Goal: Task Accomplishment & Management: Manage account settings

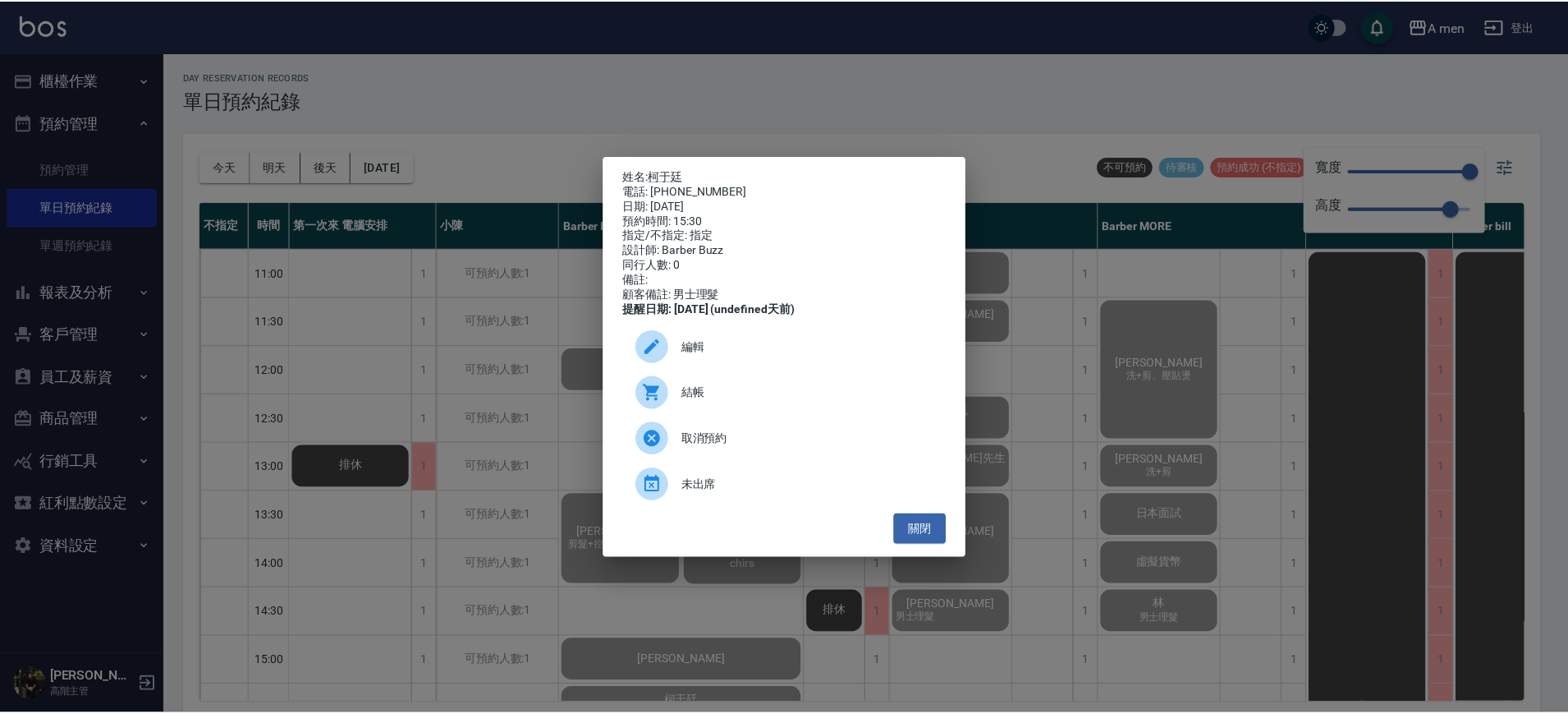
scroll to position [206, 0]
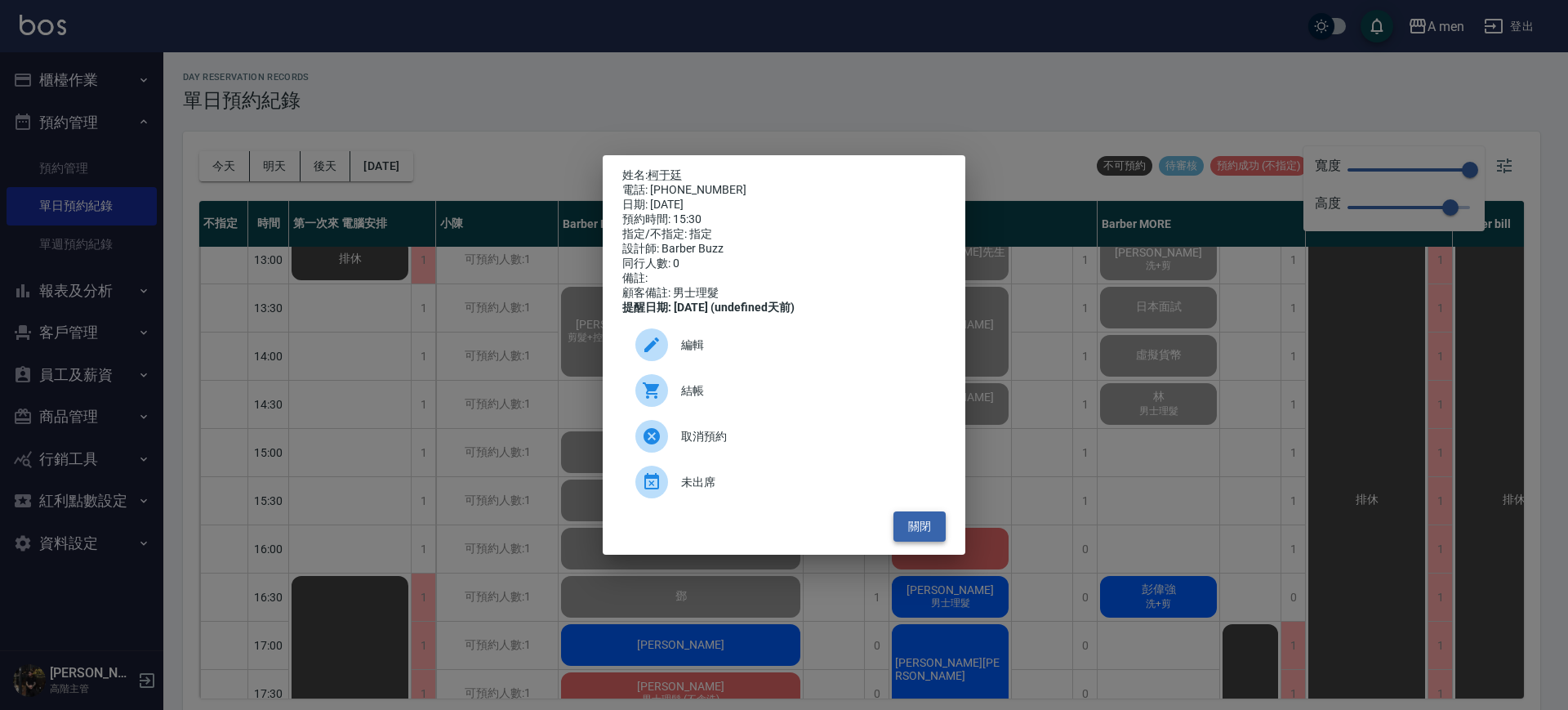
click at [921, 520] on button "關閉" at bounding box center [919, 526] width 52 height 31
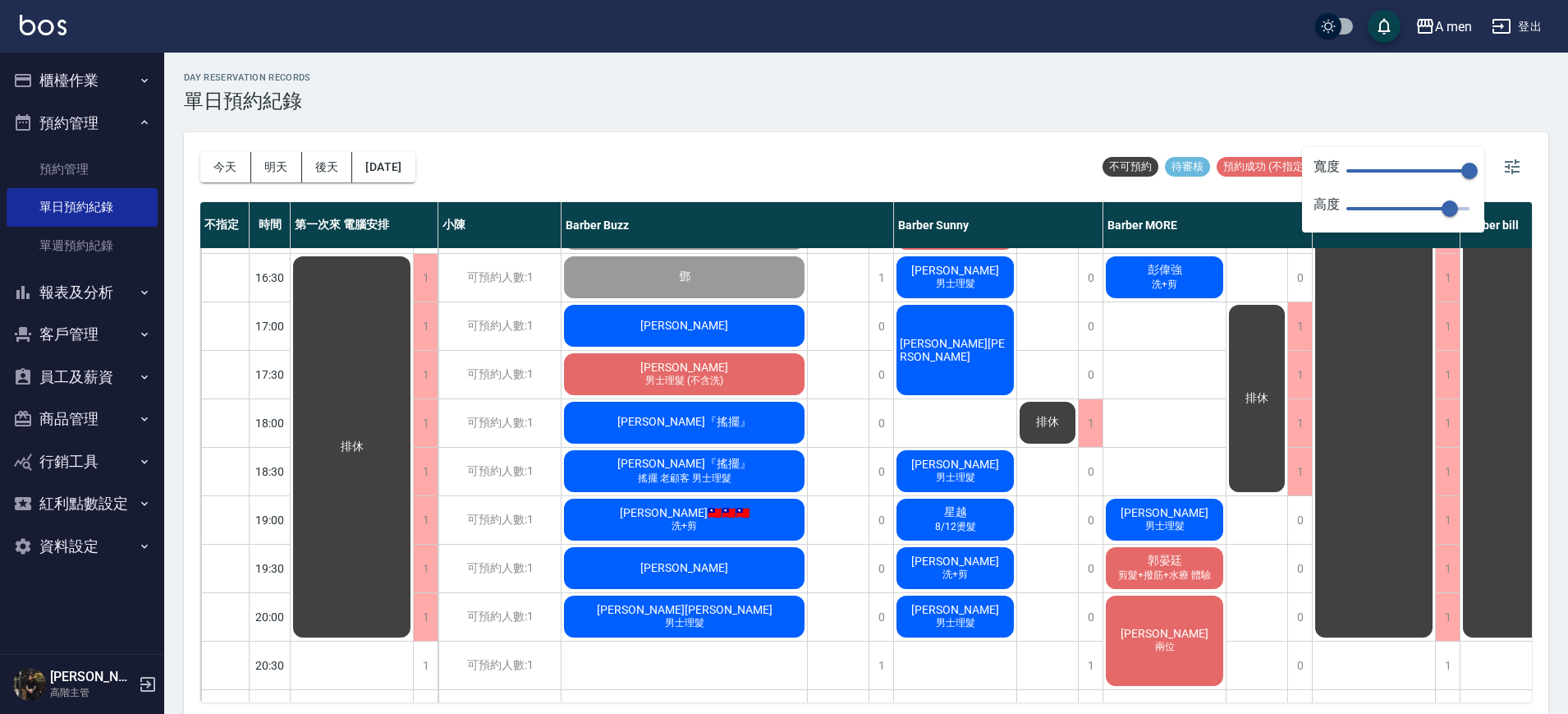
scroll to position [527, 0]
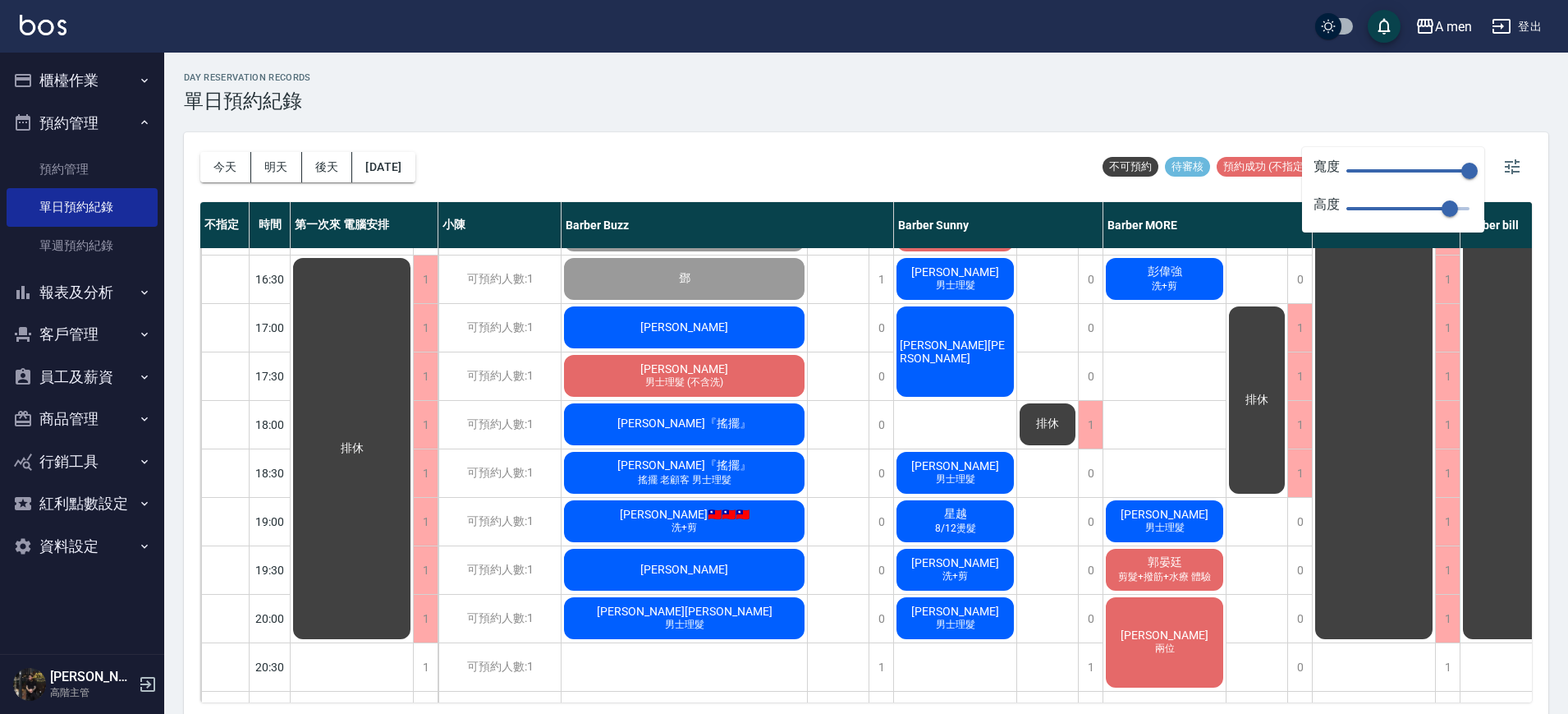
click at [742, 376] on div "陳正洋 男士理髮 (不含洗)" at bounding box center [685, 376] width 245 height 46
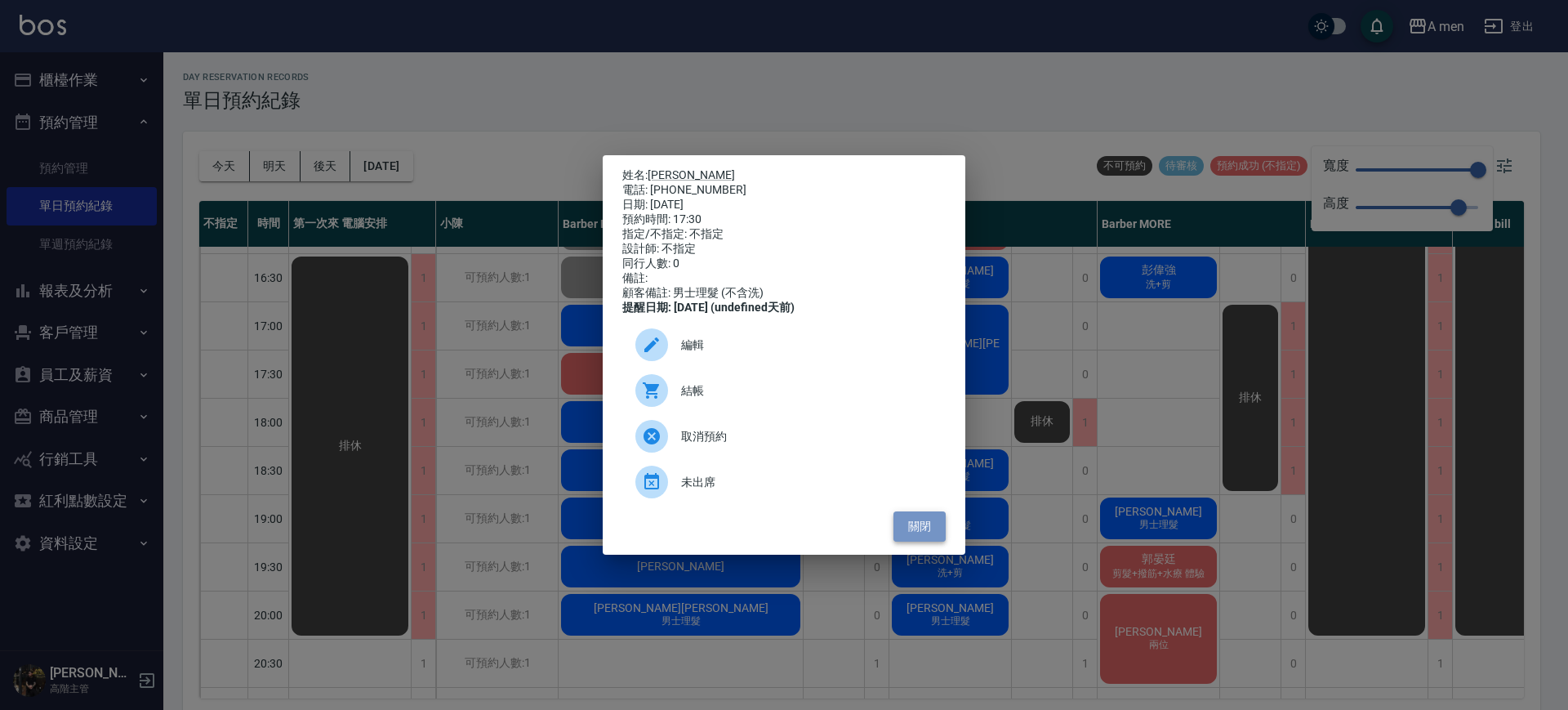
click at [914, 532] on button "關閉" at bounding box center [919, 526] width 52 height 31
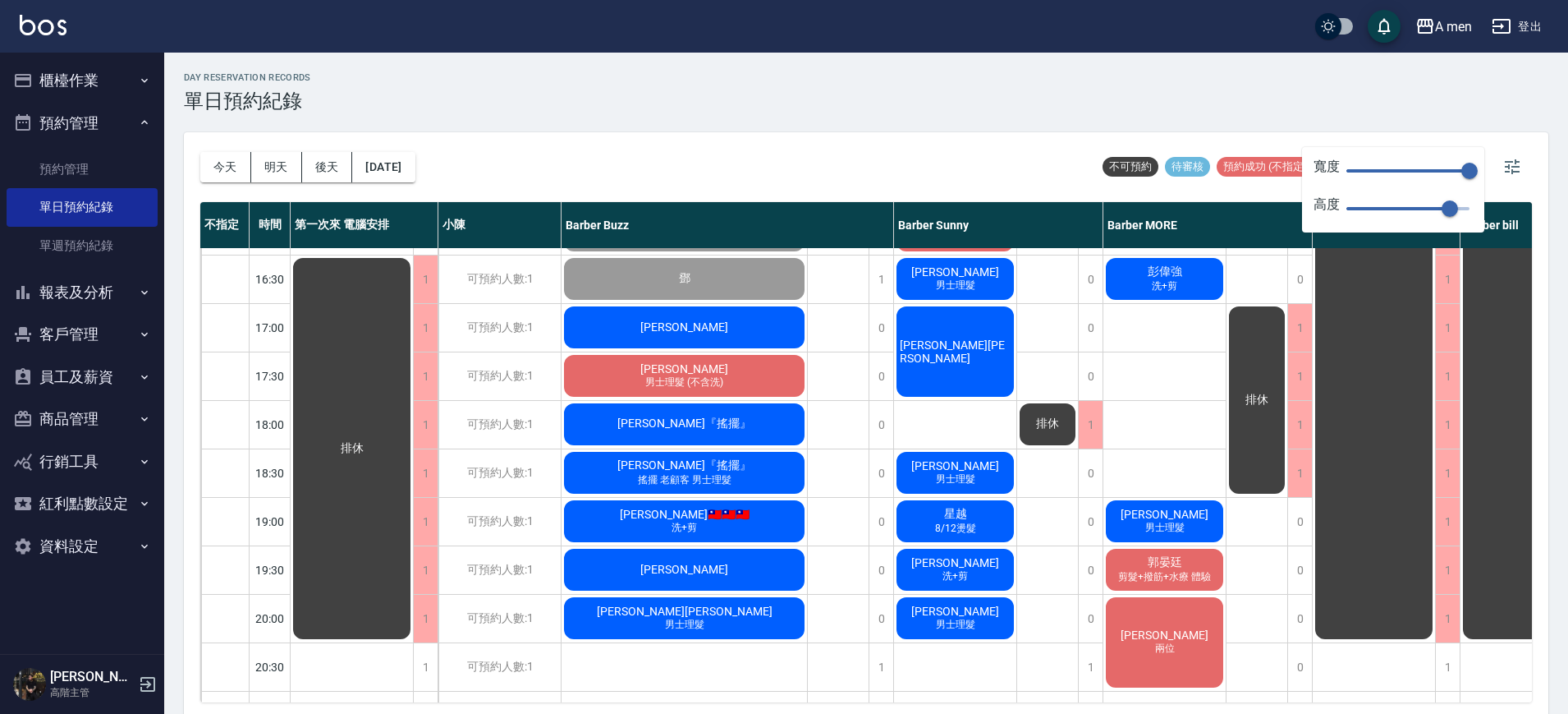
click at [727, 317] on div "[PERSON_NAME]" at bounding box center [685, 328] width 245 height 46
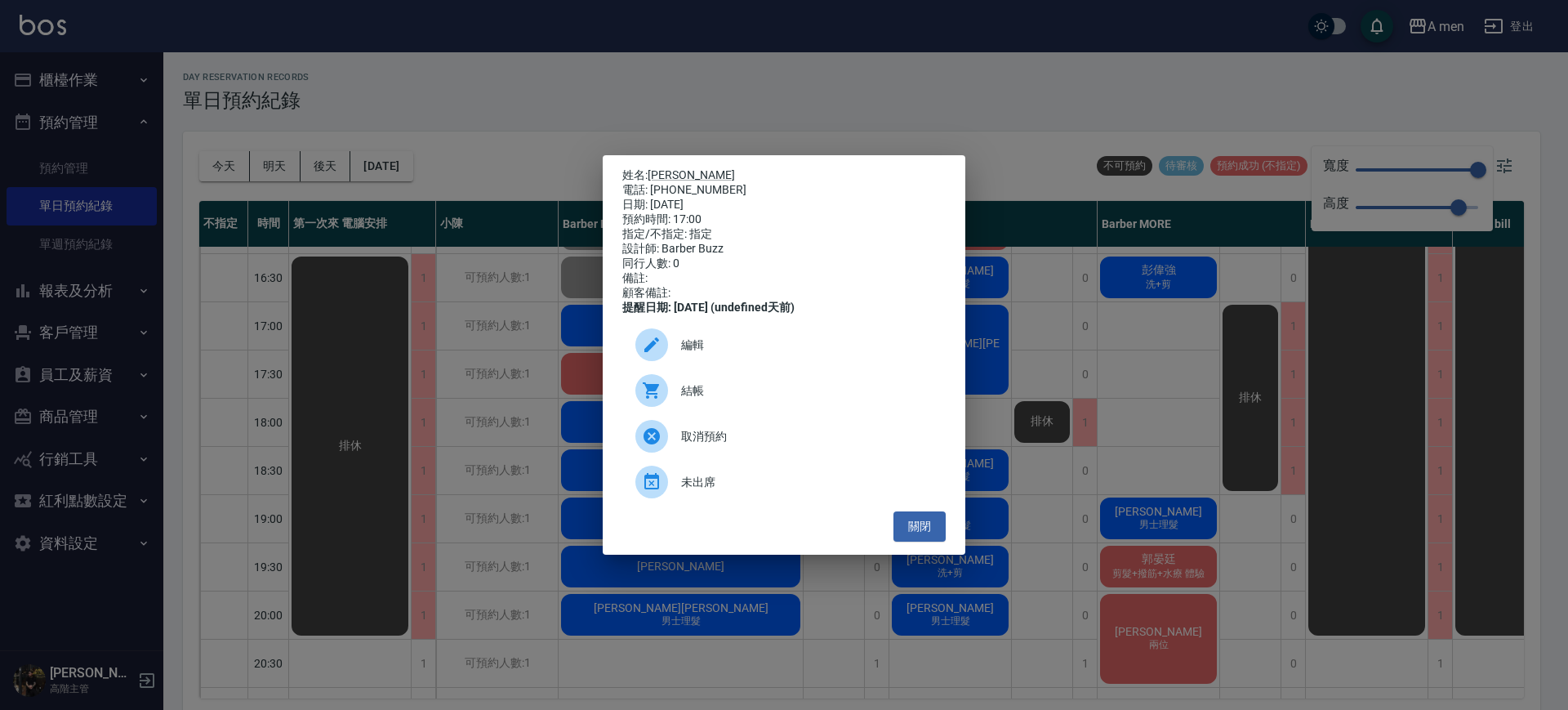
click at [727, 396] on span "結帳" at bounding box center [806, 391] width 251 height 17
click at [918, 534] on button "關閉" at bounding box center [919, 526] width 52 height 31
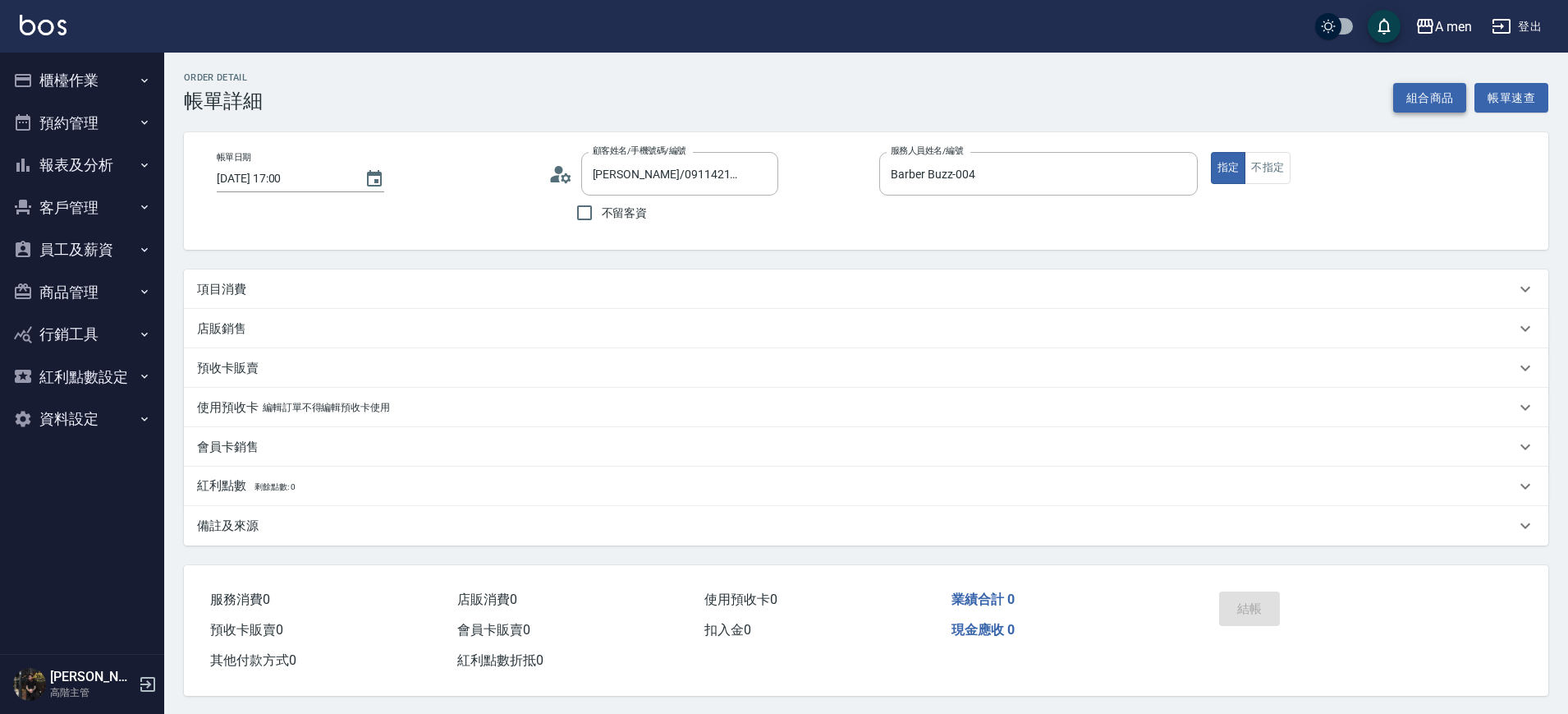
click at [1411, 102] on button "組合商品" at bounding box center [1430, 98] width 74 height 31
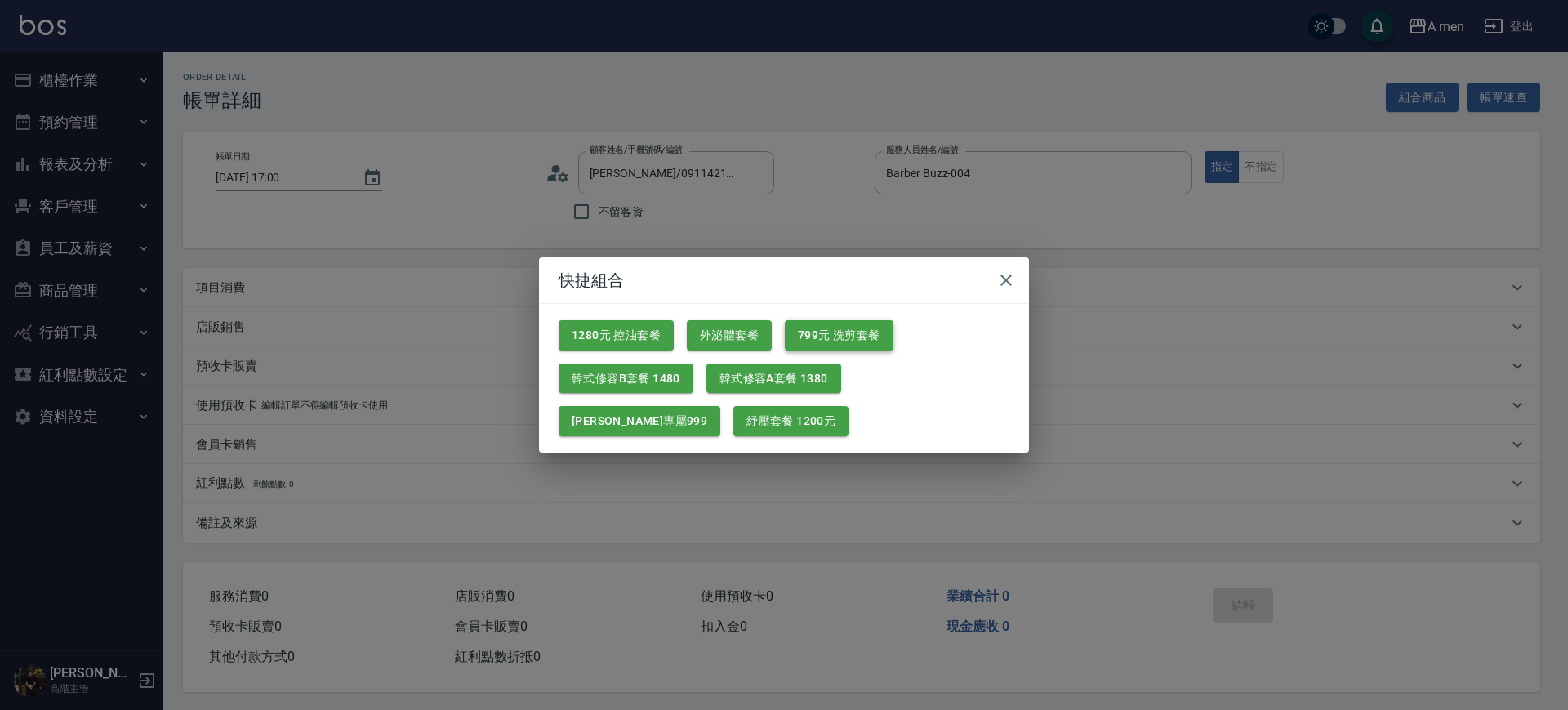
click at [862, 332] on button "799元 洗剪套餐" at bounding box center [839, 335] width 109 height 31
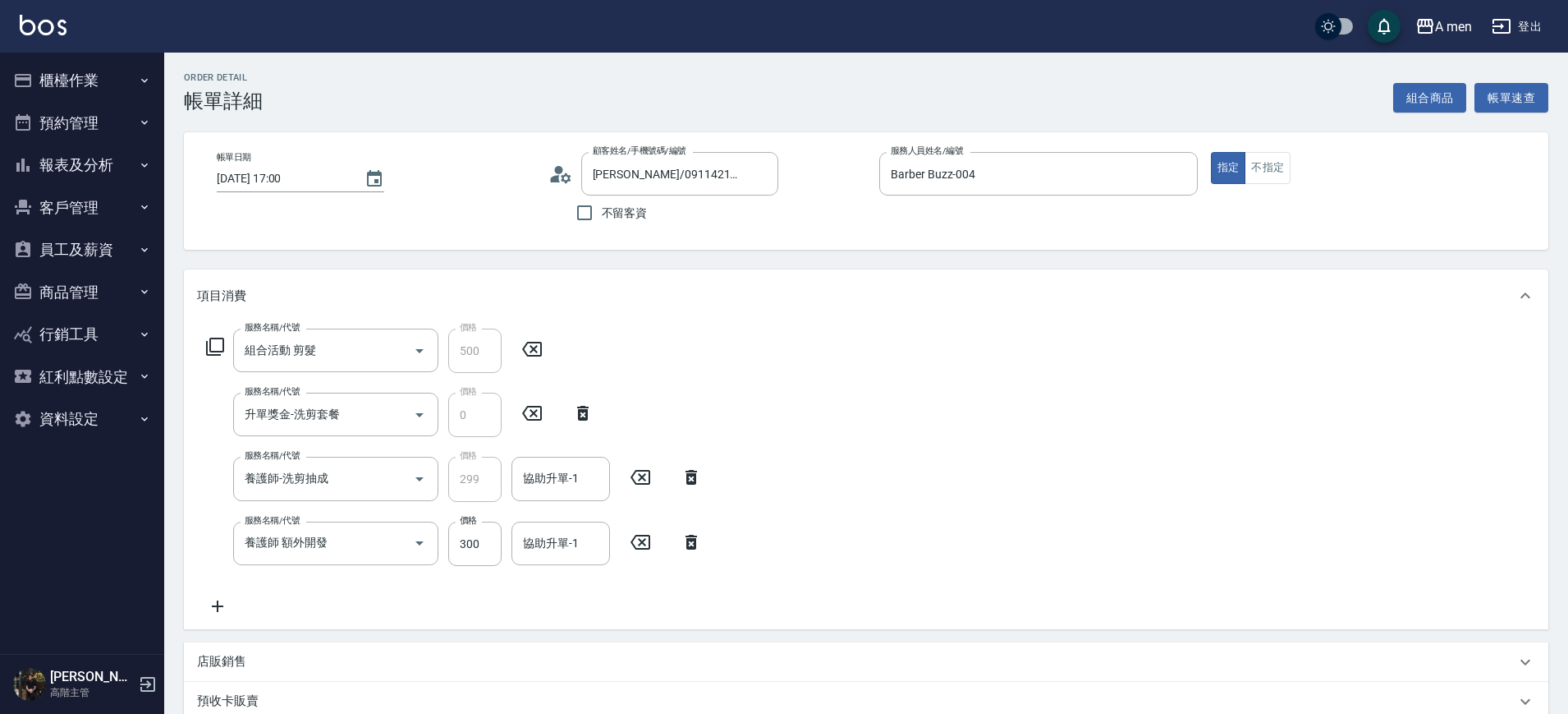
click at [694, 532] on icon at bounding box center [691, 542] width 41 height 20
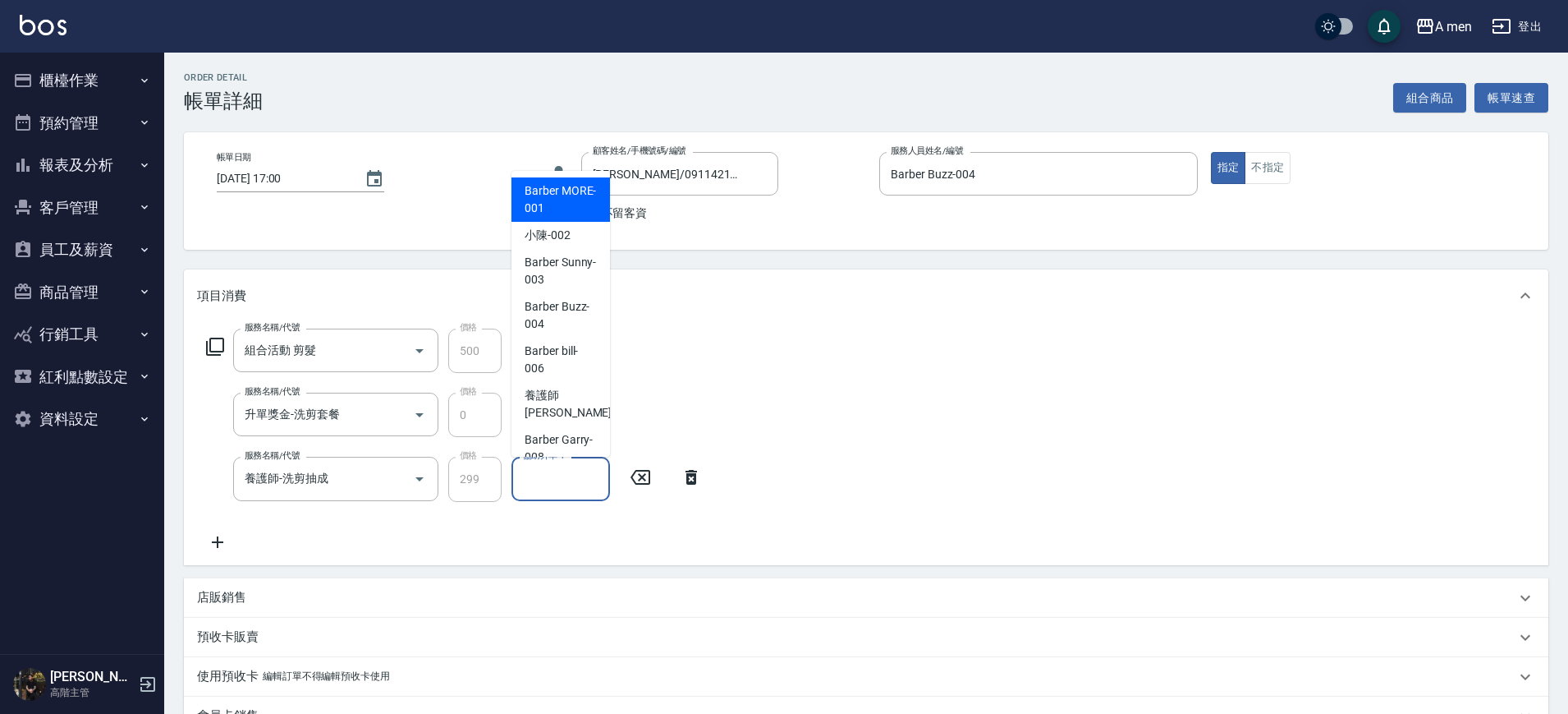
click at [585, 486] on input "協助升單-1" at bounding box center [560, 478] width 84 height 29
click at [555, 233] on span "小陳 -002" at bounding box center [547, 235] width 46 height 17
type input "小陳-002"
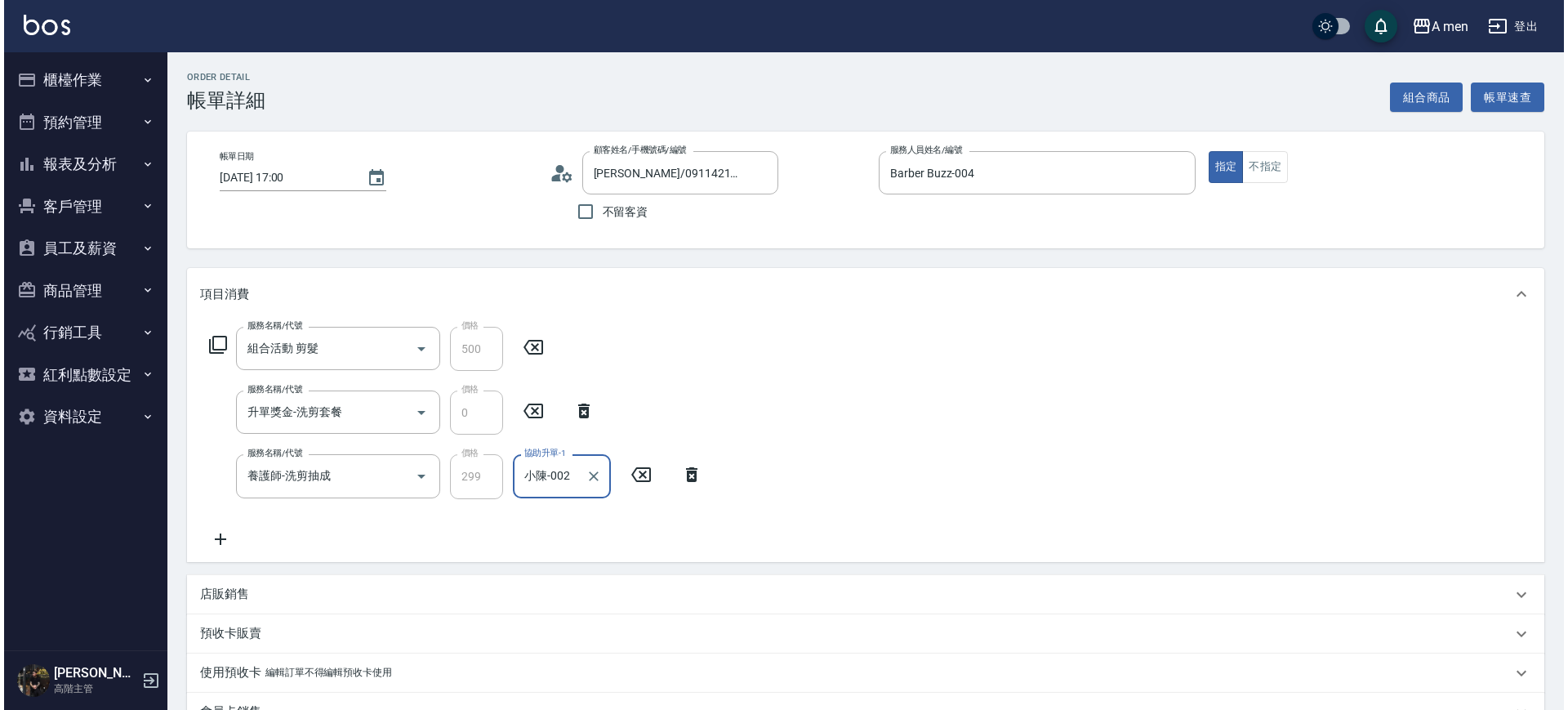
scroll to position [316, 0]
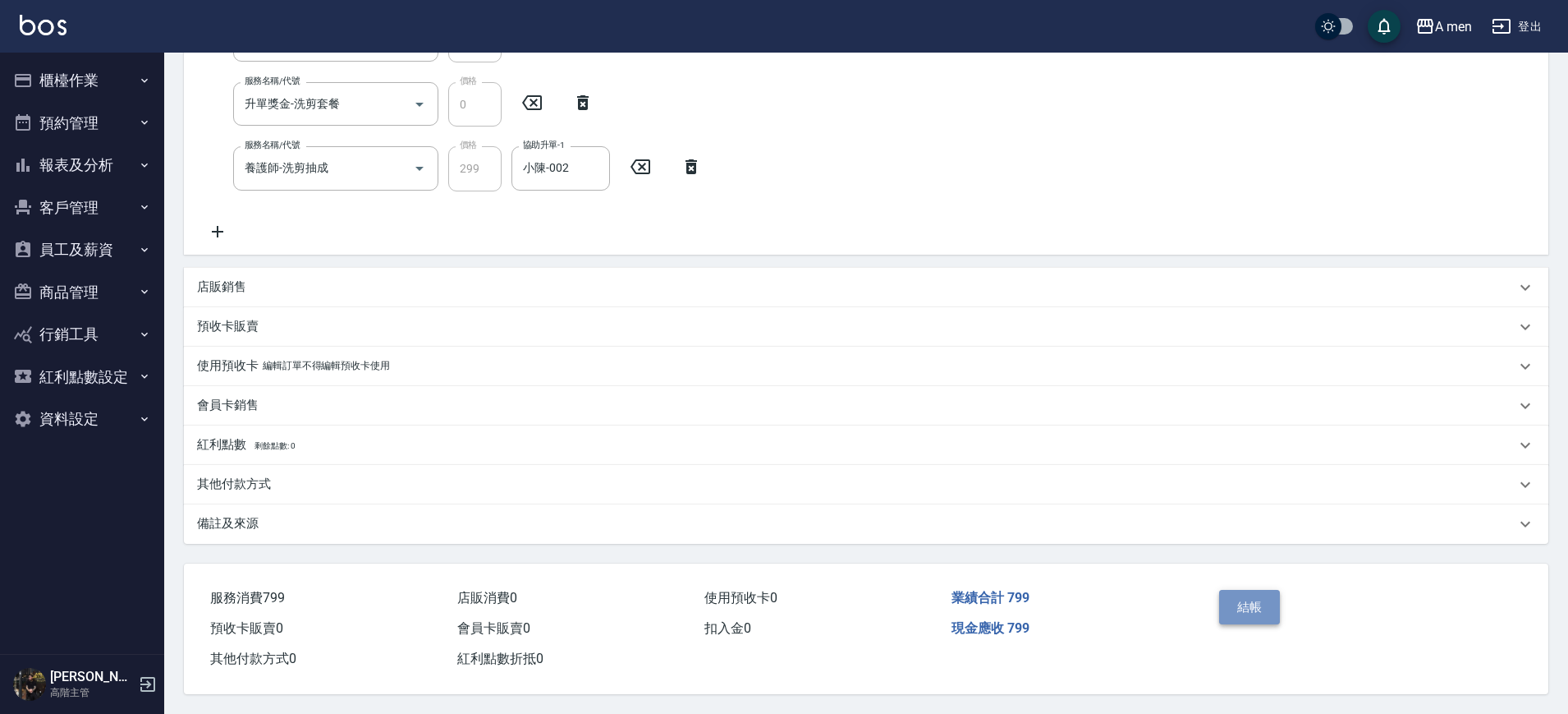
click at [1242, 590] on button "結帳" at bounding box center [1250, 607] width 61 height 35
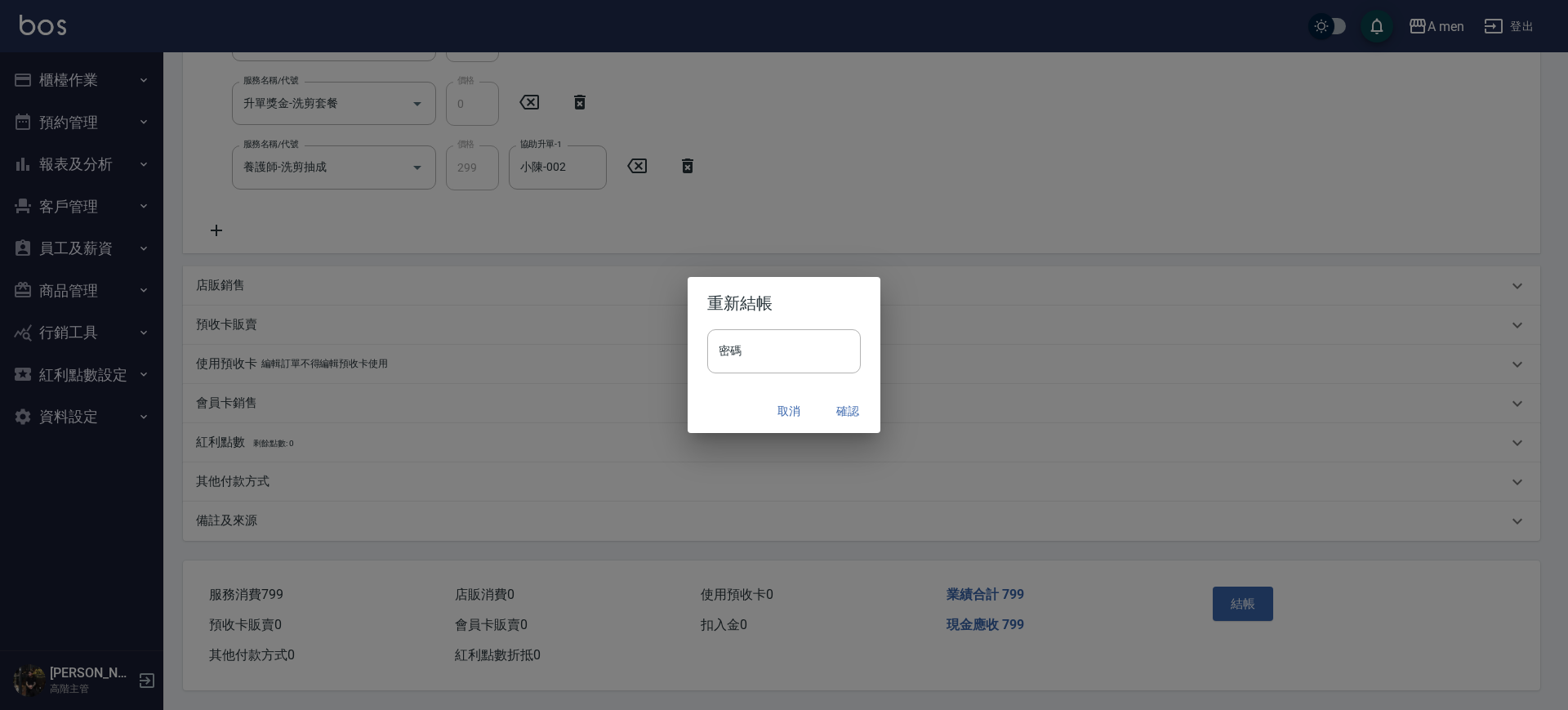
click at [850, 404] on button "確認" at bounding box center [847, 411] width 52 height 31
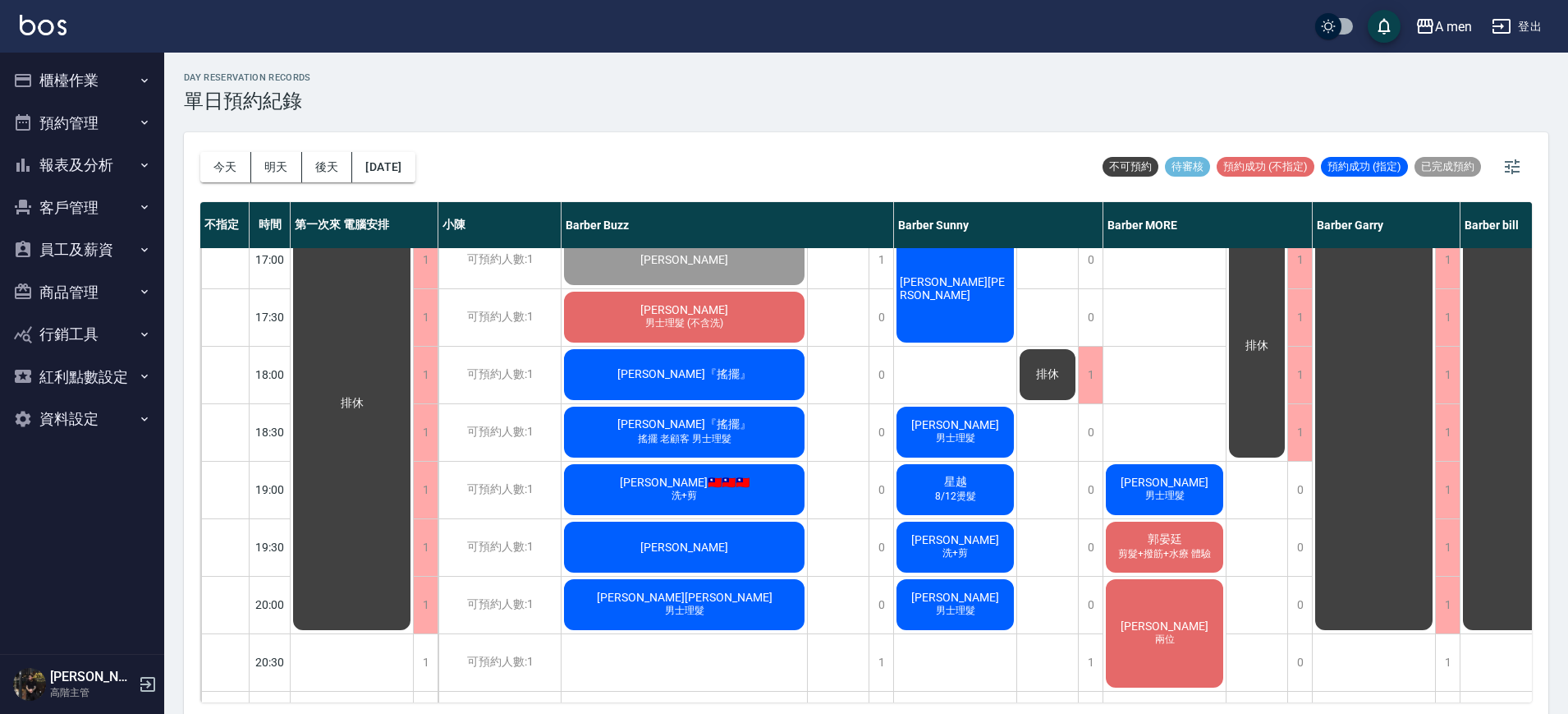
scroll to position [707, 0]
click at [757, 308] on div "陳正洋 男士理髮 (不含洗)" at bounding box center [685, 318] width 245 height 56
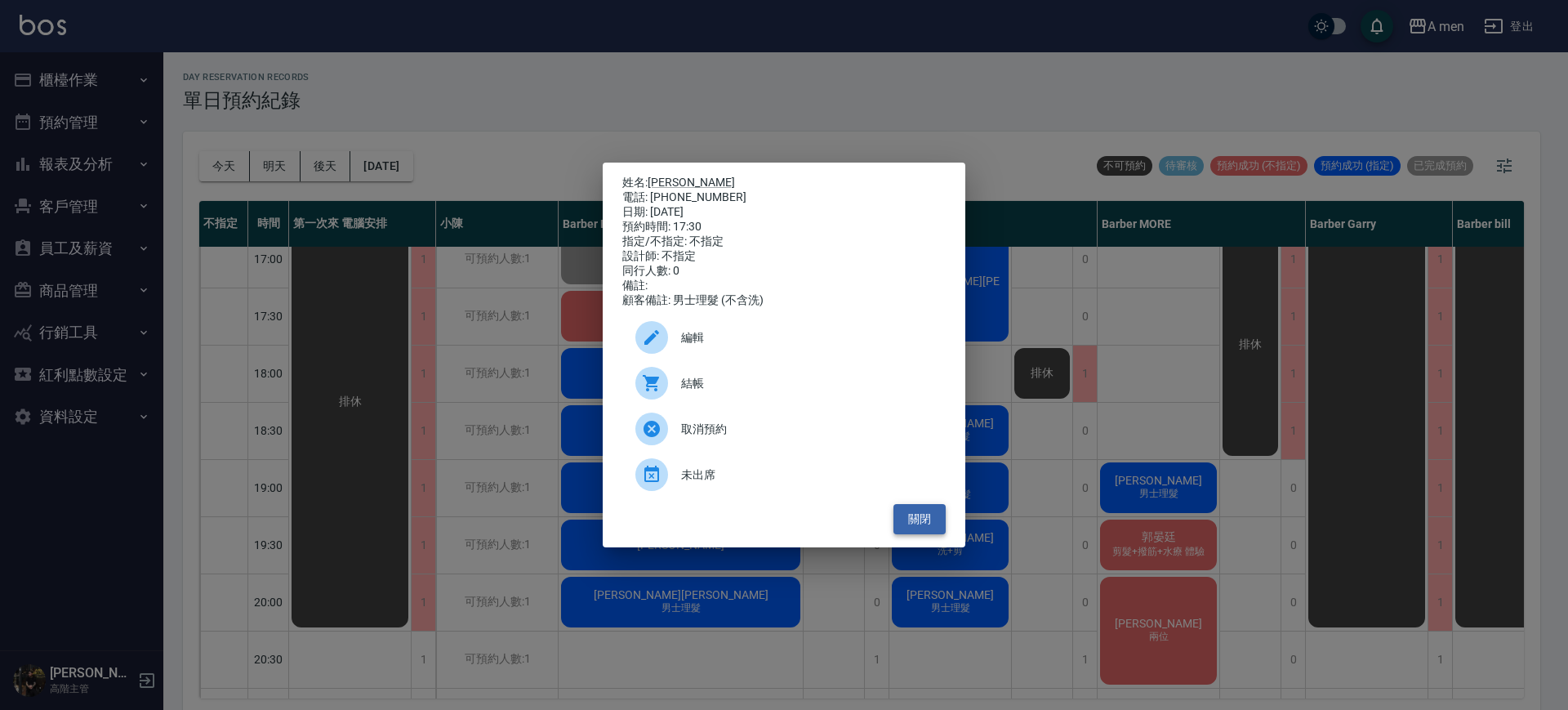
click at [917, 523] on button "關閉" at bounding box center [919, 519] width 52 height 31
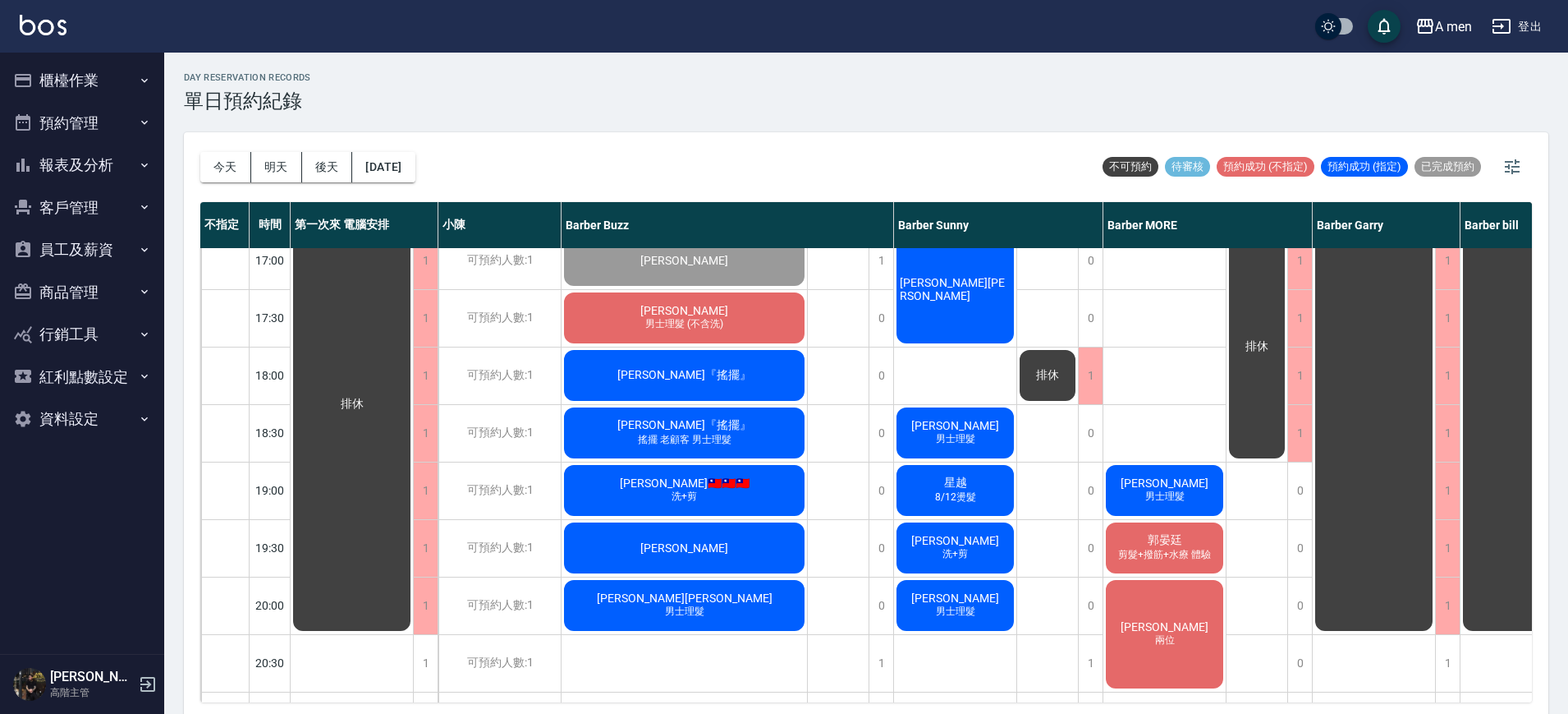
click at [854, 389] on div "排休" at bounding box center [839, 260] width 61 height 1438
click at [780, 326] on div "陳正洋 男士理髮 (不含洗)" at bounding box center [685, 318] width 245 height 56
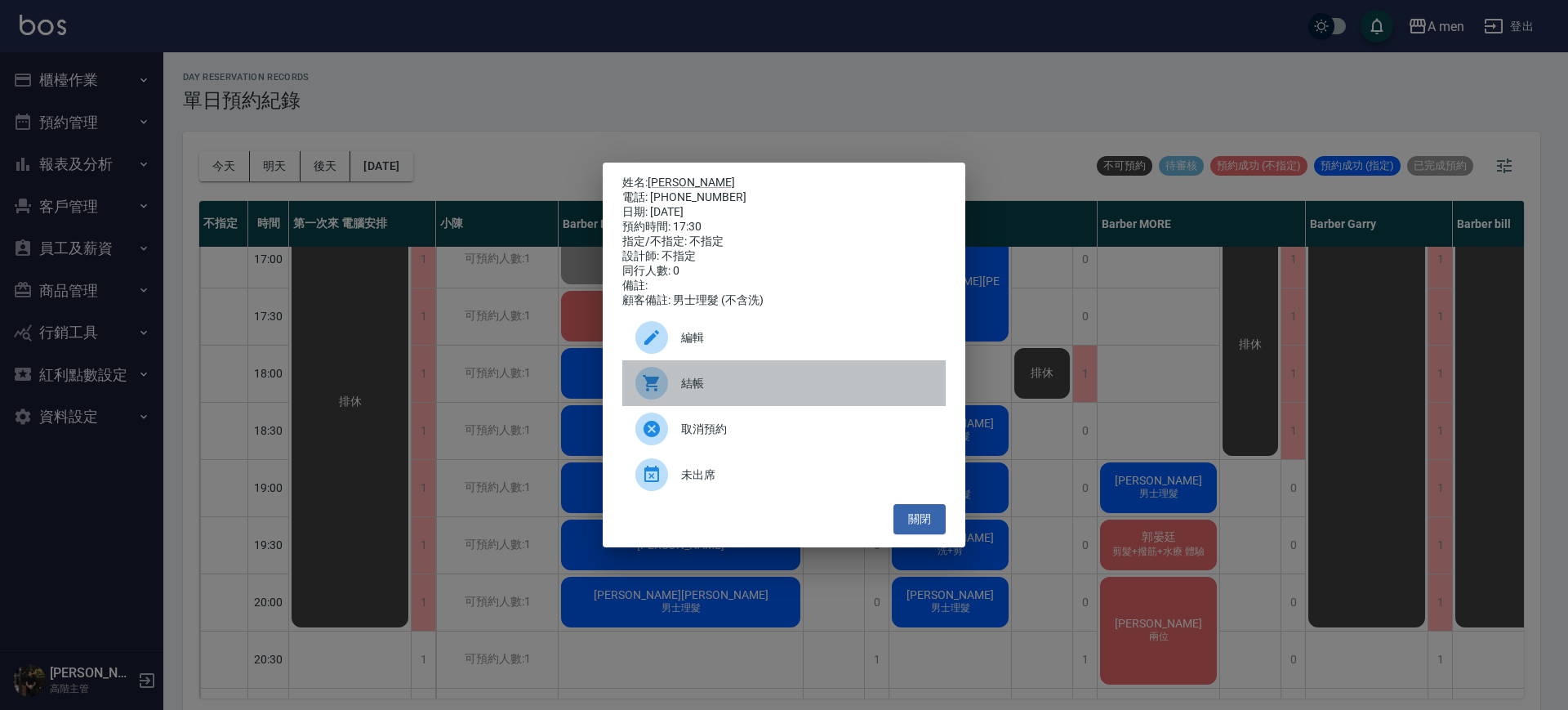
click at [894, 380] on div "結帳" at bounding box center [784, 383] width 323 height 45
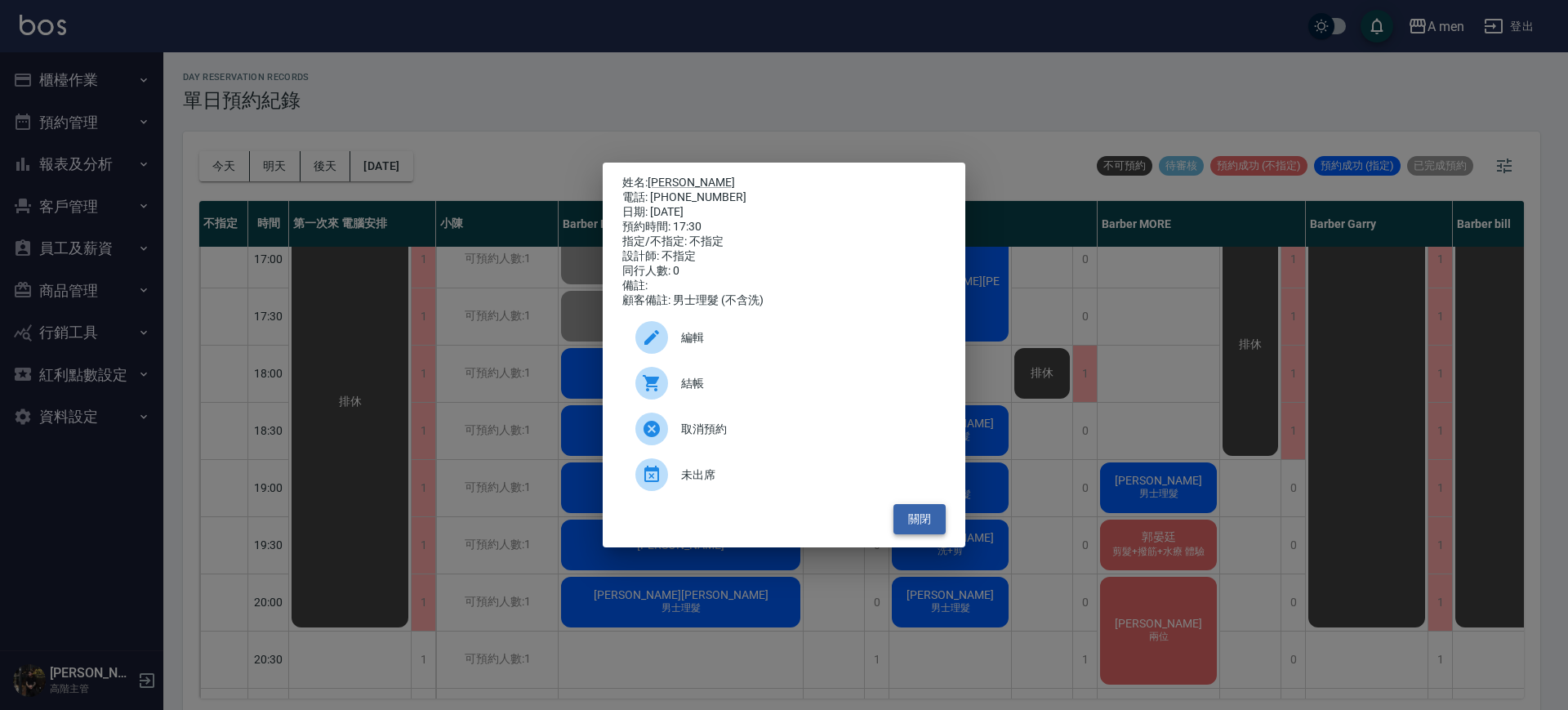
click at [935, 524] on button "關閉" at bounding box center [919, 519] width 52 height 31
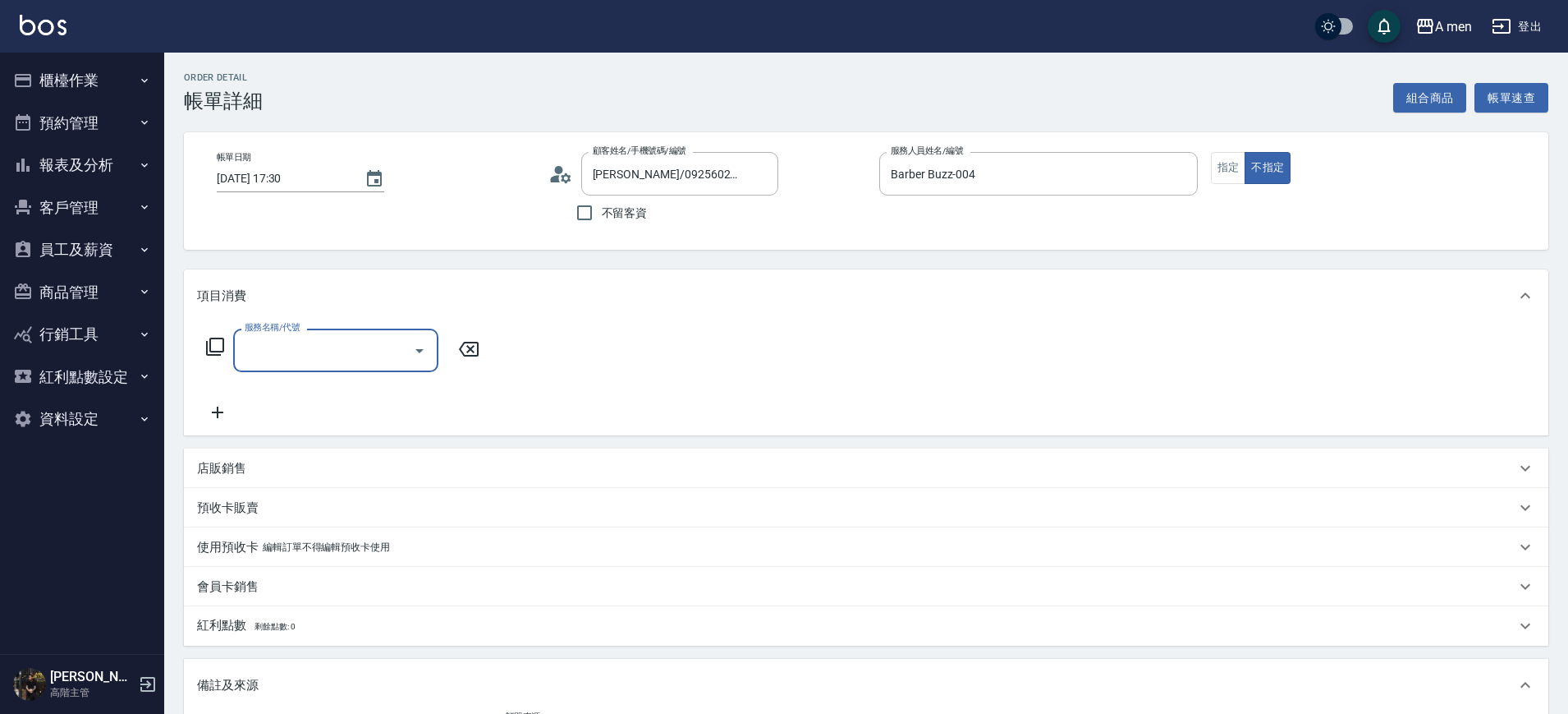
click at [366, 363] on input "服務名稱/代號" at bounding box center [323, 350] width 166 height 29
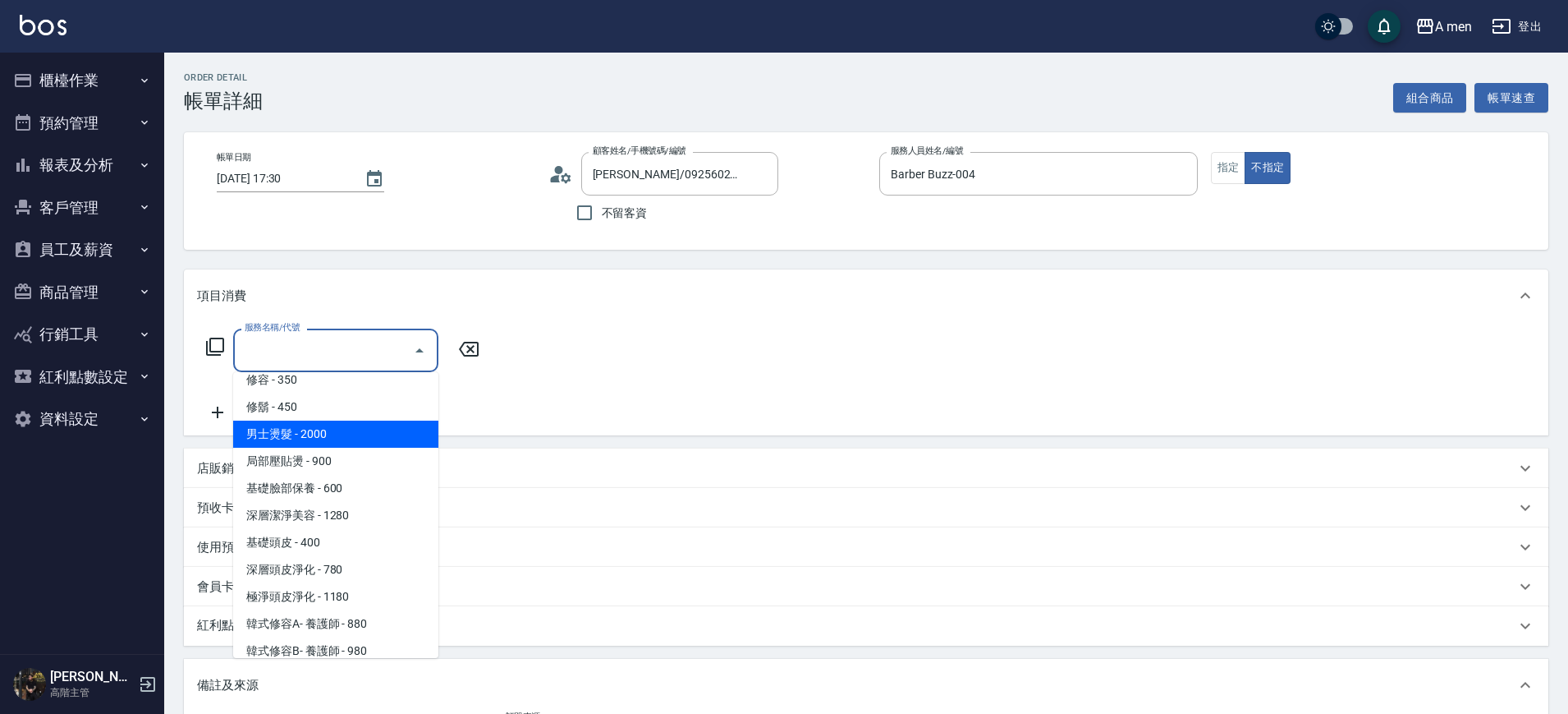
scroll to position [410, 0]
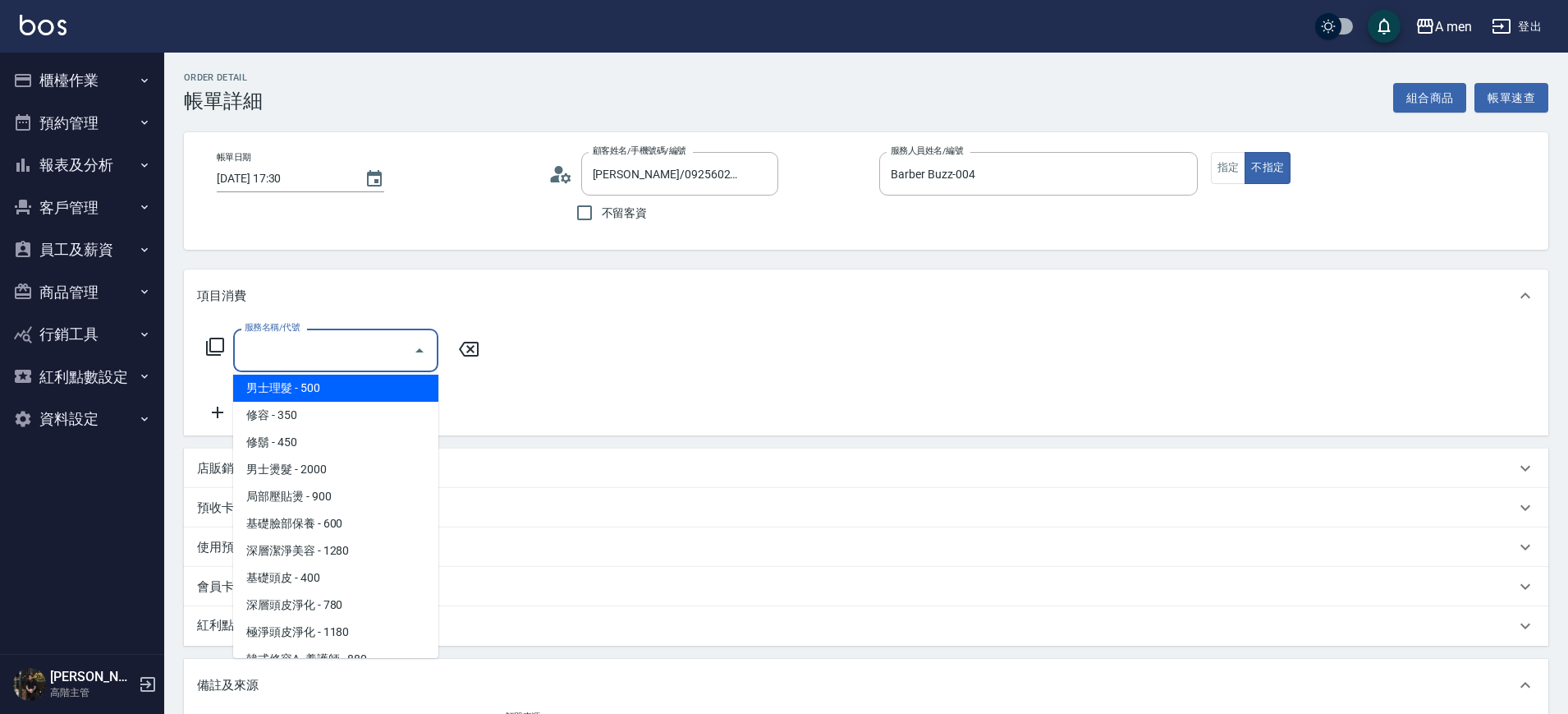
click at [376, 391] on span "男士理髮 - 500" at bounding box center [336, 388] width 206 height 27
type input "男士理髮(A01)"
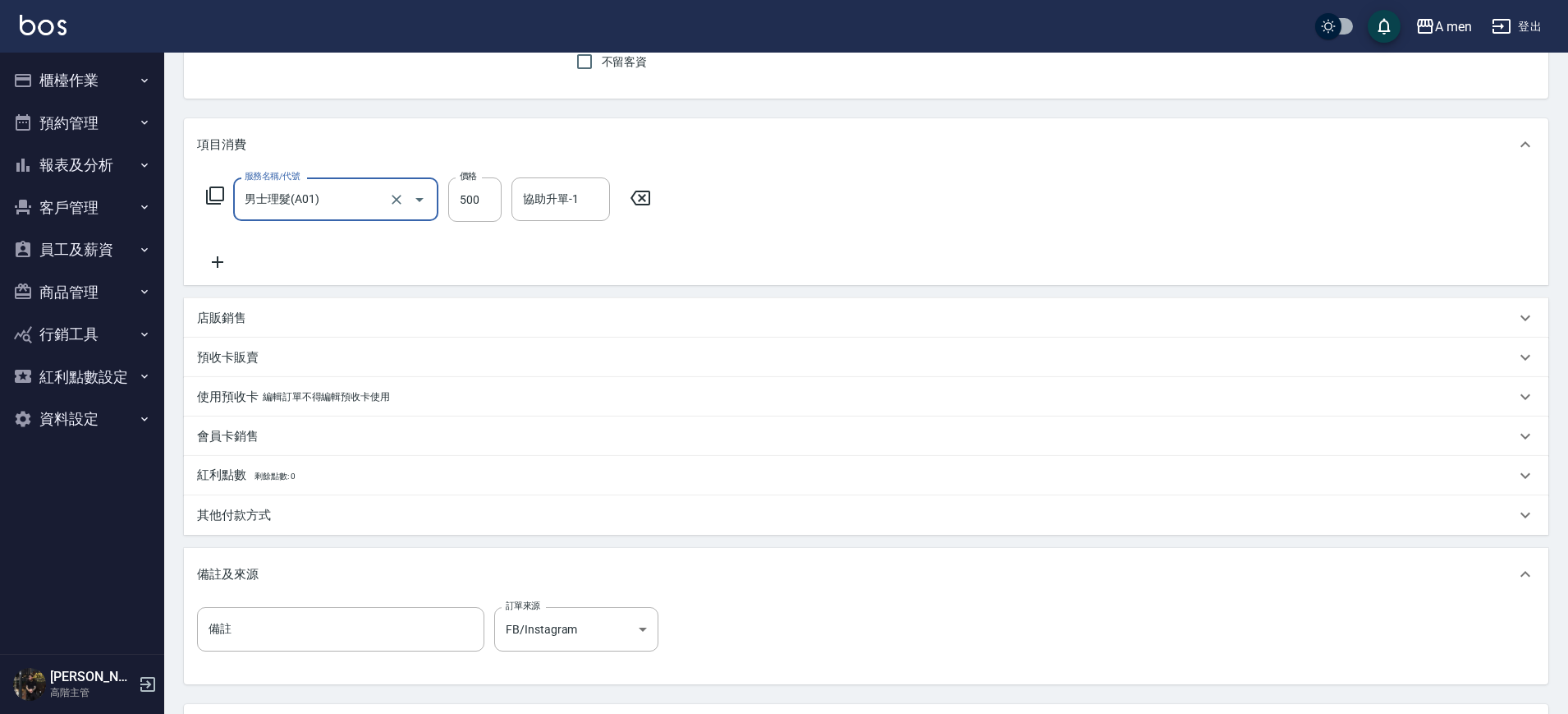
scroll to position [299, 0]
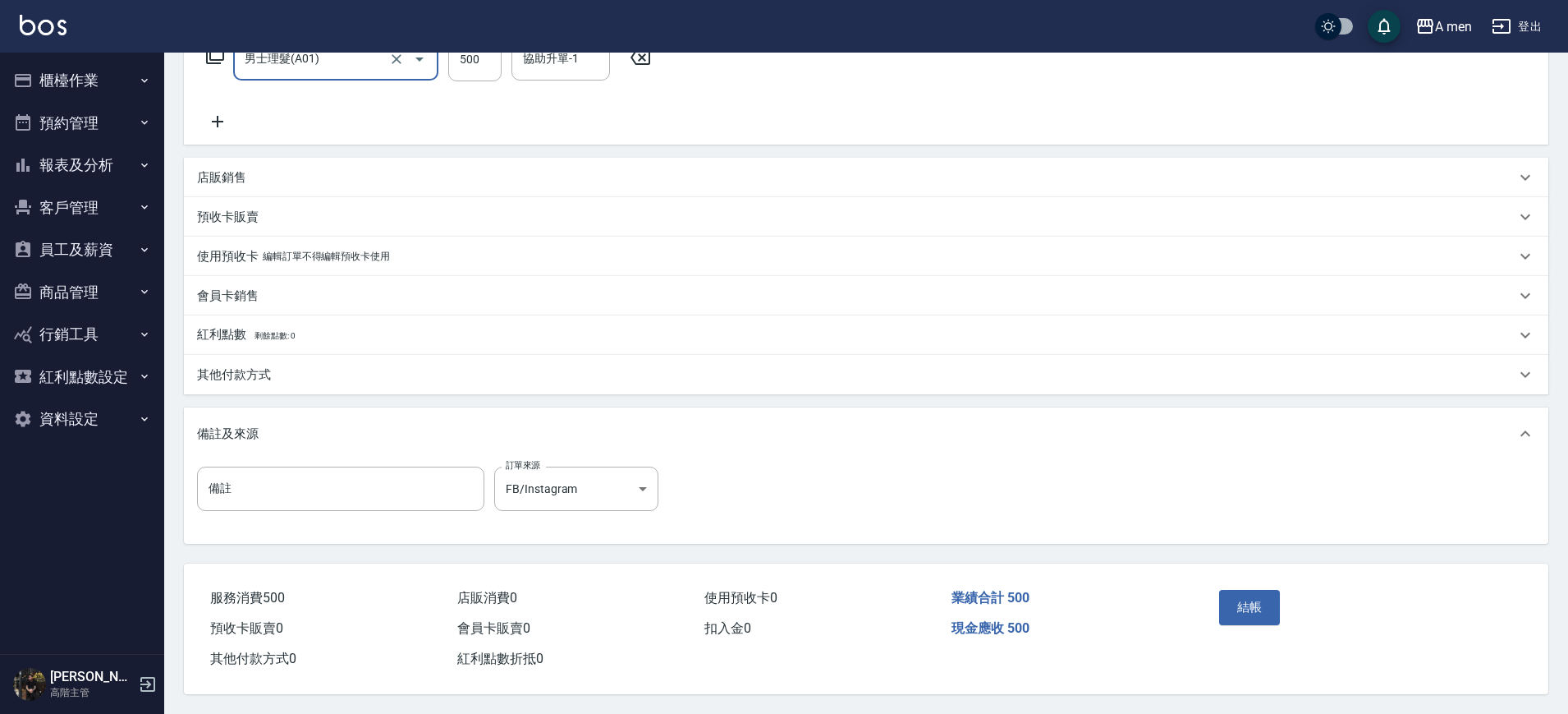
click at [375, 381] on div "其他付款方式" at bounding box center [866, 375] width 1365 height 40
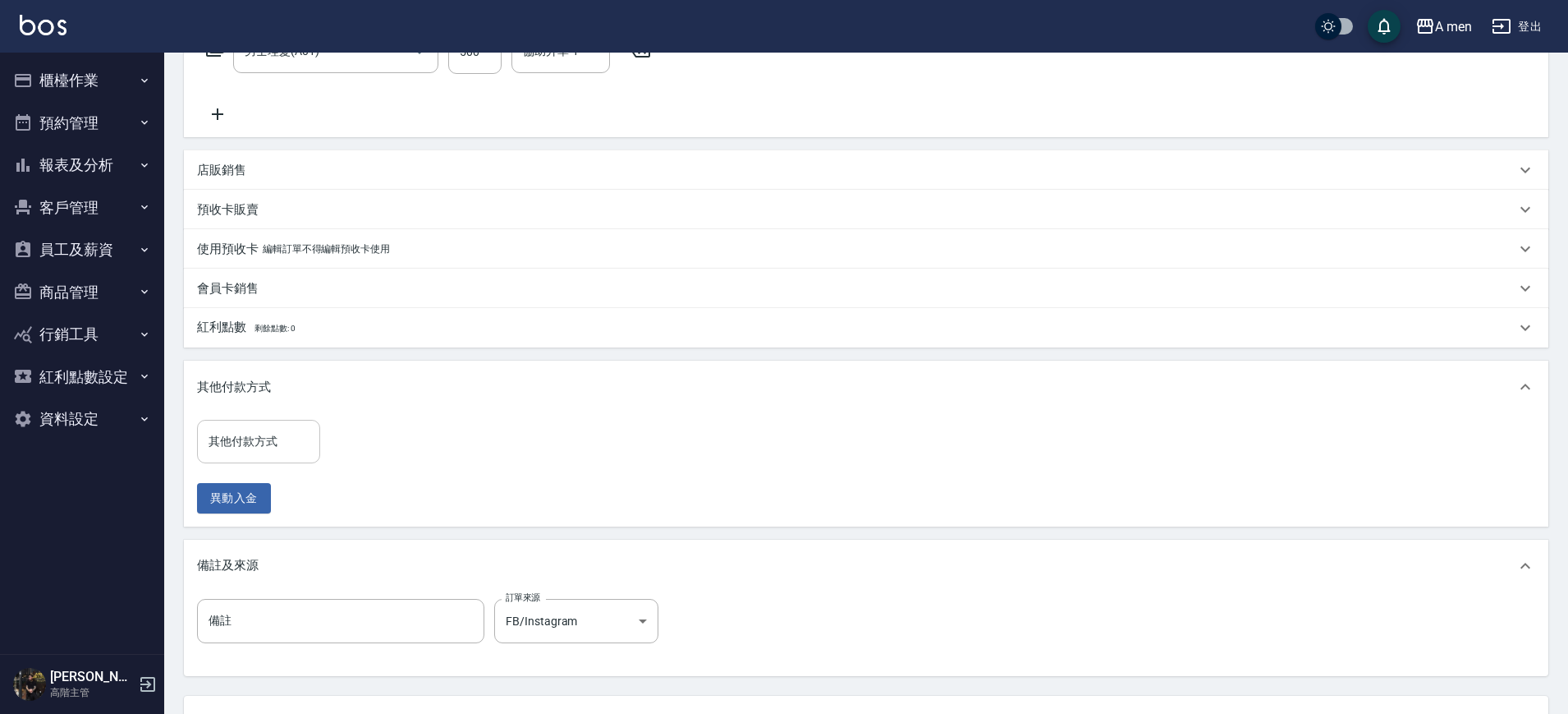
click at [307, 461] on div "其他付款方式" at bounding box center [259, 441] width 123 height 44
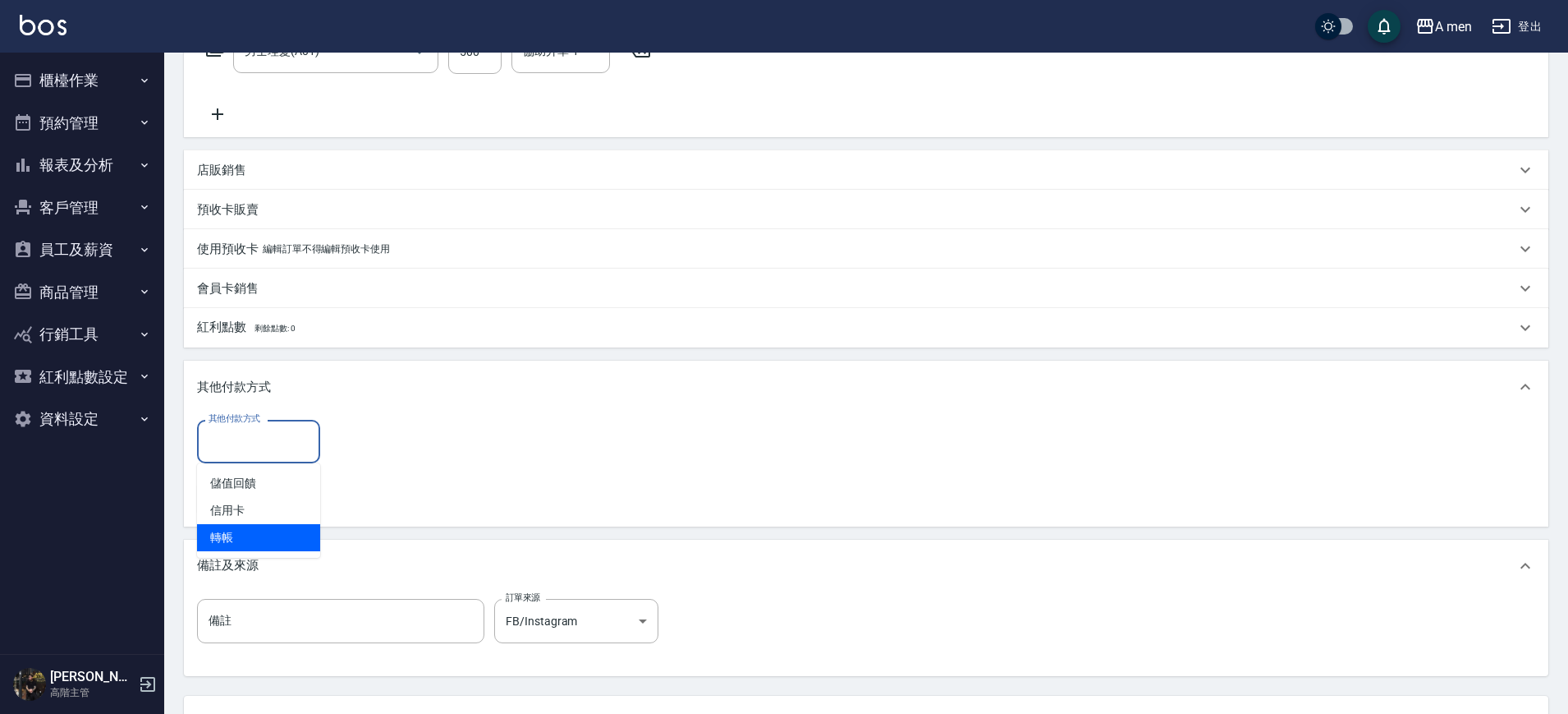
drag, startPoint x: 272, startPoint y: 532, endPoint x: 324, endPoint y: 455, distance: 92.9
click at [272, 533] on span "轉帳" at bounding box center [259, 537] width 123 height 27
type input "轉帳"
click at [367, 432] on input "0" at bounding box center [391, 442] width 123 height 45
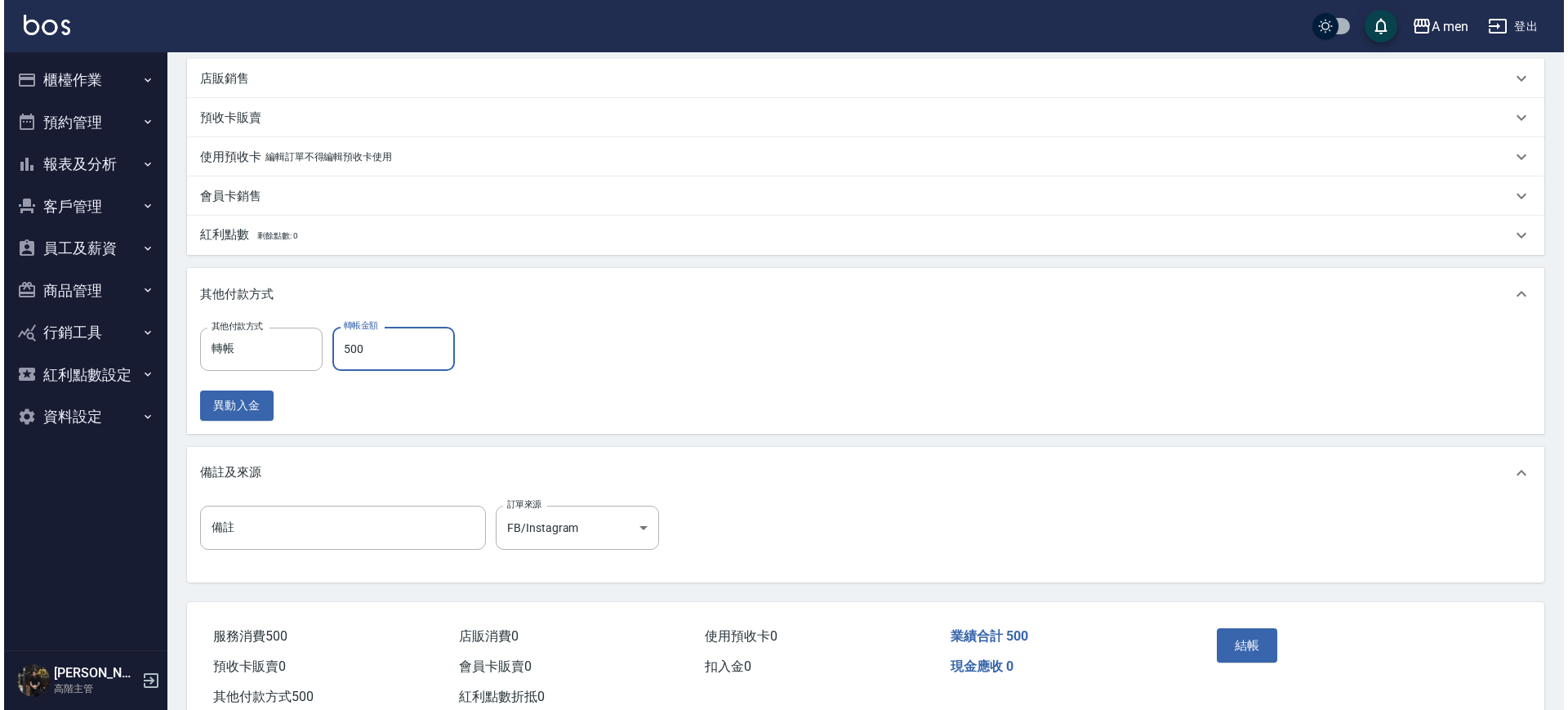
scroll to position [437, 0]
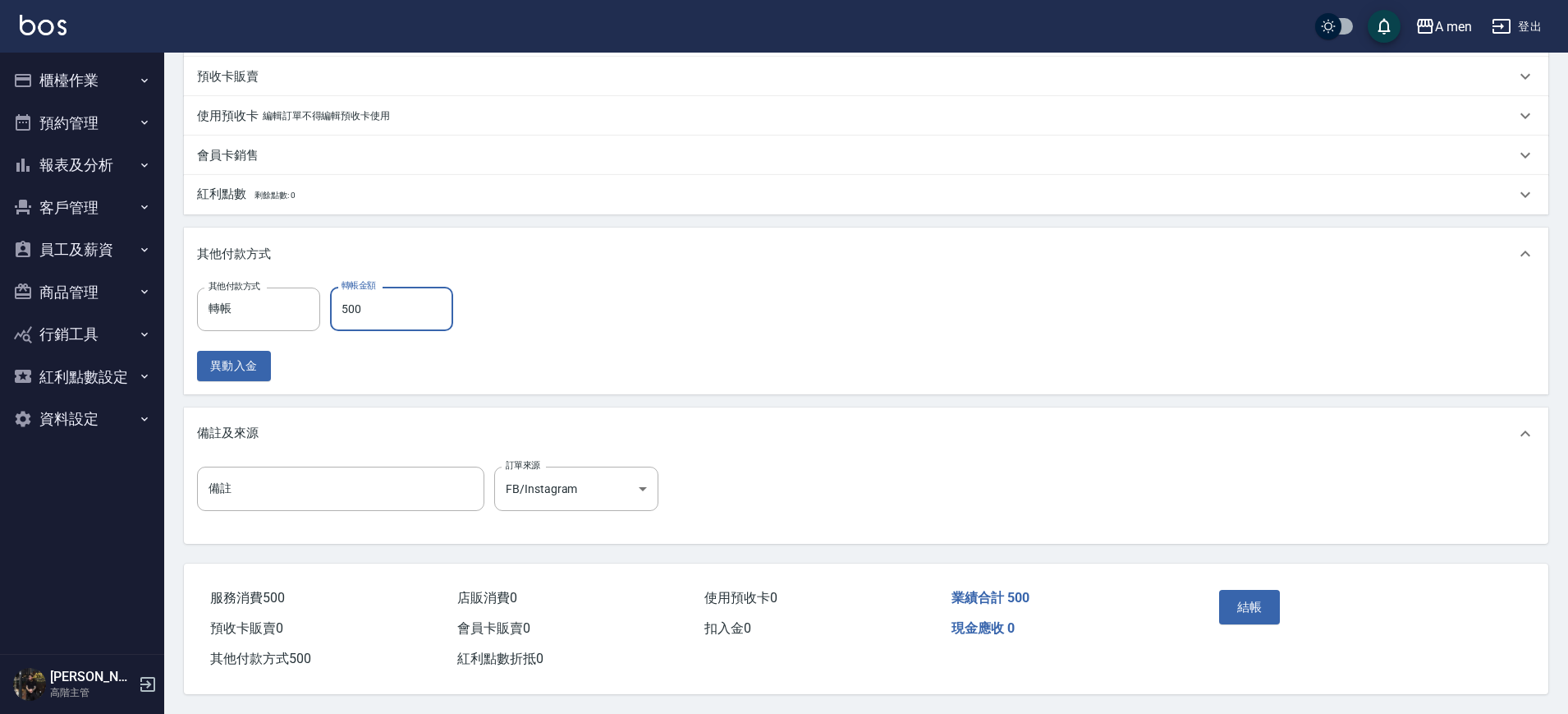
type input "500"
click at [1220, 600] on button "結帳" at bounding box center [1250, 607] width 61 height 35
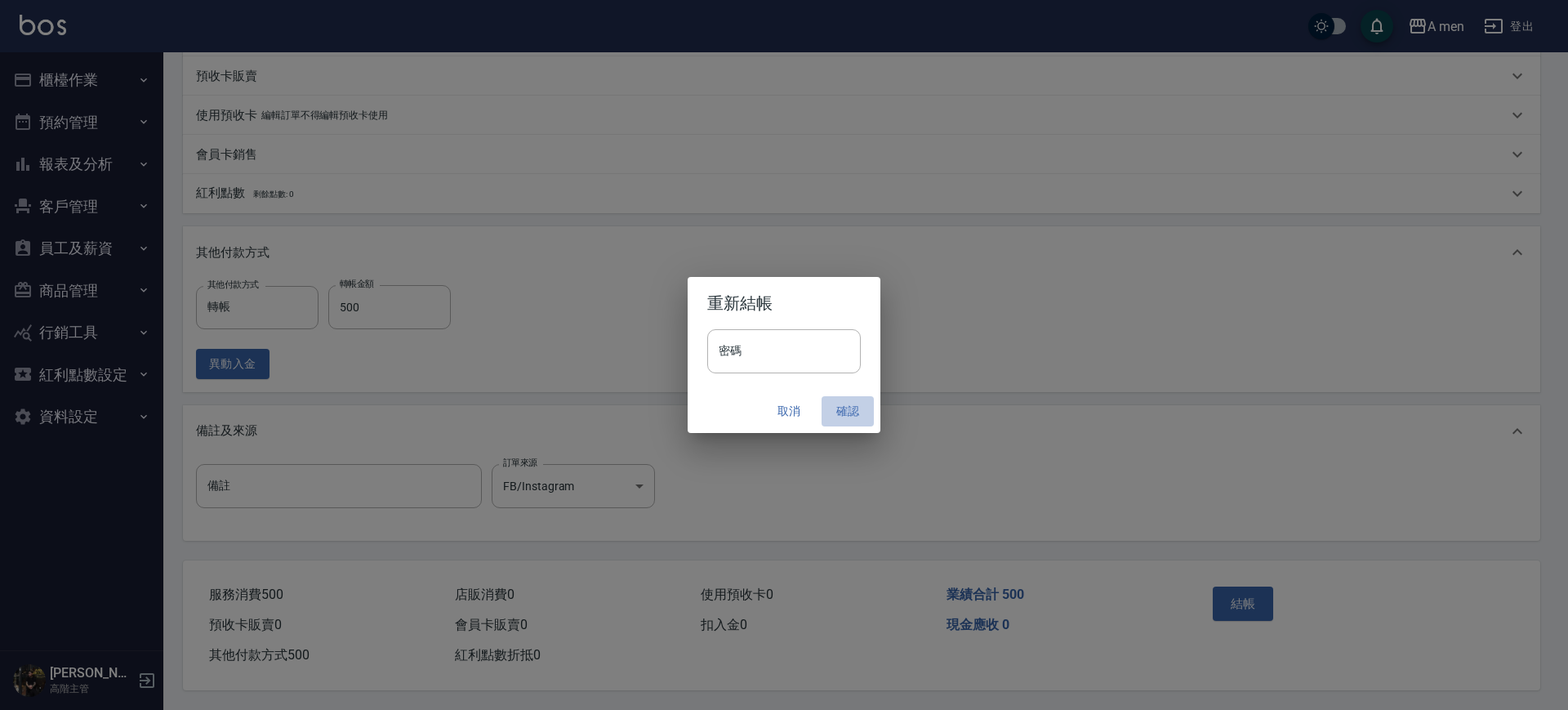
click at [853, 412] on button "確認" at bounding box center [847, 411] width 52 height 31
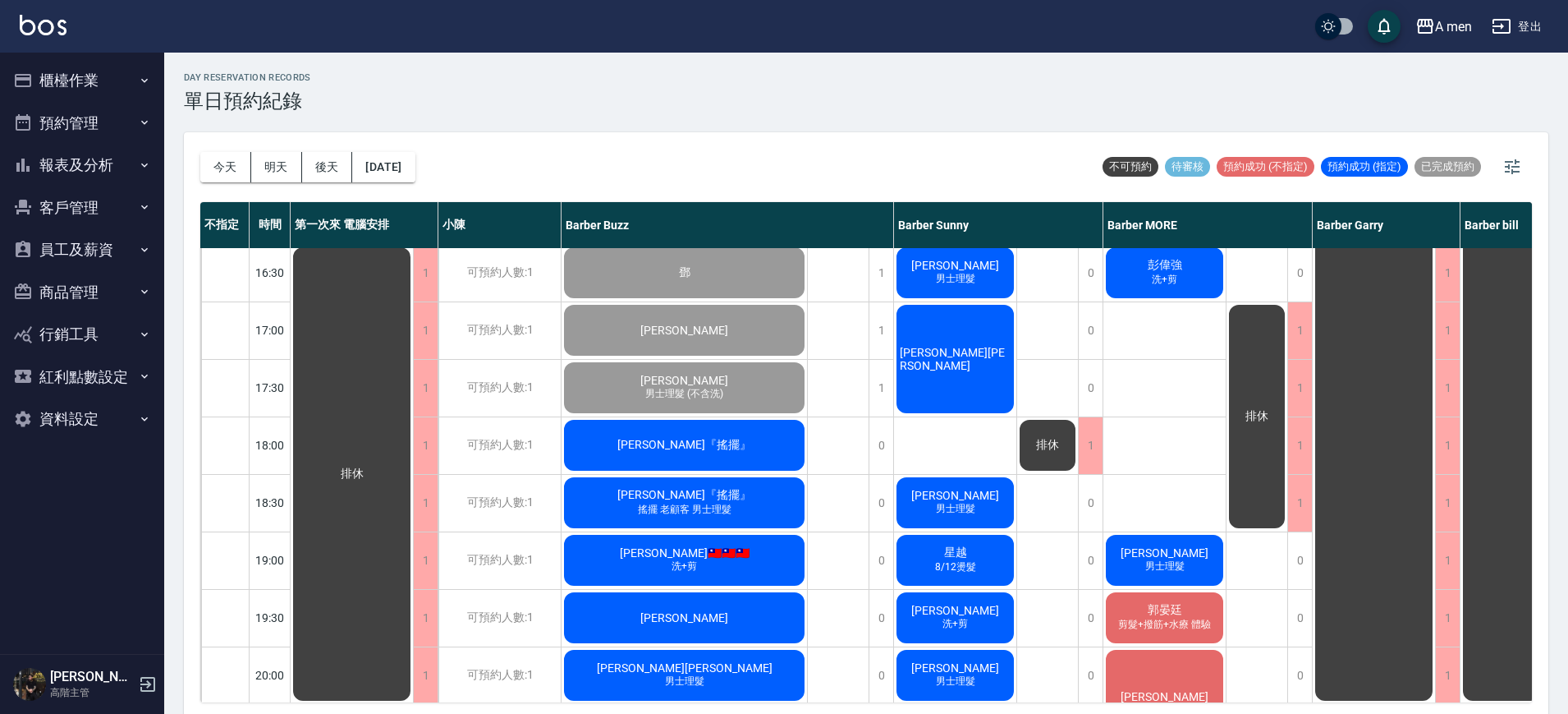
scroll to position [375, 0]
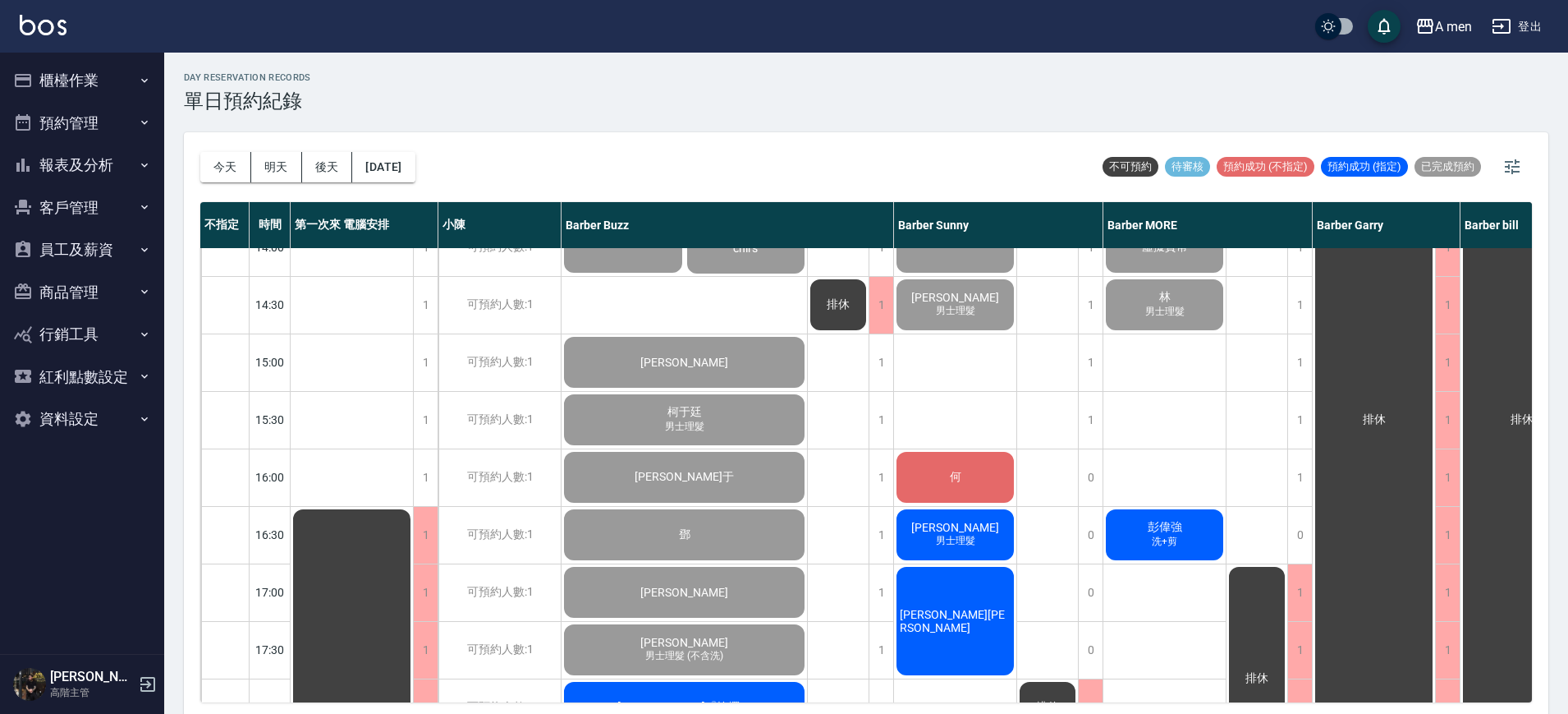
click at [994, 479] on div "何" at bounding box center [956, 477] width 123 height 56
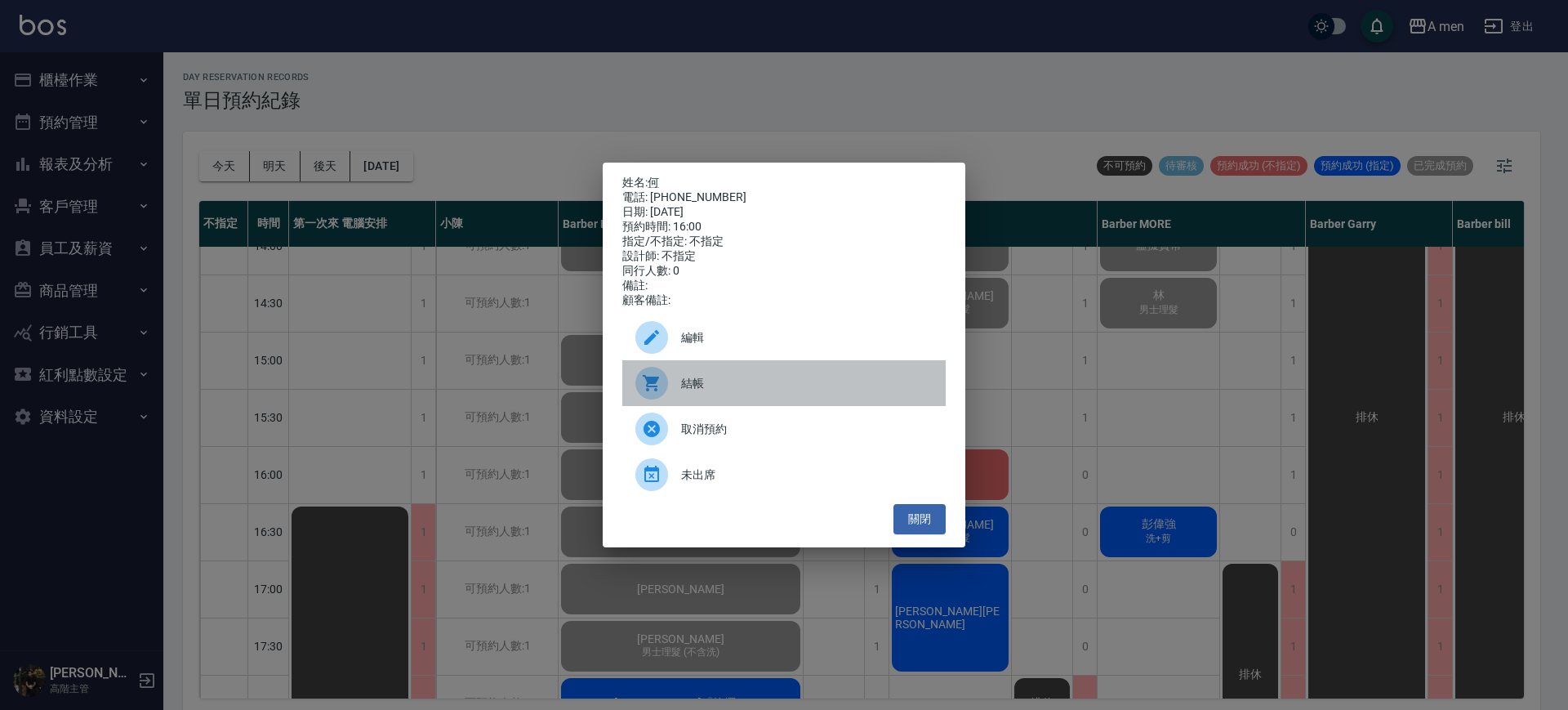
click at [747, 368] on div "結帳" at bounding box center [784, 383] width 323 height 45
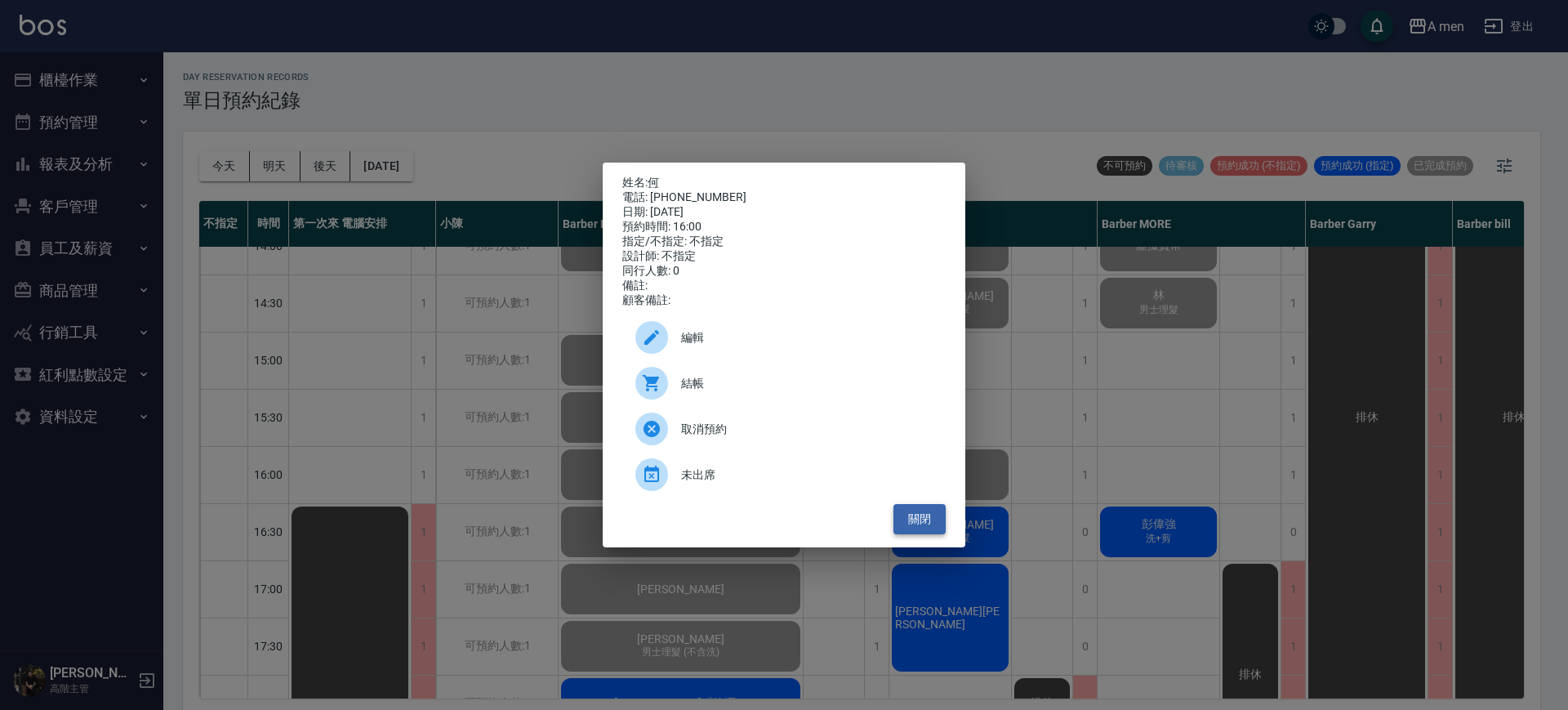
click at [929, 532] on button "關閉" at bounding box center [919, 519] width 52 height 31
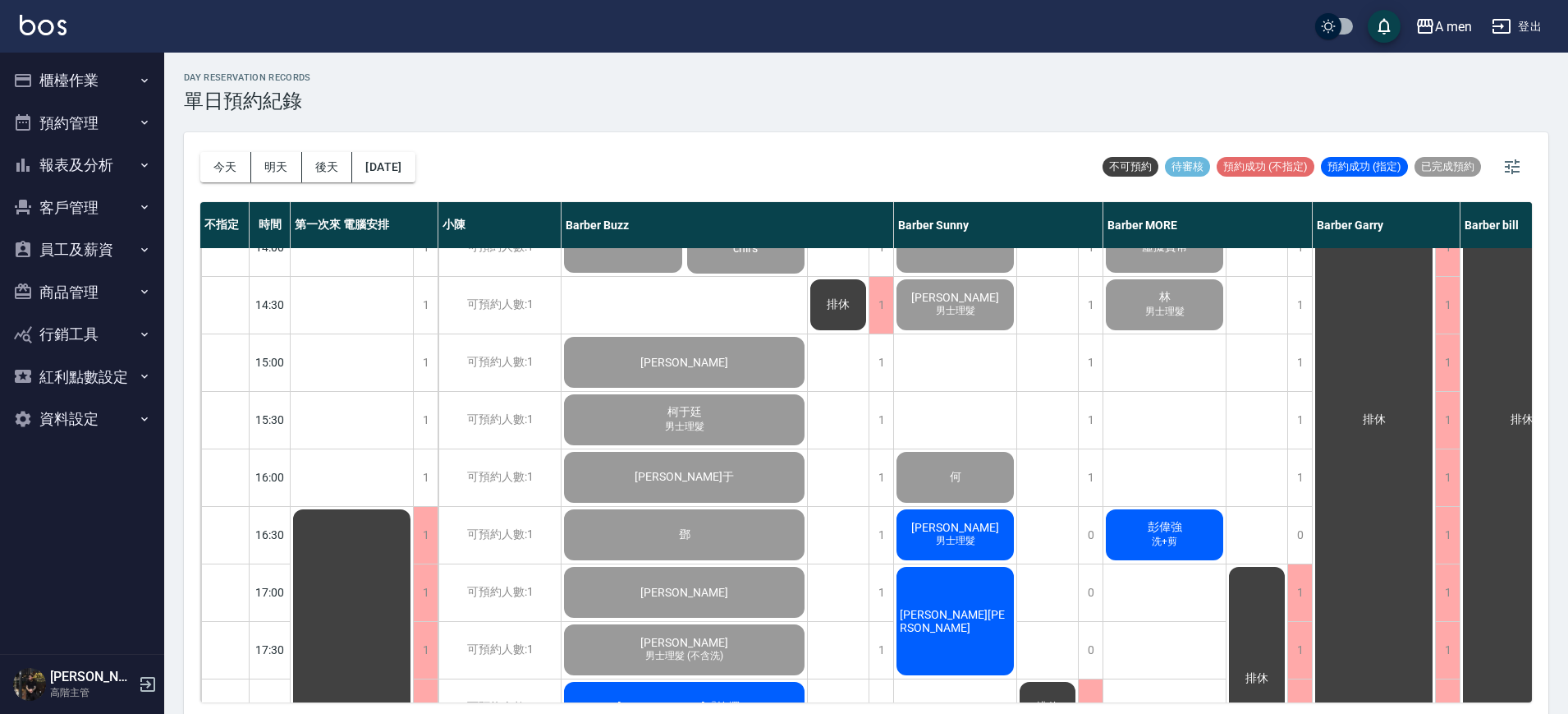
click at [941, 538] on span "男士理髮" at bounding box center [956, 541] width 46 height 14
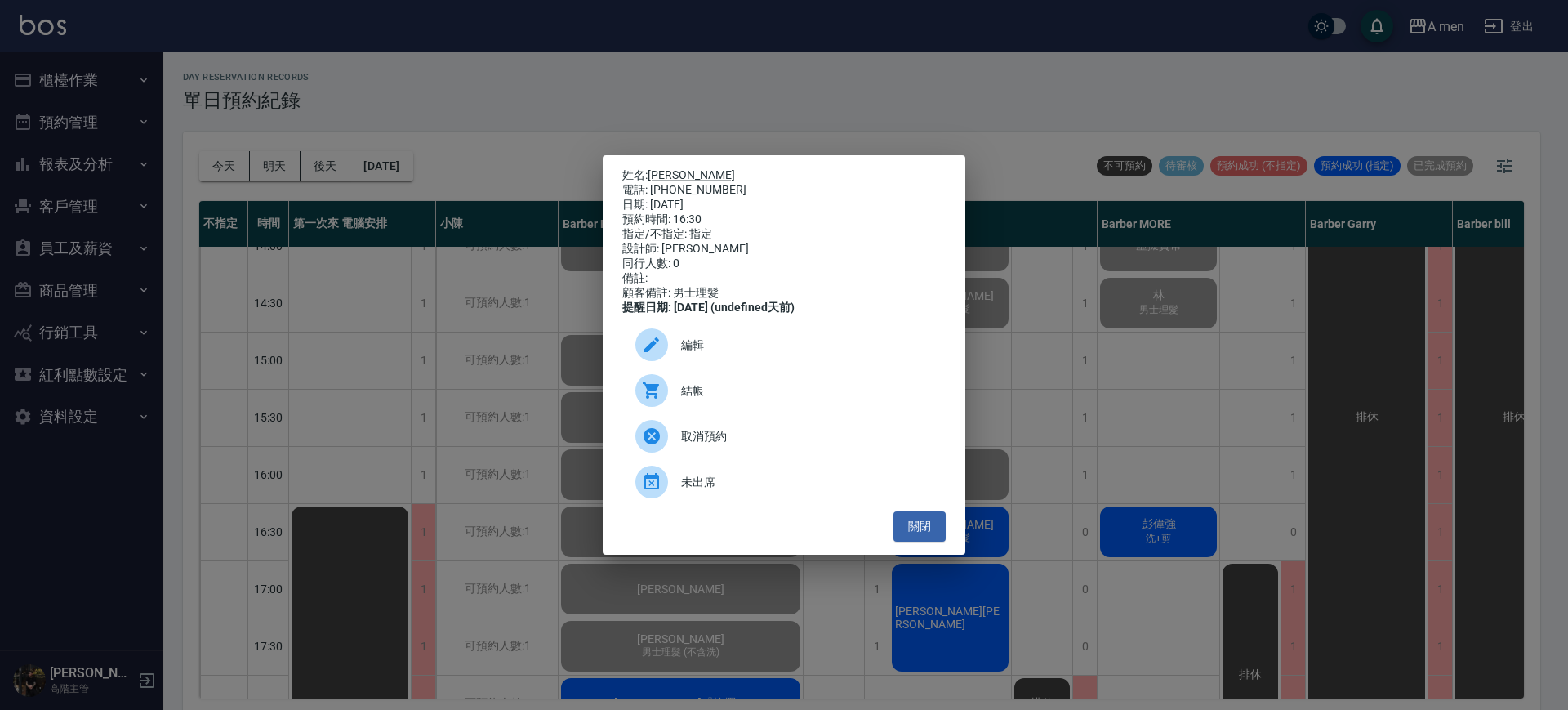
click at [793, 379] on div "結帳" at bounding box center [784, 390] width 323 height 45
click at [929, 539] on button "關閉" at bounding box center [919, 526] width 52 height 31
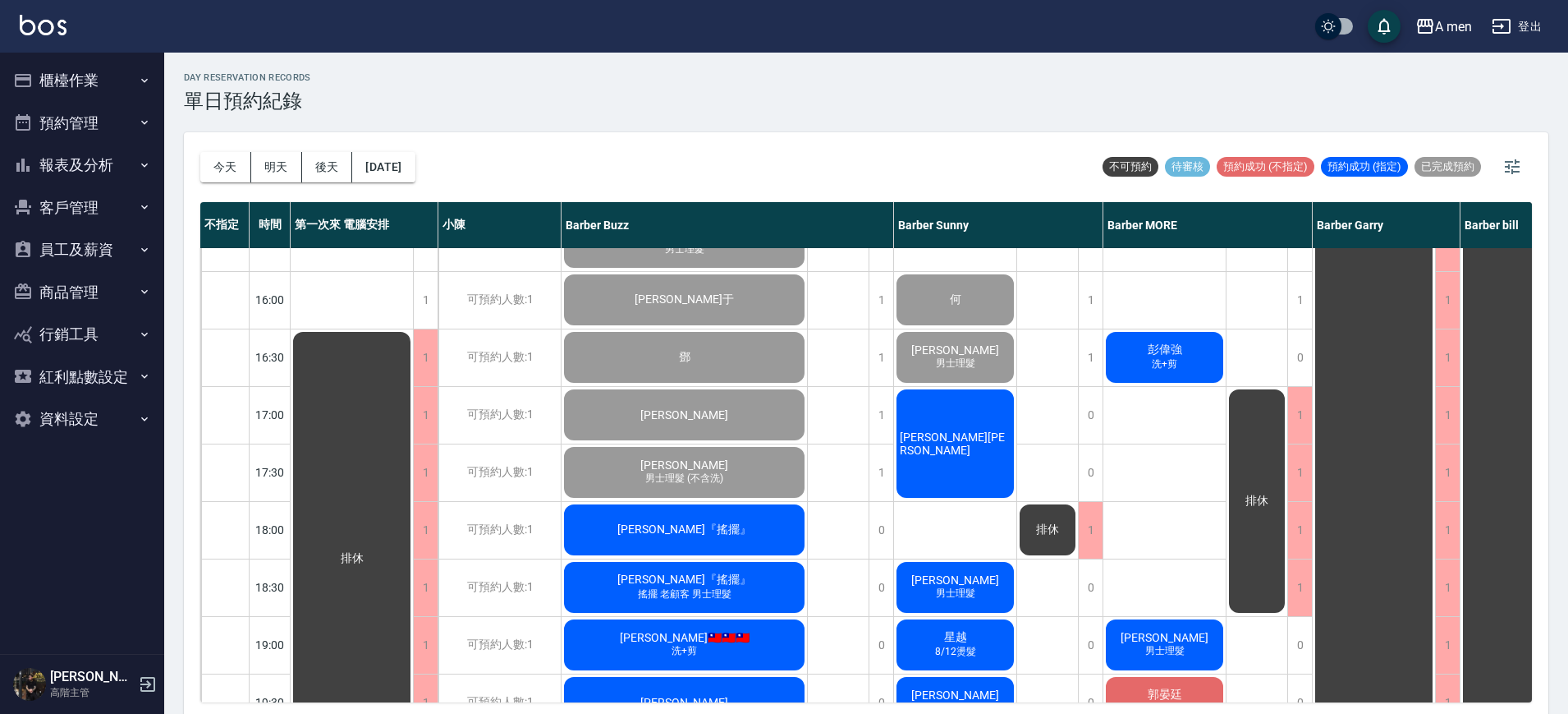
scroll to position [580, 0]
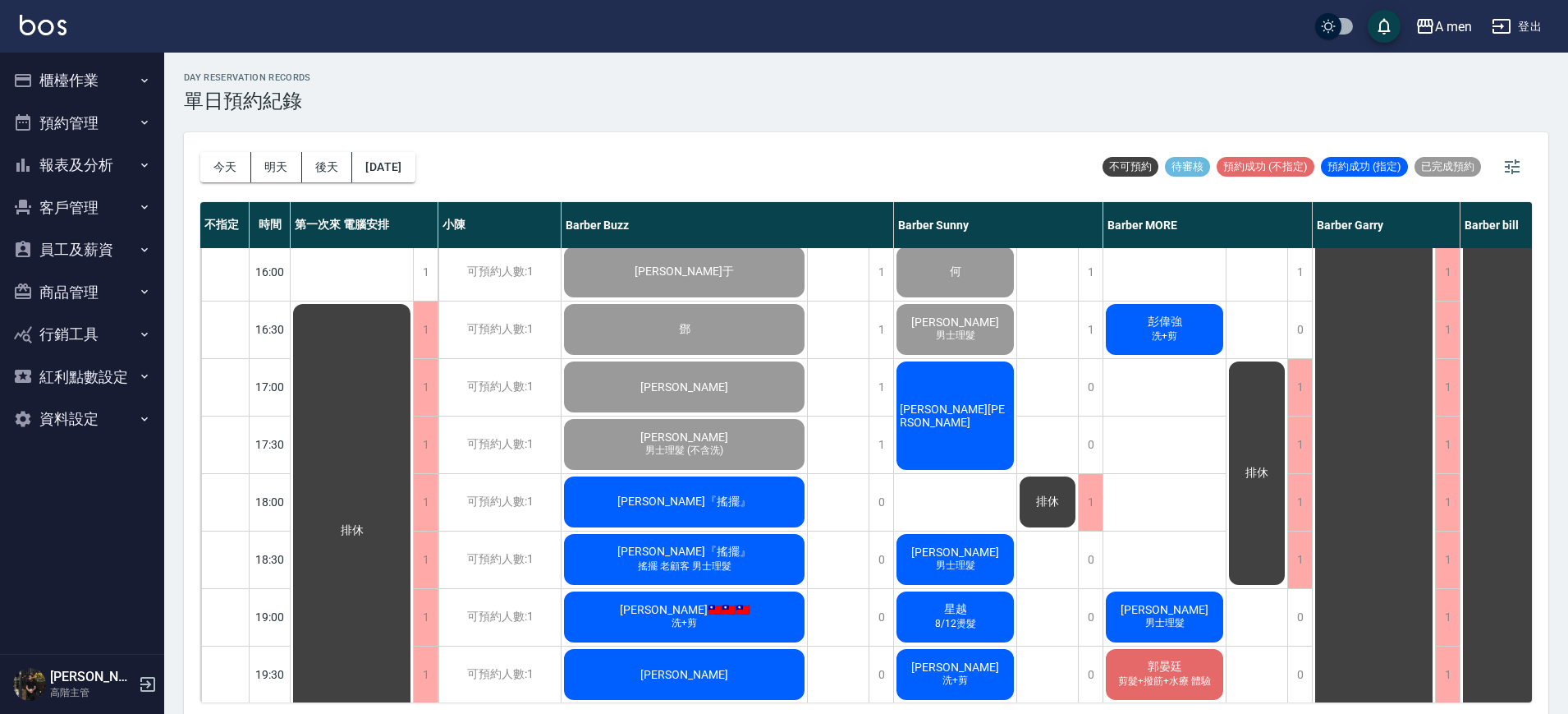
click at [1171, 347] on div "[PERSON_NAME]+剪" at bounding box center [1165, 329] width 123 height 56
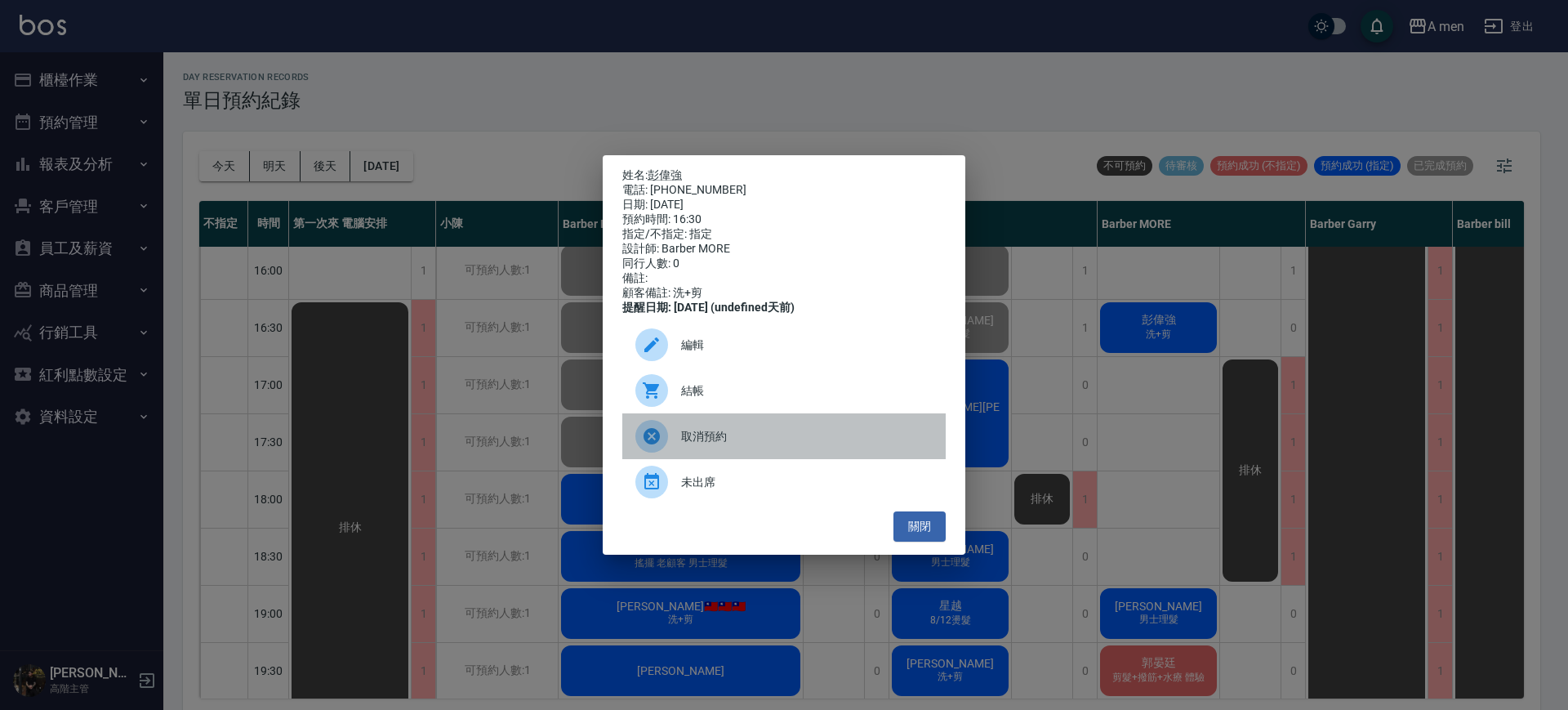
click at [850, 459] on div "取消預約" at bounding box center [784, 435] width 323 height 45
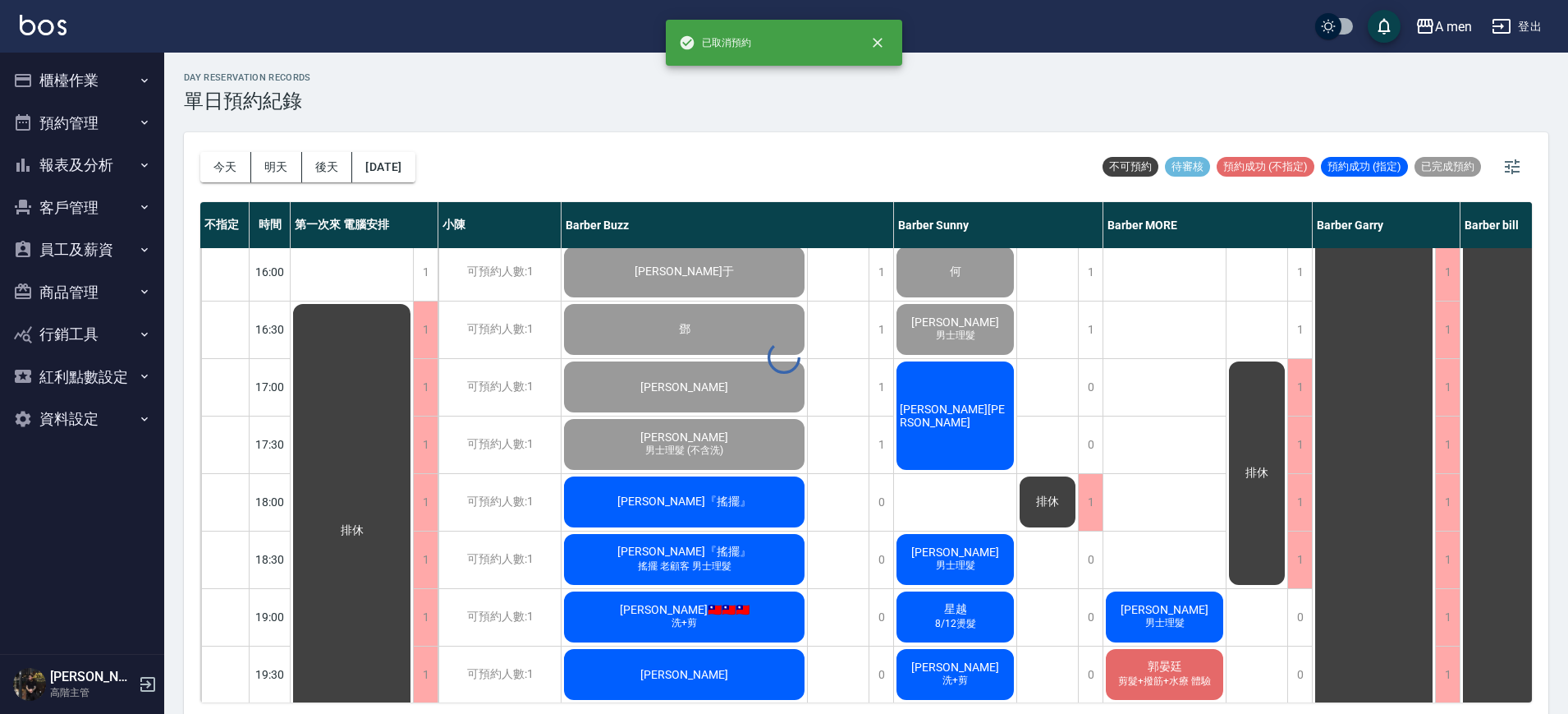
click at [1156, 406] on div "[PERSON_NAME]+剪、壓貼燙 [PERSON_NAME]+剪 日本面試 虛擬貨幣 林 男士理髮 洪 男士理髮 郭晏廷 剪髮+撥筋+水療 體驗 [PE…" at bounding box center [1165, 387] width 123 height 1438
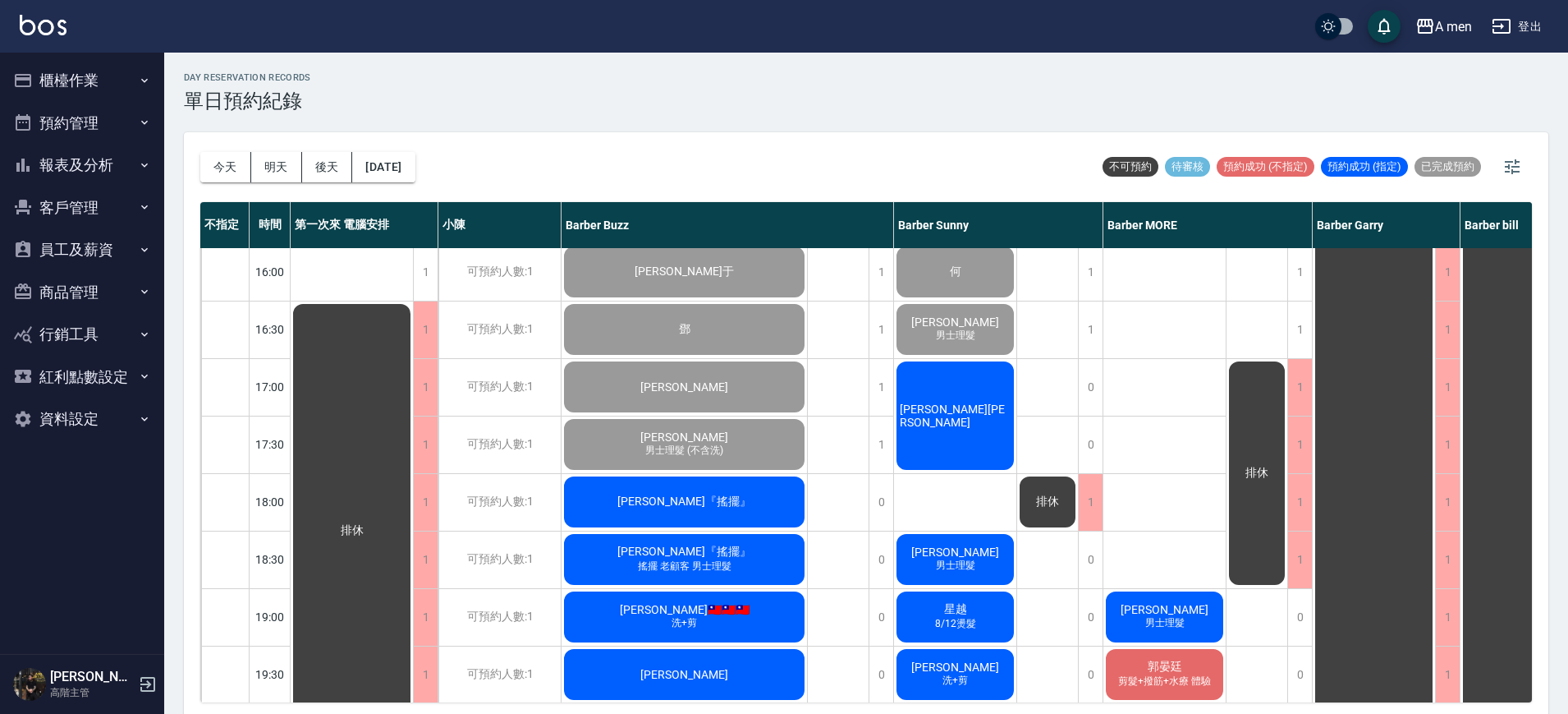
scroll to position [682, 0]
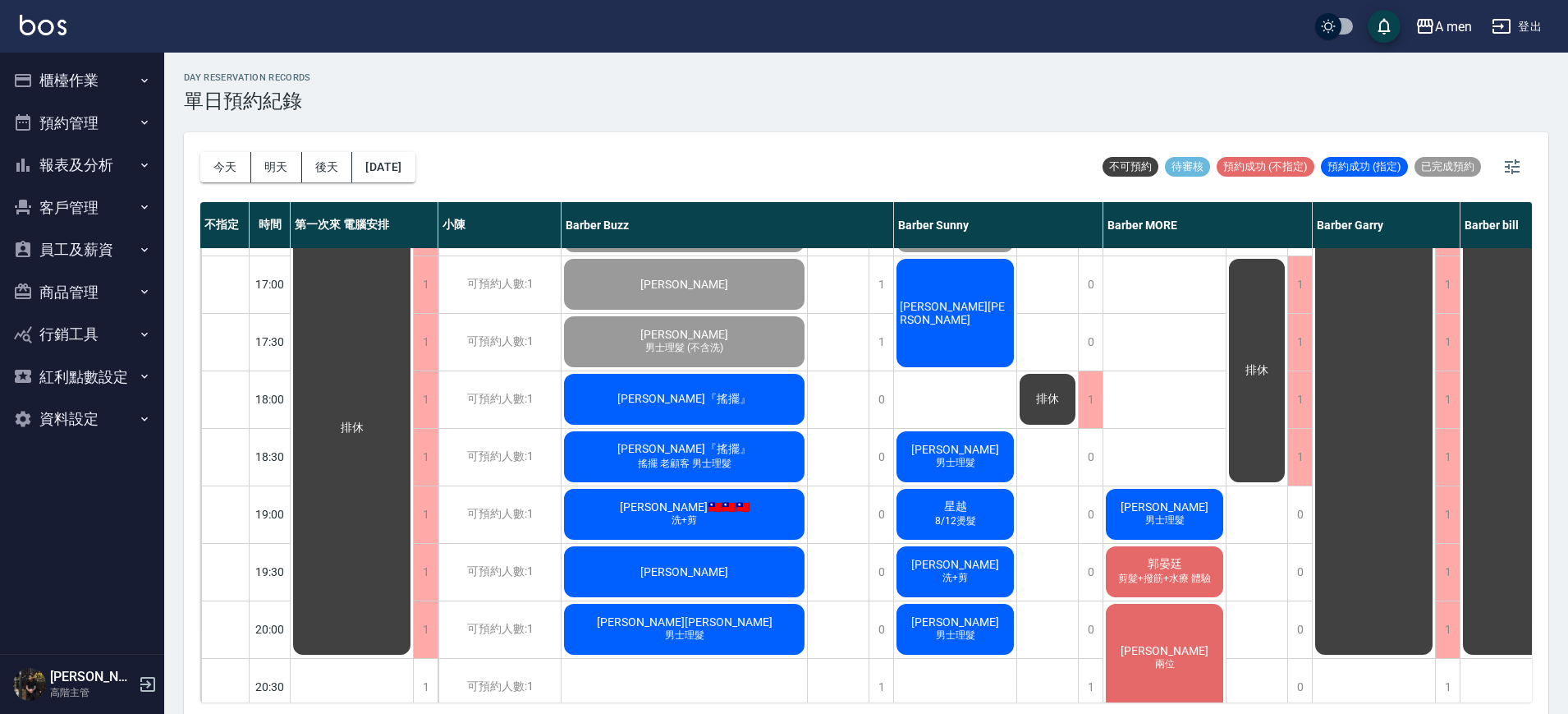
click at [751, 406] on div "廖偉廷『搖擺』" at bounding box center [685, 399] width 245 height 56
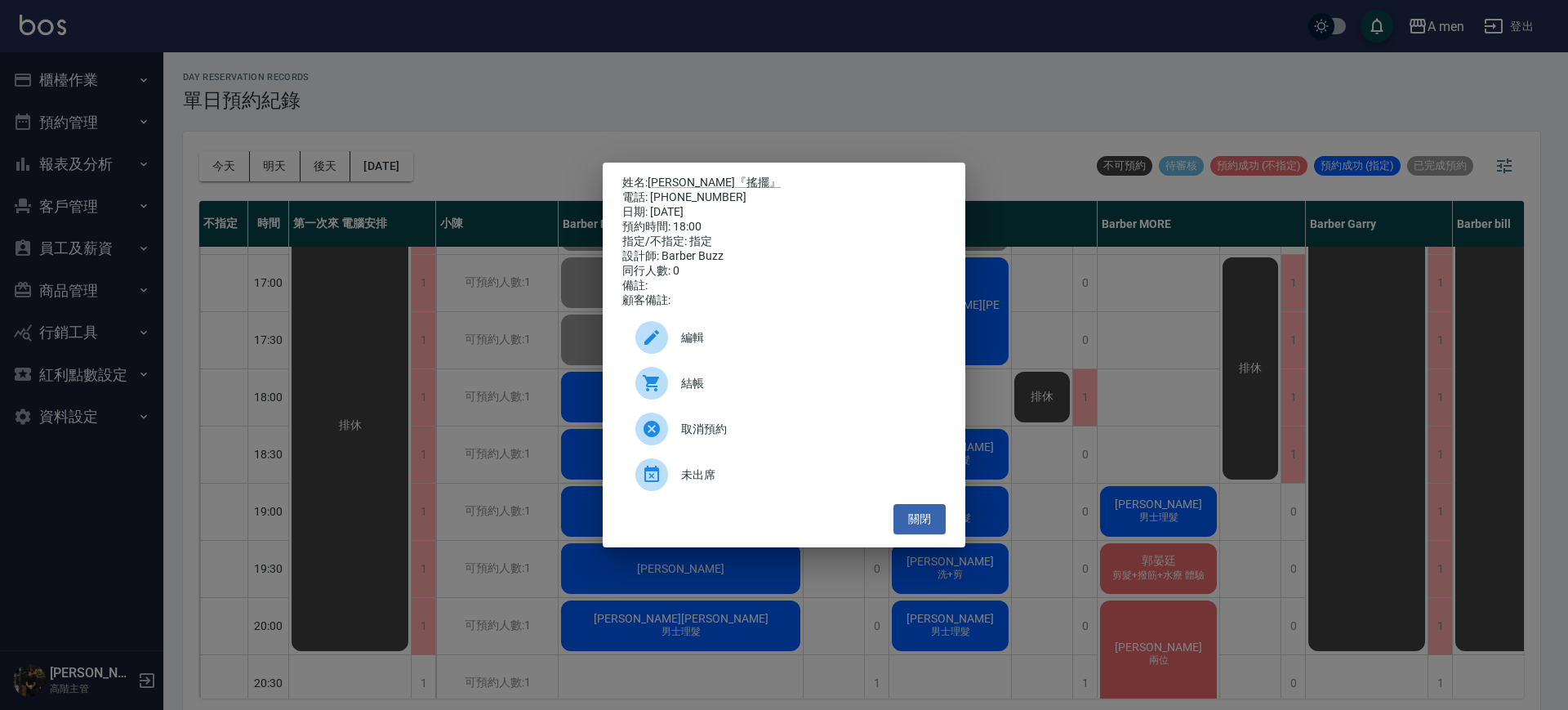
click at [700, 386] on span "結帳" at bounding box center [806, 383] width 251 height 17
click at [664, 167] on div "姓名: 廖偉廷『搖擺』 電話: 0911074241 日期: 2025/10/09 預約時間: 18:00 指定/不指定: 指定 設計師: Barber Bu…" at bounding box center [784, 355] width 363 height 385
click at [672, 177] on link "廖偉廷『搖擺』" at bounding box center [715, 182] width 134 height 13
click at [914, 524] on button "關閉" at bounding box center [919, 519] width 52 height 31
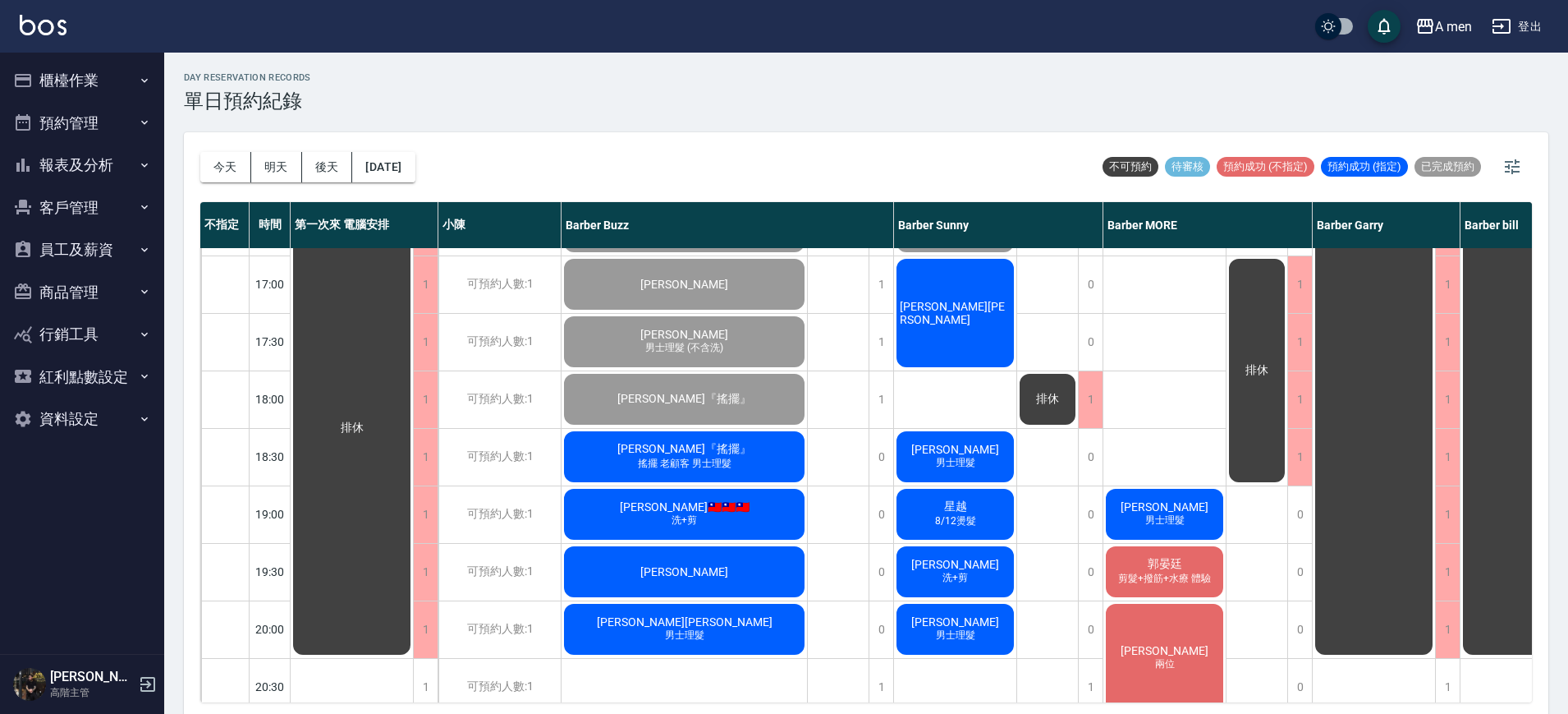
click at [944, 396] on div "明駿 胡小民 男士理髮 許春風 男士理髮 賴先生 洗+剪 David Huang 洗+剪 謝典祐 男士理髮 何 卓兆麟 男士理髮 Max孔民哥 Andy 男士…" at bounding box center [956, 284] width 123 height 1438
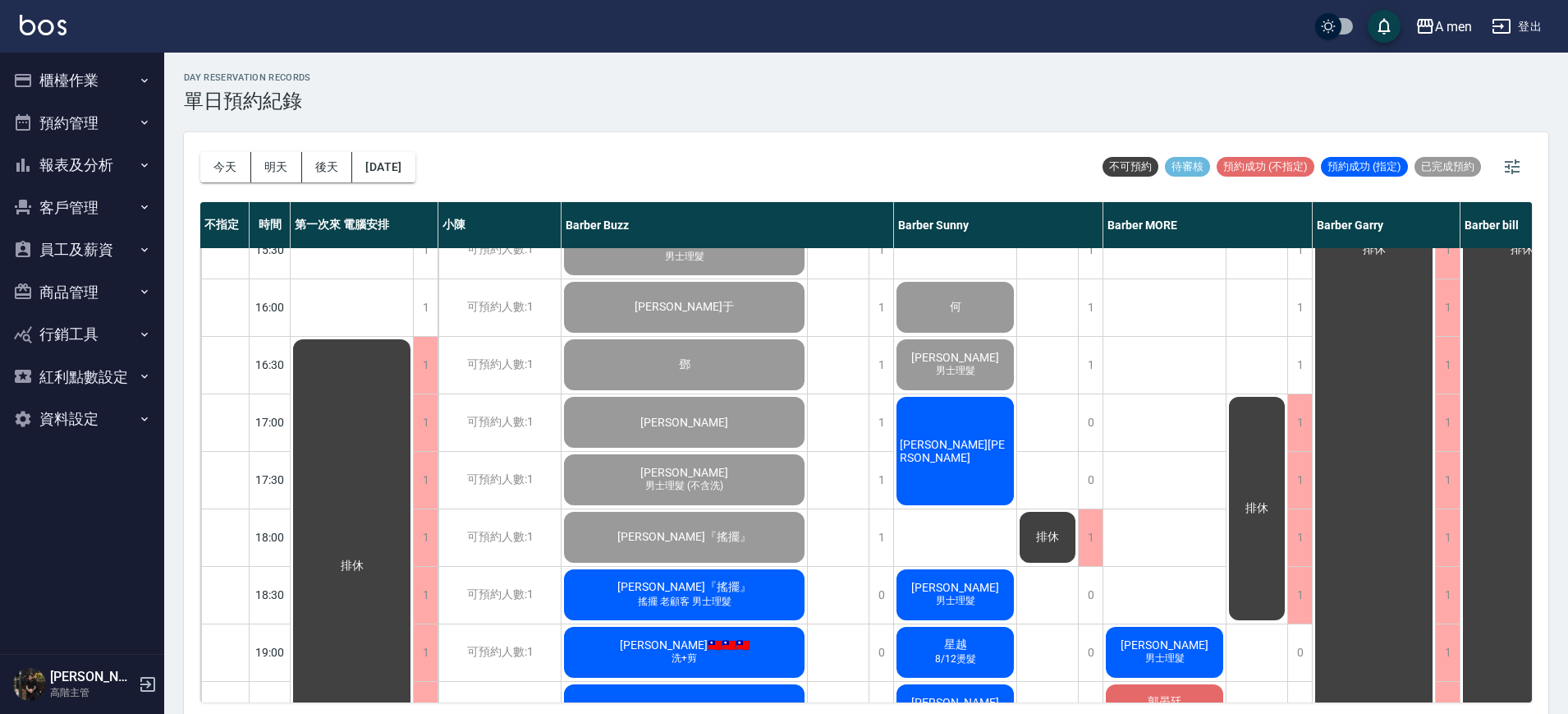
scroll to position [580, 0]
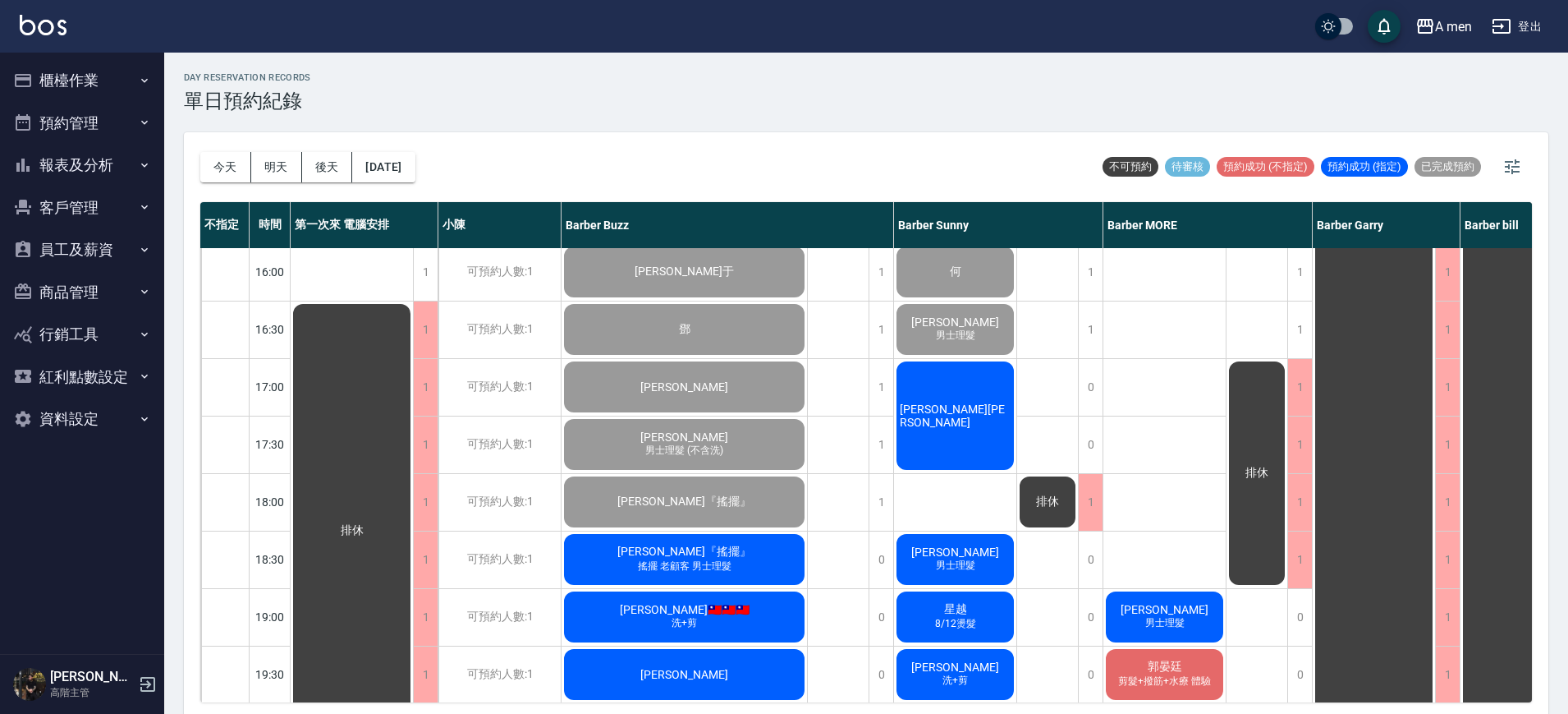
click at [857, 474] on div "排休" at bounding box center [839, 387] width 61 height 1438
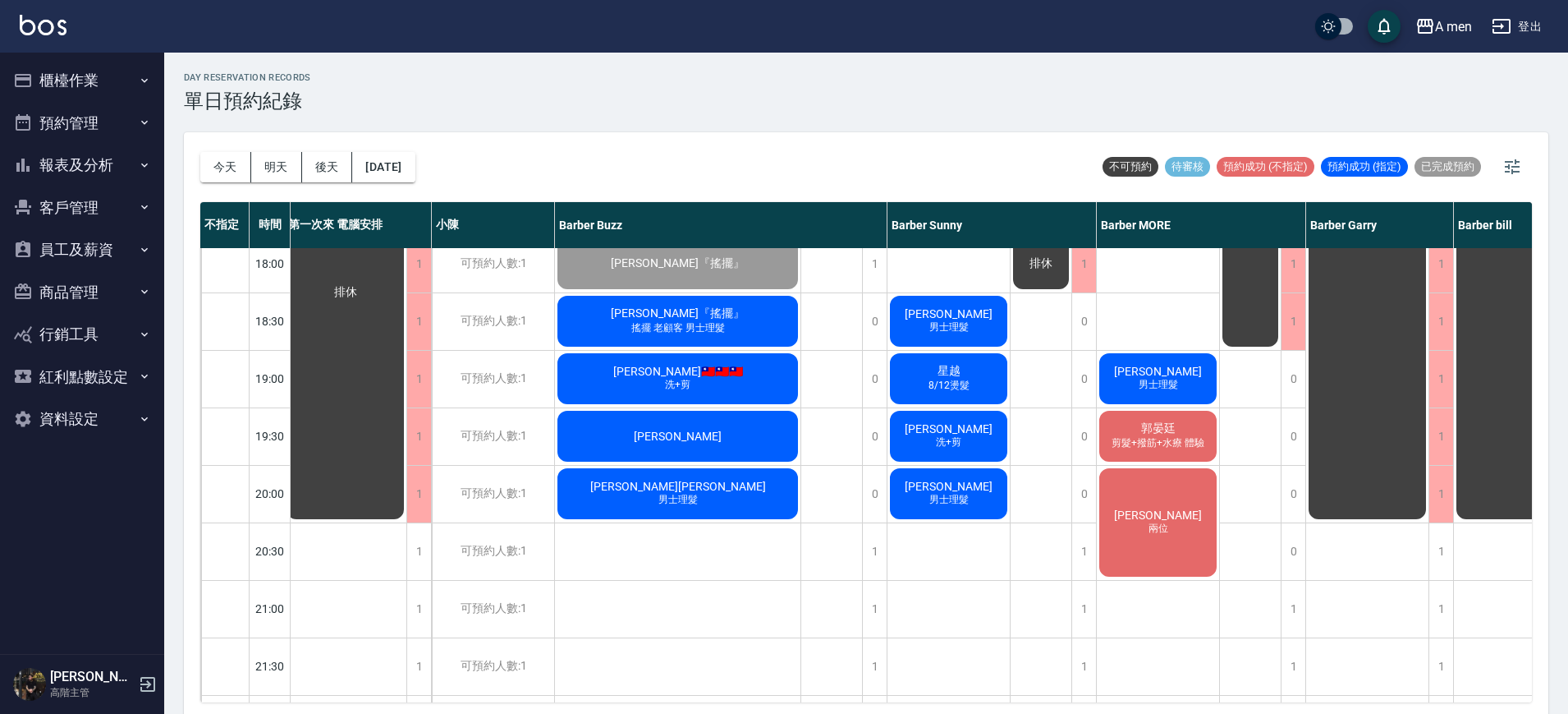
scroll to position [775, 7]
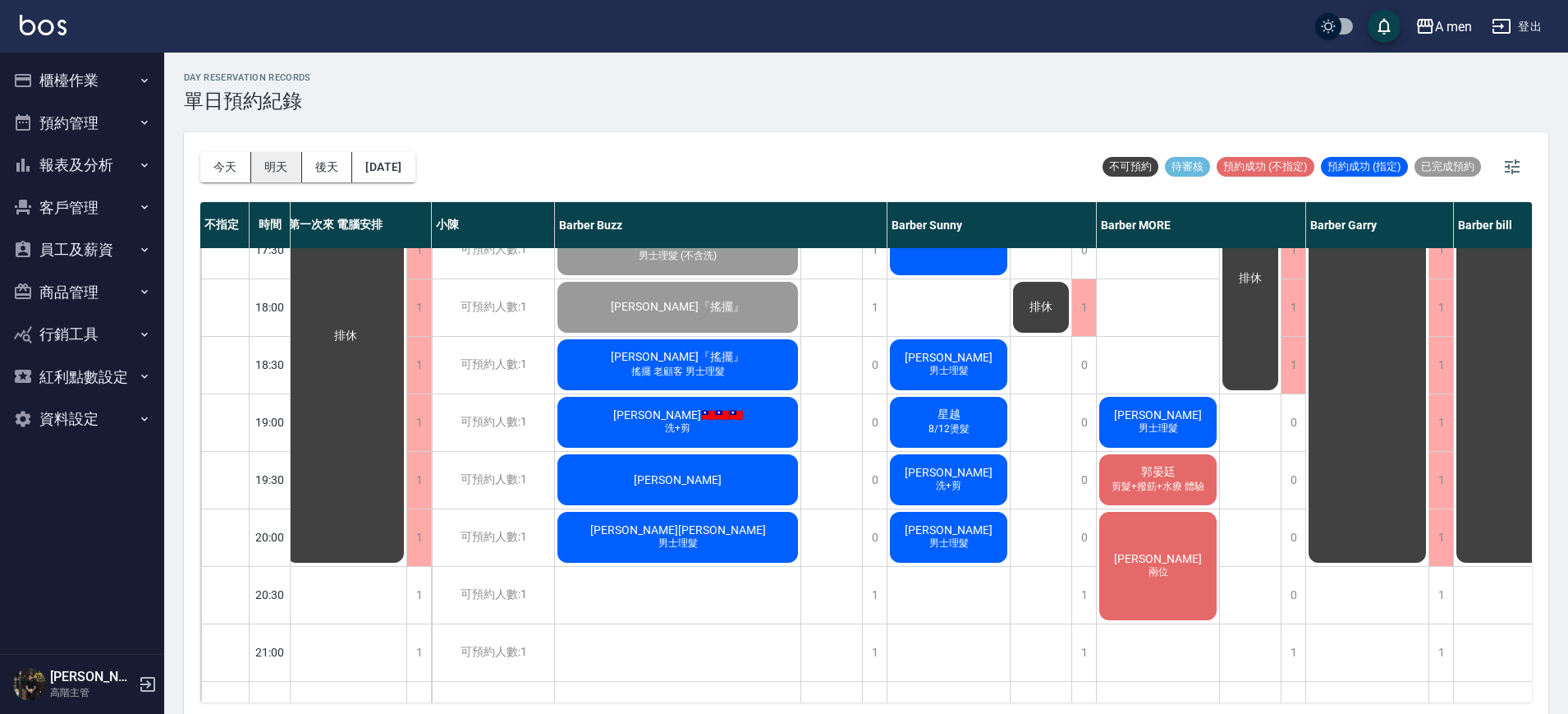
click at [297, 170] on button "明天" at bounding box center [276, 167] width 51 height 31
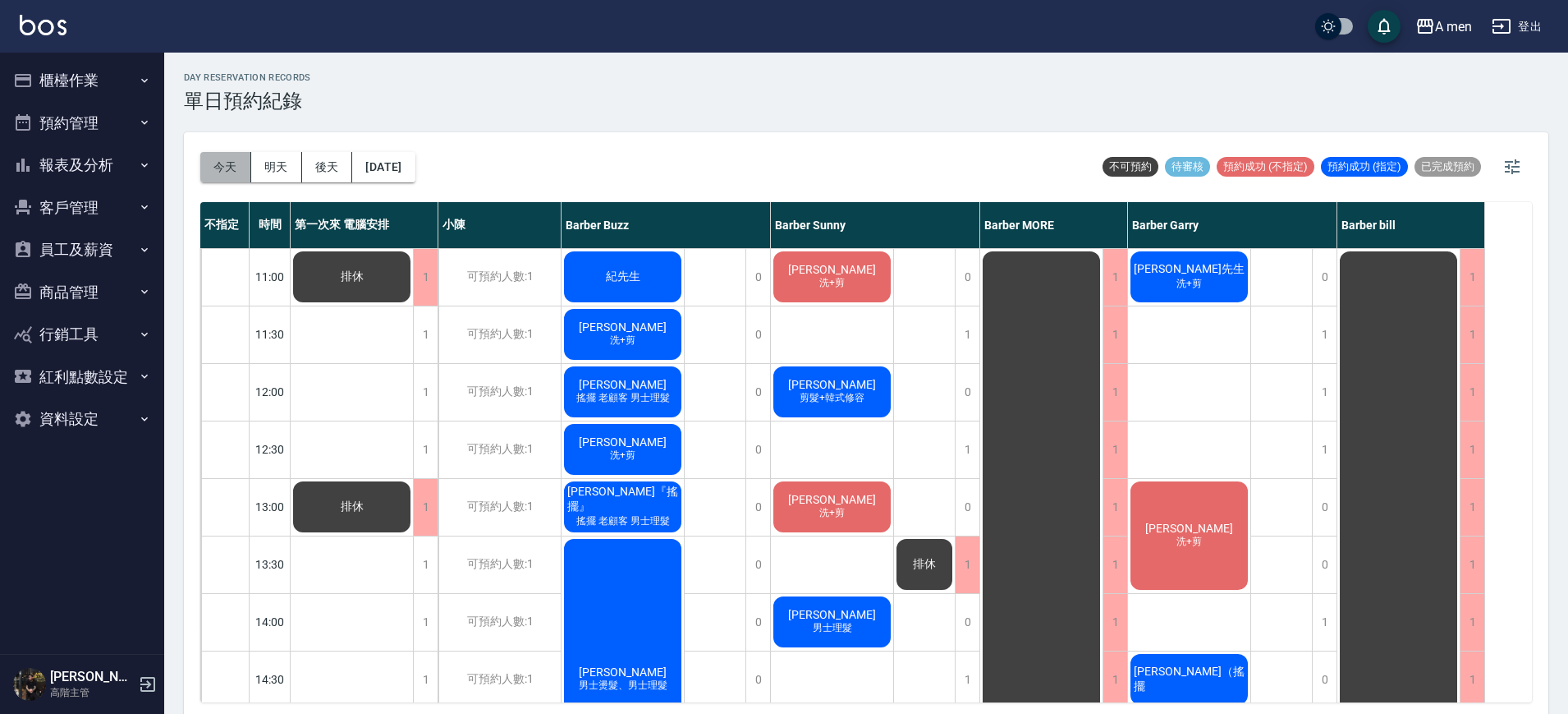
click at [230, 155] on button "今天" at bounding box center [225, 167] width 51 height 31
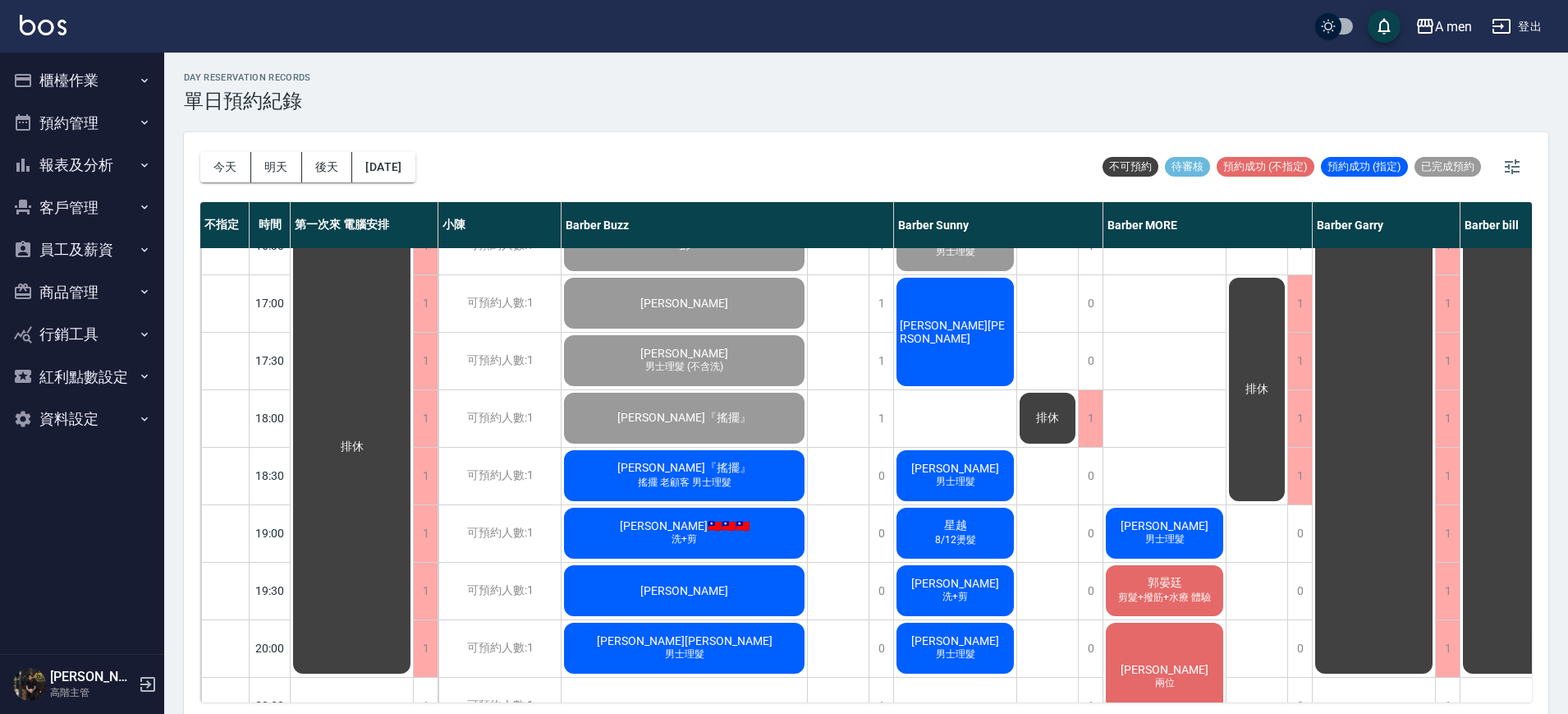
scroll to position [663, 0]
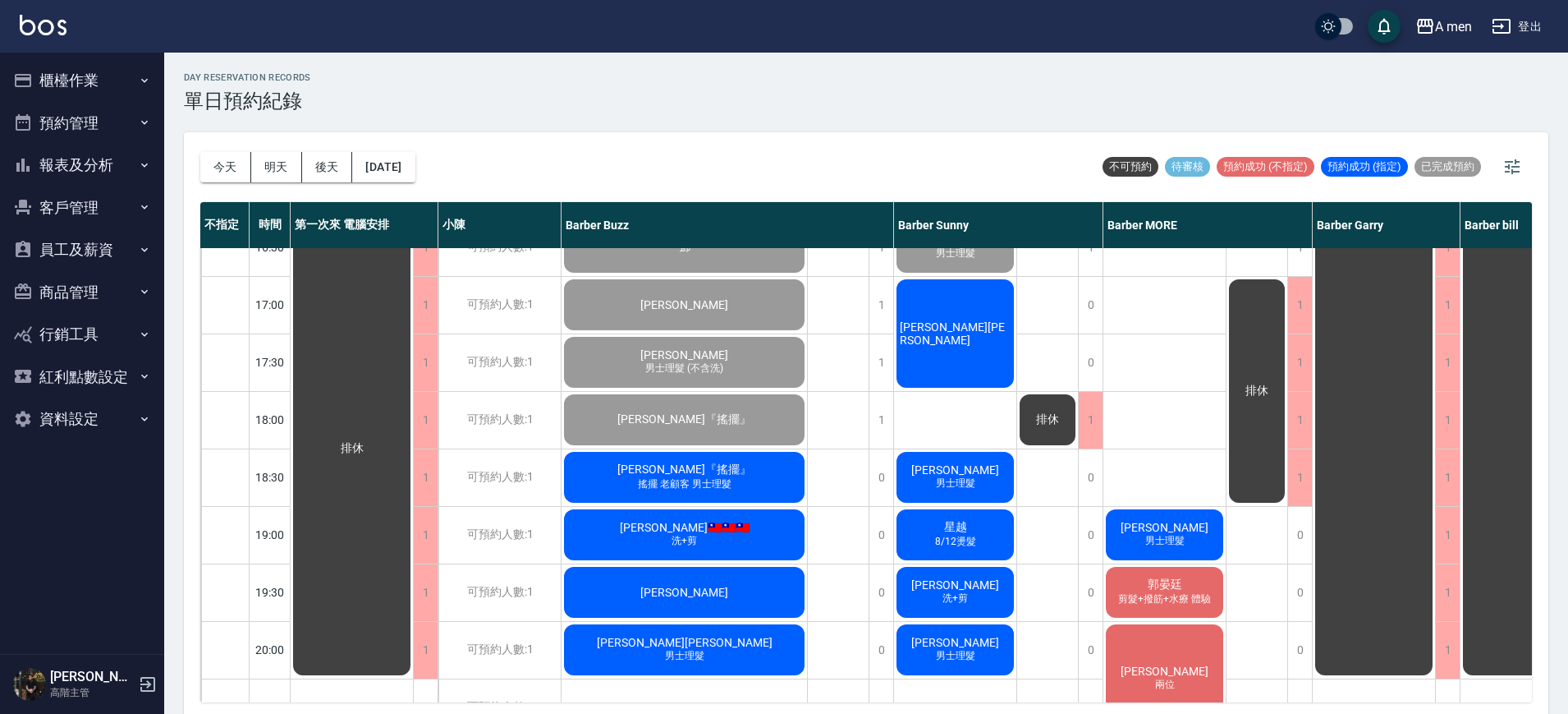
click at [995, 350] on div "Max孔民哥" at bounding box center [956, 333] width 123 height 114
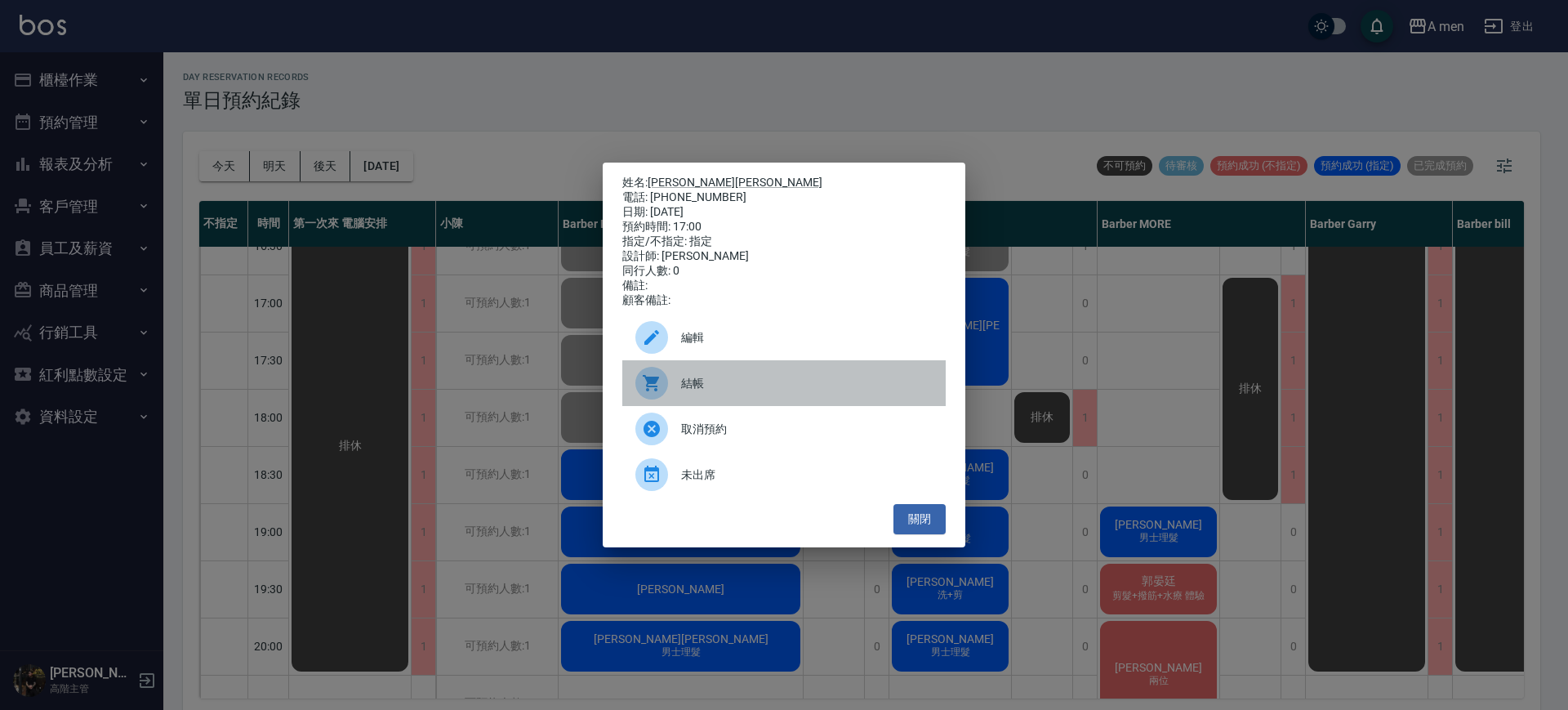
click at [732, 399] on div "結帳" at bounding box center [784, 383] width 323 height 45
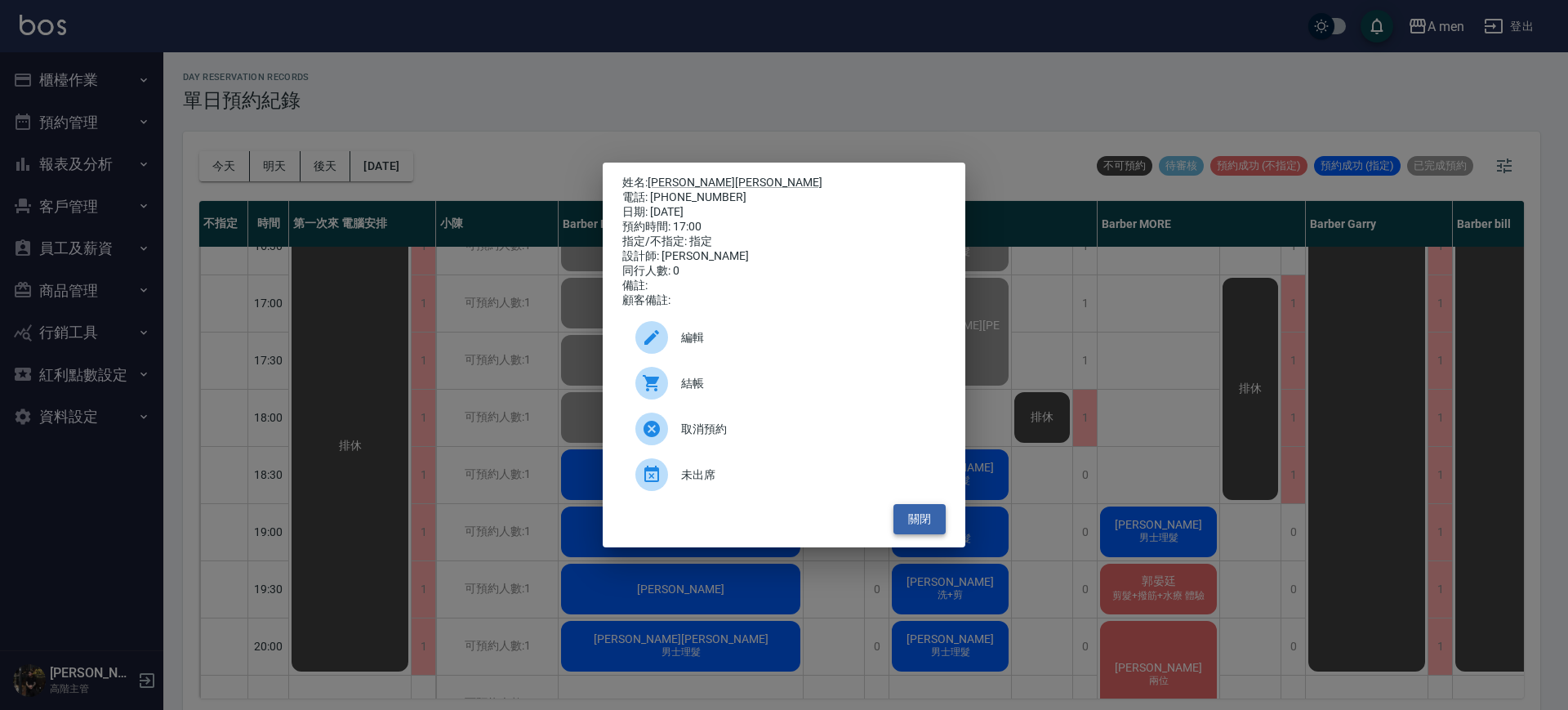
click at [932, 534] on button "關閉" at bounding box center [919, 519] width 52 height 31
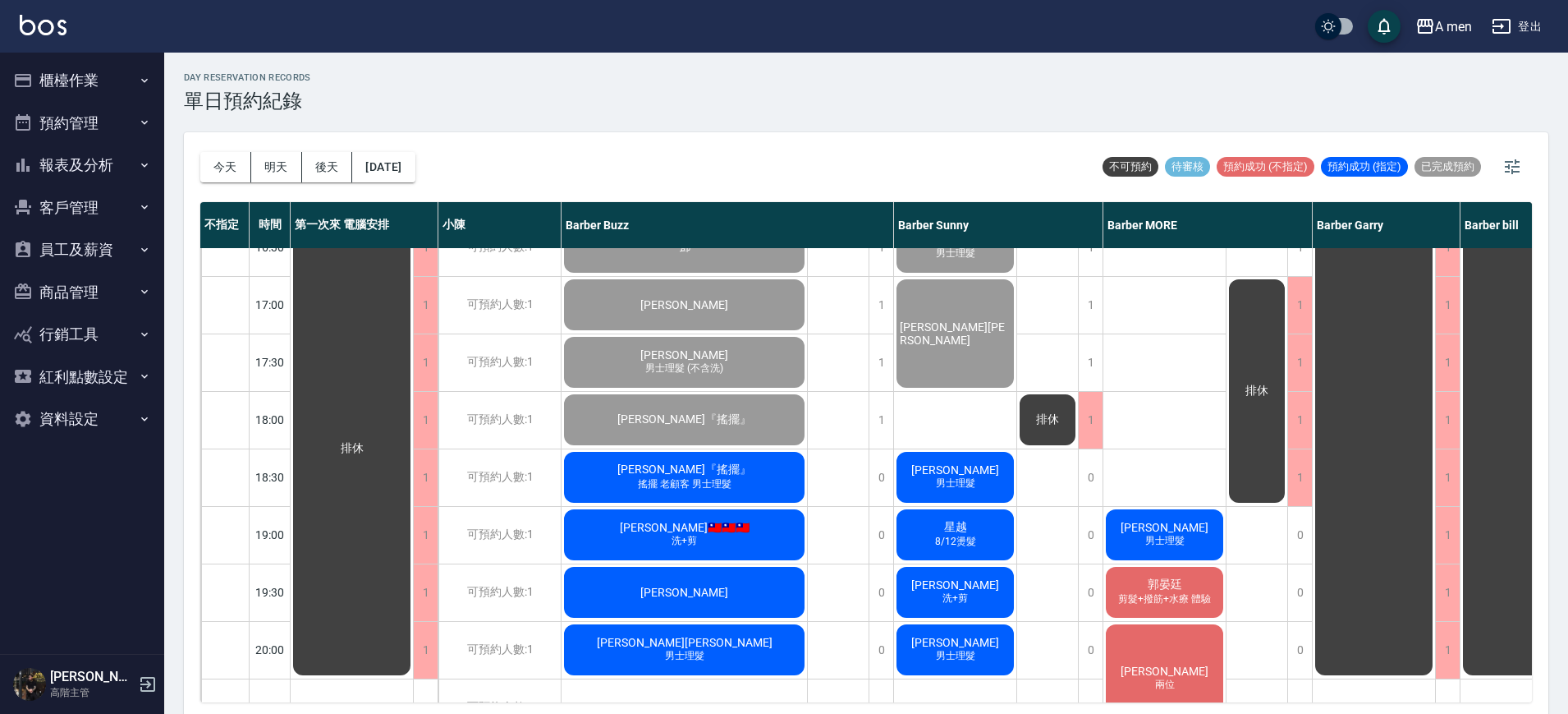
click at [1316, 68] on div "day Reservation records 單日預約紀錄 今天 明天 後天 2025/10/09 不可預約 待審核 預約成功 (不指定) 預約成功 (指定…" at bounding box center [866, 386] width 1404 height 667
click at [767, 163] on div "今天 明天 後天 2025/10/09 不可預約 待審核 預約成功 (不指定) 預約成功 (指定) 已完成預約" at bounding box center [866, 168] width 1332 height 70
click at [743, 469] on div "Elson邱『搖擺』 搖擺 老顧客 男士理髮" at bounding box center [685, 477] width 245 height 56
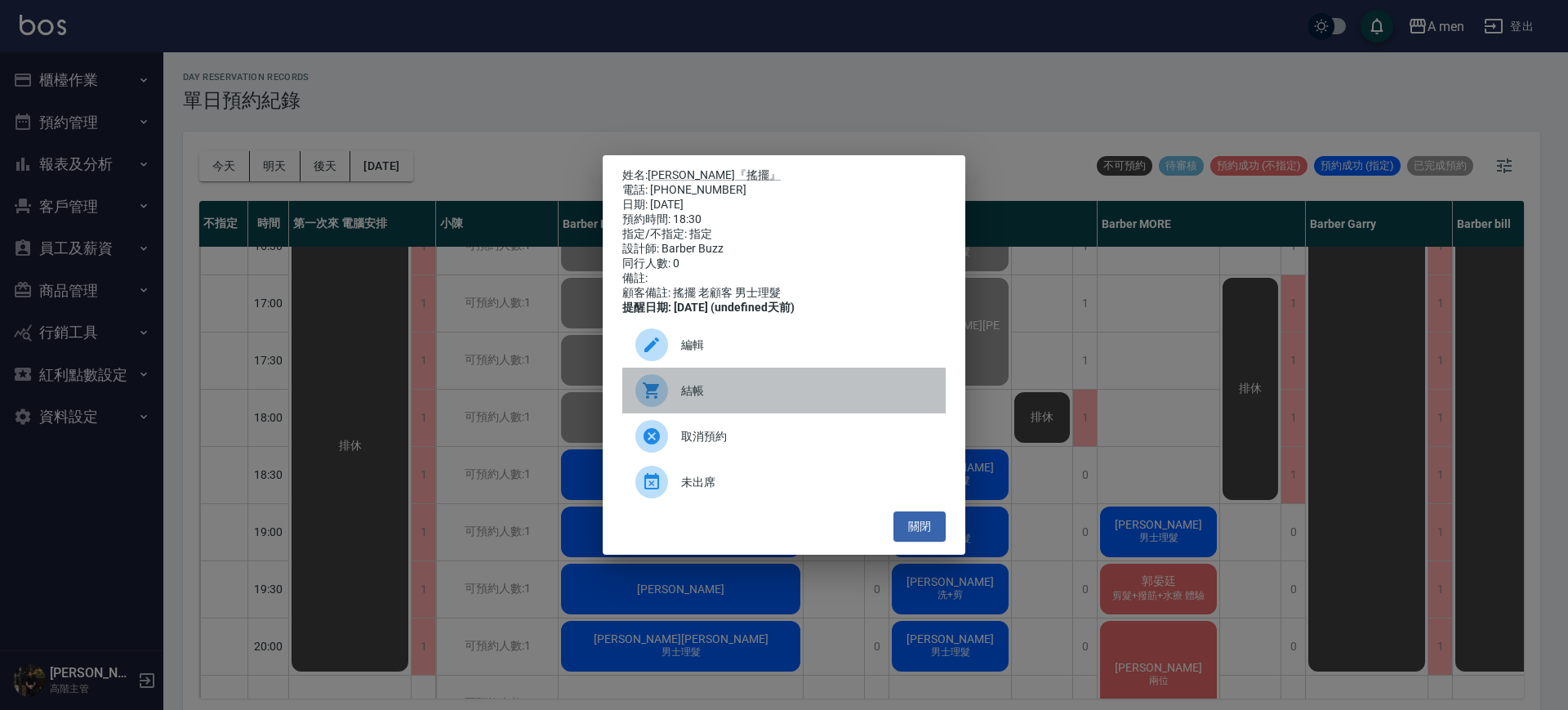
click at [827, 389] on div "結帳" at bounding box center [784, 390] width 323 height 45
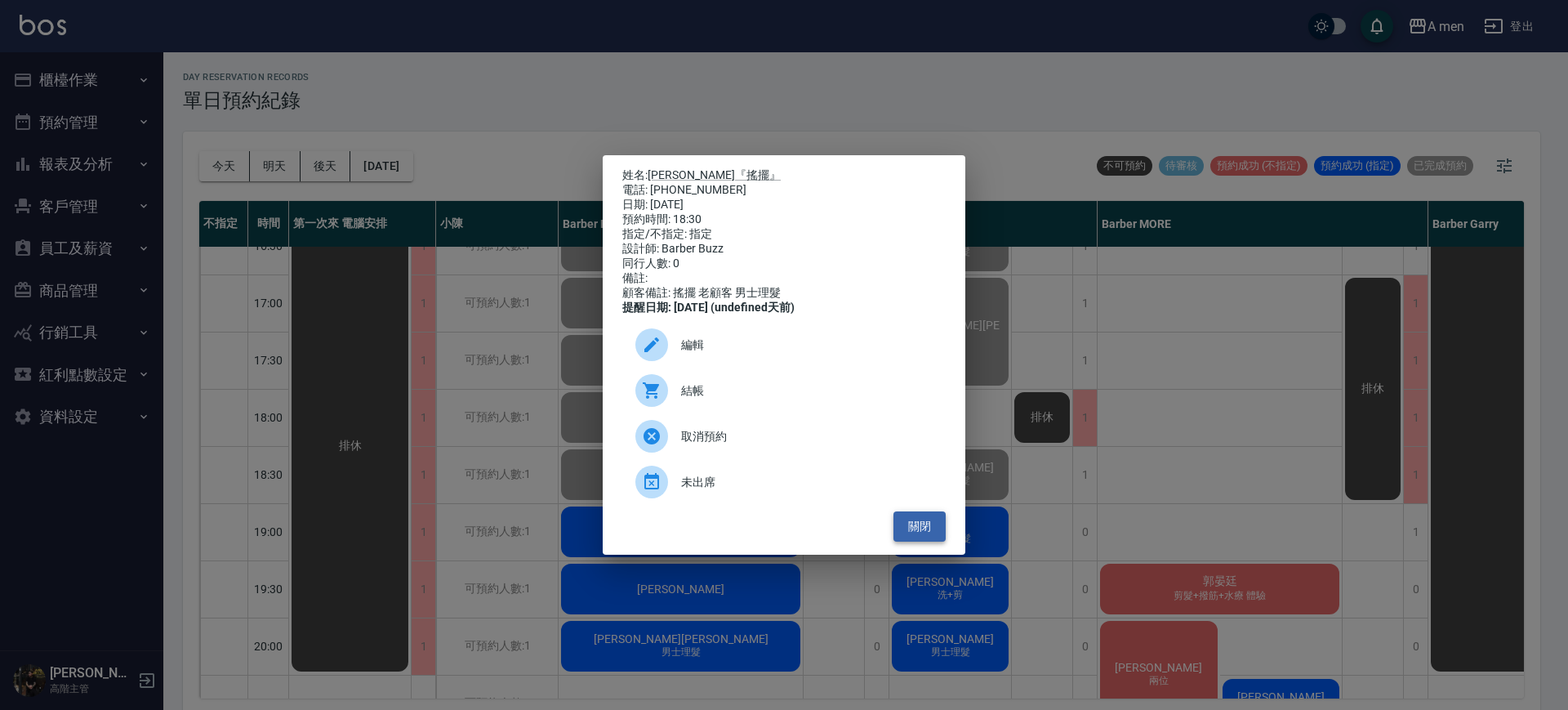
click at [915, 534] on button "關閉" at bounding box center [919, 526] width 52 height 31
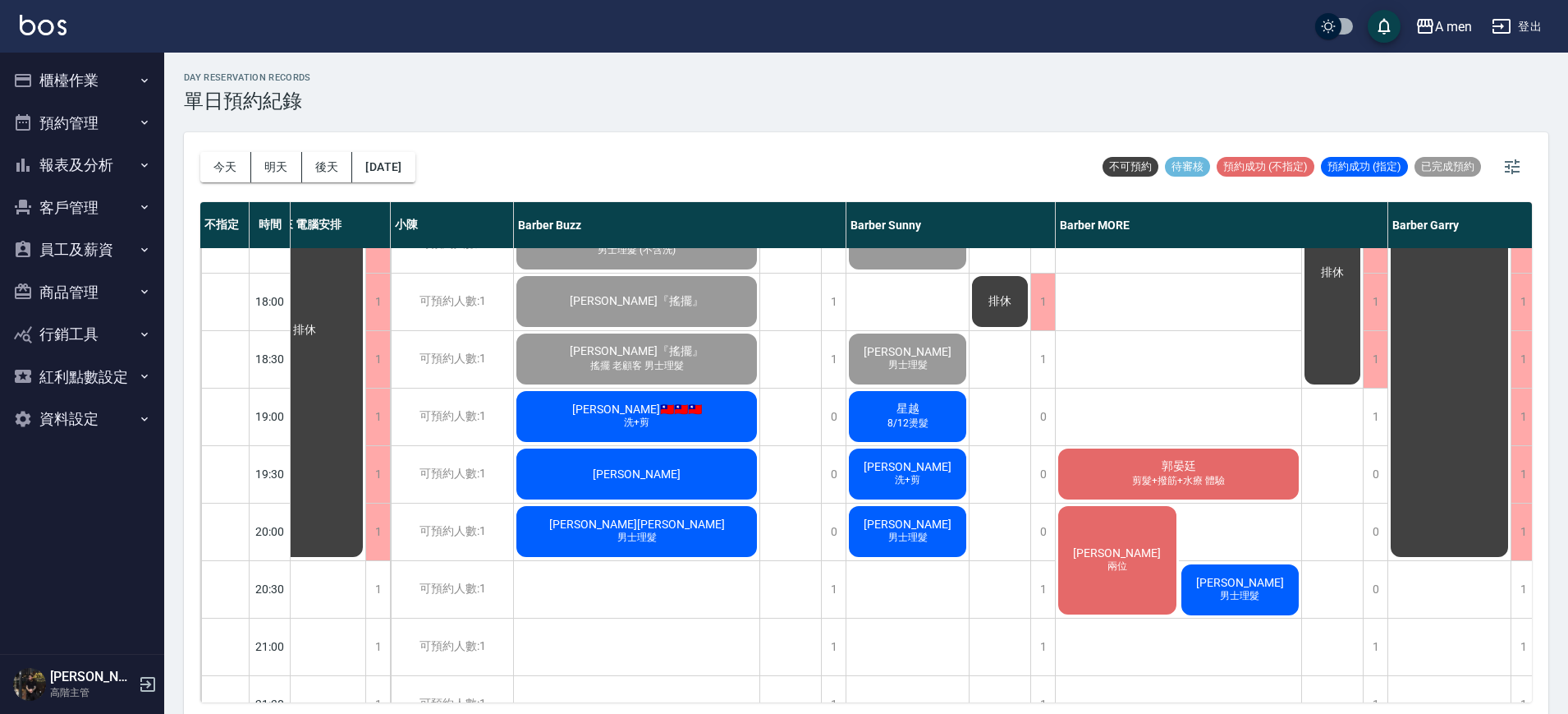
scroll to position [780, 0]
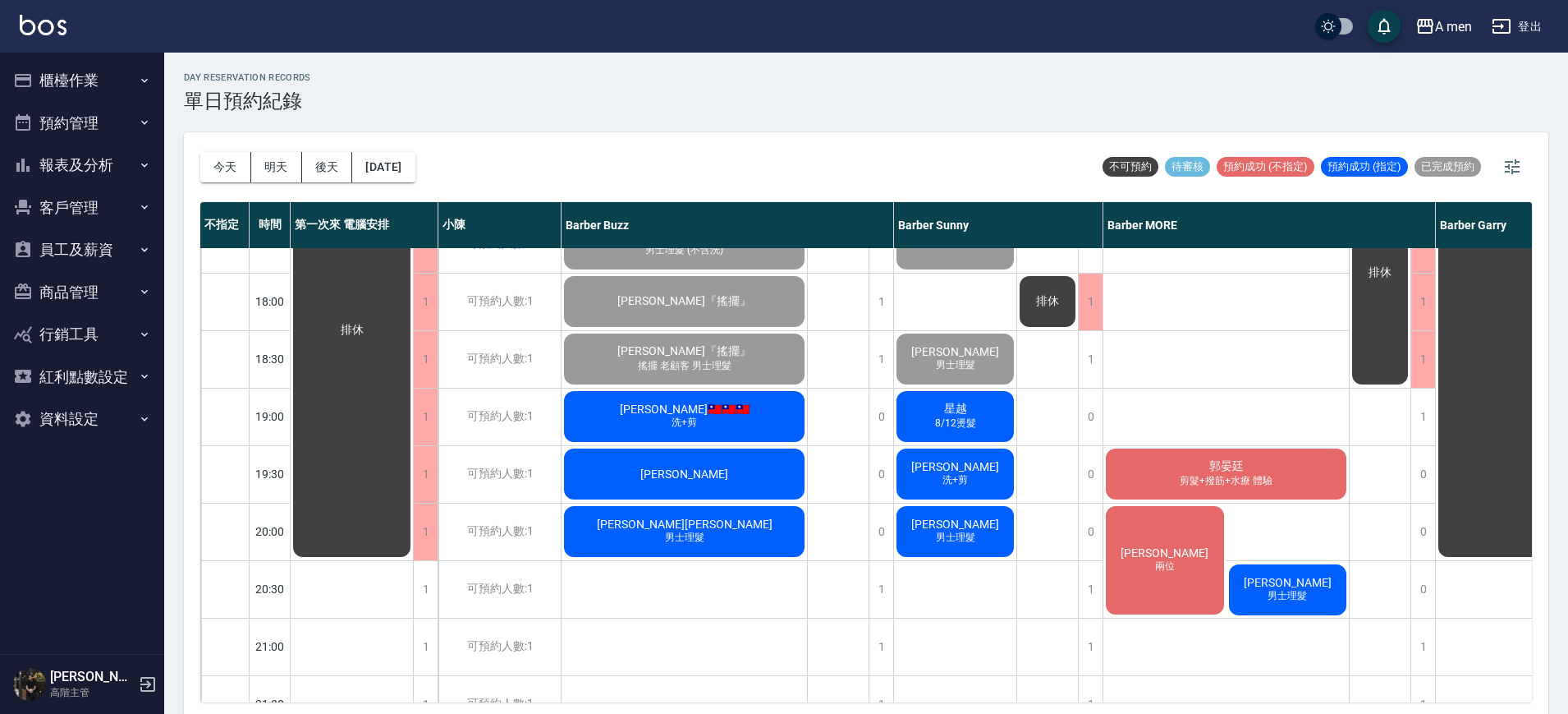
click at [638, 426] on div "Justin🇹🇼🇹🇼🇹🇼 洗+剪" at bounding box center [685, 416] width 245 height 56
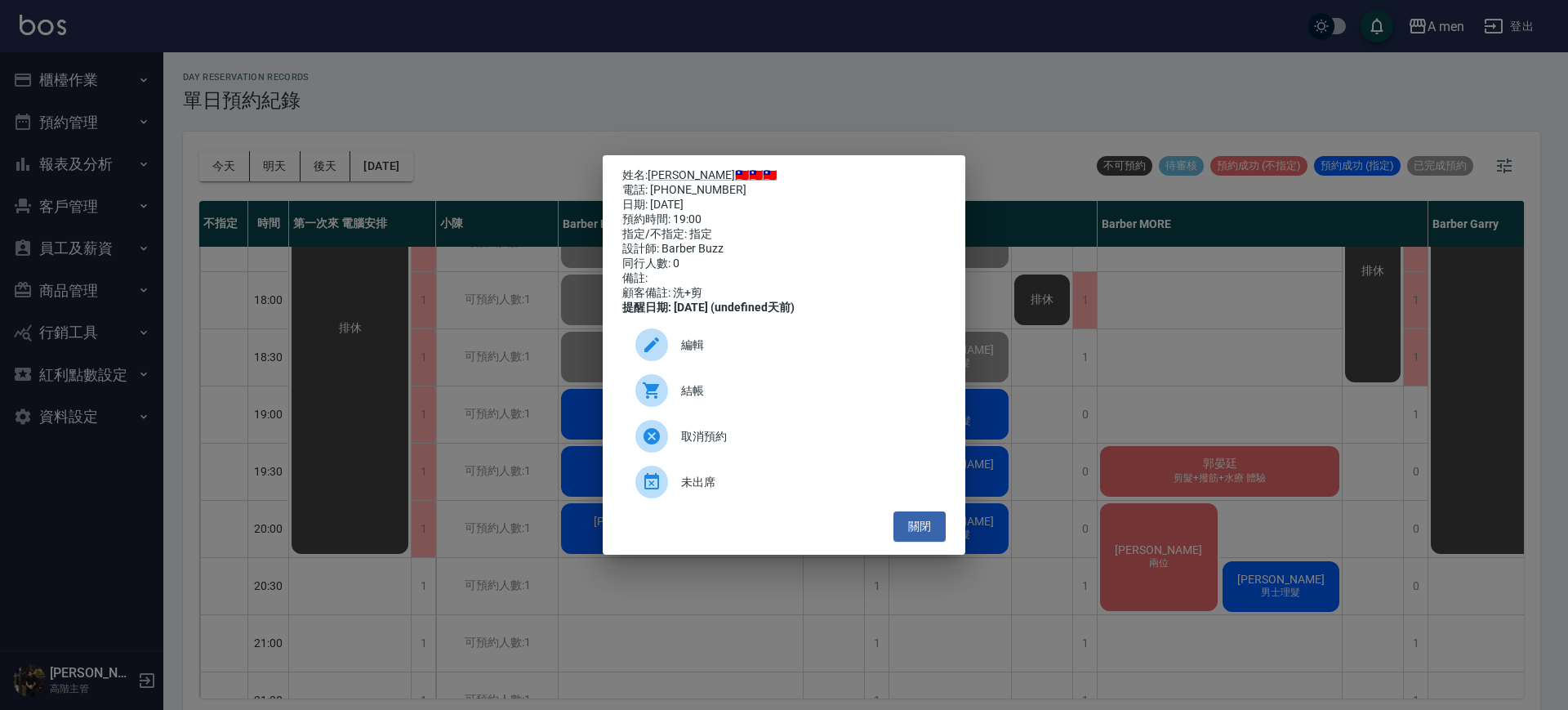
click at [689, 397] on span "結帳" at bounding box center [806, 391] width 251 height 17
click at [934, 524] on button "關閉" at bounding box center [919, 526] width 52 height 31
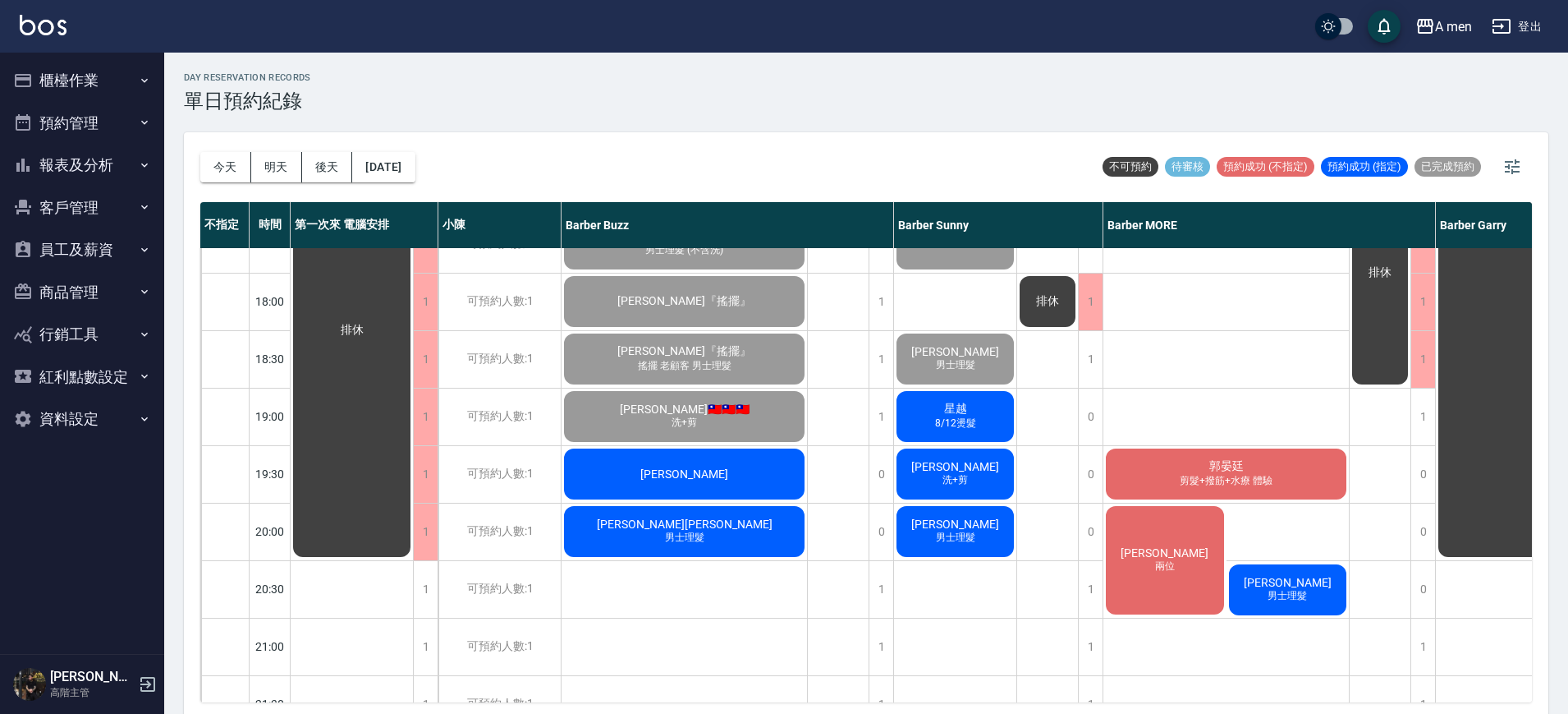
click at [1149, 556] on span "楊先生" at bounding box center [1165, 553] width 94 height 13
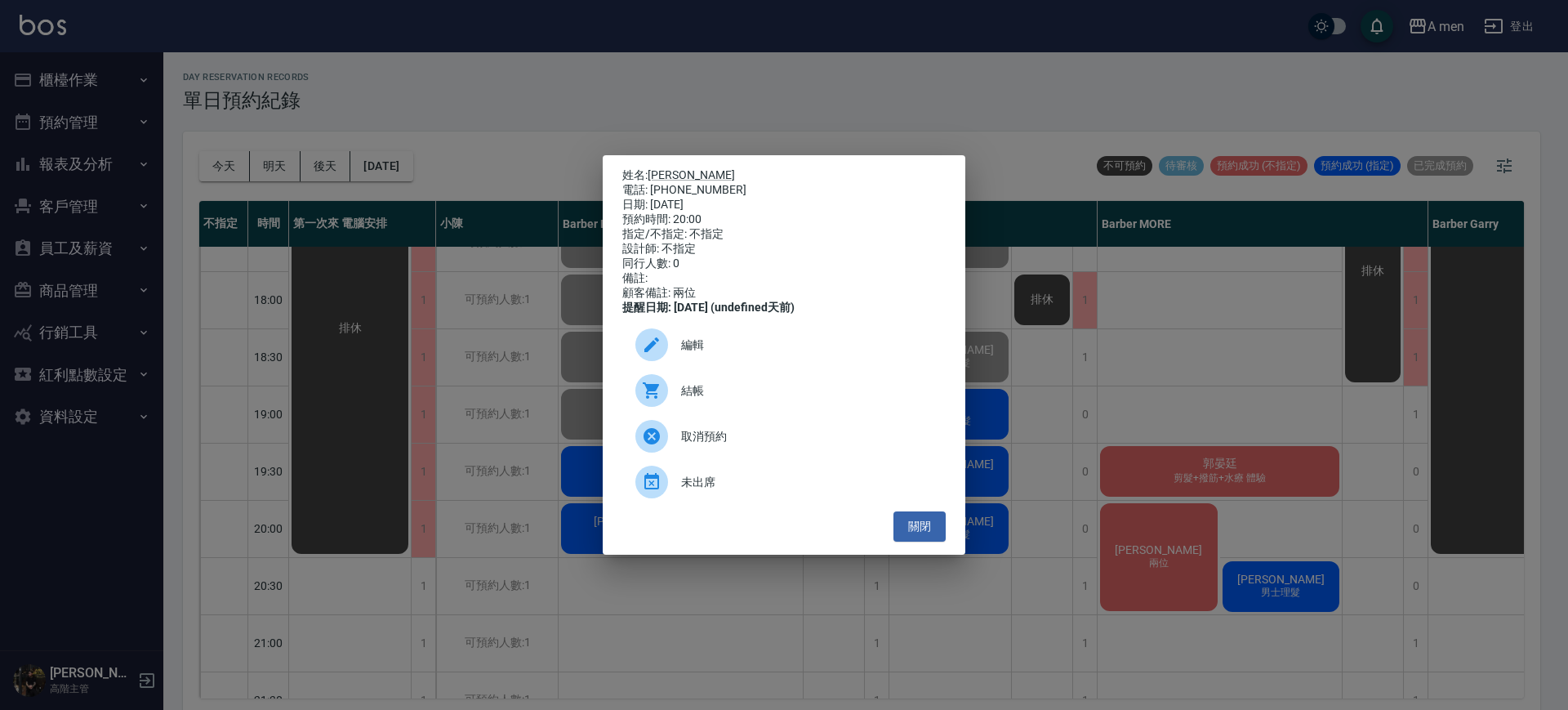
click at [1176, 558] on div "姓名: 楊先生 電話: 0909920857 日期: 2025/10/09 預約時間: 20:00 指定/不指定: 不指定 設計師: 不指定 同行人數: 0 …" at bounding box center [784, 355] width 1568 height 710
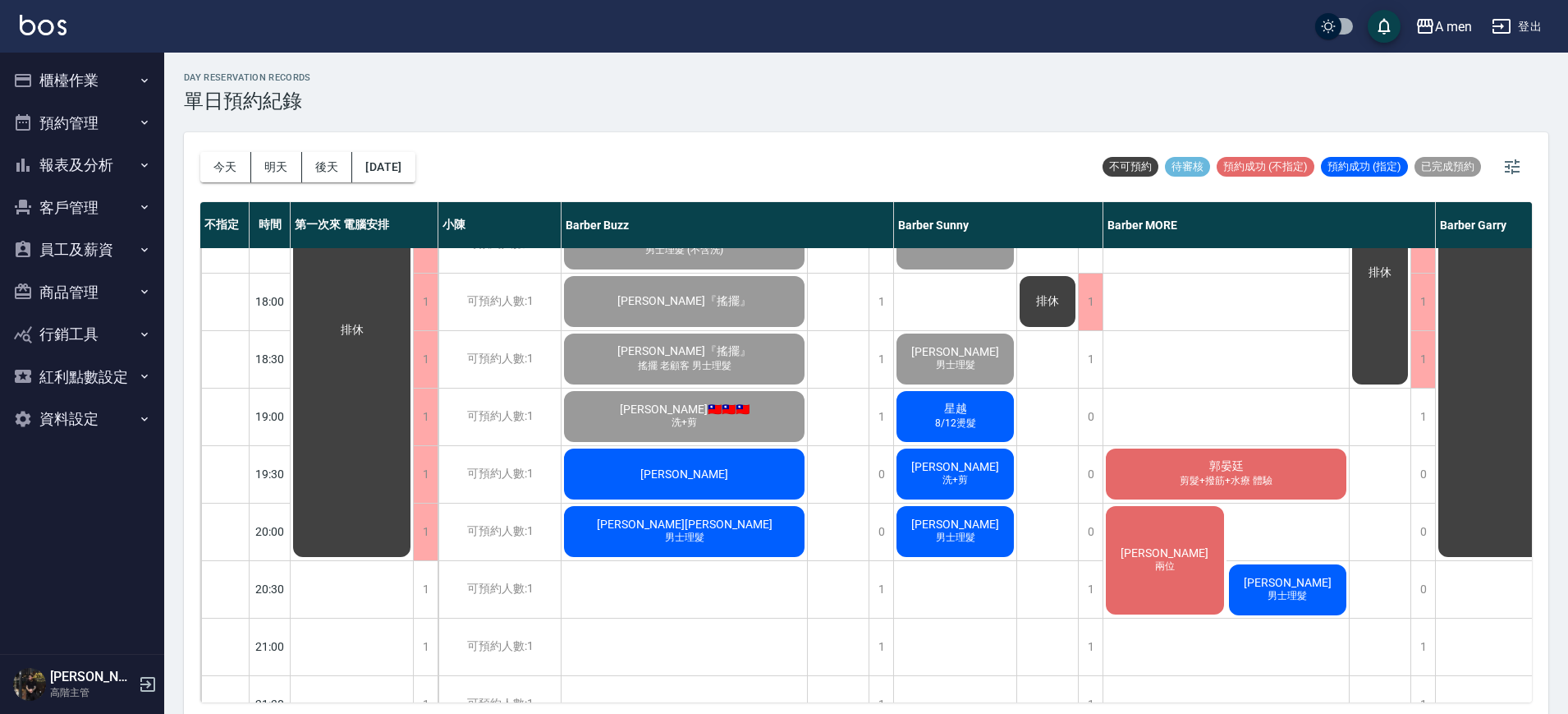
click at [1313, 593] on div "洪 男士理髮" at bounding box center [1288, 590] width 123 height 56
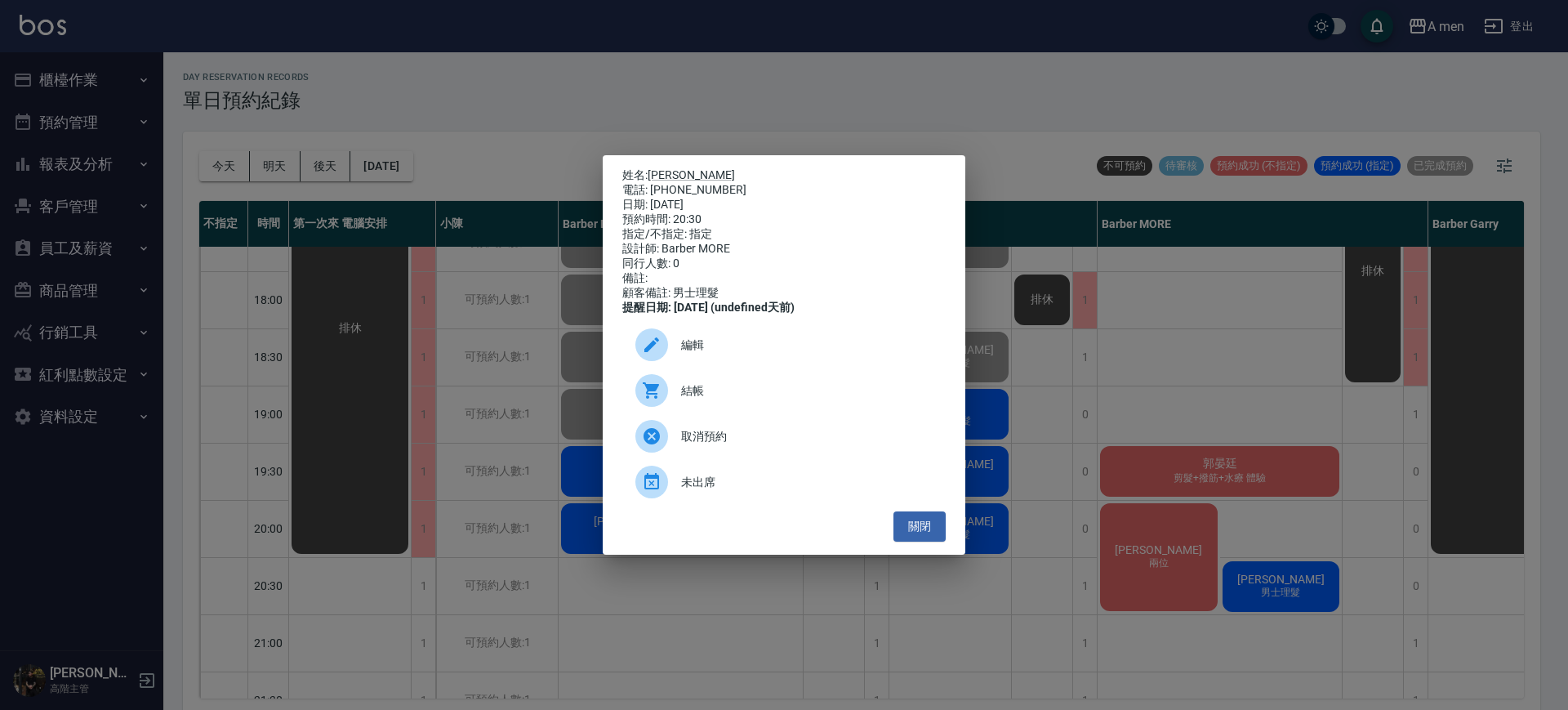
click at [1246, 548] on div "姓名: 洪 電話: 0972991975 日期: 2025/10/09 預約時間: 20:30 指定/不指定: 指定 設計師: Barber MORE 同行人…" at bounding box center [784, 355] width 1568 height 710
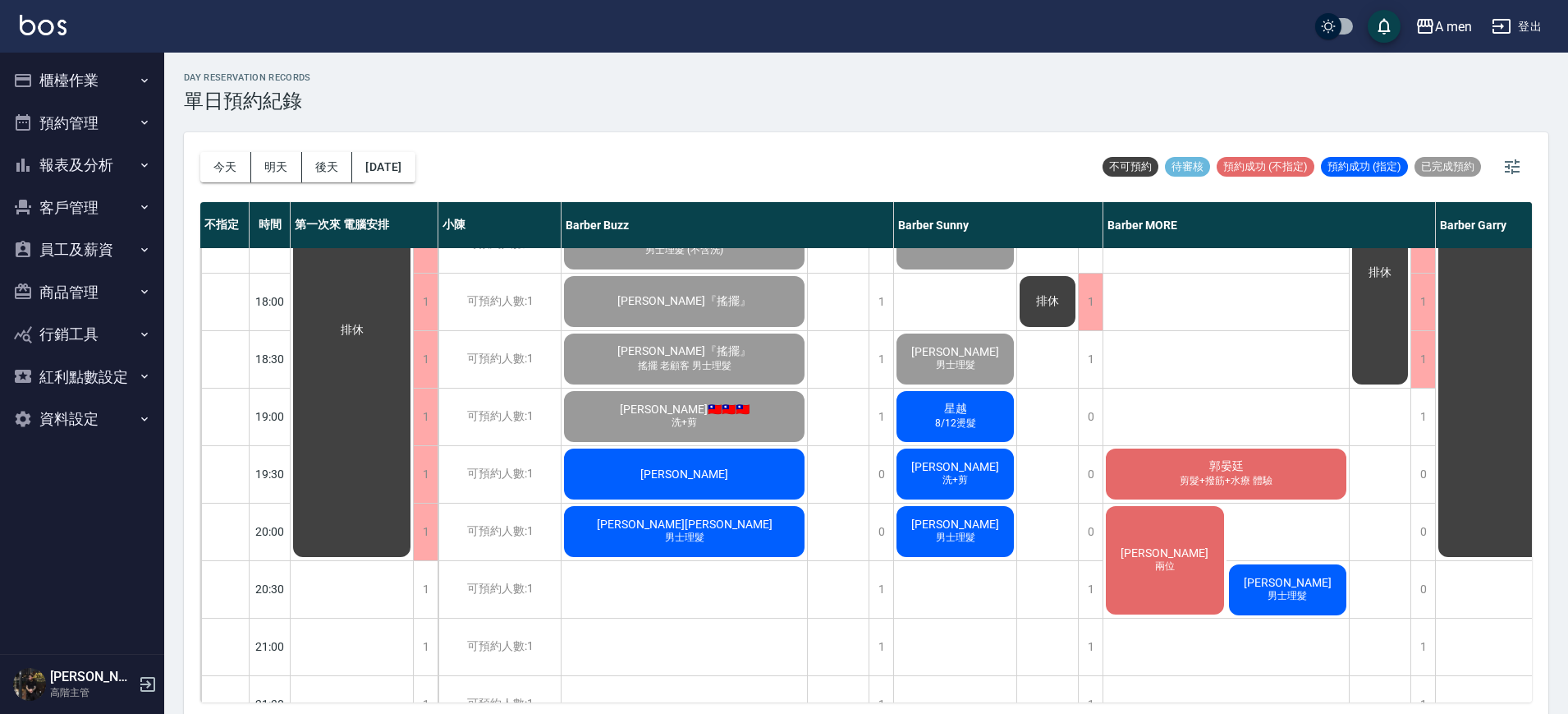
drag, startPoint x: 1253, startPoint y: 551, endPoint x: 980, endPoint y: 547, distance: 273.0
click at [980, 547] on div "11:00 11:30 12:00 12:30 13:00 13:30 14:00 14:30 15:00 15:30 16:00 16:30 17:00 1…" at bounding box center [966, 187] width 1532 height 1439
click at [984, 566] on div "明駿 胡小民 男士理髮 許春風 男士理髮 賴先生 洗+剪 David Huang 洗+剪 謝典祐 男士理髮 何 卓兆麟 男士理髮 Max孔民哥 Andy 男士…" at bounding box center [956, 187] width 123 height 1438
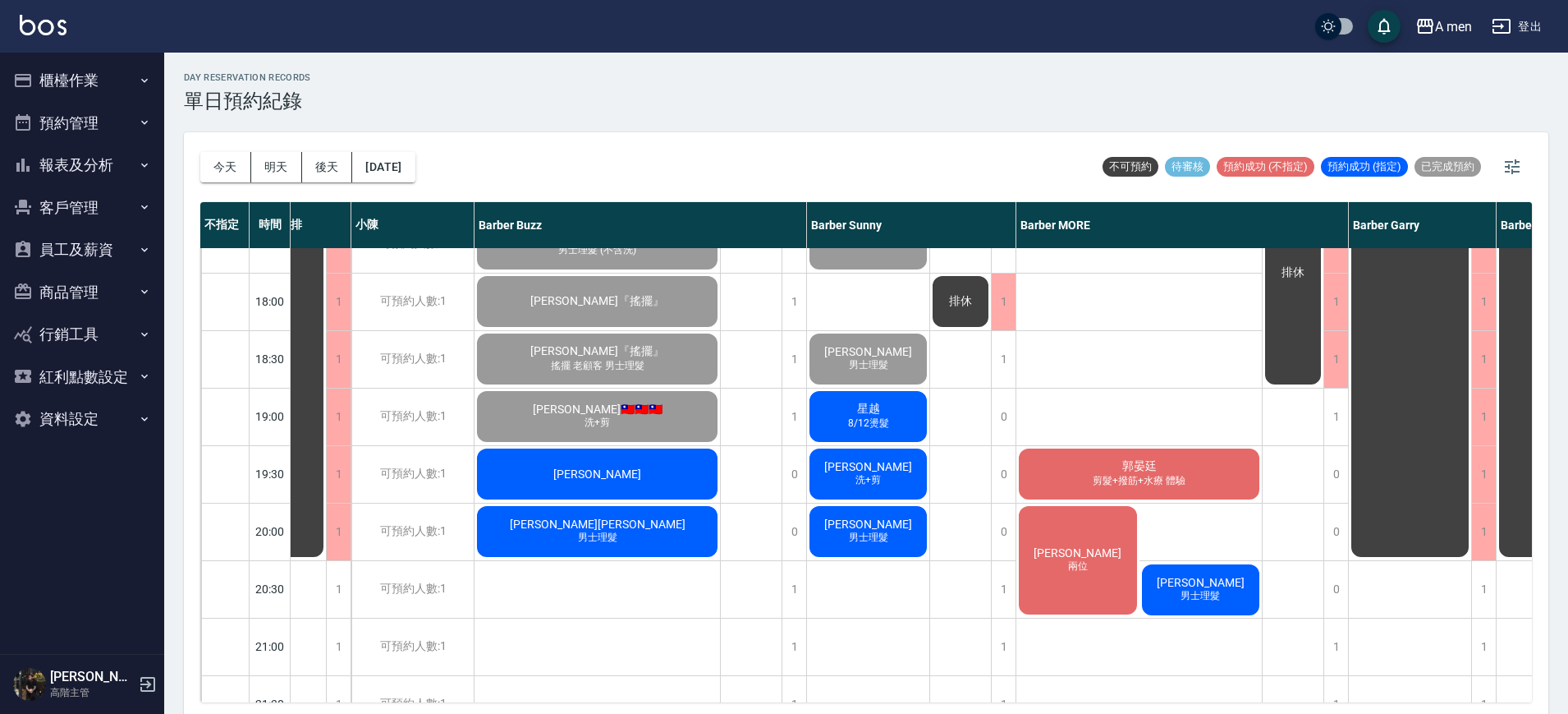
scroll to position [780, 23]
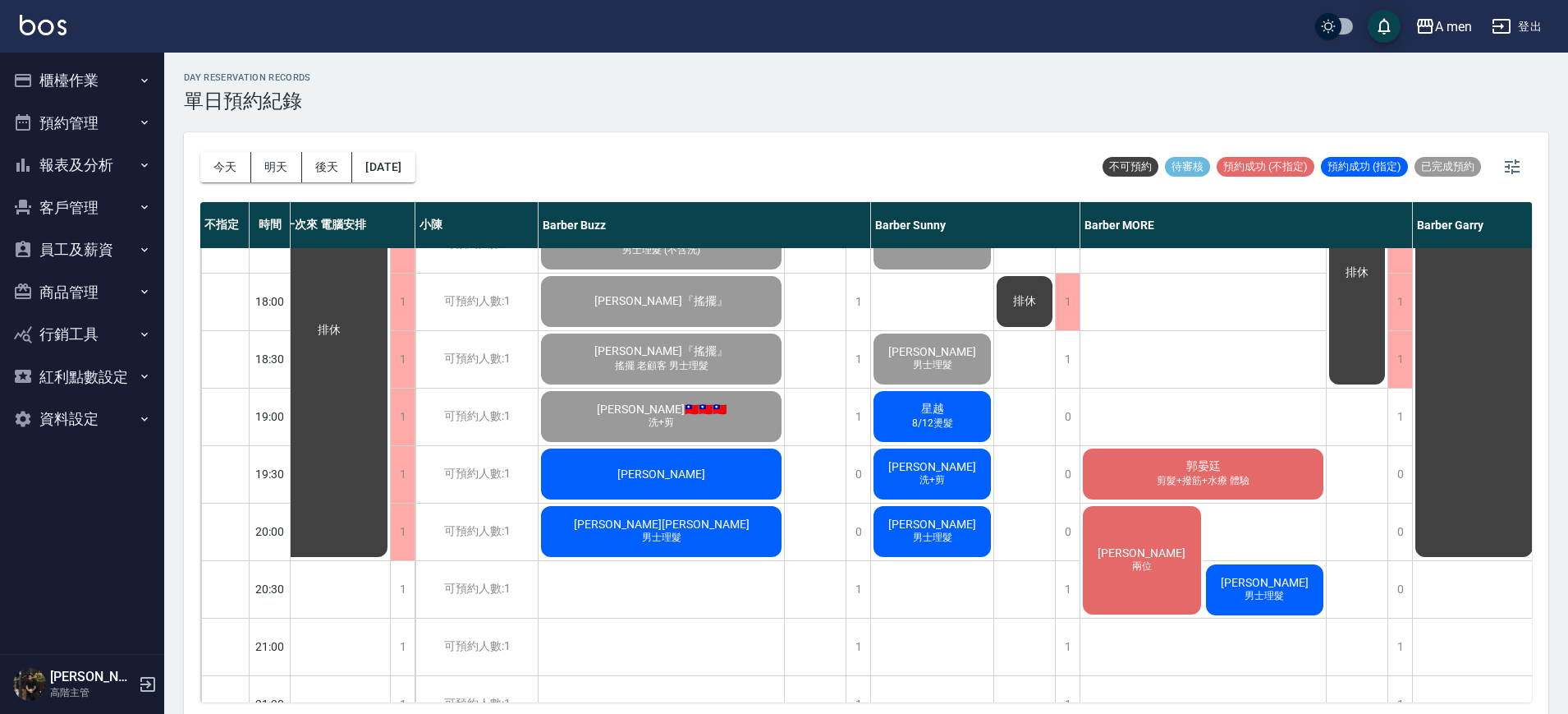
drag, startPoint x: 1082, startPoint y: 543, endPoint x: 1113, endPoint y: 556, distance: 33.6
click at [1113, 556] on div "楊先生 兩位" at bounding box center [1142, 560] width 123 height 114
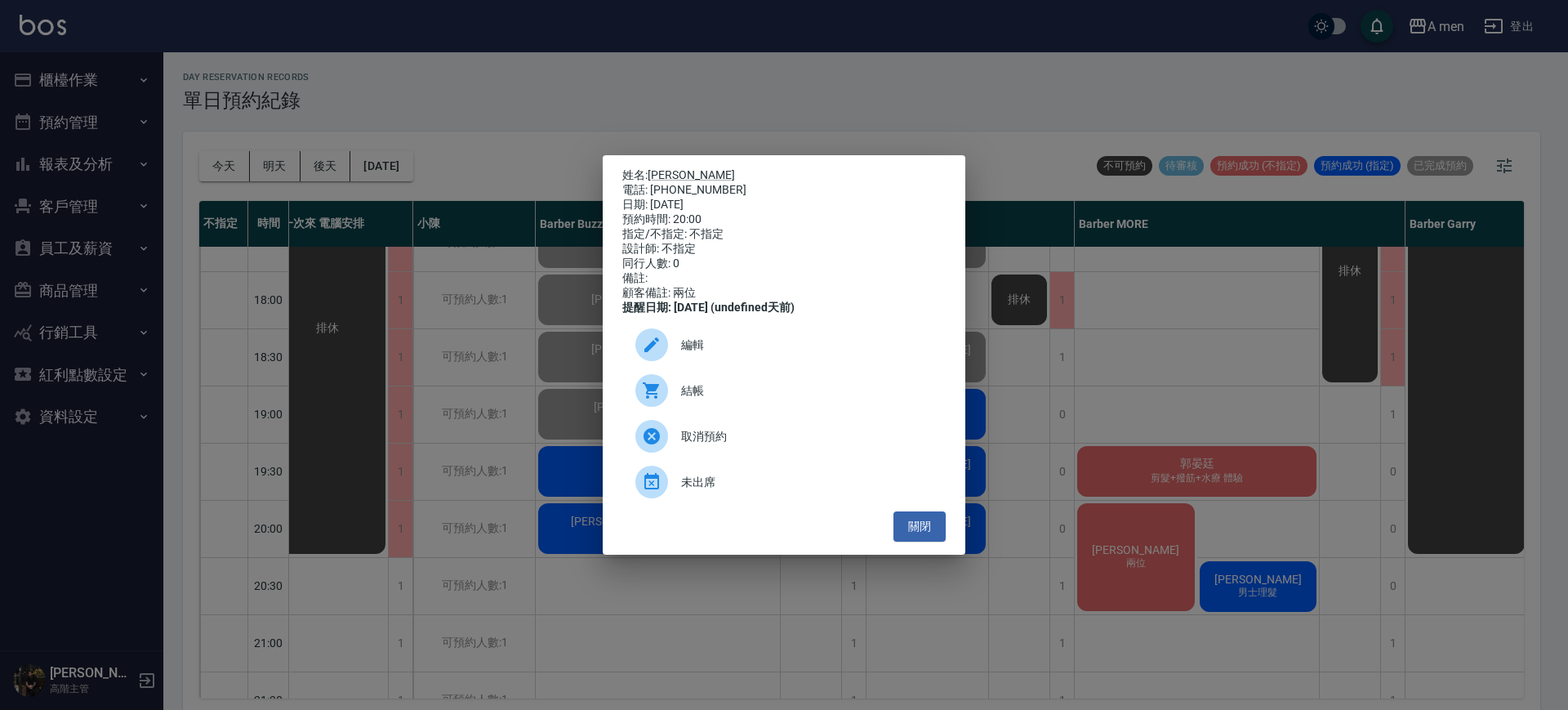
click at [1107, 553] on div "姓名: 楊先生 電話: 0909920857 日期: 2025/10/09 預約時間: 20:00 指定/不指定: 不指定 設計師: 不指定 同行人數: 0 …" at bounding box center [784, 355] width 1568 height 710
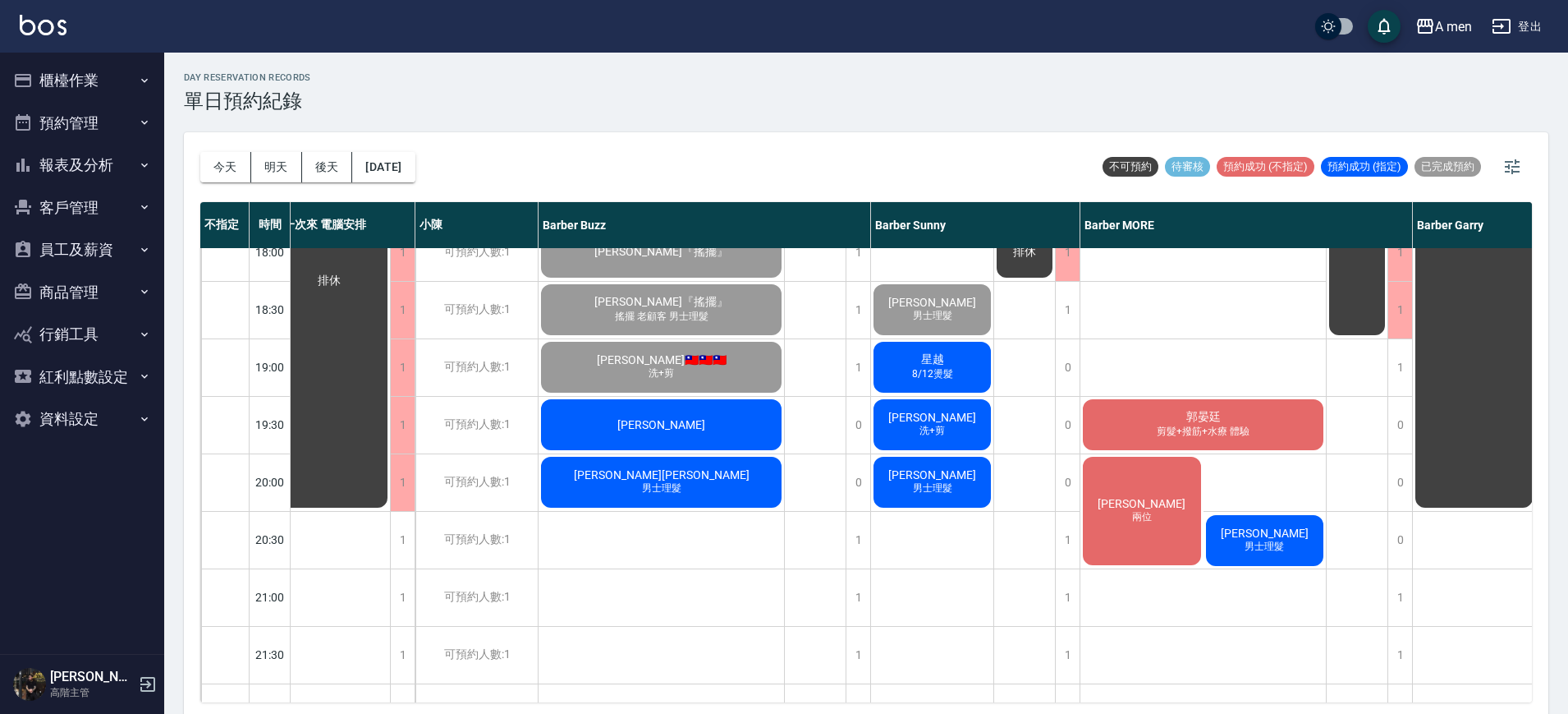
scroll to position [841, 23]
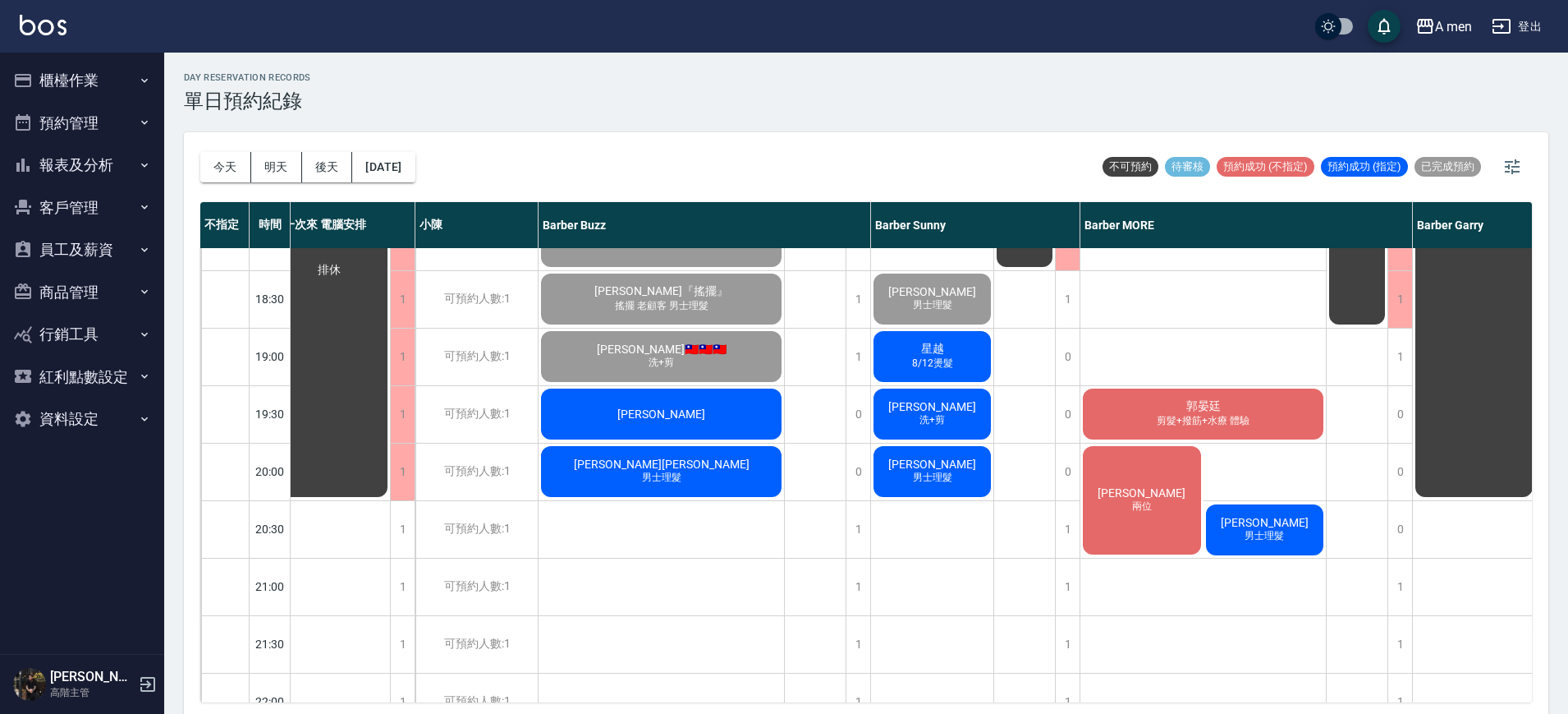
click at [717, 464] on div "黃彥倫Louis 男士理髮" at bounding box center [661, 471] width 245 height 56
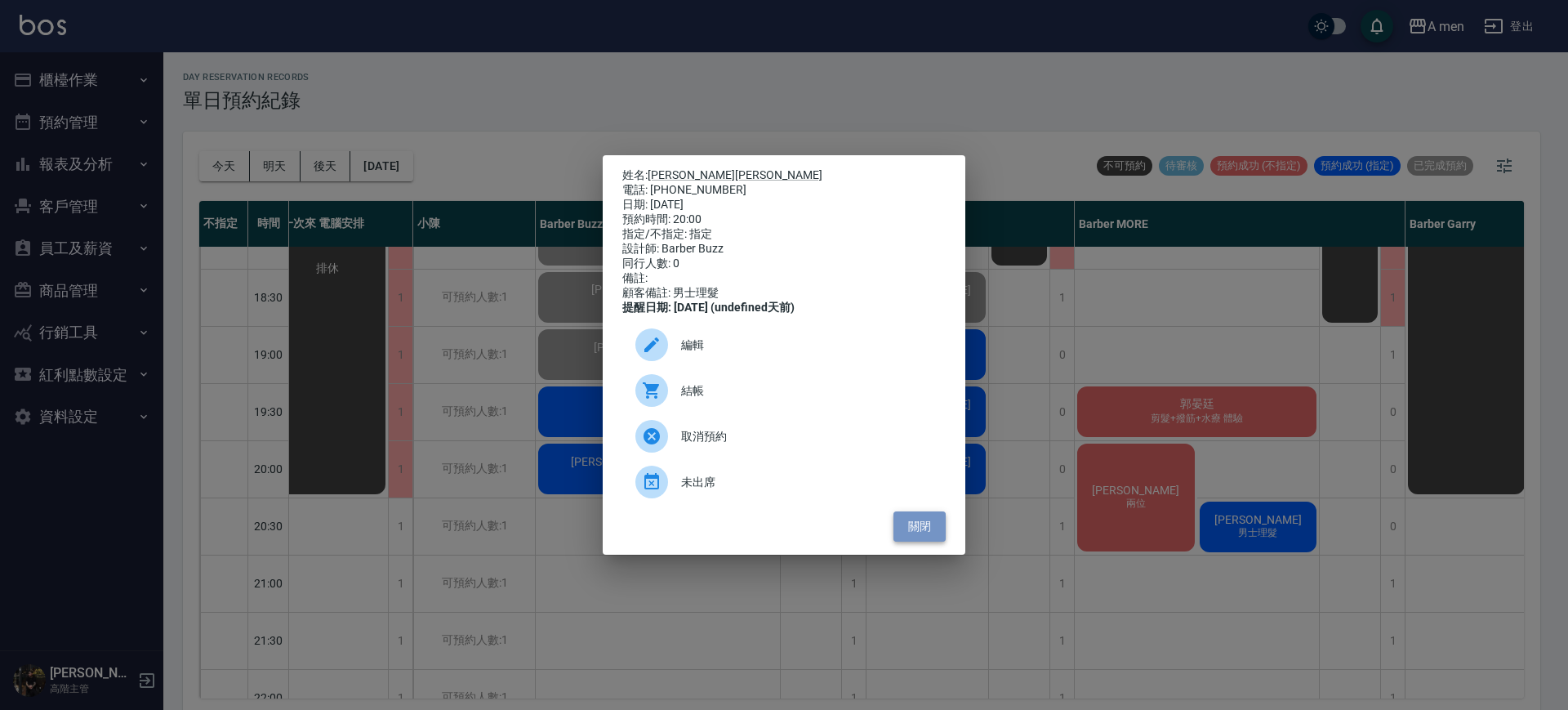
click at [935, 529] on button "關閉" at bounding box center [919, 526] width 52 height 31
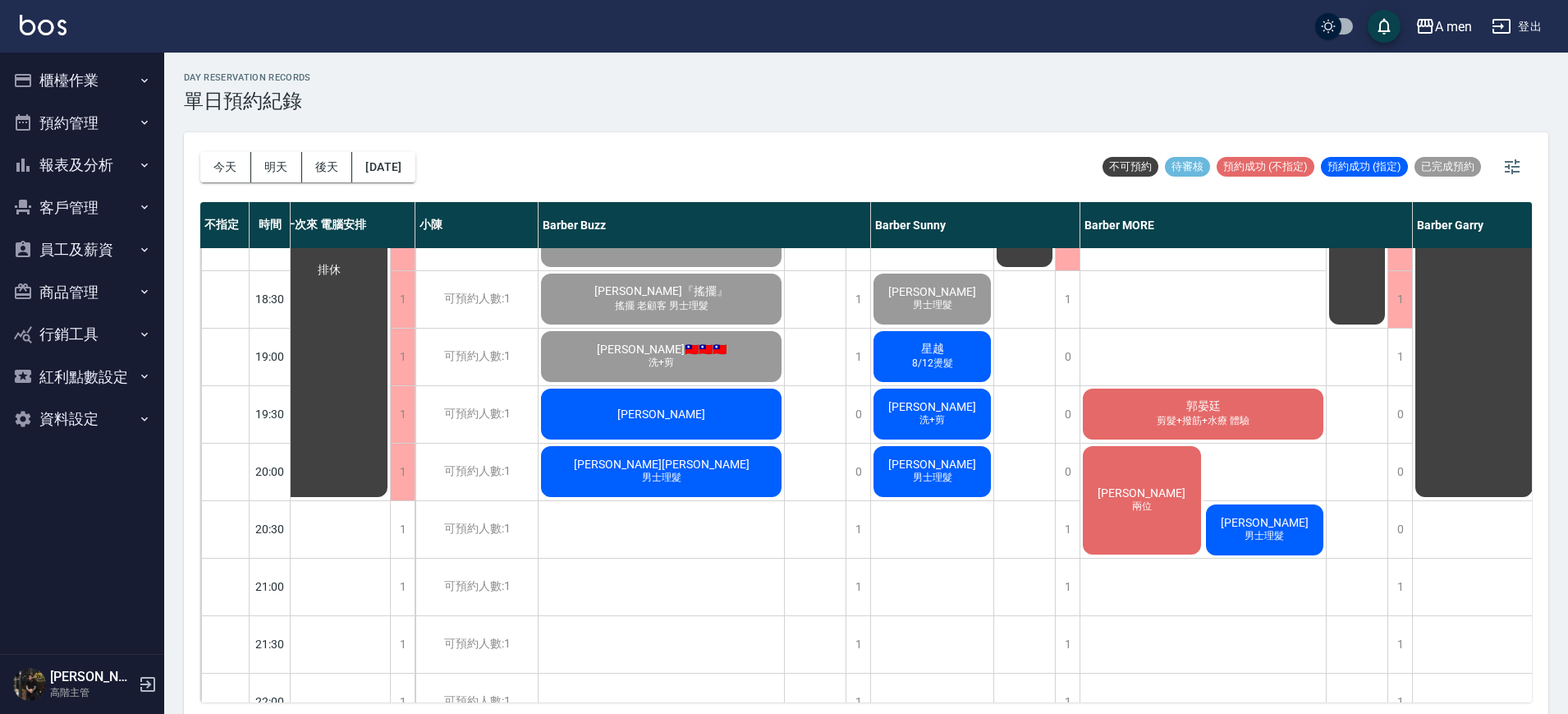
click at [762, 412] on div "林琮竣" at bounding box center [661, 414] width 245 height 56
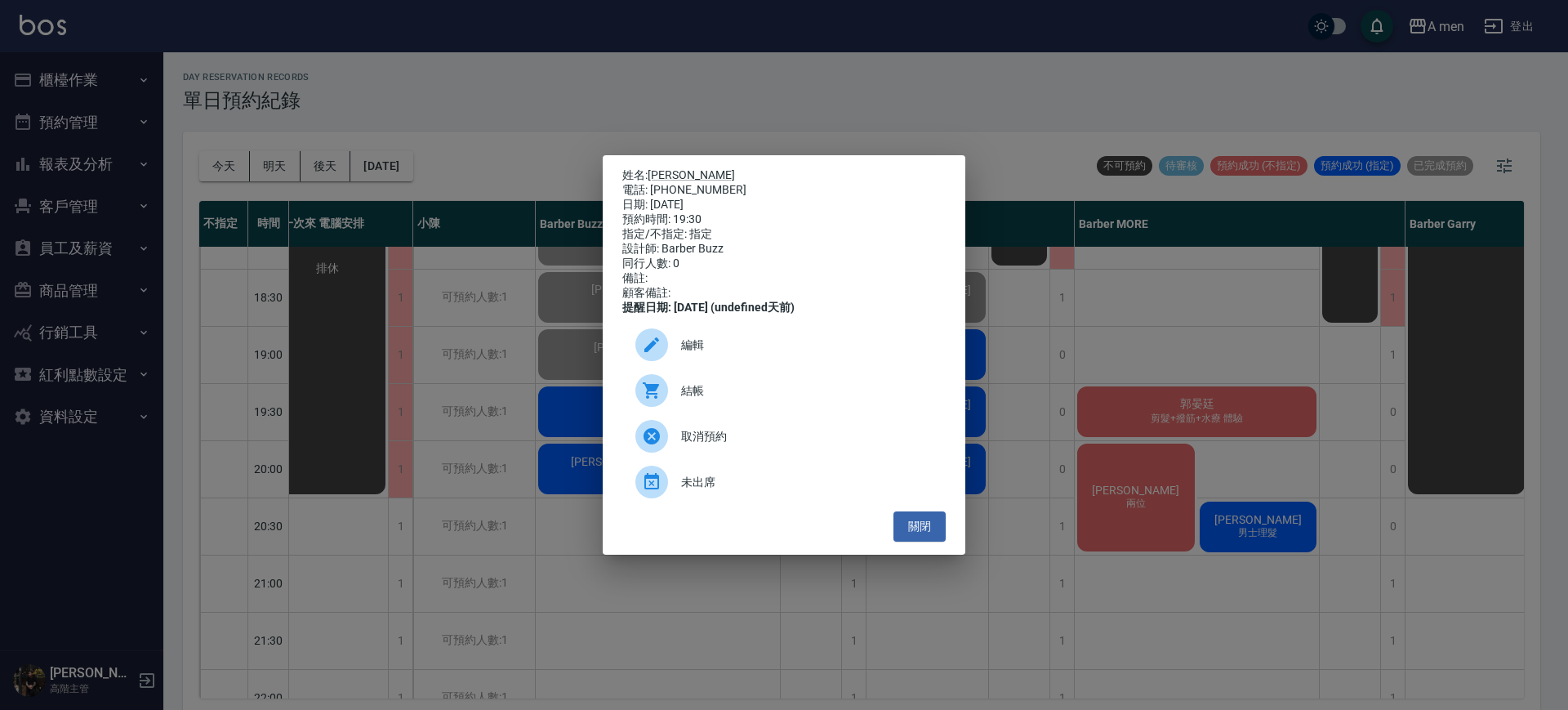
click at [737, 387] on div "結帳" at bounding box center [784, 390] width 323 height 45
click at [930, 541] on button "關閉" at bounding box center [919, 526] width 52 height 31
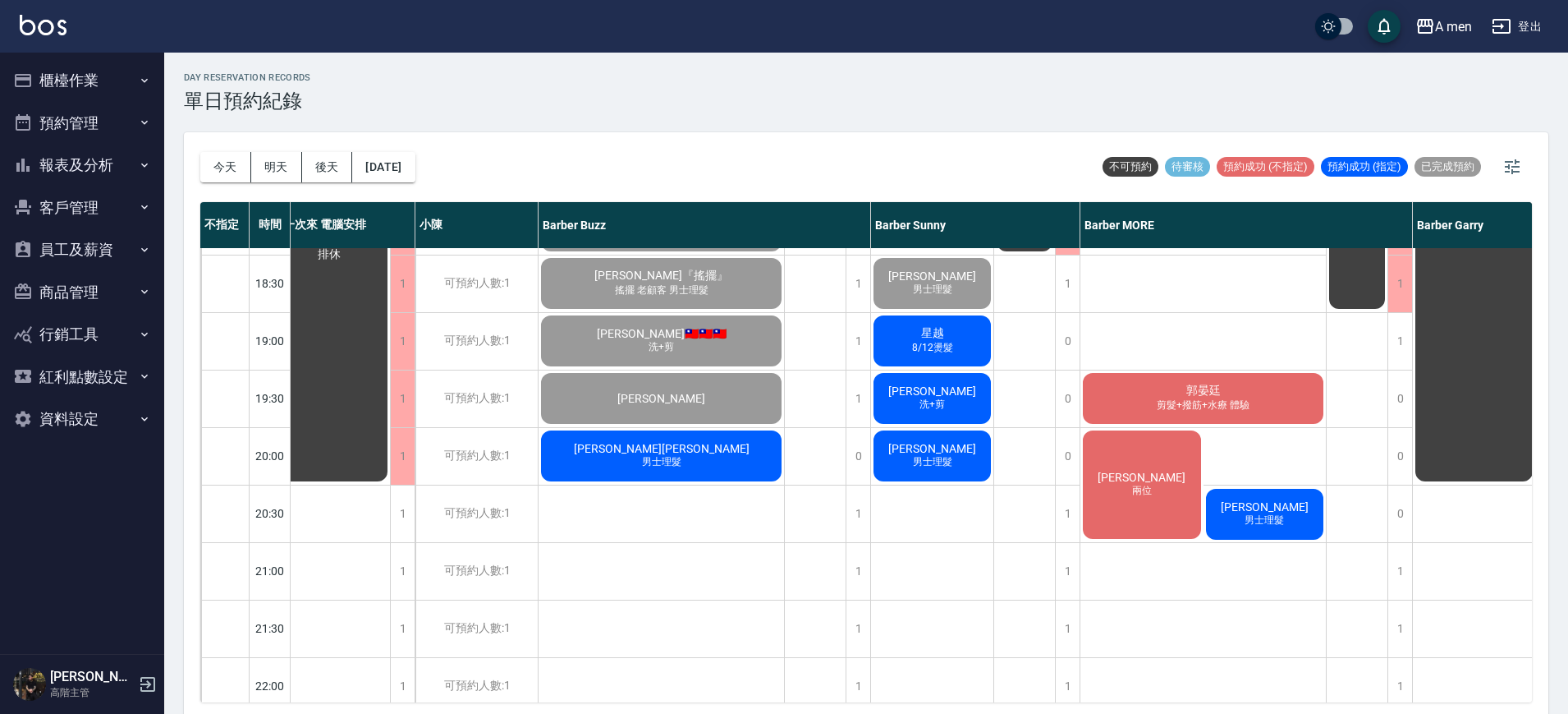
scroll to position [861, 23]
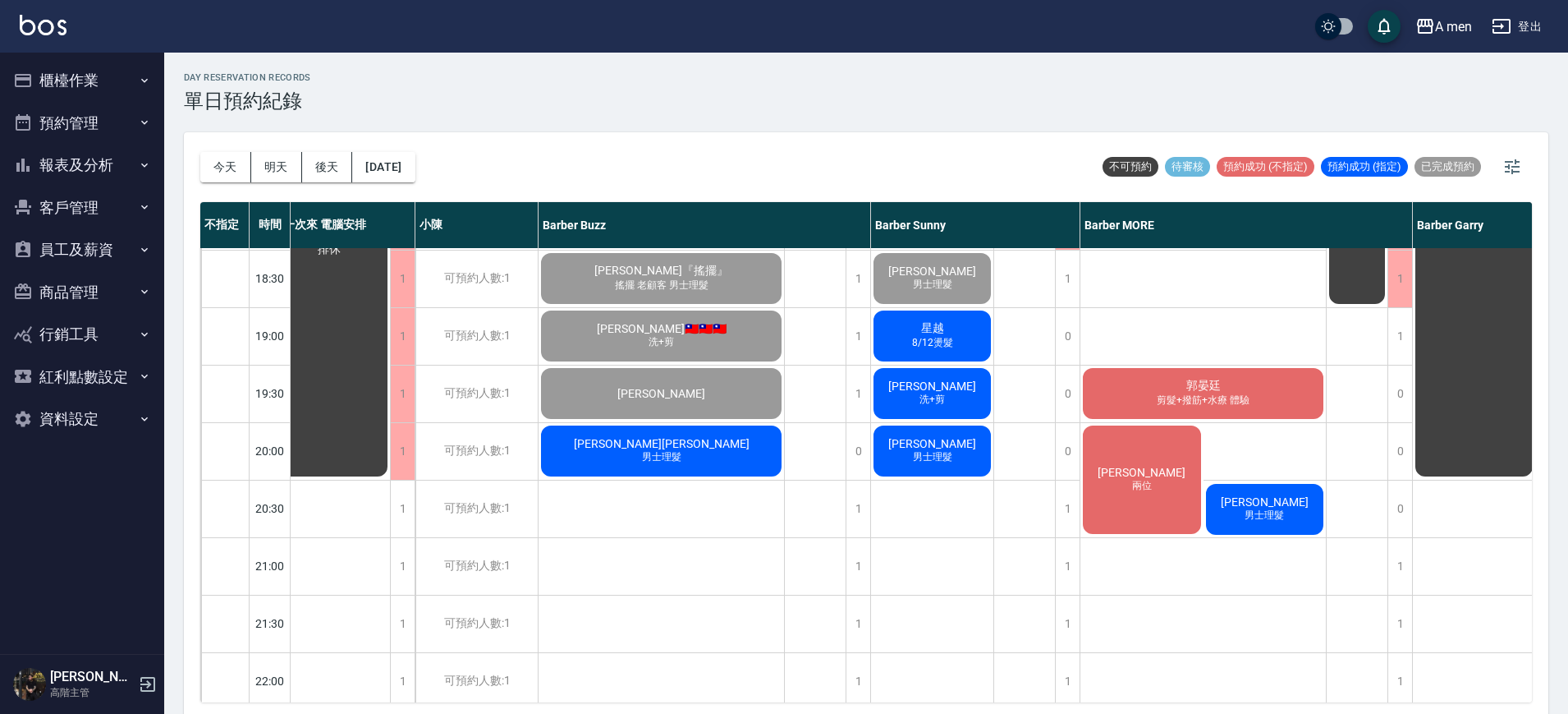
click at [979, 381] on div "王鈺安 洗+剪" at bounding box center [932, 393] width 123 height 56
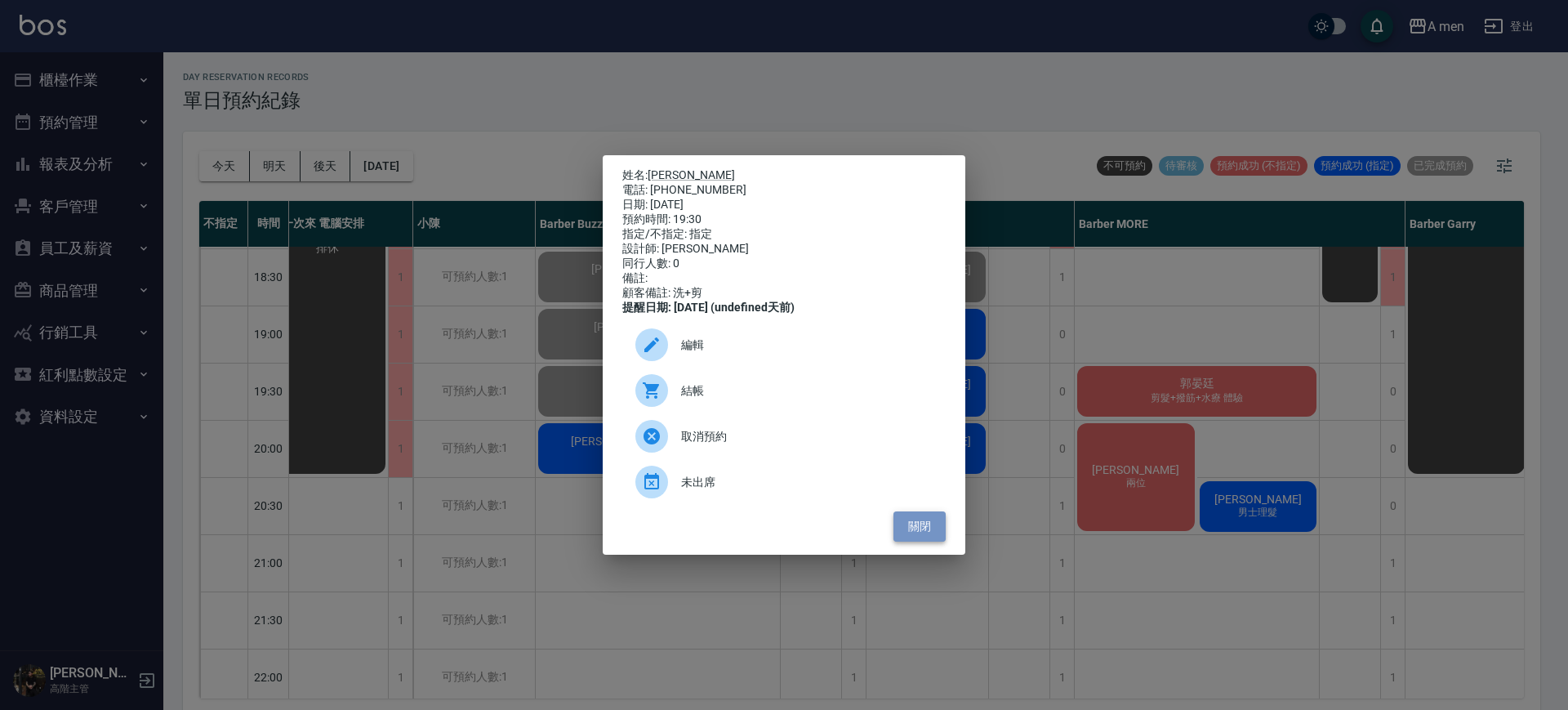
click at [932, 532] on button "關閉" at bounding box center [919, 526] width 52 height 31
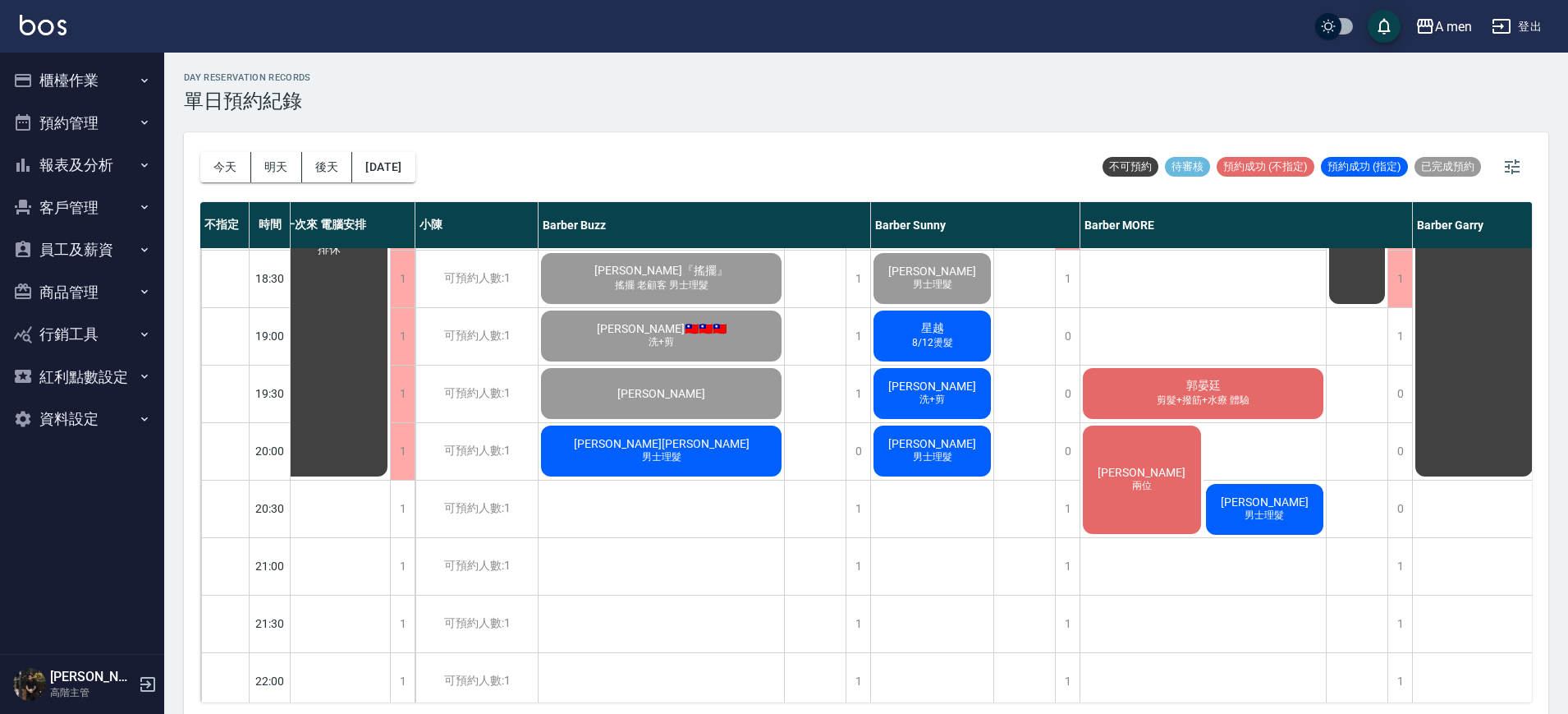
click at [1204, 400] on span "剪髮+撥筋+水療 體驗" at bounding box center [1203, 401] width 99 height 14
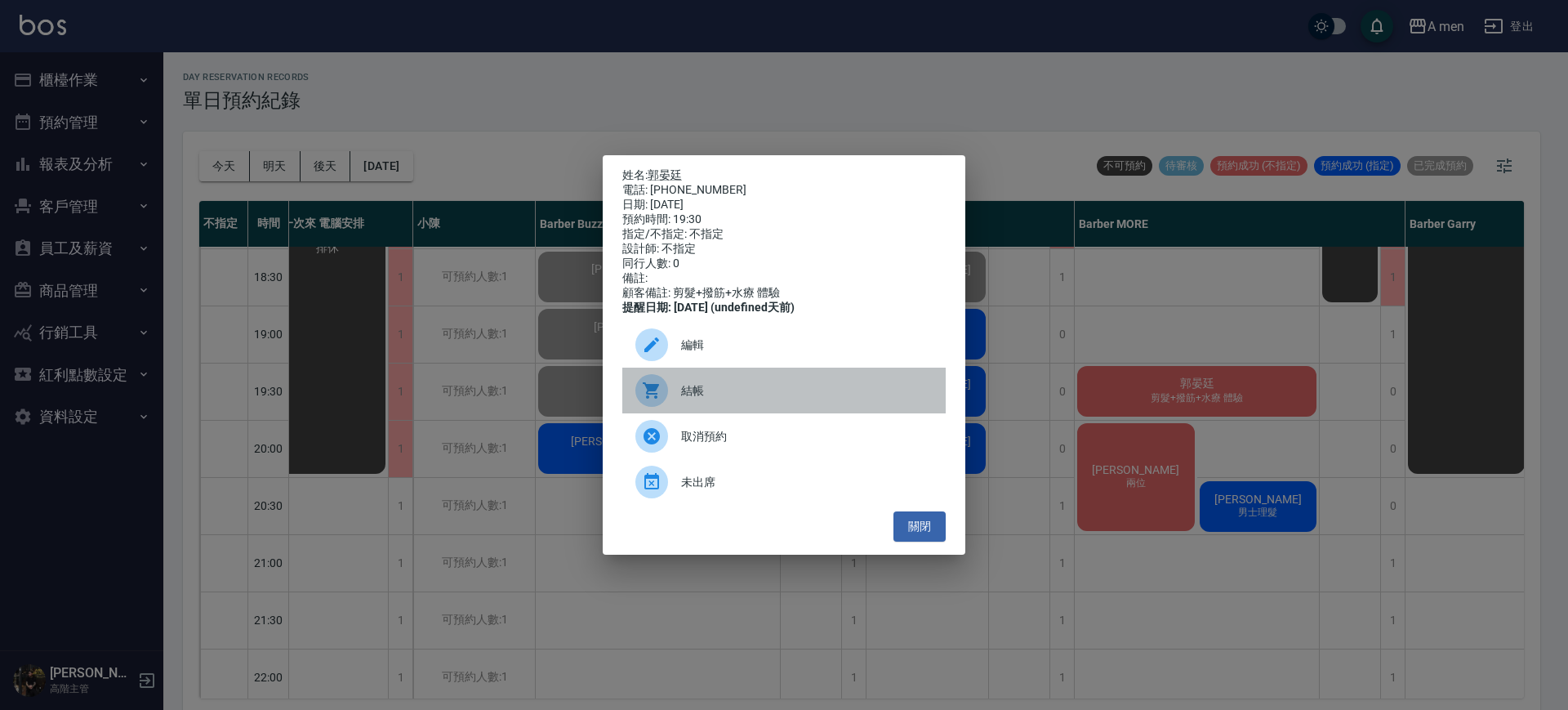
click at [850, 383] on div "結帳" at bounding box center [784, 390] width 323 height 45
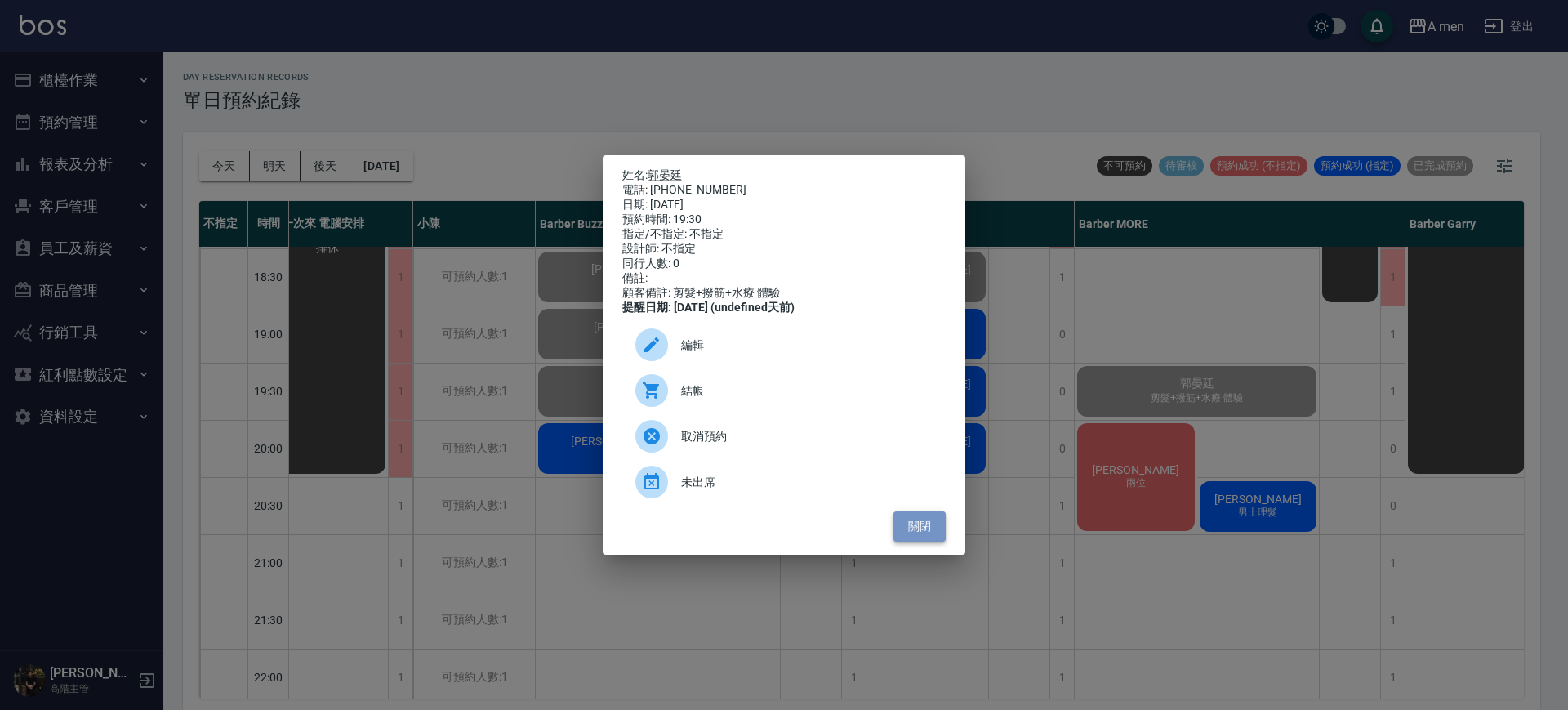
click at [902, 537] on button "關閉" at bounding box center [919, 526] width 52 height 31
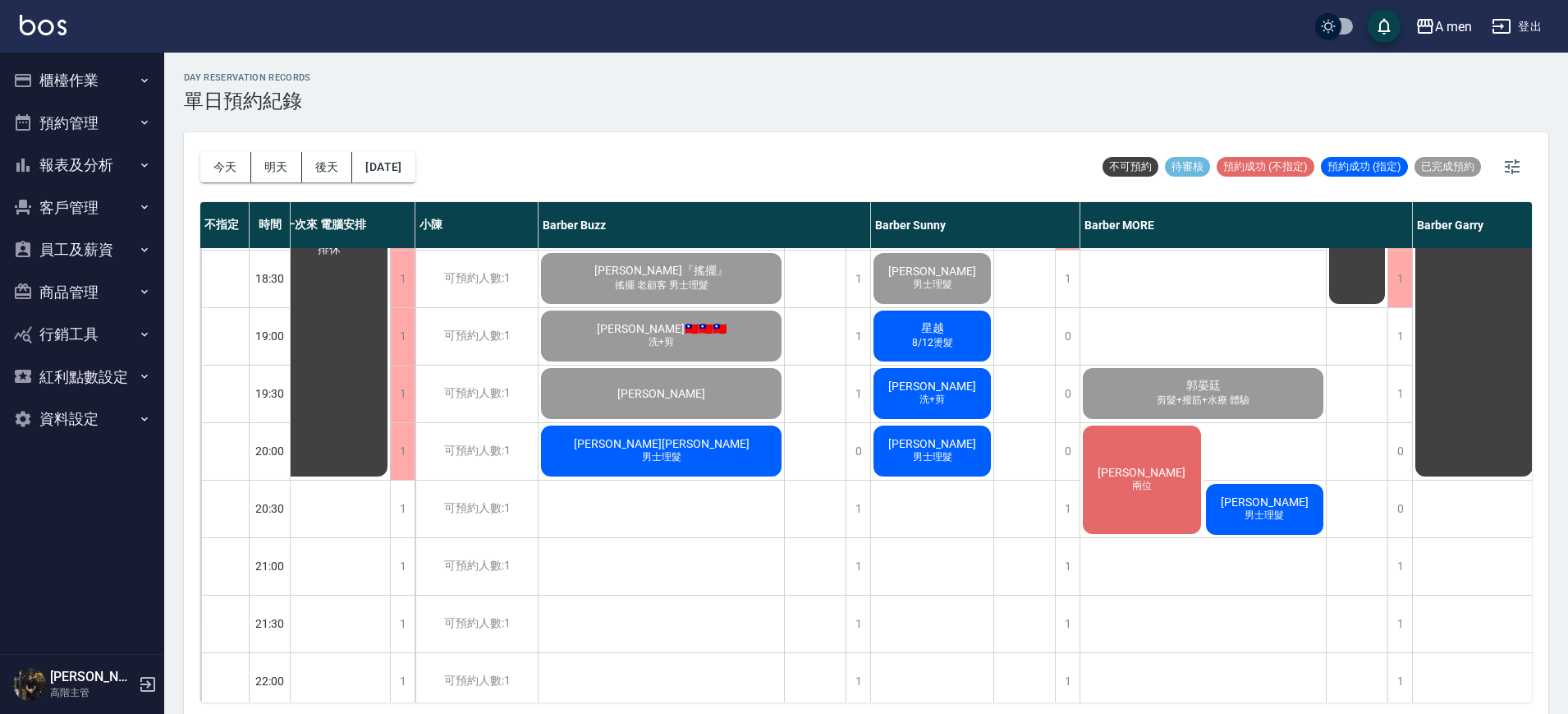
click at [1190, 442] on div "楊先生 兩位" at bounding box center [1142, 479] width 123 height 114
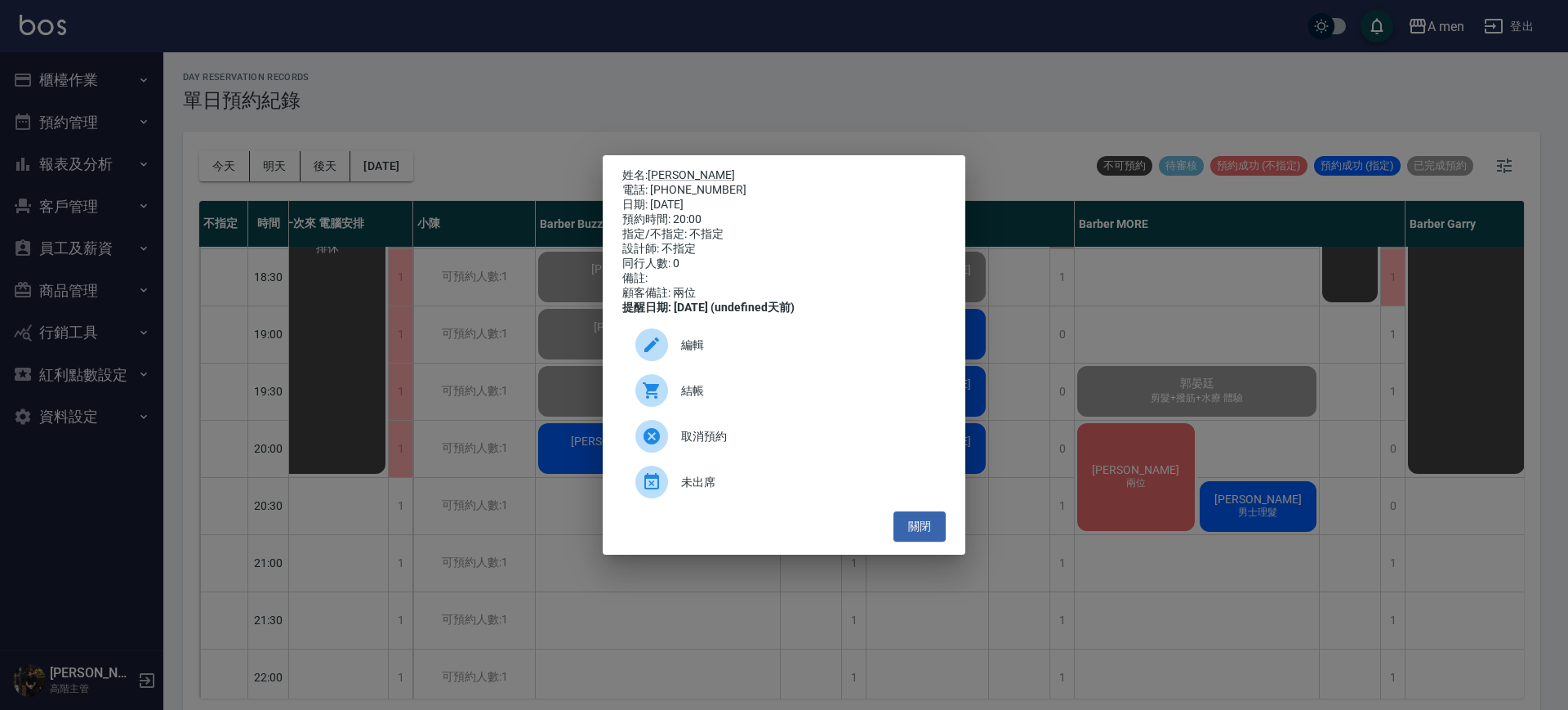
click at [788, 363] on div "編輯" at bounding box center [784, 344] width 323 height 45
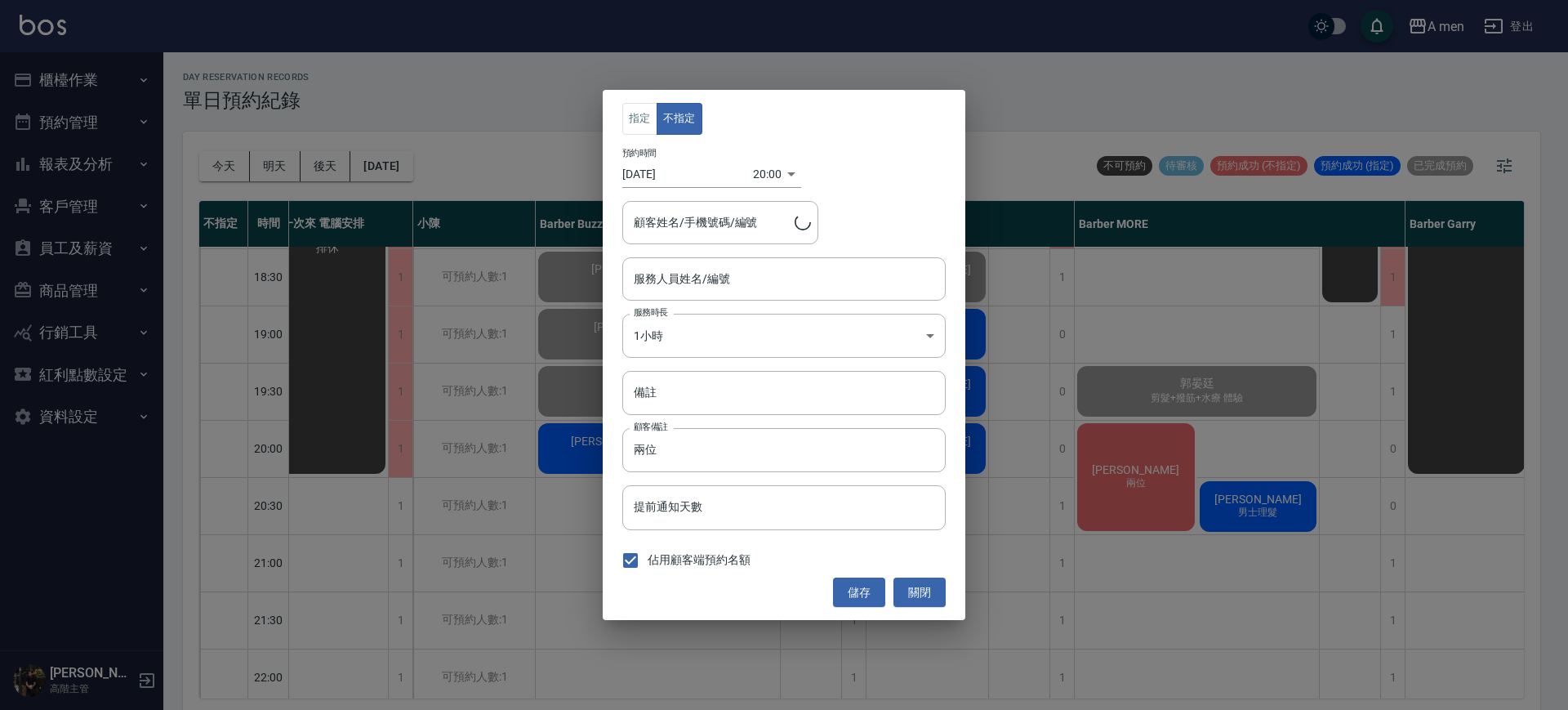
type input "Barber MORE-001"
type input "楊先生/0909920857"
click at [732, 323] on body "A men 登出 櫃檯作業 打帳單 帳單列表 營業儀表板 現金收支登錄 高階收支登錄 材料自購登錄 每日結帳 排班表 現場電腦打卡 掃碼打卡 預約管理 預約管…" at bounding box center [784, 357] width 1568 height 715
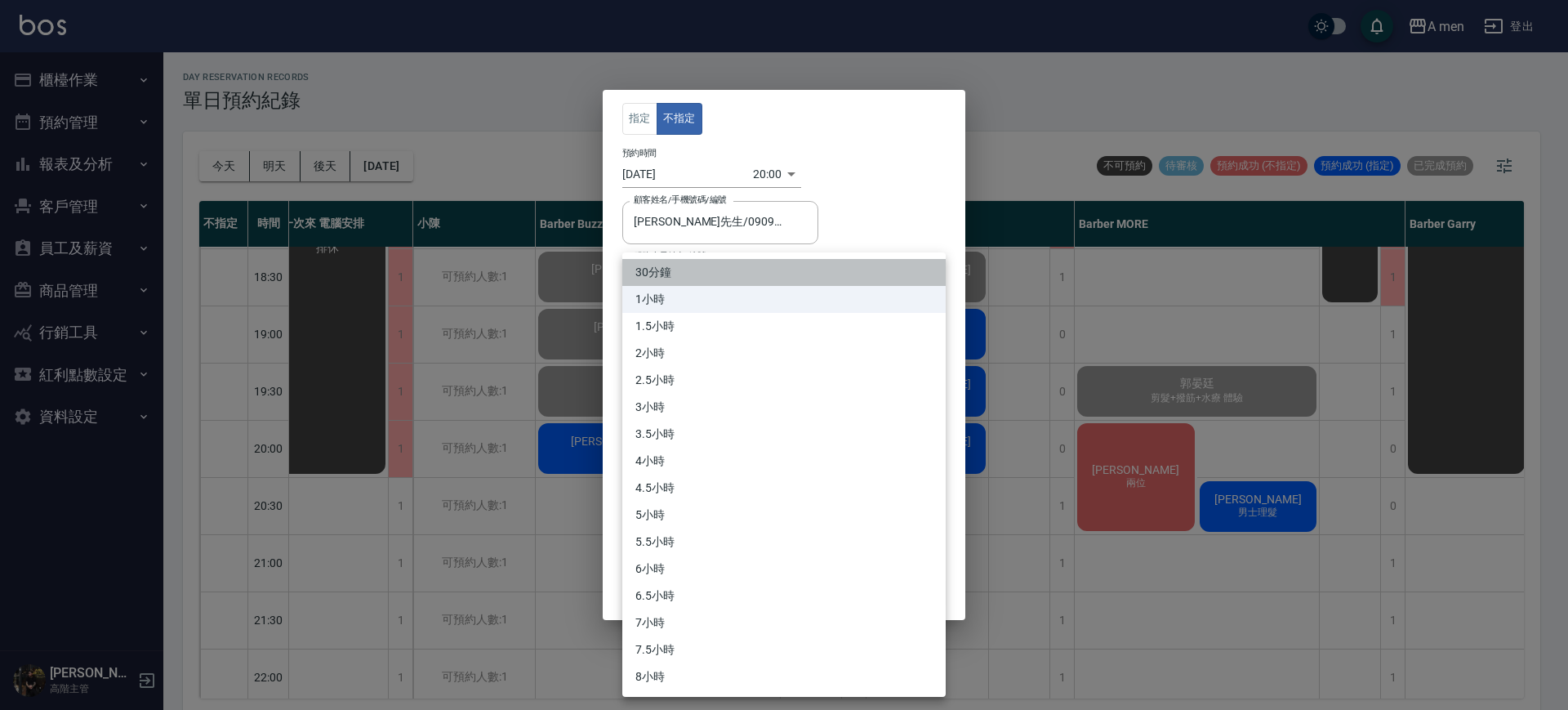
click at [706, 282] on li "30分鐘" at bounding box center [784, 272] width 323 height 27
type input "1"
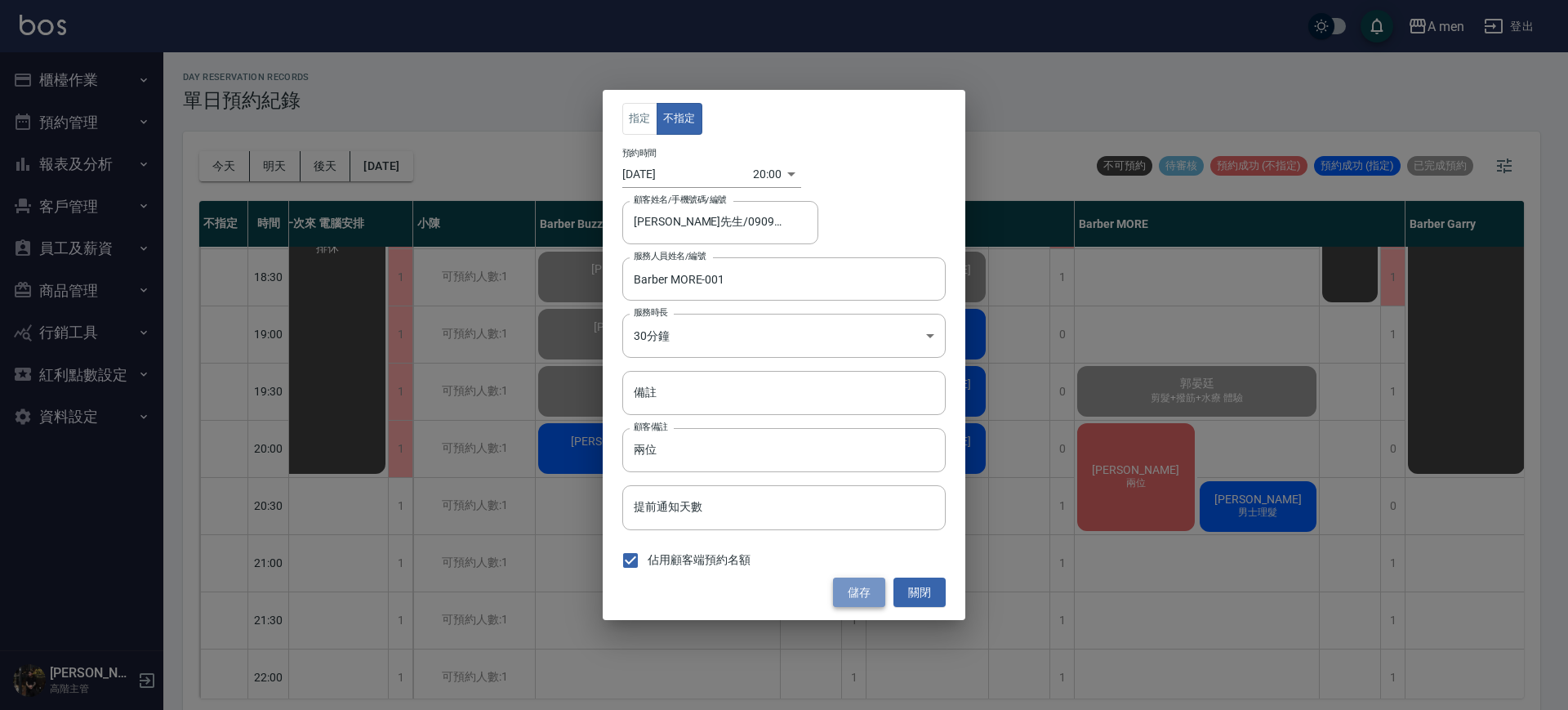
click at [849, 599] on button "儲存" at bounding box center [859, 593] width 52 height 31
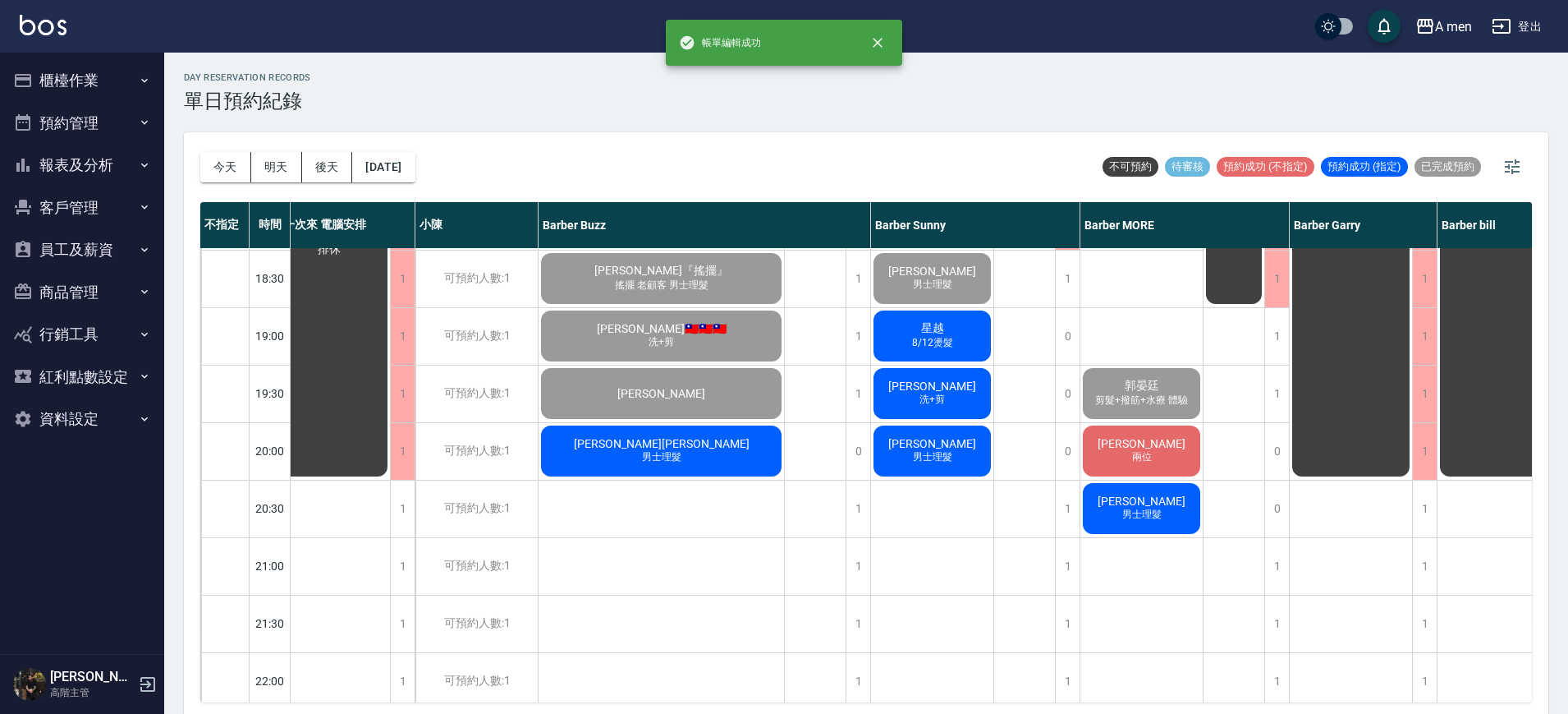
click at [1159, 458] on div "楊先生 兩位" at bounding box center [1142, 450] width 123 height 56
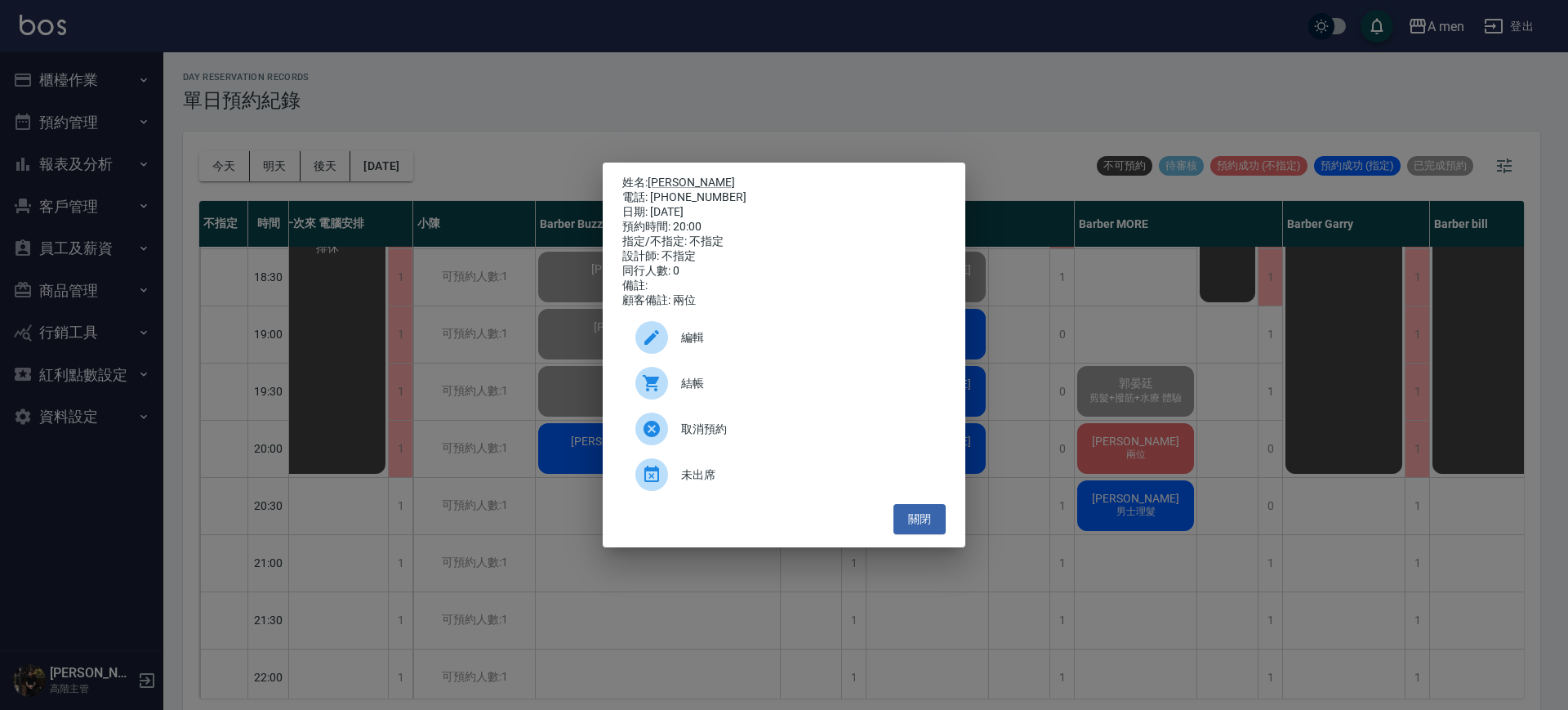
click at [871, 393] on span "結帳" at bounding box center [806, 383] width 251 height 17
click at [931, 520] on button "關閉" at bounding box center [919, 519] width 52 height 31
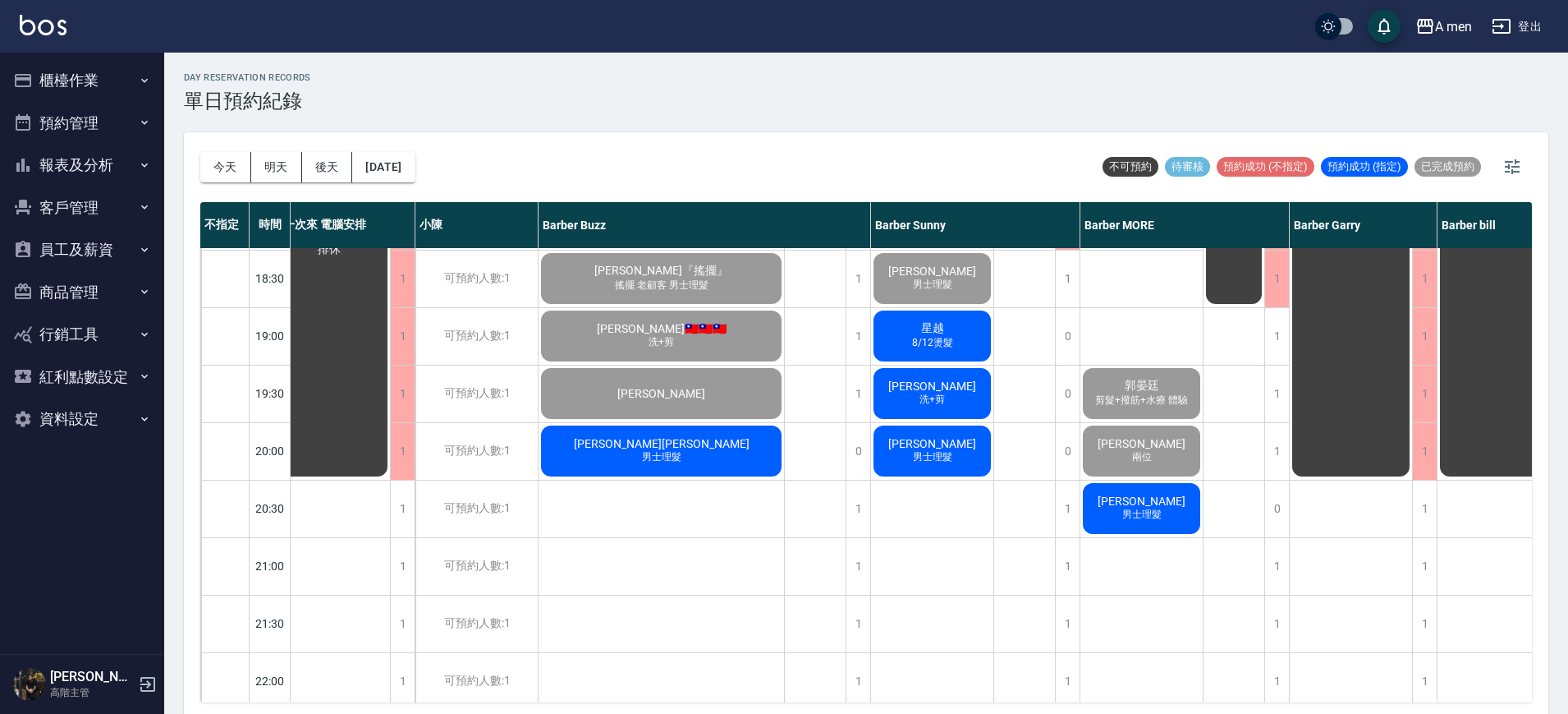
click at [760, 456] on div "黃彥倫Louis 男士理髮" at bounding box center [661, 450] width 245 height 56
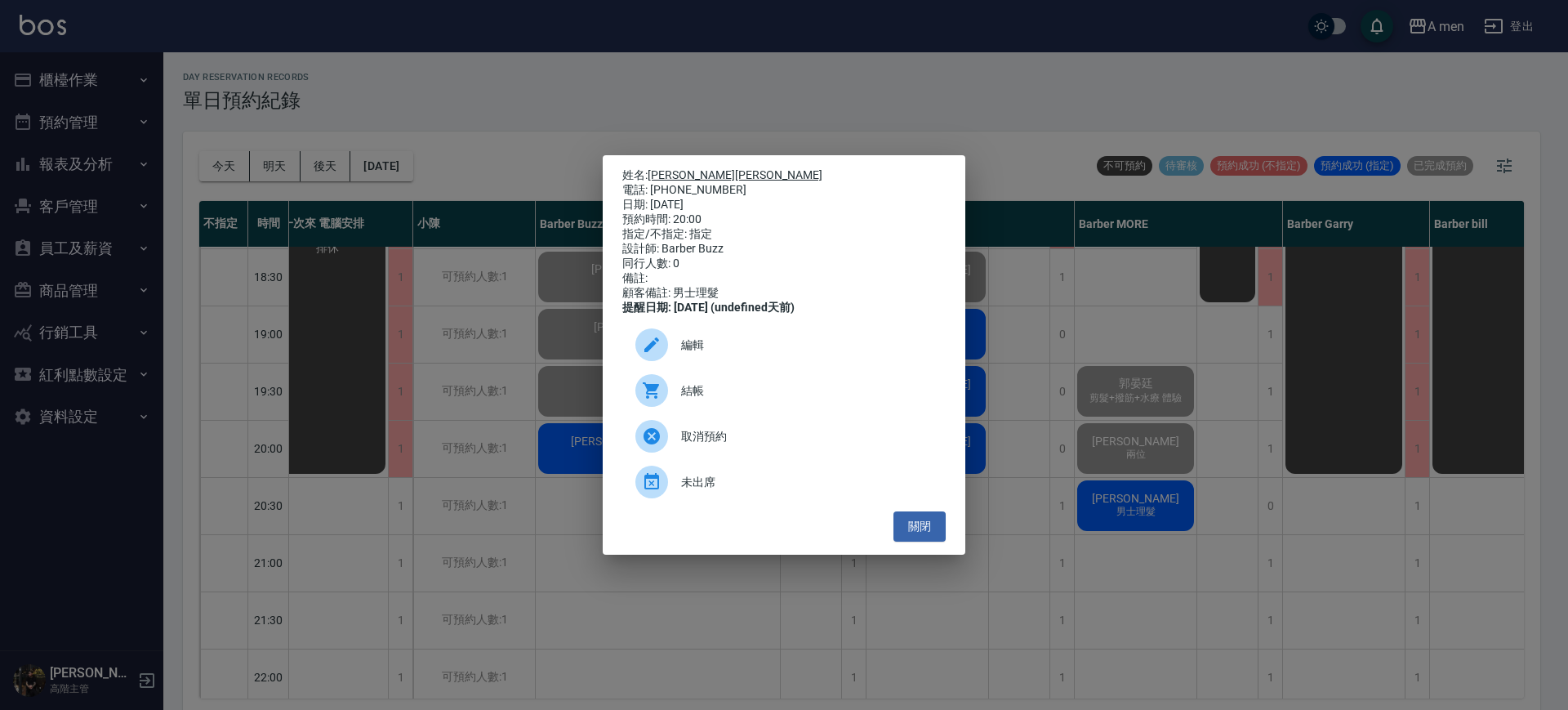
click at [688, 172] on link "黃彥倫Louis" at bounding box center [735, 175] width 175 height 13
click at [750, 400] on span "結帳" at bounding box center [806, 391] width 251 height 17
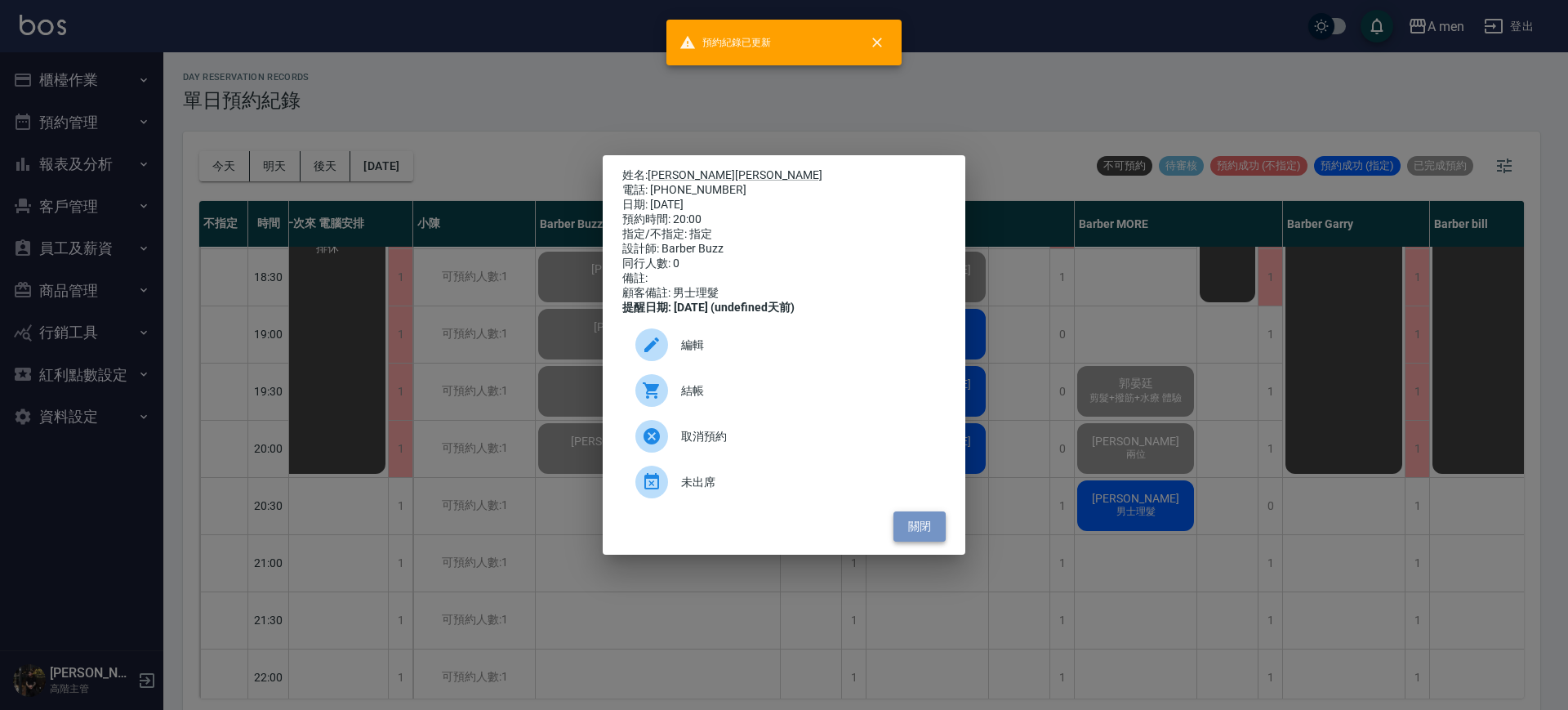
click at [934, 528] on button "關閉" at bounding box center [919, 526] width 52 height 31
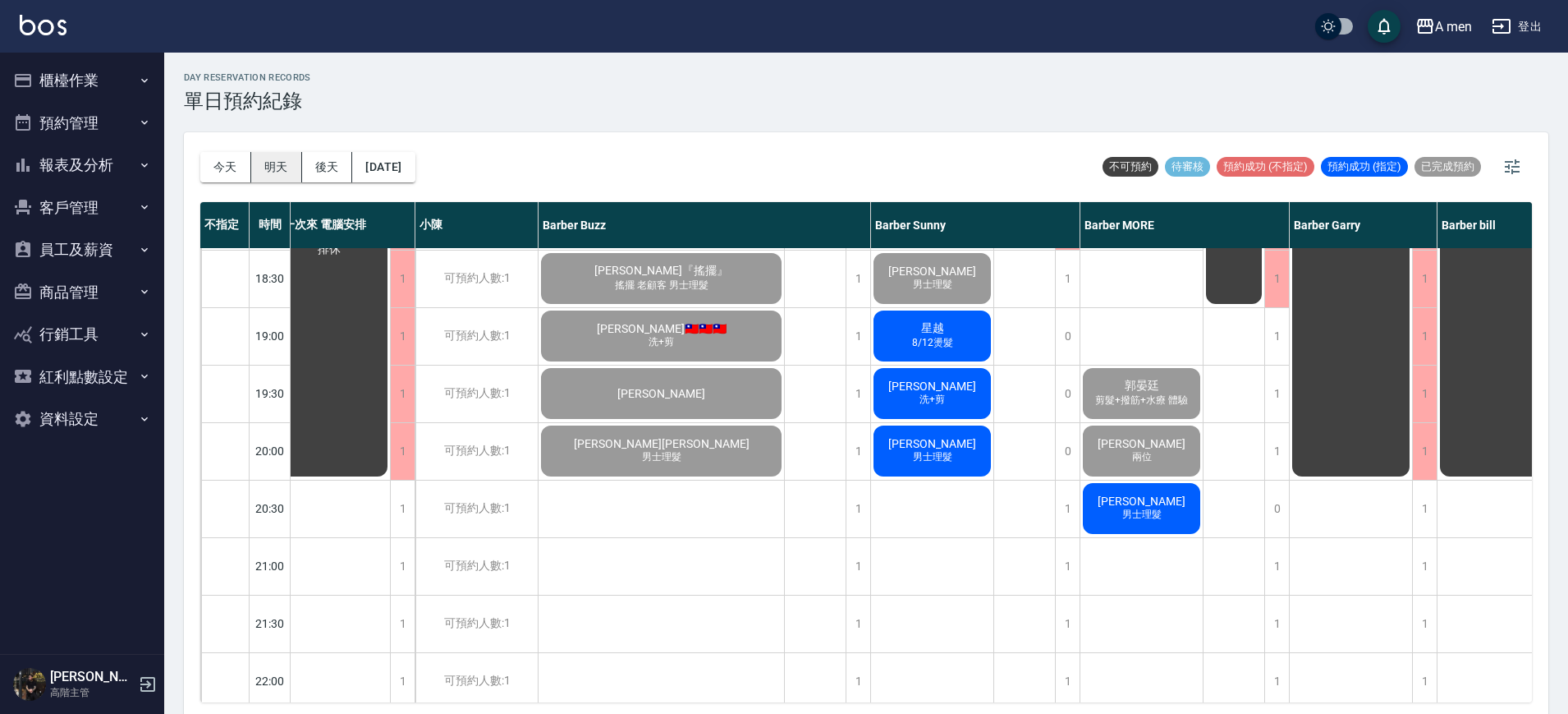
click at [278, 169] on button "明天" at bounding box center [276, 167] width 51 height 31
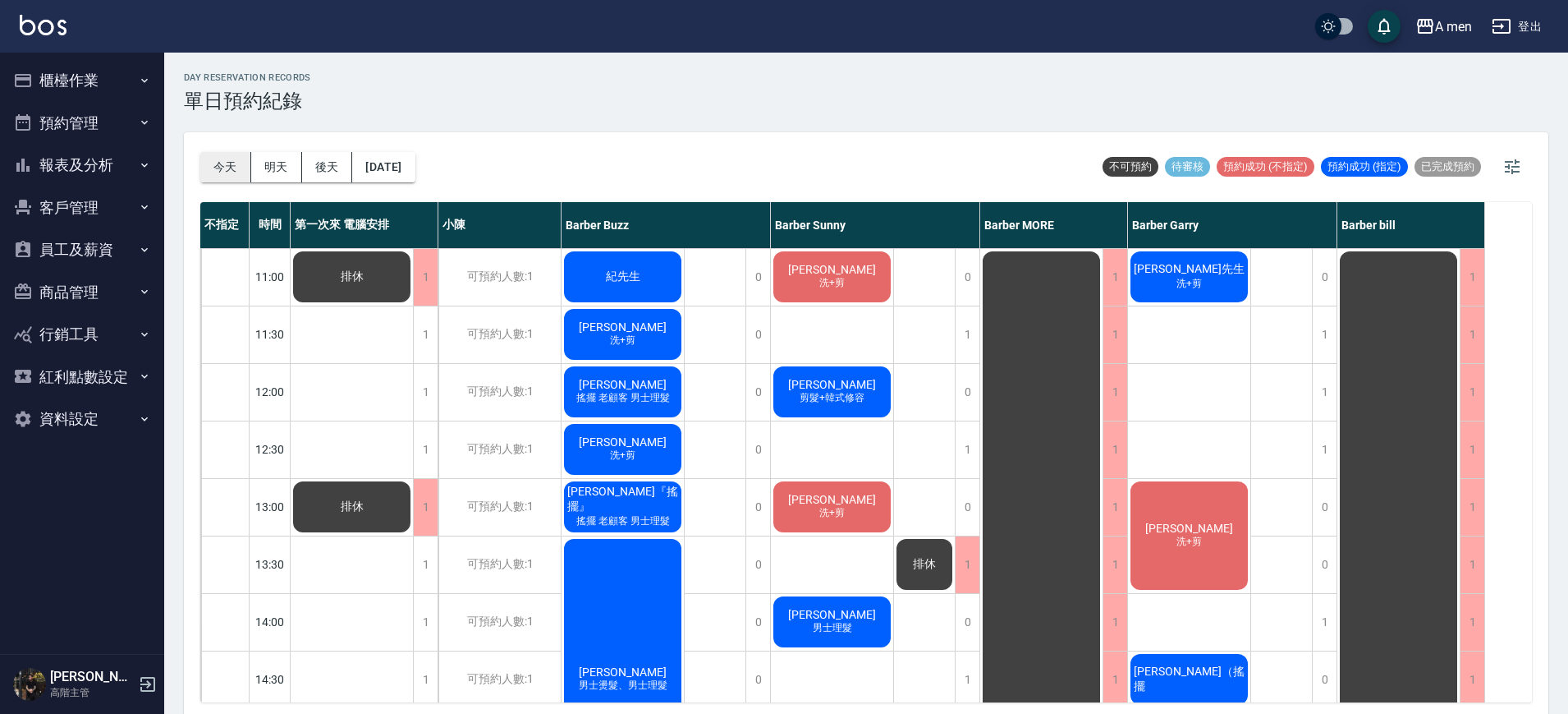
click at [222, 154] on button "今天" at bounding box center [225, 167] width 51 height 31
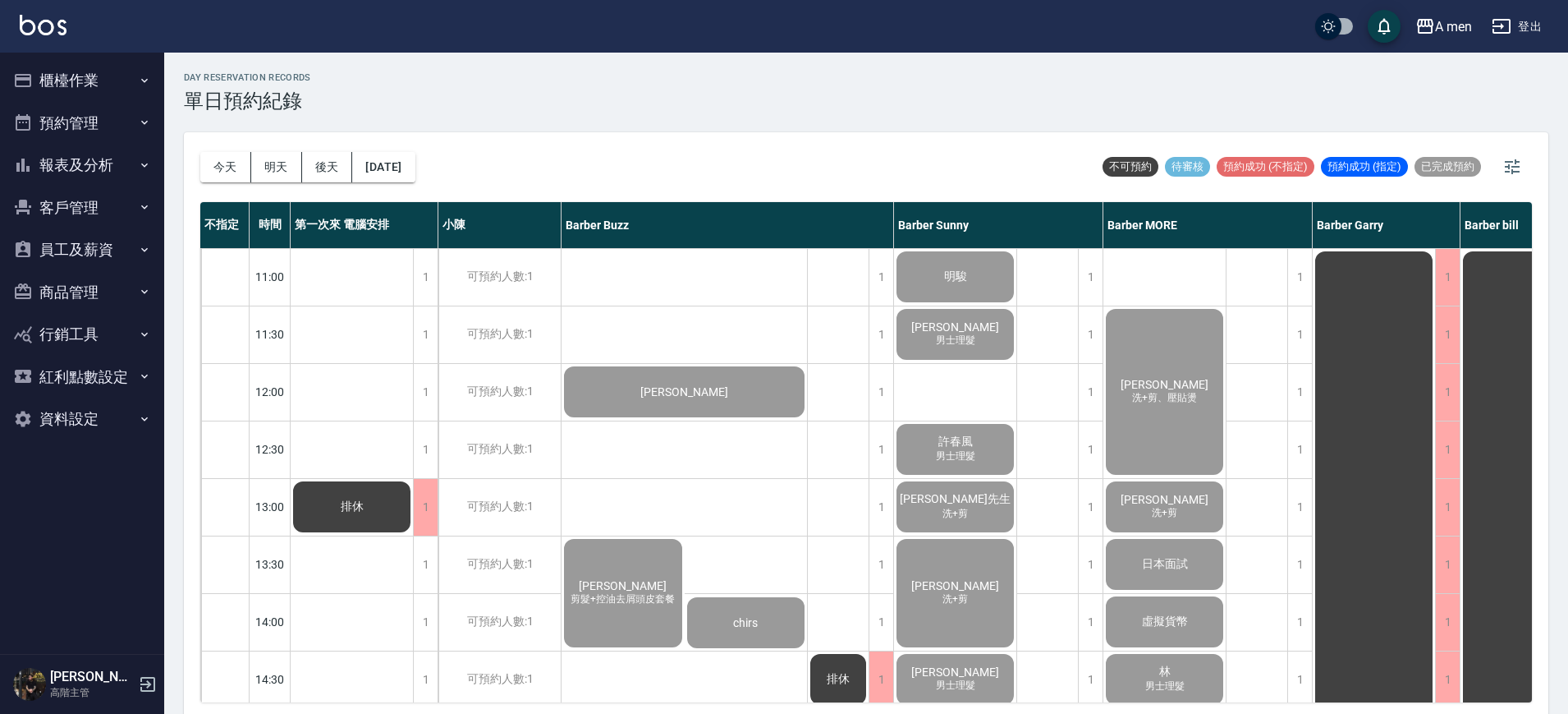
click at [289, 183] on div "今天 明天 後天 2025/10/09" at bounding box center [308, 168] width 215 height 70
click at [284, 168] on button "明天" at bounding box center [276, 167] width 51 height 31
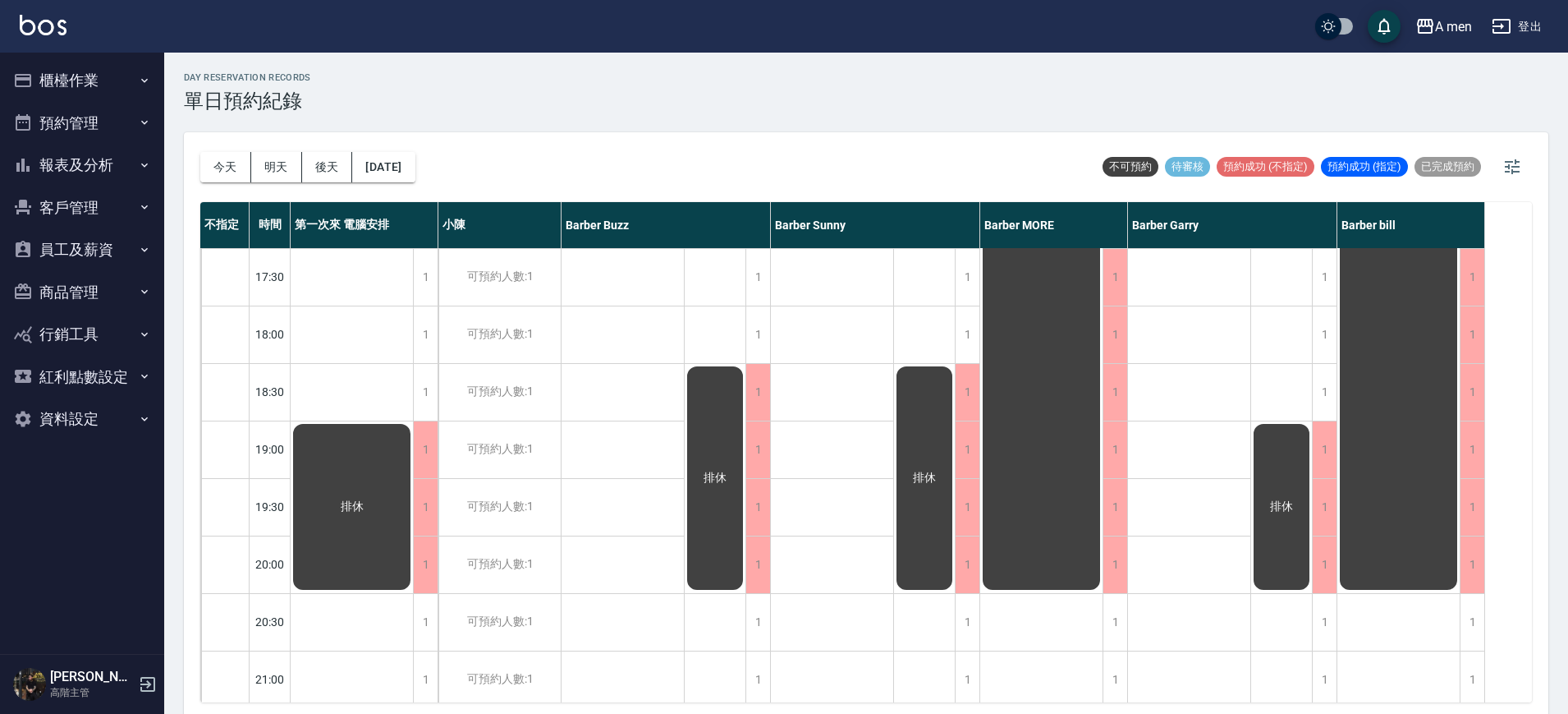
scroll to position [749, 0]
click at [752, 402] on div "1" at bounding box center [758, 391] width 25 height 56
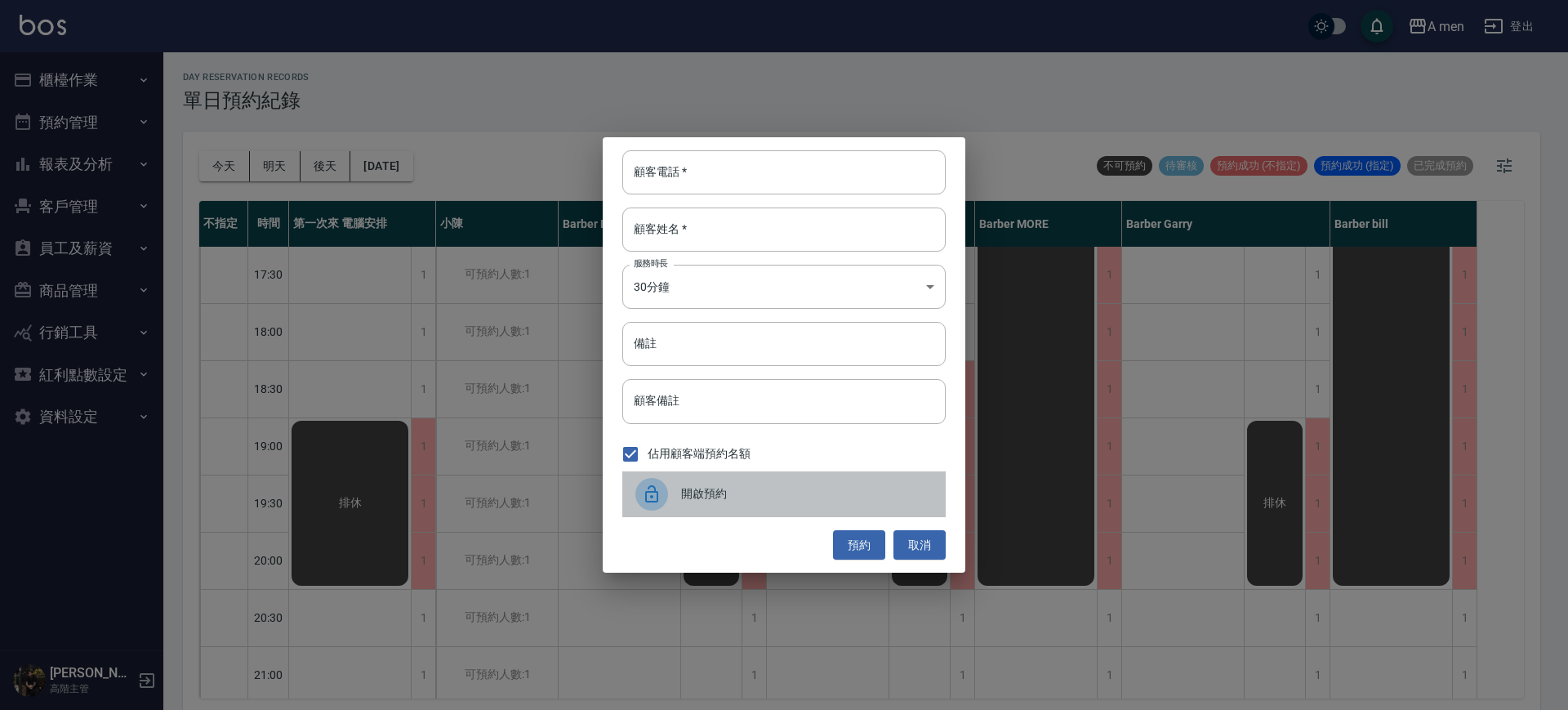
click at [724, 477] on div "開啟預約" at bounding box center [784, 494] width 323 height 45
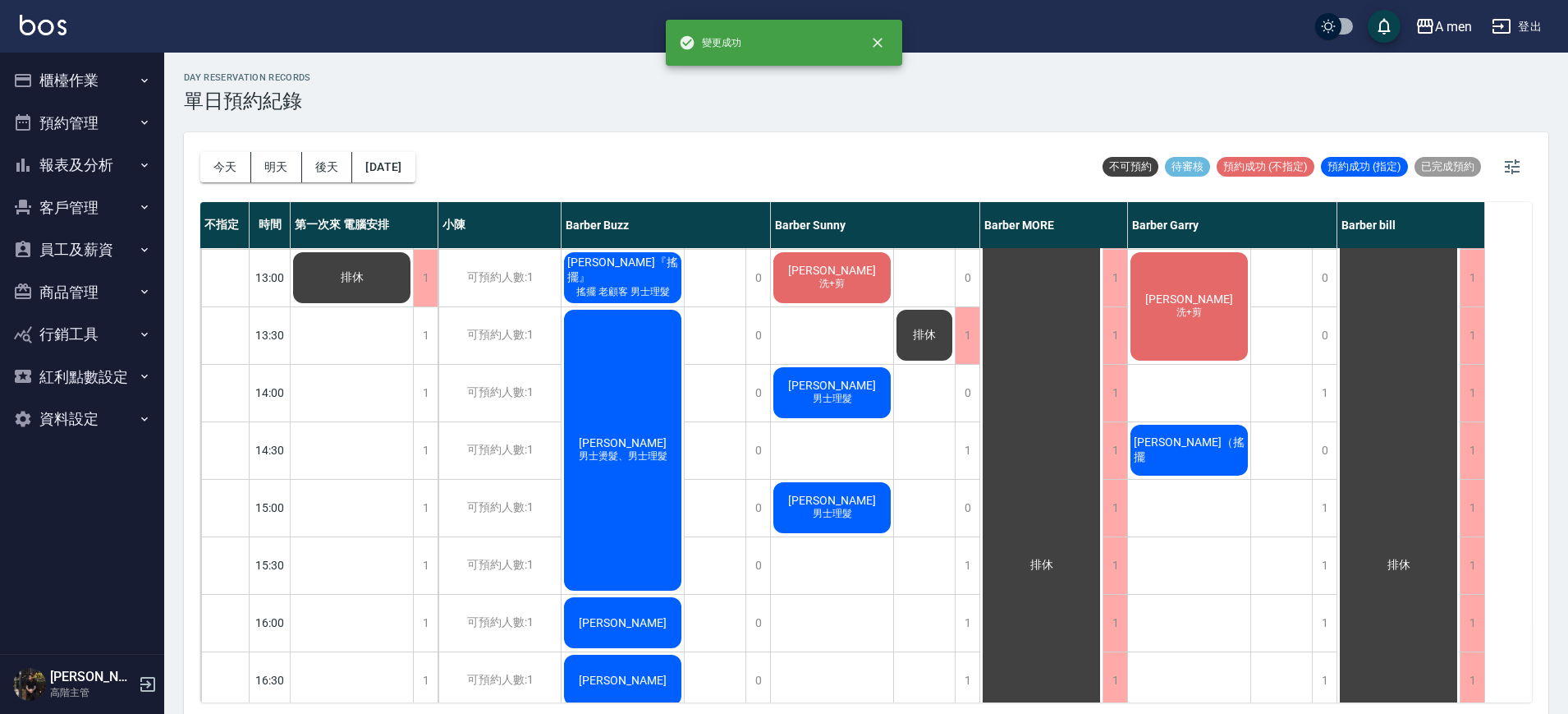
scroll to position [0, 0]
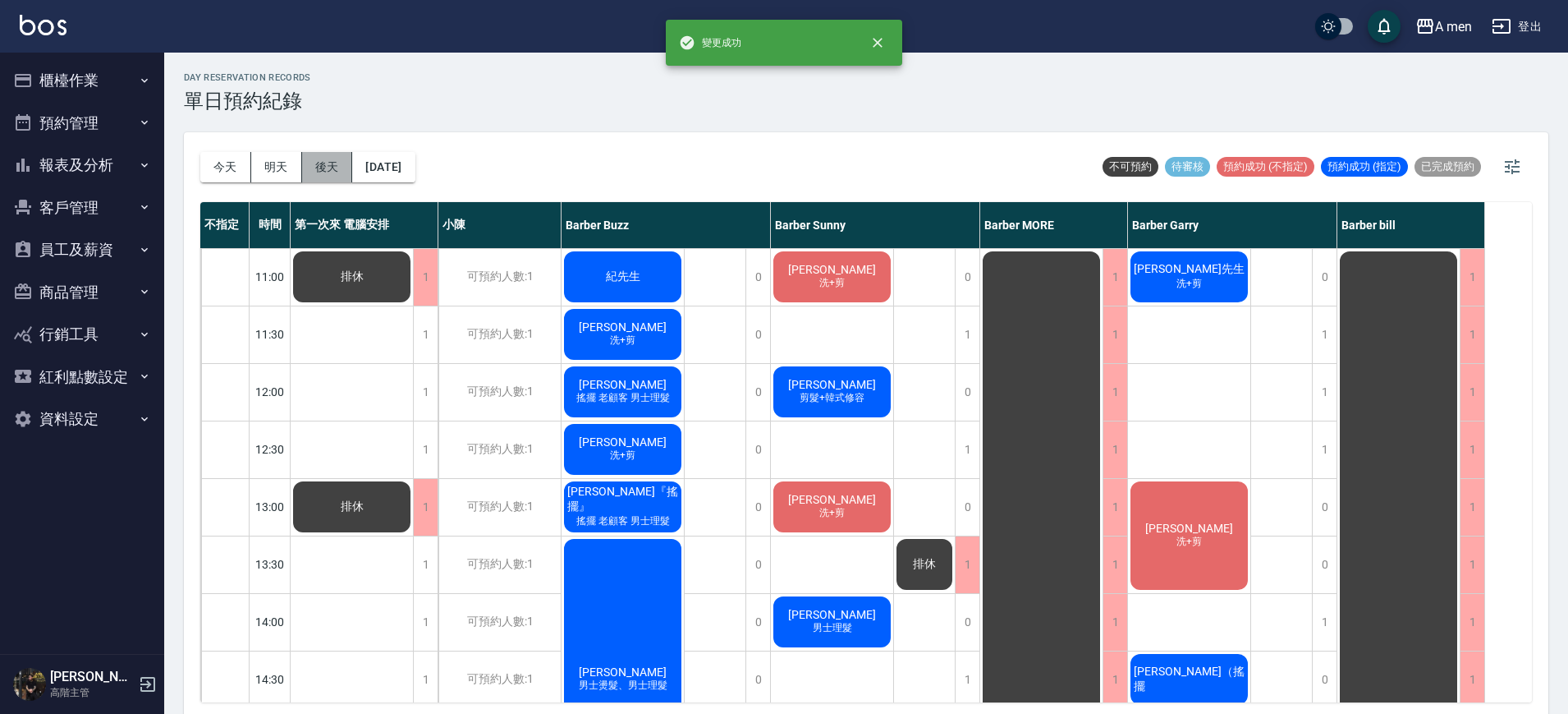
click at [341, 167] on button "後天" at bounding box center [327, 167] width 51 height 31
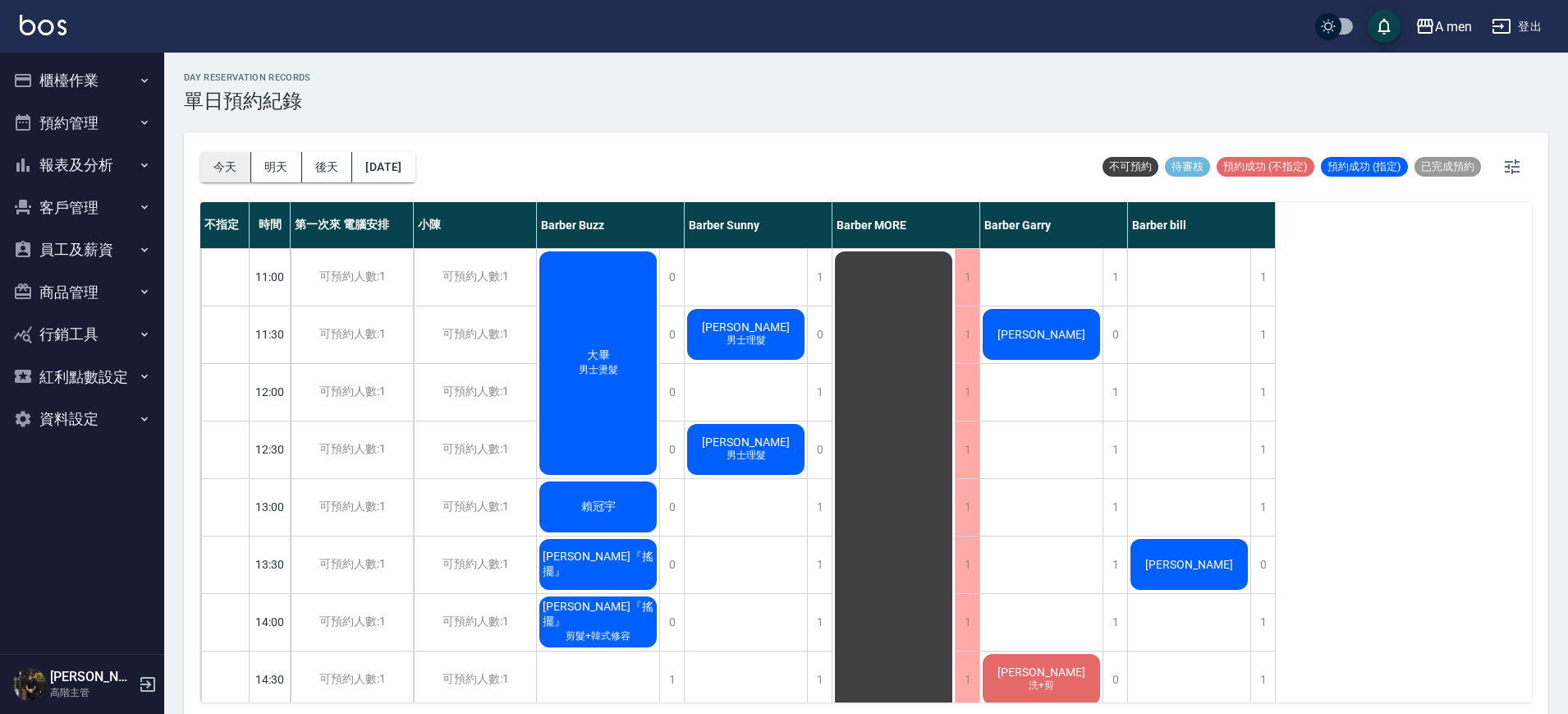
click at [230, 175] on button "今天" at bounding box center [225, 167] width 51 height 31
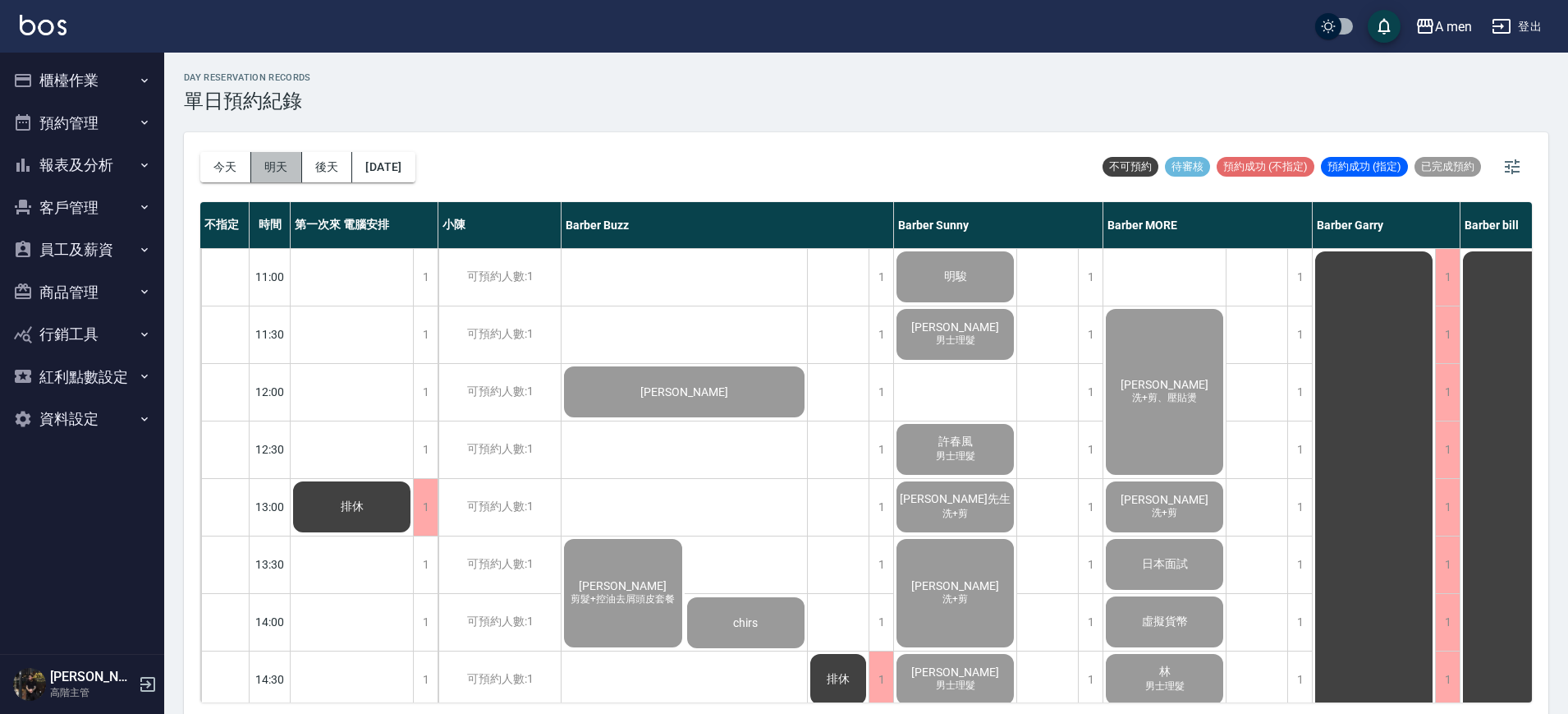
click at [282, 171] on button "明天" at bounding box center [276, 167] width 51 height 31
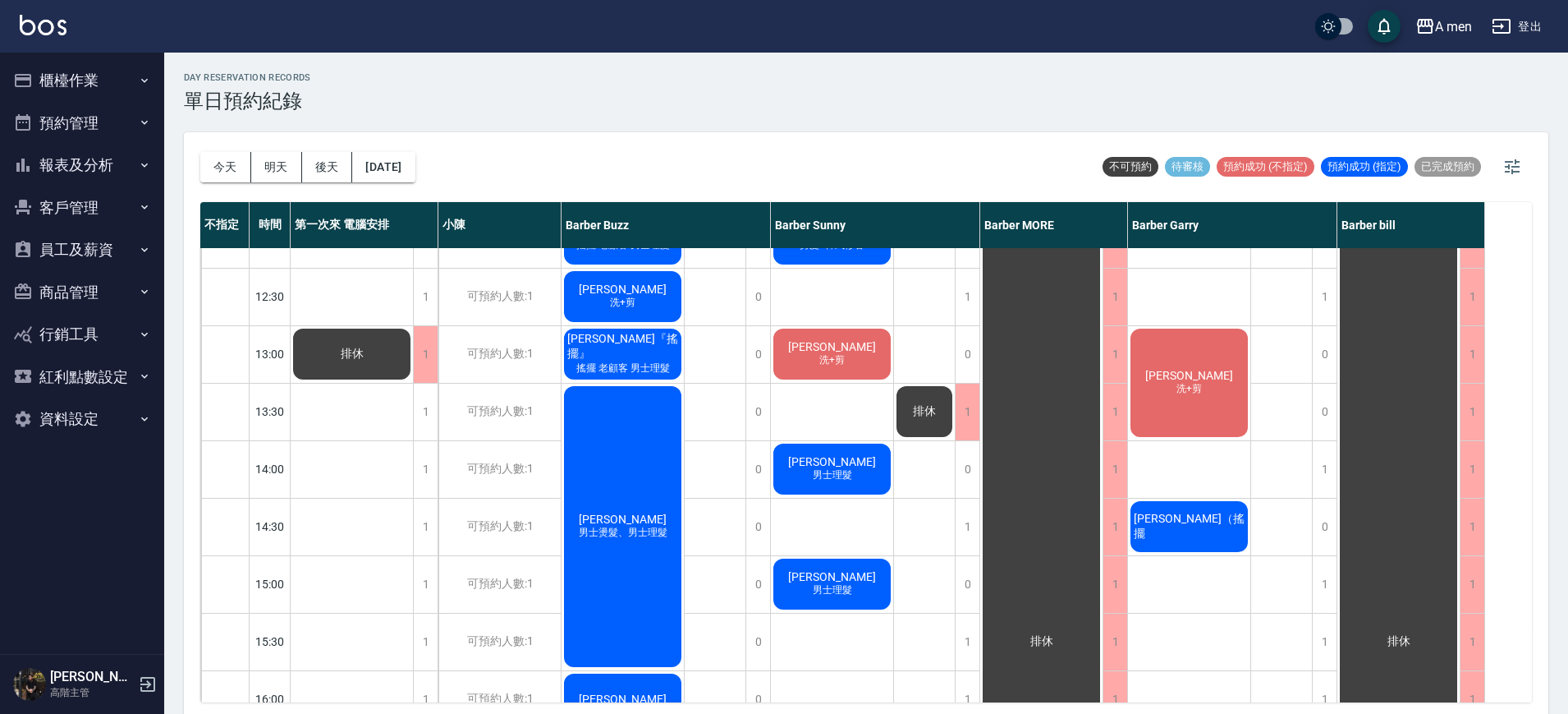
scroll to position [152, 0]
click at [240, 153] on button "今天" at bounding box center [225, 167] width 51 height 31
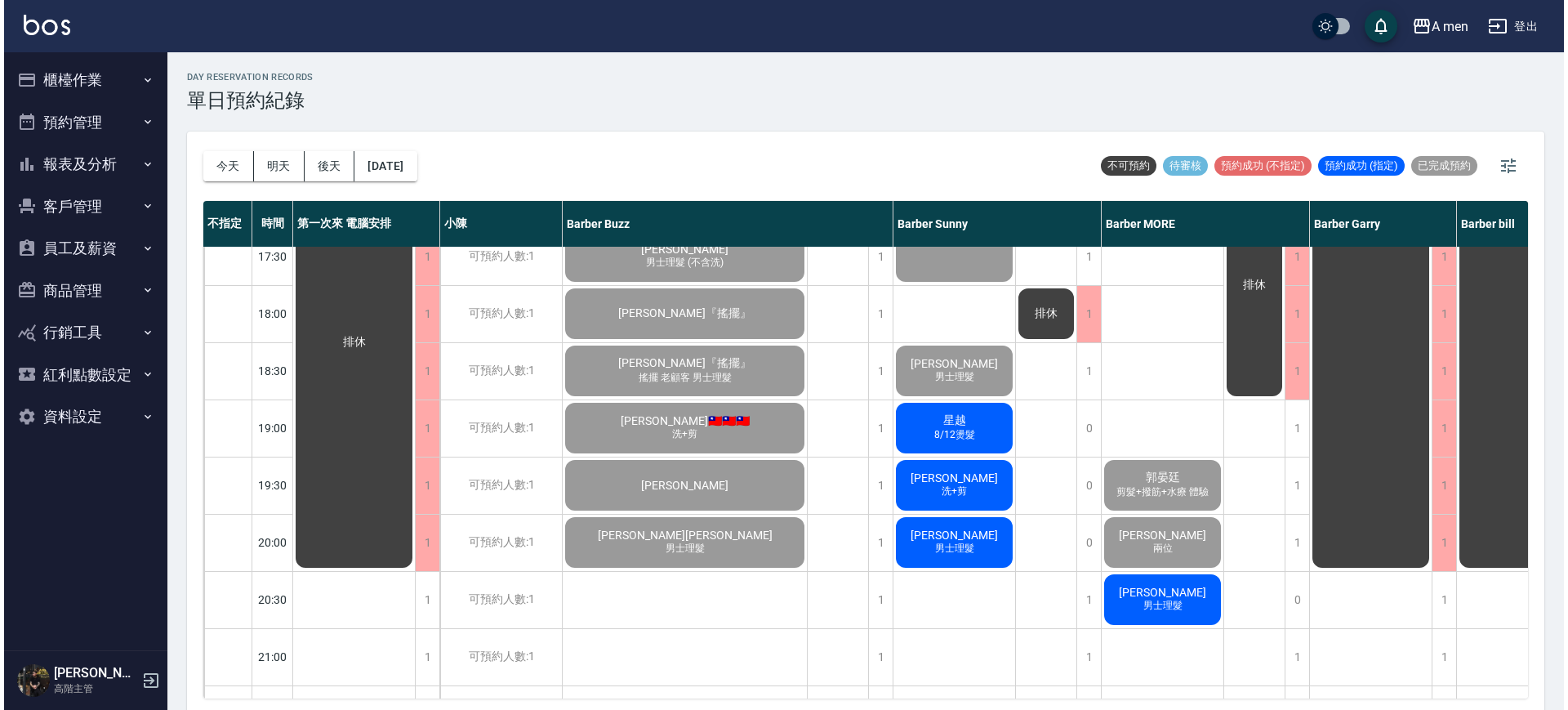
scroll to position [760, 0]
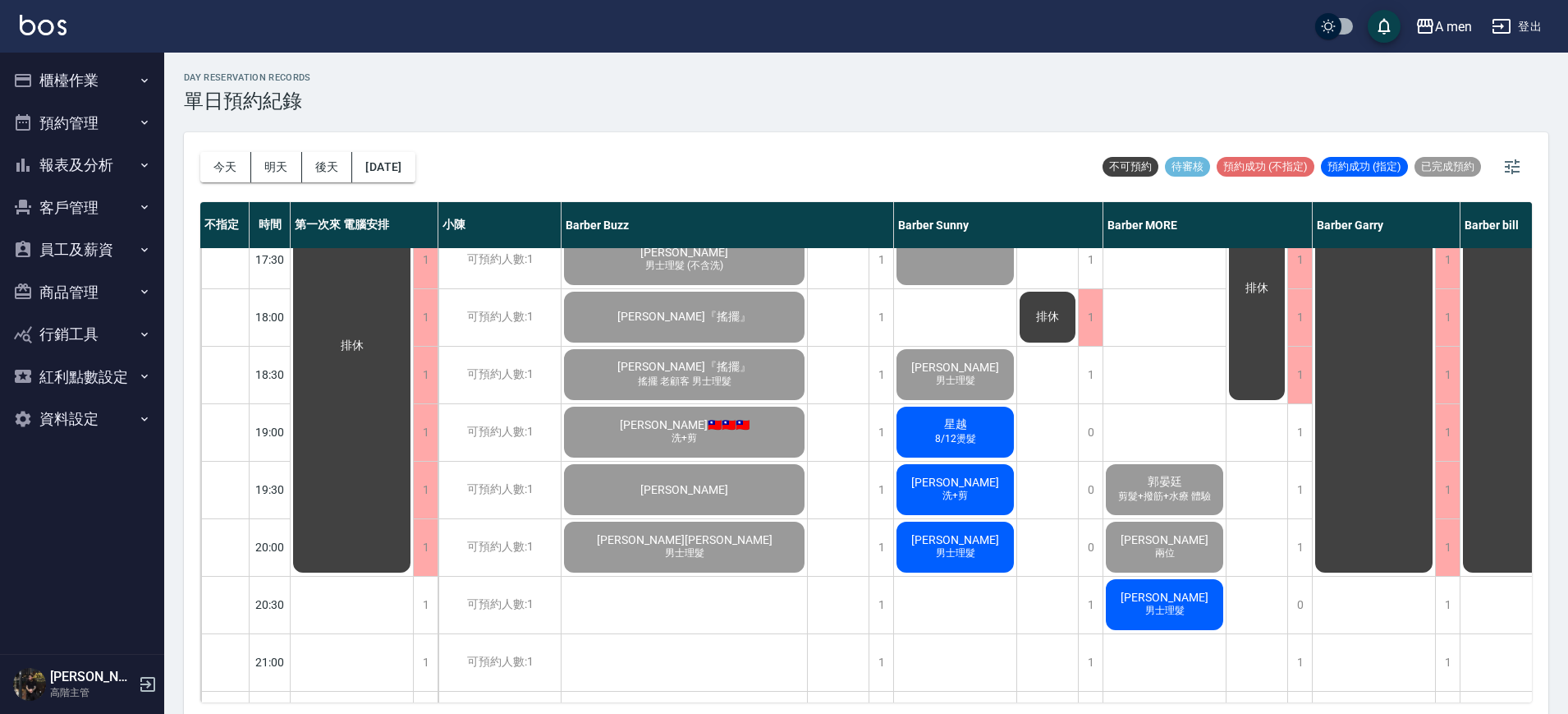
click at [1185, 593] on div "洪 男士理髮" at bounding box center [1165, 605] width 123 height 56
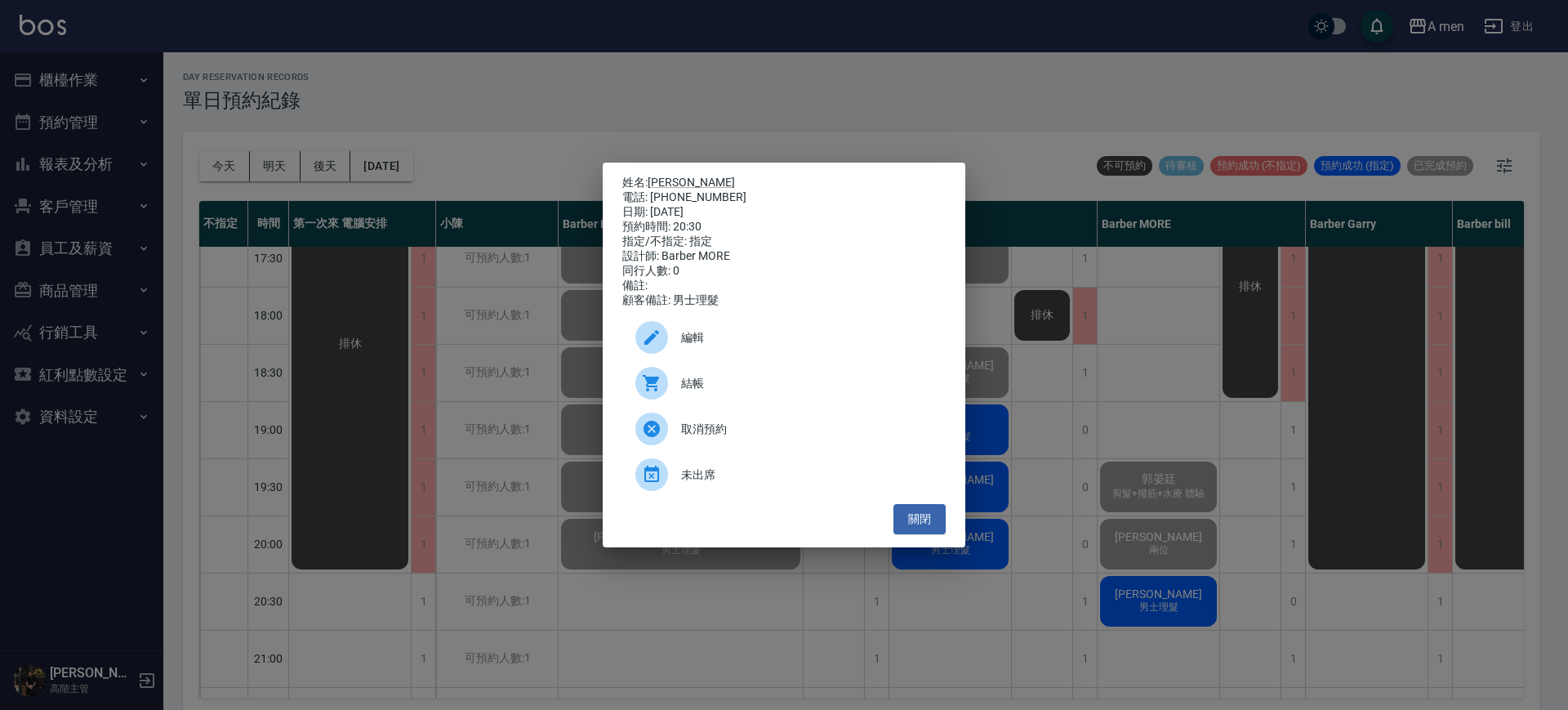
click at [911, 388] on span "結帳" at bounding box center [806, 383] width 251 height 17
click at [918, 521] on button "關閉" at bounding box center [919, 519] width 52 height 31
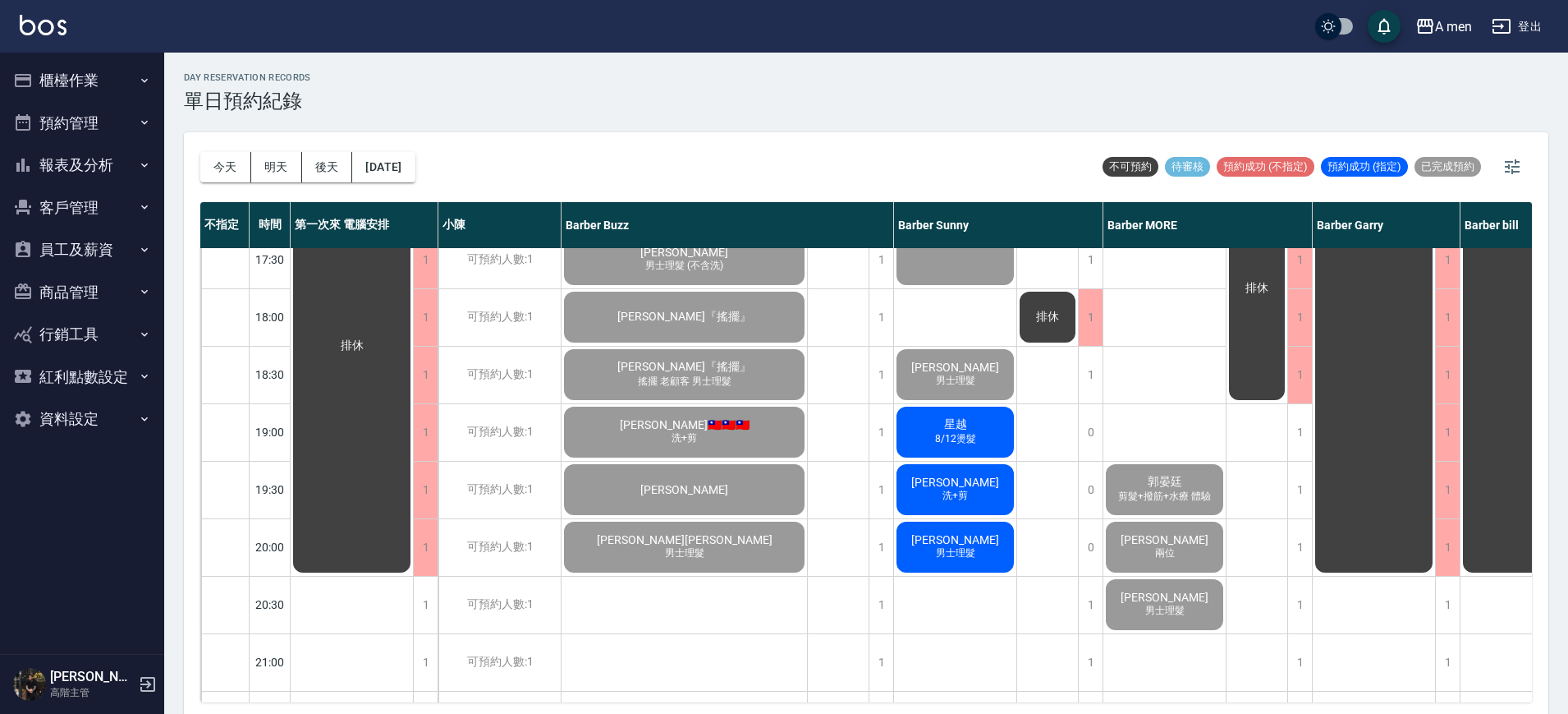
click at [980, 426] on div "星越 8/12燙髮" at bounding box center [956, 431] width 123 height 56
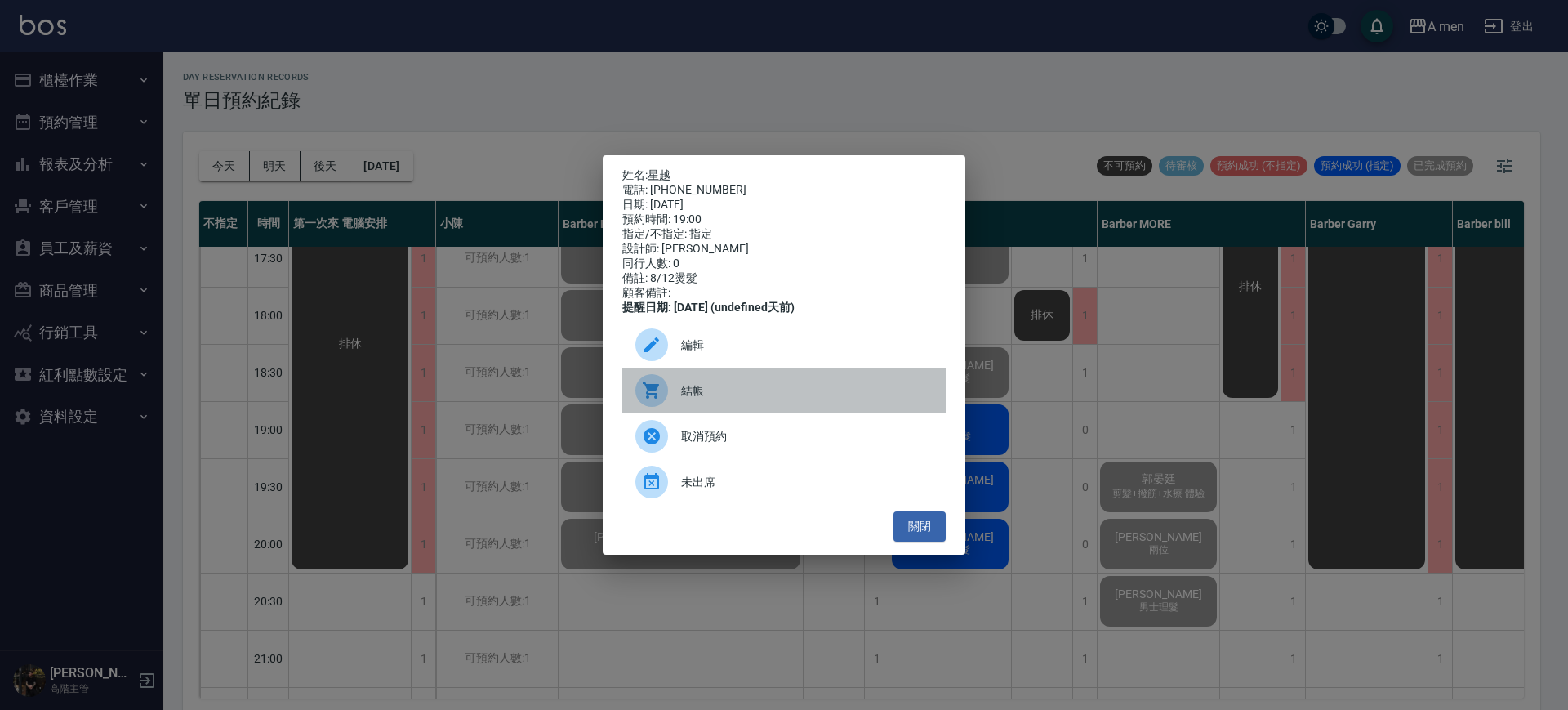
click at [787, 400] on span "結帳" at bounding box center [806, 391] width 251 height 17
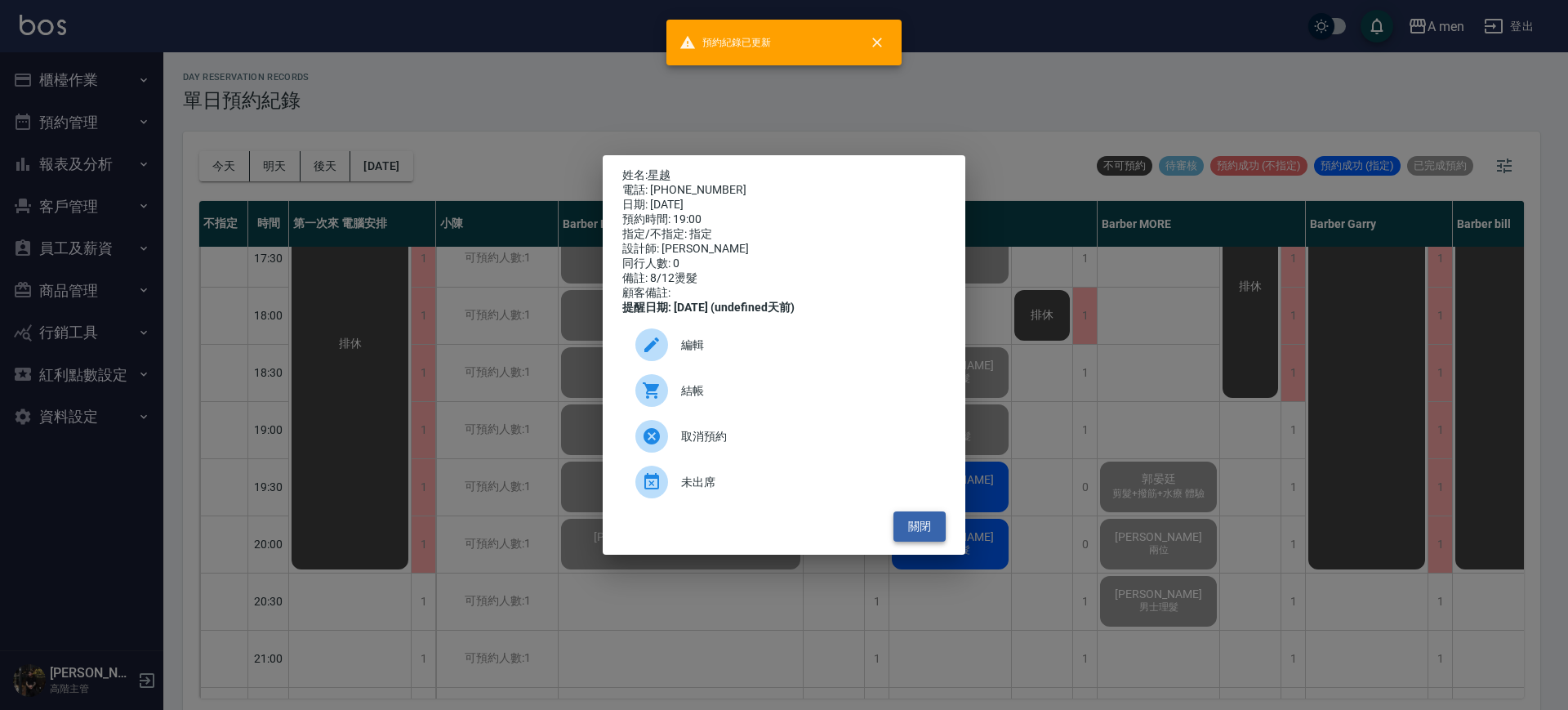
click at [932, 539] on button "關閉" at bounding box center [919, 526] width 52 height 31
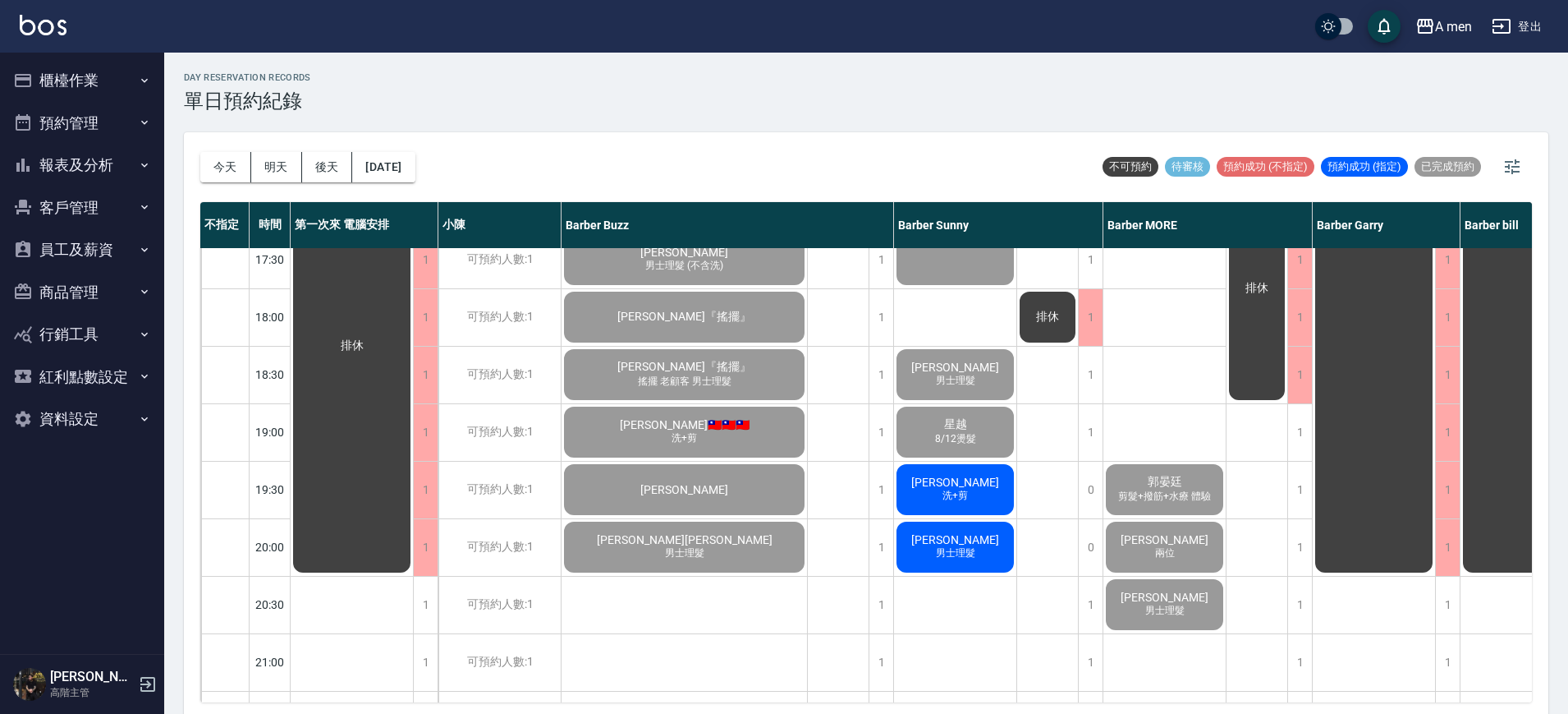
click at [952, 494] on span "洗+剪" at bounding box center [955, 496] width 32 height 14
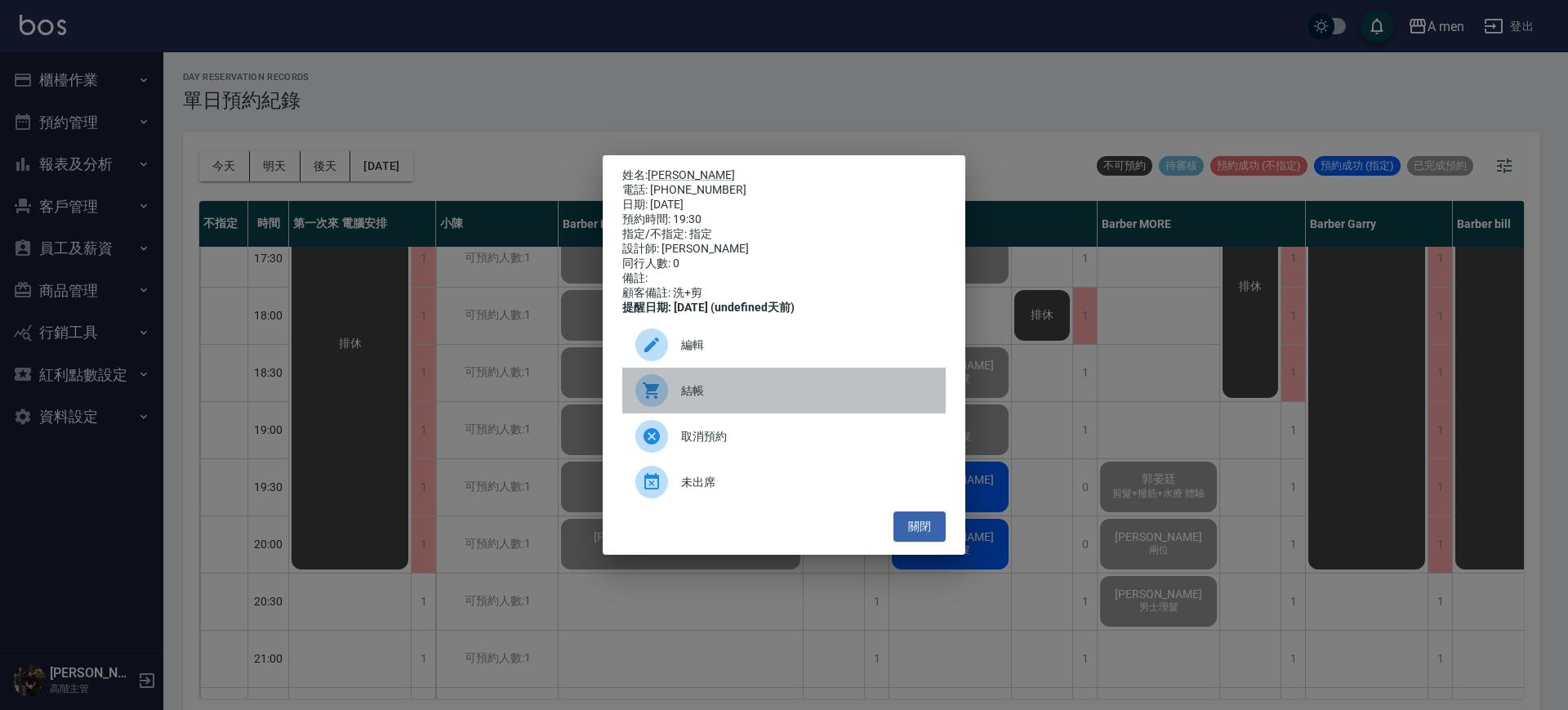
click at [826, 409] on div "結帳" at bounding box center [784, 390] width 323 height 45
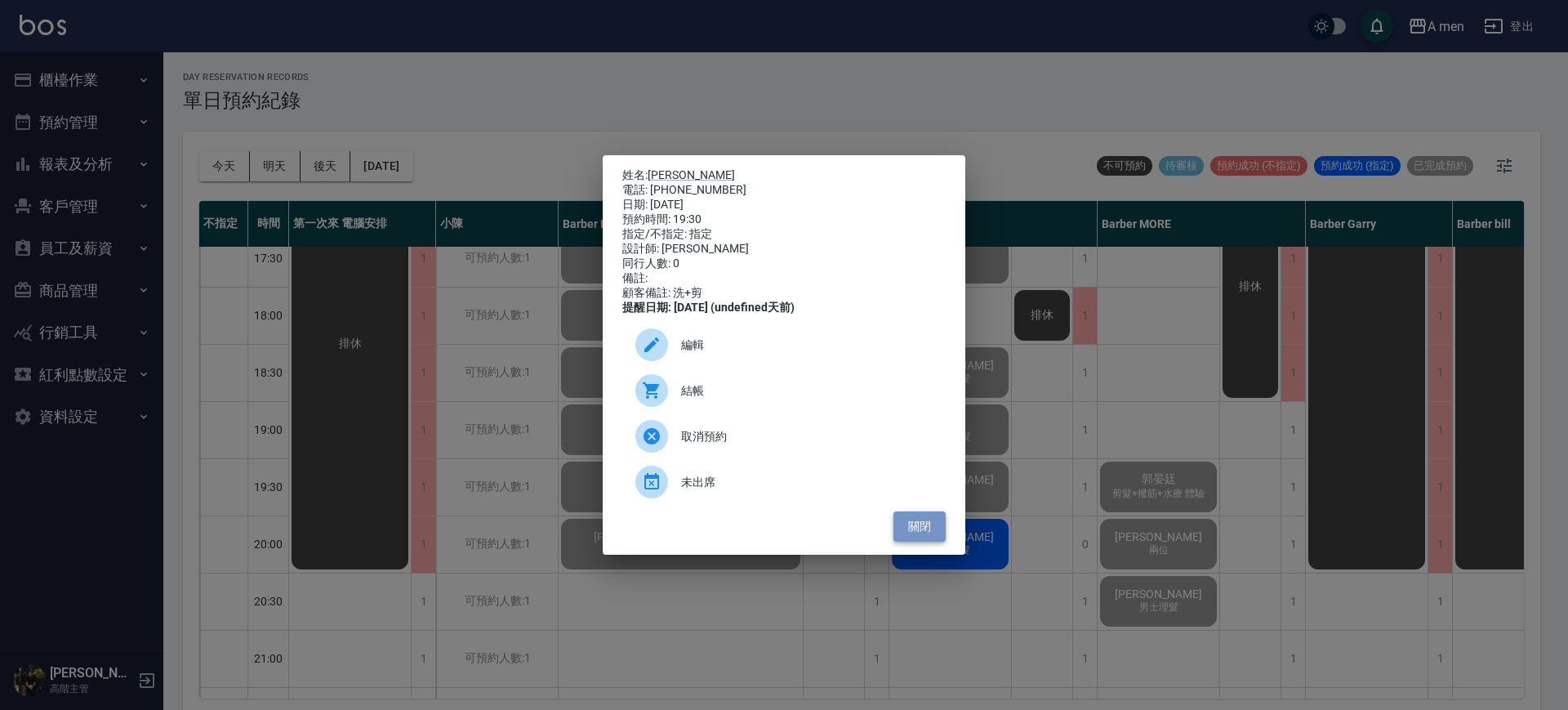
click at [918, 542] on button "關閉" at bounding box center [919, 526] width 52 height 31
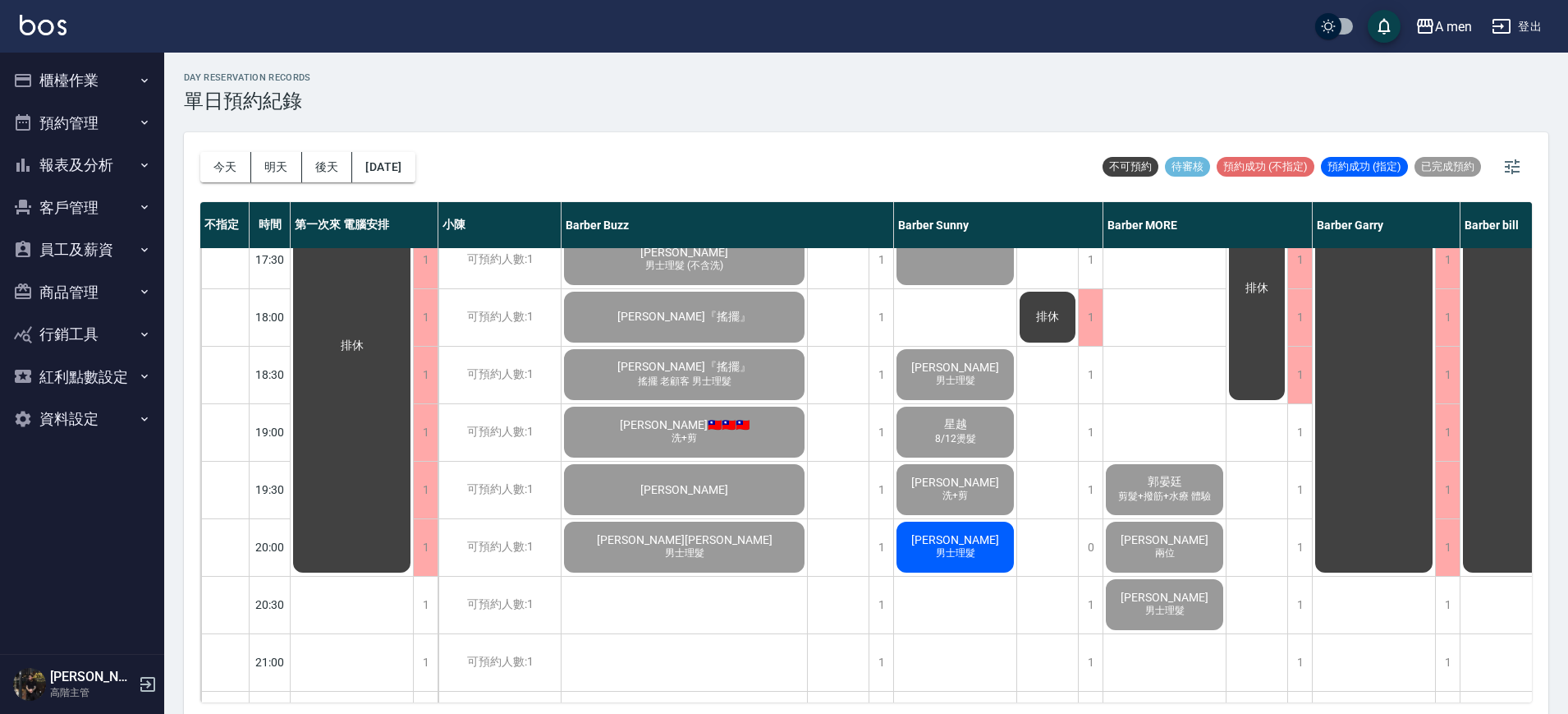
click at [935, 558] on span "男士理髮" at bounding box center [956, 553] width 46 height 14
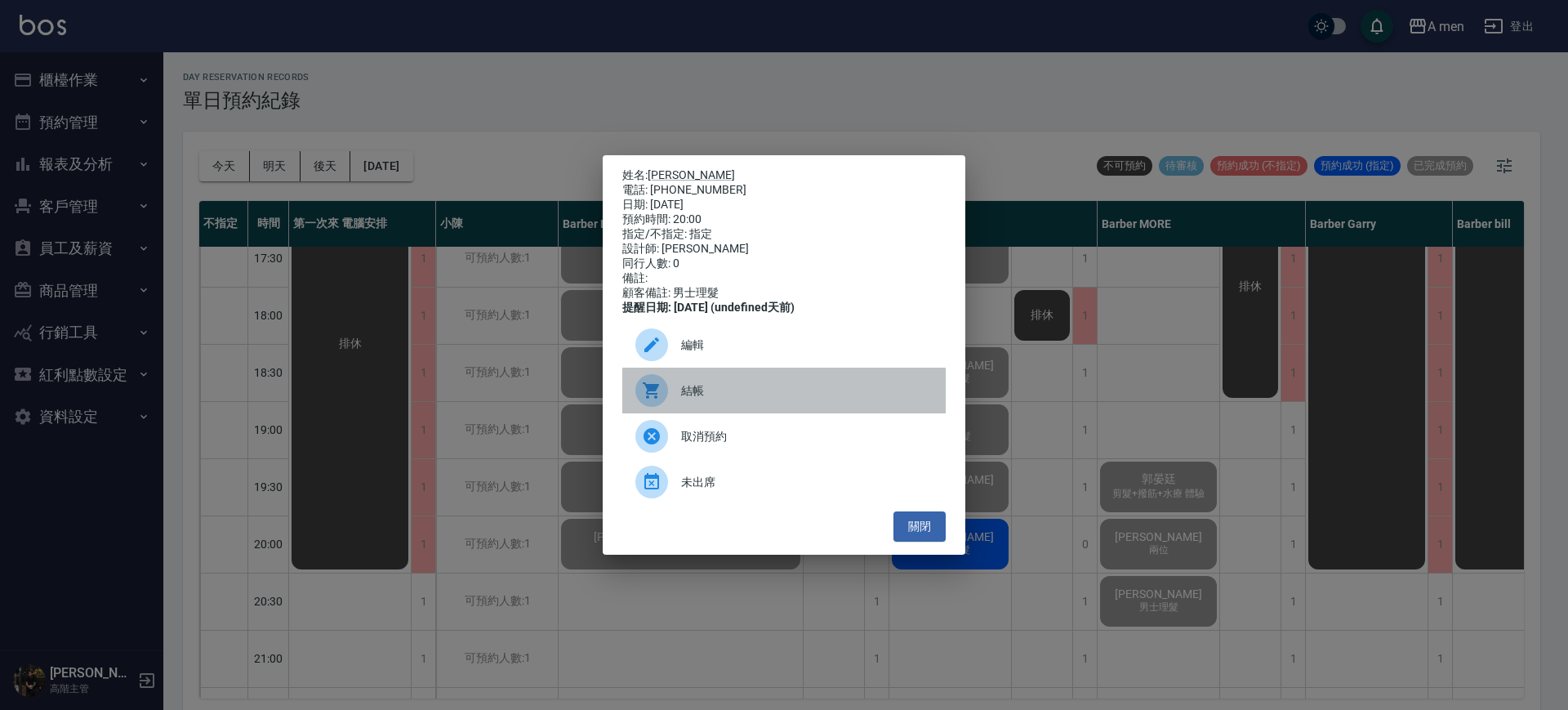
click at [814, 400] on span "結帳" at bounding box center [806, 391] width 251 height 17
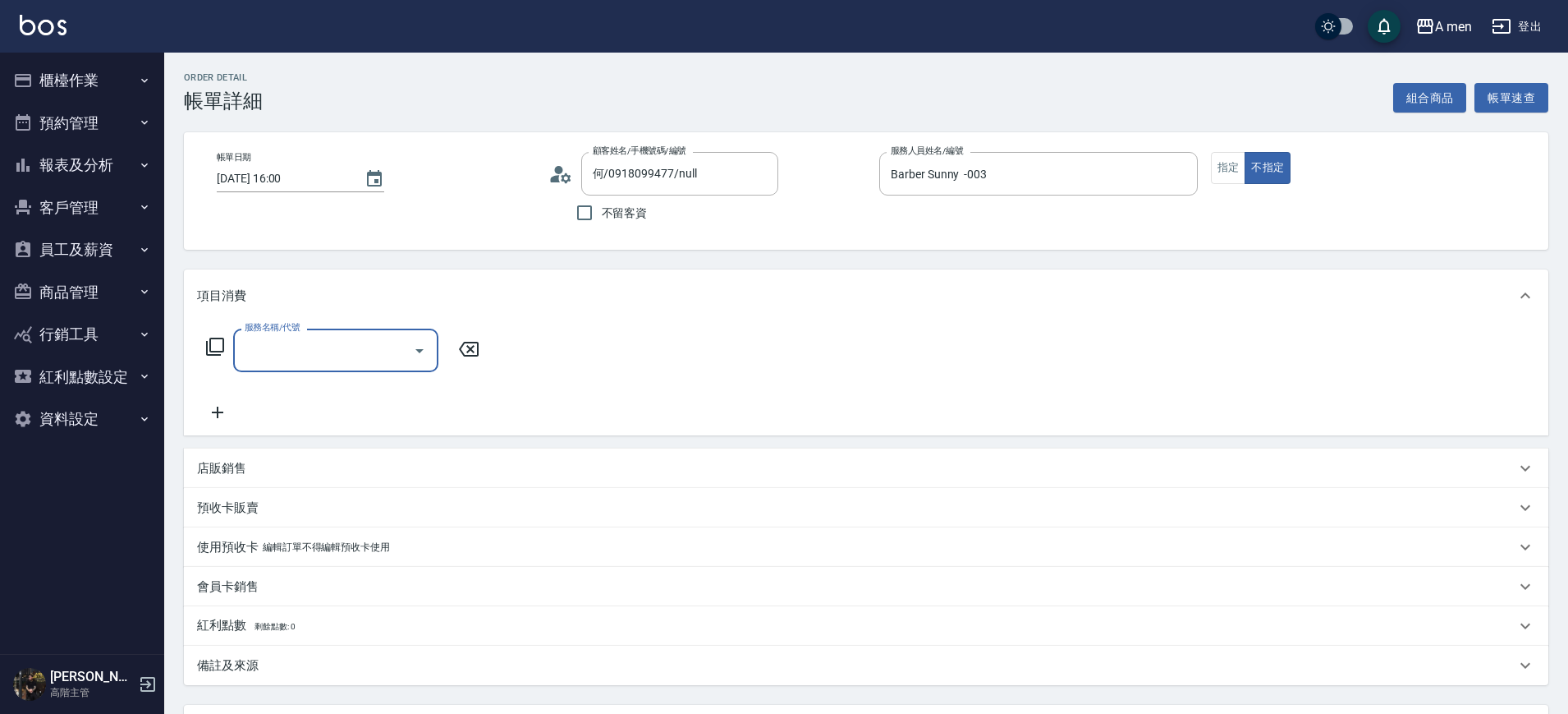
click at [418, 347] on icon "Open" at bounding box center [419, 351] width 20 height 20
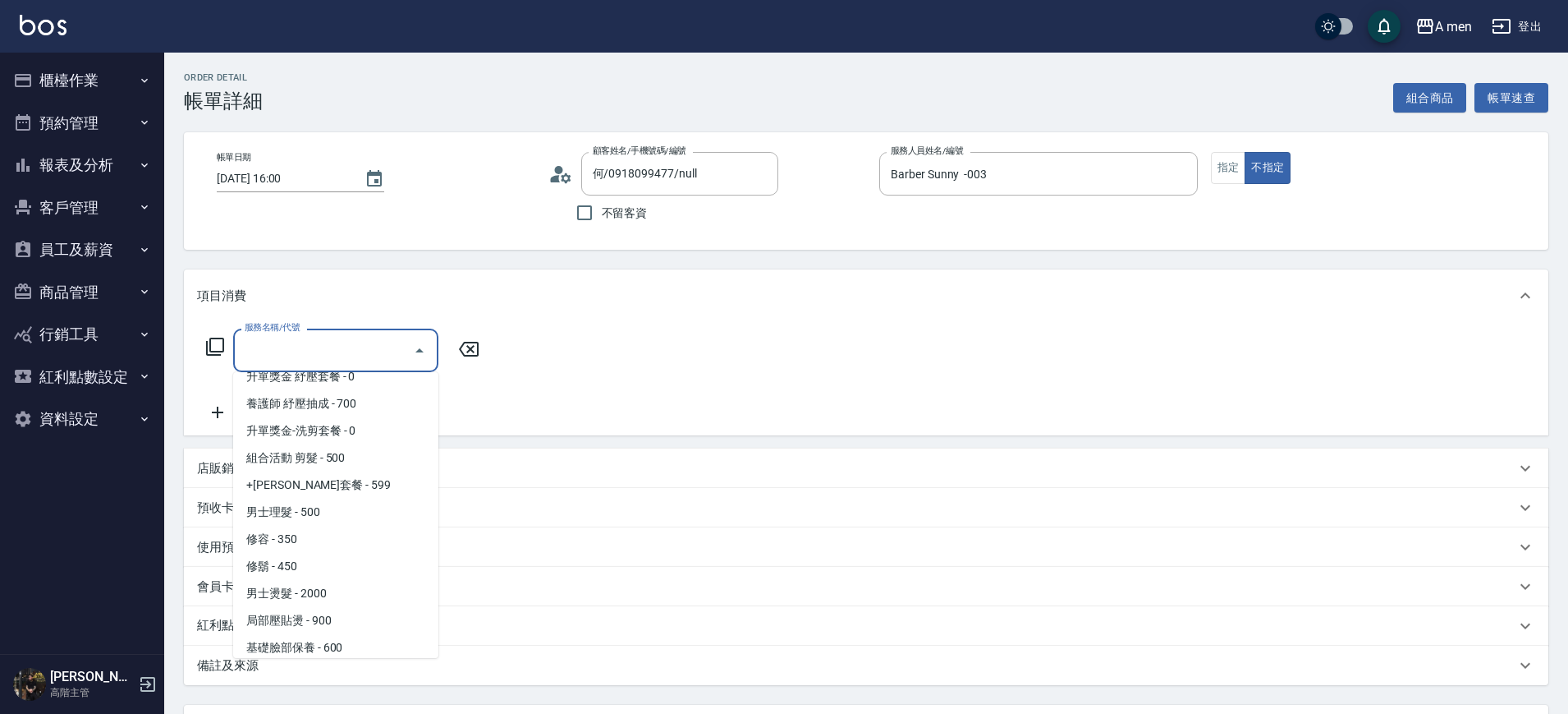
scroll to position [288, 0]
click at [375, 505] on span "男士理髮 - 500" at bounding box center [336, 511] width 206 height 27
type input "男士理髮(A01)"
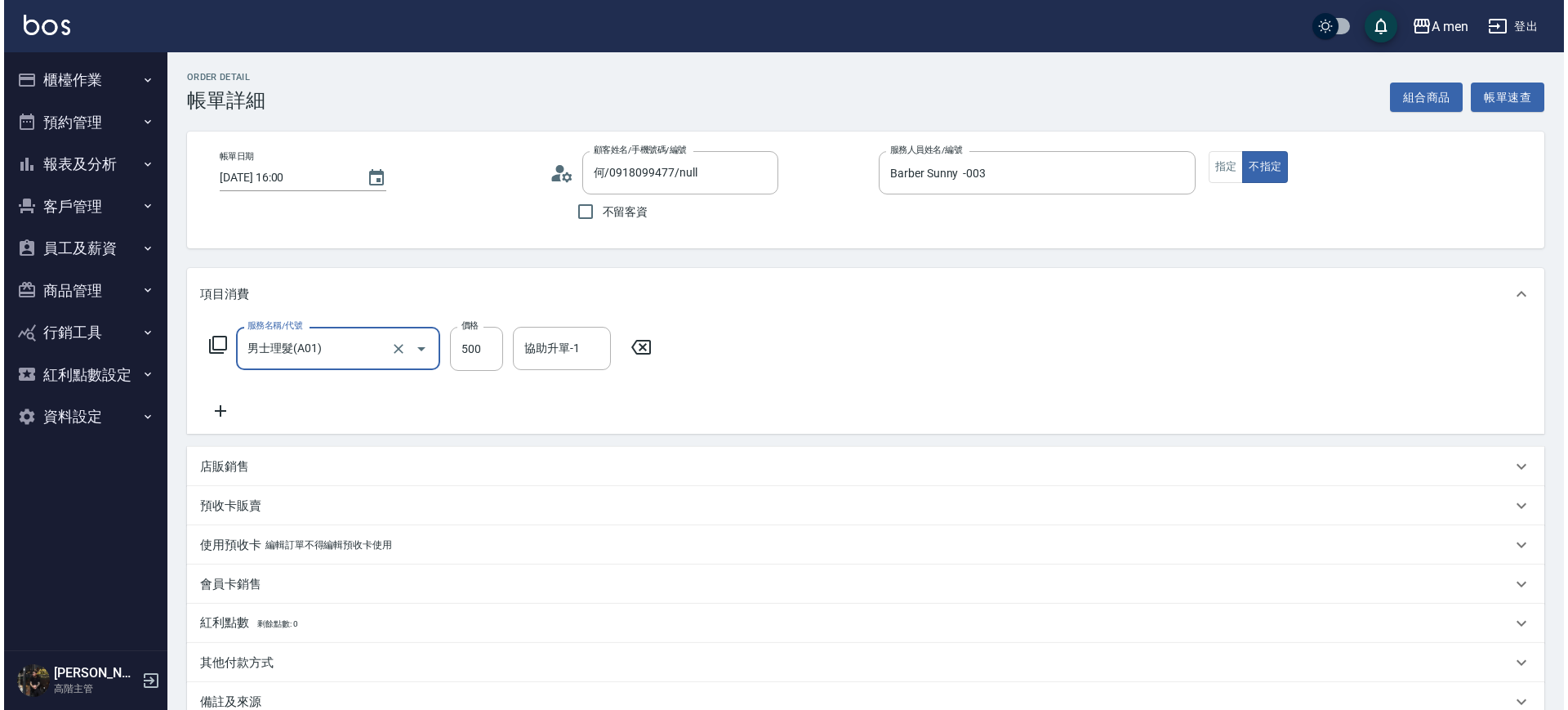
scroll to position [188, 0]
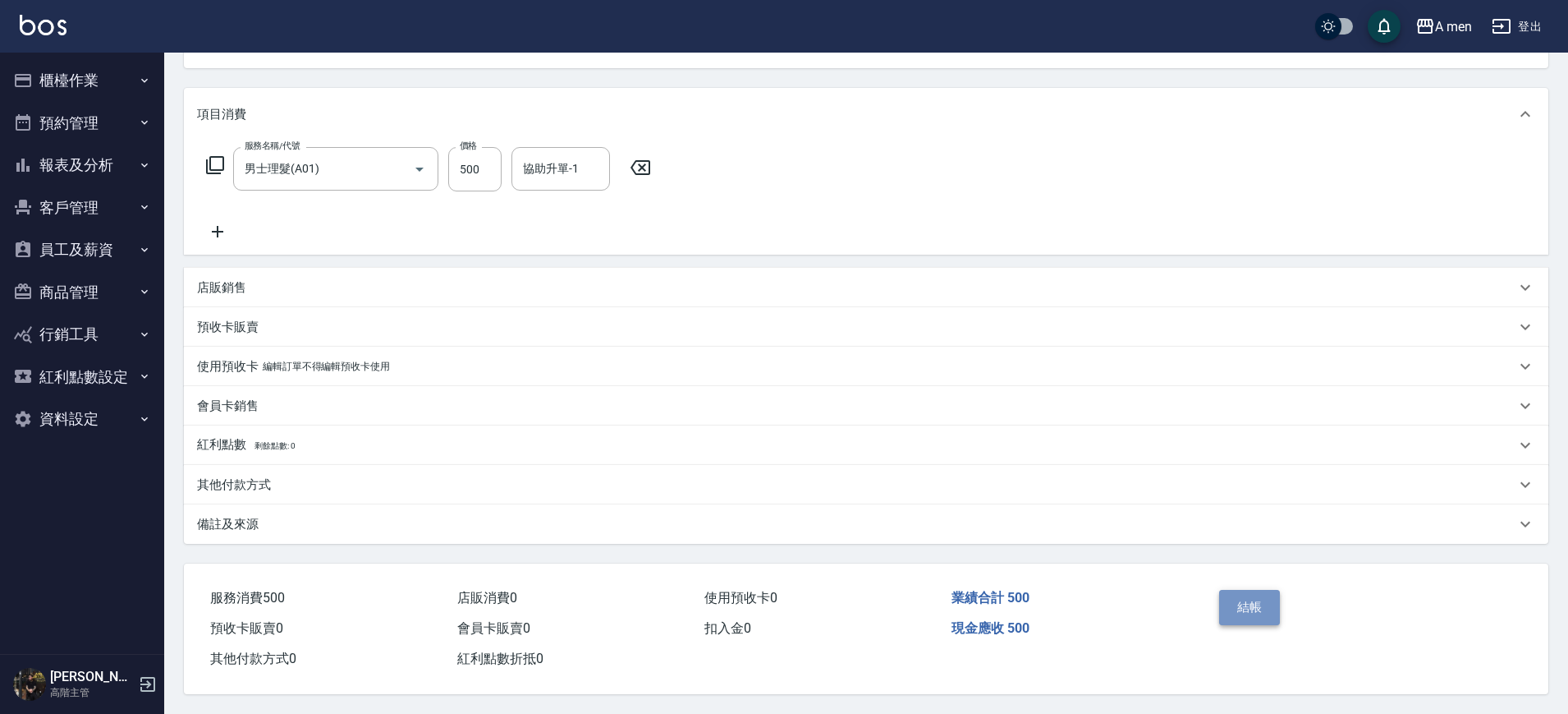
click at [1255, 590] on button "結帳" at bounding box center [1250, 607] width 61 height 35
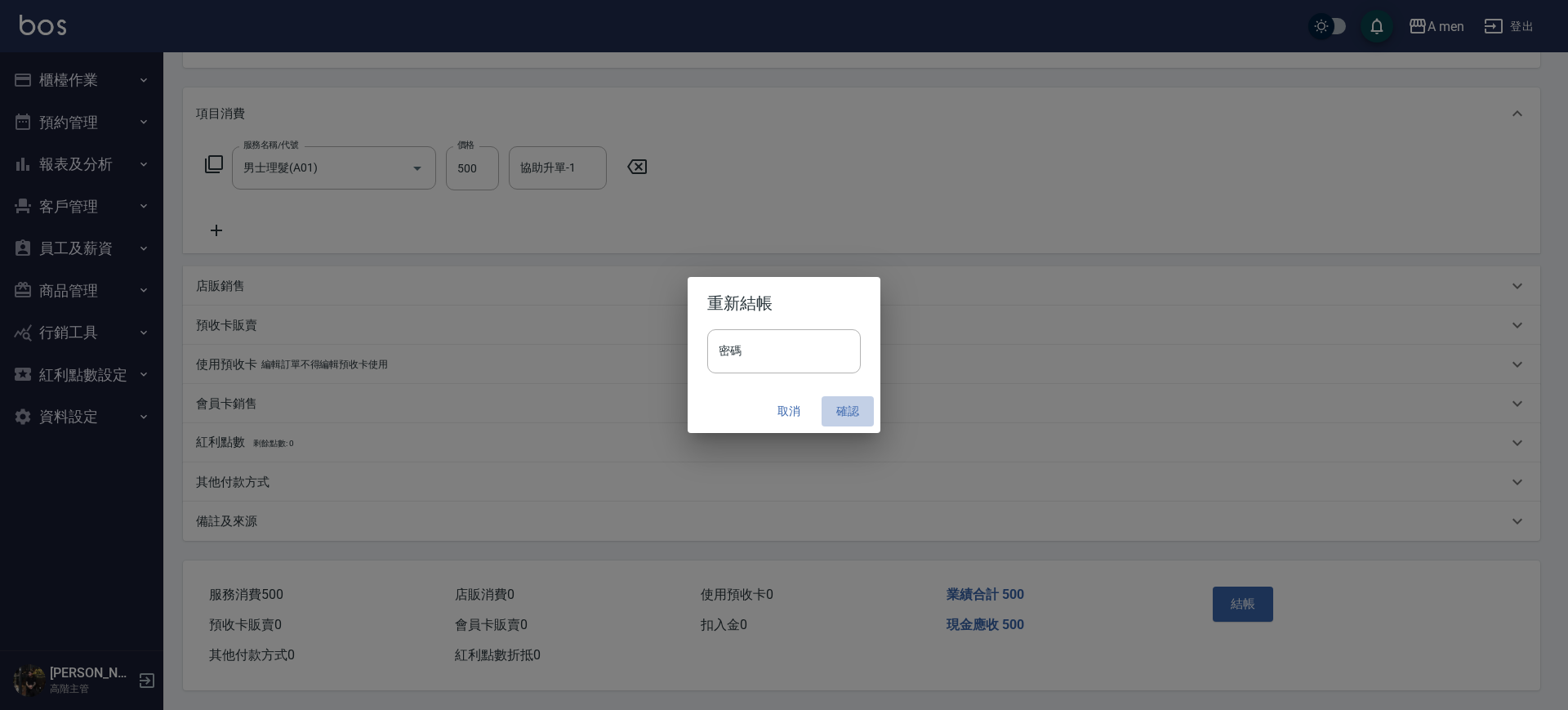
click at [852, 416] on button "確認" at bounding box center [847, 411] width 52 height 31
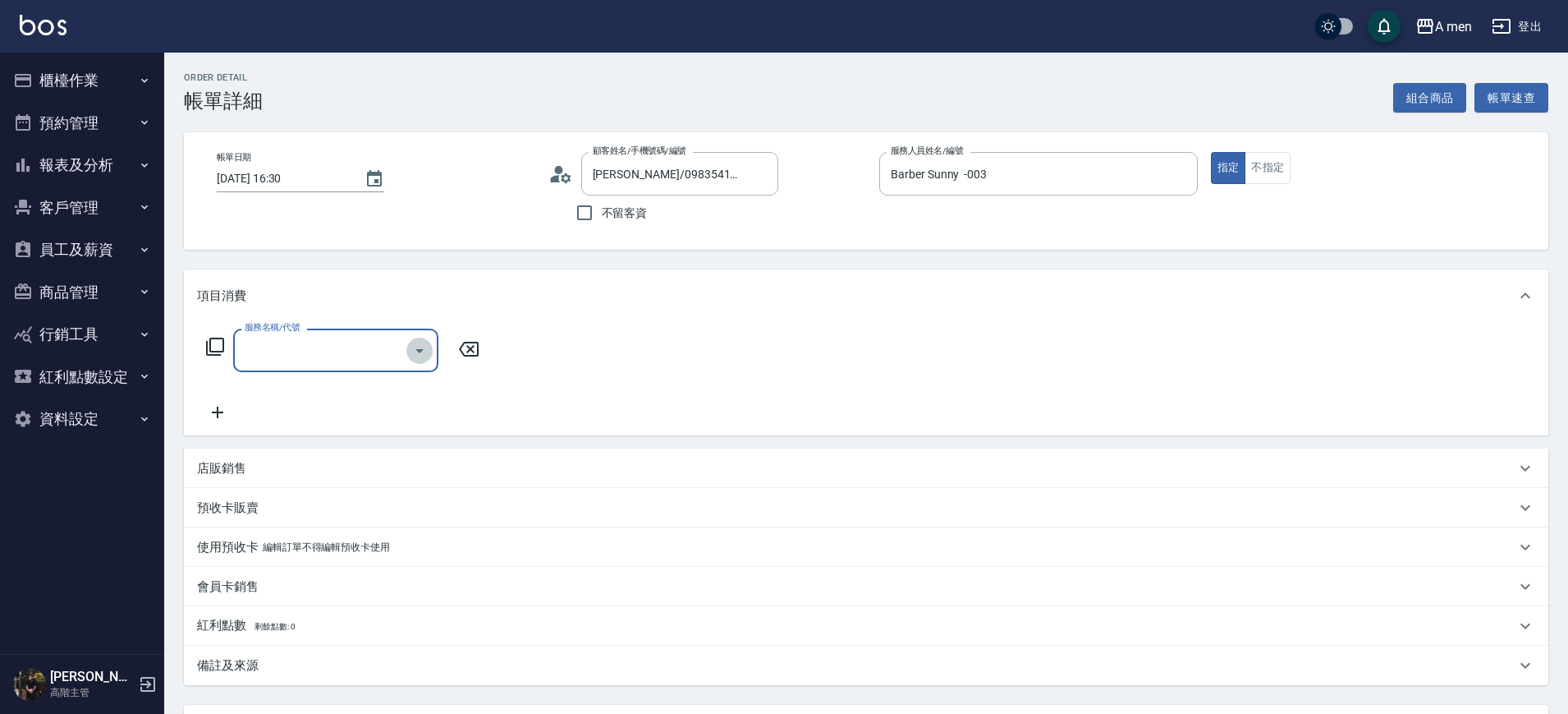
click at [409, 357] on icon "Open" at bounding box center [419, 351] width 20 height 20
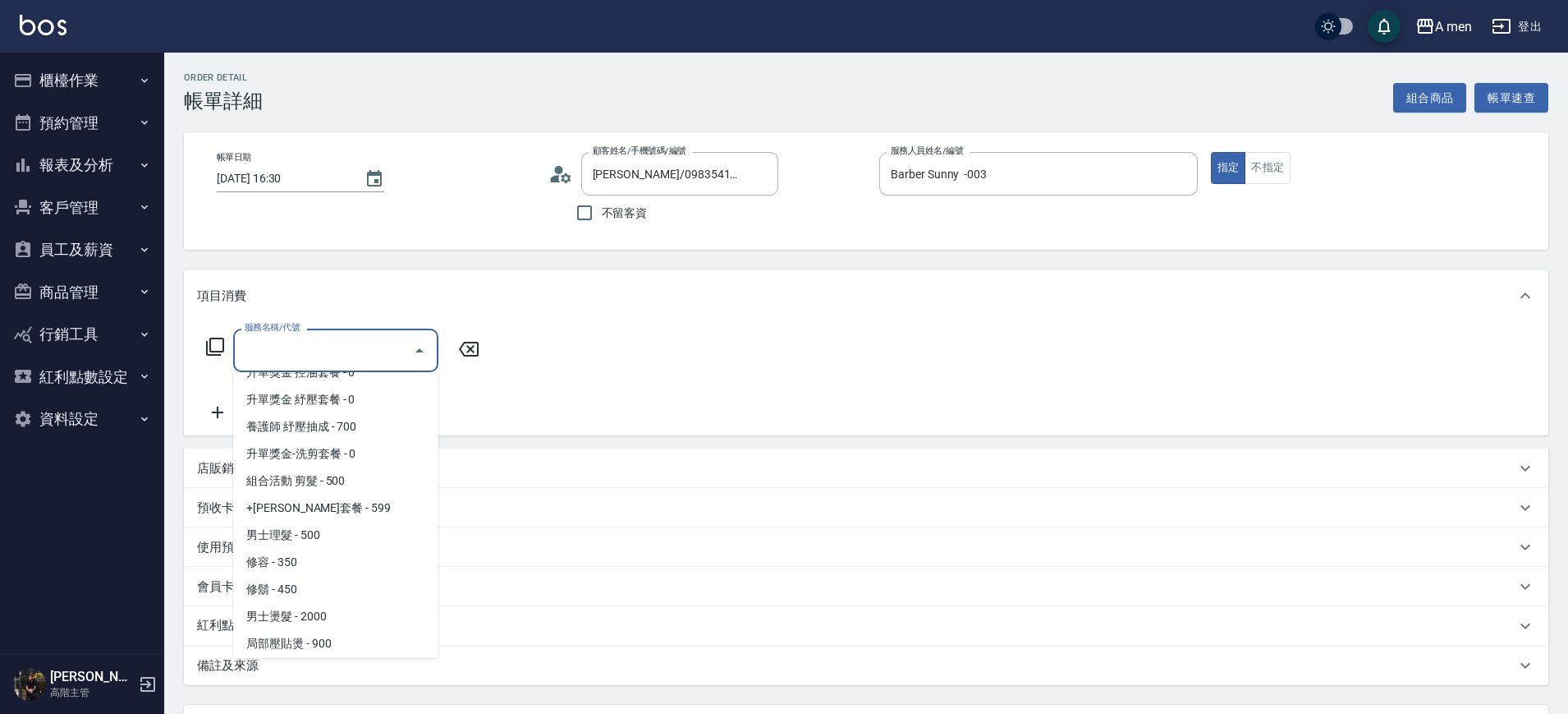
scroll to position [265, 0]
click at [377, 524] on span "男士理髮 - 500" at bounding box center [336, 533] width 206 height 27
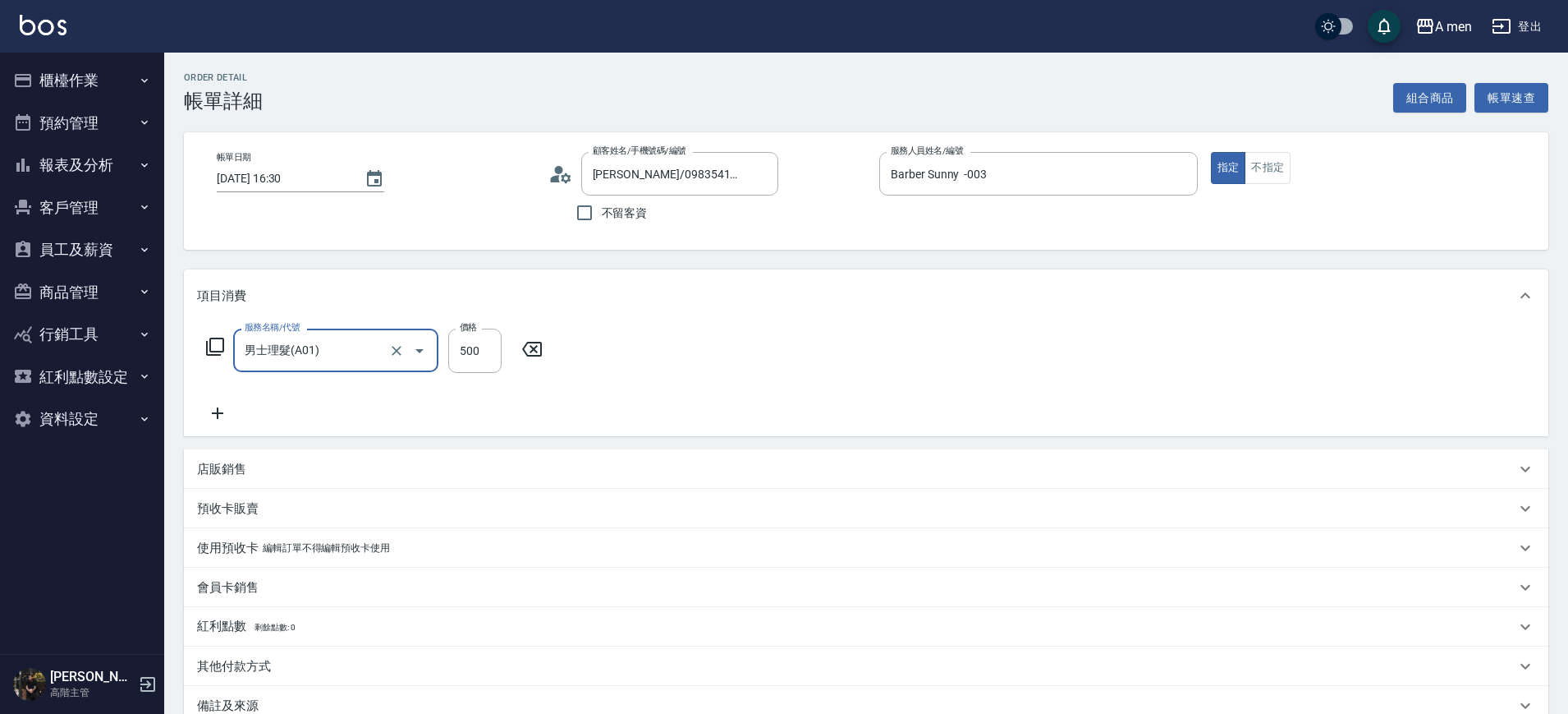
type input "男士理髮(A01)"
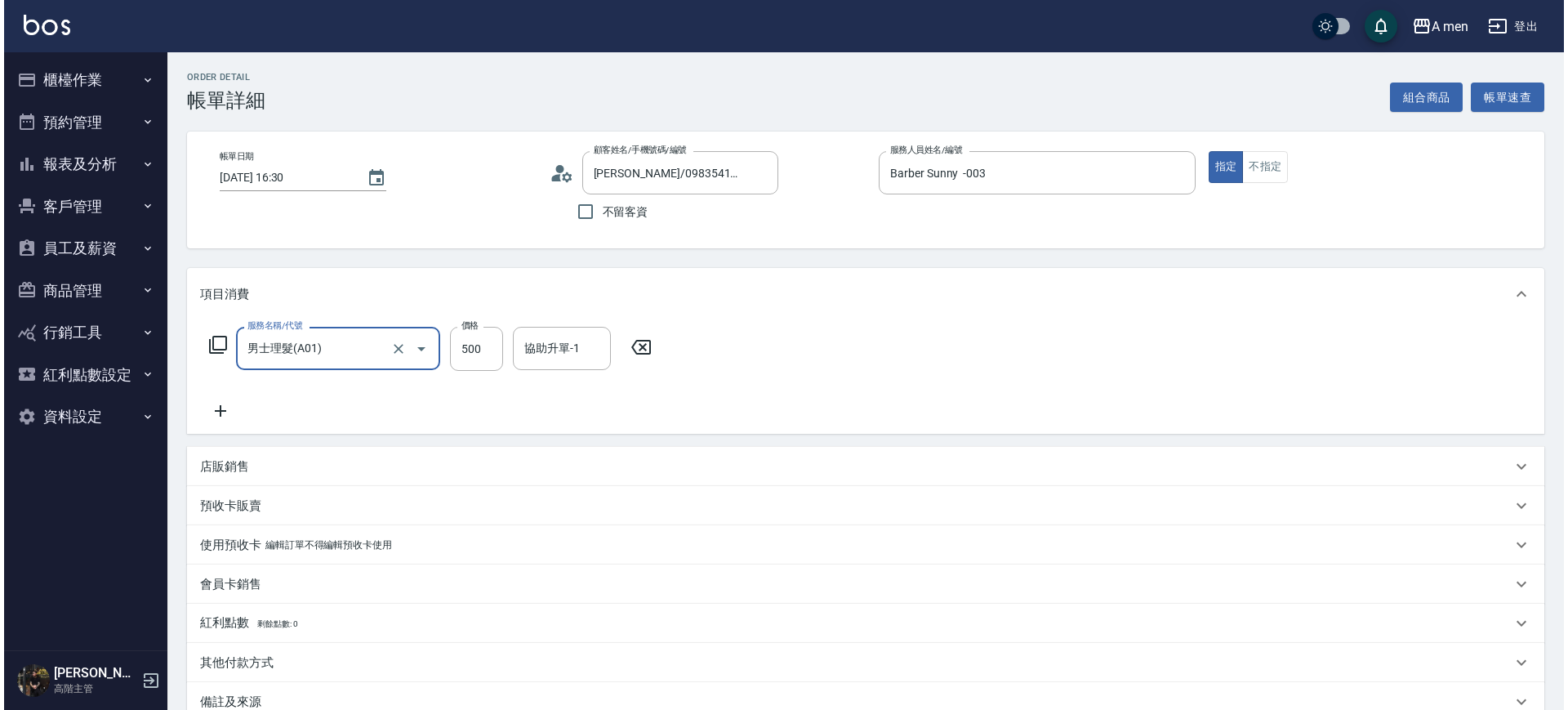
scroll to position [188, 0]
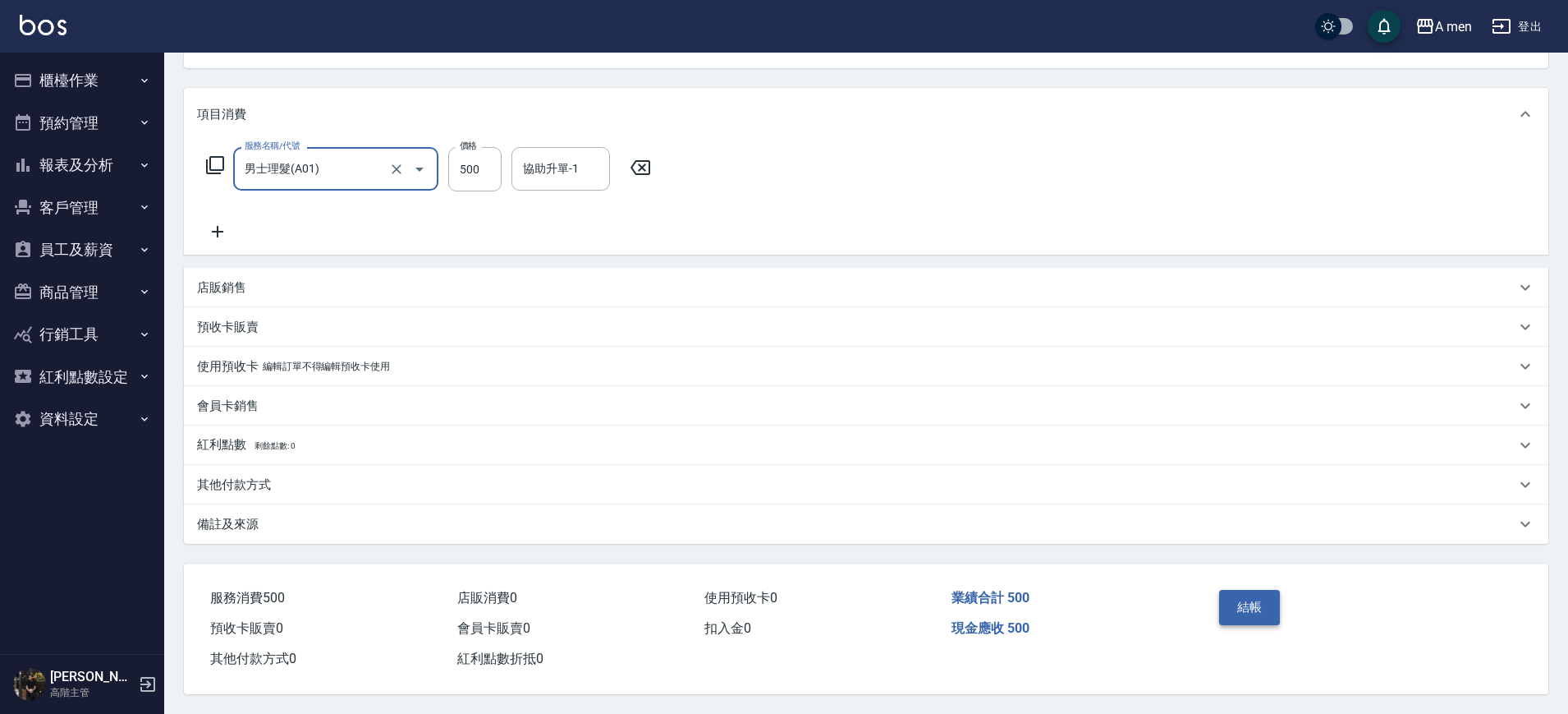
click at [1251, 594] on button "結帳" at bounding box center [1250, 607] width 61 height 35
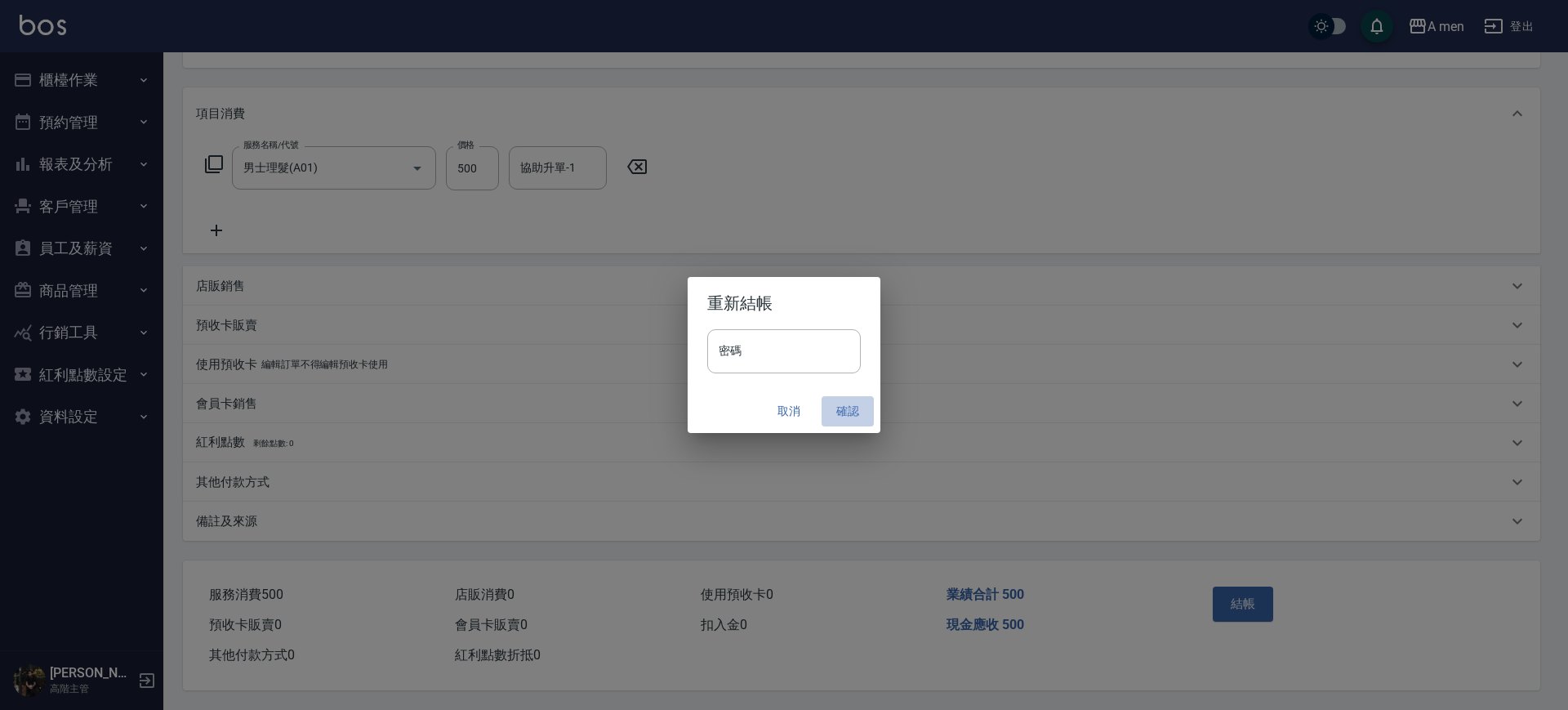
click at [845, 416] on button "確認" at bounding box center [847, 411] width 52 height 31
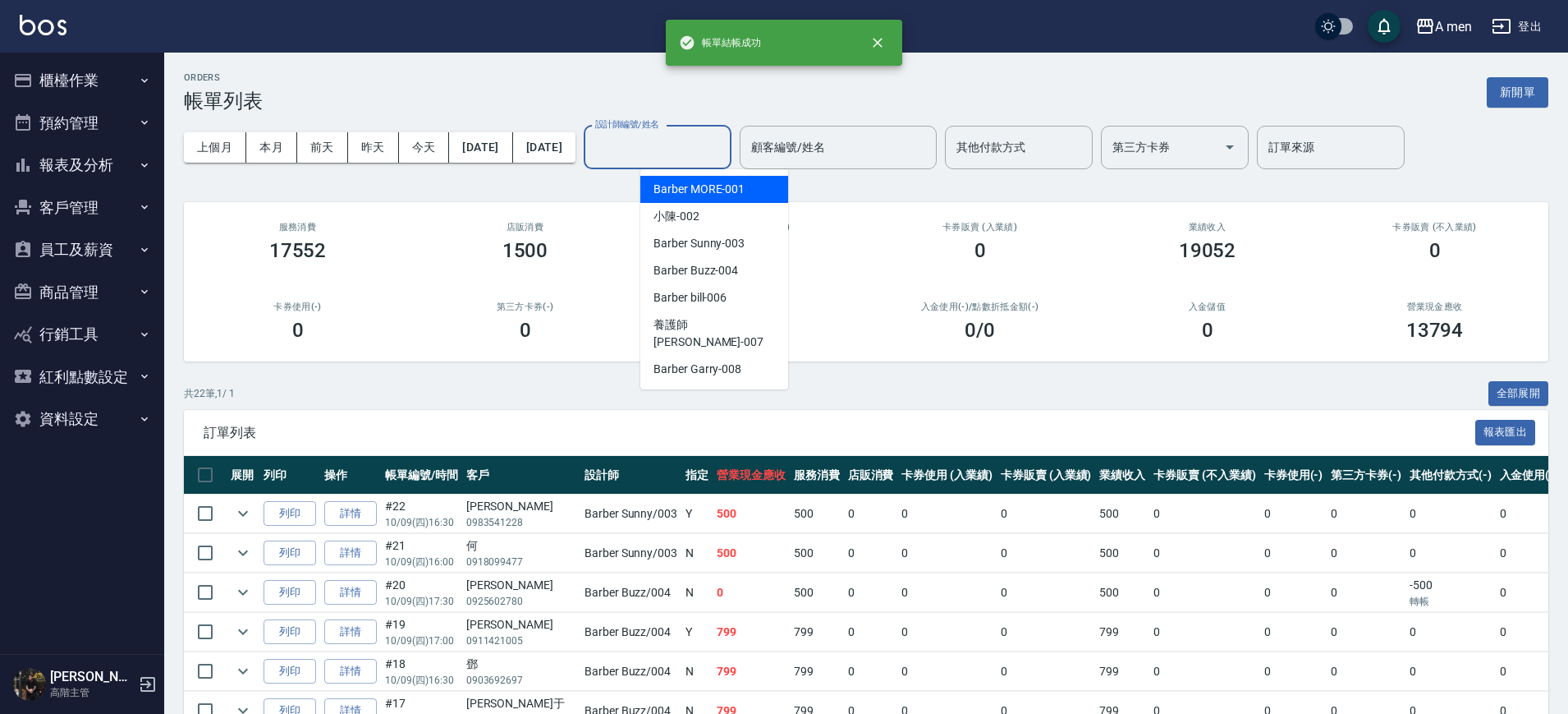
click at [683, 134] on input "設計師編號/姓名" at bounding box center [657, 148] width 133 height 29
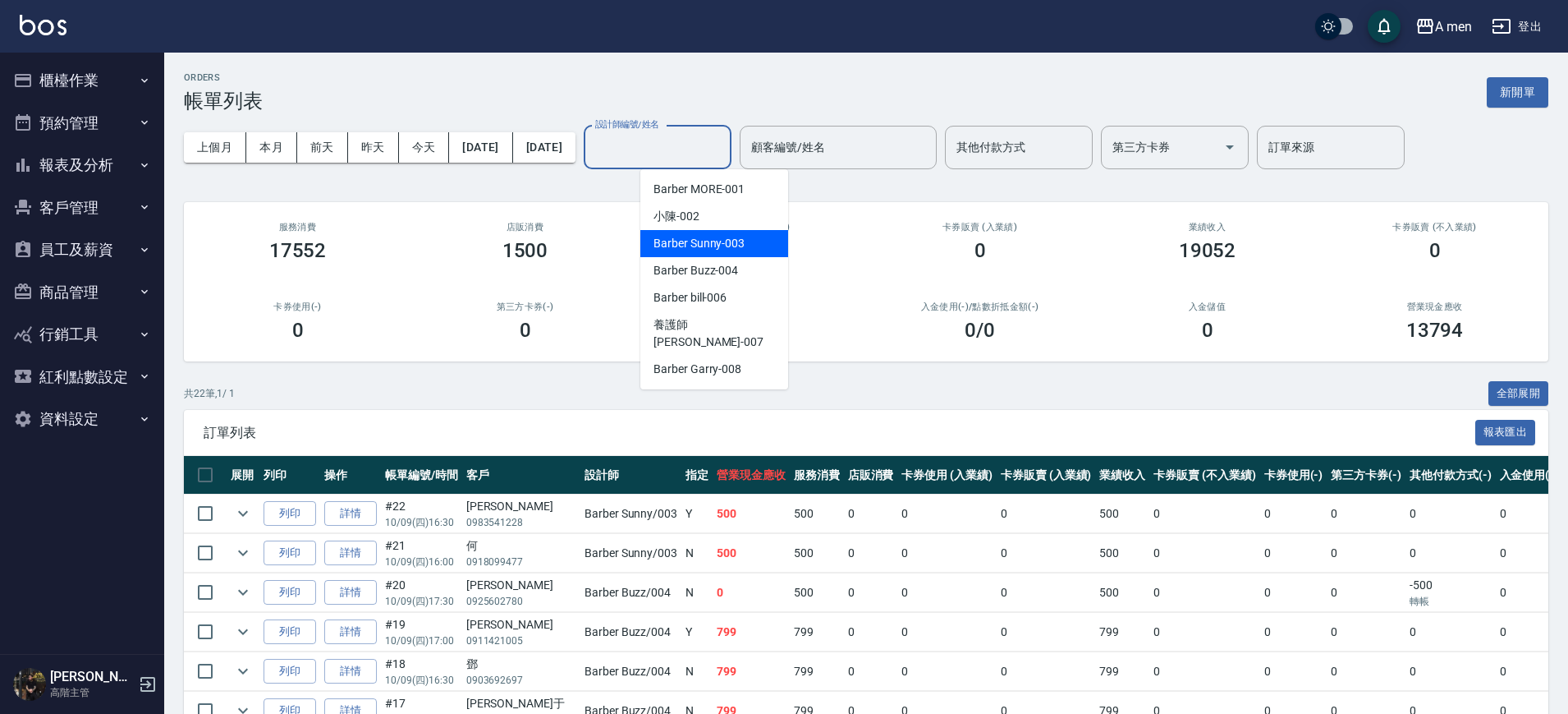
click at [733, 247] on span "Barber Sunny -003" at bounding box center [699, 243] width 91 height 17
type input "Barber Sunny -003"
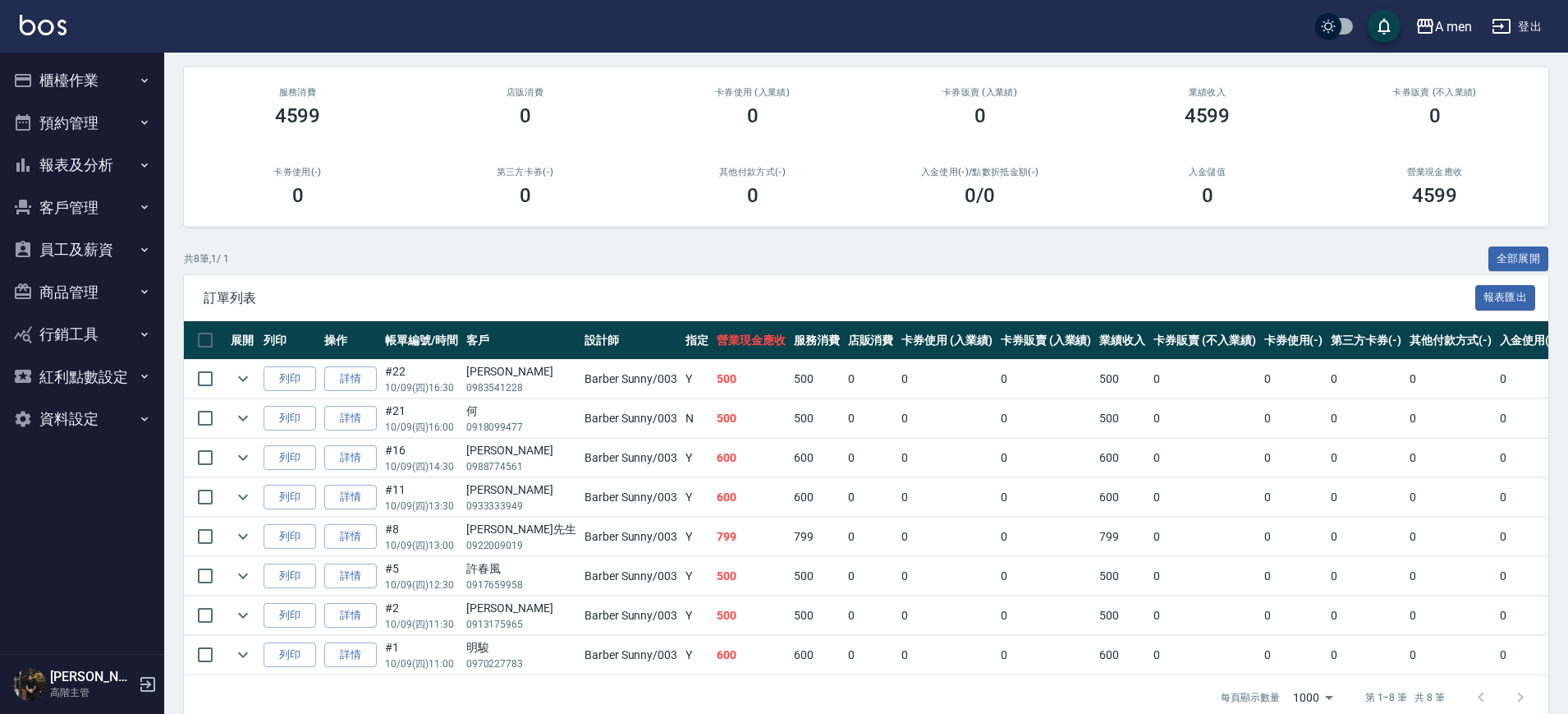
scroll to position [135, 0]
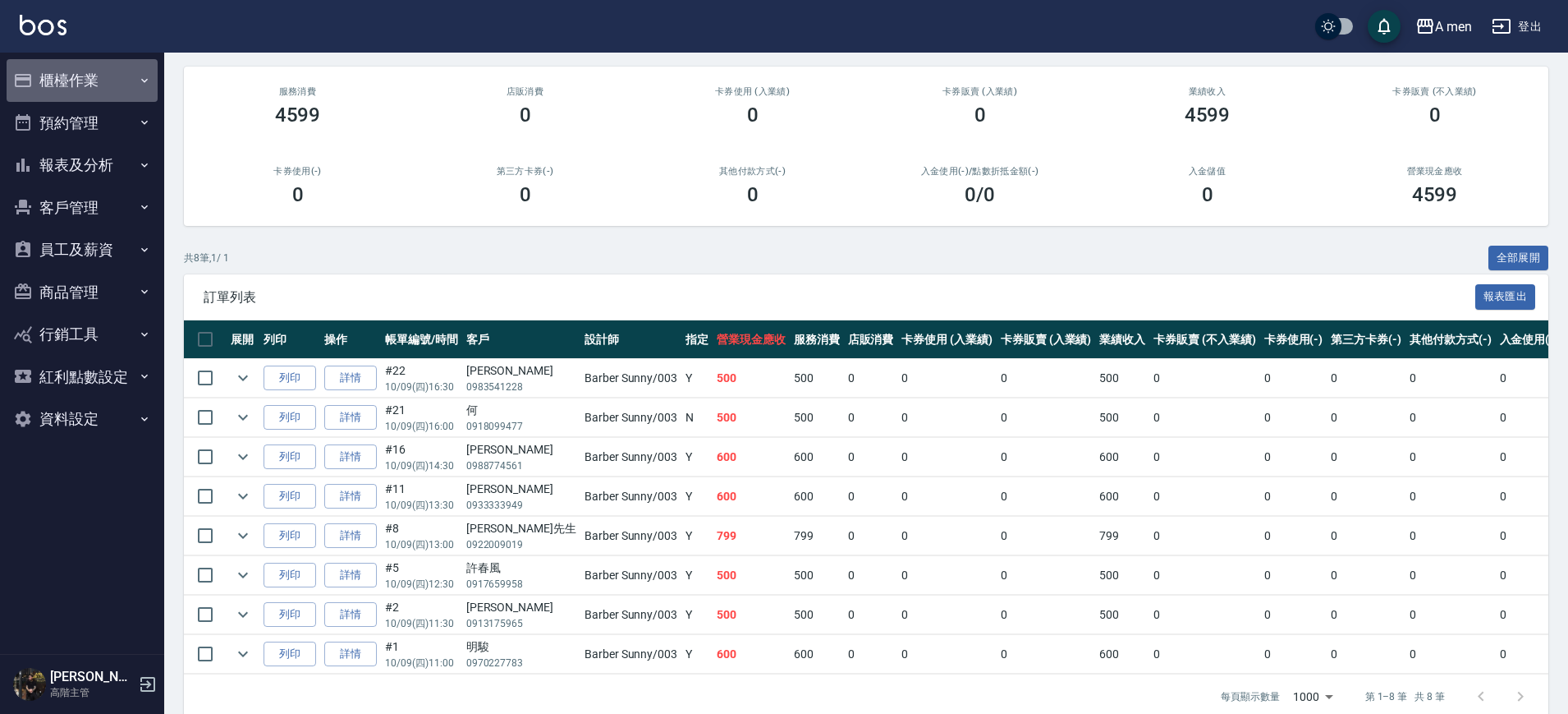
click at [107, 77] on button "櫃檯作業" at bounding box center [82, 80] width 151 height 43
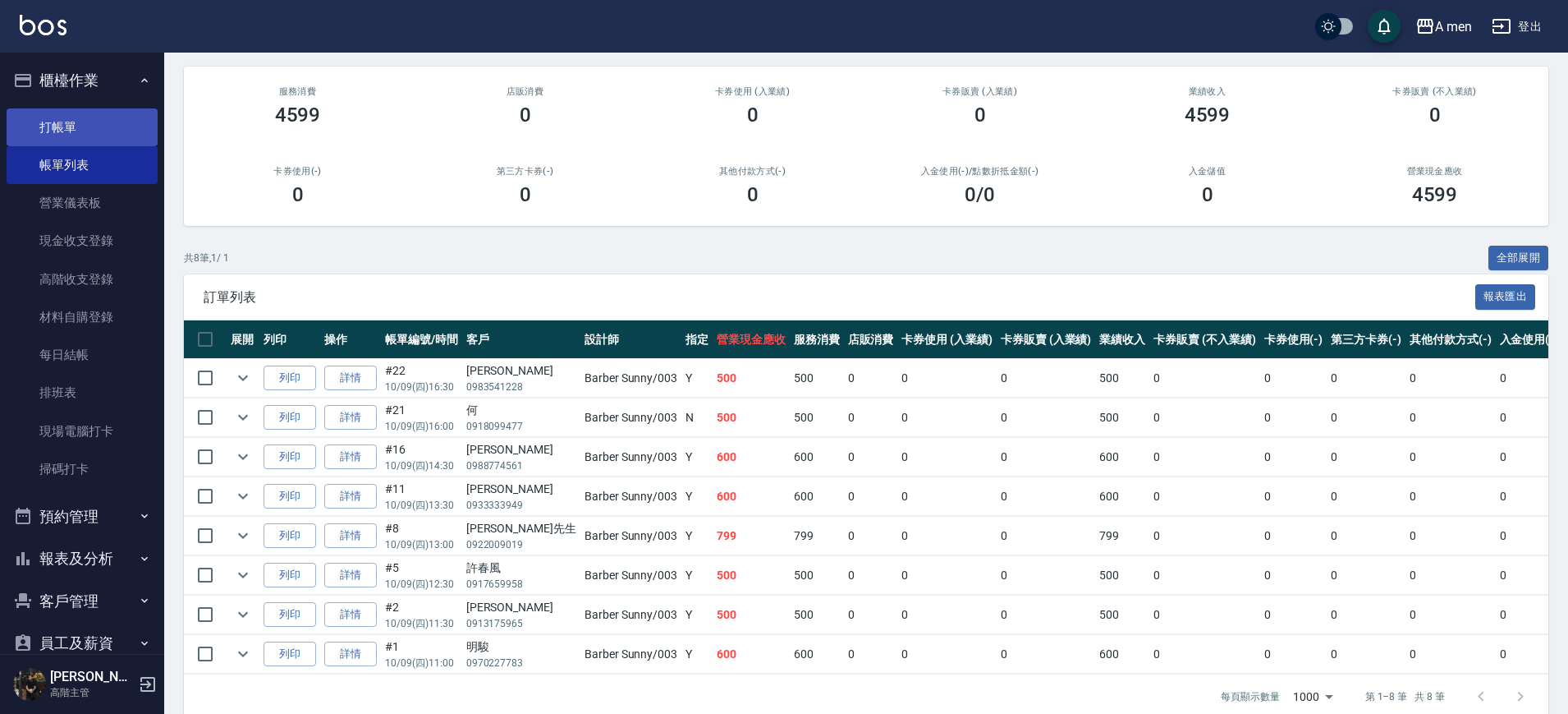
click at [114, 127] on link "打帳單" at bounding box center [82, 128] width 151 height 38
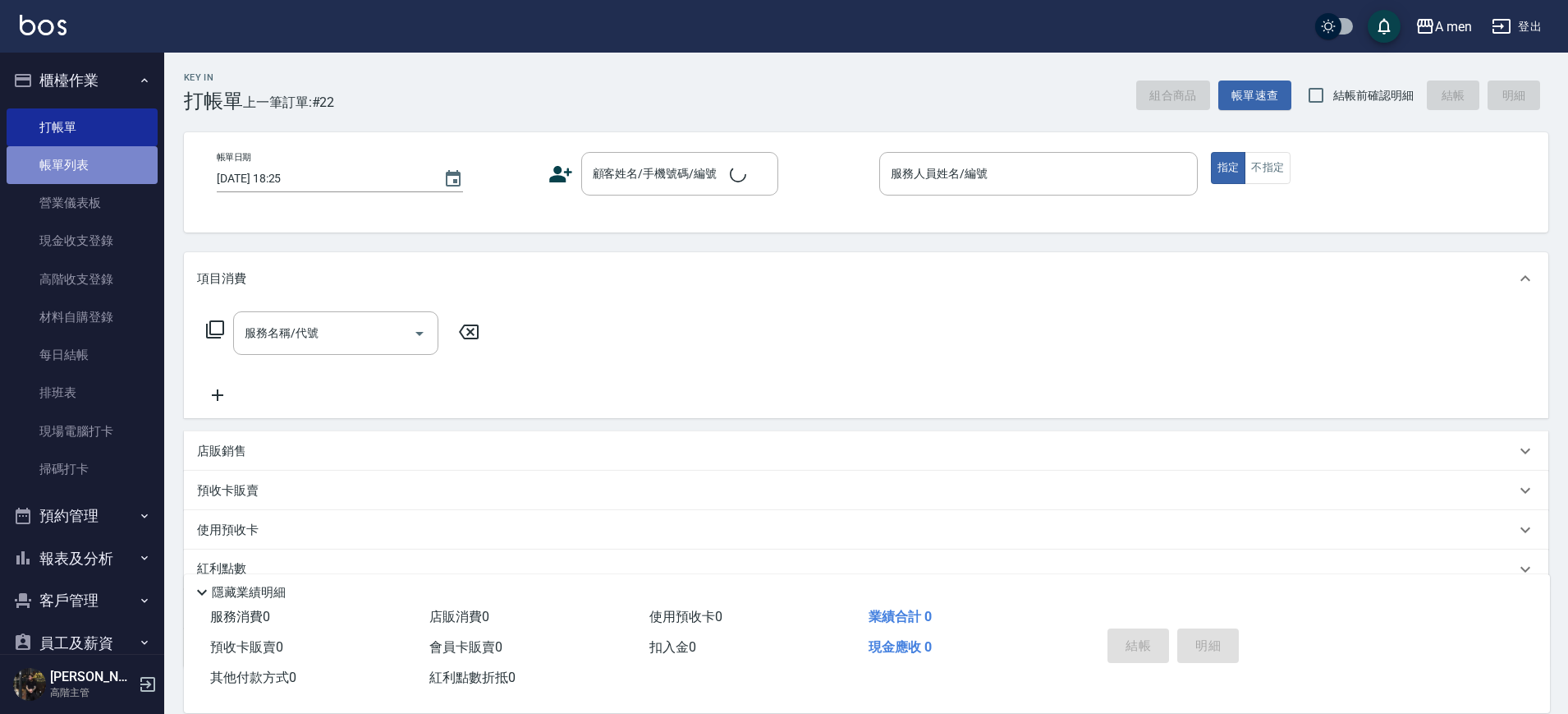
click at [105, 158] on link "帳單列表" at bounding box center [82, 165] width 151 height 38
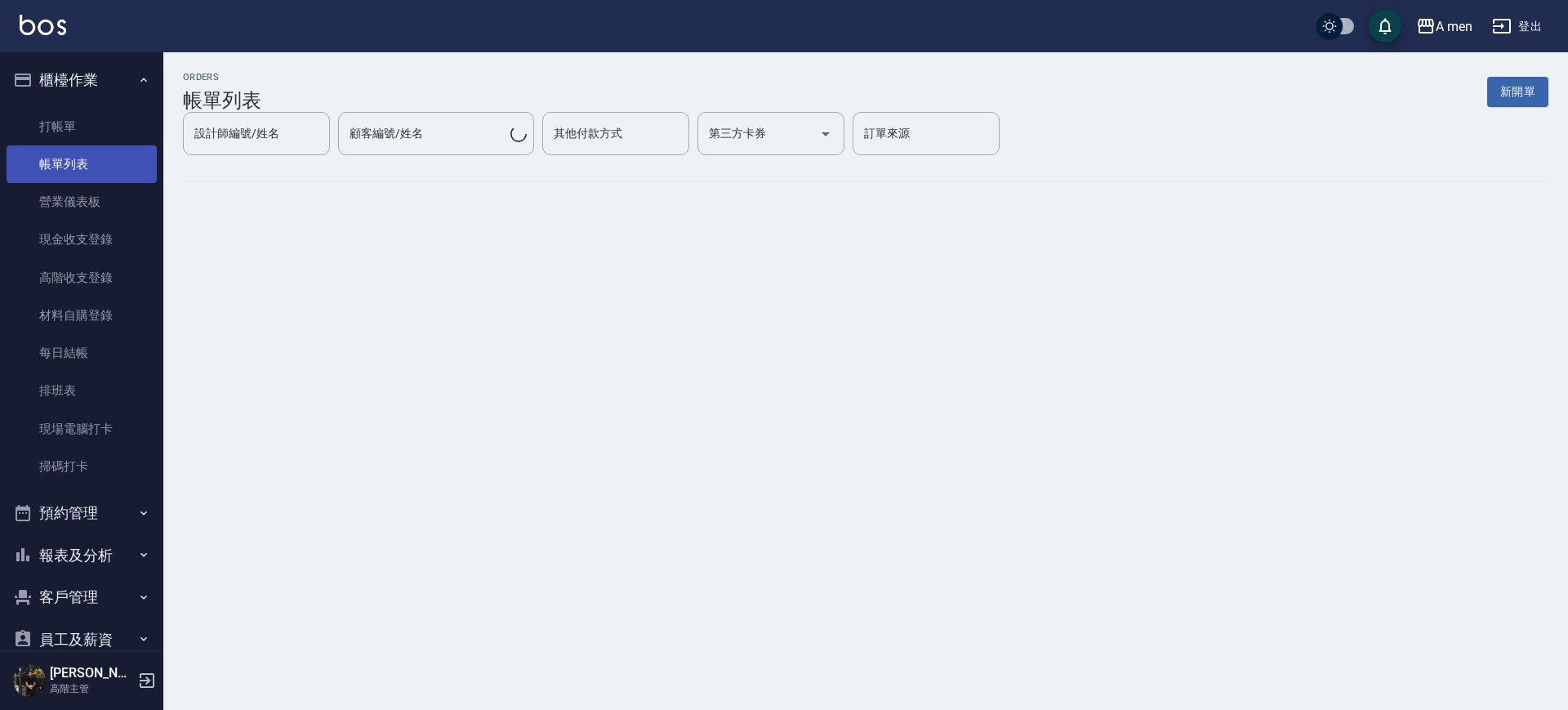
click at [101, 172] on link "帳單列表" at bounding box center [82, 164] width 150 height 38
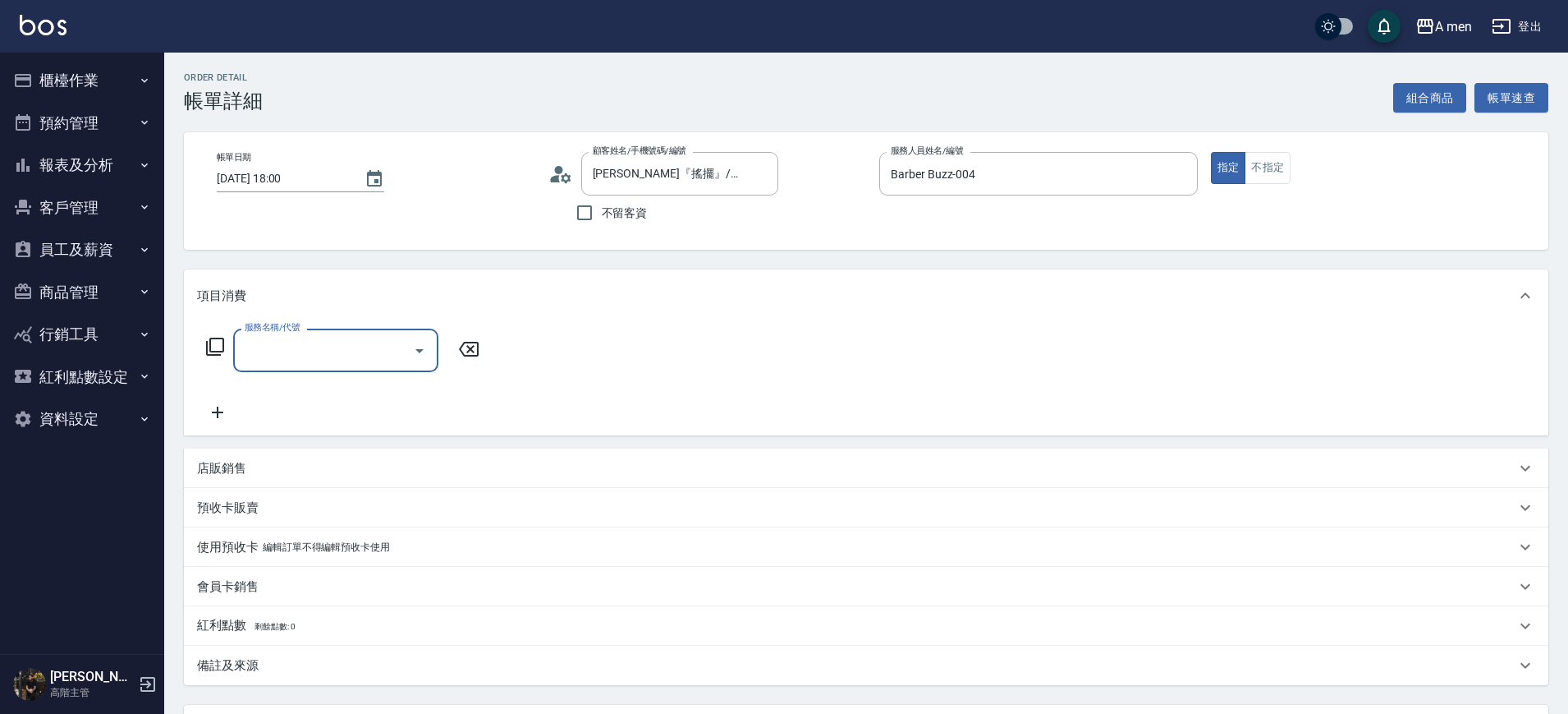
drag, startPoint x: 0, startPoint y: 0, endPoint x: 332, endPoint y: 344, distance: 478.1
click at [323, 347] on input "服務名稱/代號" at bounding box center [323, 350] width 166 height 29
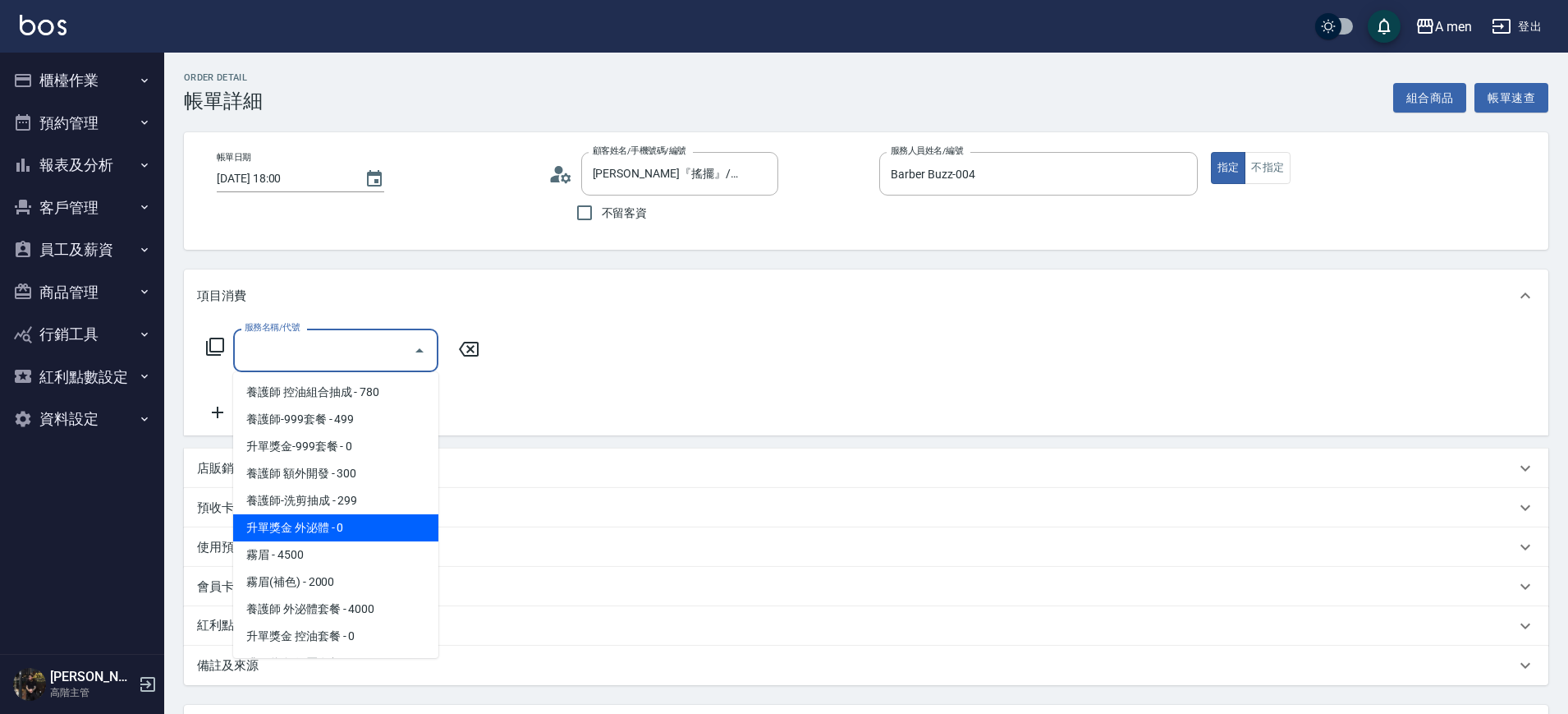
scroll to position [206, 0]
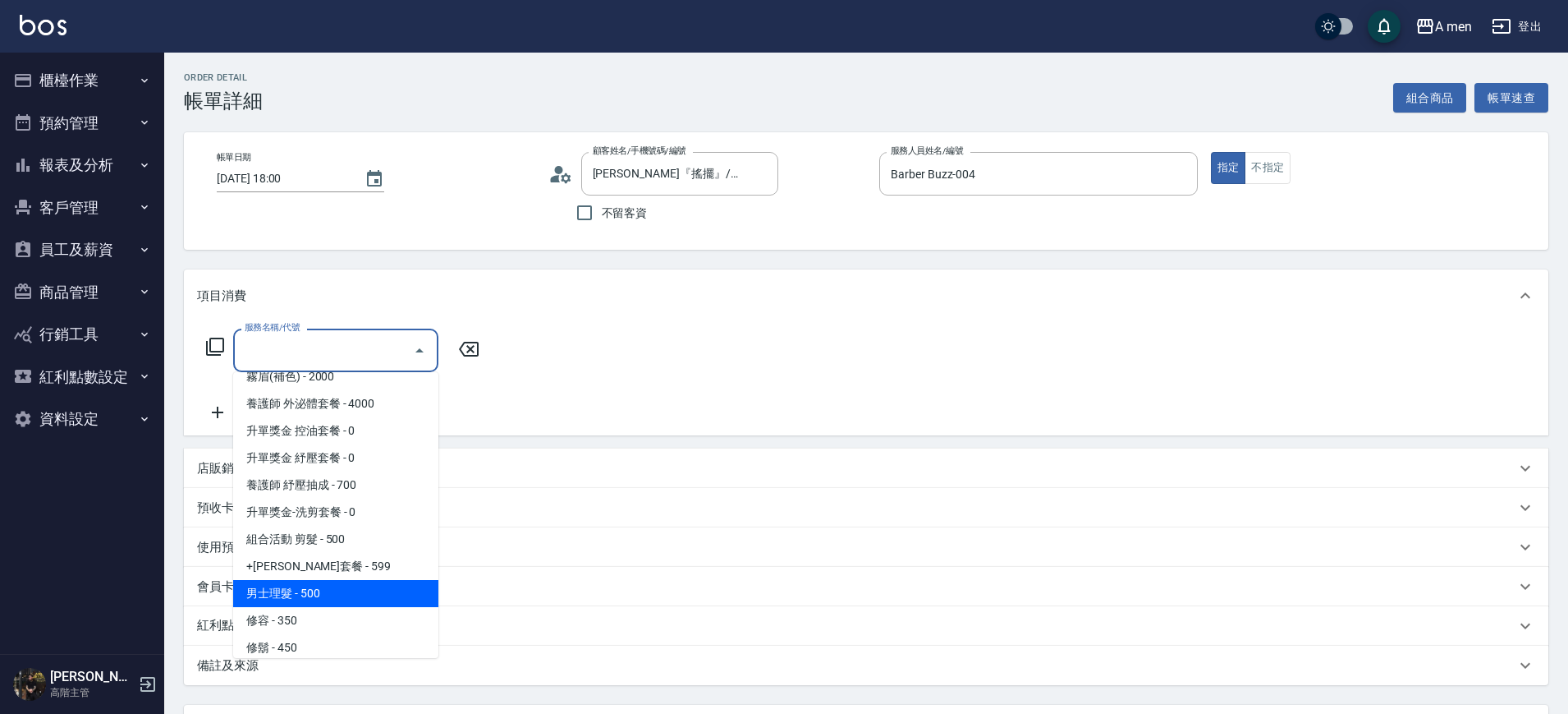
click at [327, 590] on span "男士理髮 - 500" at bounding box center [336, 594] width 206 height 27
type input "男士理髮(A01)"
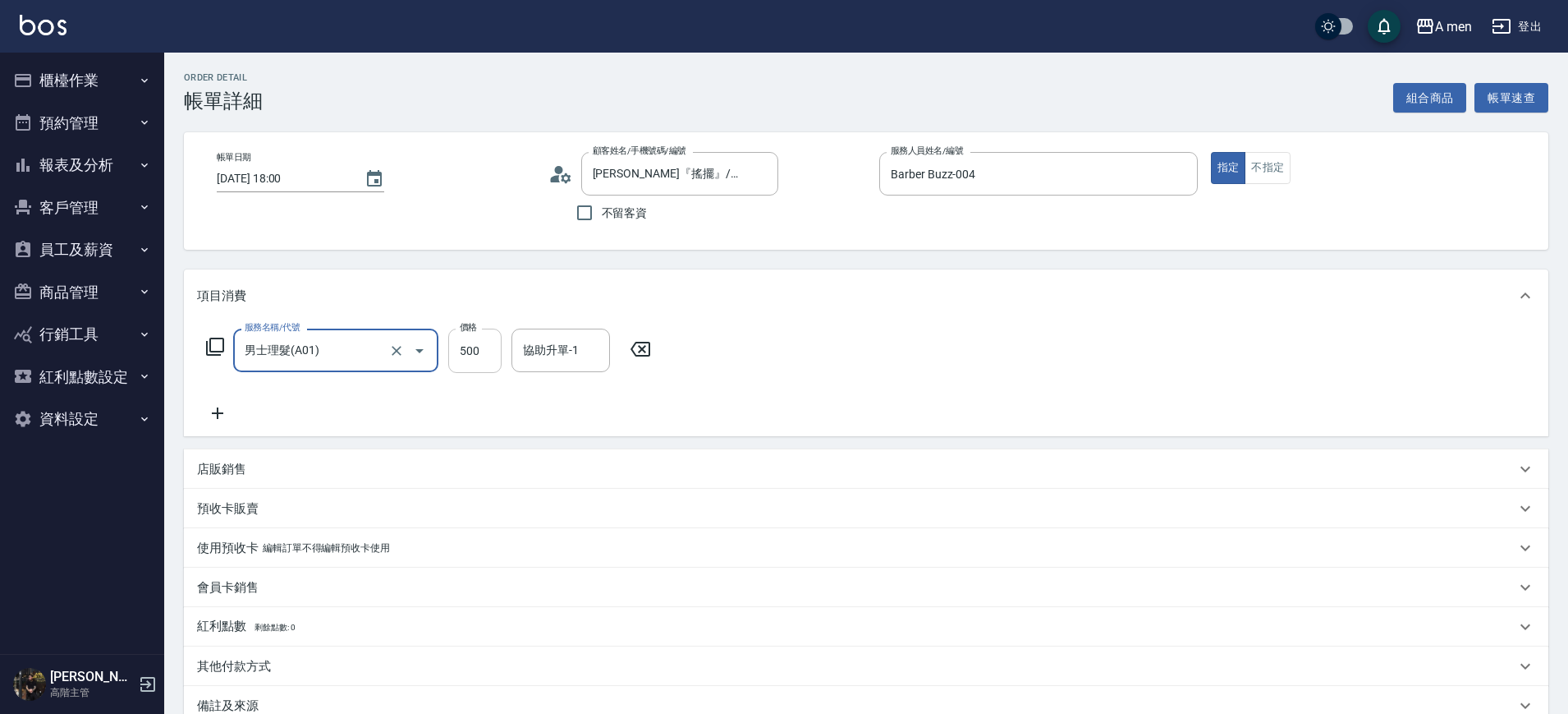
click at [477, 362] on input "500" at bounding box center [475, 351] width 53 height 45
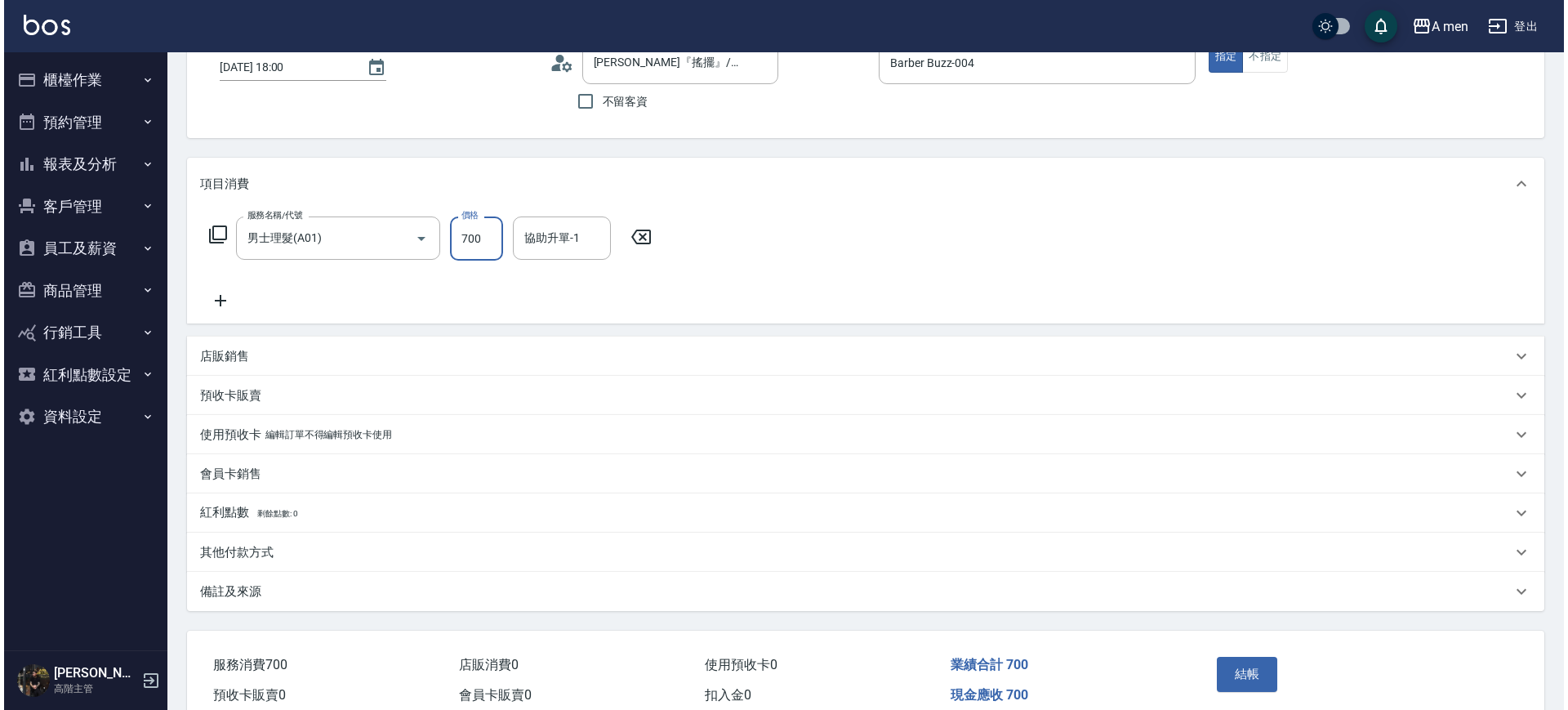
scroll to position [188, 0]
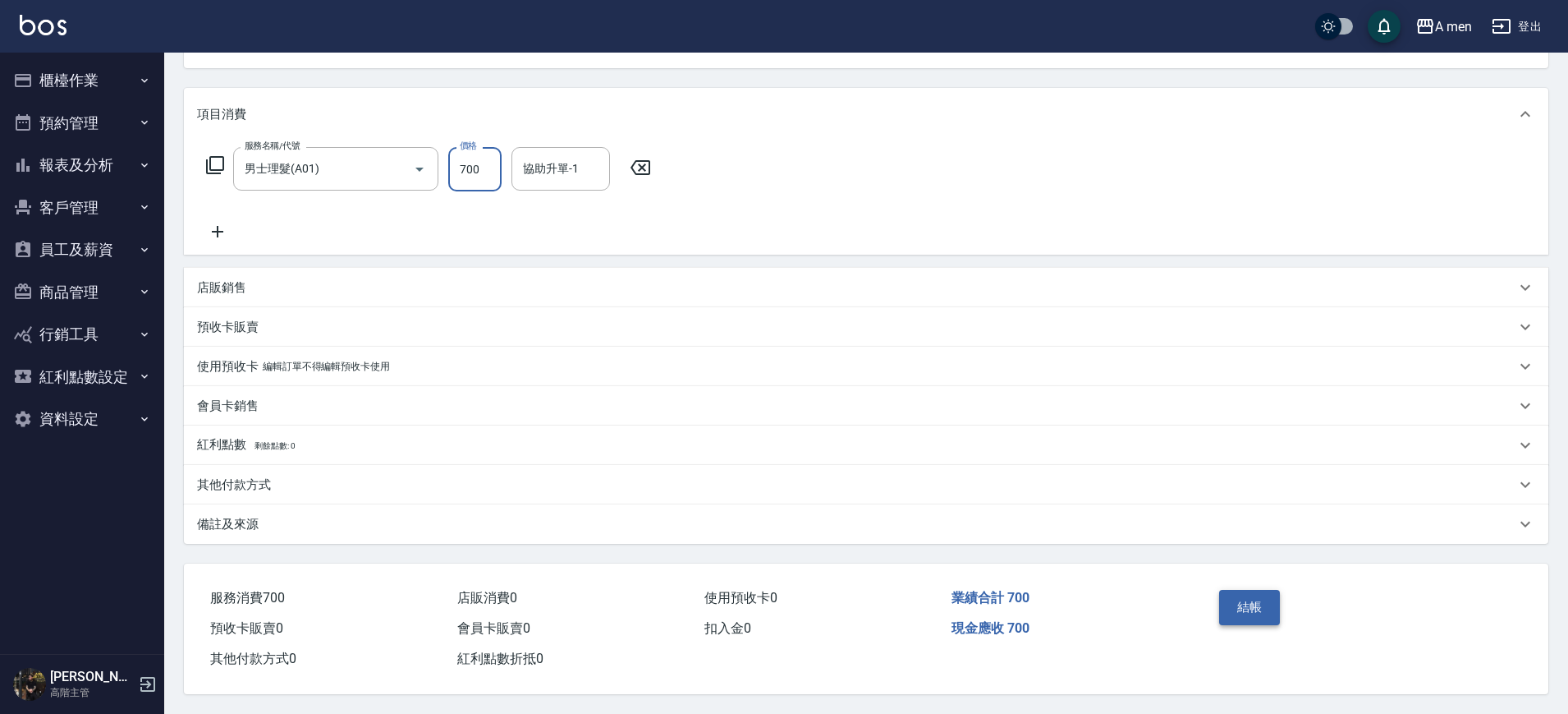
type input "700"
click at [1248, 596] on button "結帳" at bounding box center [1250, 607] width 61 height 35
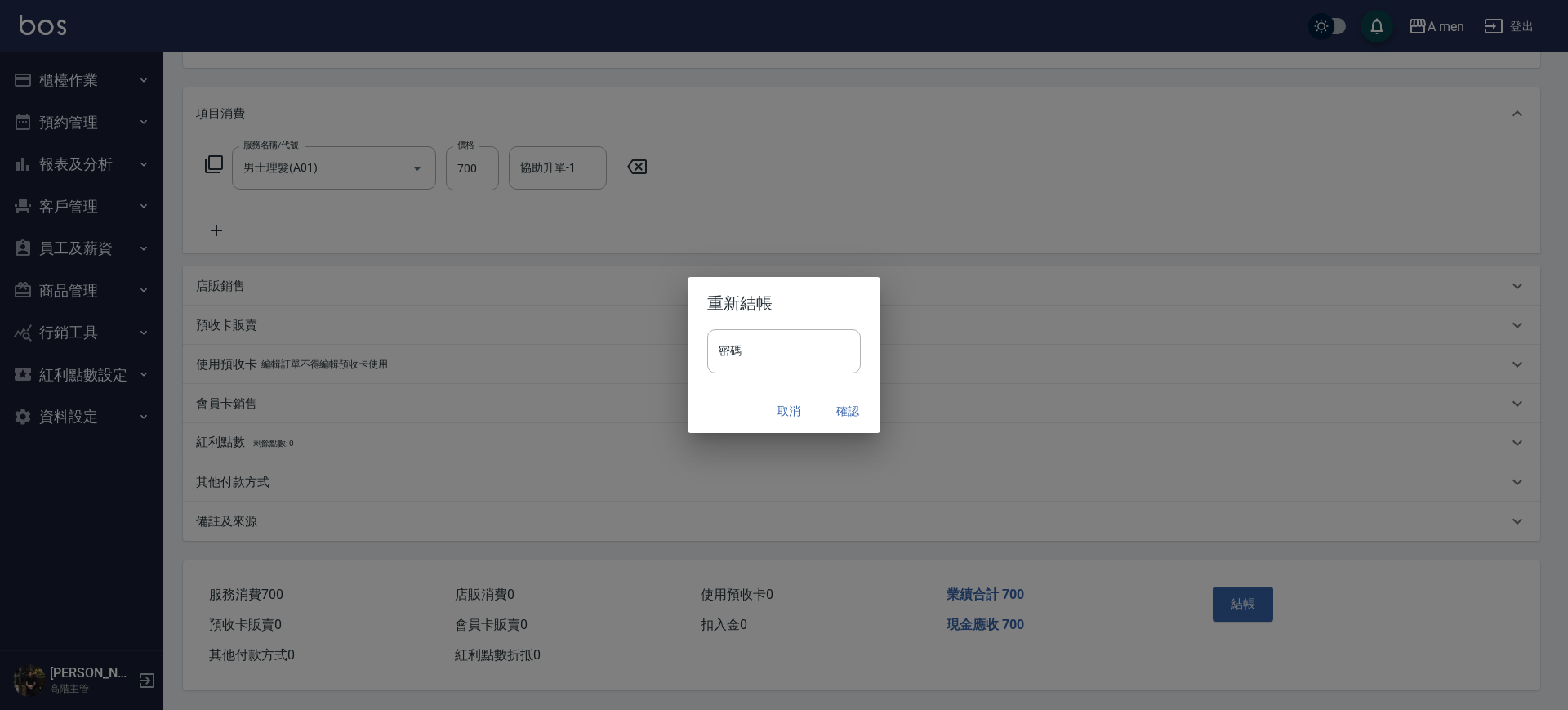
click at [859, 419] on button "確認" at bounding box center [847, 411] width 52 height 31
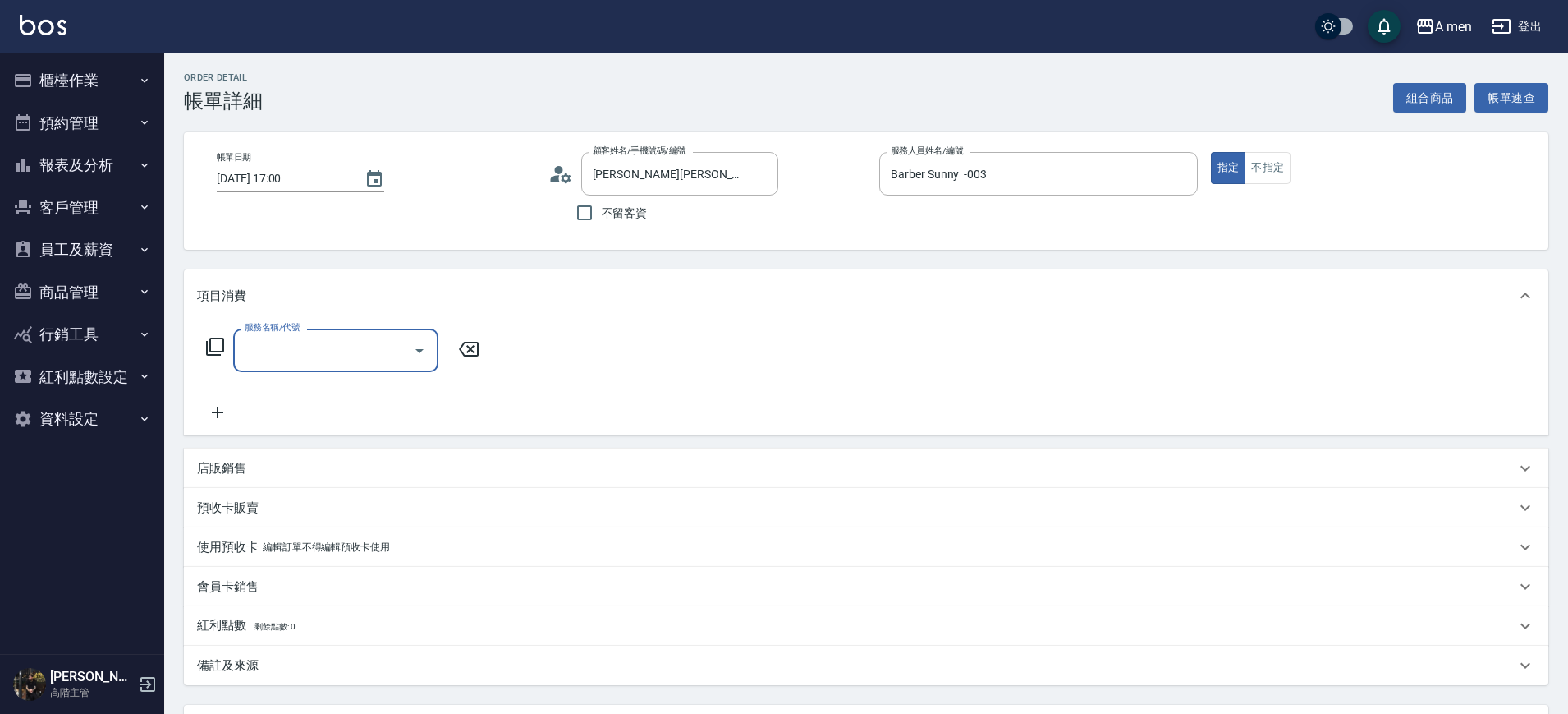
click at [340, 346] on input "服務名稱/代號" at bounding box center [323, 350] width 166 height 29
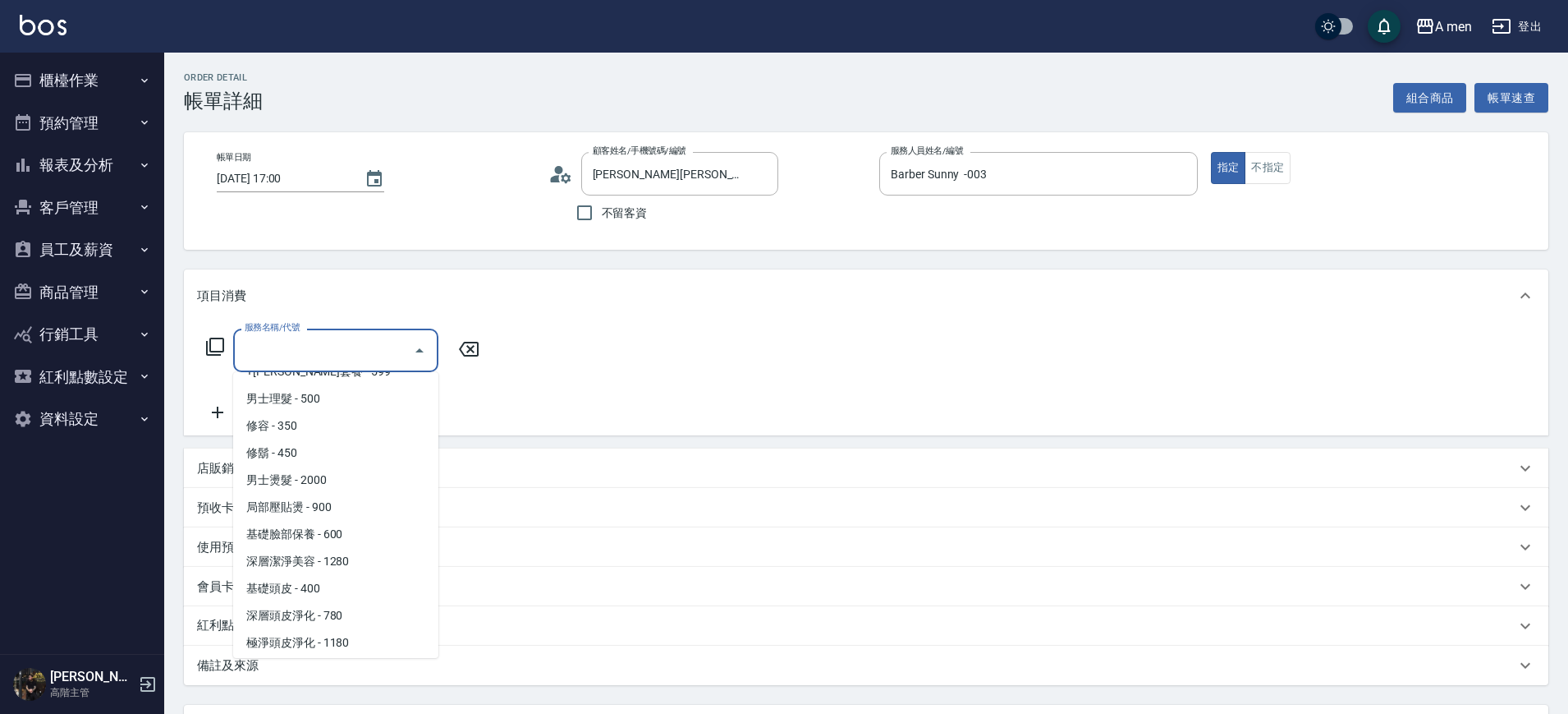
scroll to position [410, 0]
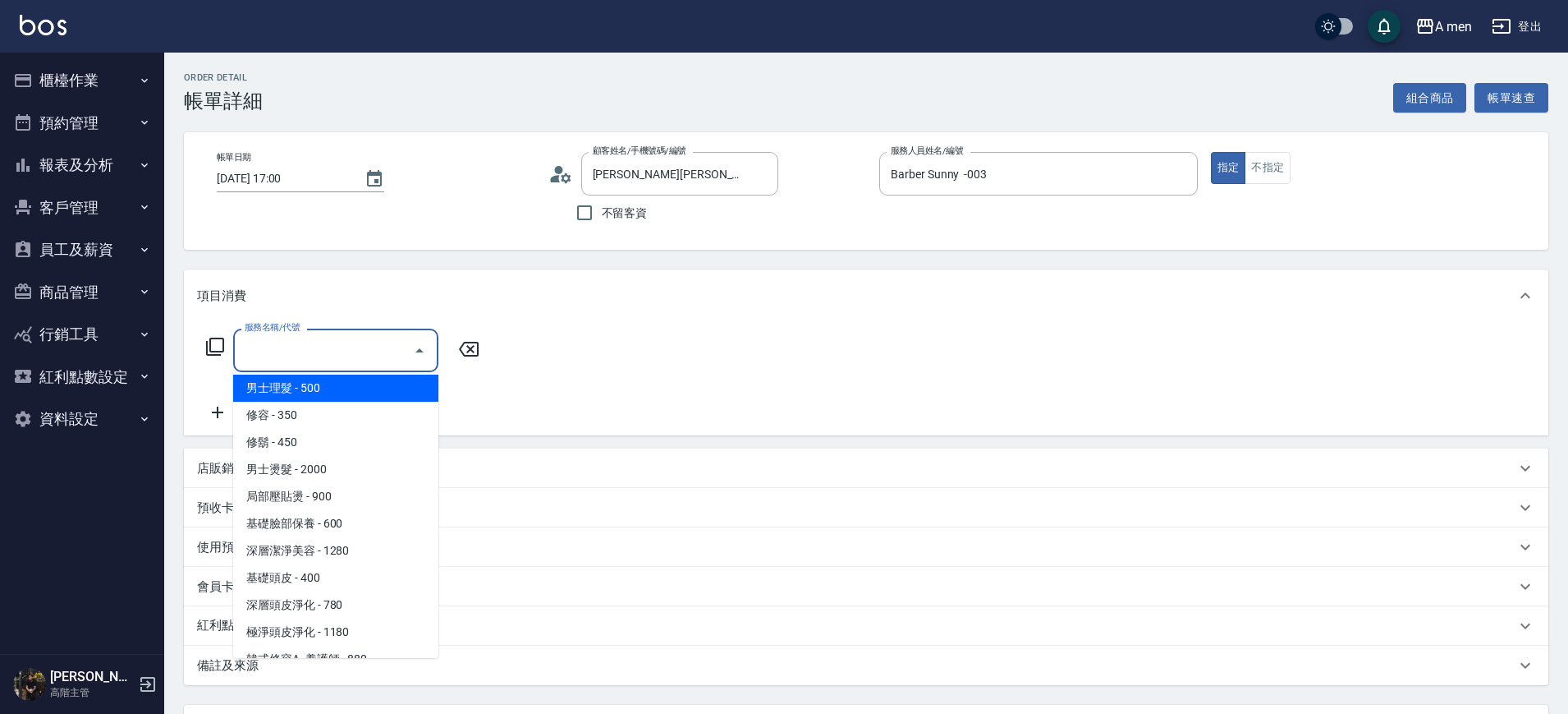
click at [343, 386] on span "男士理髮 - 500" at bounding box center [336, 388] width 206 height 27
type input "男士理髮(A01)"
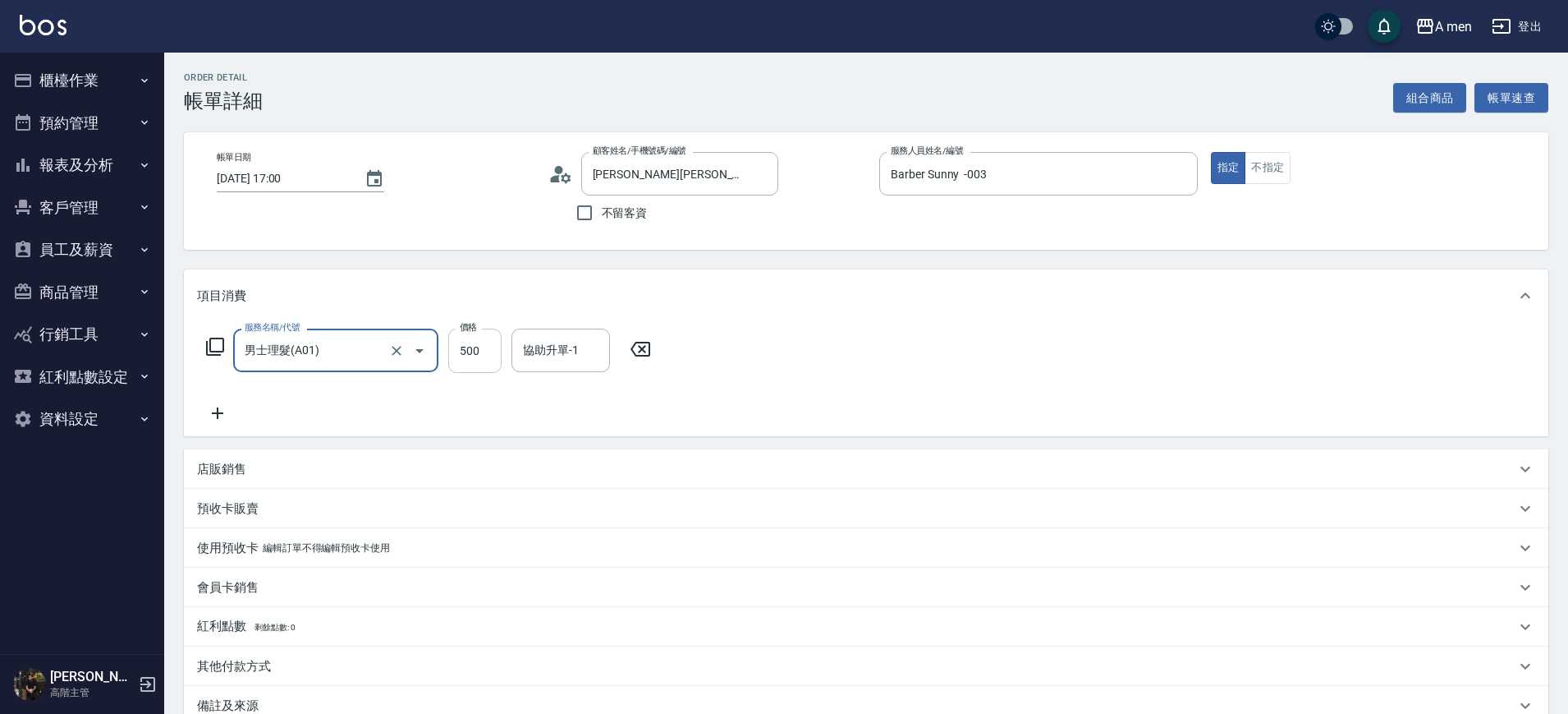
click at [477, 357] on input "500" at bounding box center [475, 351] width 53 height 45
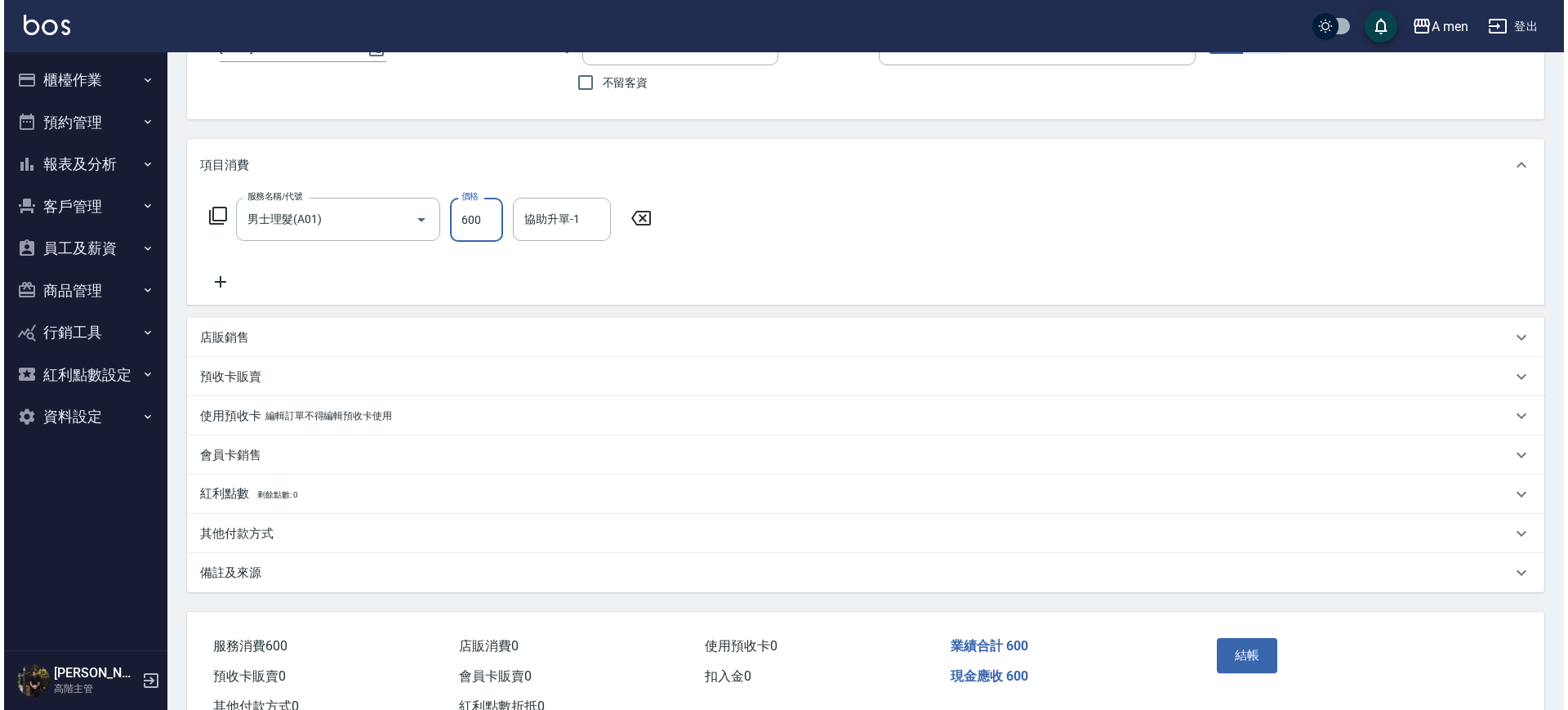
scroll to position [188, 0]
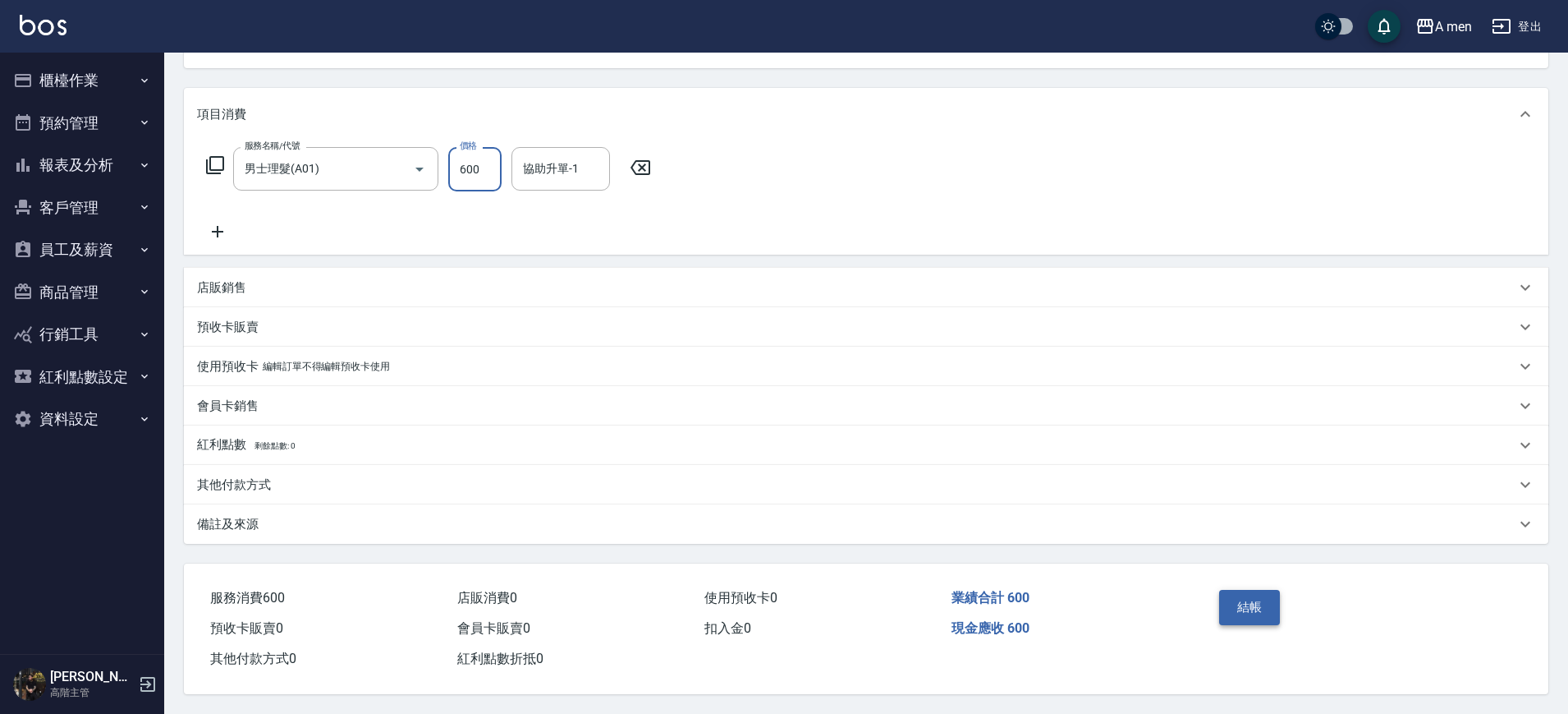
type input "600"
click at [1226, 612] on button "結帳" at bounding box center [1250, 607] width 61 height 35
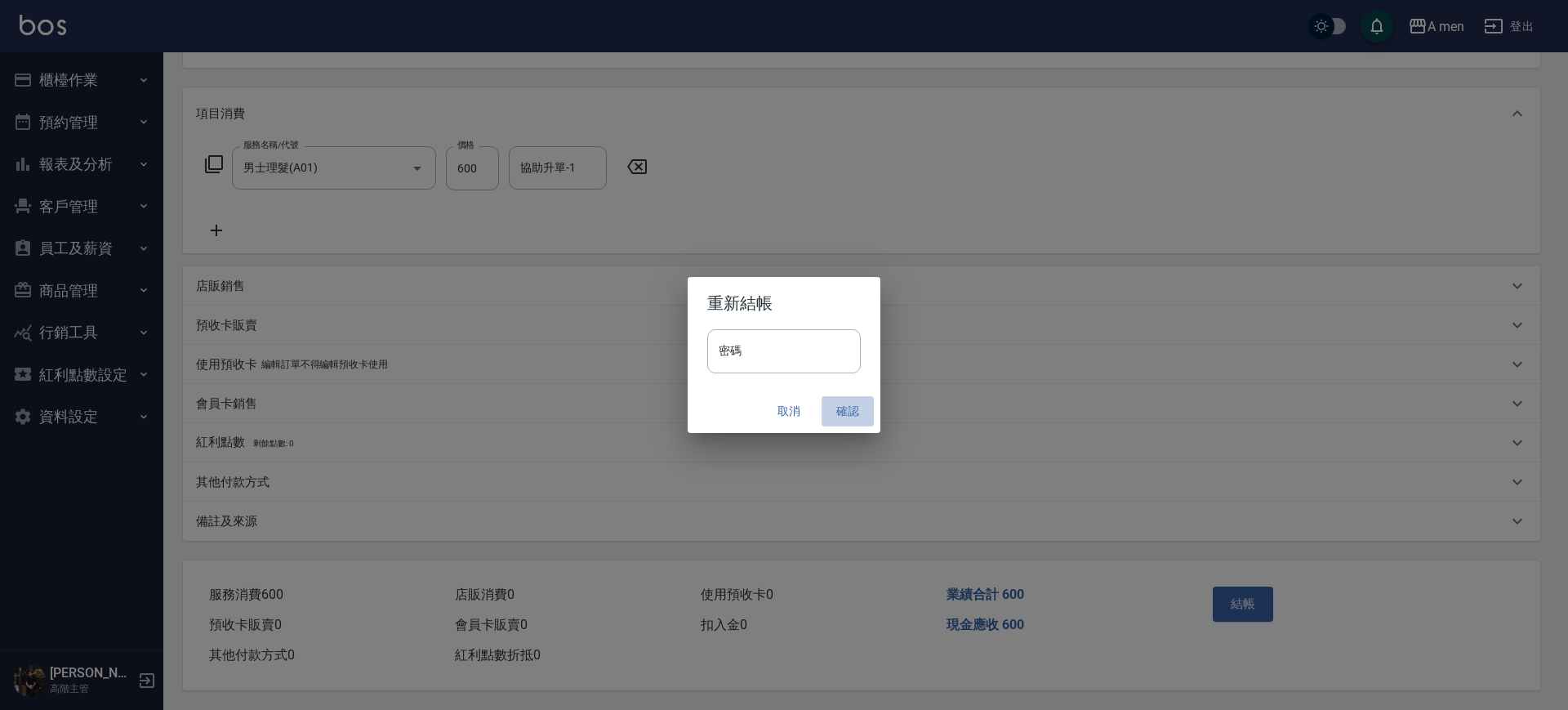
click at [839, 417] on button "確認" at bounding box center [847, 411] width 52 height 31
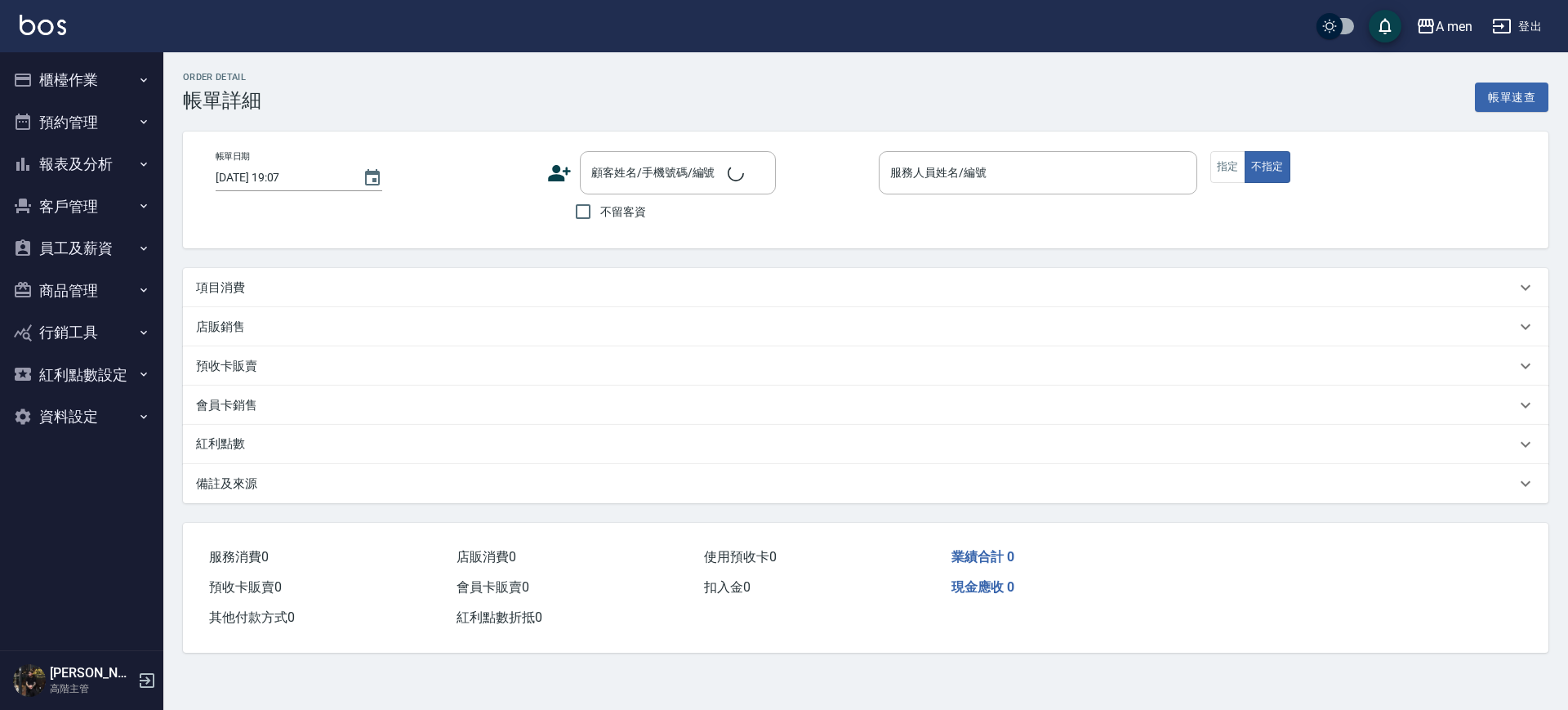
click at [414, 280] on div "項目消費" at bounding box center [856, 288] width 1320 height 17
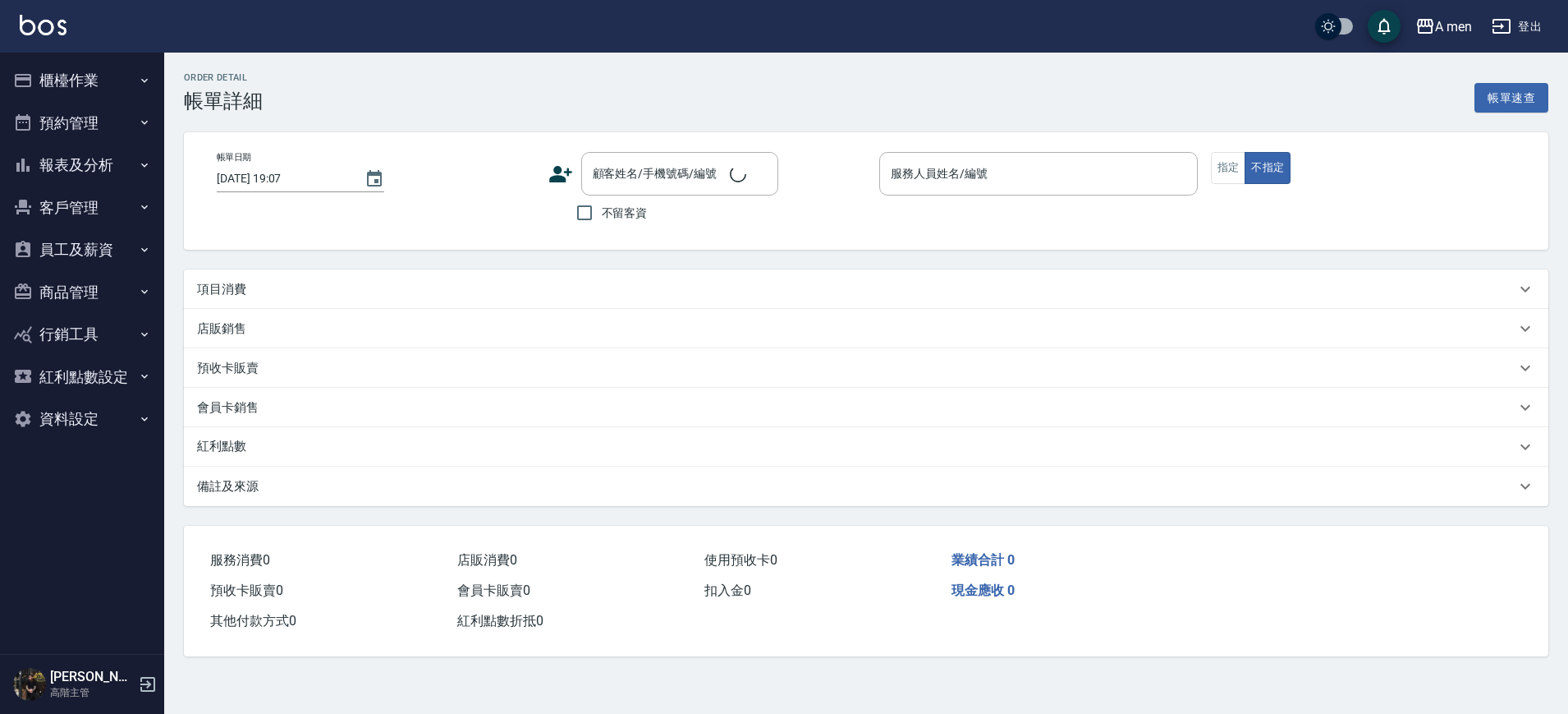
type input "2025/10/09 18:30"
type input "Barber Buzz-004"
type input "設計師原本客人"
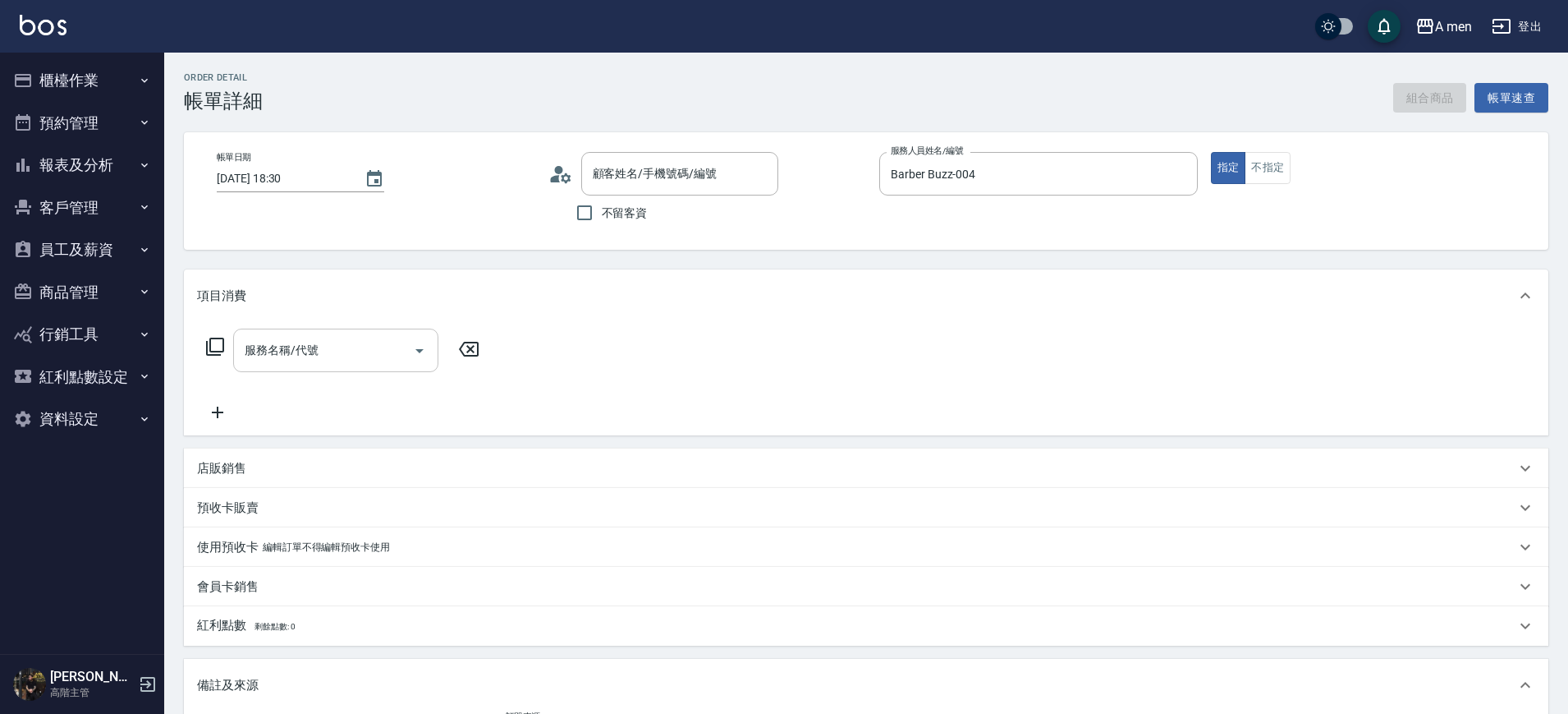
click at [350, 359] on input "服務名稱/代號" at bounding box center [323, 350] width 166 height 29
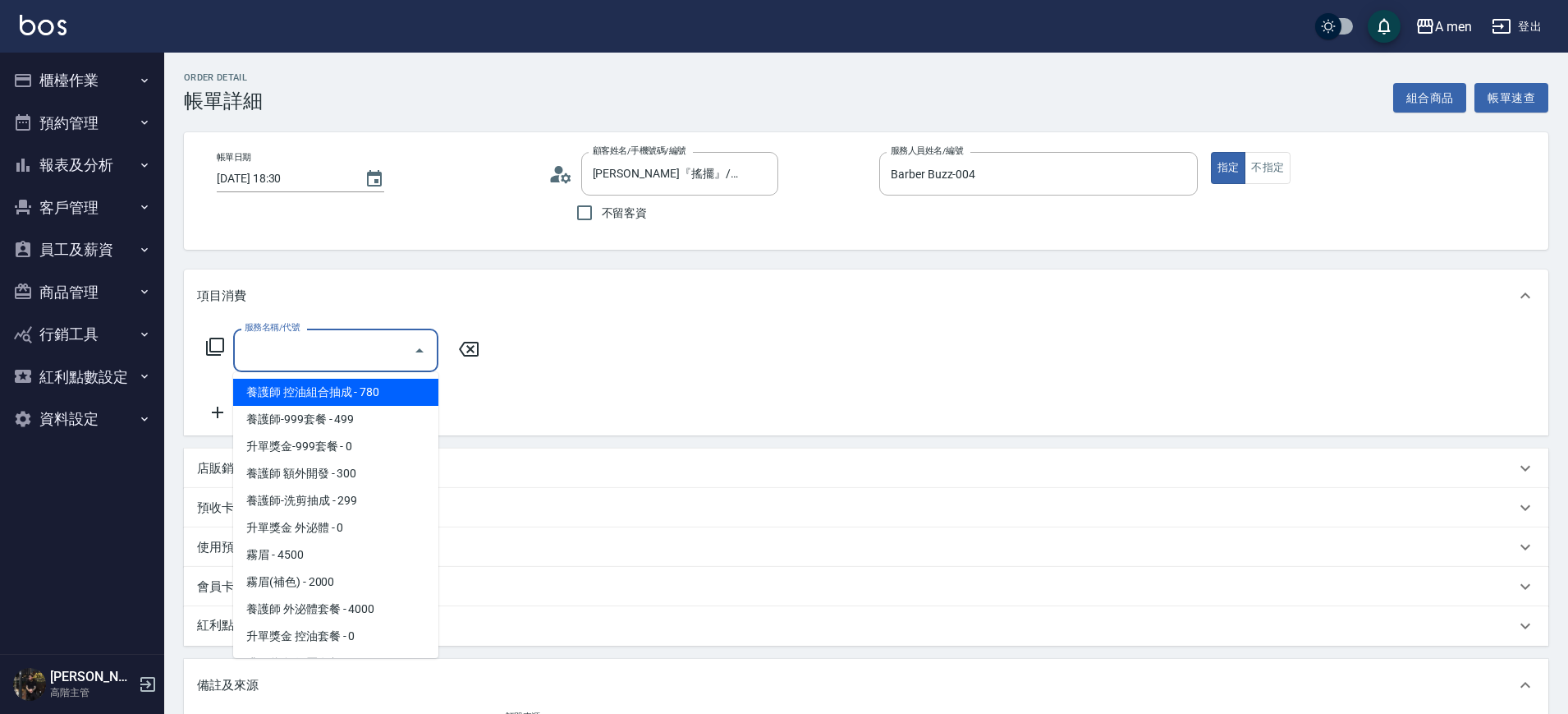
type input "Elson邱『搖擺』/0933299106/null"
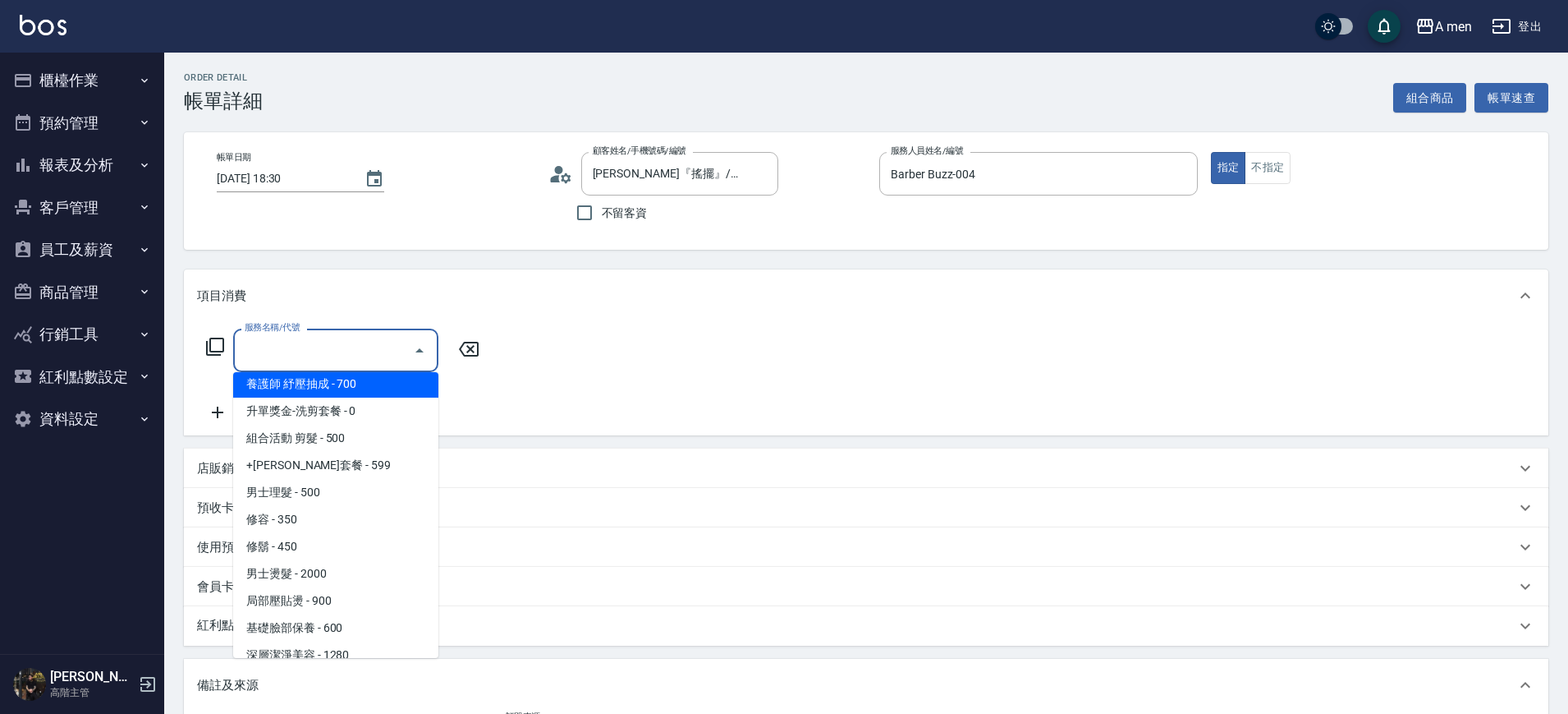
scroll to position [308, 0]
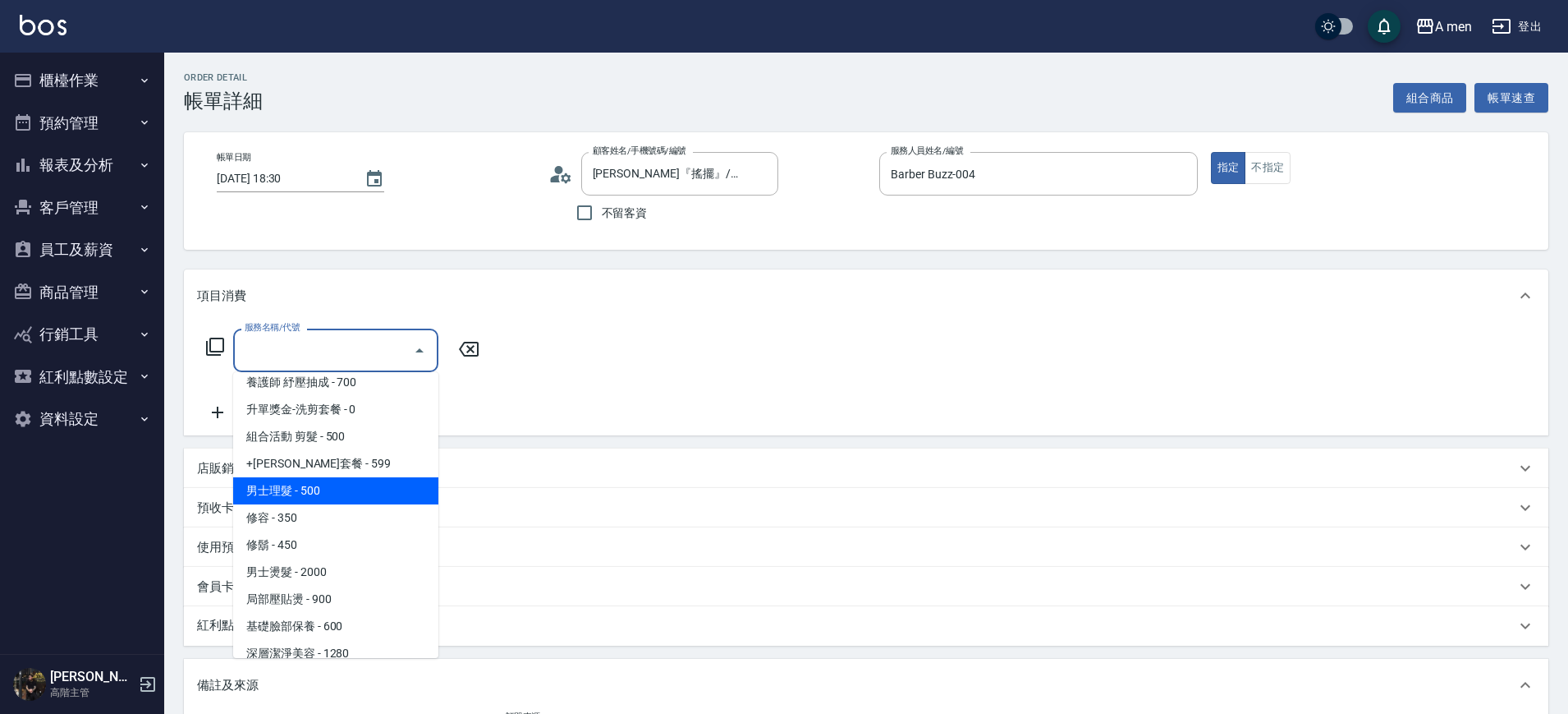
click at [385, 489] on span "男士理髮 - 500" at bounding box center [336, 491] width 206 height 27
type input "男士理髮(A01)"
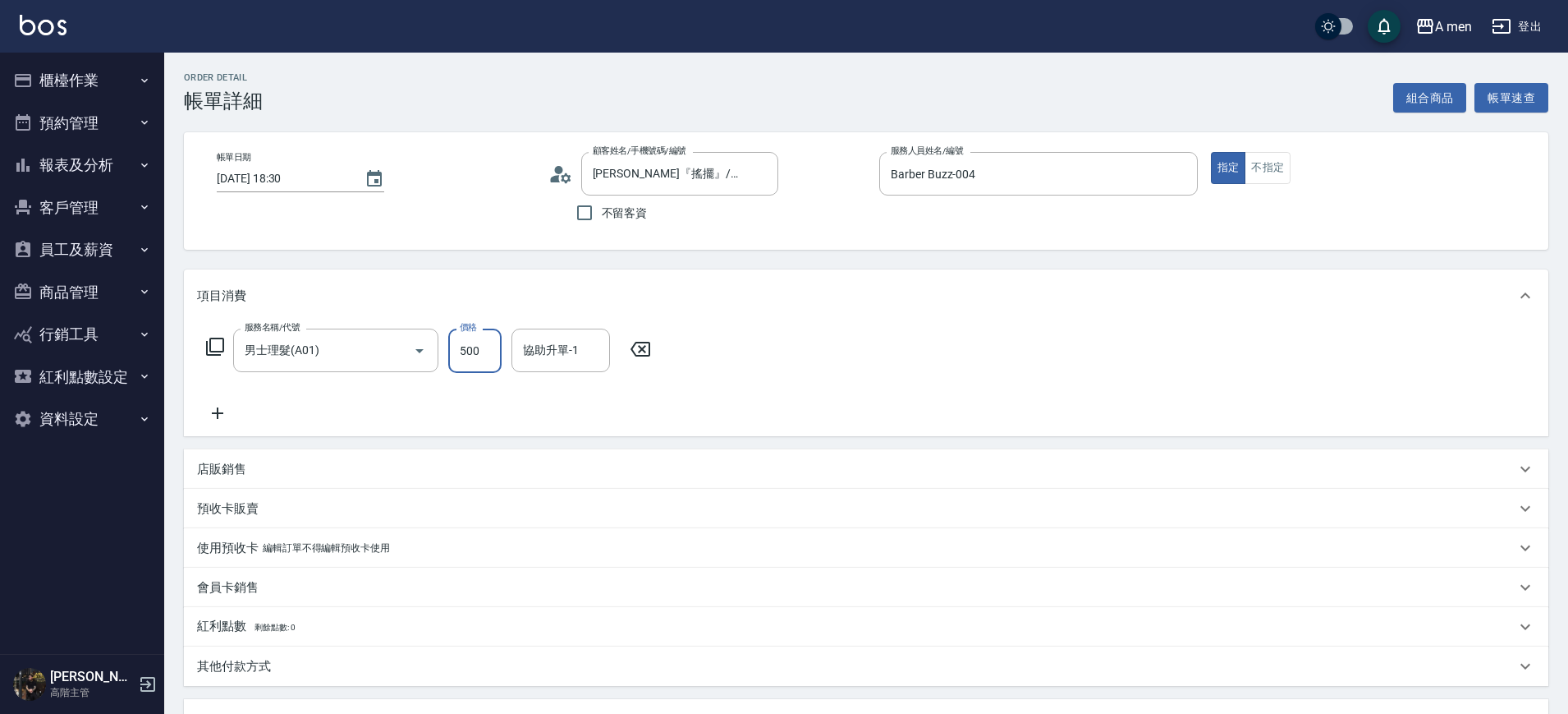
click at [486, 357] on input "500" at bounding box center [475, 351] width 53 height 45
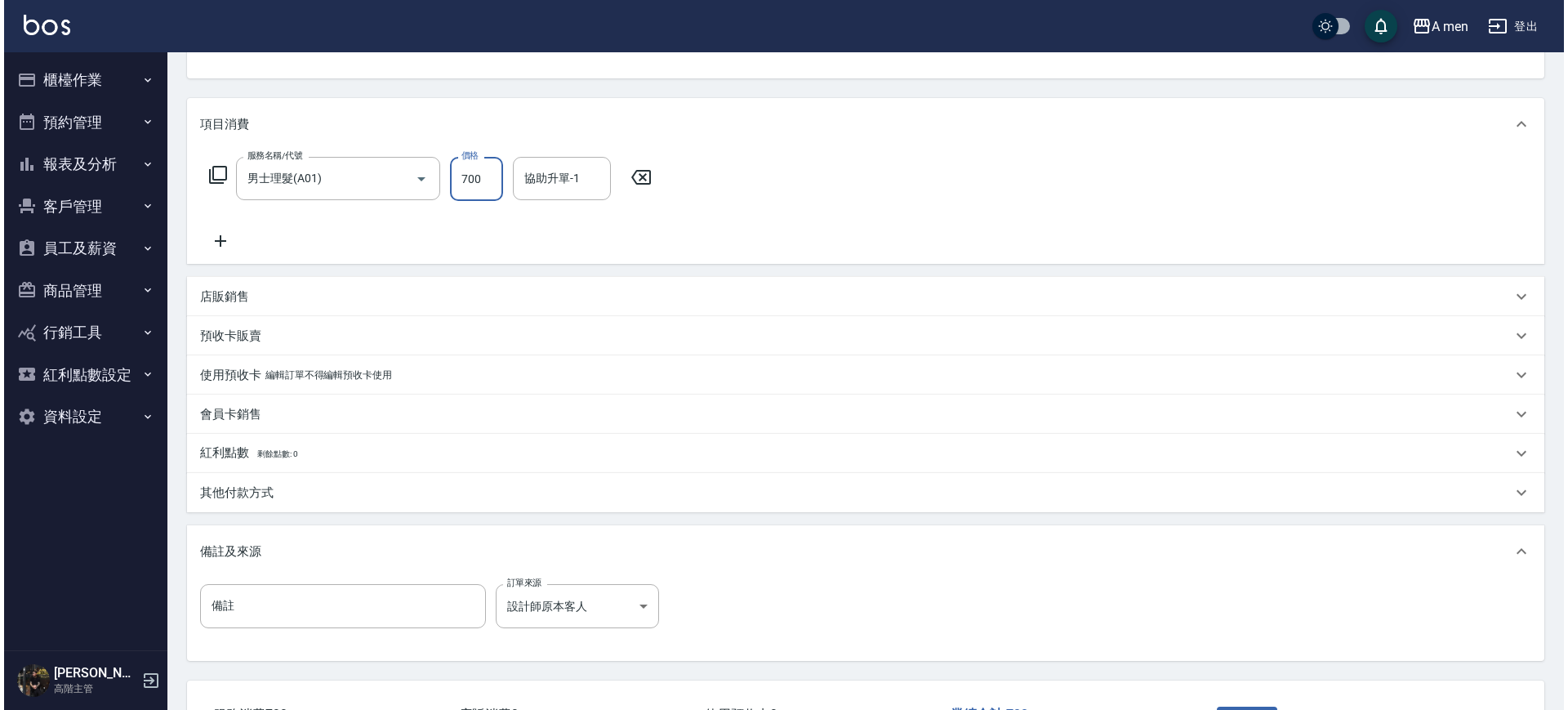
scroll to position [298, 0]
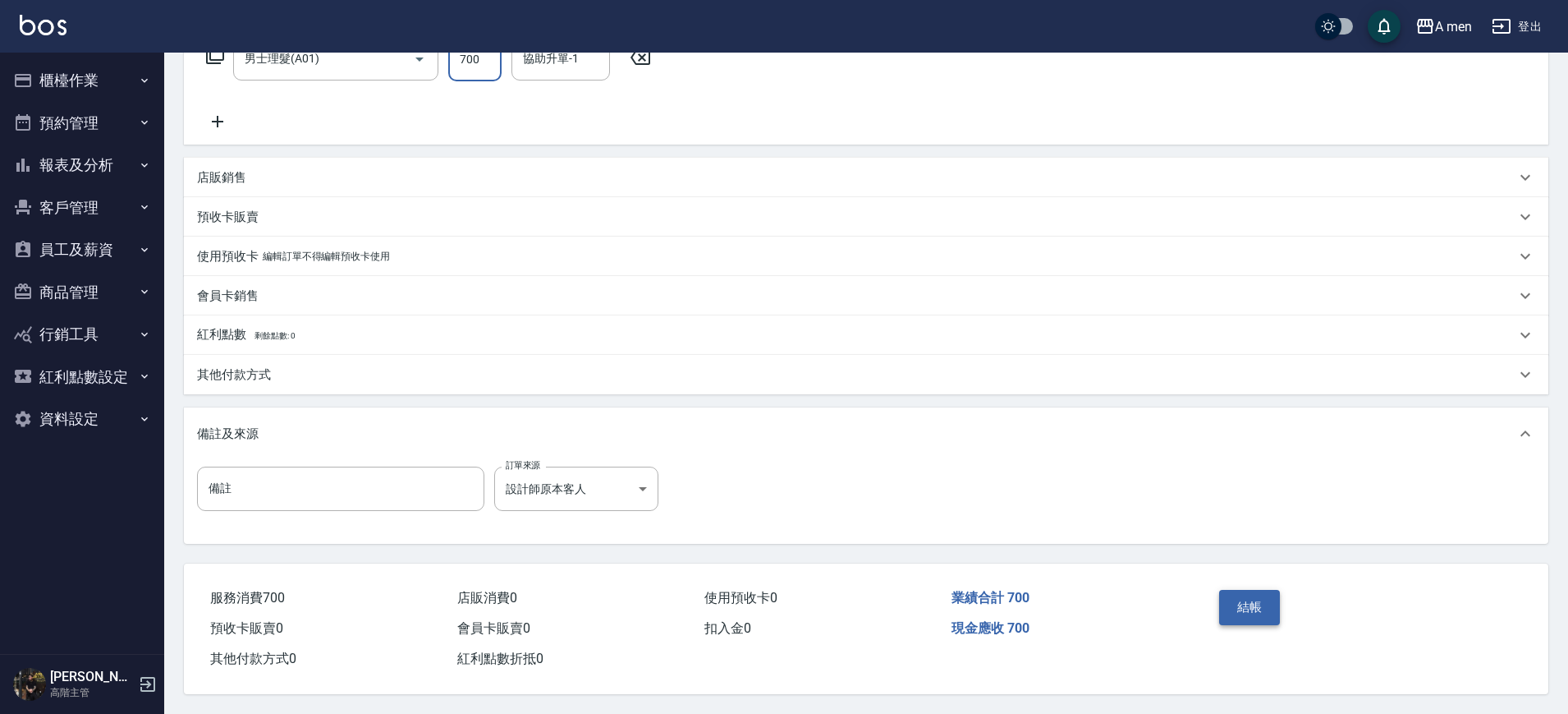
type input "700"
click at [1243, 615] on button "結帳" at bounding box center [1250, 607] width 61 height 35
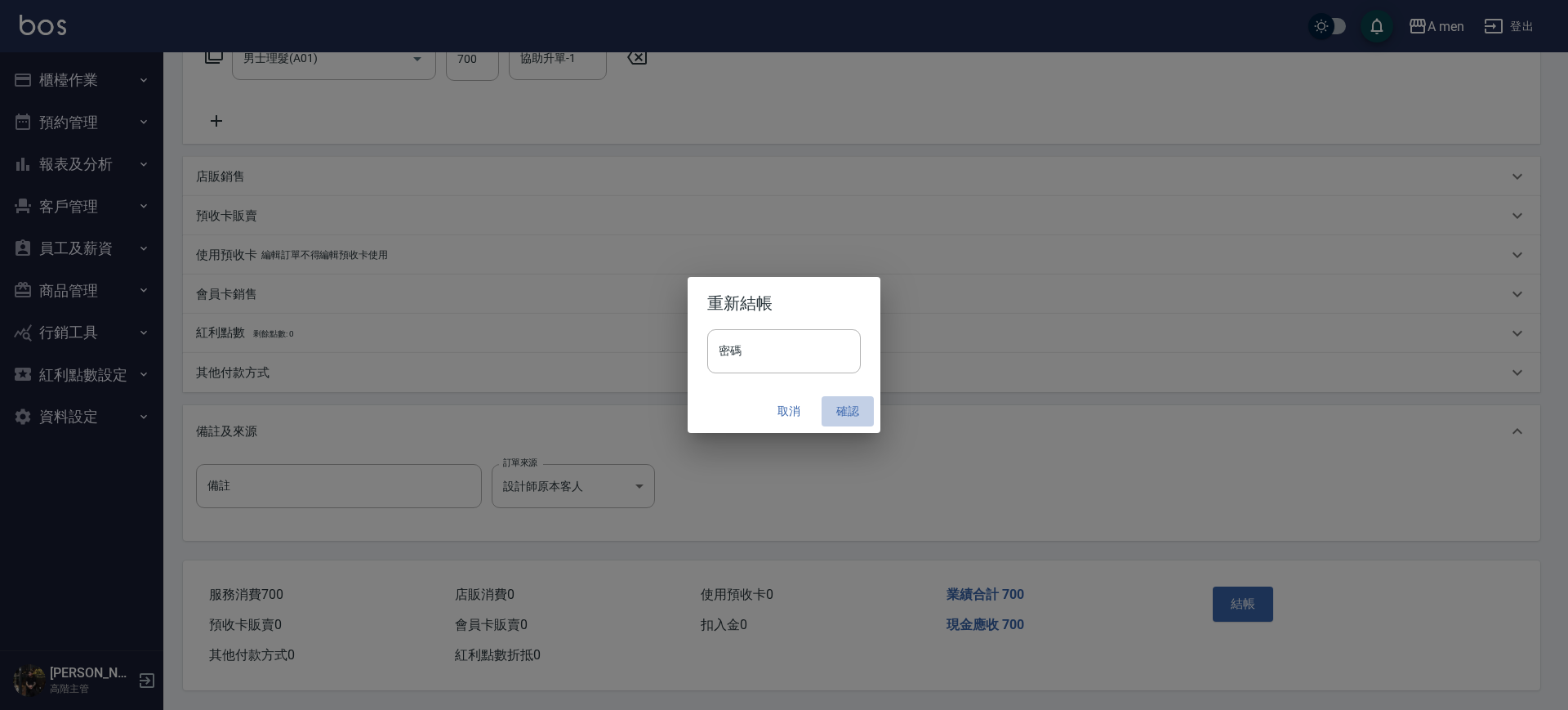
click at [838, 421] on button "確認" at bounding box center [847, 411] width 52 height 31
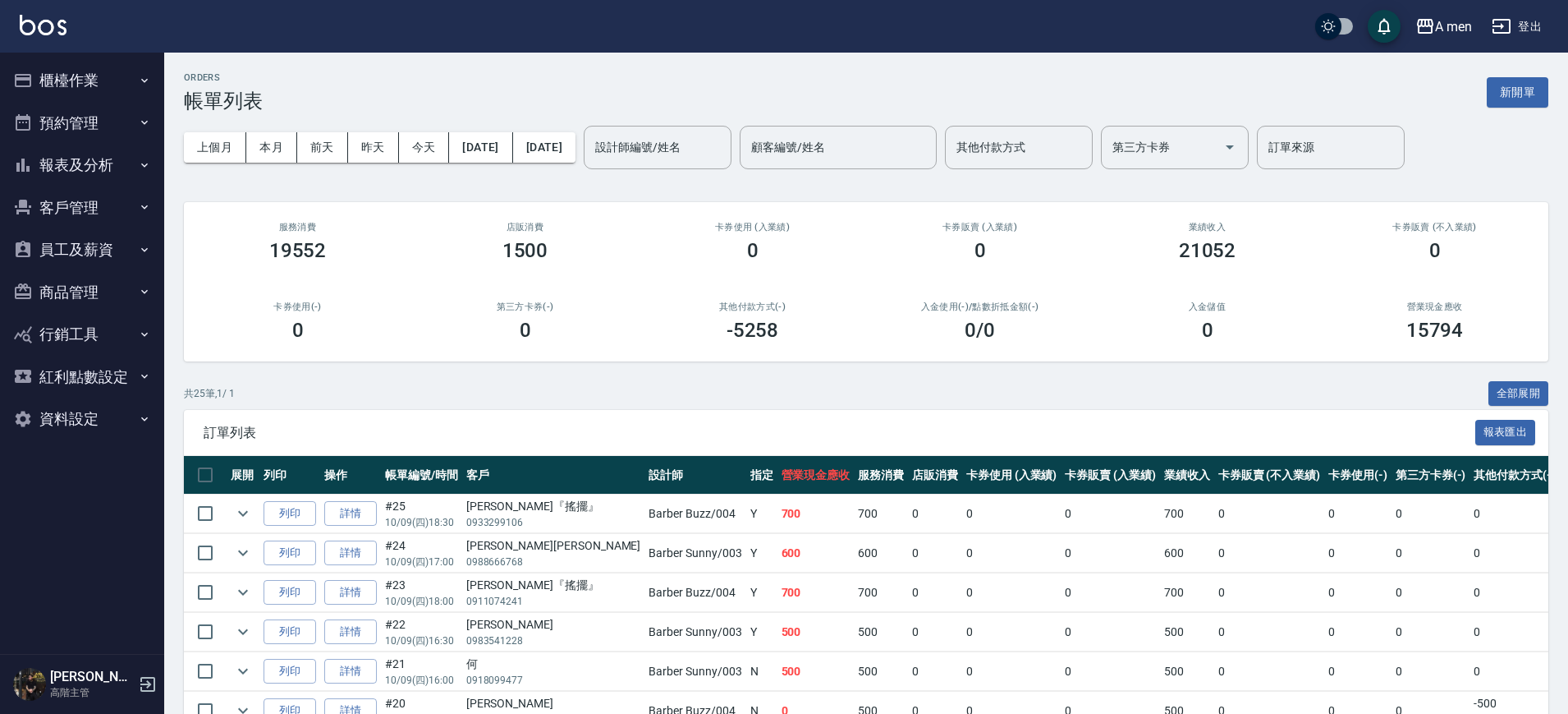
drag, startPoint x: 841, startPoint y: 421, endPoint x: 824, endPoint y: 450, distance: 33.6
click at [844, 425] on div "訂單列表 報表匯出" at bounding box center [866, 432] width 1365 height 45
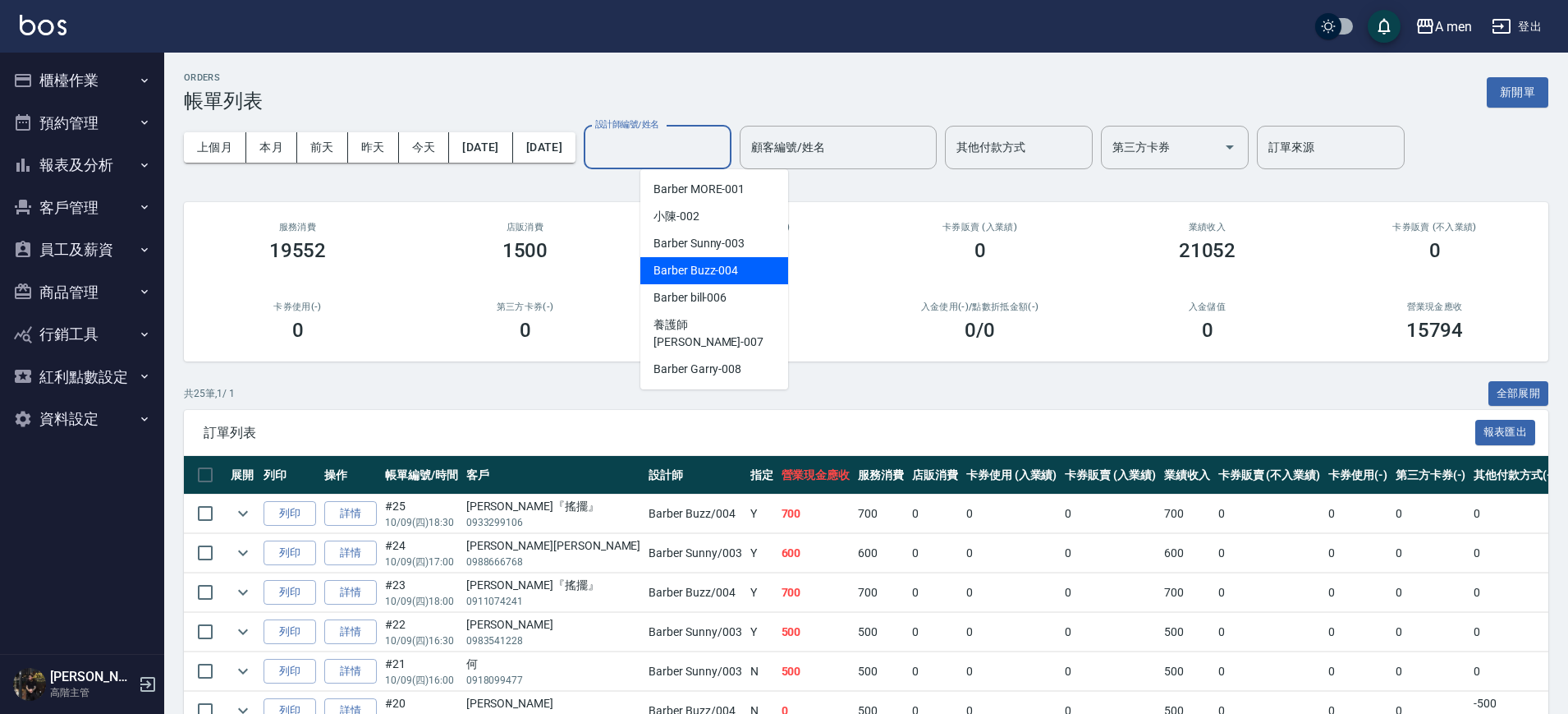
drag, startPoint x: 696, startPoint y: 147, endPoint x: 724, endPoint y: 272, distance: 128.1
click at [724, 272] on span "Barber Buzz -004" at bounding box center [696, 270] width 85 height 17
type input "Barber Buzz-004"
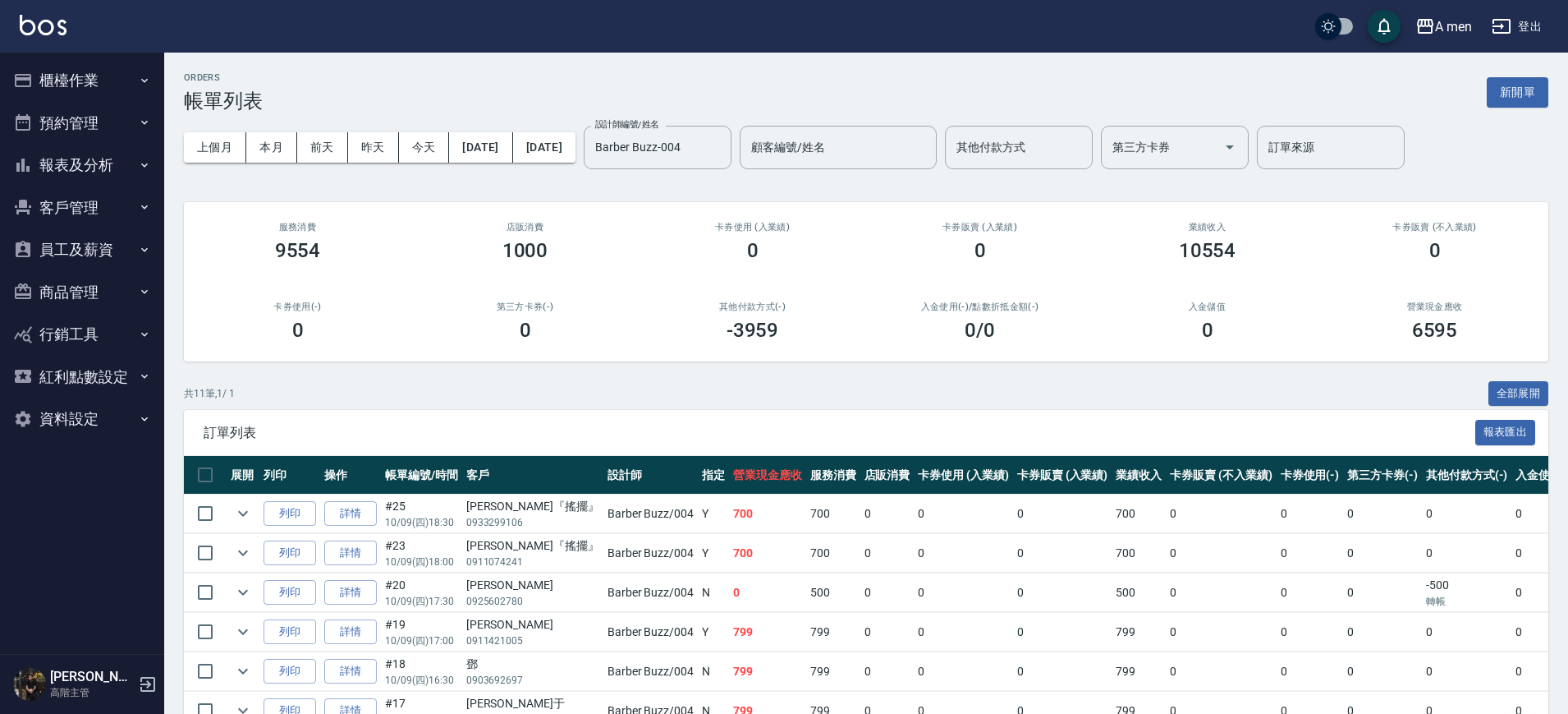
click at [251, 165] on div "上個月 本月 前天 昨天 今天 2025/10/09 2025/10/09 設計師編號/姓名 Barber Buzz-004 設計師編號/姓名 顧客編號/姓名…" at bounding box center [866, 148] width 1365 height 70
click at [277, 138] on button "本月" at bounding box center [271, 148] width 51 height 31
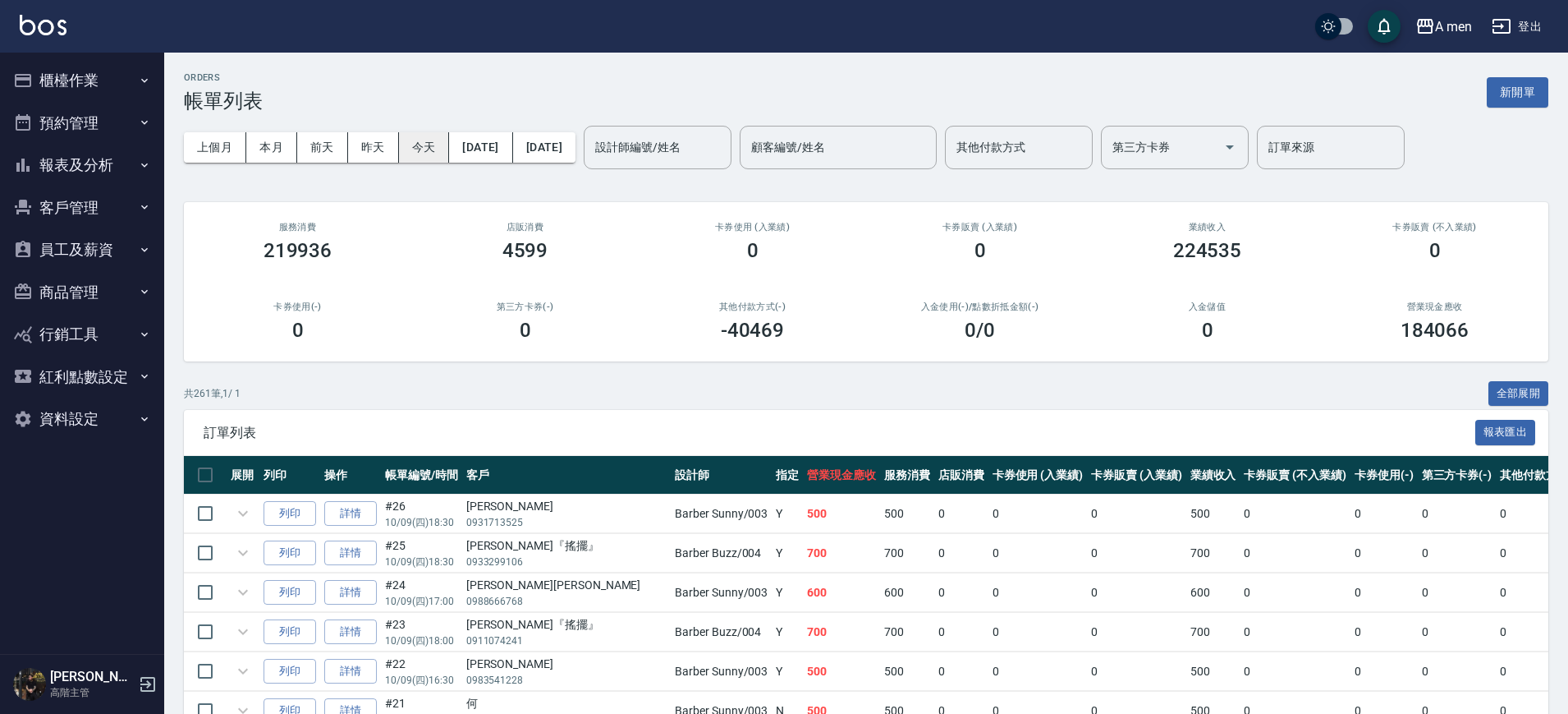
click at [426, 141] on button "今天" at bounding box center [424, 148] width 51 height 31
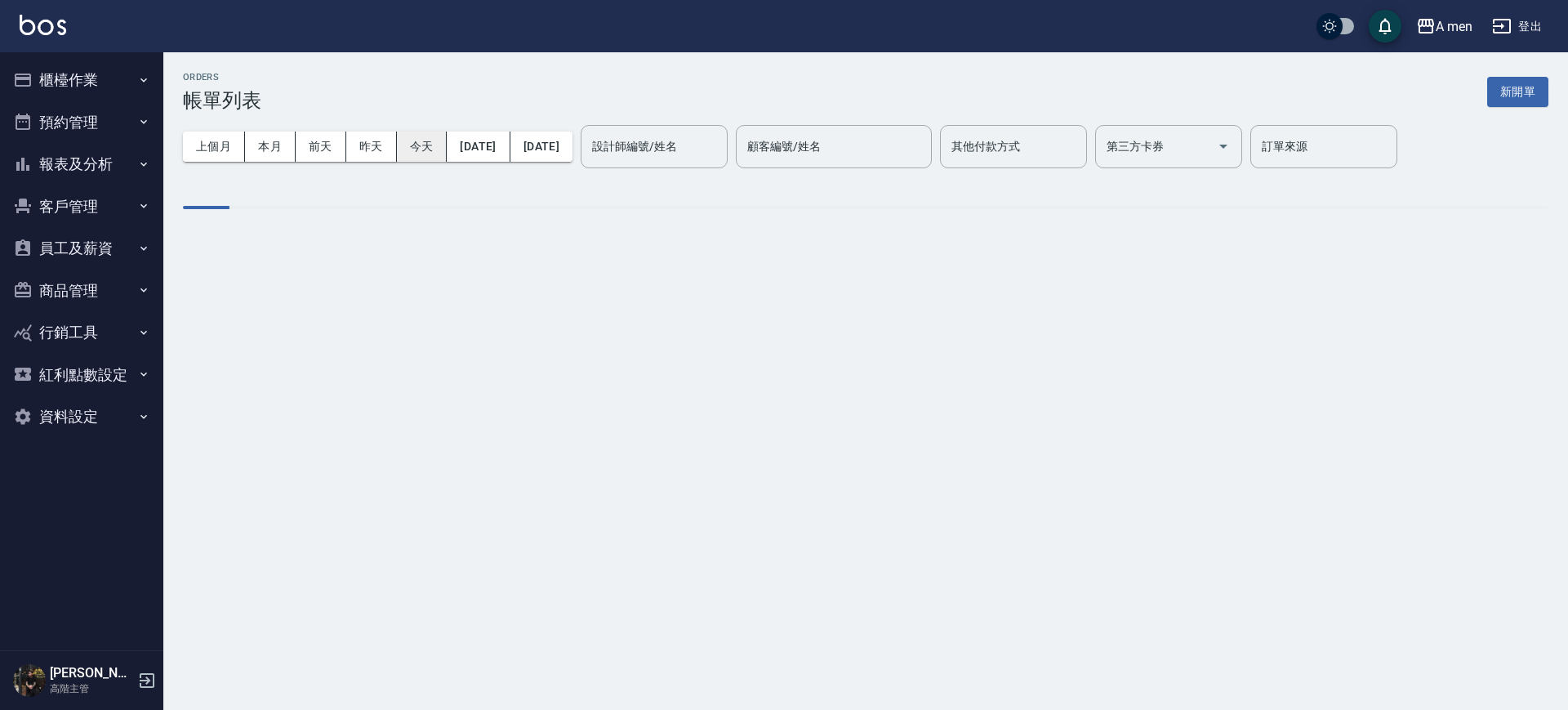
click at [424, 140] on button "今天" at bounding box center [422, 147] width 50 height 31
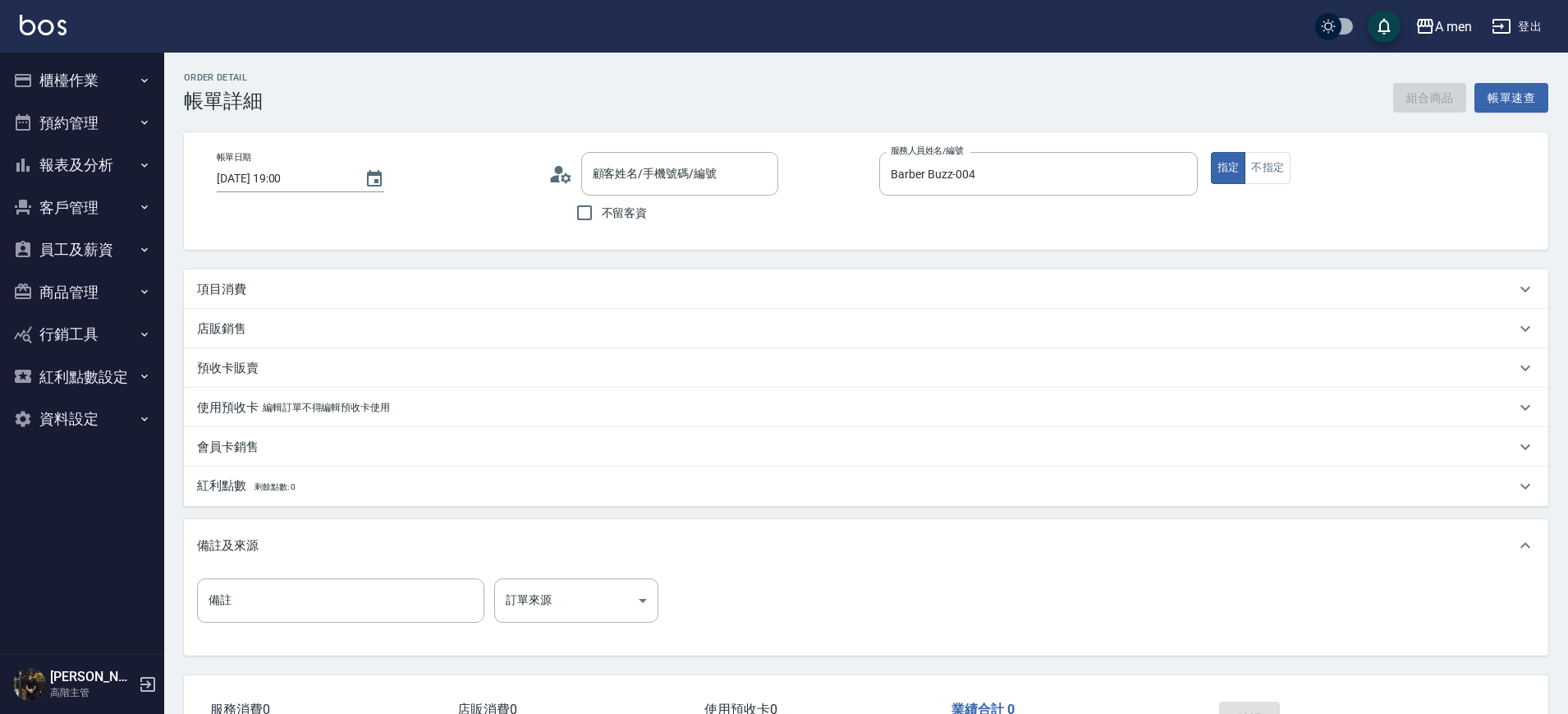
type input "2025/10/09 19:00"
type input "Barber Buzz-004"
type input "Justin🇹🇼🇹🇼🇹🇼/0983614720/null"
click at [1429, 105] on button "組合商品" at bounding box center [1430, 98] width 74 height 31
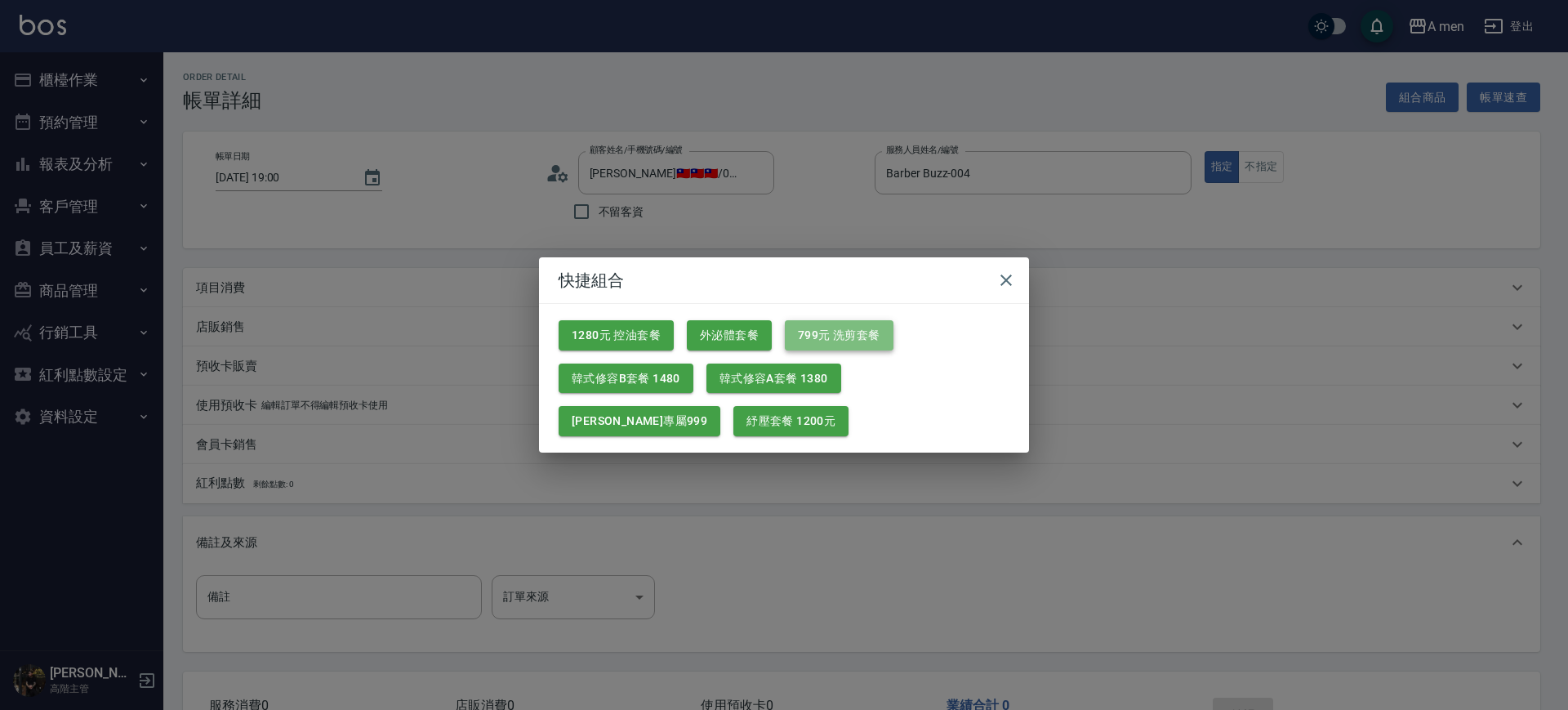
click at [869, 341] on button "799元 洗剪套餐" at bounding box center [839, 335] width 109 height 31
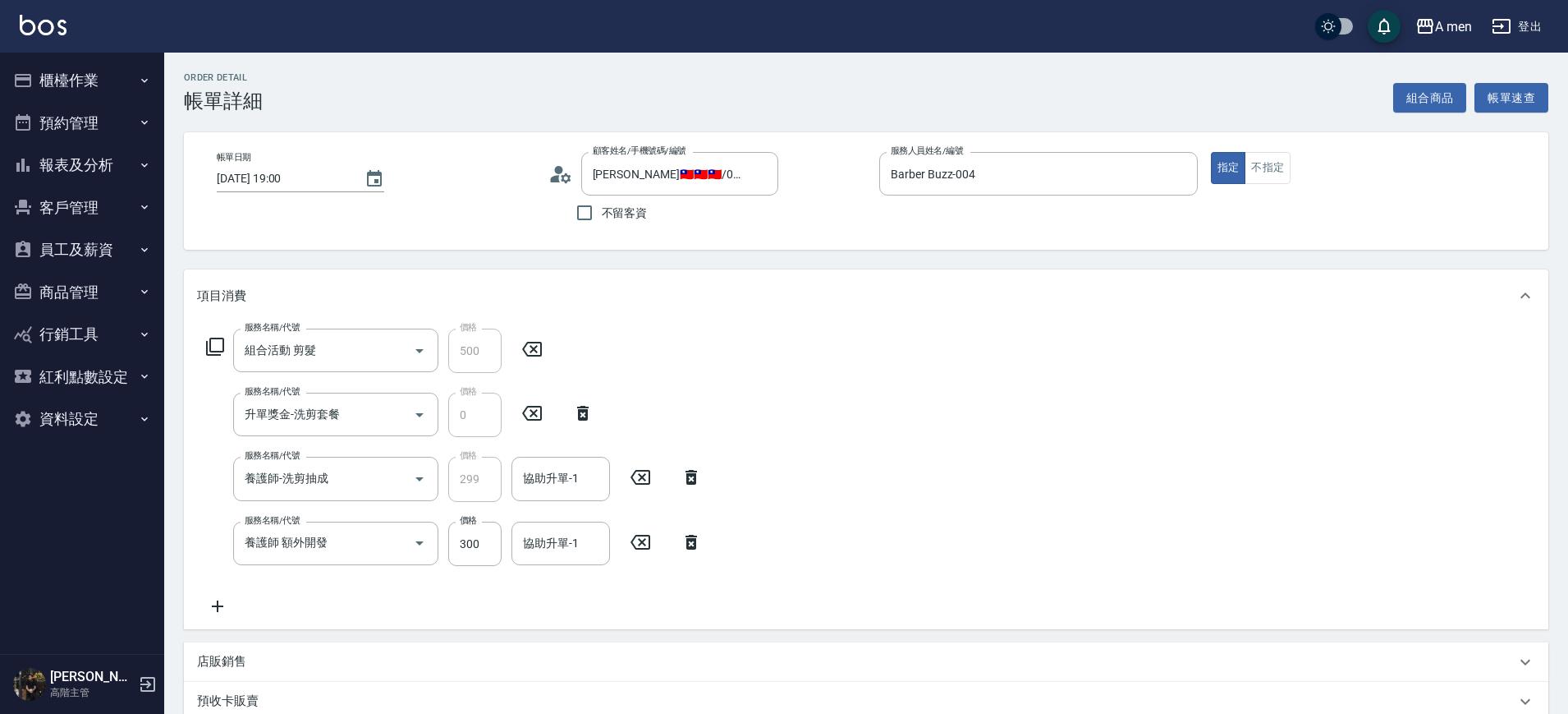
click at [696, 534] on icon at bounding box center [691, 542] width 41 height 20
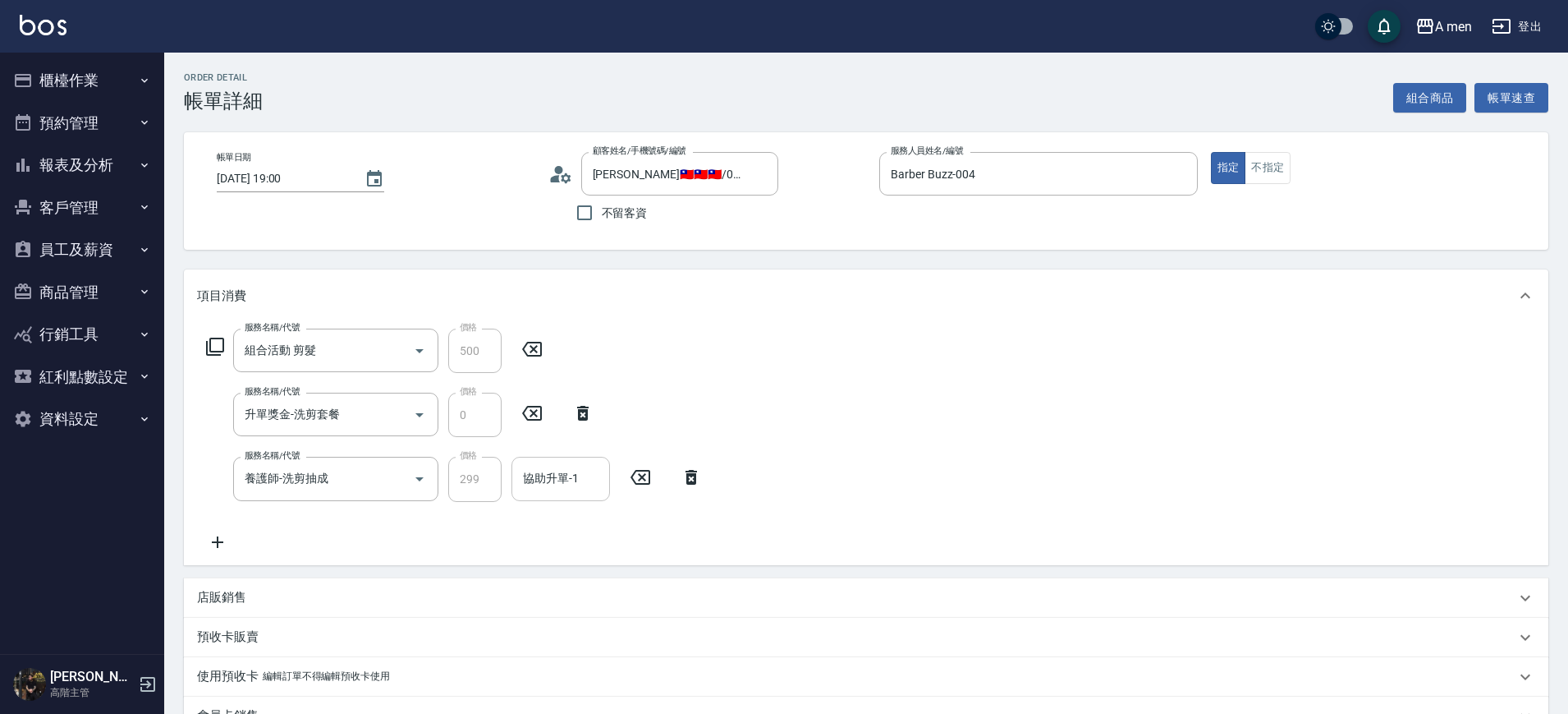
click at [578, 487] on input "協助升單-1" at bounding box center [560, 478] width 84 height 29
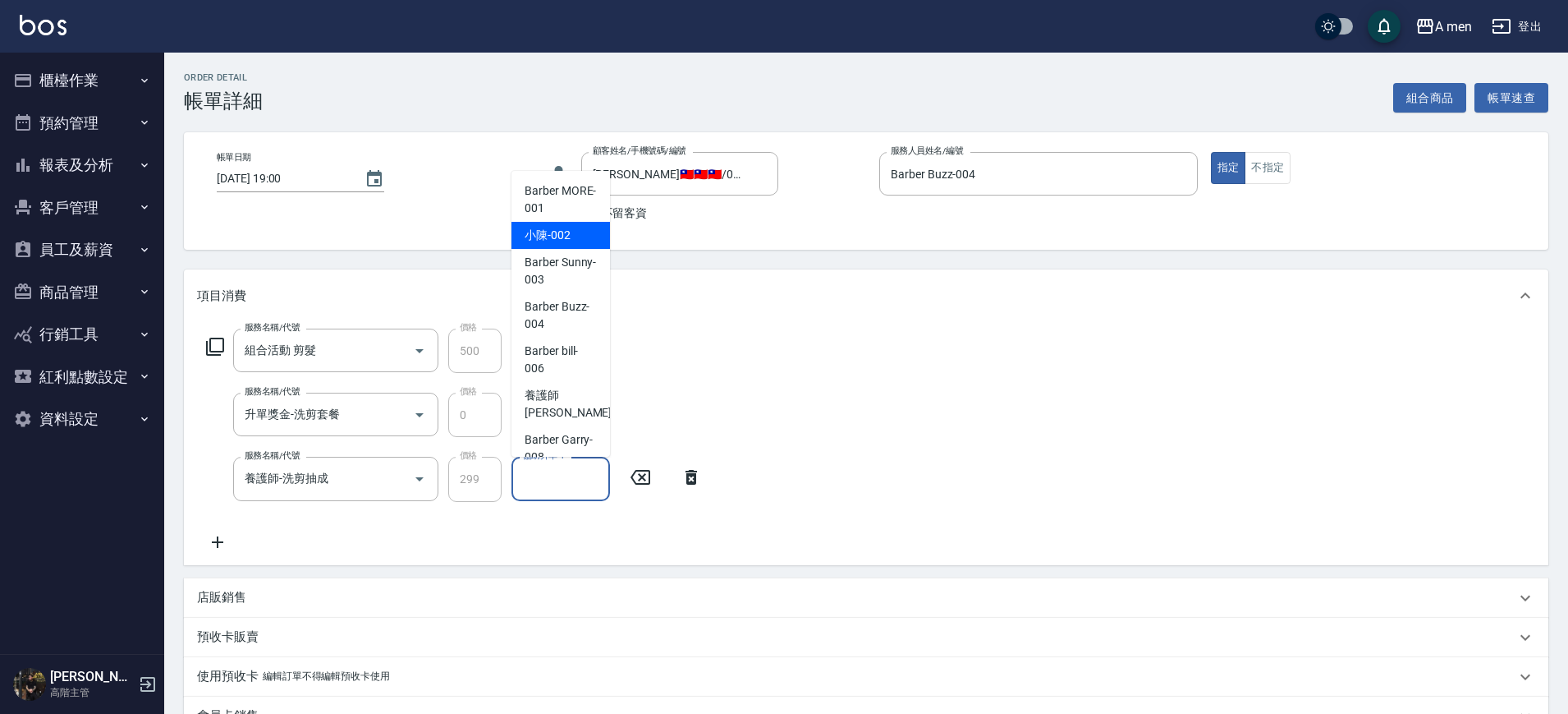
click at [562, 247] on div "小陳 -002" at bounding box center [560, 236] width 99 height 27
type input "小陳-002"
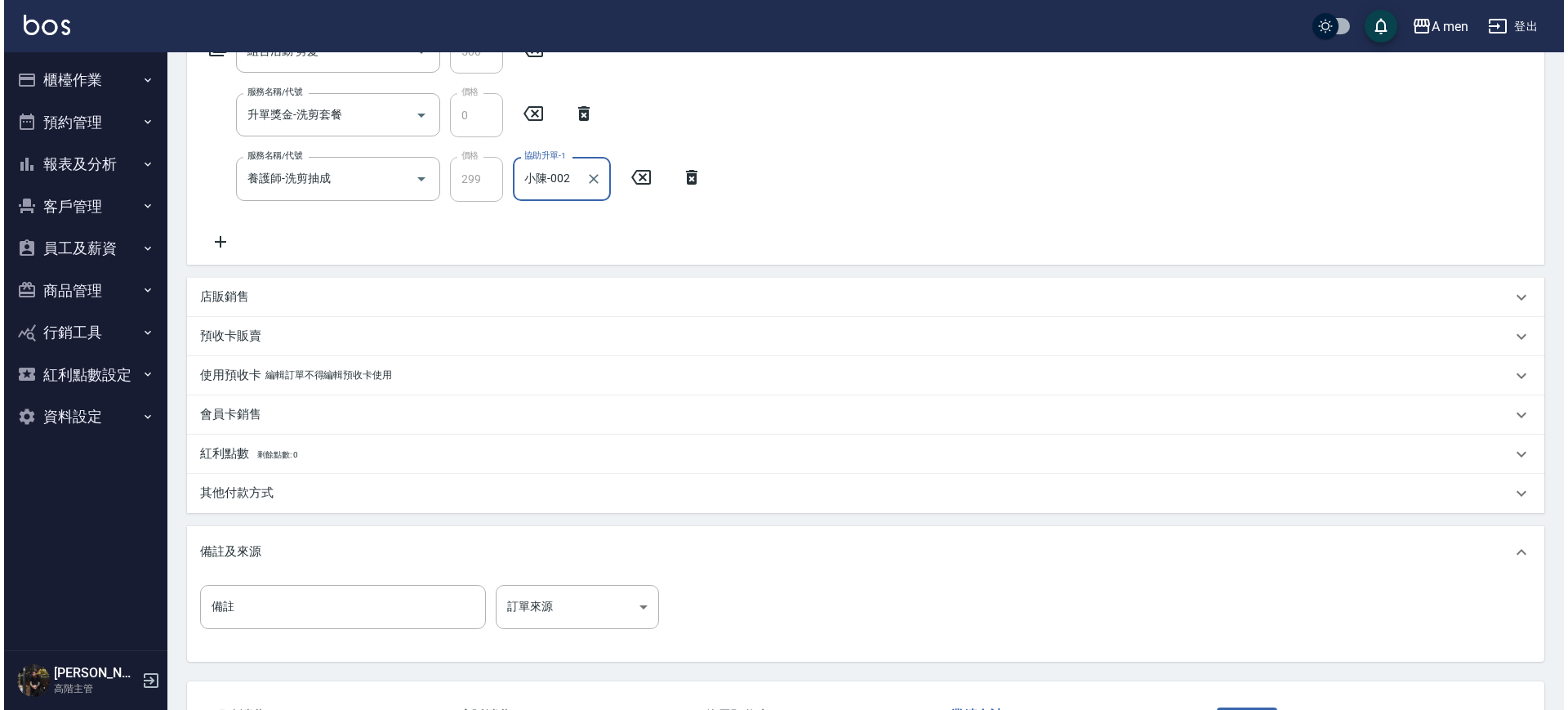
scroll to position [426, 0]
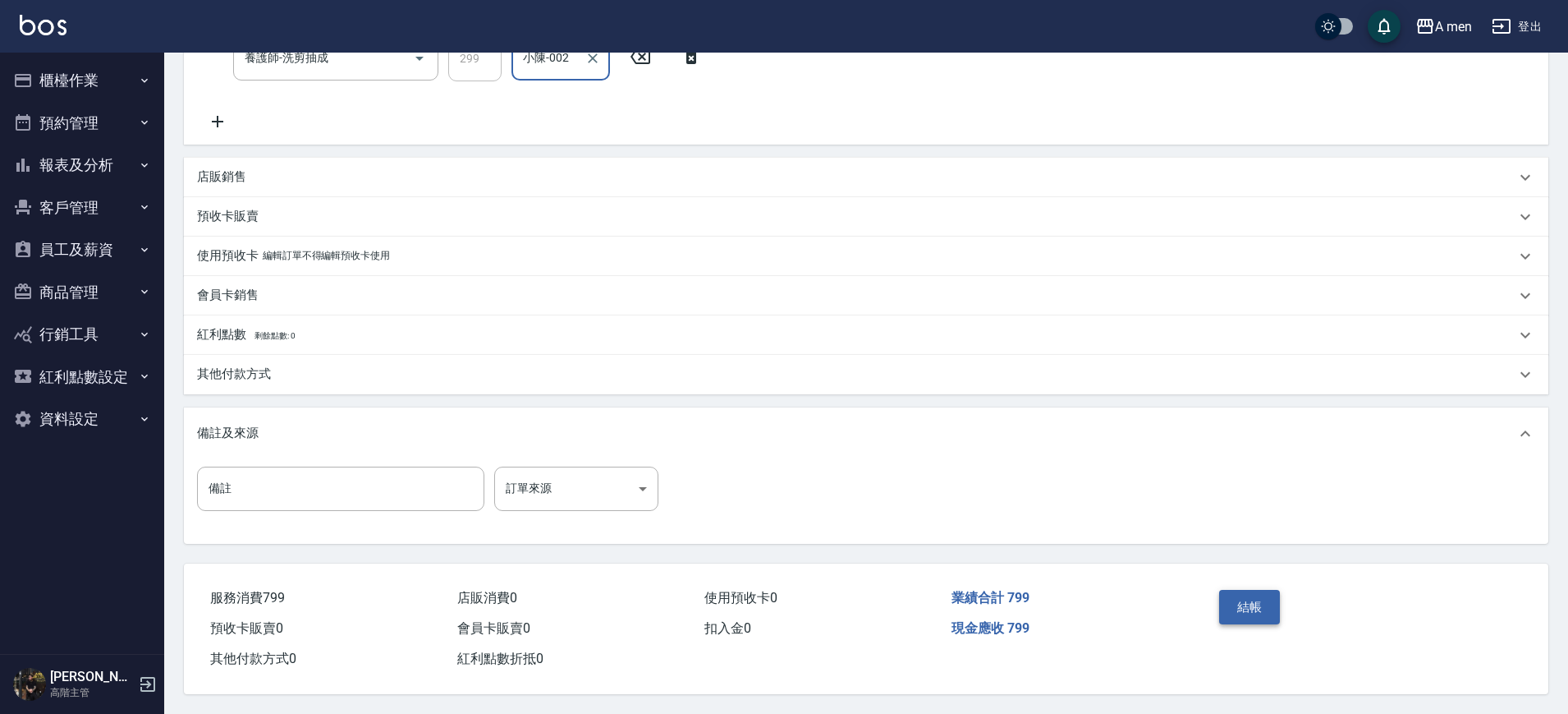
click at [1256, 590] on button "結帳" at bounding box center [1250, 607] width 61 height 35
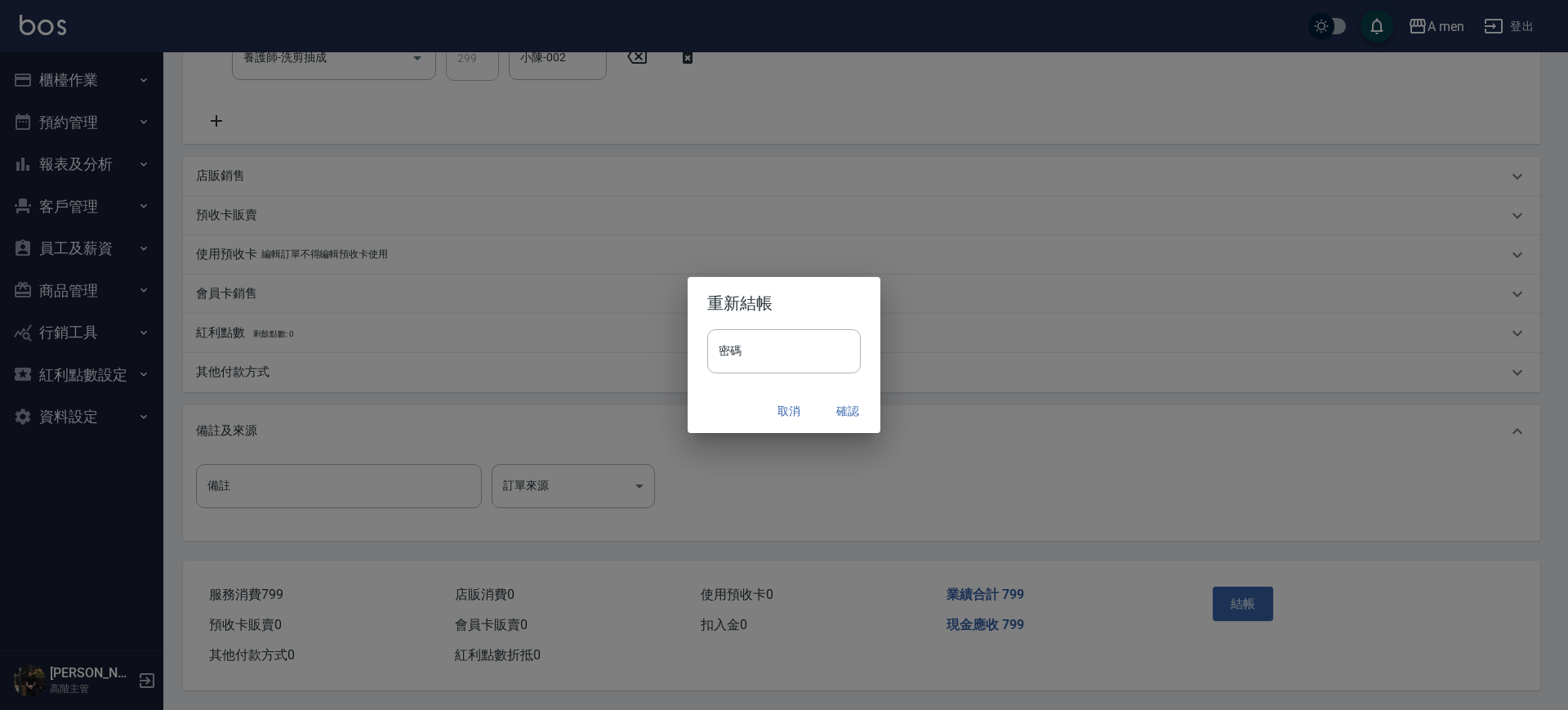
click at [854, 411] on button "確認" at bounding box center [847, 411] width 52 height 31
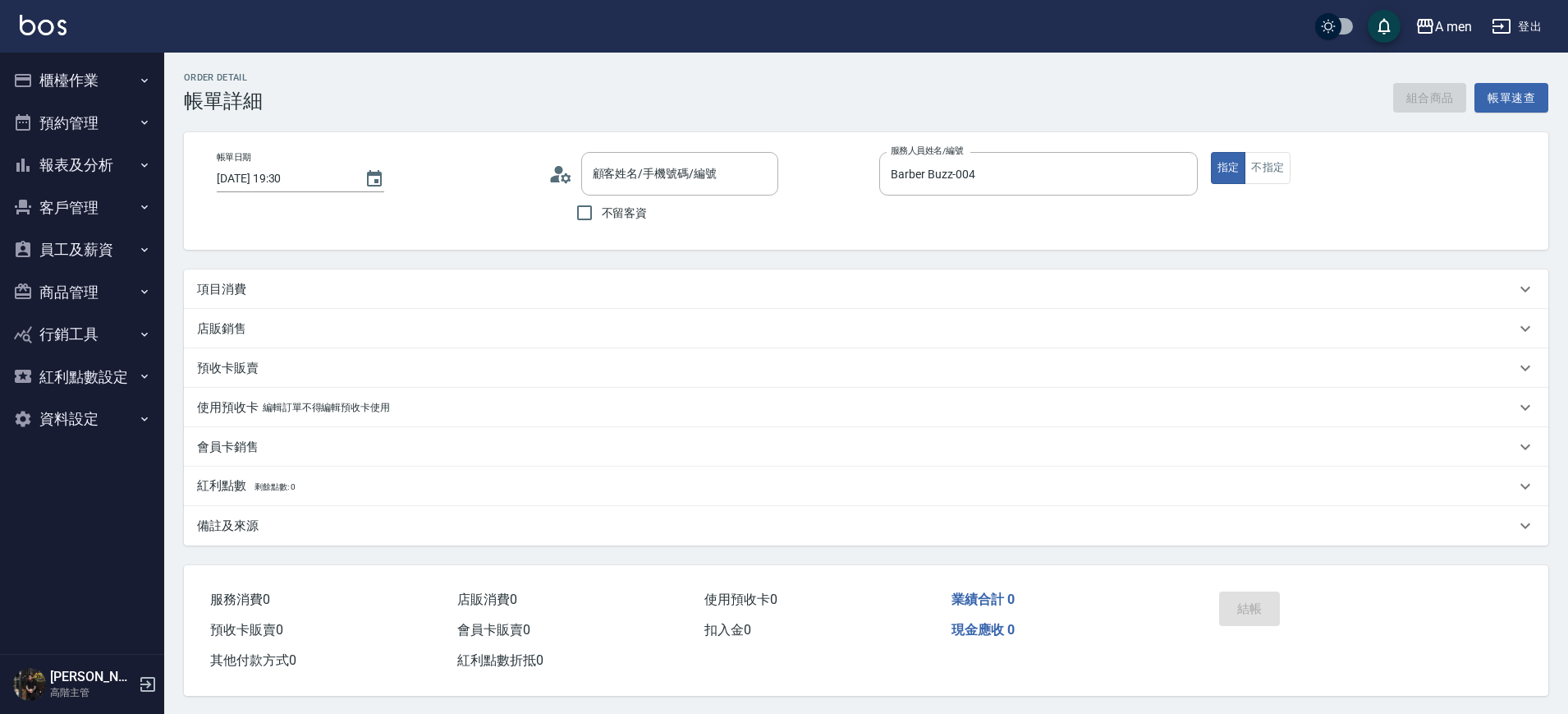
type input "[PERSON_NAME]/0958114366/null"
click at [1440, 100] on button "組合商品" at bounding box center [1430, 98] width 74 height 31
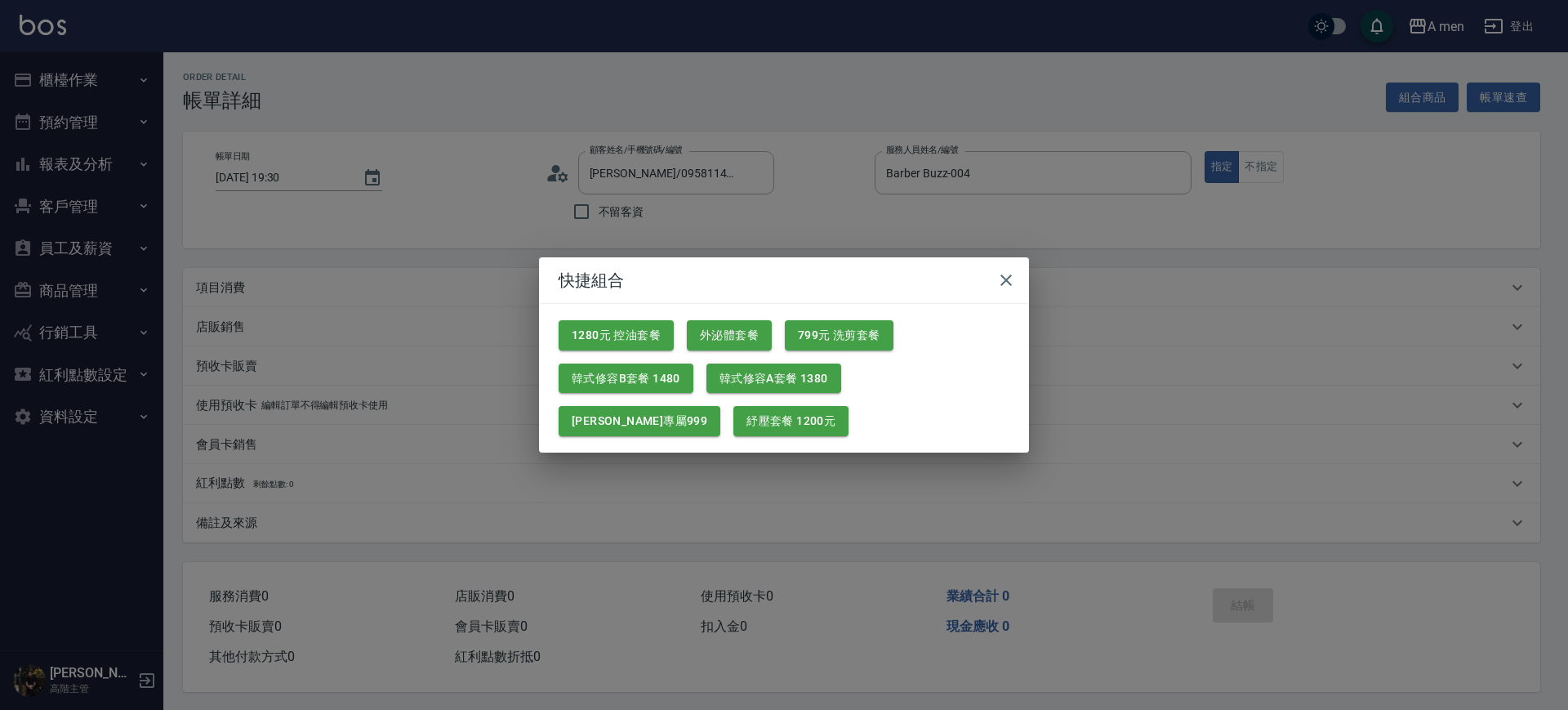
click at [857, 318] on div "799元 洗剪套餐" at bounding box center [833, 329] width 122 height 44
click at [852, 330] on button "799元 洗剪套餐" at bounding box center [839, 335] width 109 height 31
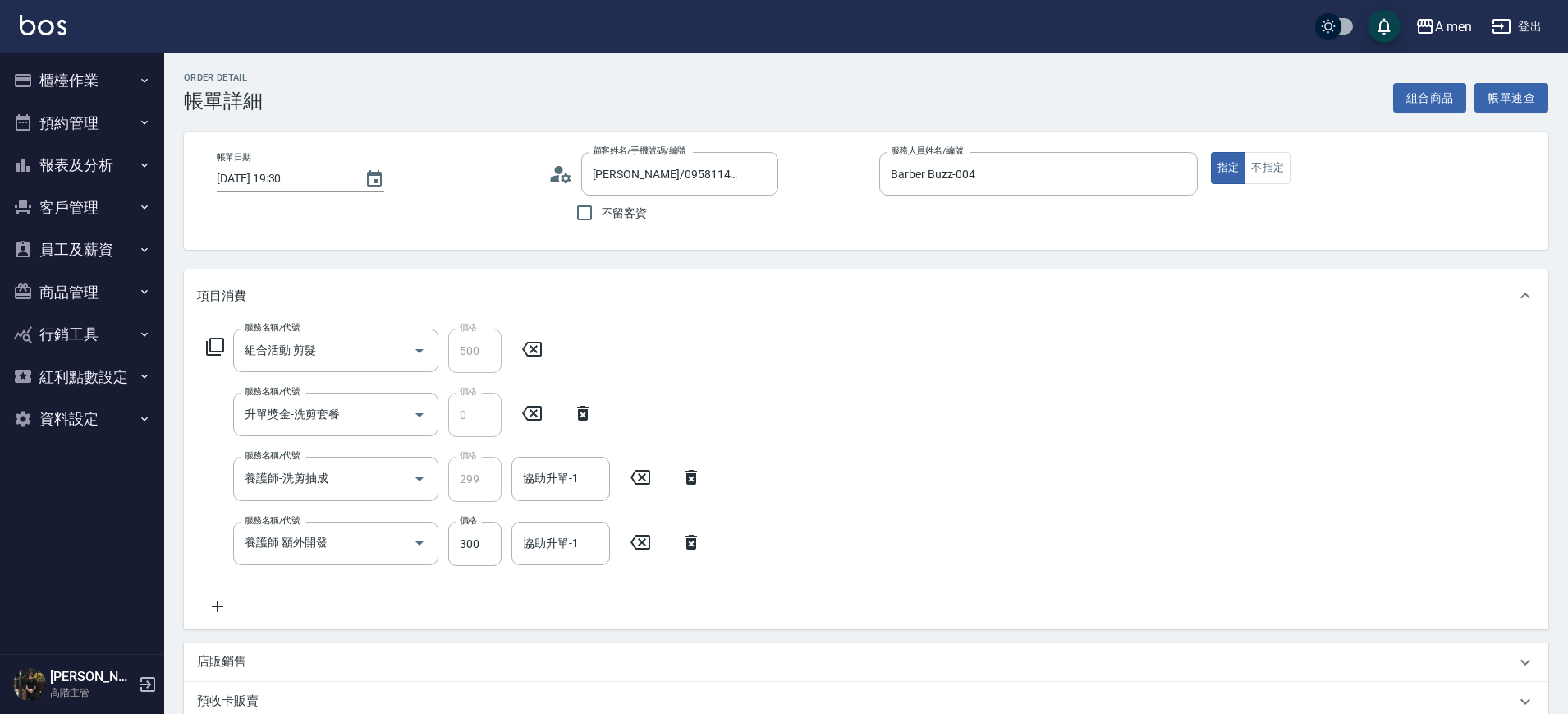
click at [699, 561] on div "服務名稱/代號 養護師 額外開發 服務名稱/代號 價格 300 價格 協助升單-1 協助升單-1" at bounding box center [454, 544] width 515 height 45
click at [685, 533] on icon at bounding box center [691, 542] width 41 height 20
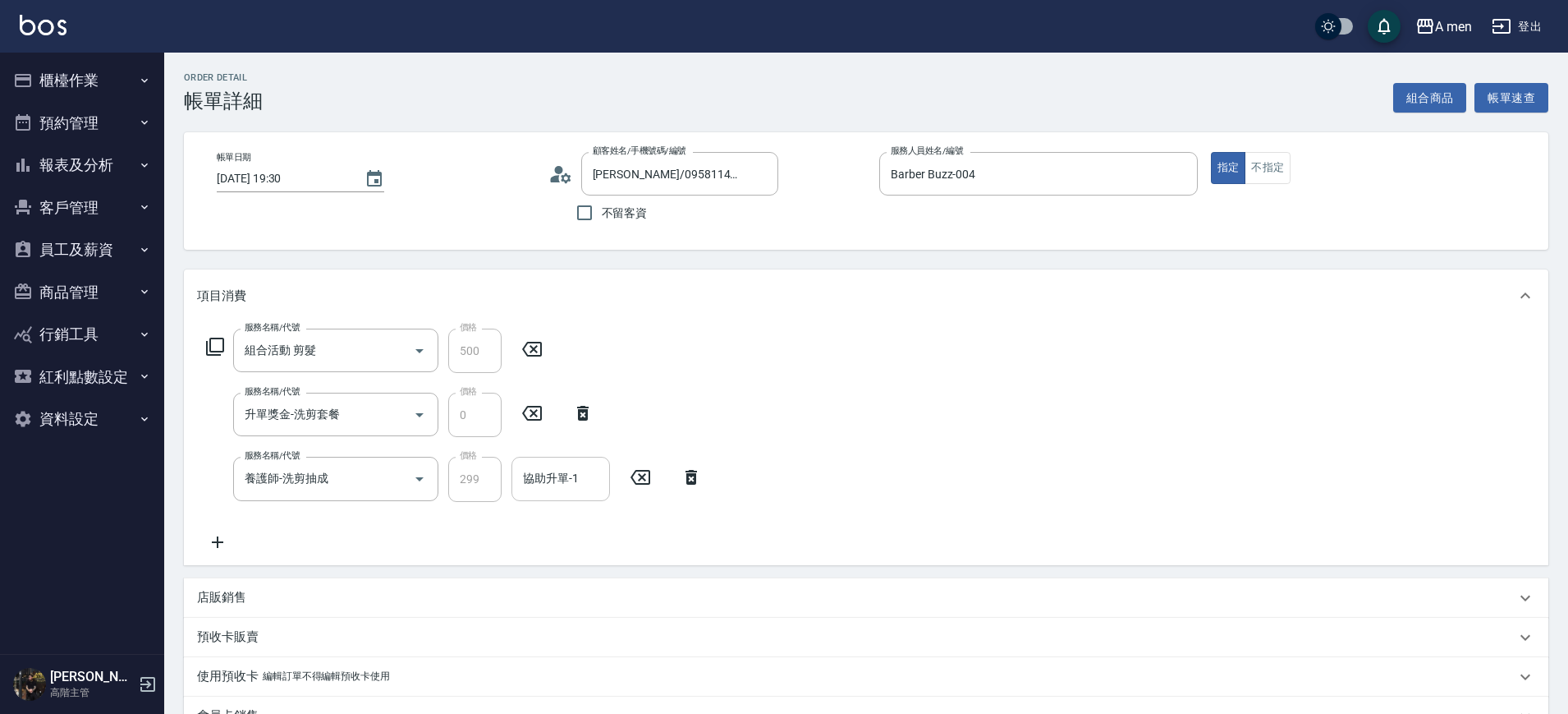
click at [573, 484] on input "協助升單-1" at bounding box center [560, 478] width 84 height 29
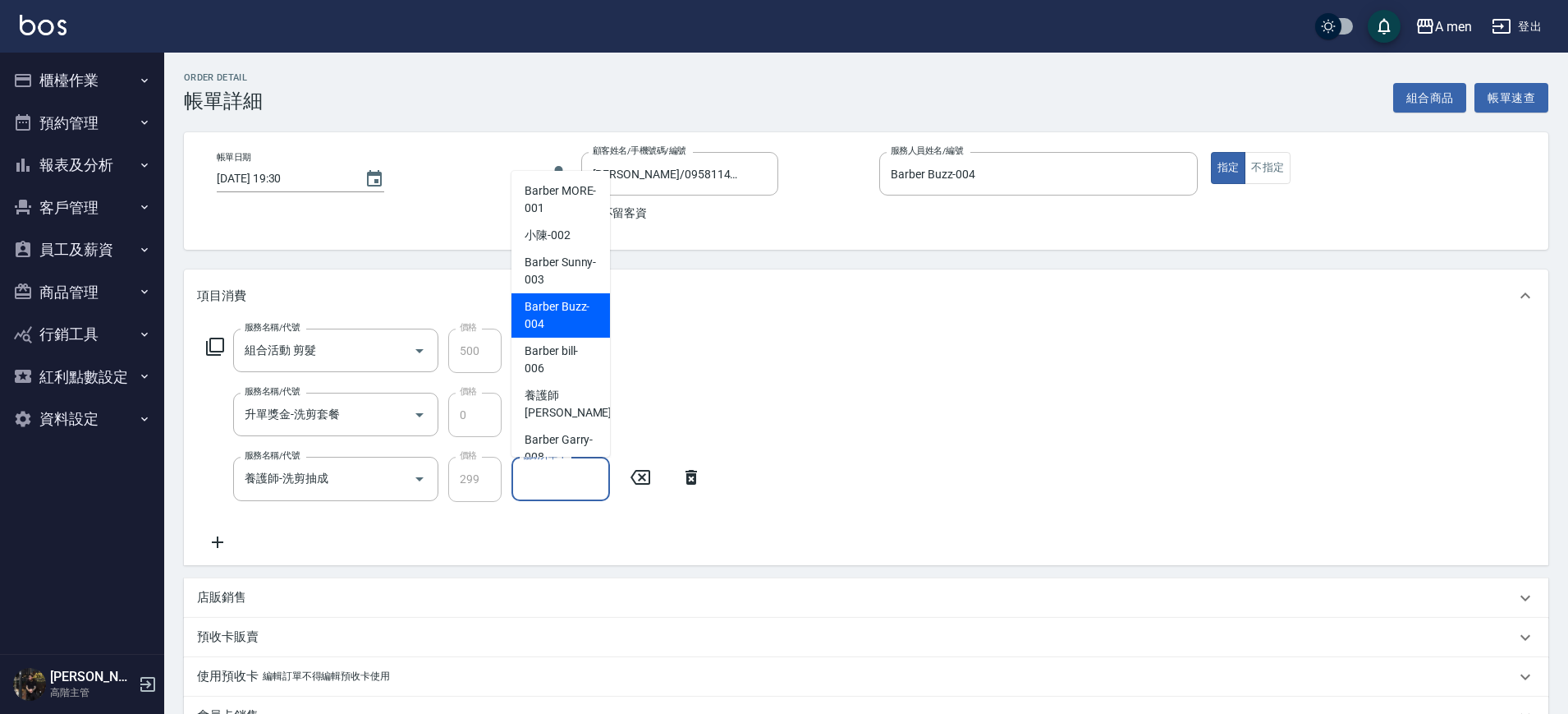
click at [566, 321] on span "Barber Buzz -004" at bounding box center [560, 316] width 72 height 35
type input "Barber Buzz-004"
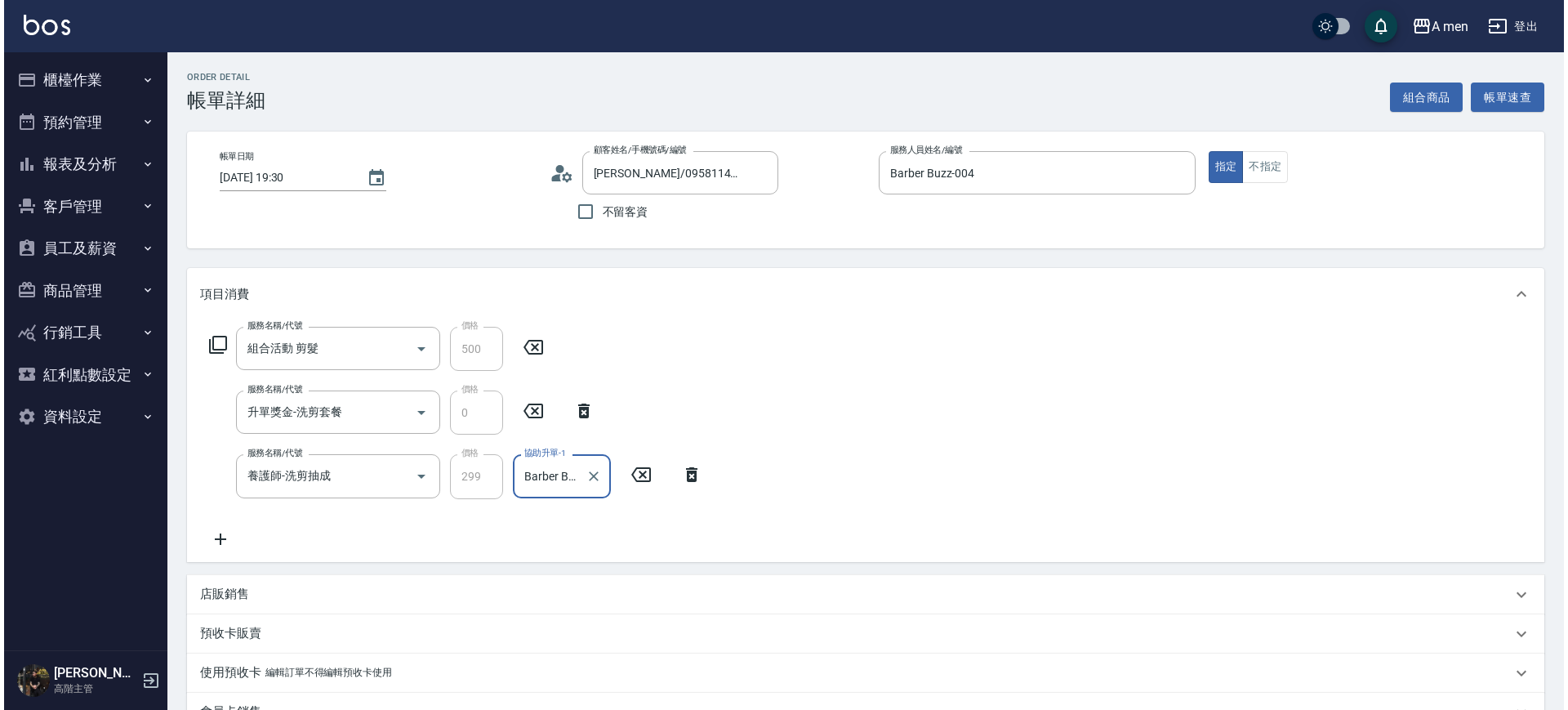
scroll to position [316, 0]
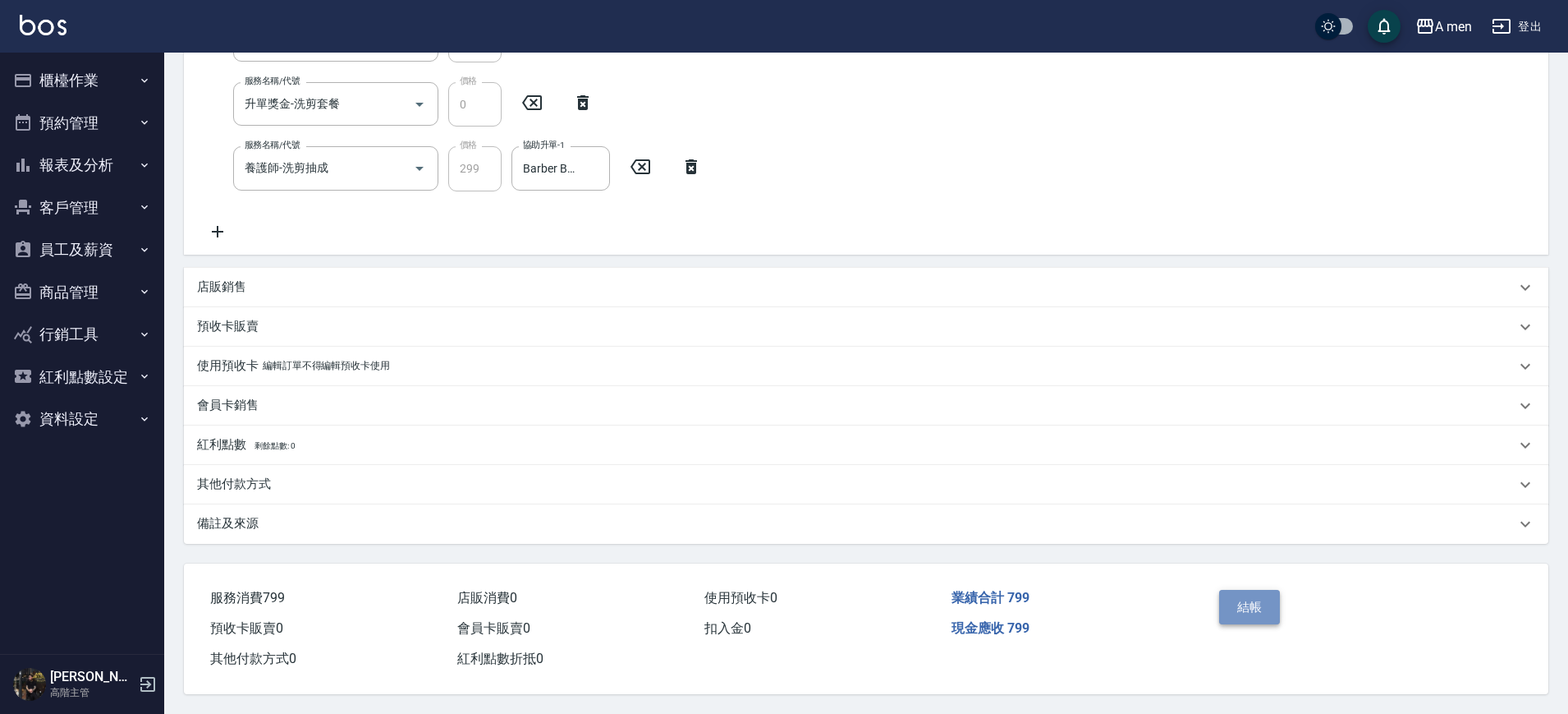
click at [1248, 594] on button "結帳" at bounding box center [1250, 607] width 61 height 35
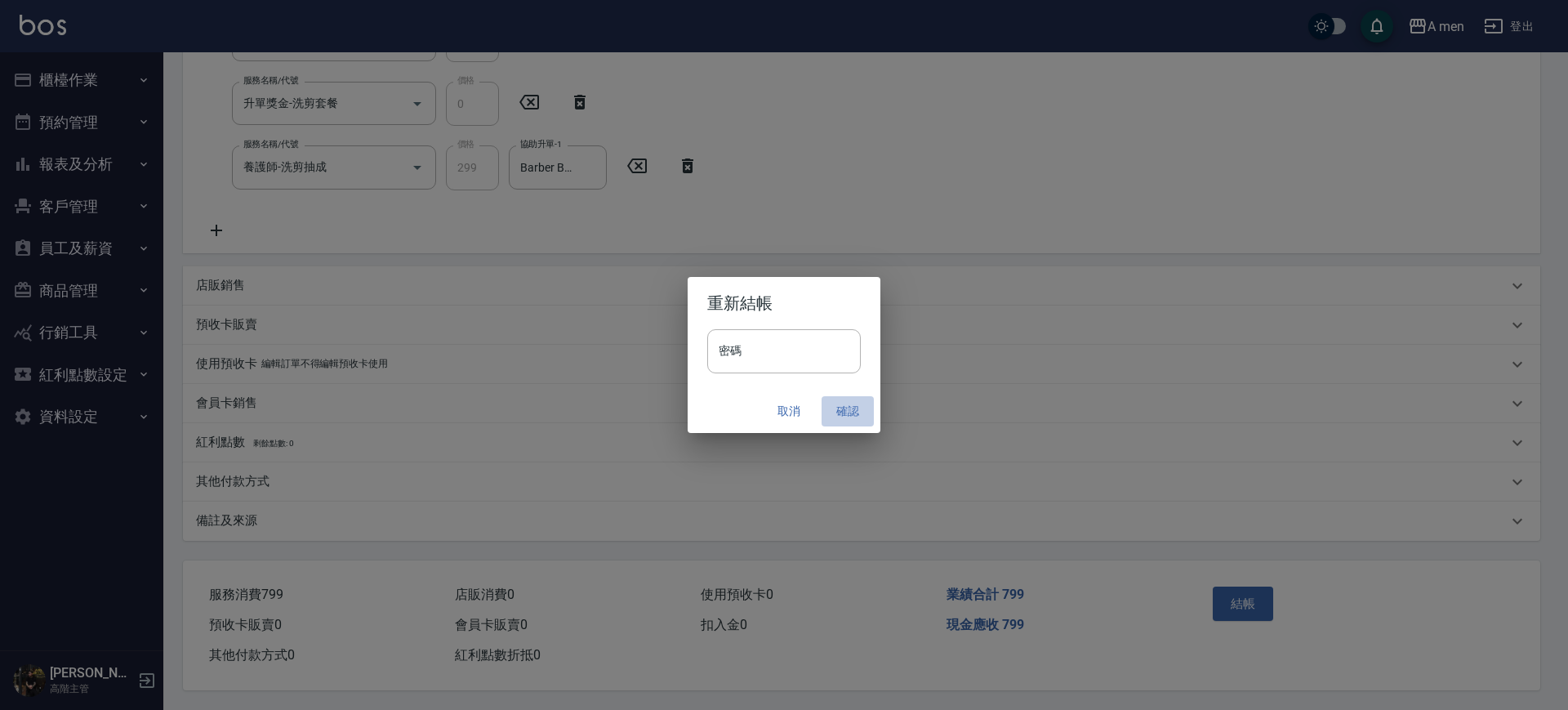
click at [837, 417] on button "確認" at bounding box center [847, 411] width 52 height 31
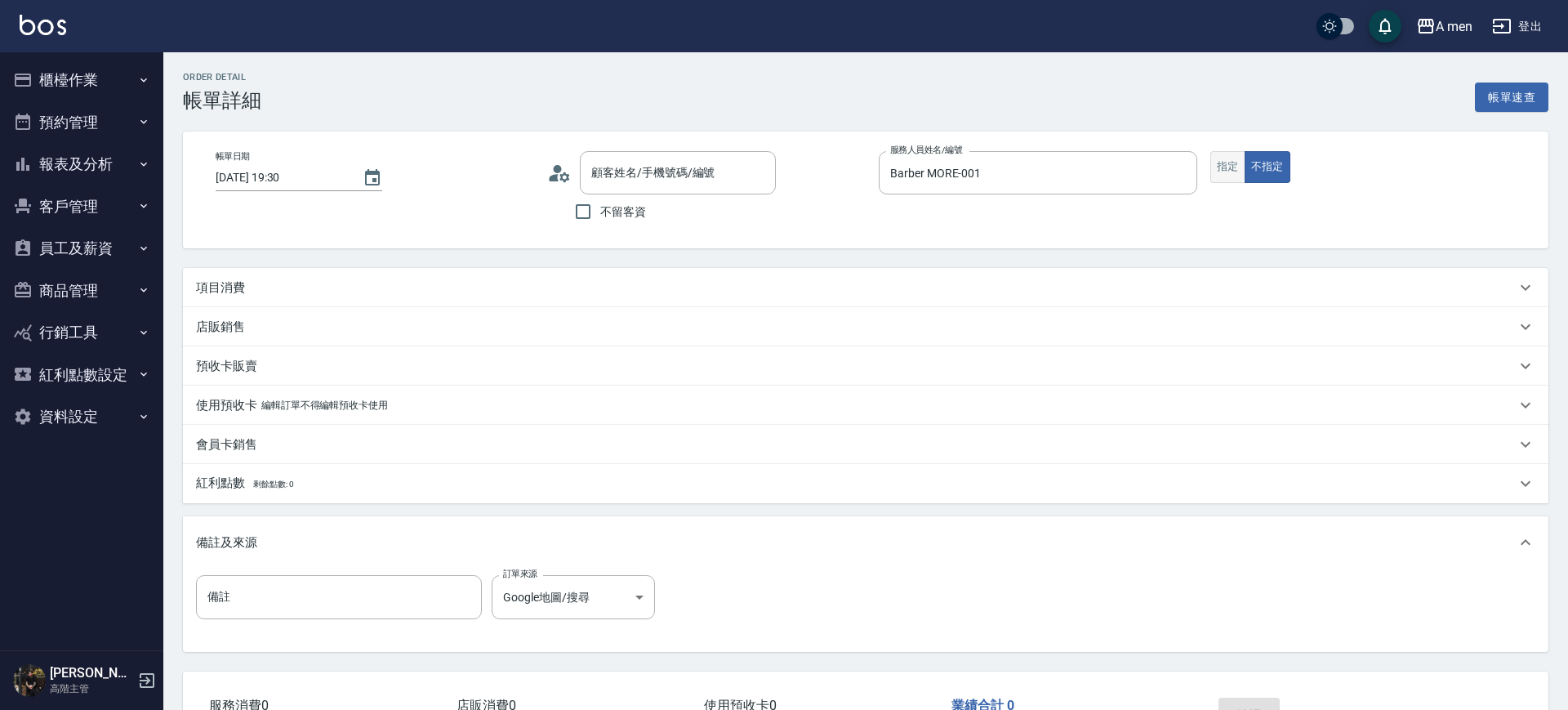
type input "[DATE] 19:30"
type input "Barber MORE-001"
type input "Google地圖/搜尋"
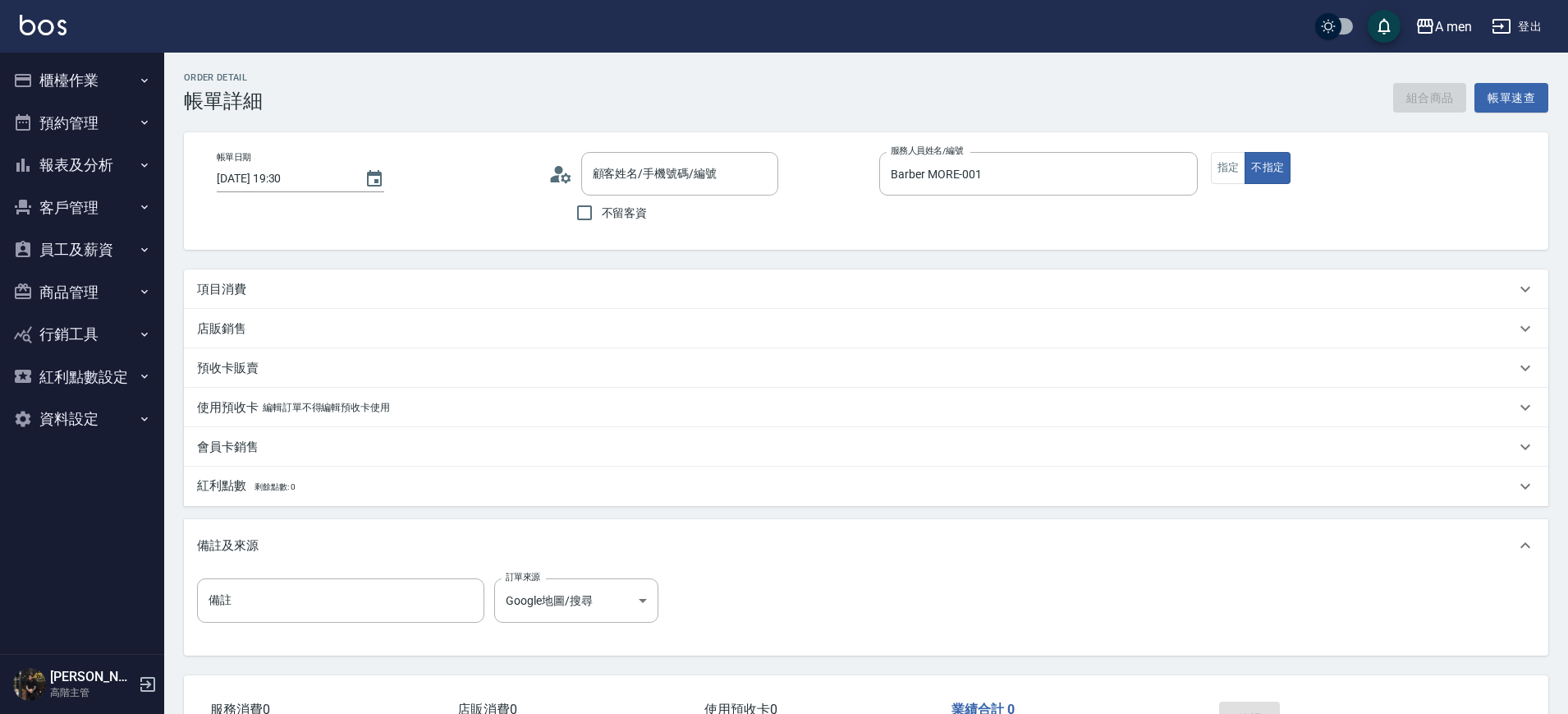
type input "郭晏廷/0978106500/null"
click at [1405, 95] on button "組合商品" at bounding box center [1430, 98] width 74 height 31
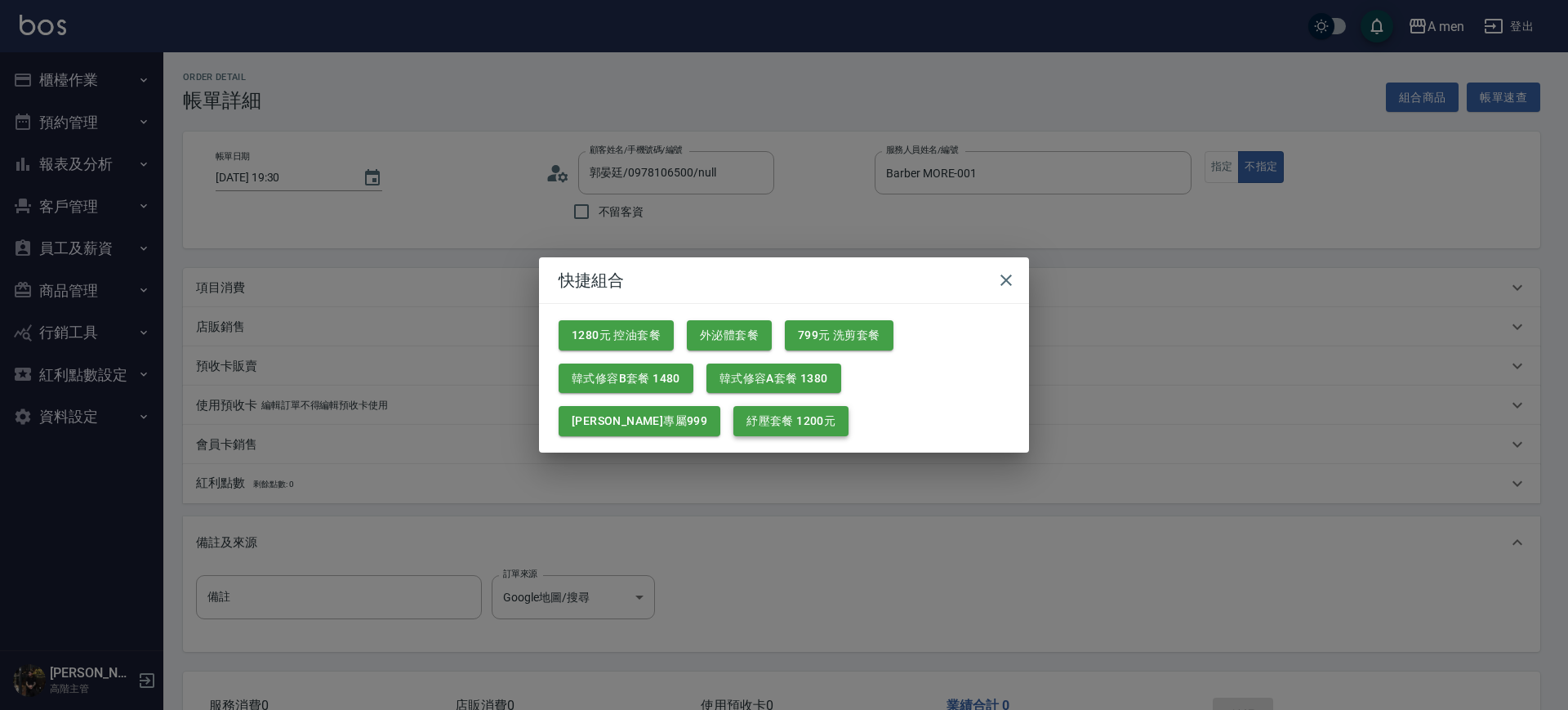
click at [734, 434] on button "紓壓套餐 1200元" at bounding box center [791, 421] width 115 height 31
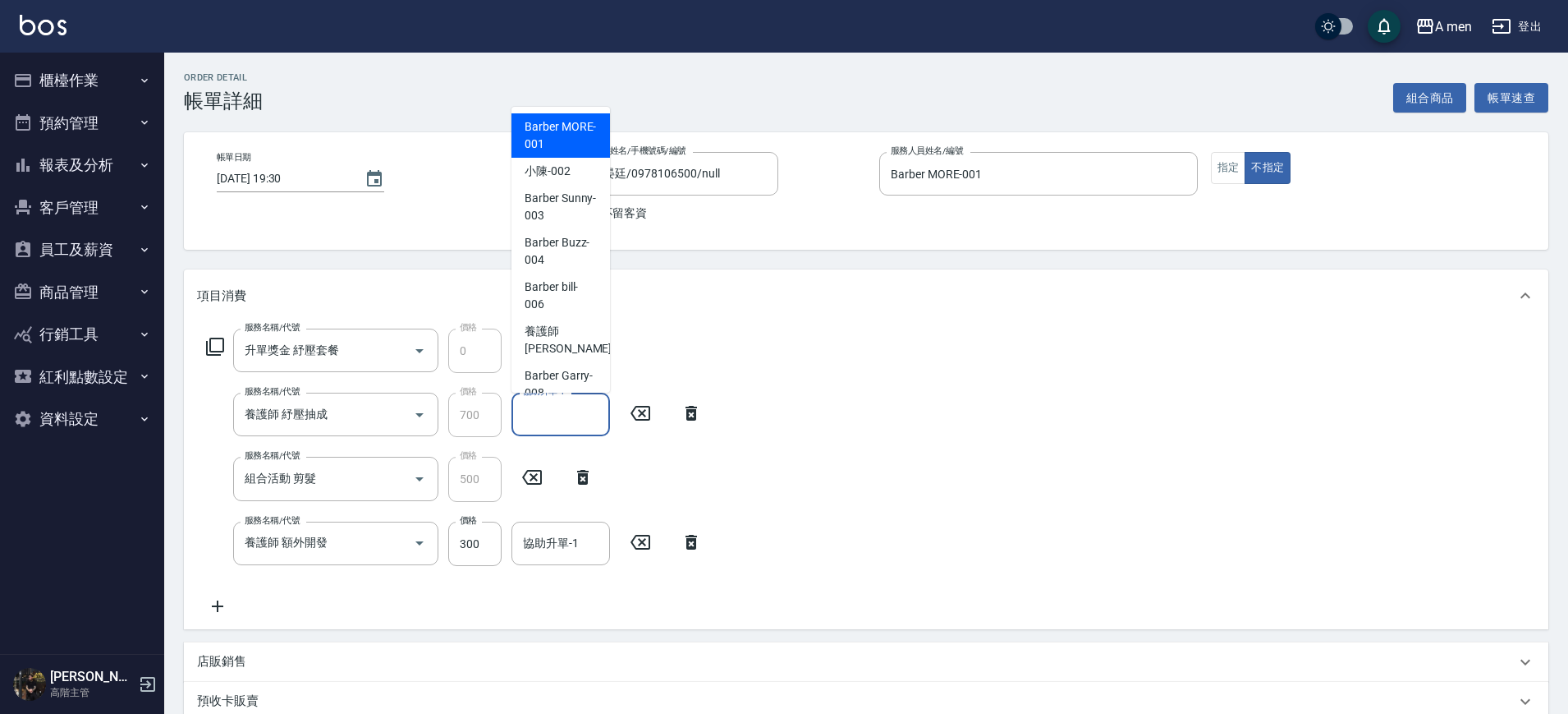
click at [577, 406] on input "協助升單-1" at bounding box center [560, 415] width 84 height 29
click at [556, 161] on div "小陳 -002" at bounding box center [560, 171] width 99 height 27
type input "小陳-002"
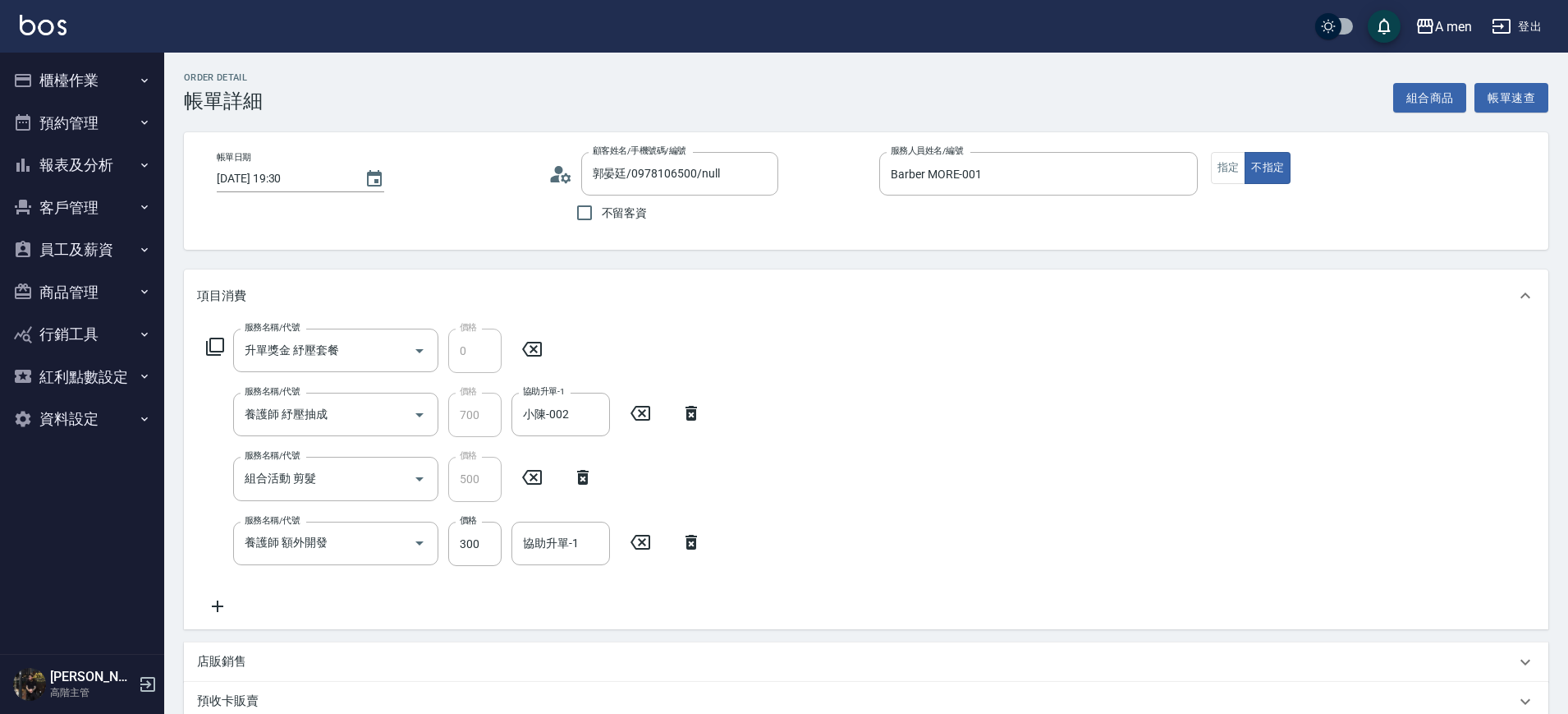
click at [688, 535] on icon at bounding box center [691, 542] width 12 height 15
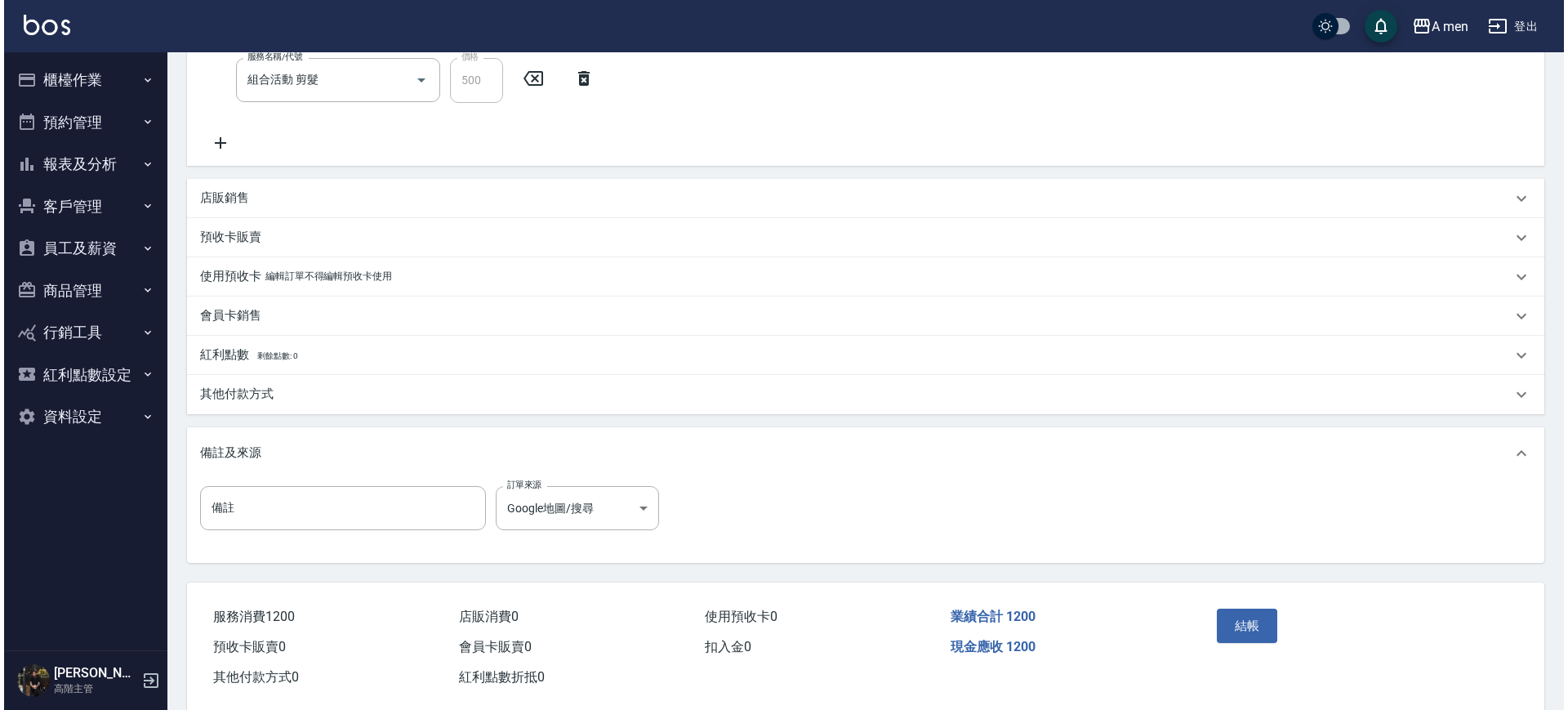
scroll to position [403, 0]
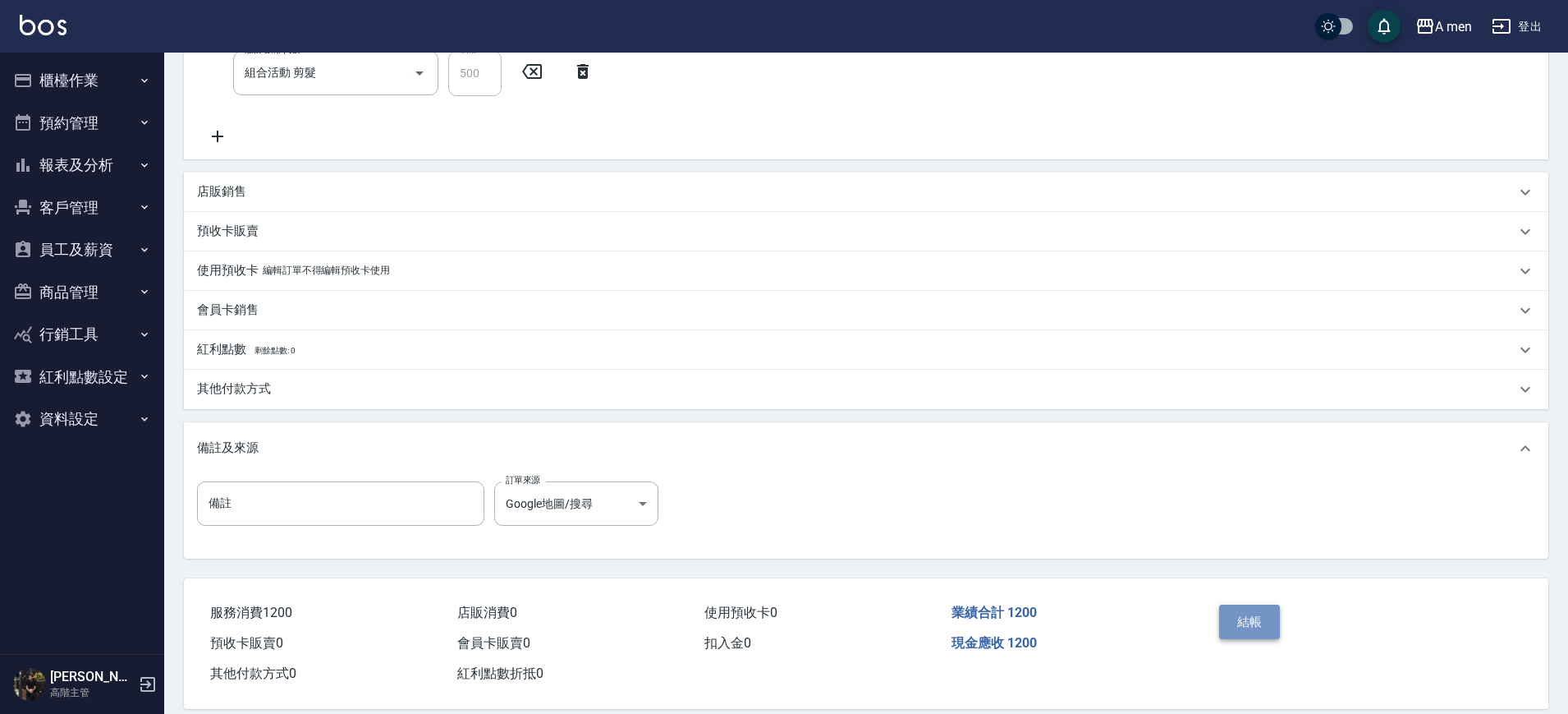
click at [1275, 611] on button "結帳" at bounding box center [1250, 622] width 61 height 35
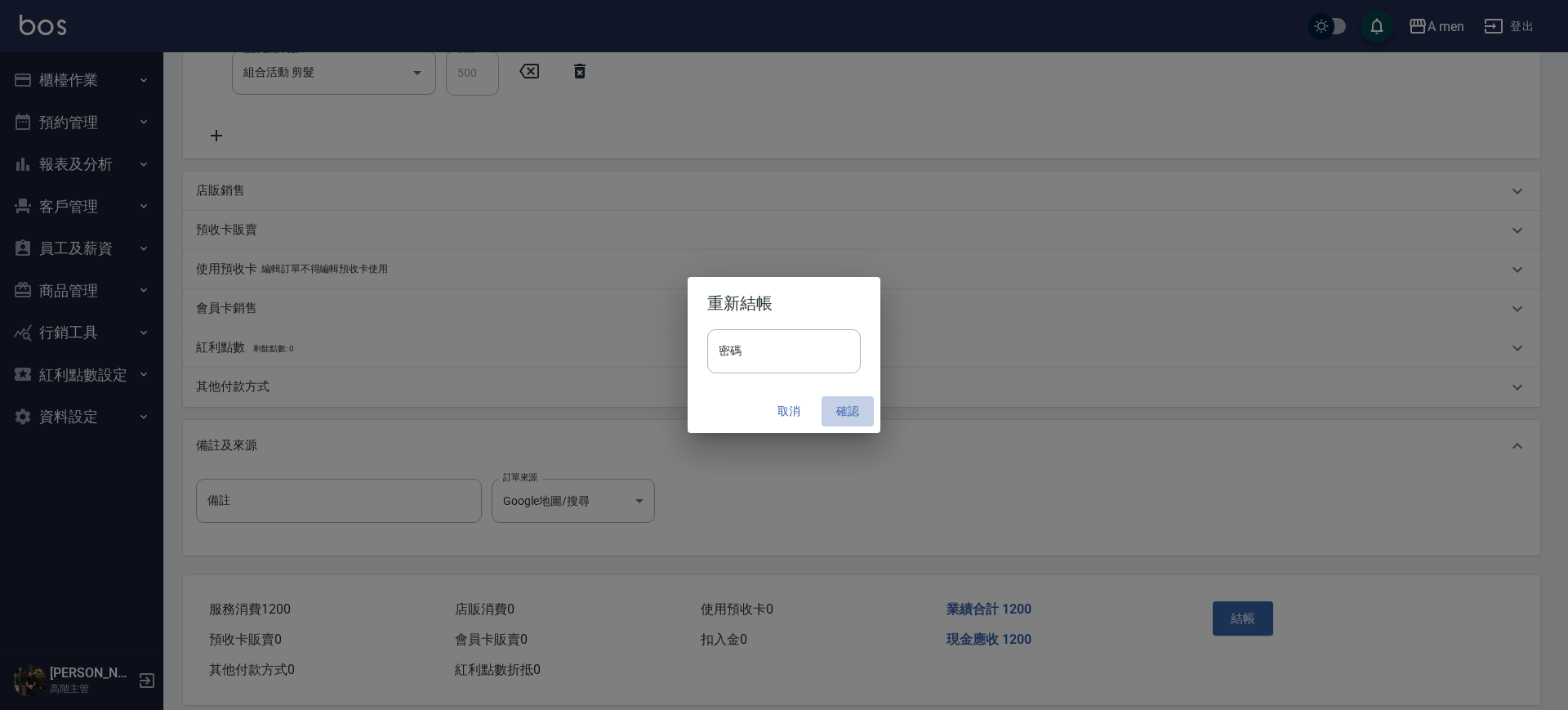
click at [844, 398] on button "確認" at bounding box center [847, 411] width 52 height 31
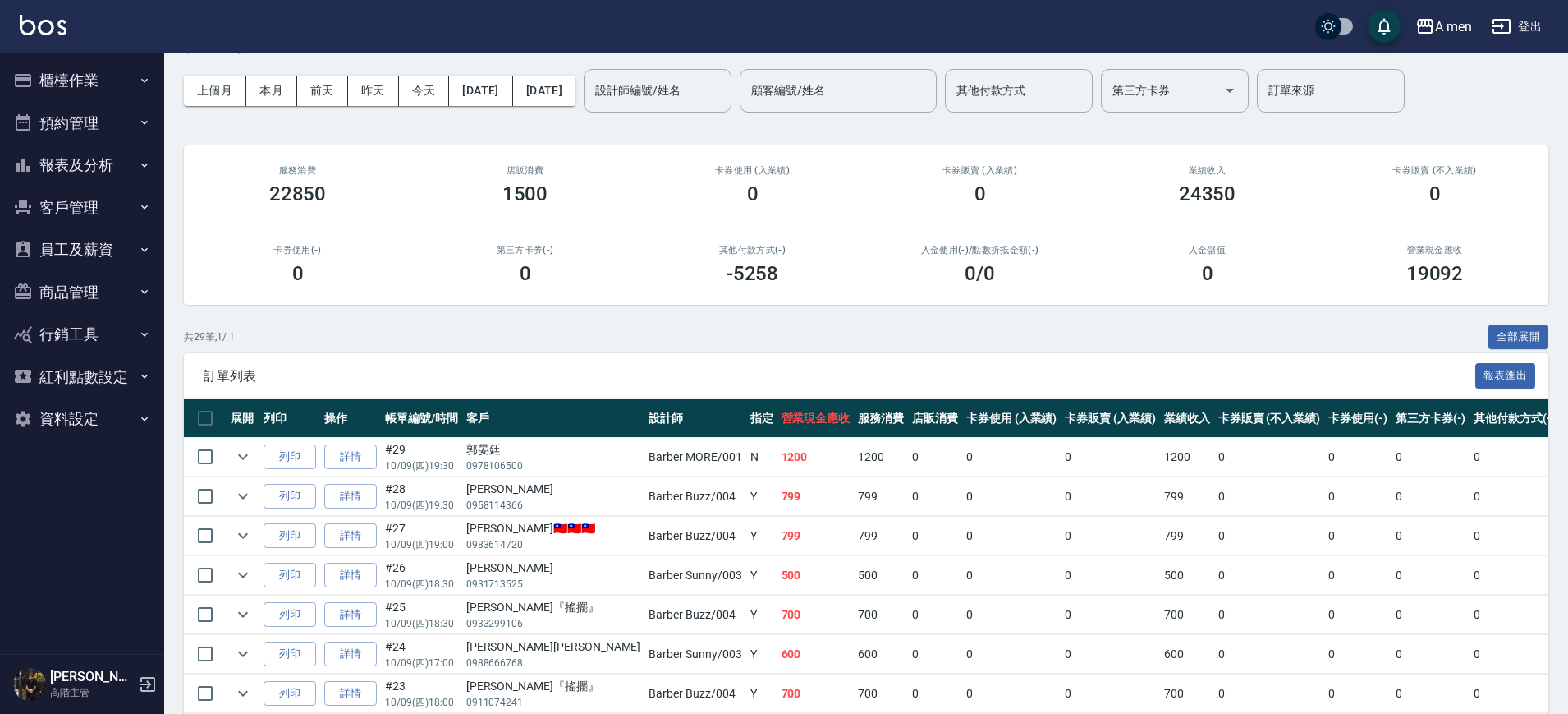
scroll to position [57, 0]
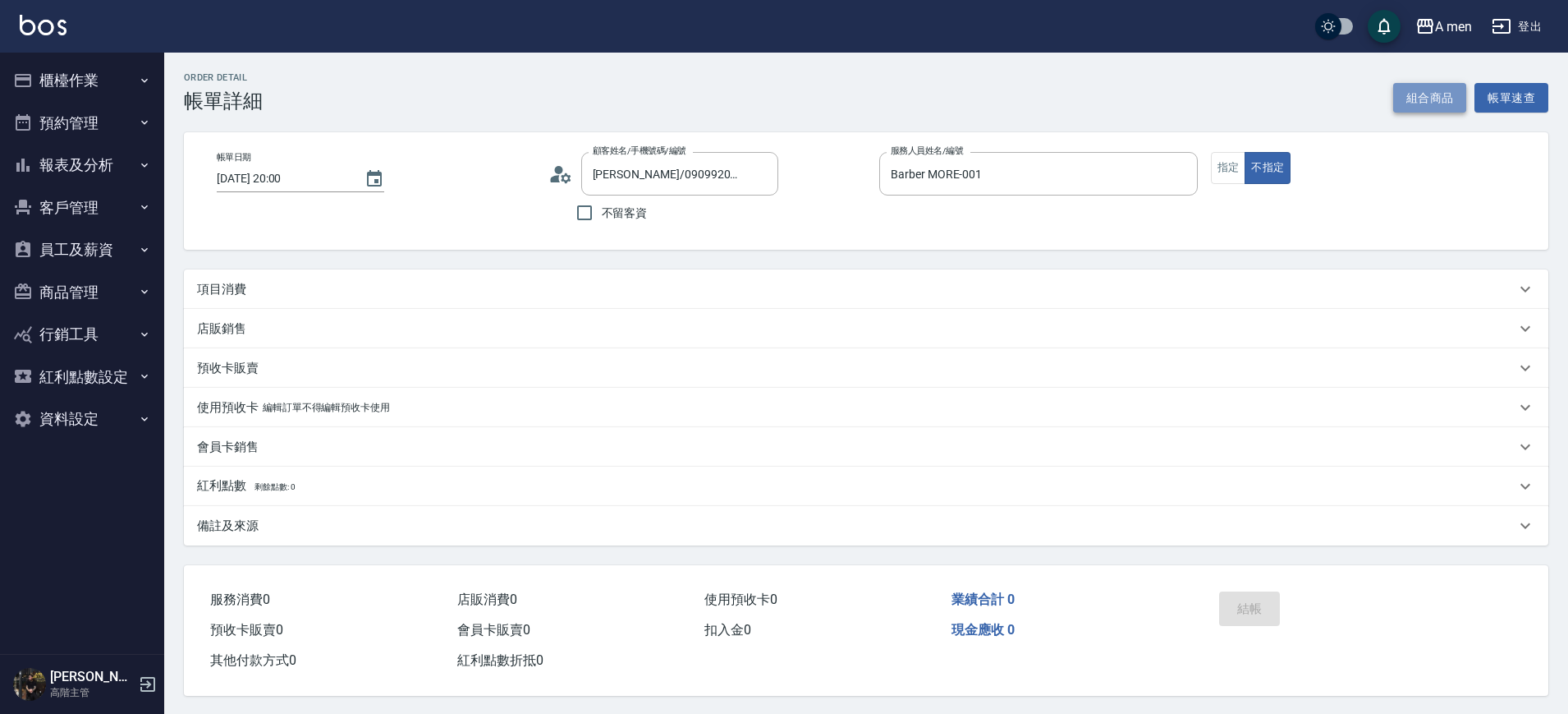
click at [1432, 83] on button "組合商品" at bounding box center [1430, 98] width 74 height 31
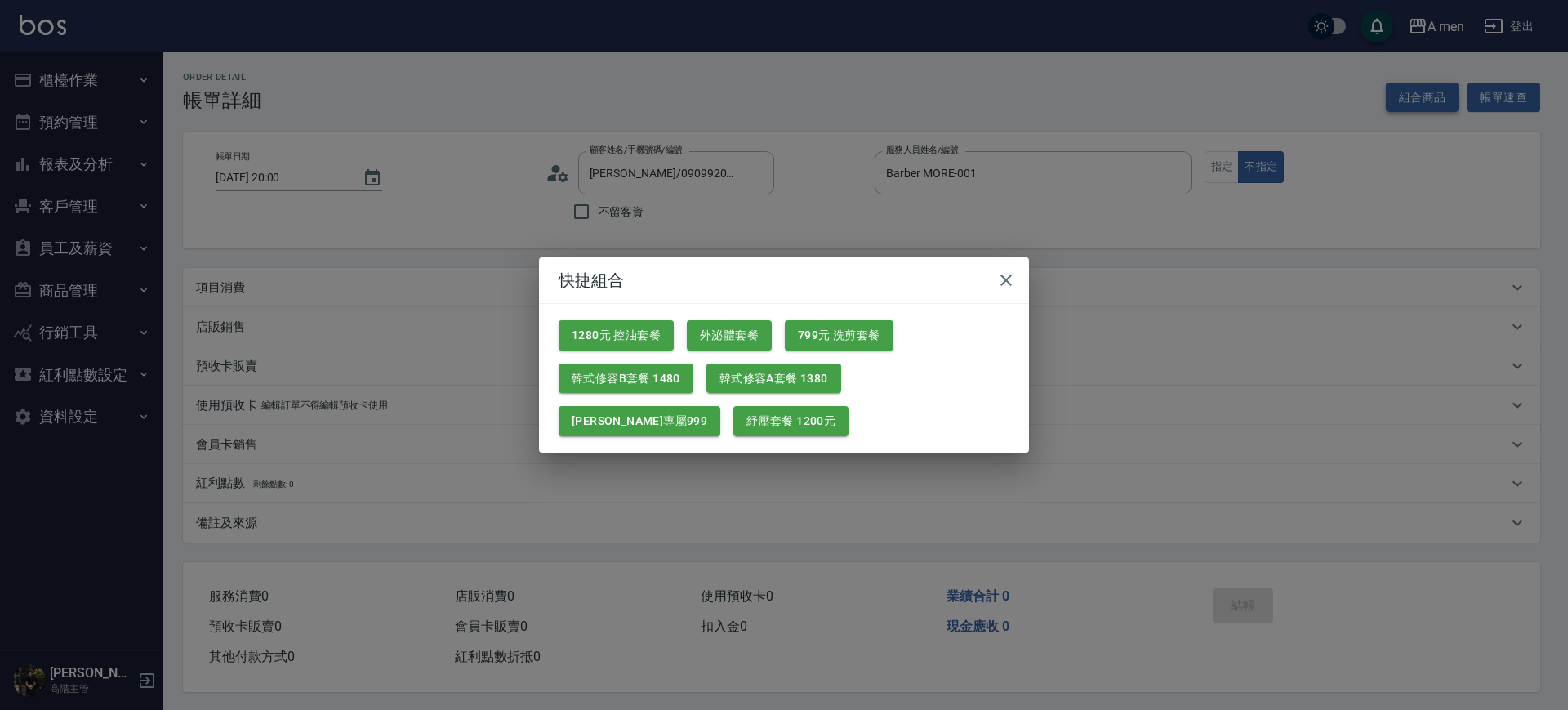
click at [1425, 82] on div "快捷組合 1280元 控油套餐 外泌體套餐 799元 洗剪套餐 韓式修容B套餐 1480 韓式修容A套餐 1380 楊莫專屬999 紓壓套餐 1200元" at bounding box center [784, 355] width 1568 height 710
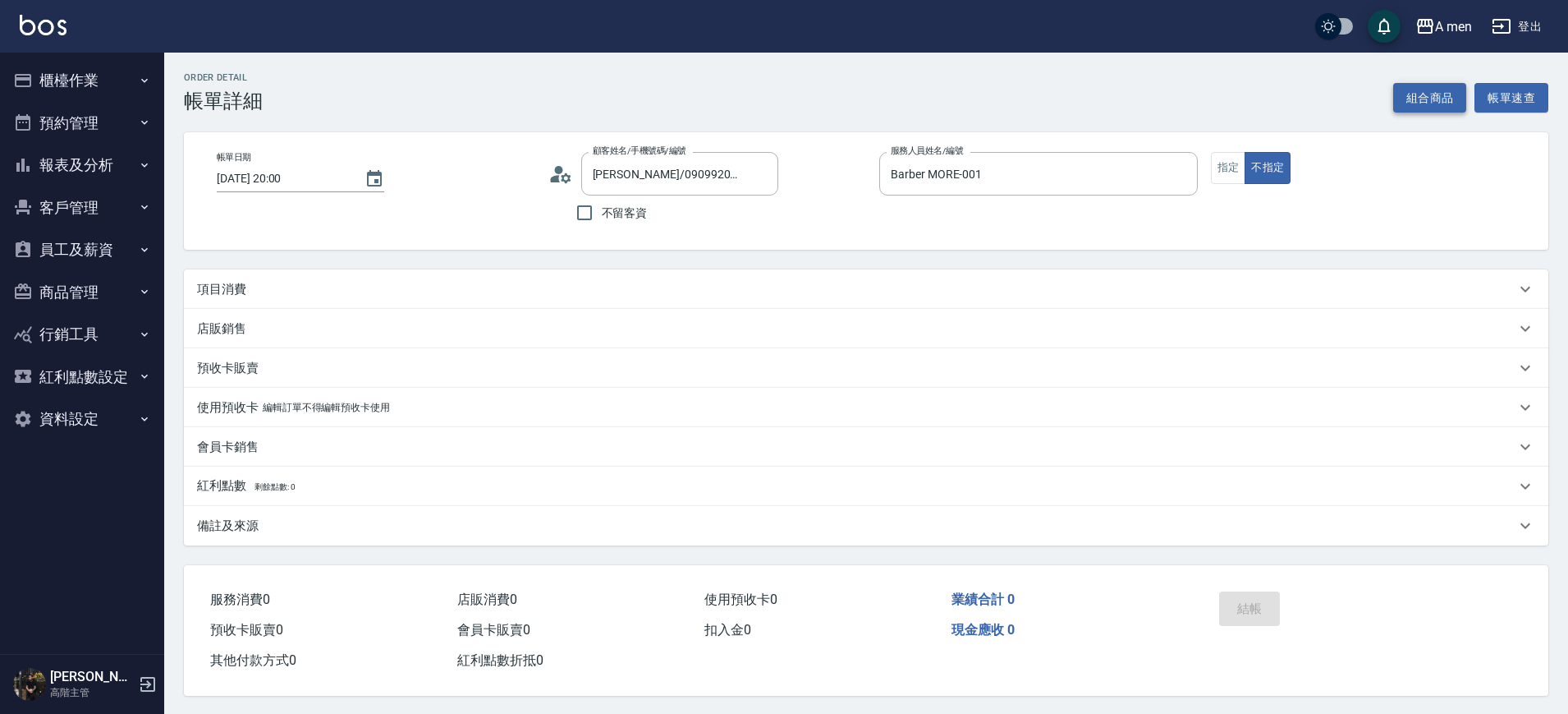
click at [1416, 95] on button "組合商品" at bounding box center [1430, 98] width 74 height 31
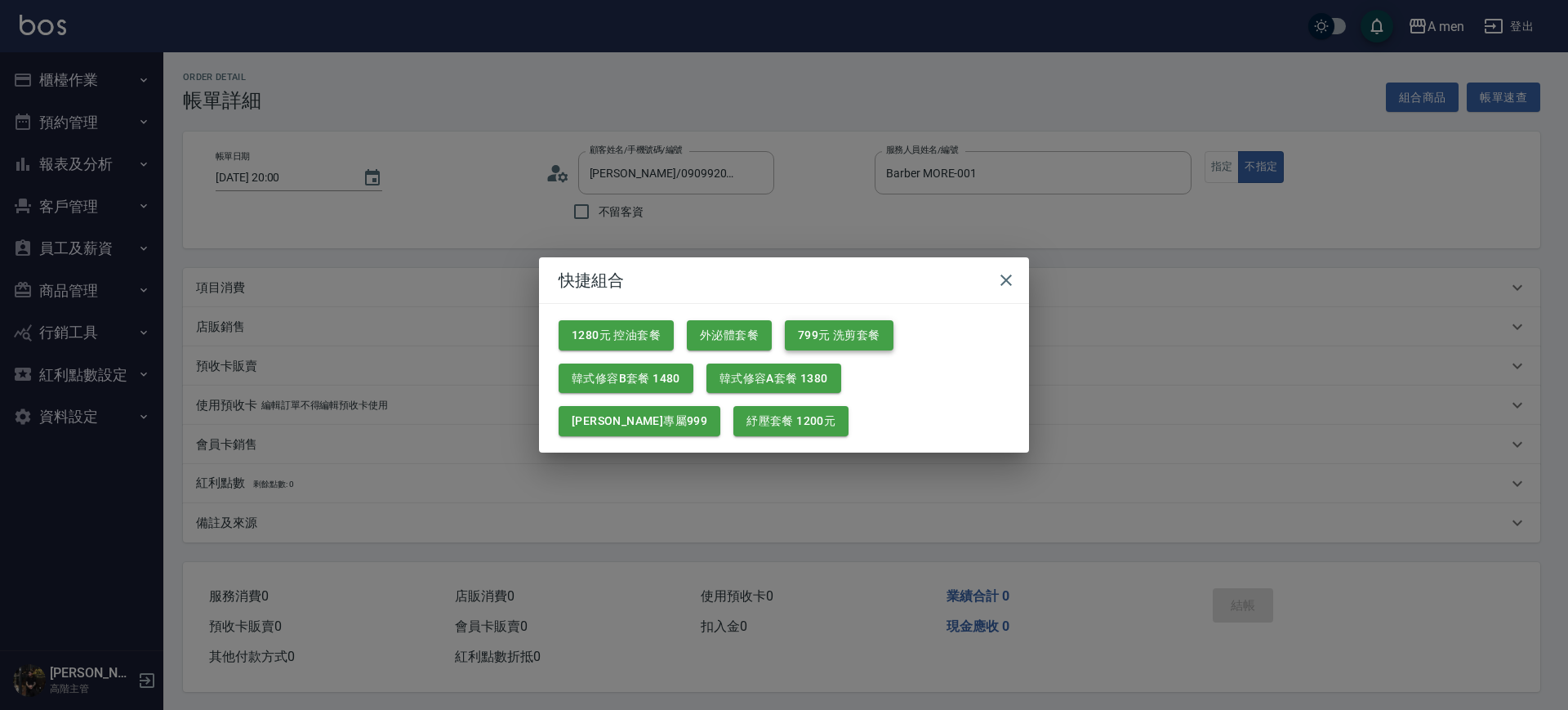
click at [816, 341] on button "799元 洗剪套餐" at bounding box center [839, 335] width 109 height 31
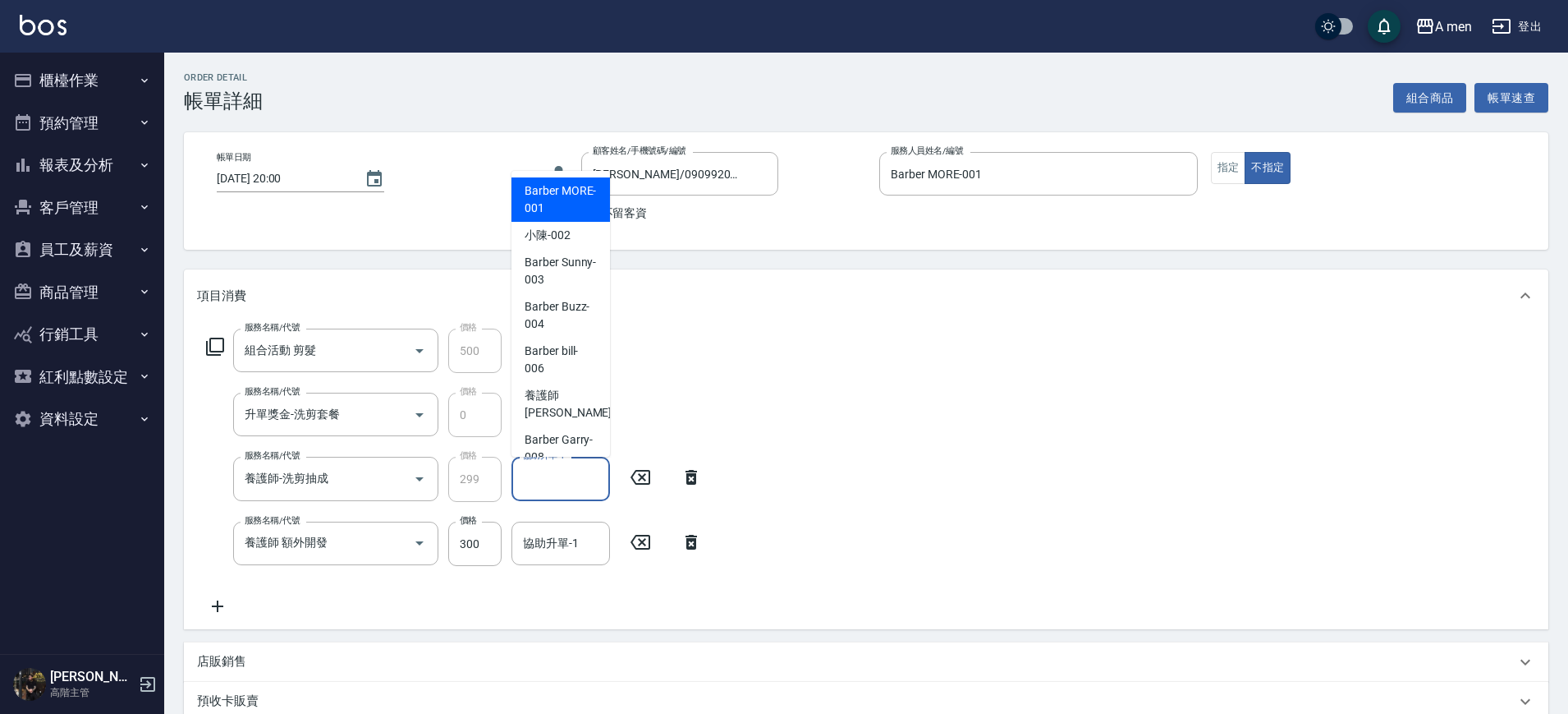
click at [583, 470] on input "協助升單-1" at bounding box center [560, 478] width 84 height 29
click at [555, 240] on span "小陳 -002" at bounding box center [547, 235] width 46 height 17
type input "小陳-002"
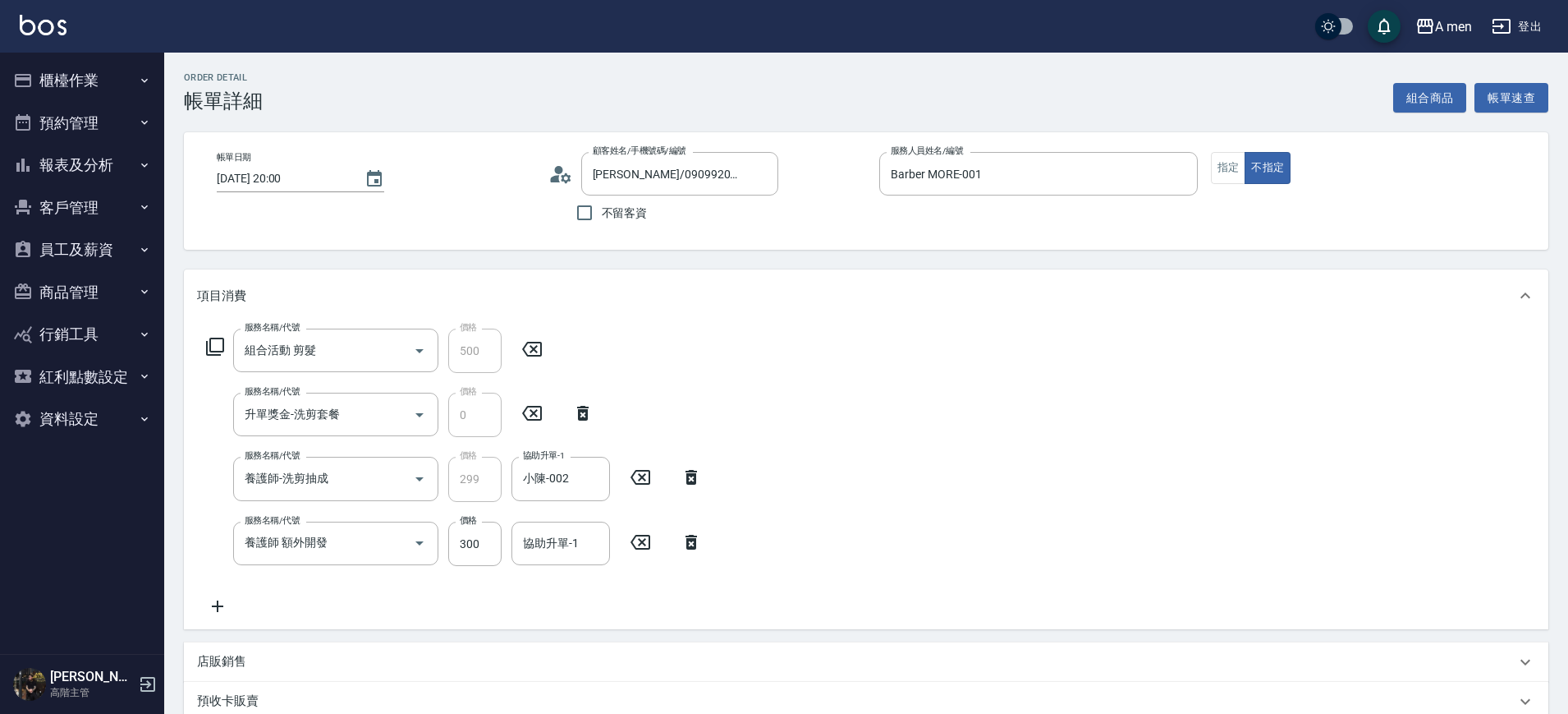
click at [700, 555] on div "服務名稱/代號 養護師 額外開發 服務名稱/代號 價格 300 價格 協助升單-1 協助升單-1" at bounding box center [454, 544] width 515 height 45
click at [691, 535] on icon at bounding box center [691, 542] width 12 height 15
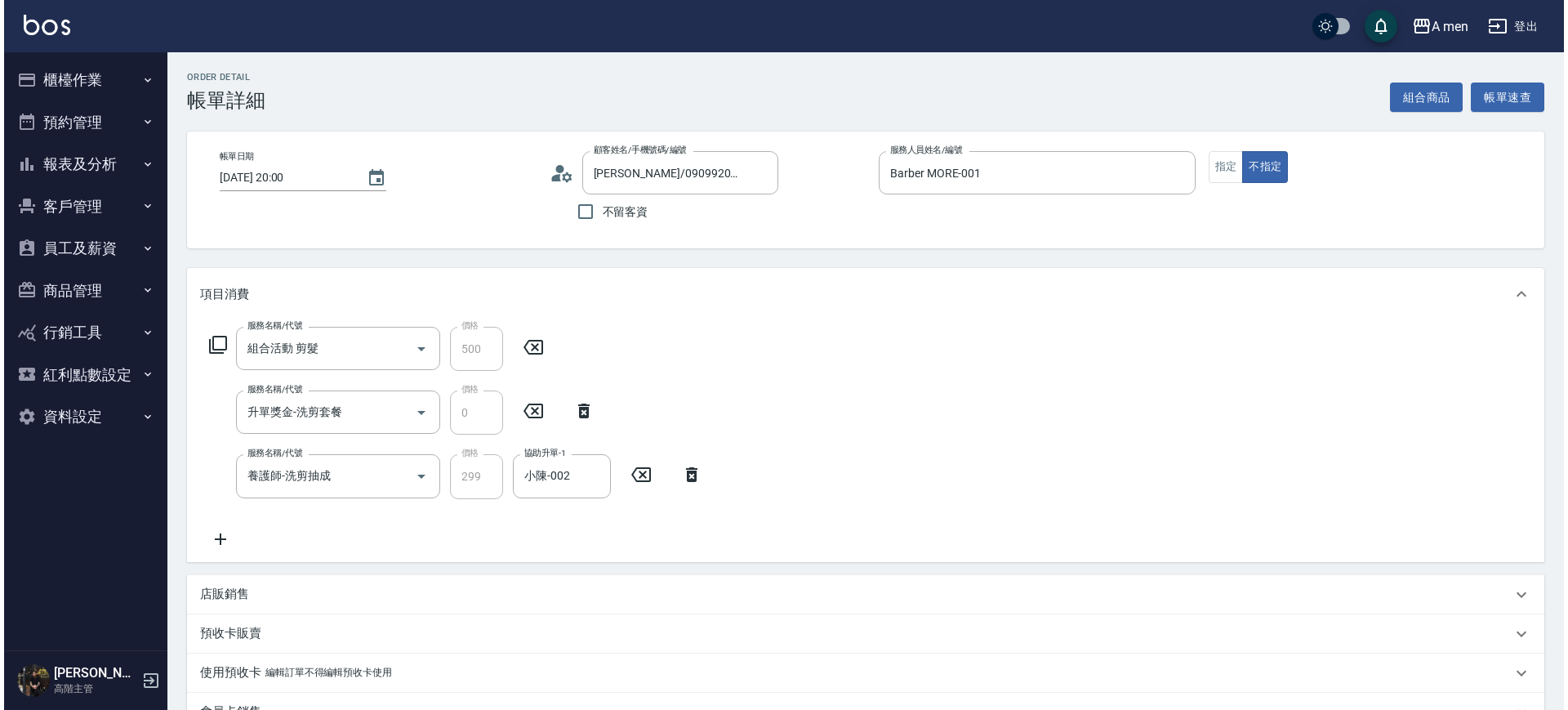
scroll to position [316, 0]
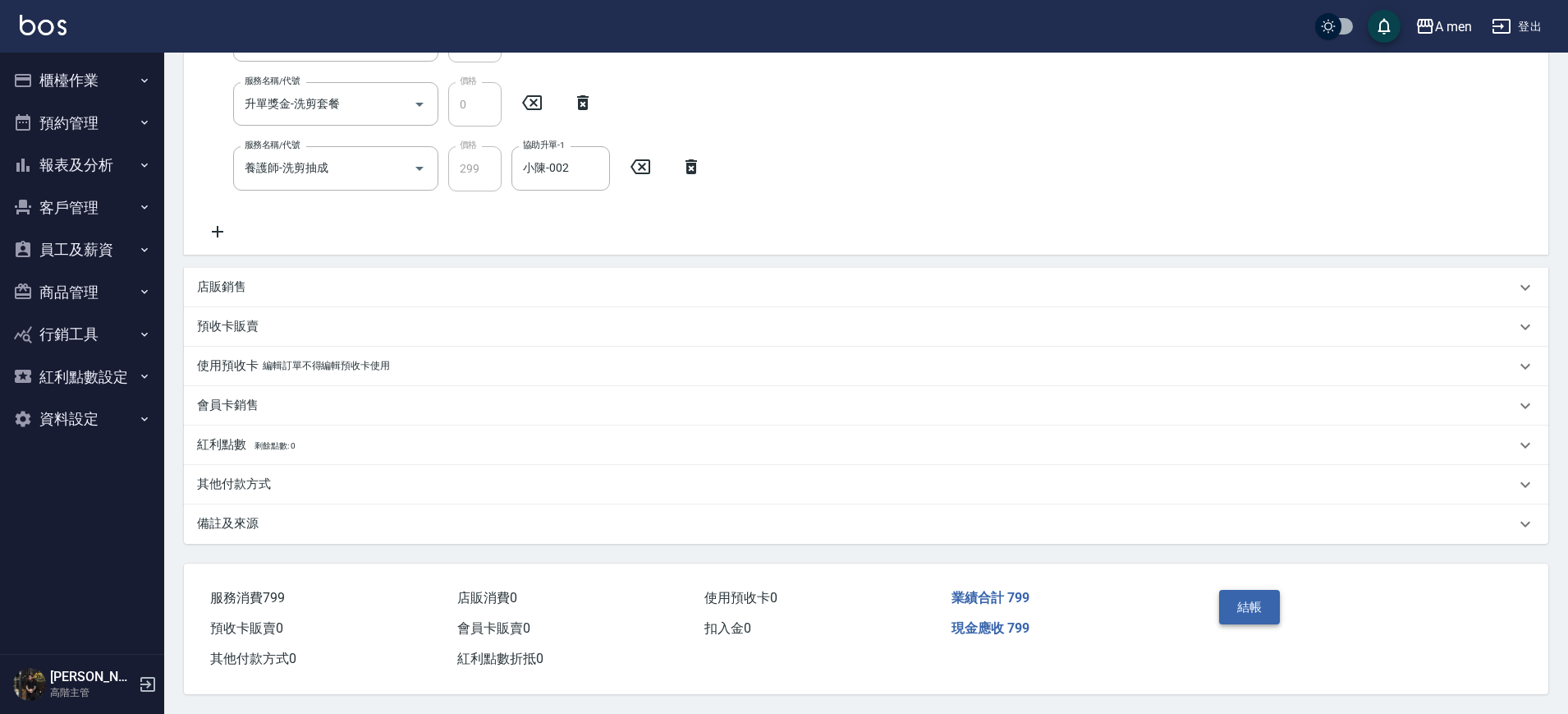
click at [1272, 612] on button "結帳" at bounding box center [1250, 607] width 61 height 35
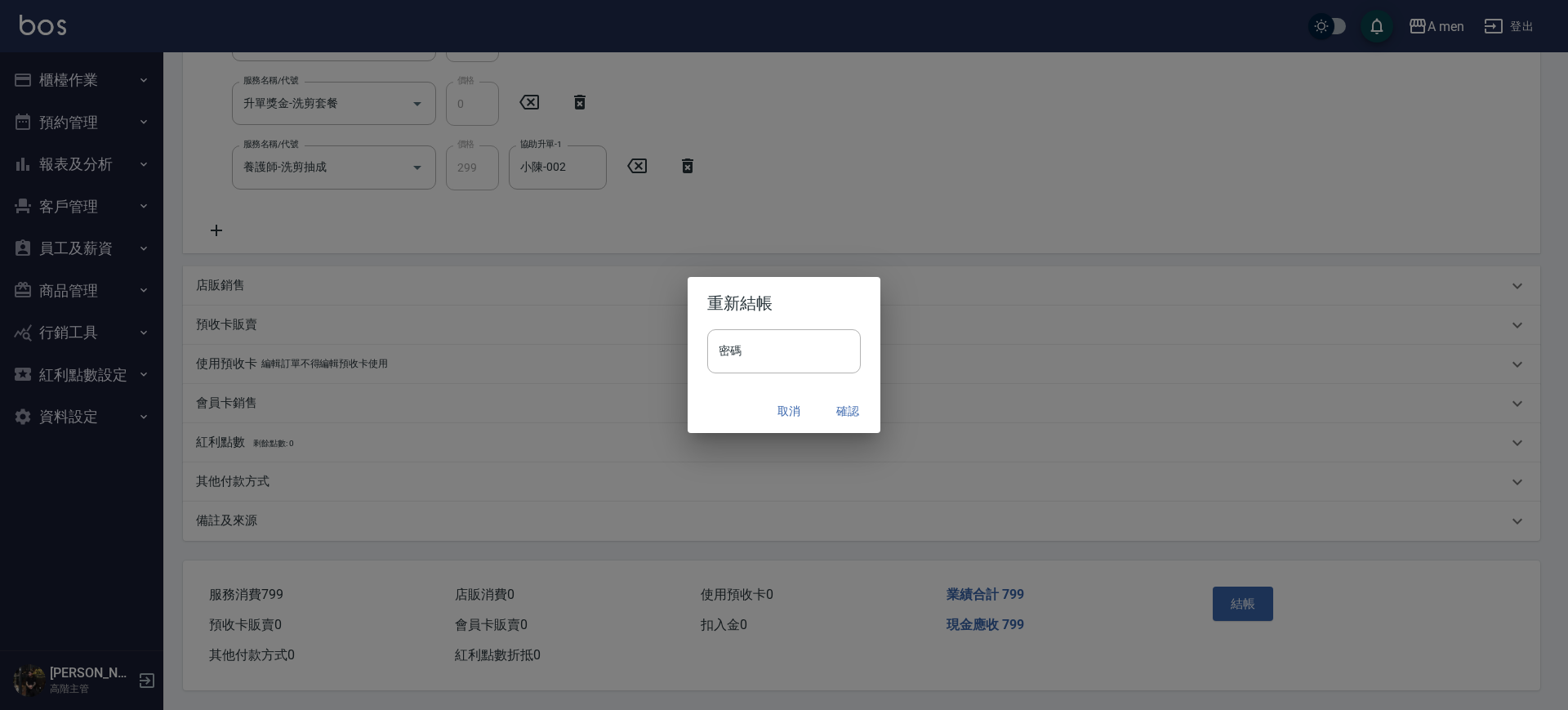
click at [841, 406] on button "確認" at bounding box center [847, 411] width 52 height 31
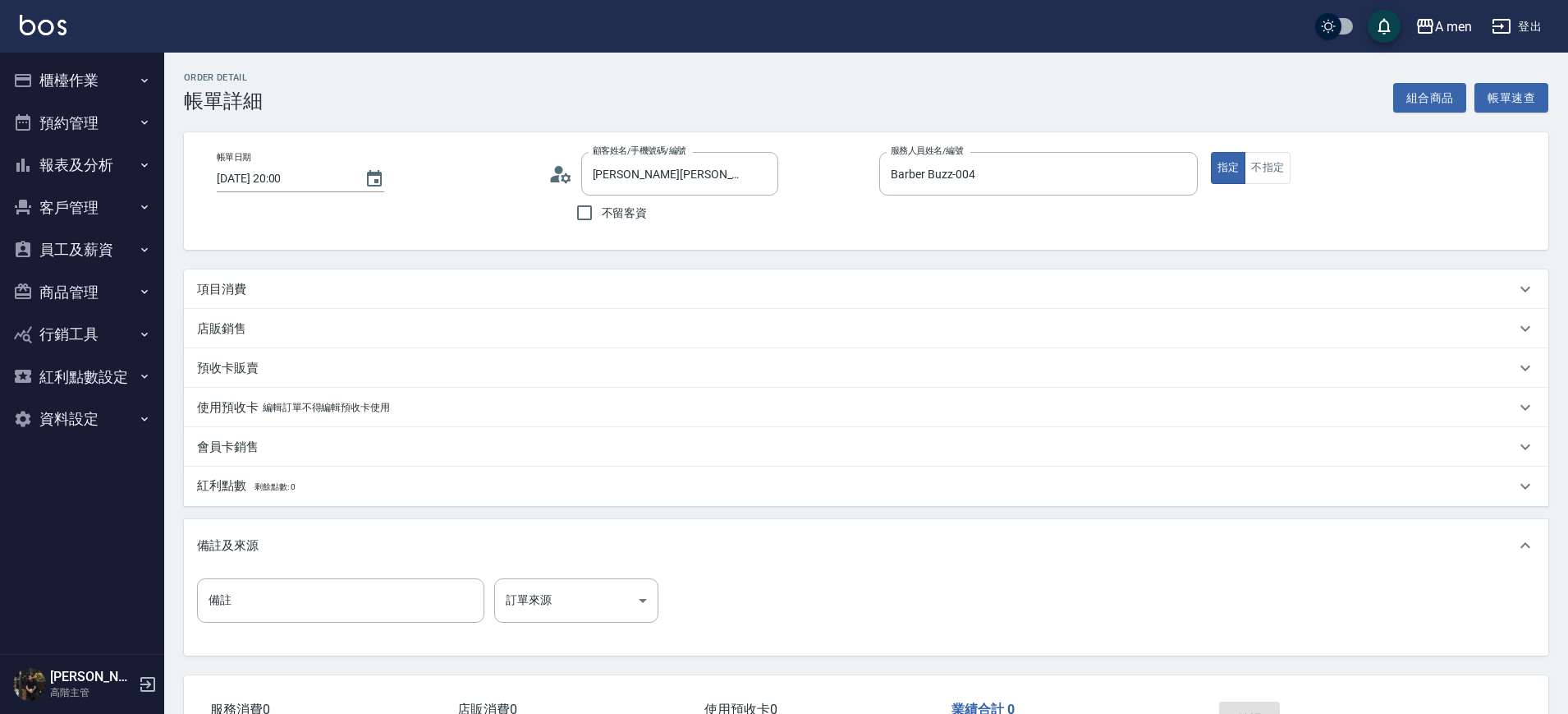
click at [777, 285] on div "項目消費" at bounding box center [856, 289] width 1319 height 17
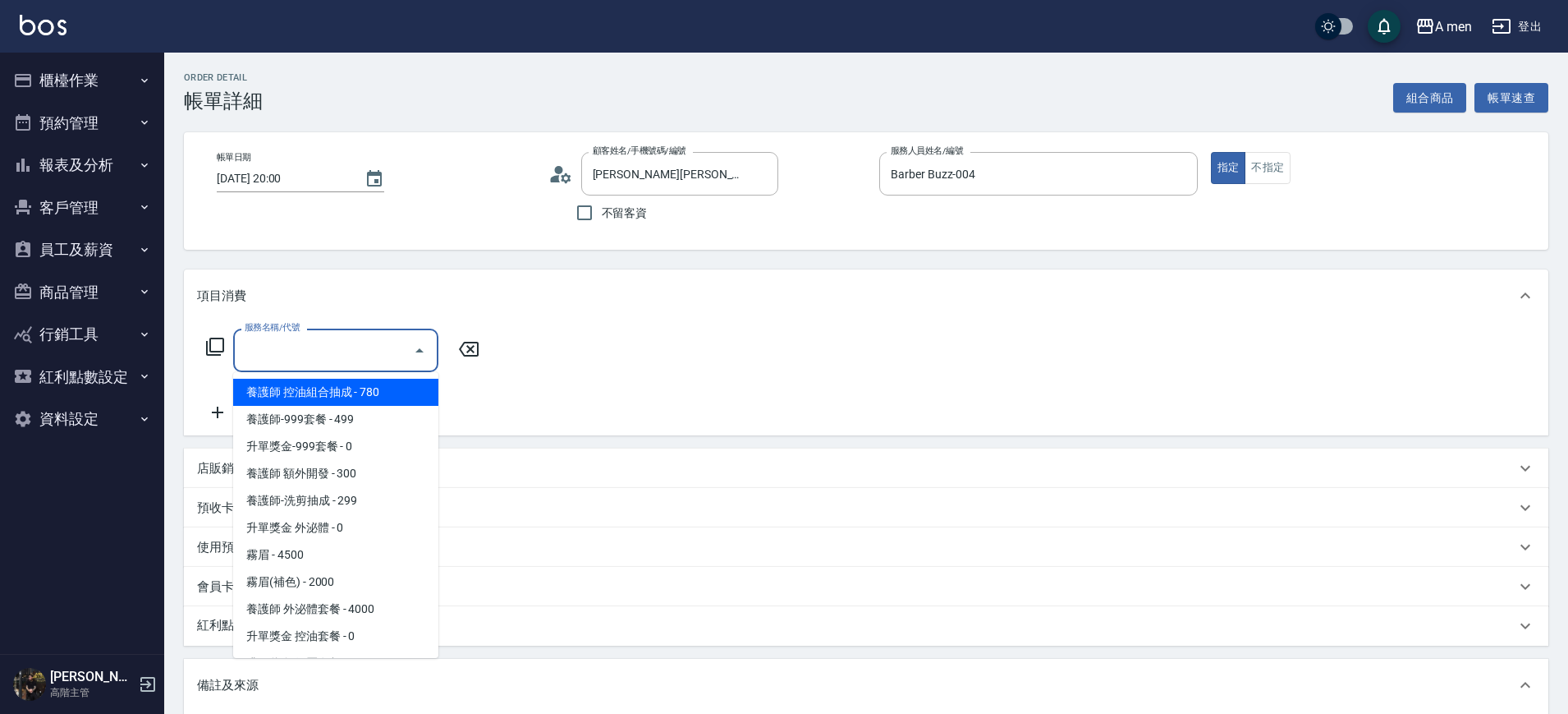
click at [374, 351] on input "服務名稱/代號" at bounding box center [323, 350] width 166 height 29
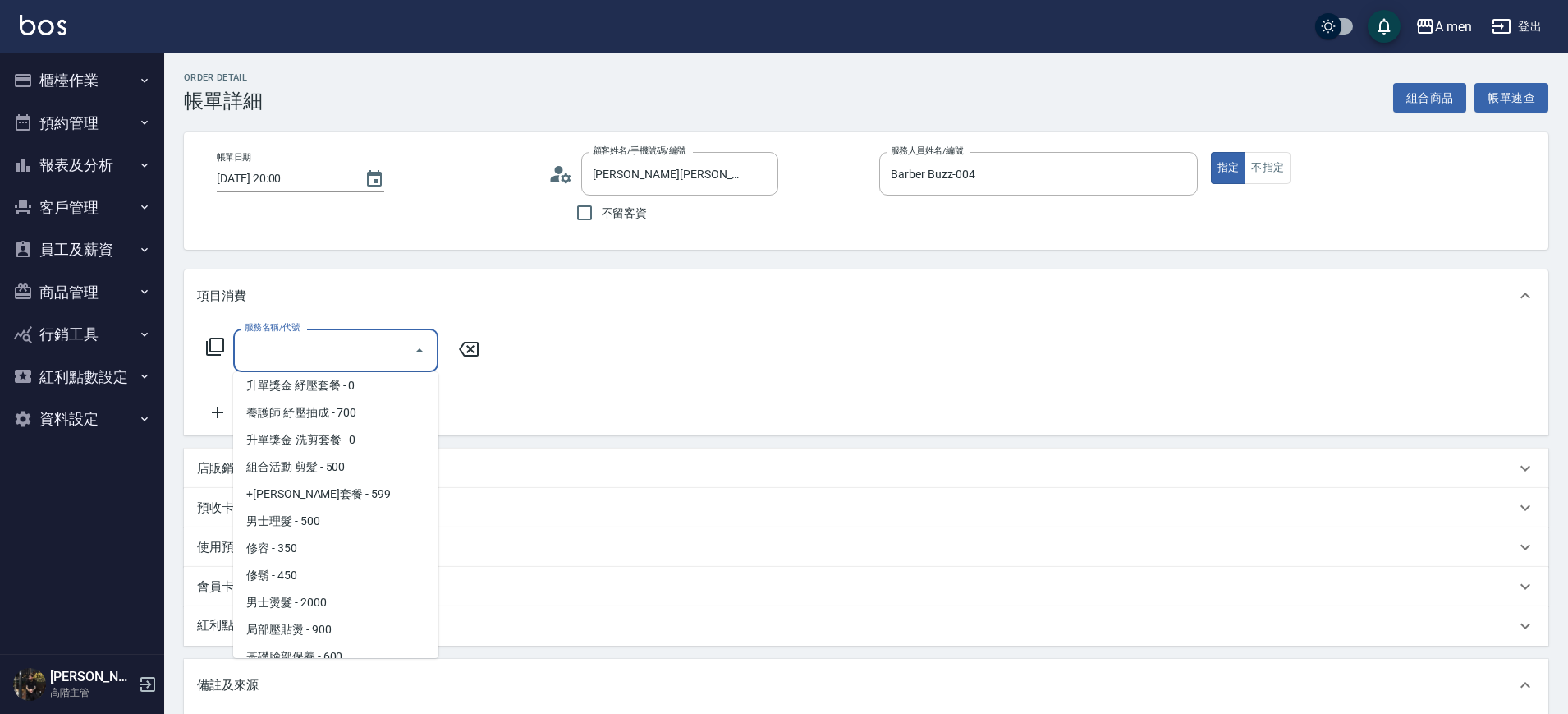
scroll to position [279, 0]
click at [328, 527] on span "男士理髮 - 500" at bounding box center [336, 520] width 206 height 27
type input "男士理髮(A01)"
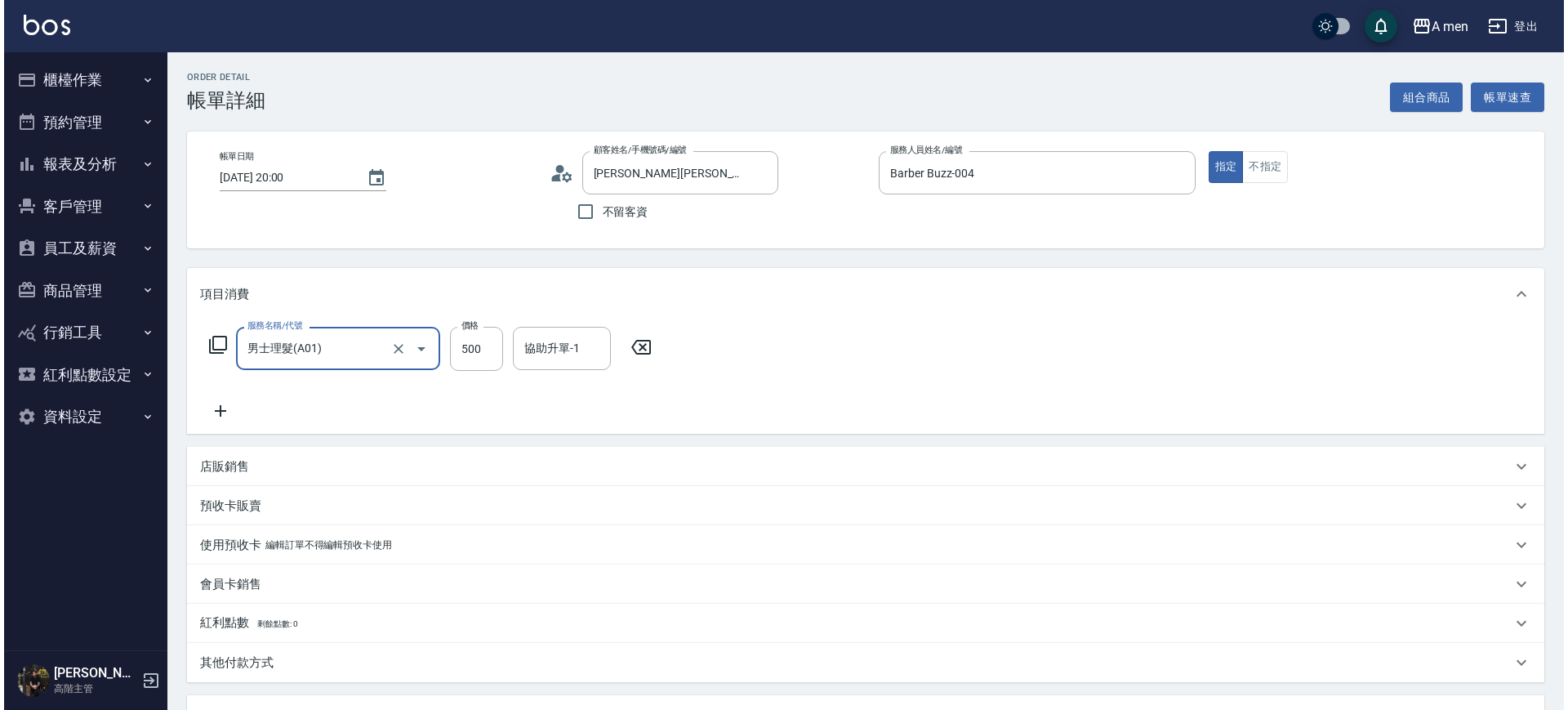
scroll to position [298, 0]
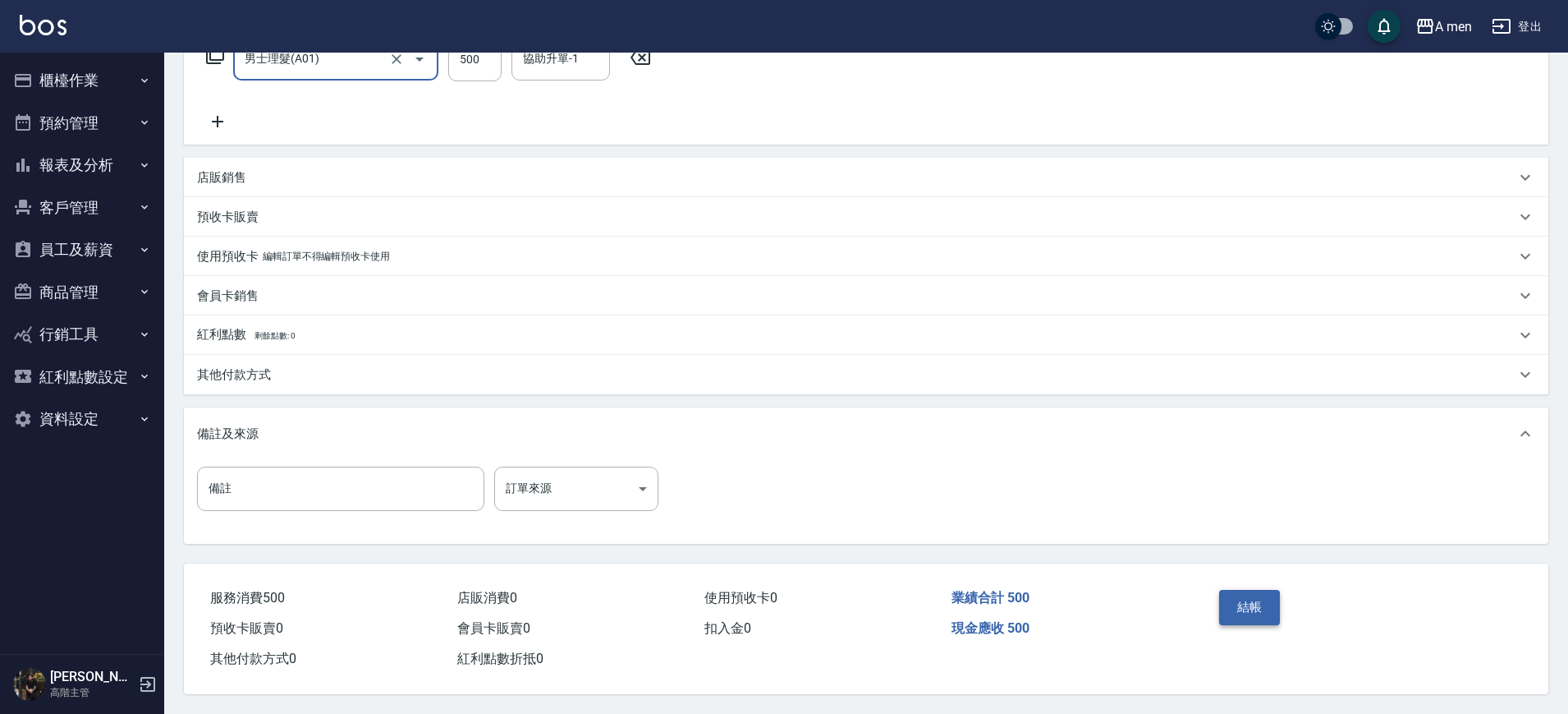
click at [1231, 601] on button "結帳" at bounding box center [1250, 607] width 61 height 35
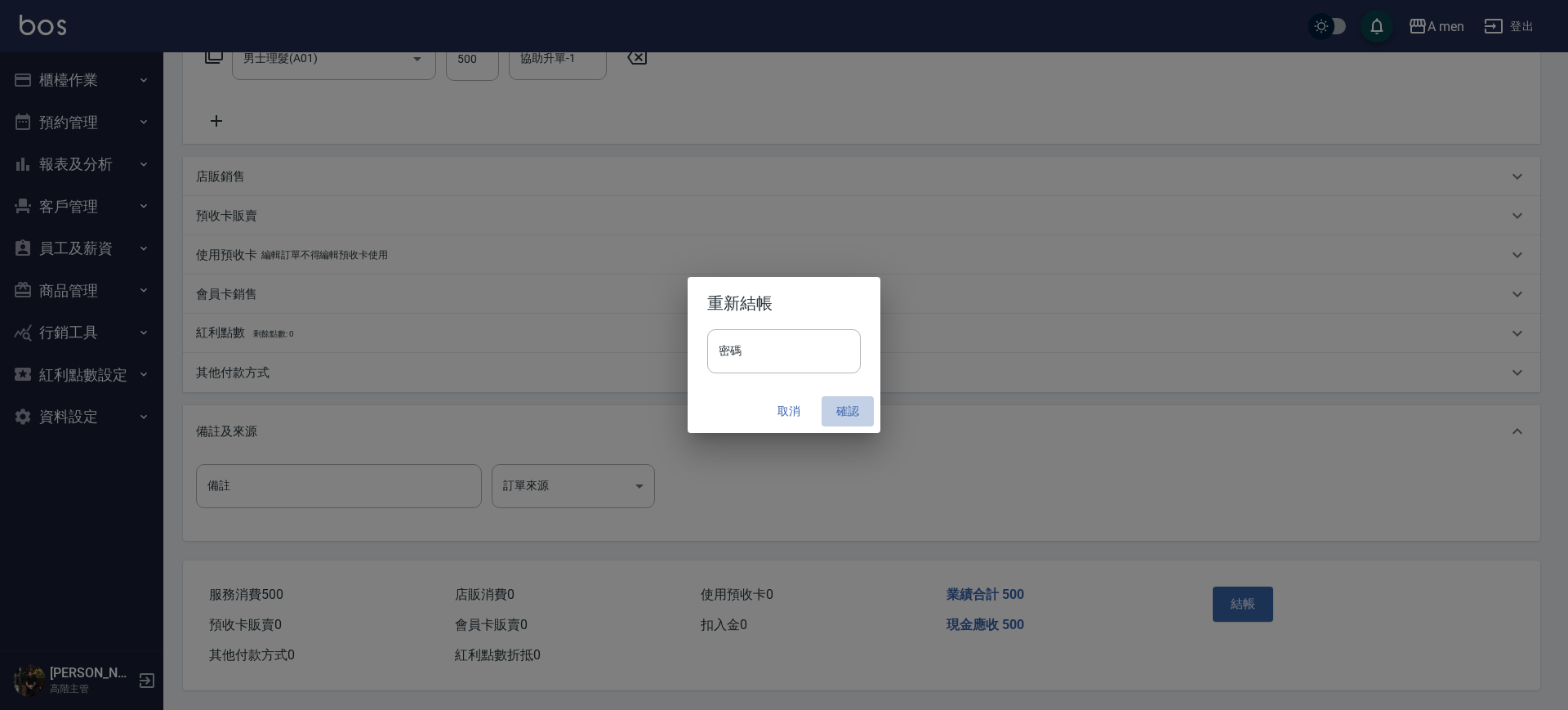
click at [845, 402] on button "確認" at bounding box center [847, 411] width 52 height 31
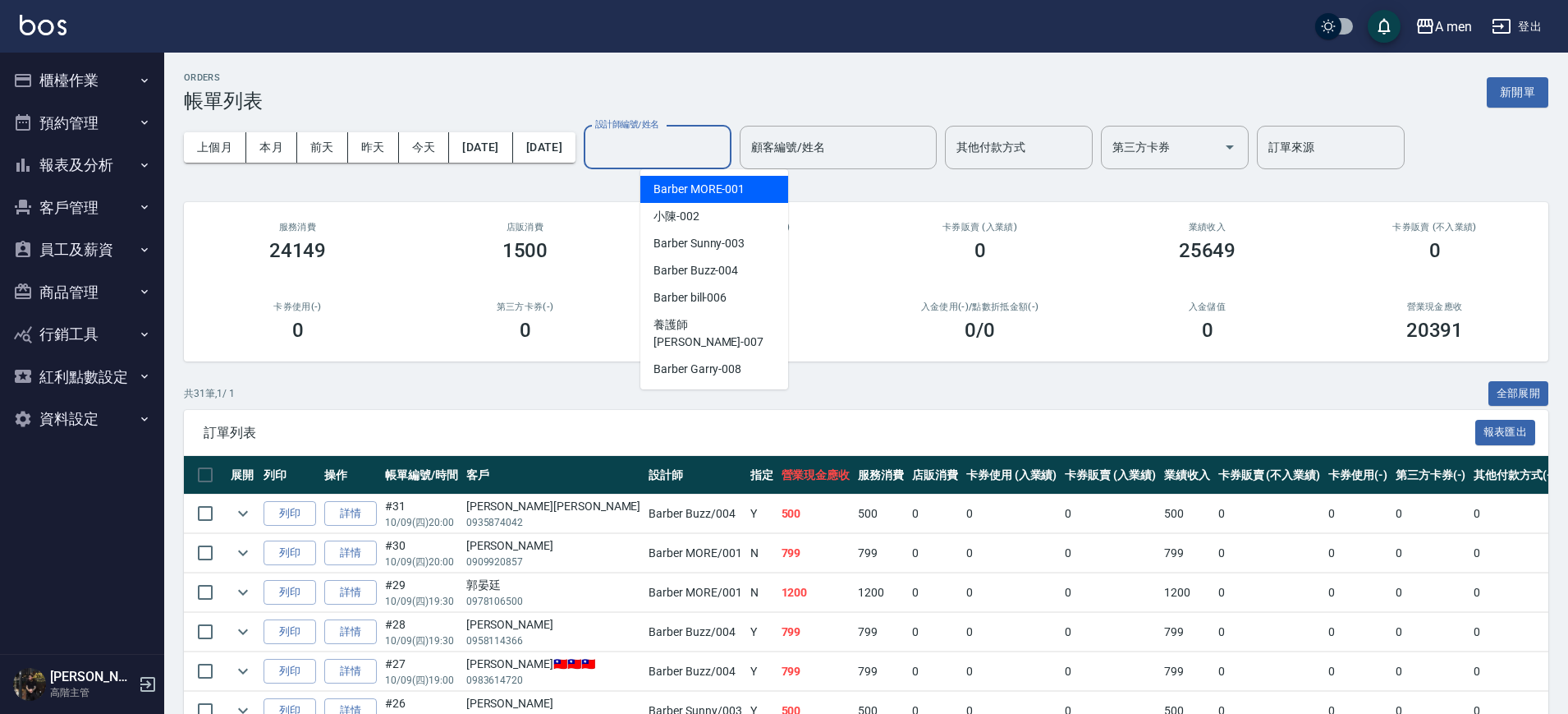
click at [724, 141] on input "設計師編號/姓名" at bounding box center [657, 148] width 133 height 29
click at [714, 265] on span "Barber Buzz -004" at bounding box center [696, 270] width 85 height 17
type input "Barber Buzz-004"
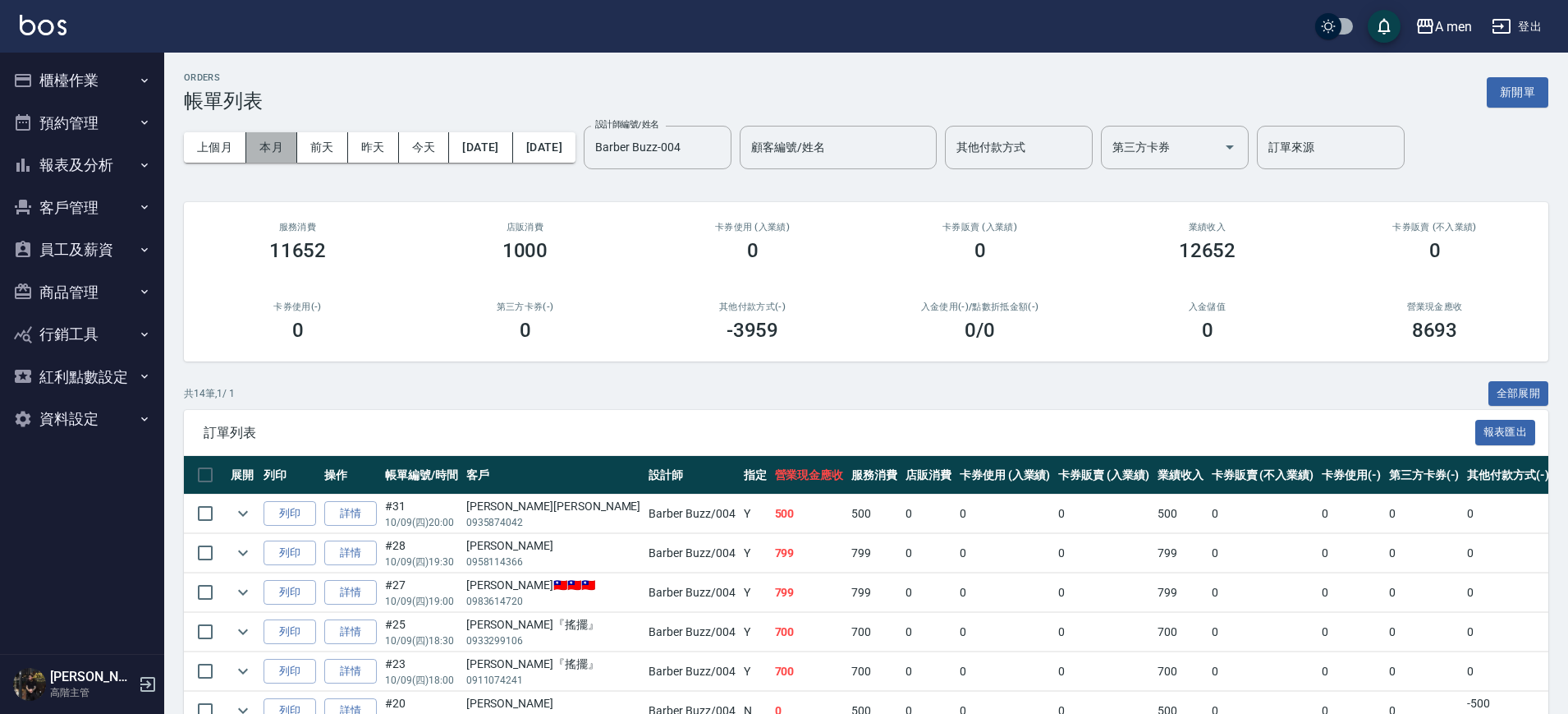
click at [273, 138] on button "本月" at bounding box center [271, 148] width 51 height 31
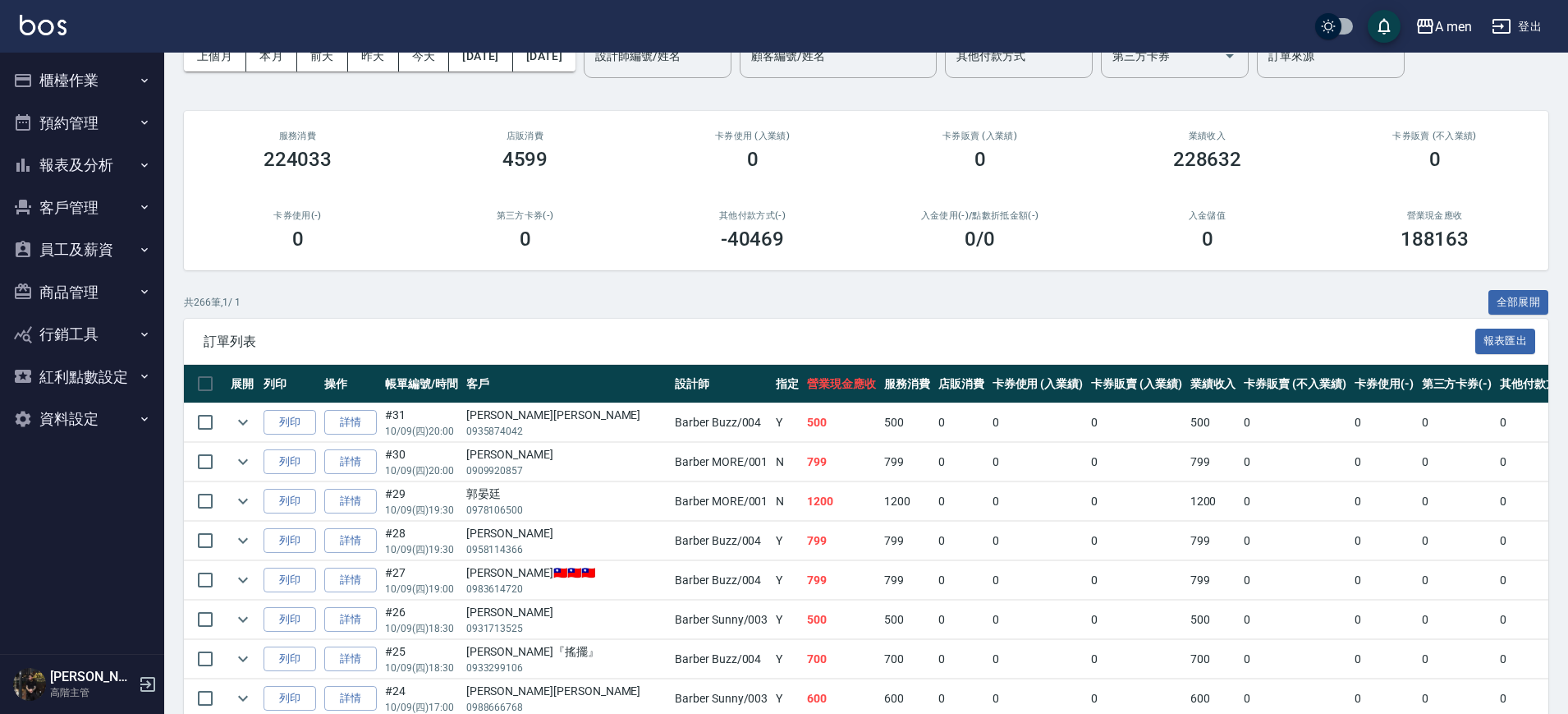
scroll to position [171, 0]
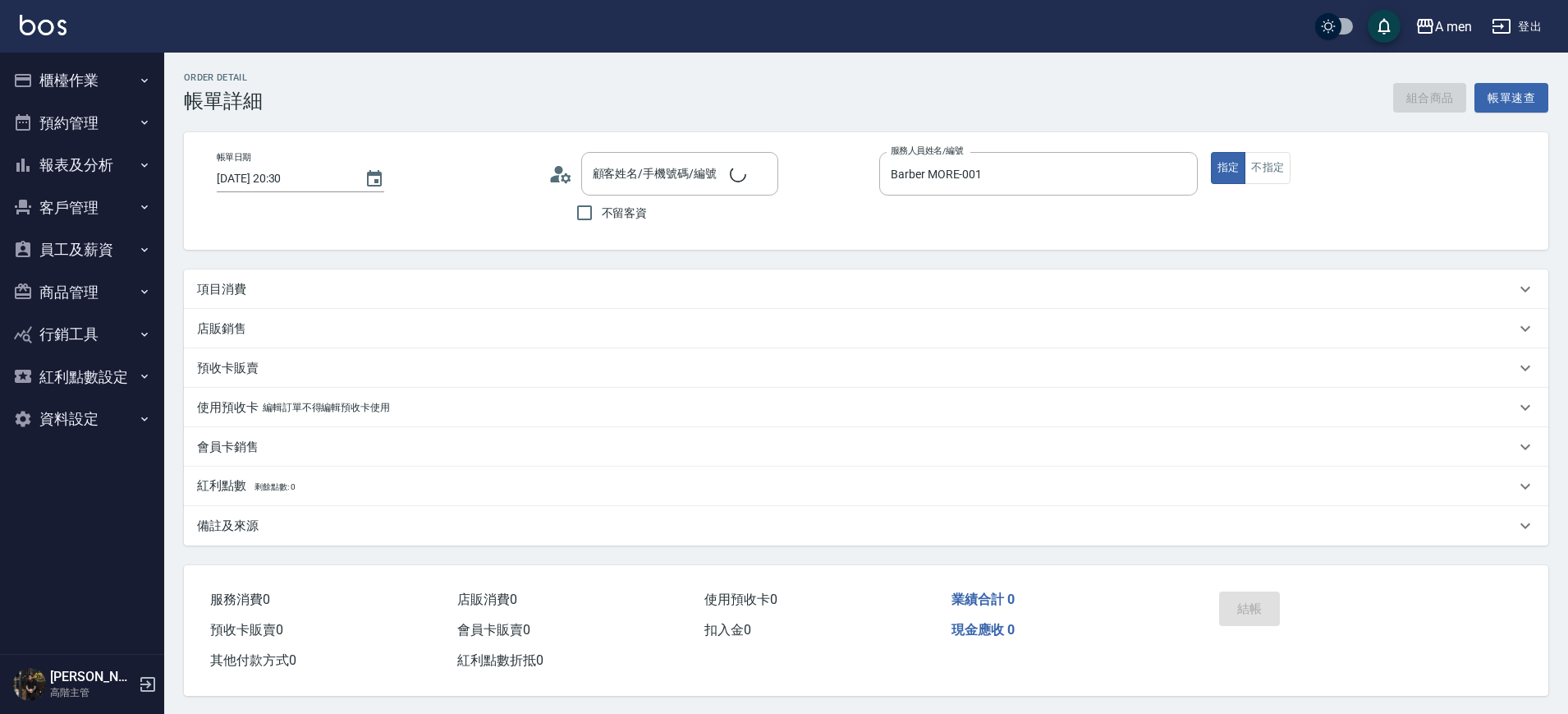
type input "洪/0972991975/null"
click at [1405, 97] on button "組合商品" at bounding box center [1430, 98] width 74 height 31
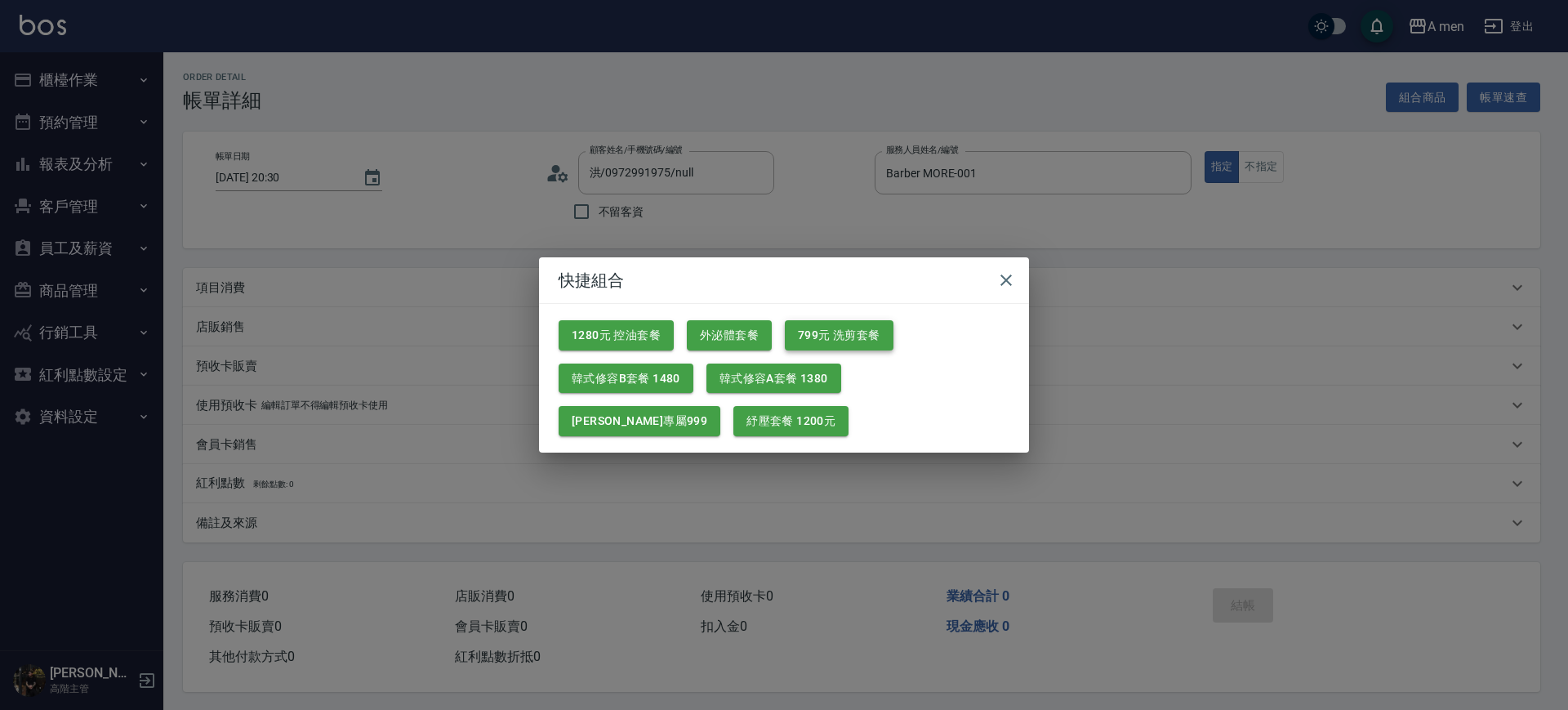
click at [861, 341] on button "799元 洗剪套餐" at bounding box center [839, 335] width 109 height 31
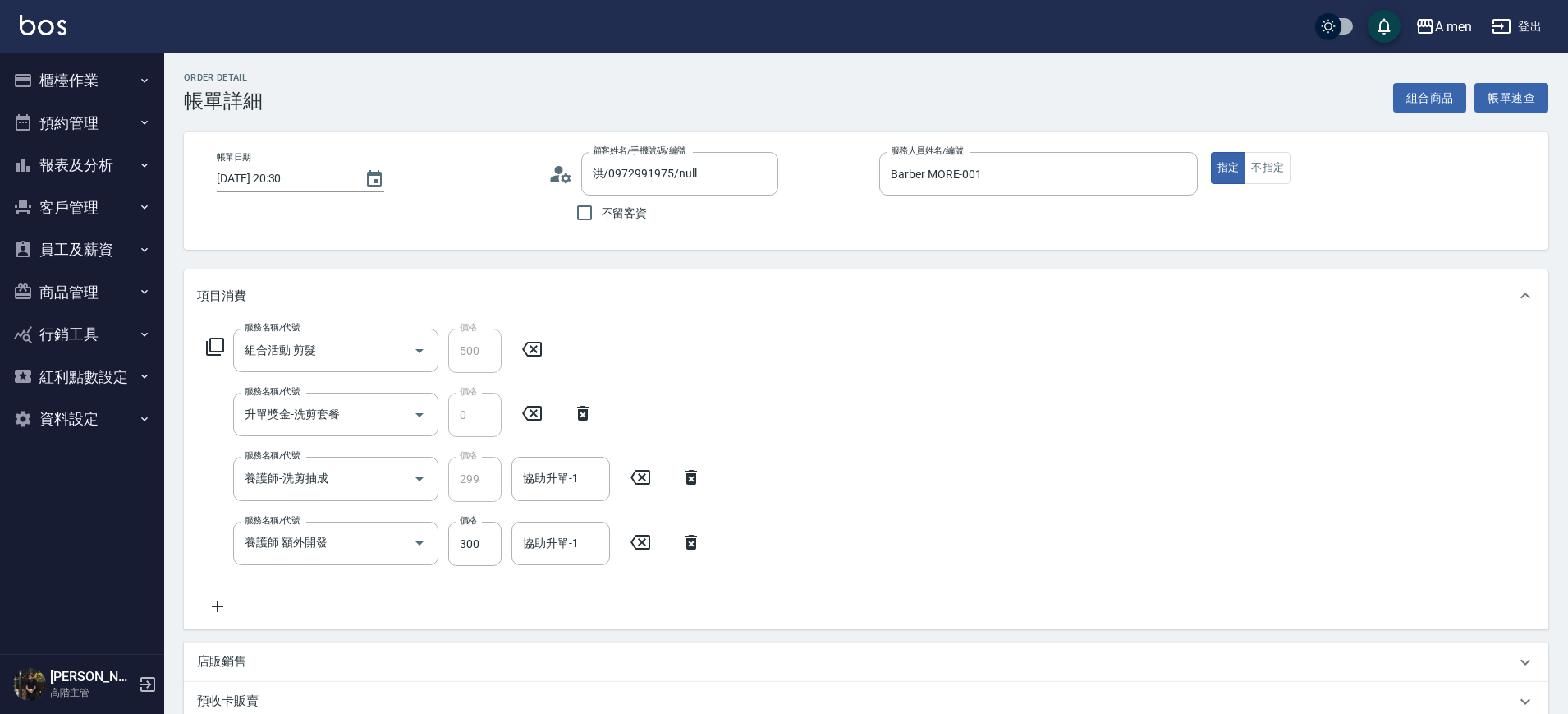
click at [570, 506] on div "服務名稱/代號 組合活動 剪髮 服務名稱/代號 價格 500 價格 服務名稱/代號 升單獎金-洗剪套餐 服務名稱/代號 價格 0 價格 服務名稱/代號 養護師…" at bounding box center [454, 472] width 515 height 288
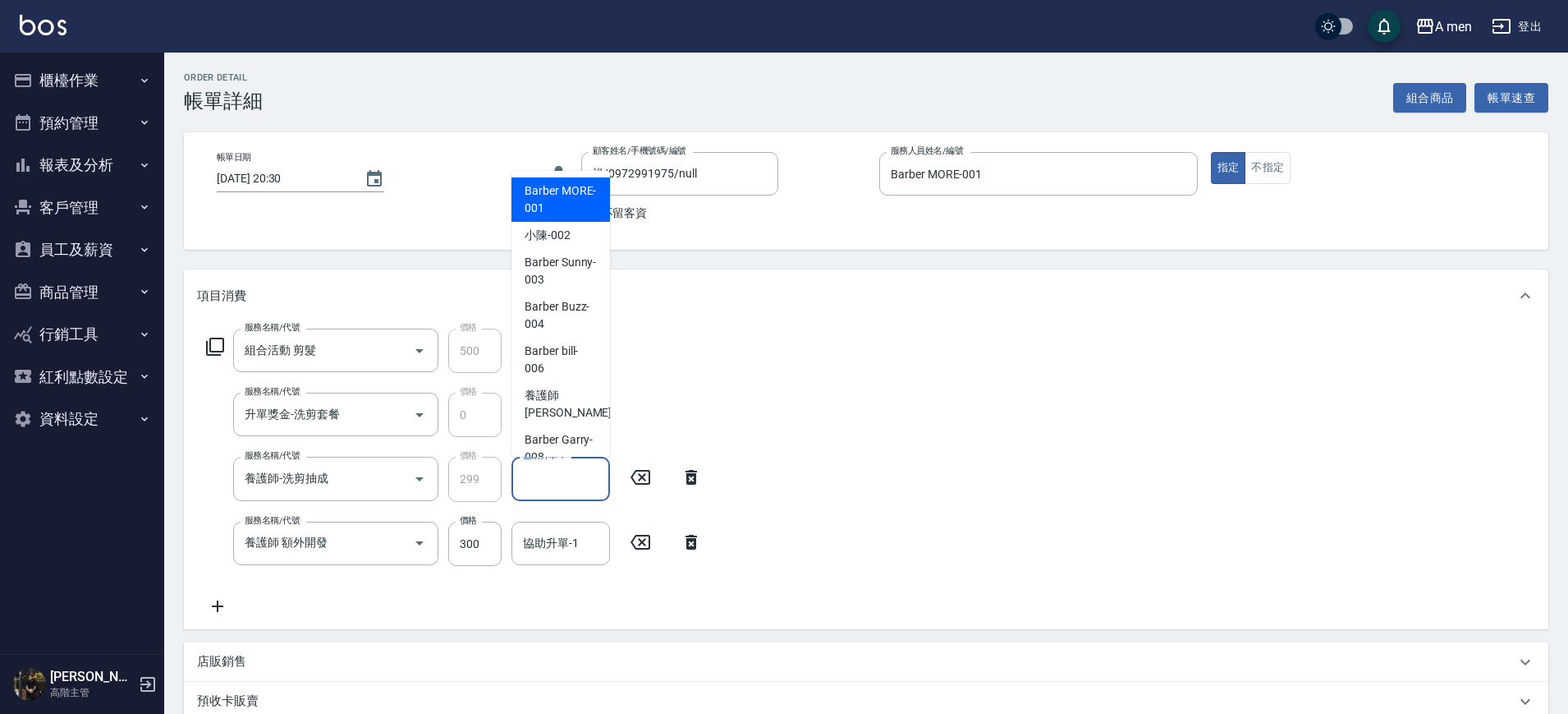
click at [572, 492] on input "協助升單-1" at bounding box center [560, 478] width 84 height 29
click at [588, 232] on div "小陳 -002" at bounding box center [560, 236] width 99 height 27
type input "小陳-002"
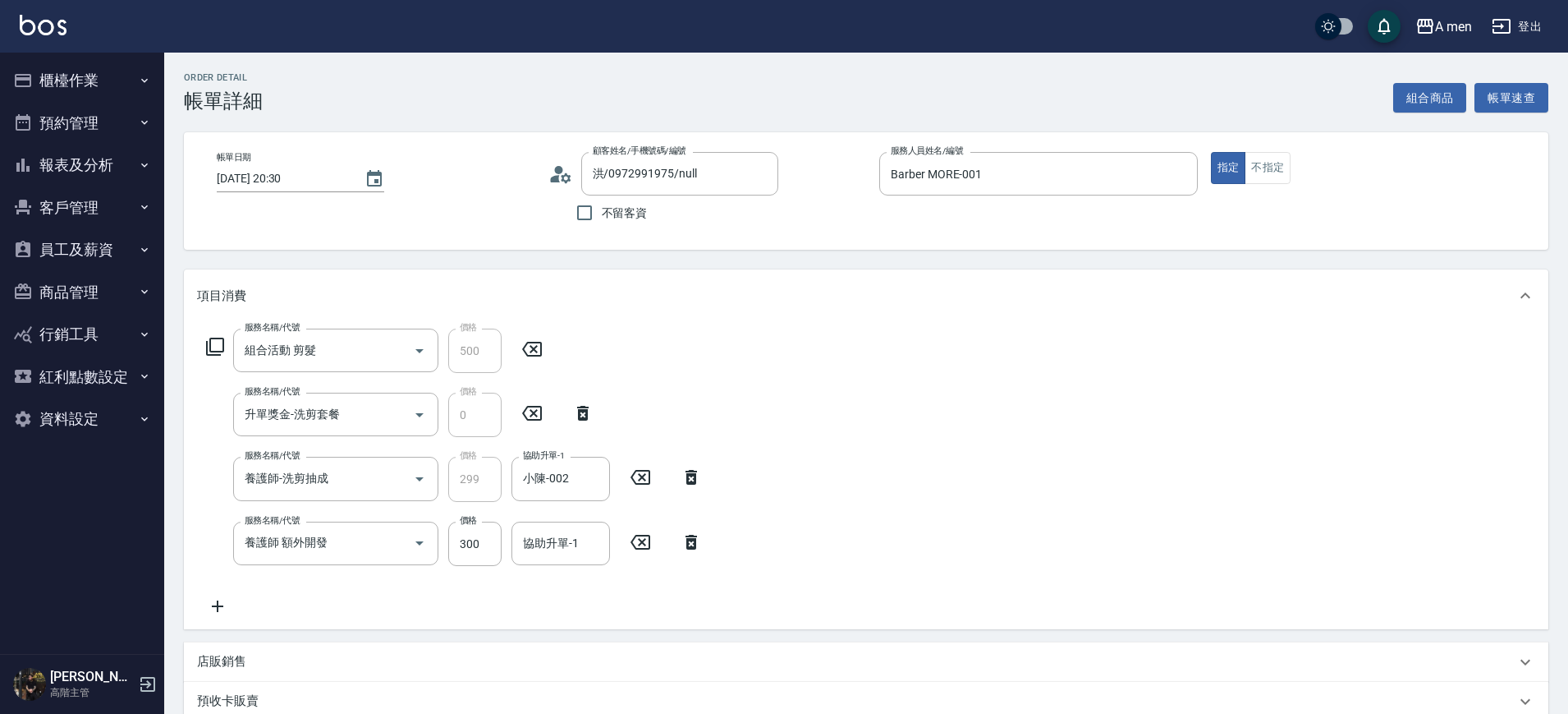
click at [686, 545] on icon at bounding box center [691, 542] width 12 height 15
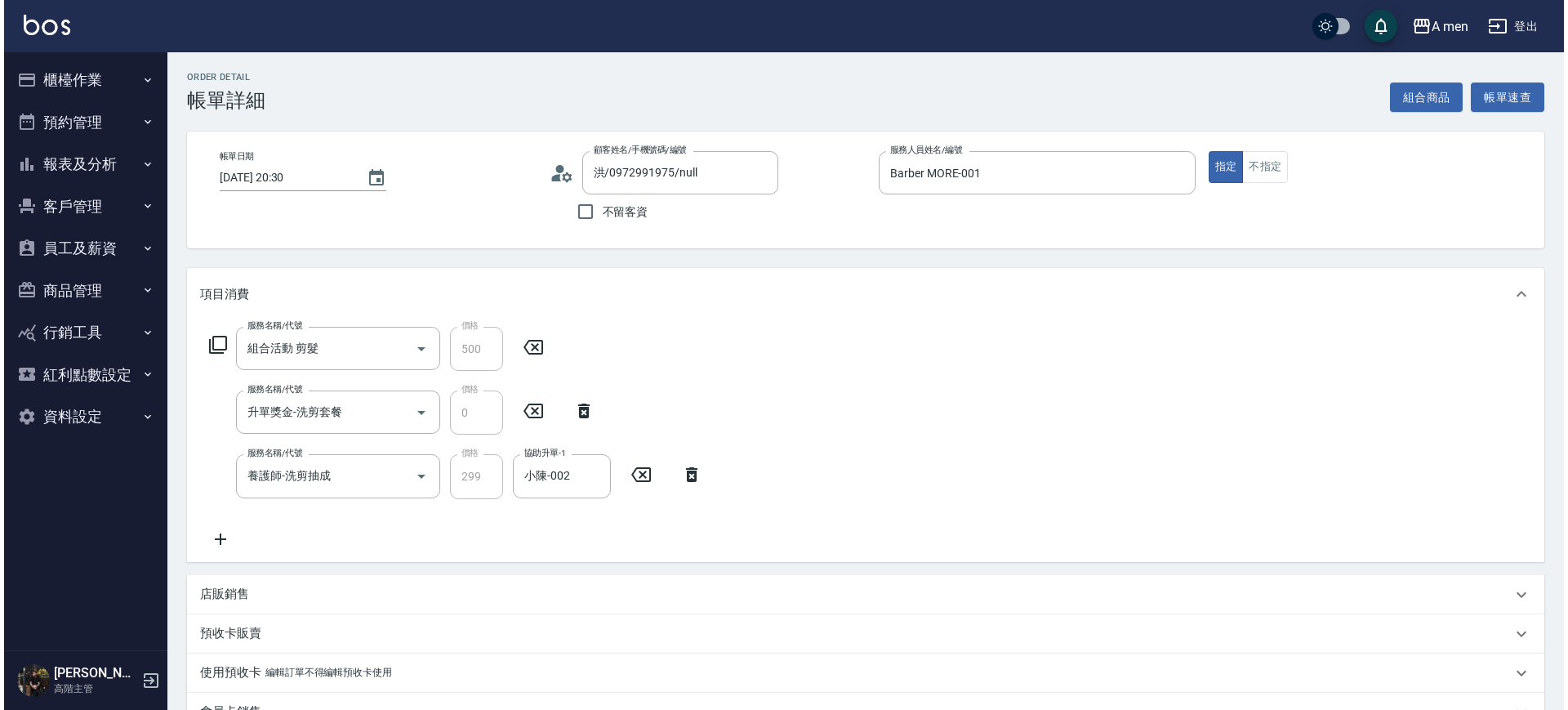
scroll to position [316, 0]
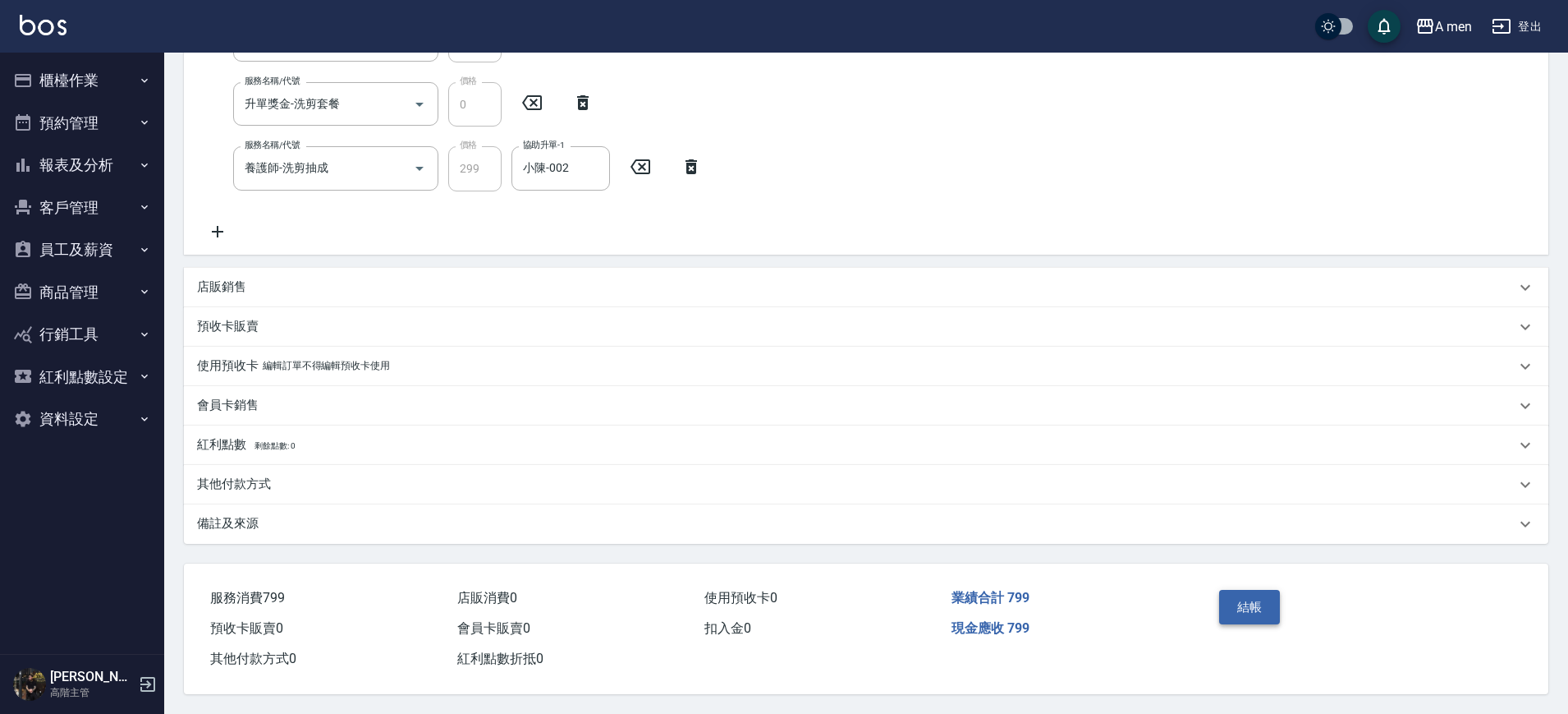
click at [1246, 598] on button "結帳" at bounding box center [1250, 607] width 61 height 35
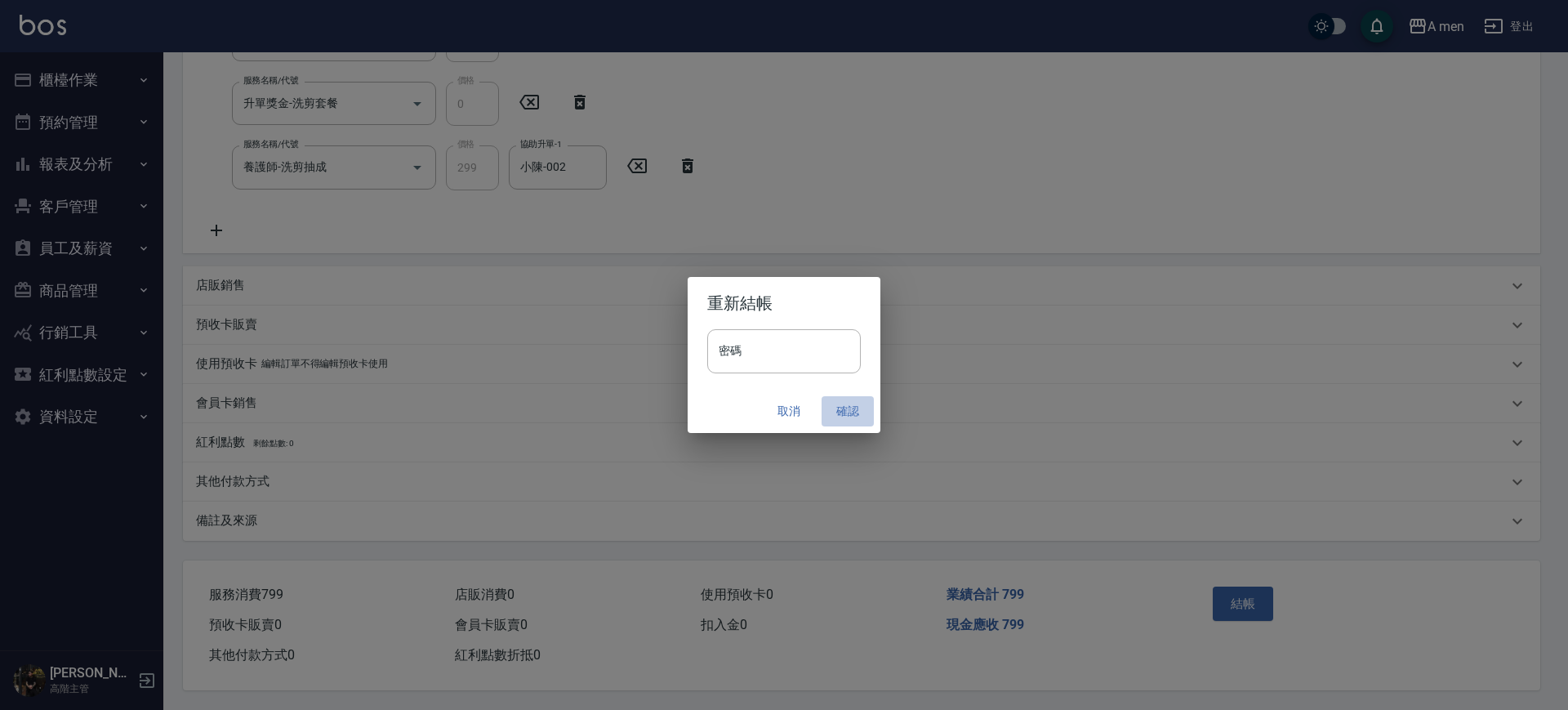
click at [845, 398] on button "確認" at bounding box center [847, 411] width 52 height 31
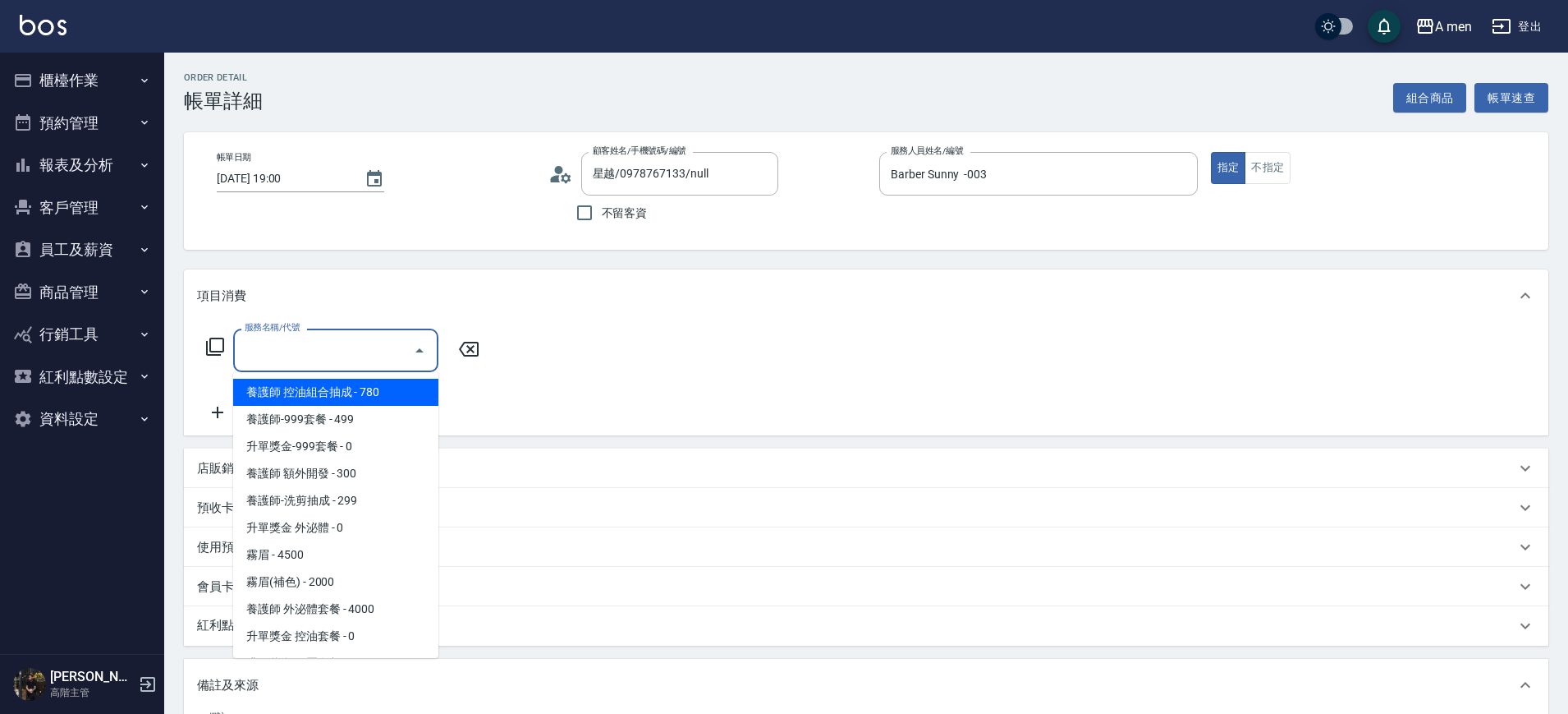
click at [366, 351] on input "服務名稱/代號" at bounding box center [323, 350] width 166 height 29
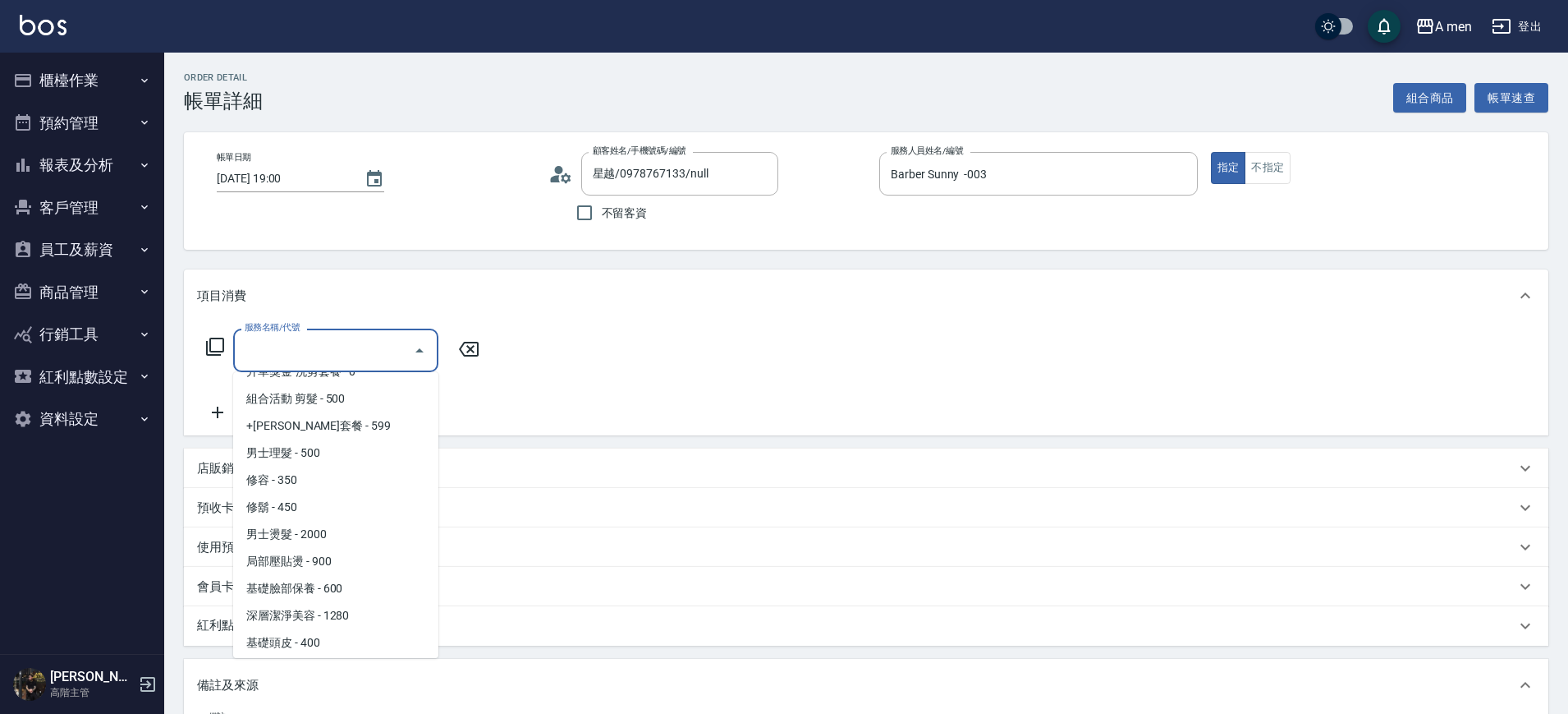
scroll to position [365, 0]
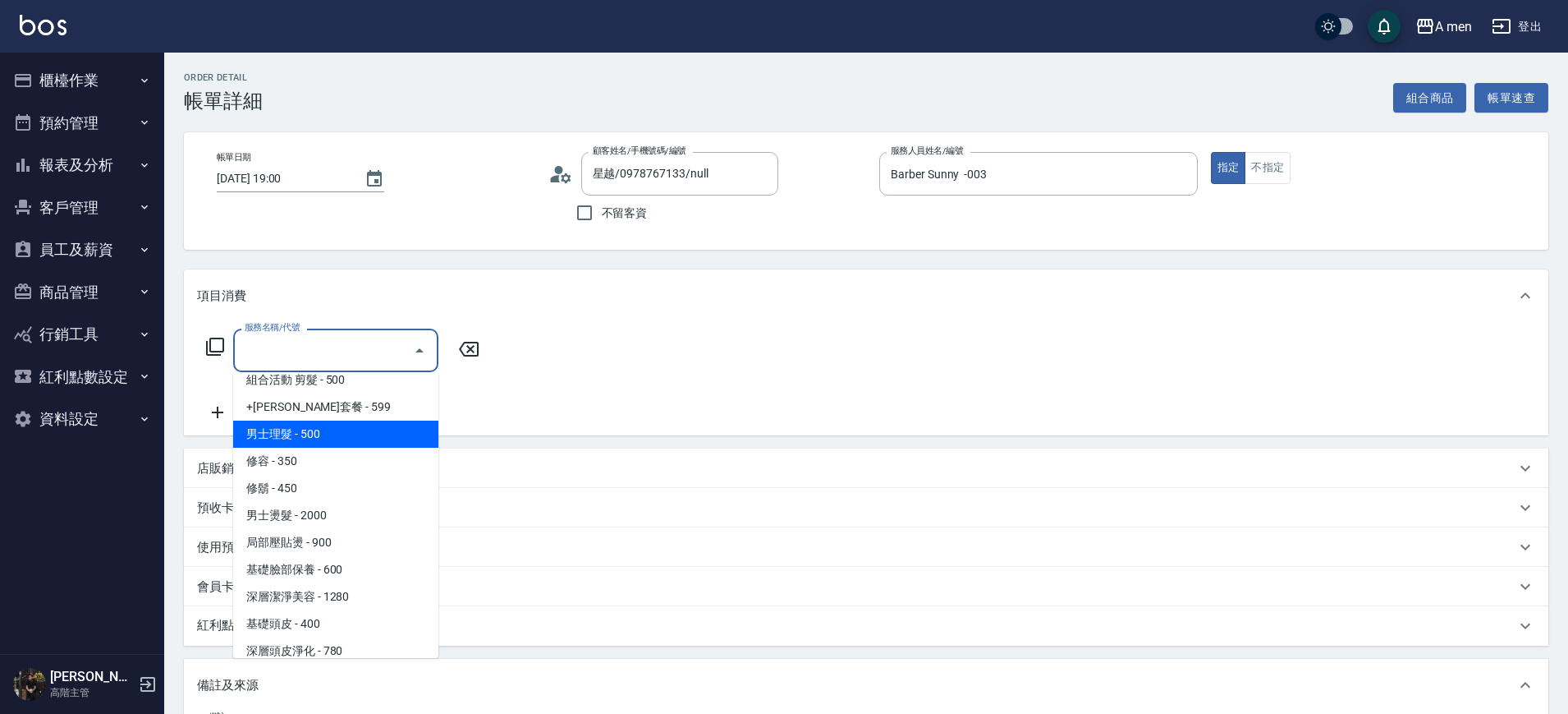
click at [371, 432] on span "男士理髮 - 500" at bounding box center [336, 434] width 206 height 27
type input "男士理髮(A01)"
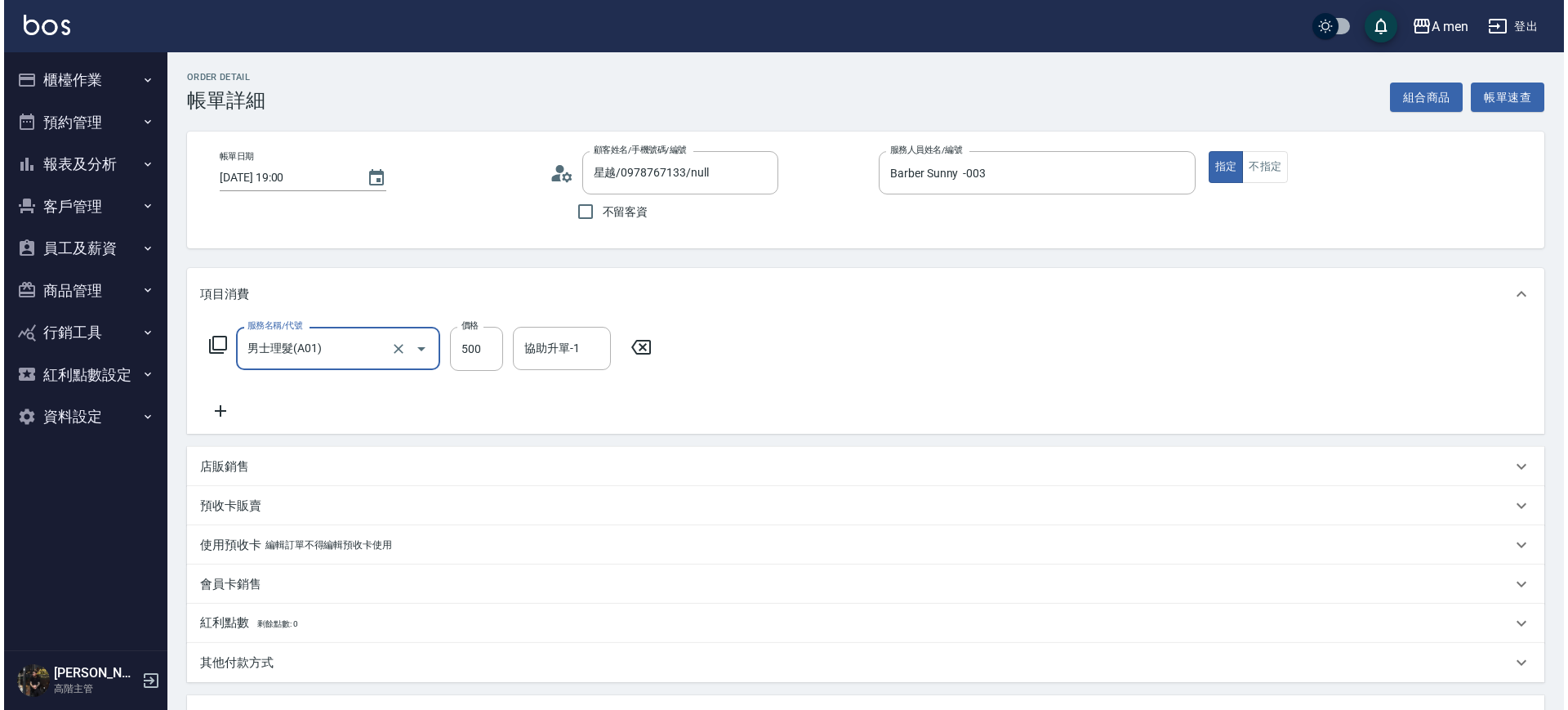
scroll to position [298, 0]
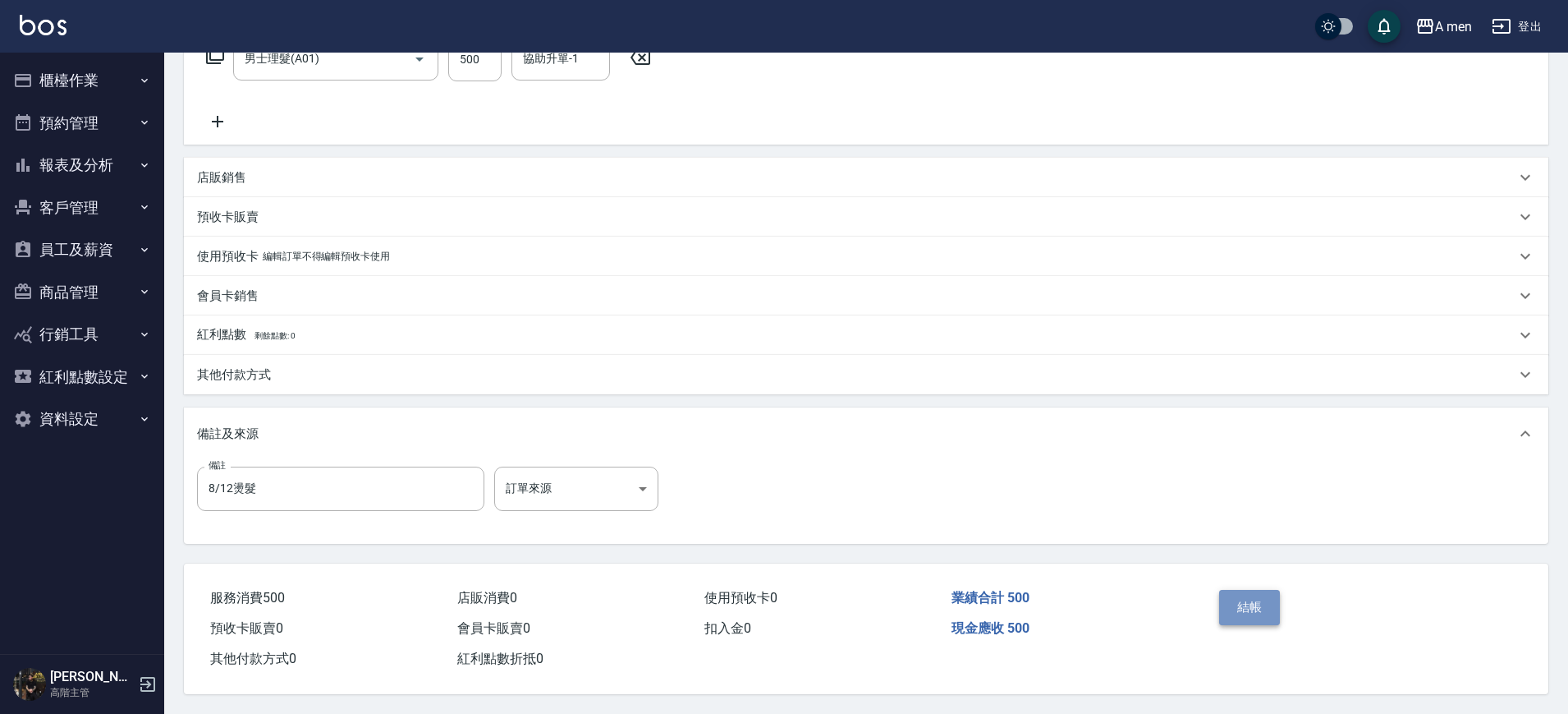
click at [1250, 590] on button "結帳" at bounding box center [1250, 607] width 61 height 35
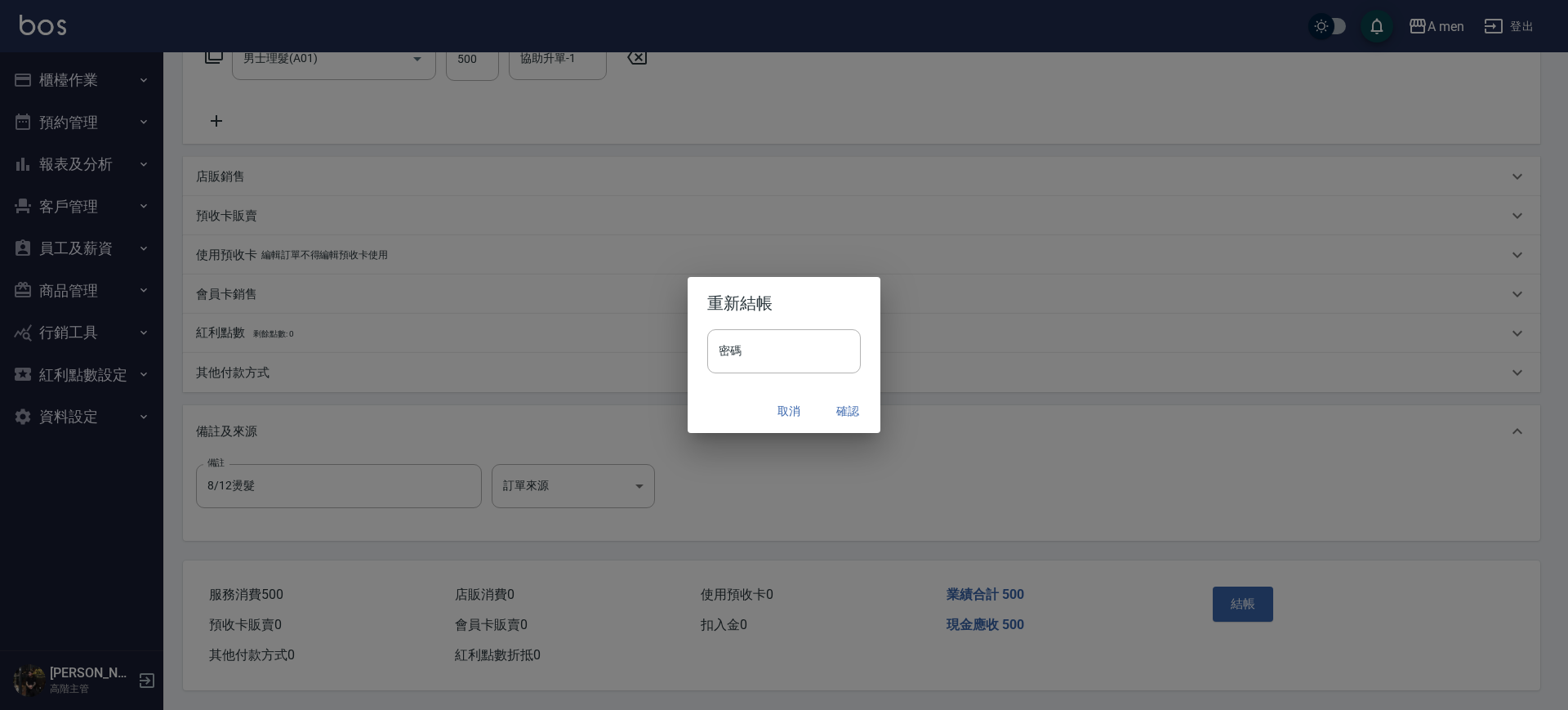
click at [857, 411] on button "確認" at bounding box center [847, 411] width 52 height 31
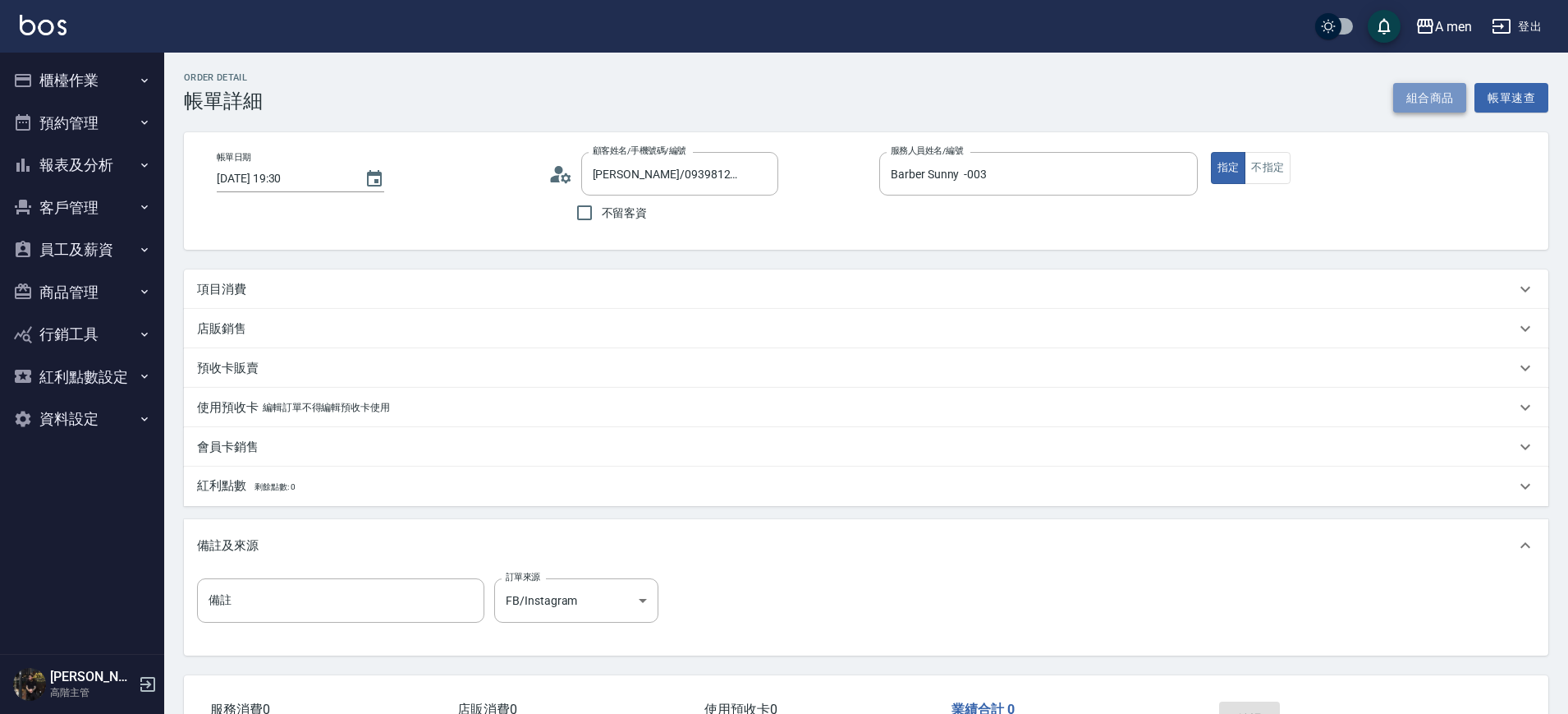
click at [1406, 91] on button "組合商品" at bounding box center [1430, 98] width 74 height 31
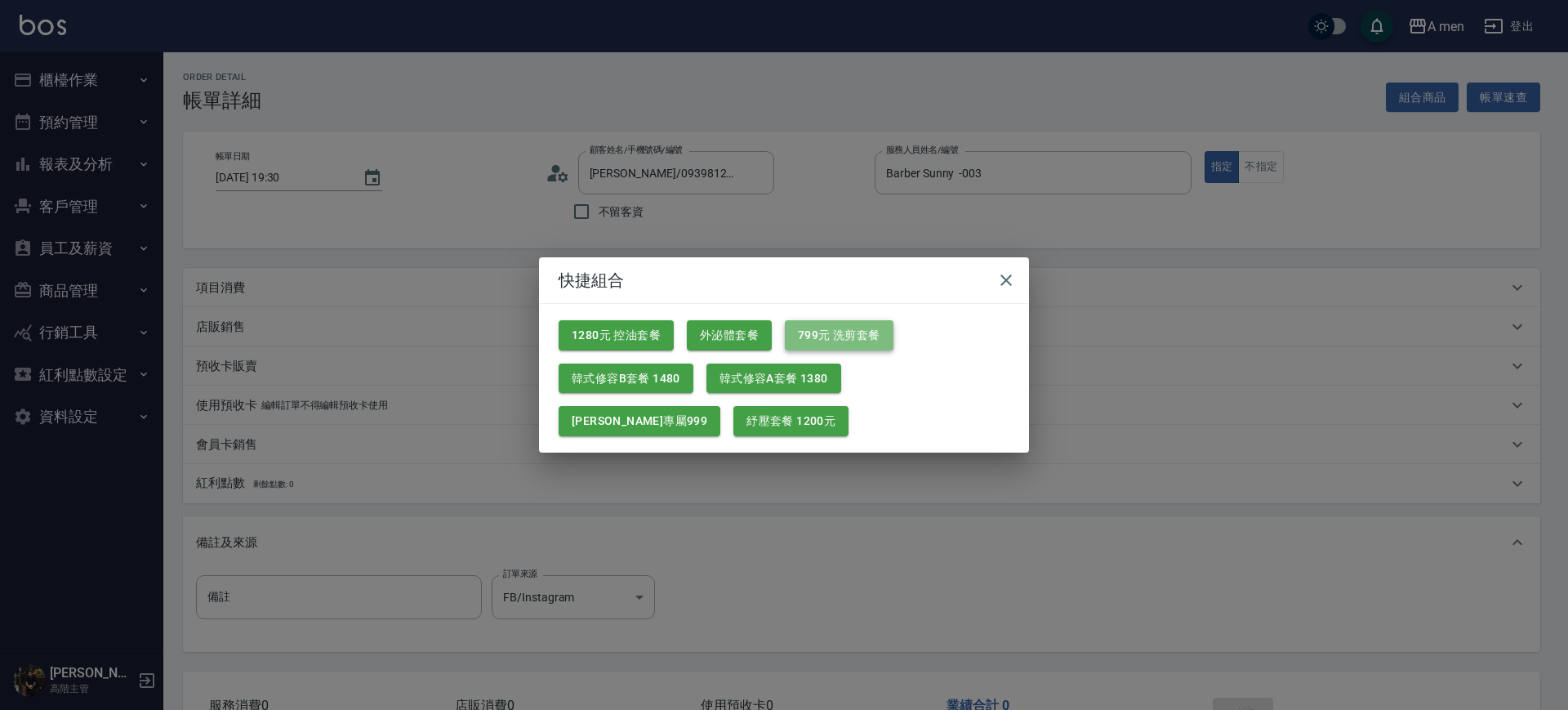
click at [833, 334] on button "799元 洗剪套餐" at bounding box center [839, 335] width 109 height 31
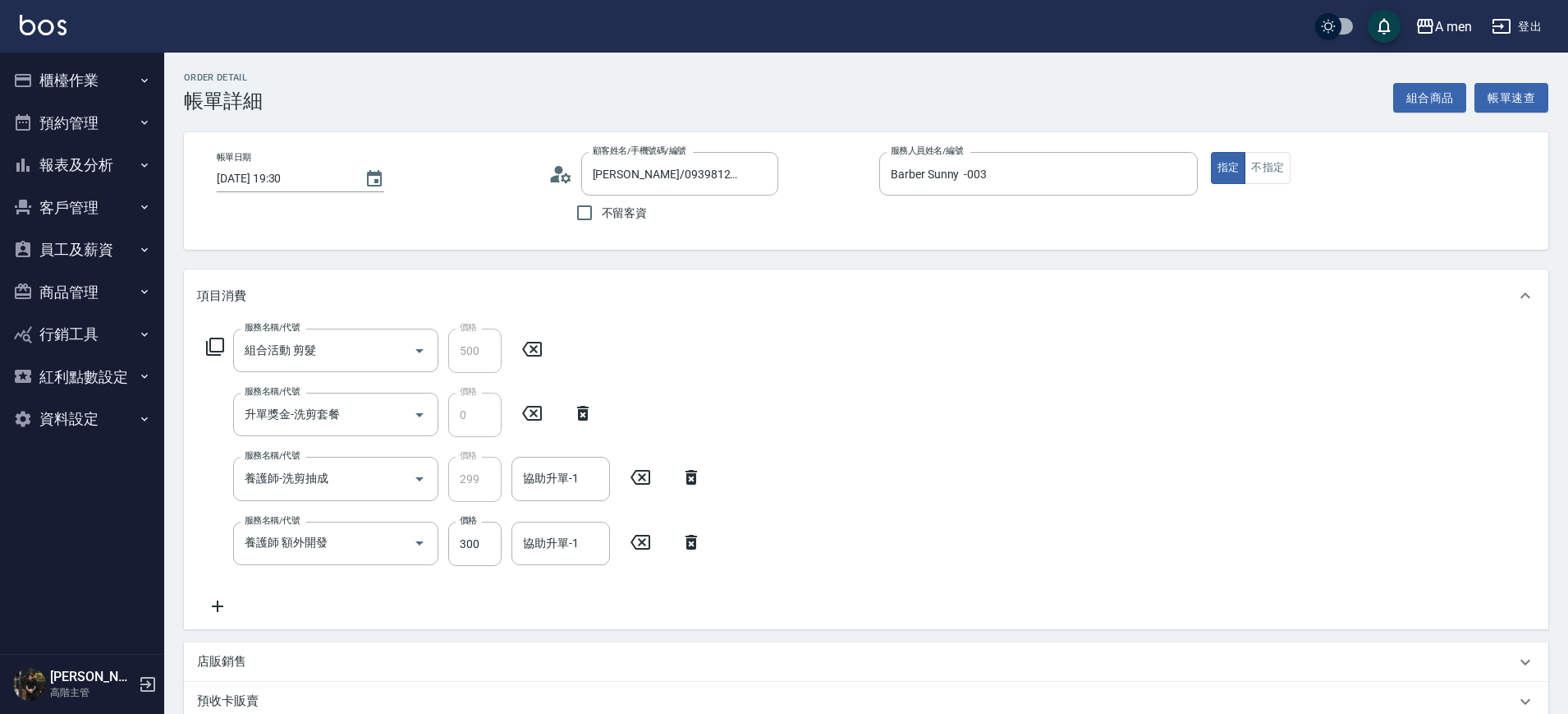
click at [698, 540] on icon at bounding box center [691, 542] width 41 height 20
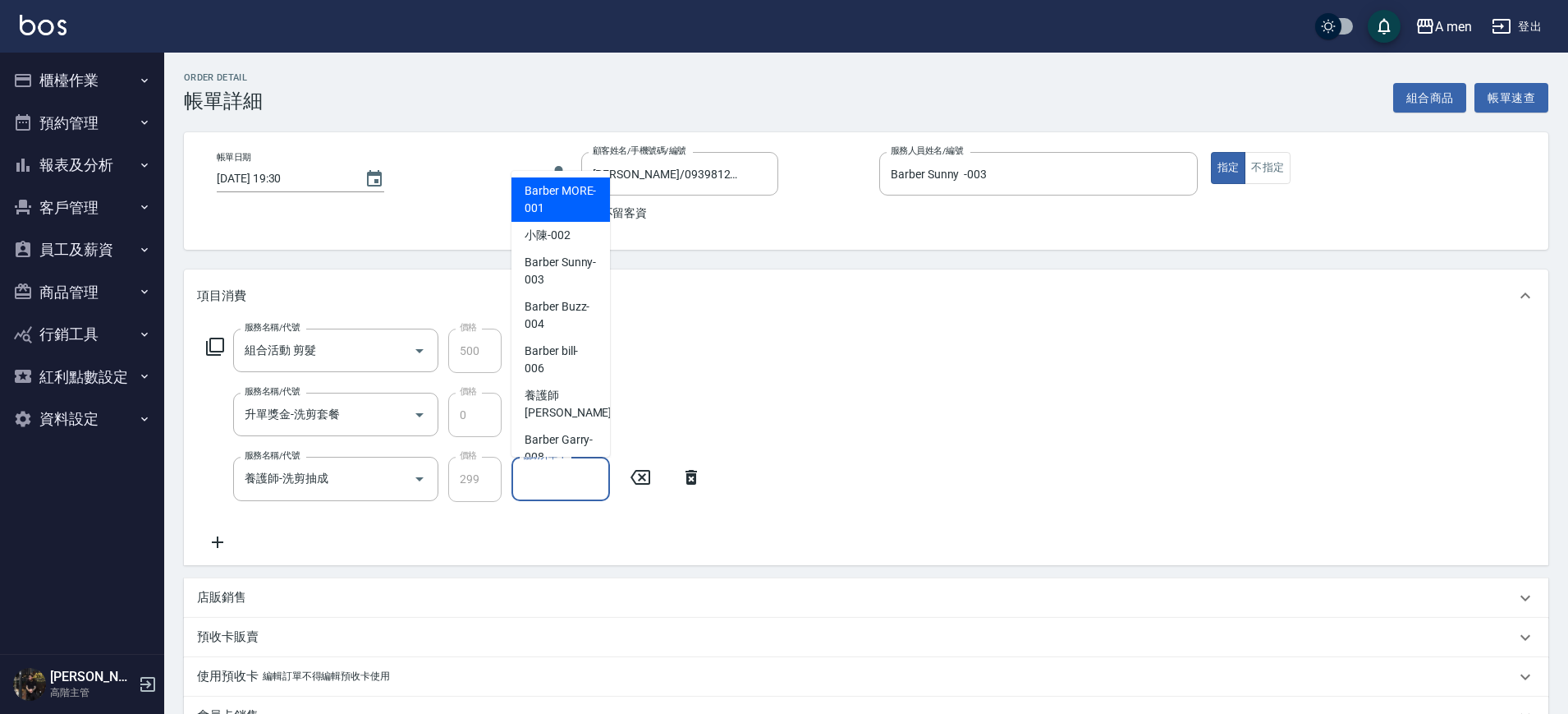
click at [564, 480] on input "協助升單-1" at bounding box center [560, 478] width 84 height 29
click at [555, 261] on span "Barber Sunny -003" at bounding box center [560, 271] width 72 height 35
type input "Barber Sunny -003"
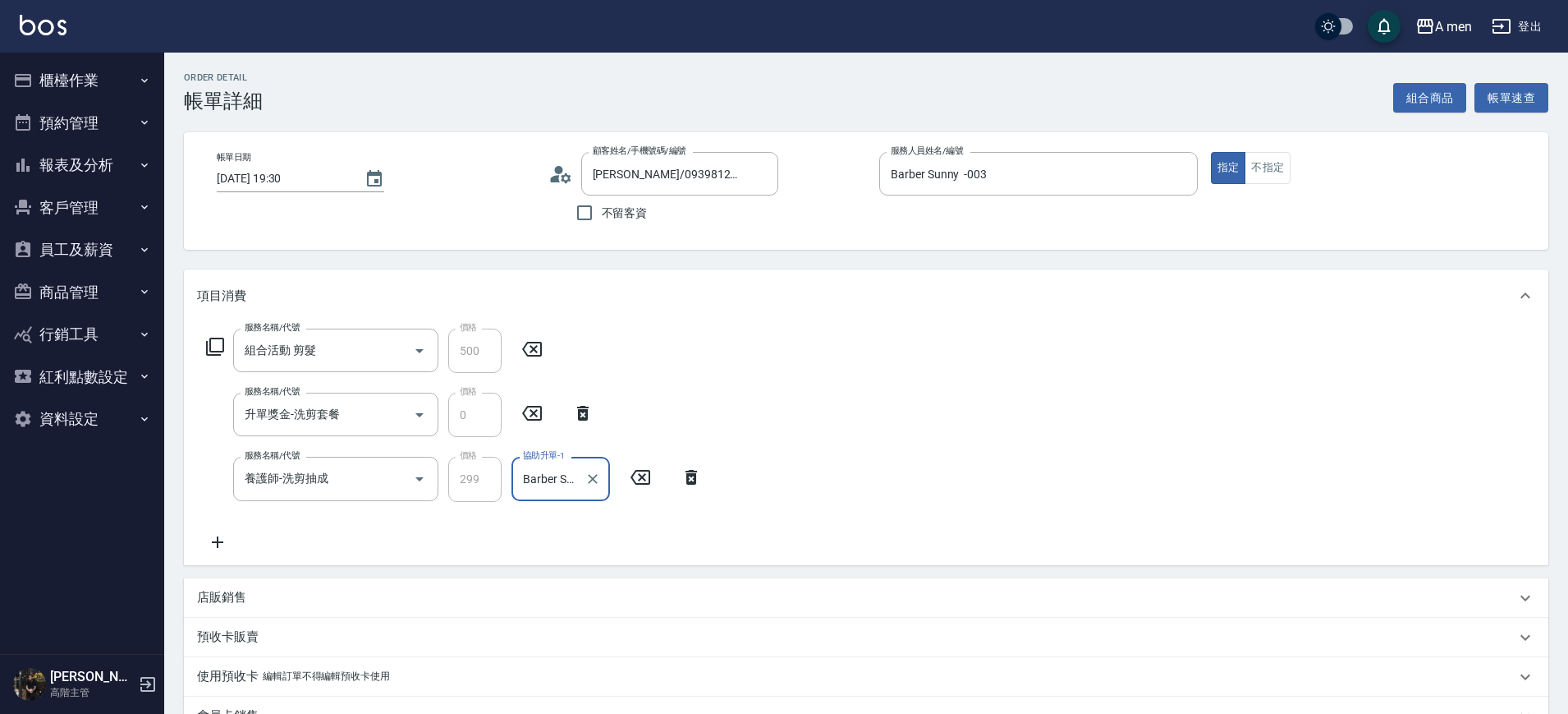
click at [912, 388] on div "服務名稱/代號 組合活動 剪髮 服務名稱/代號 價格 500 價格 服務名稱/代號 升單獎金-洗剪套餐 服務名稱/代號 價格 0 價格 服務名稱/代號 養護師…" at bounding box center [866, 443] width 1365 height 242
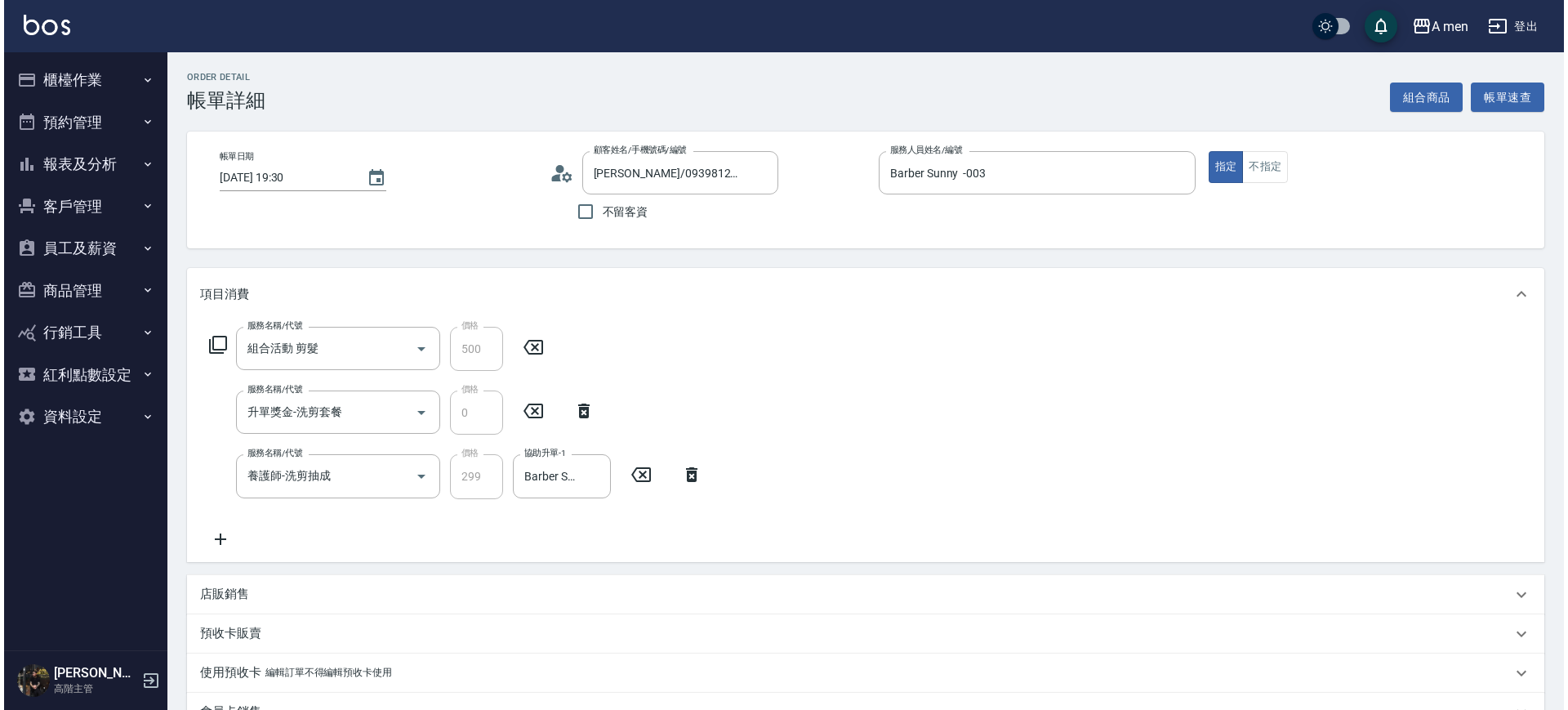
scroll to position [426, 0]
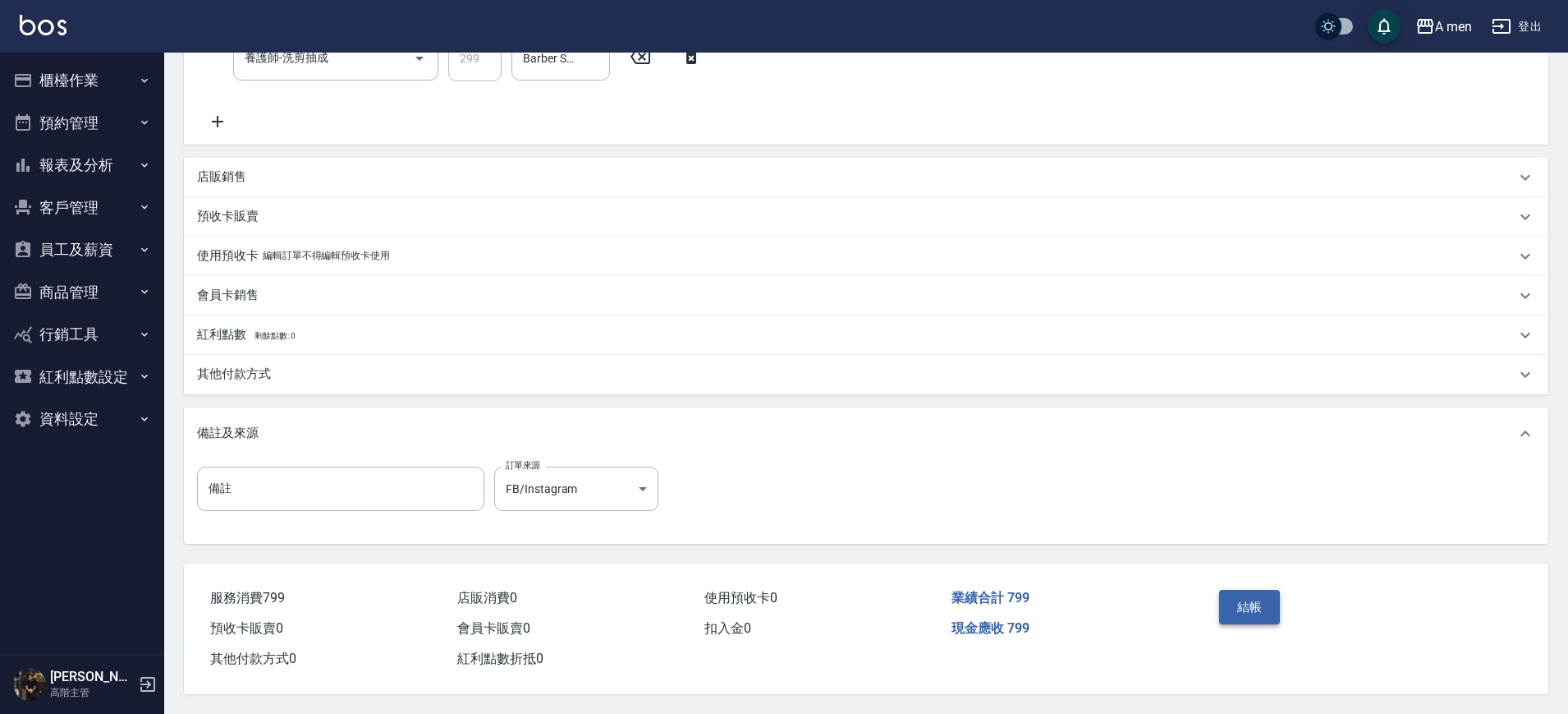
click at [1249, 590] on button "結帳" at bounding box center [1250, 607] width 61 height 35
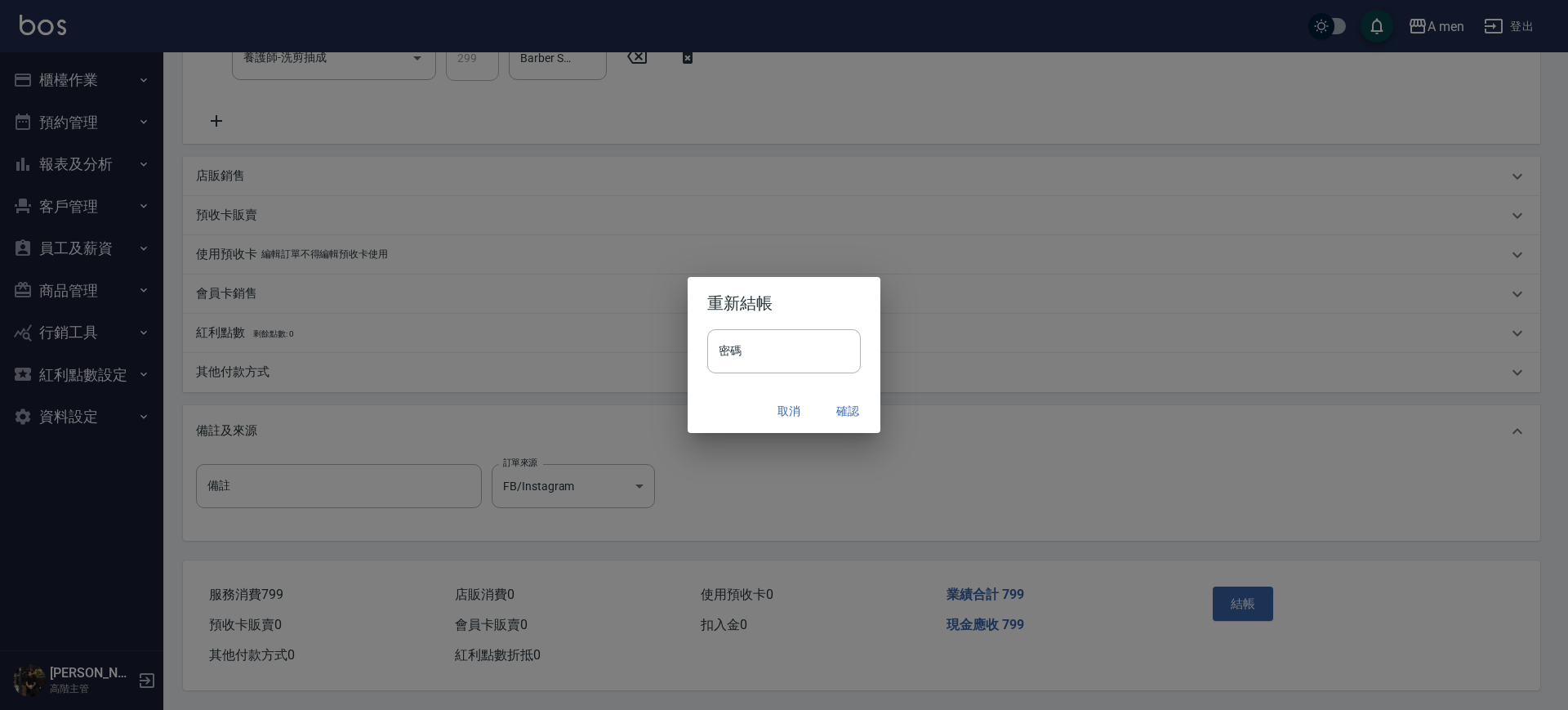
click at [847, 413] on button "確認" at bounding box center [847, 411] width 52 height 31
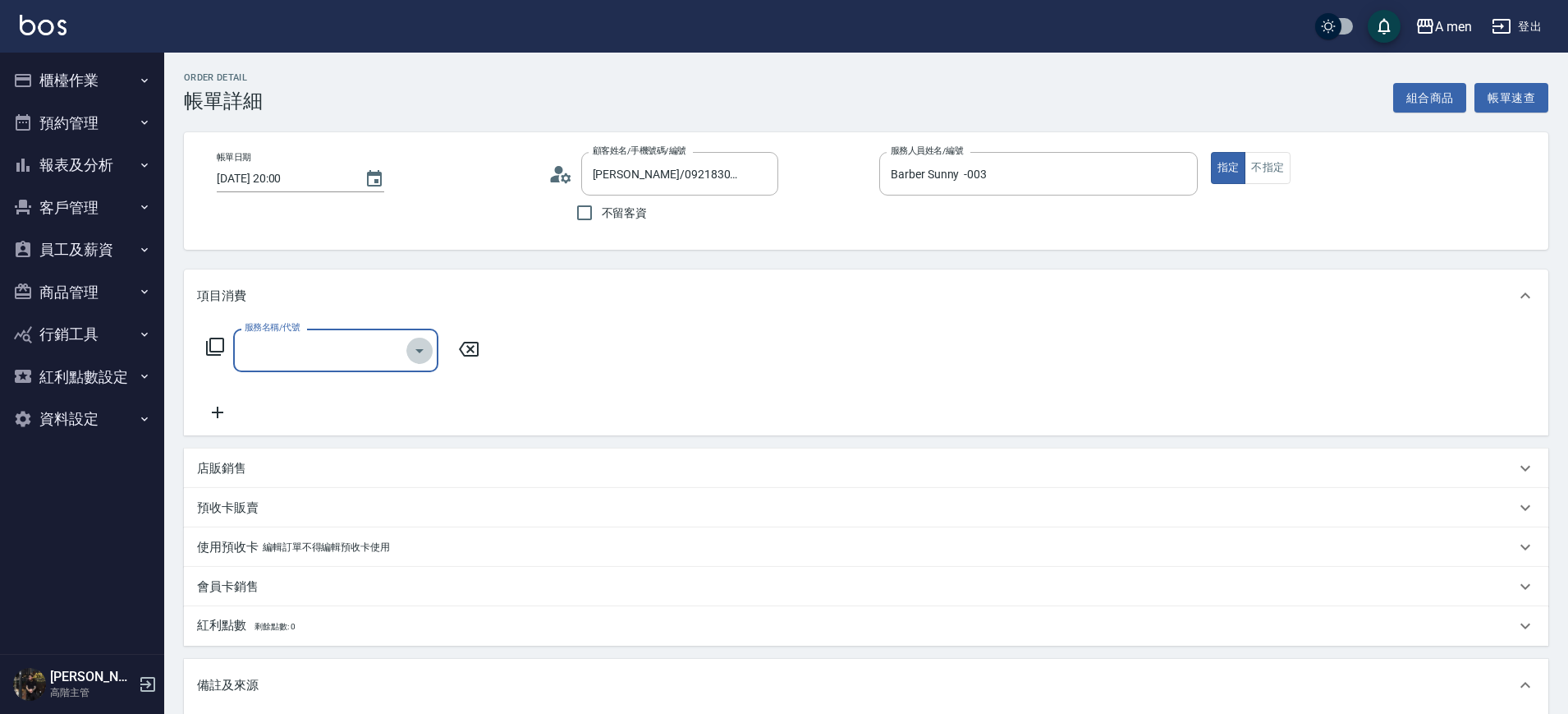
click at [415, 360] on button "Open" at bounding box center [419, 351] width 27 height 27
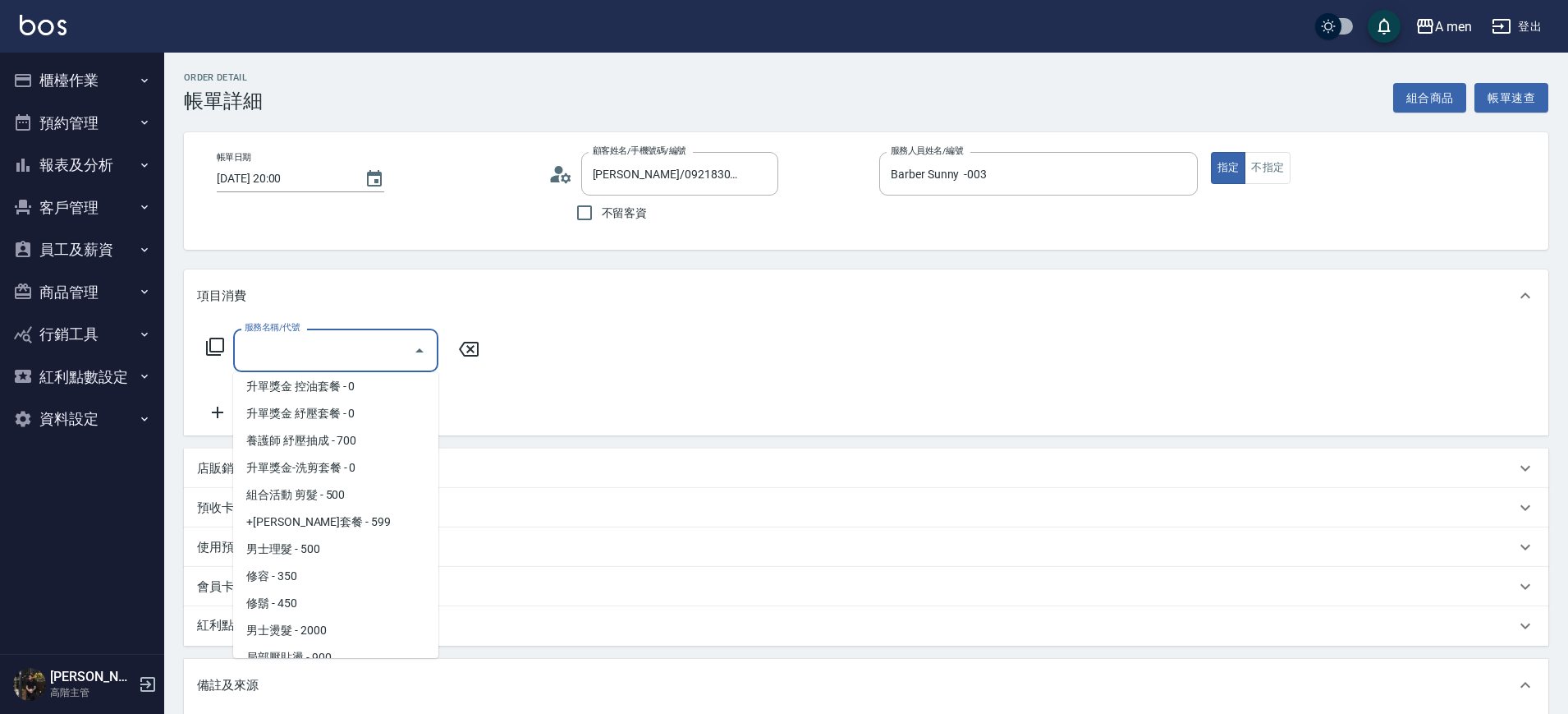
scroll to position [264, 0]
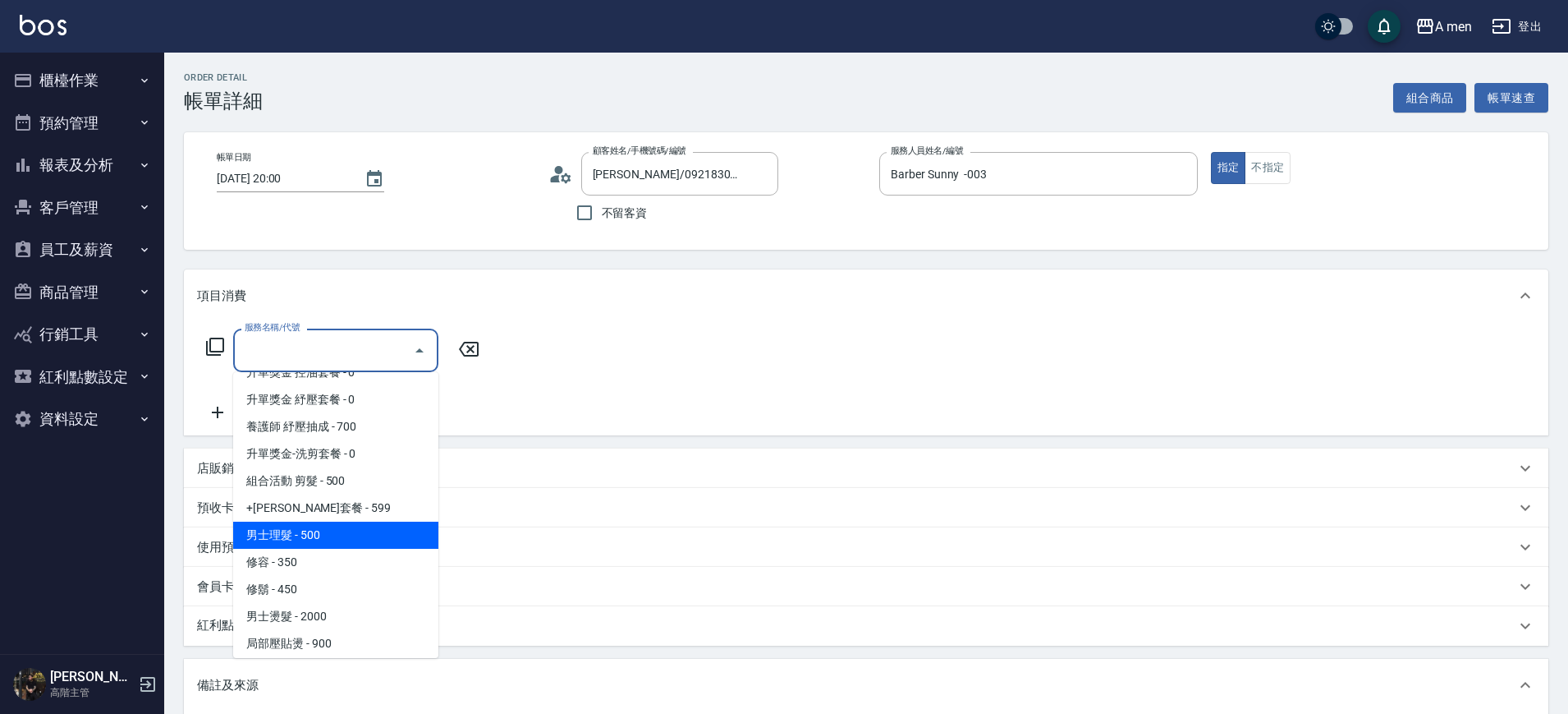
click at [354, 541] on span "男士理髮 - 500" at bounding box center [336, 535] width 206 height 27
type input "男士理髮(A01)"
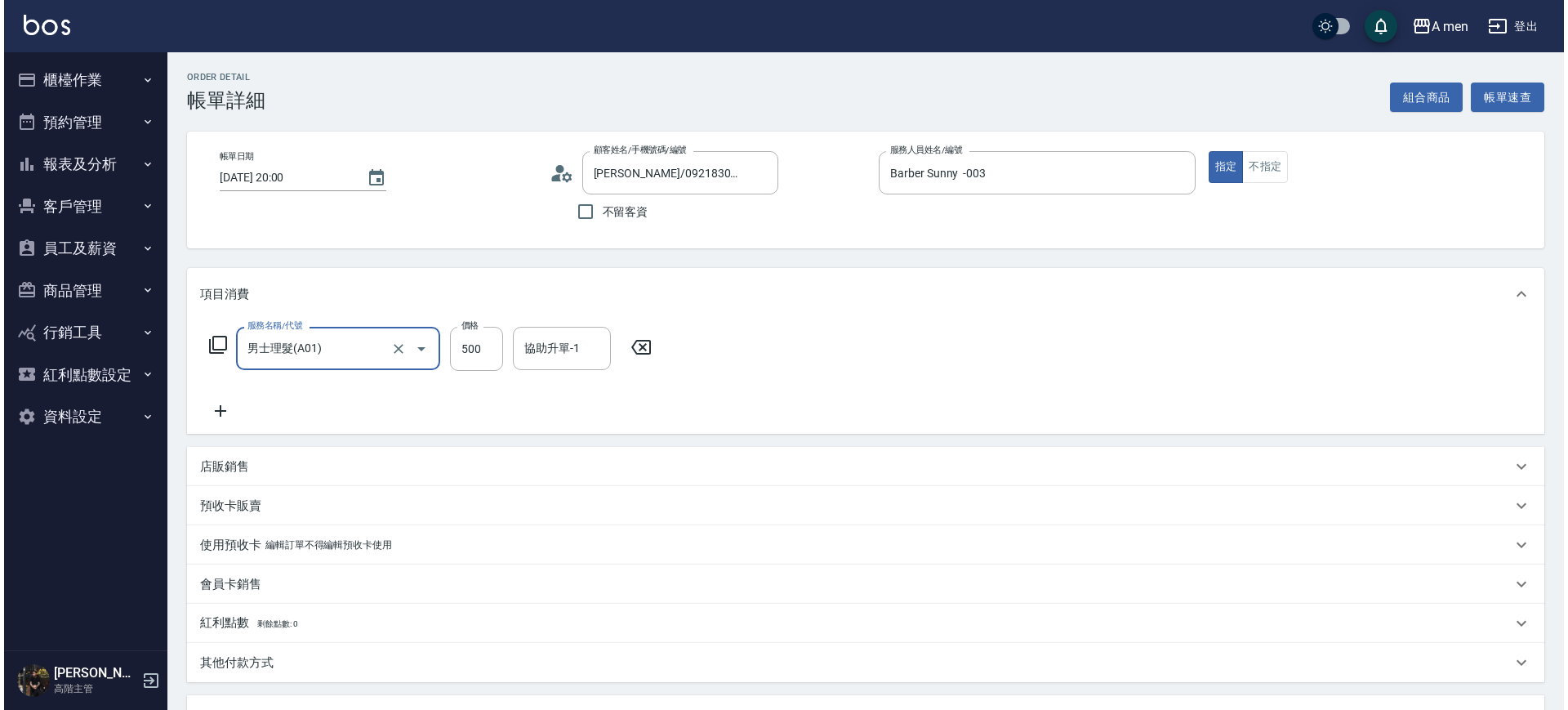
scroll to position [298, 0]
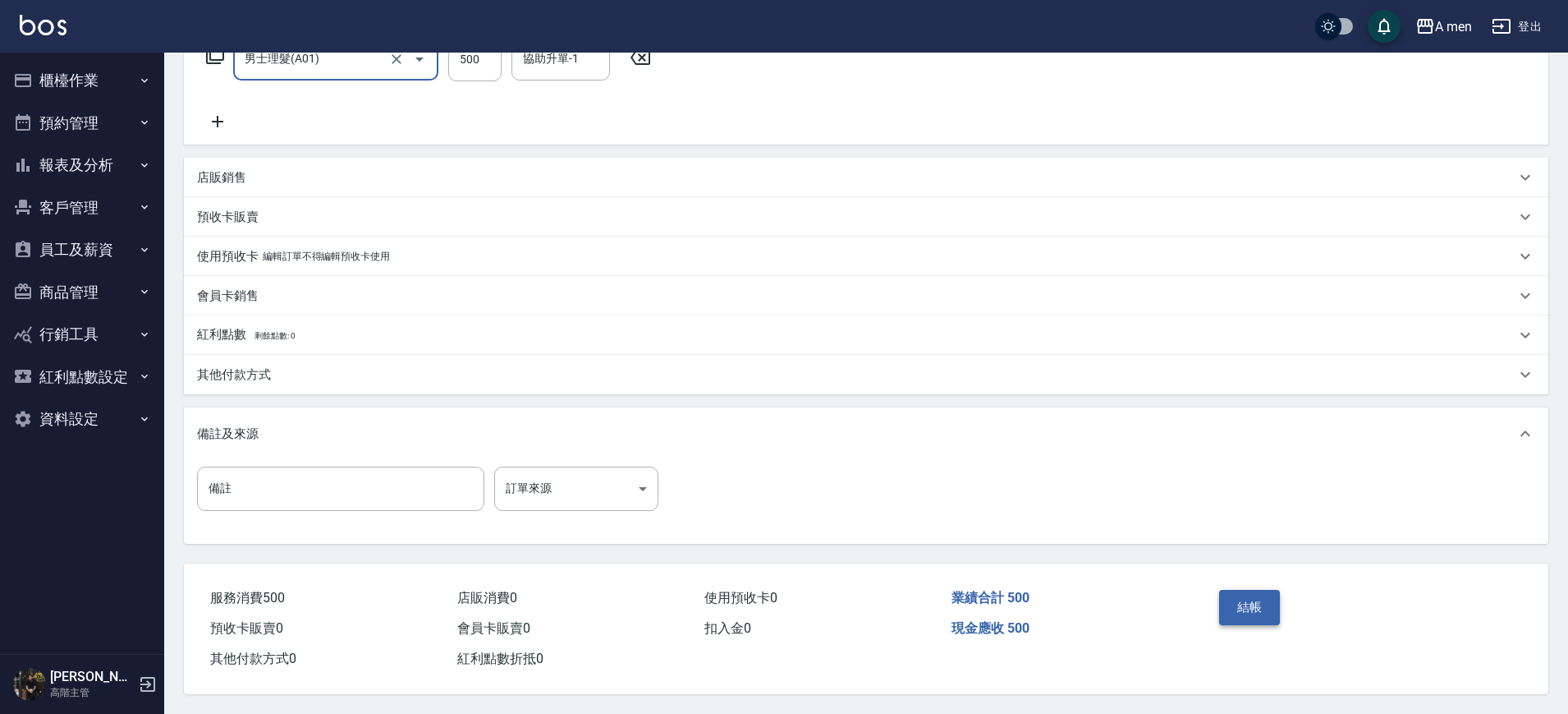
click at [1251, 595] on button "結帳" at bounding box center [1250, 607] width 61 height 35
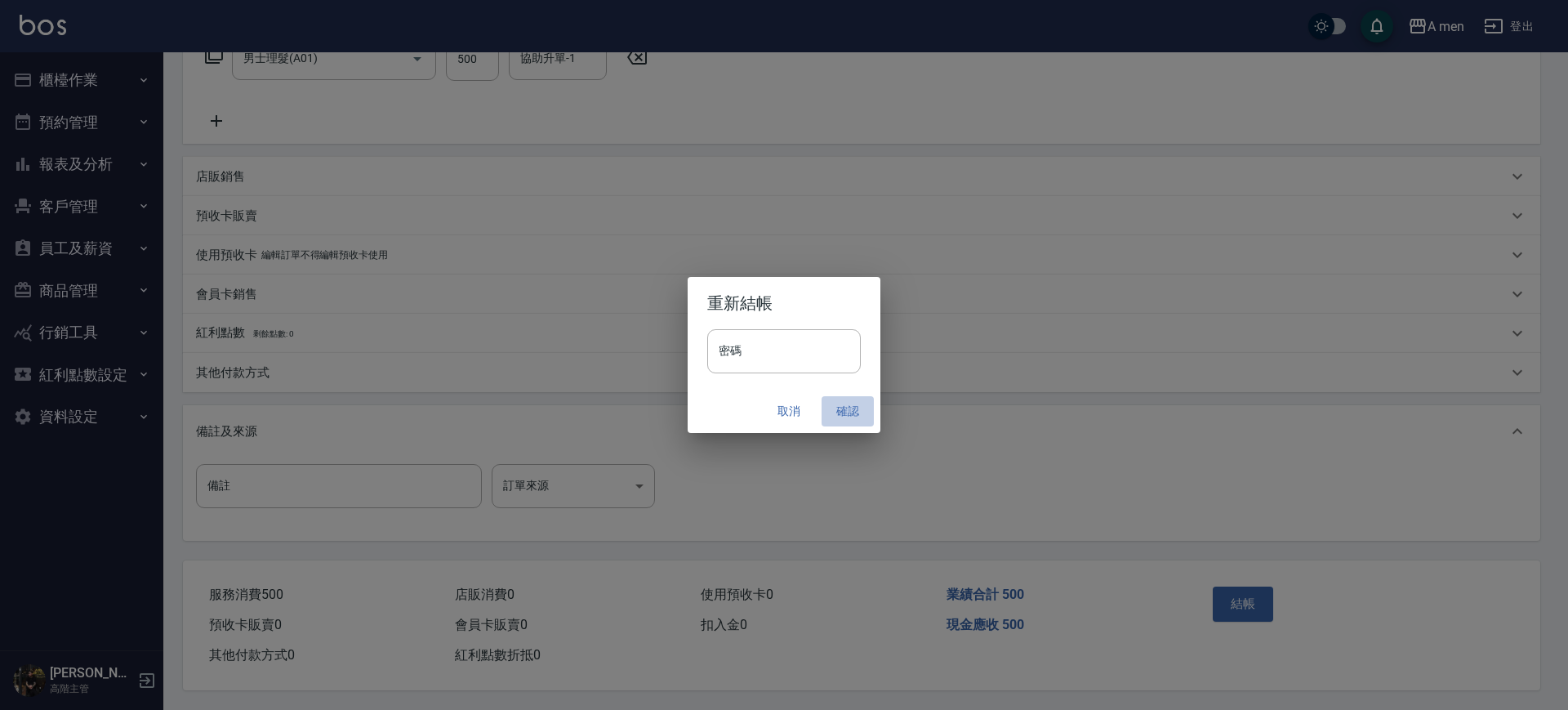
click at [843, 408] on button "確認" at bounding box center [847, 411] width 52 height 31
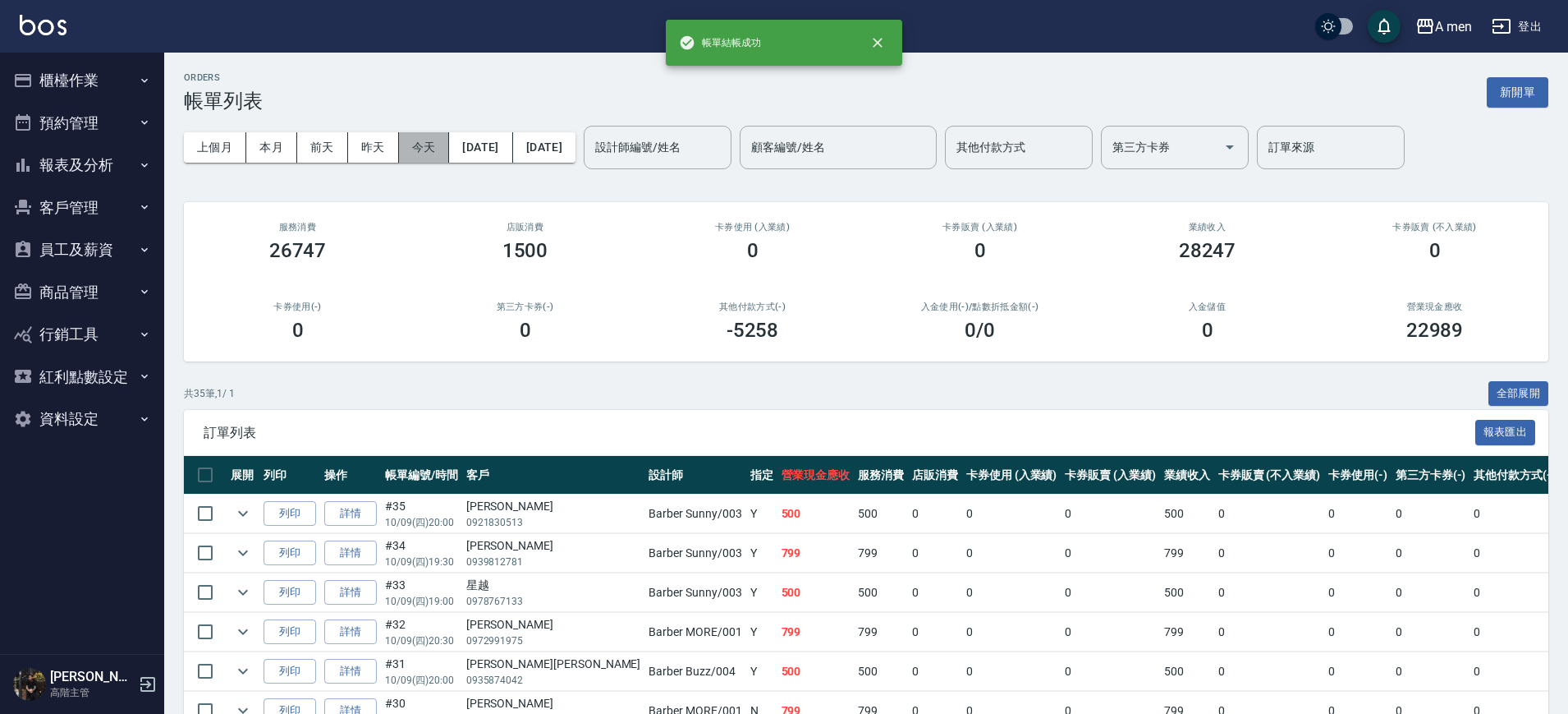
click at [433, 143] on button "今天" at bounding box center [424, 148] width 51 height 31
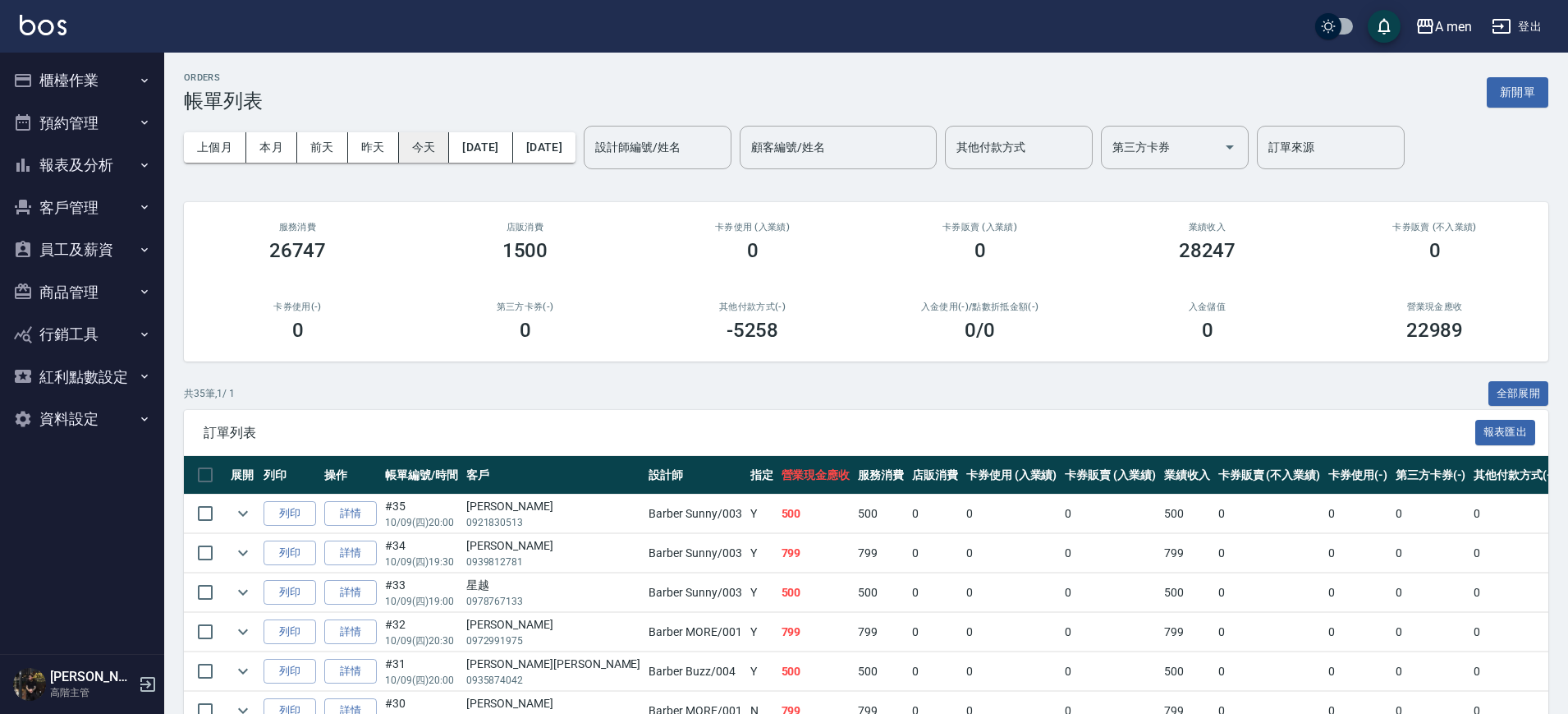
click at [399, 133] on button "今天" at bounding box center [424, 148] width 51 height 31
click at [117, 124] on button "預約管理" at bounding box center [82, 124] width 151 height 43
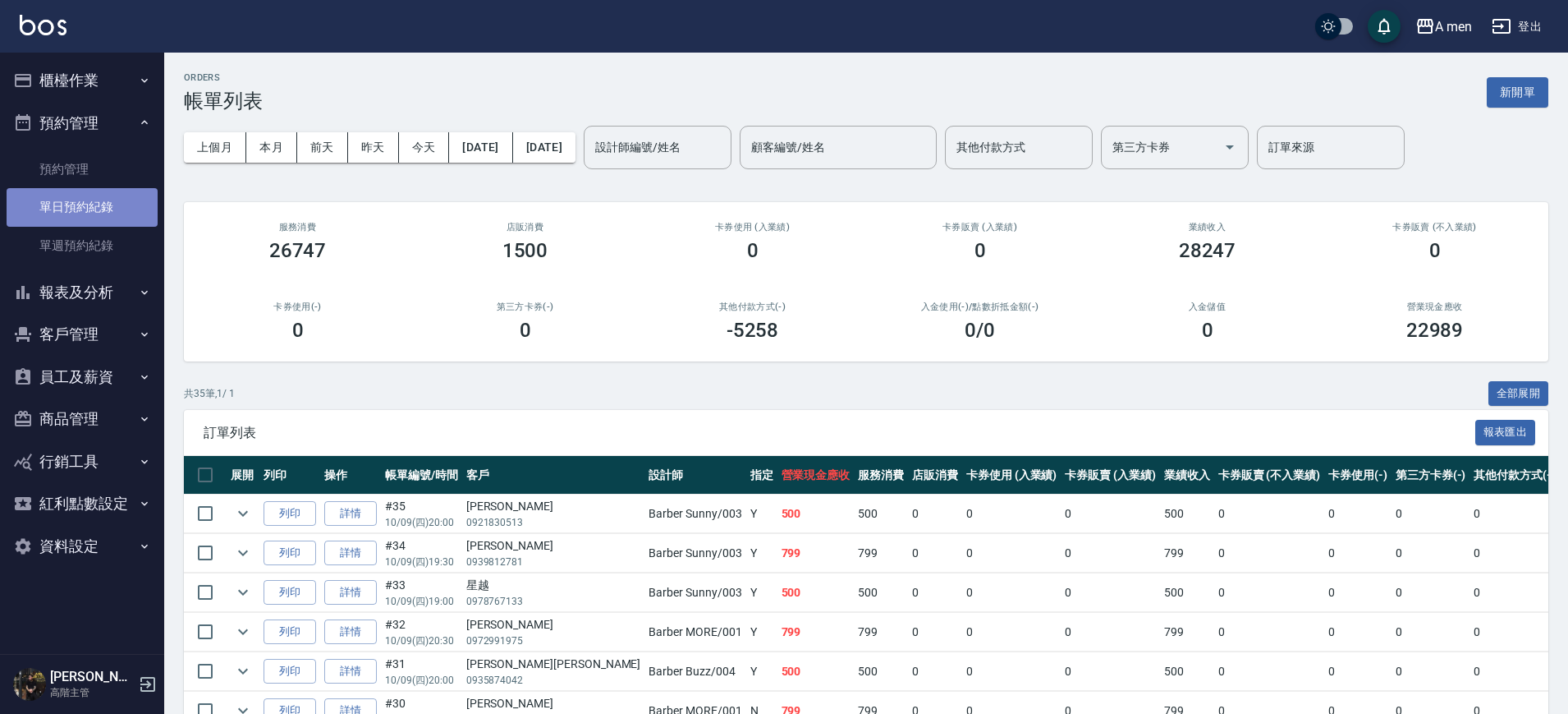
click at [143, 200] on link "單日預約紀錄" at bounding box center [82, 207] width 151 height 38
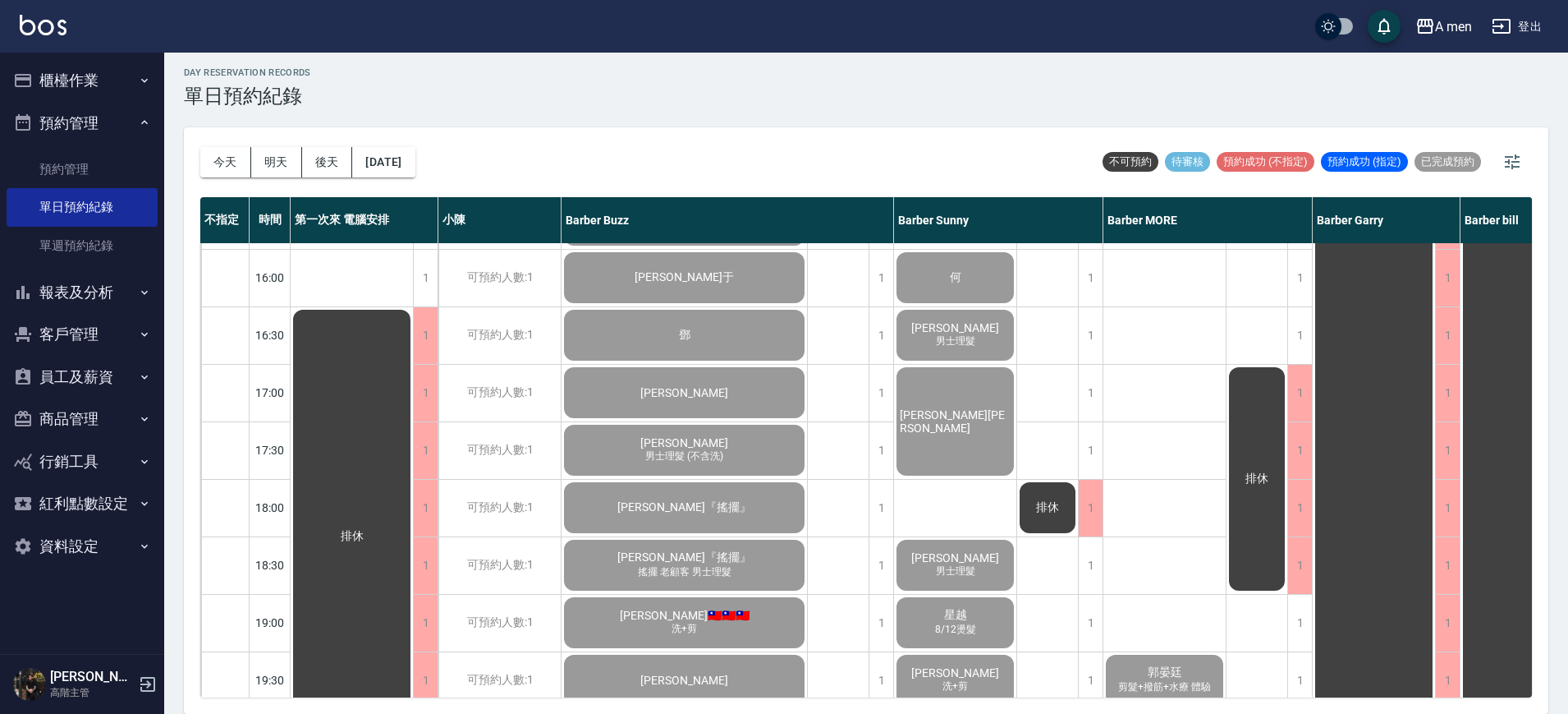
scroll to position [1000, 0]
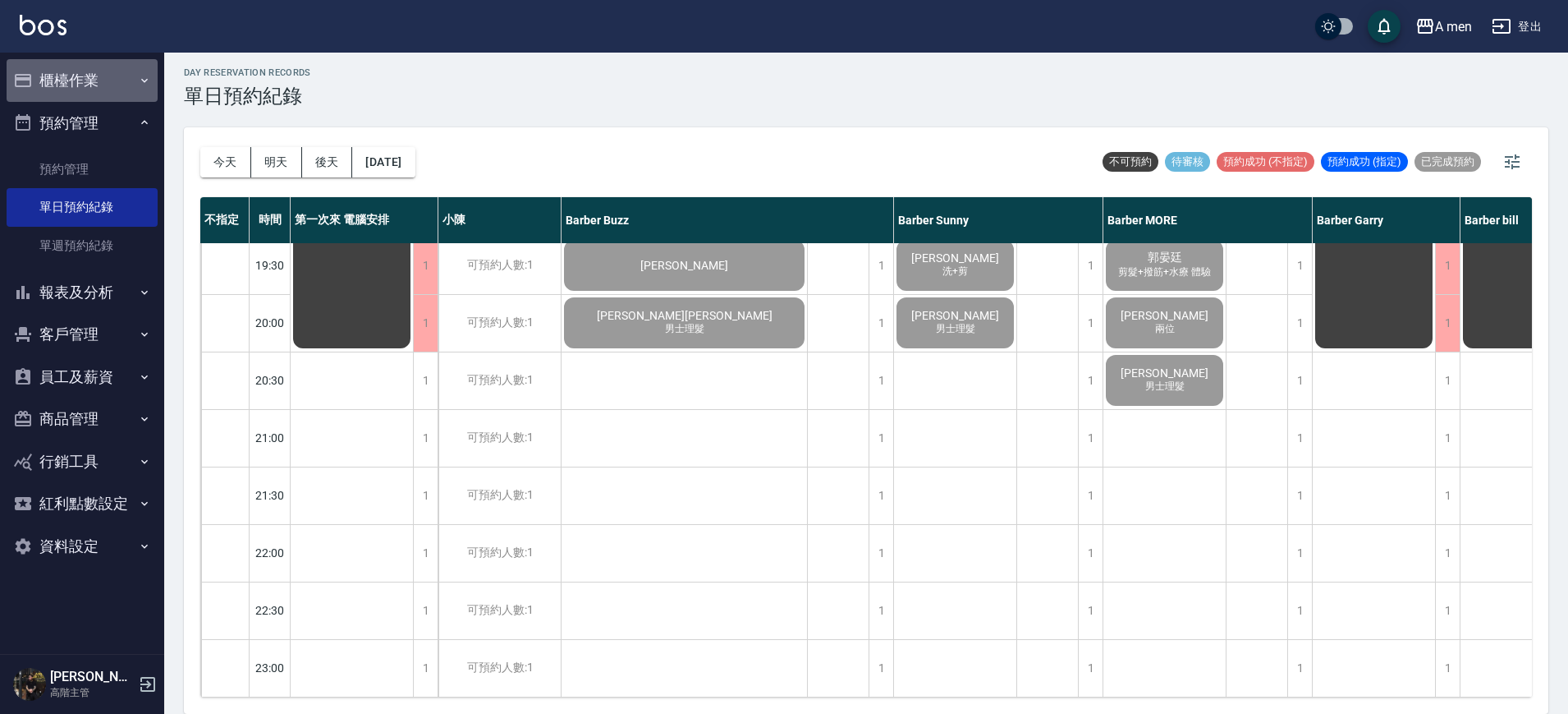
click at [138, 85] on icon "button" at bounding box center [144, 80] width 13 height 13
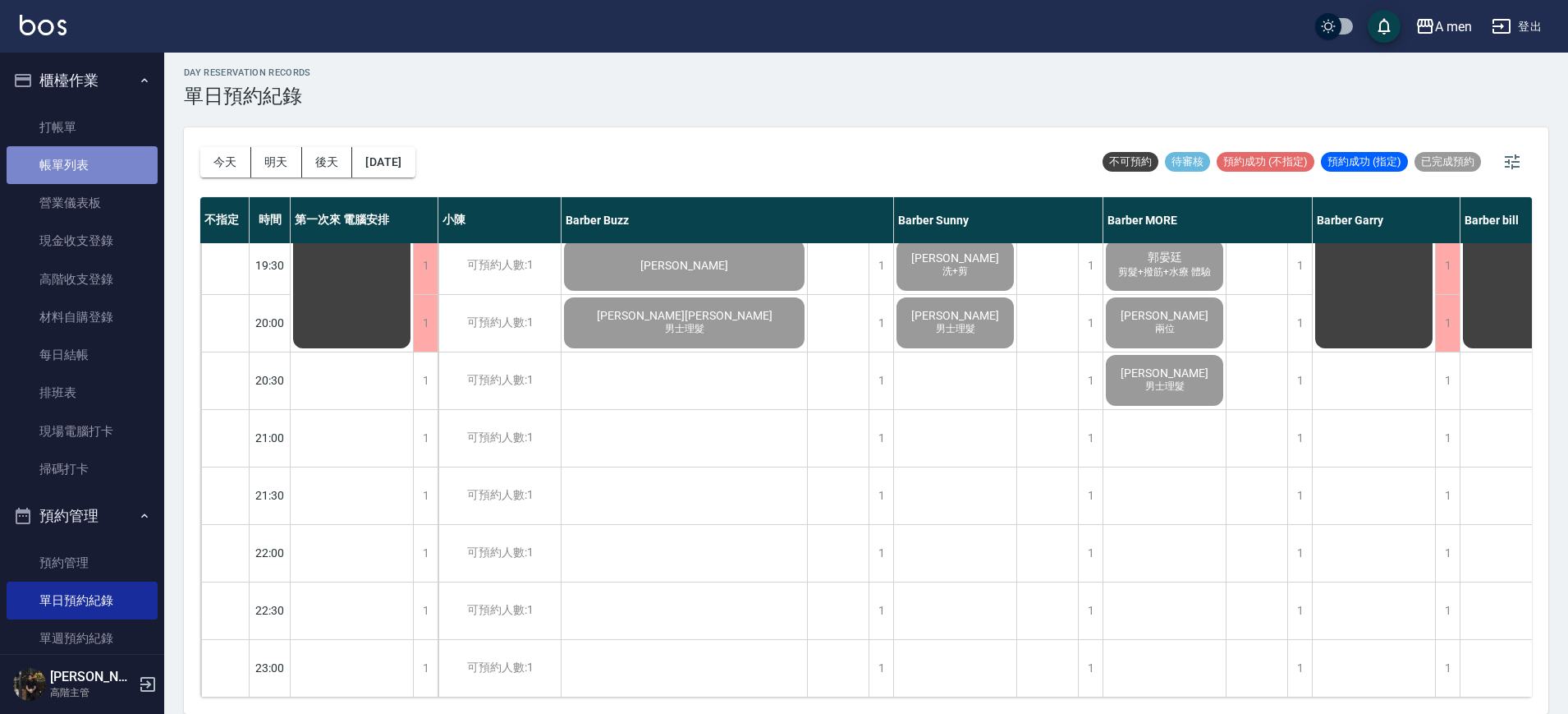
click at [128, 159] on link "帳單列表" at bounding box center [82, 165] width 151 height 38
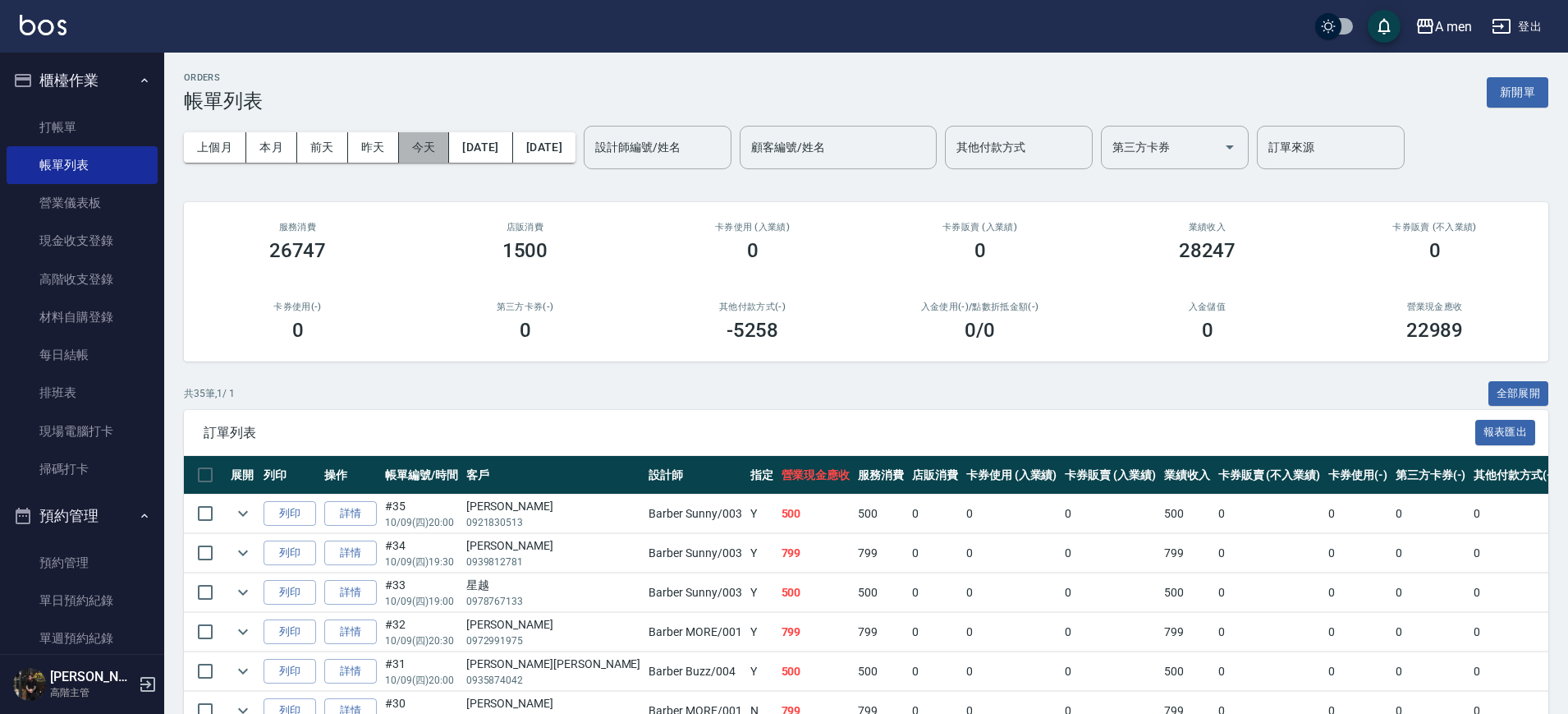
click at [415, 134] on button "今天" at bounding box center [424, 148] width 51 height 31
click at [376, 343] on div "卡券使用(-) 0" at bounding box center [298, 322] width 227 height 80
click at [1301, 265] on div "業績收入 28247" at bounding box center [1207, 242] width 227 height 80
click at [98, 241] on link "現金收支登錄" at bounding box center [82, 241] width 151 height 38
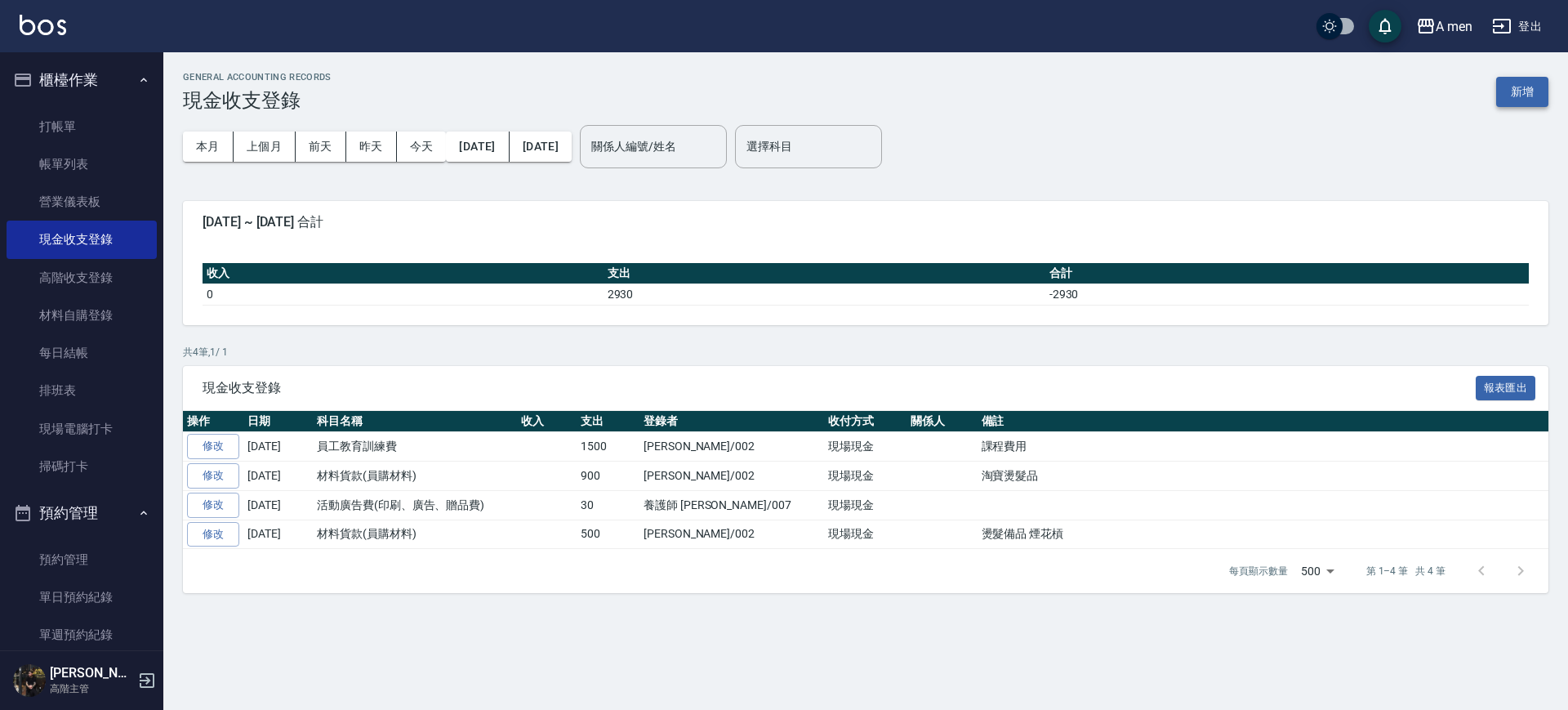
click at [1518, 94] on button "新增" at bounding box center [1522, 92] width 52 height 31
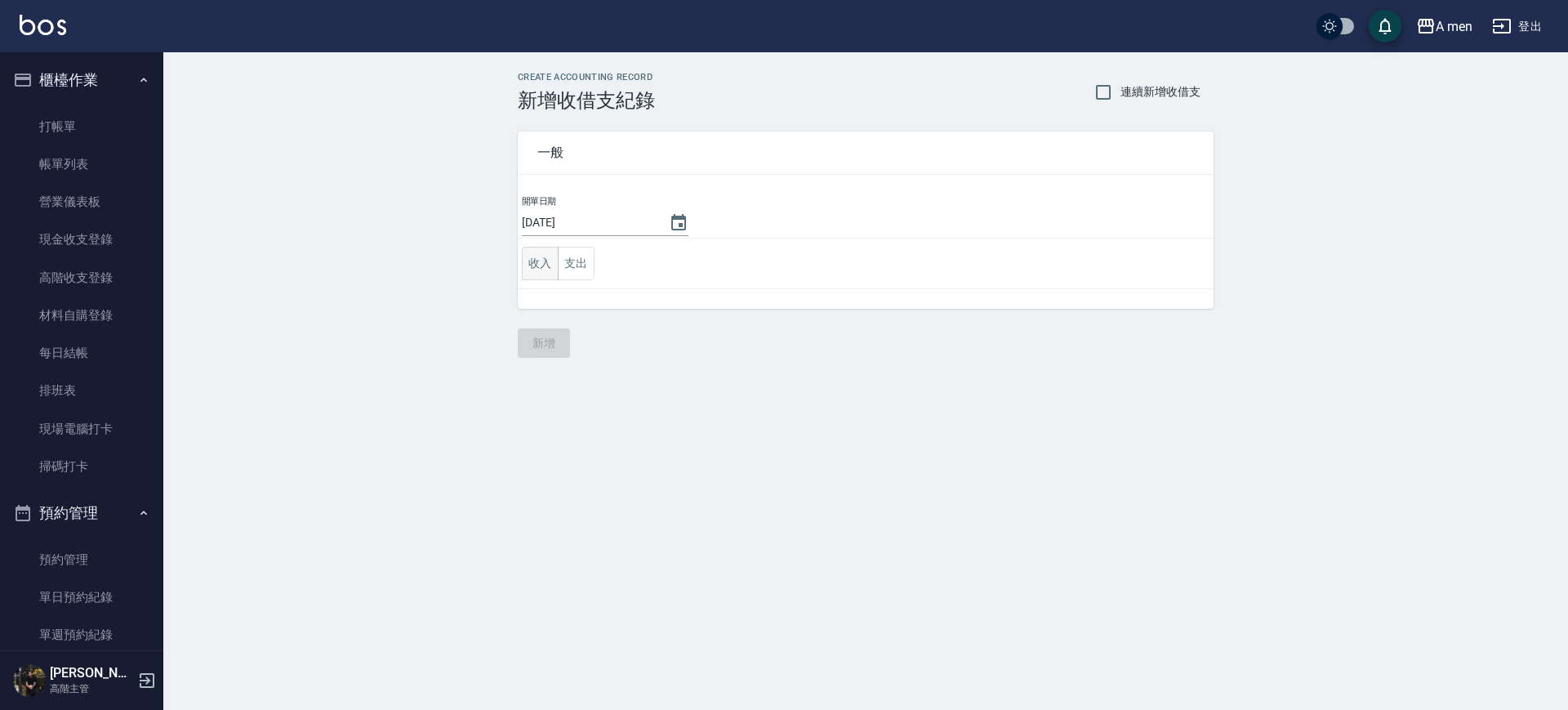
click at [547, 260] on button "收入" at bounding box center [540, 263] width 37 height 34
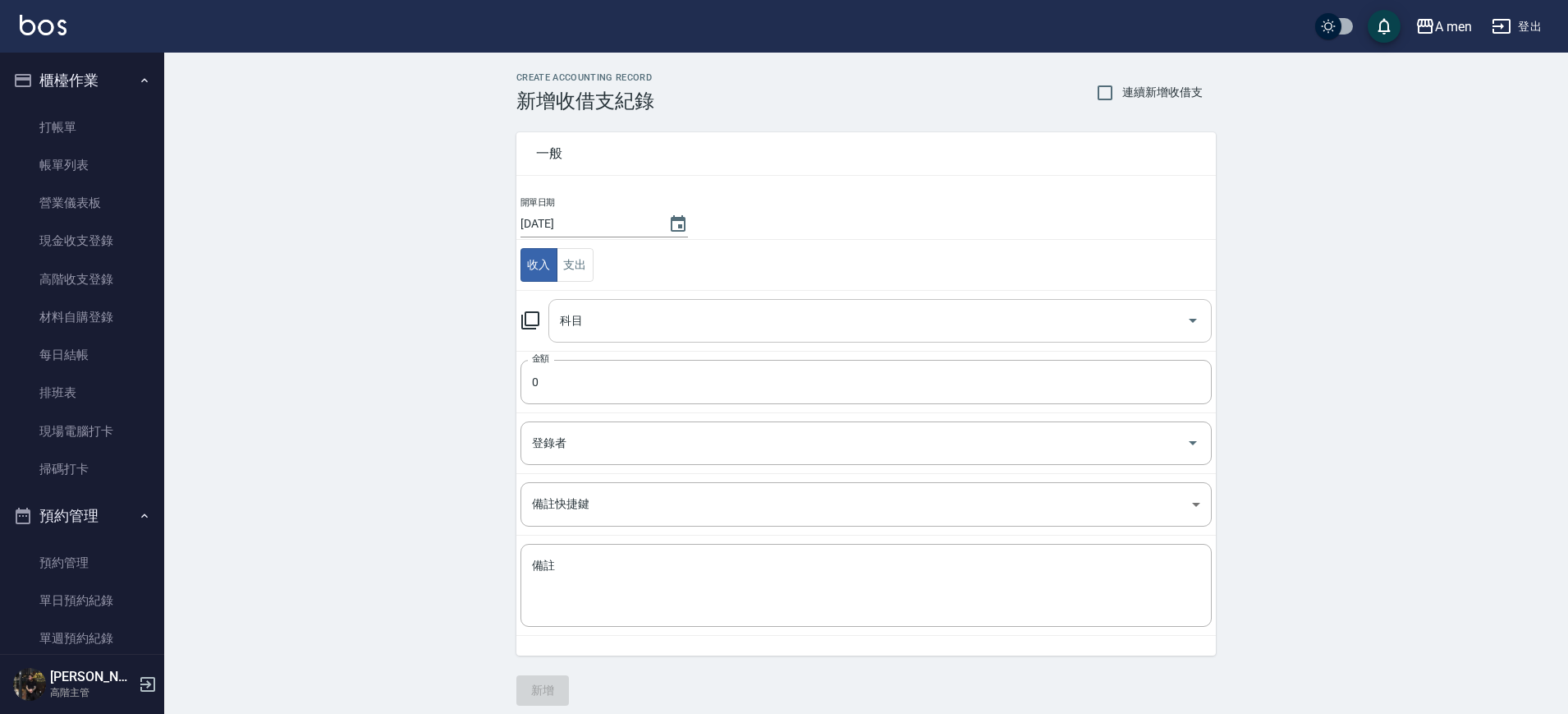
click at [607, 308] on input "科目" at bounding box center [868, 321] width 624 height 29
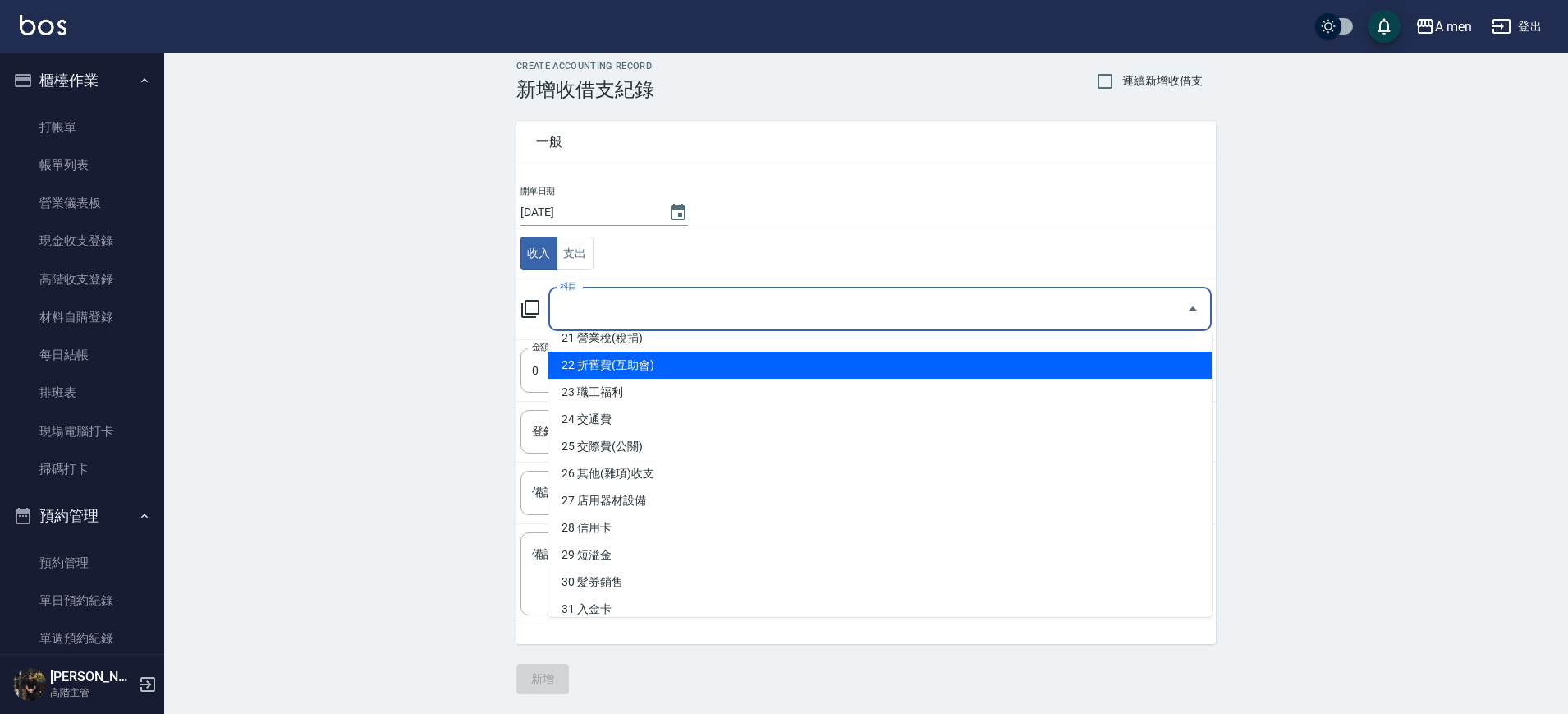
scroll to position [616, 0]
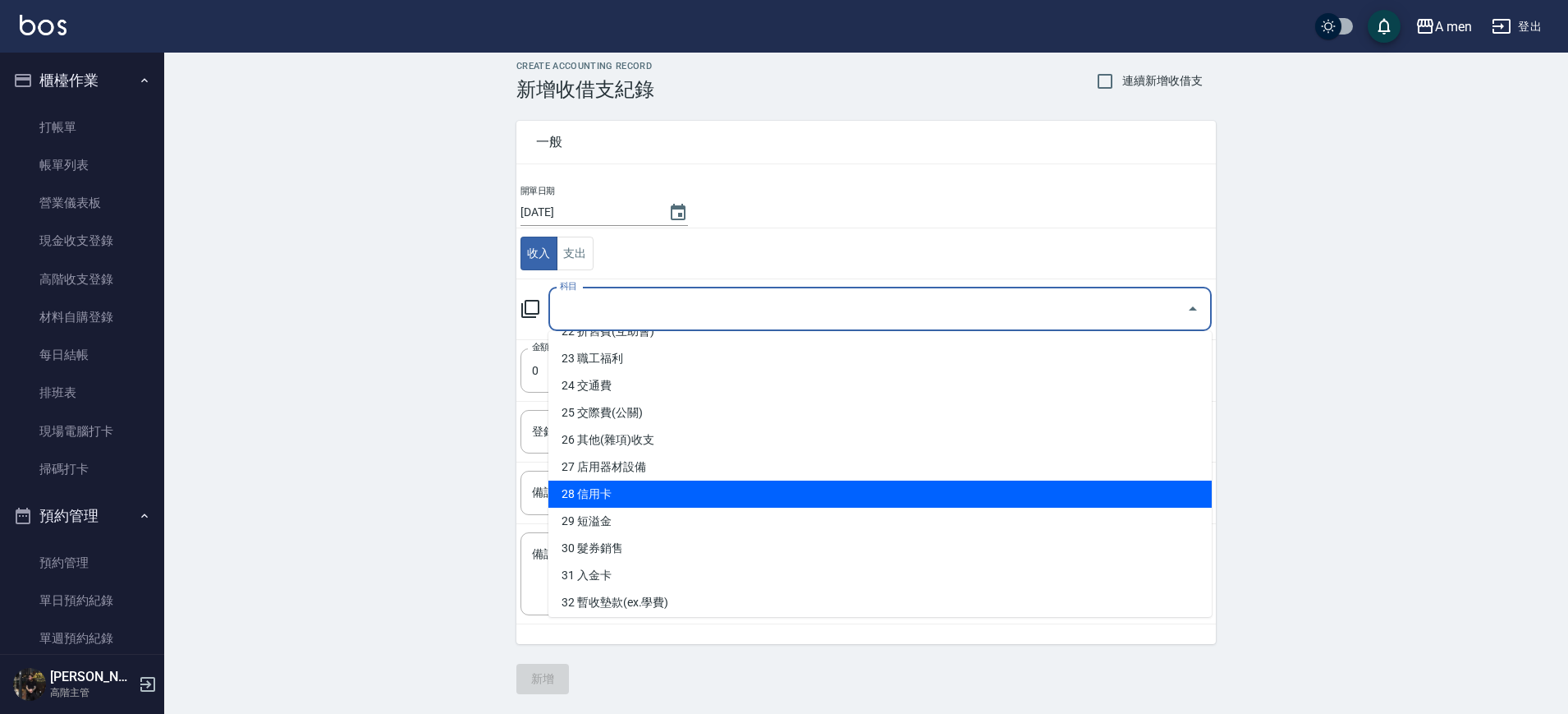
click at [704, 508] on li "29 短溢金" at bounding box center [880, 521] width 664 height 27
type input "29 短溢金"
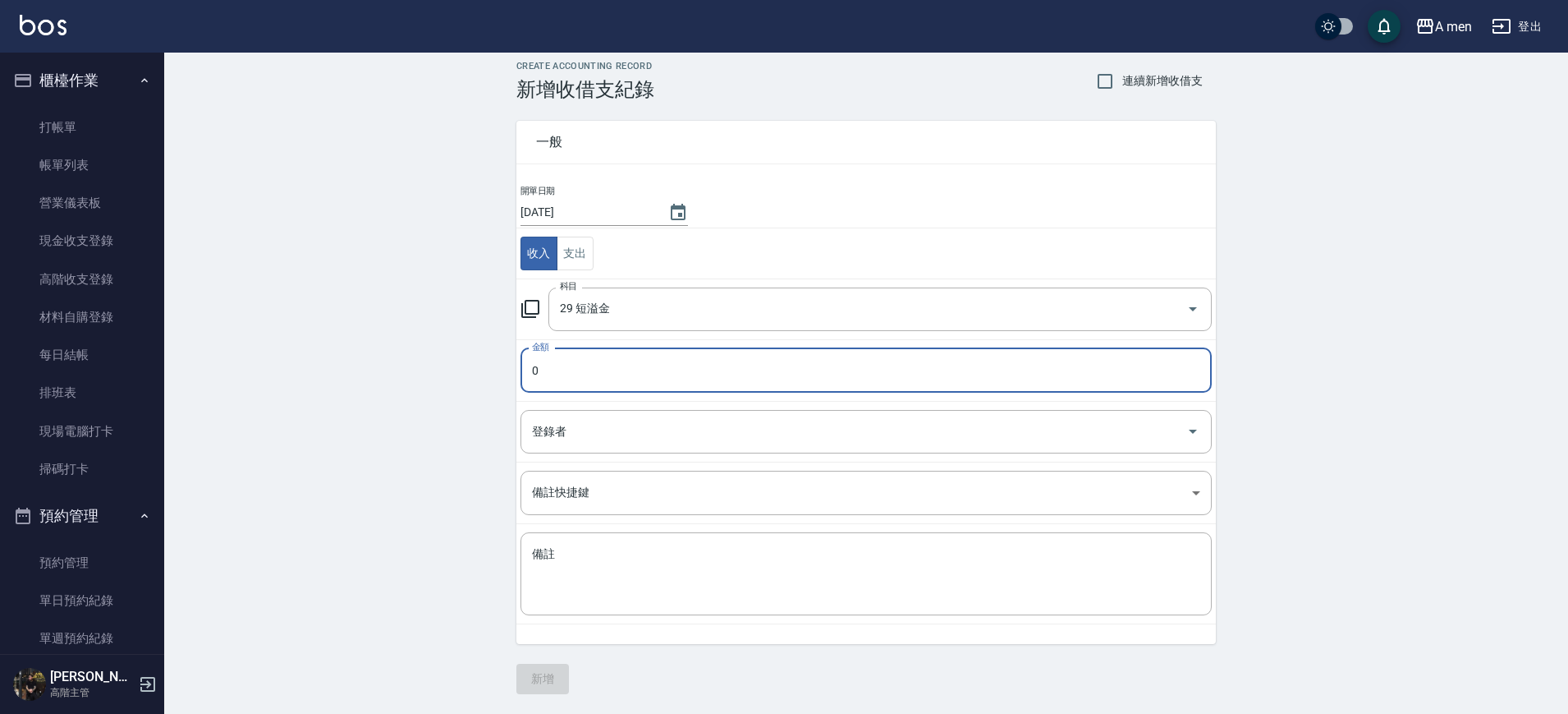
click at [679, 385] on input "0" at bounding box center [866, 371] width 691 height 45
drag, startPoint x: 580, startPoint y: 372, endPoint x: 511, endPoint y: 361, distance: 69.9
click at [511, 362] on div "一般 開單日期 2025/10/09 收入 支出 科目 29 短溢金 科目 金額 0 金額 登錄者 登錄者 備註快捷鍵 ​ 備註快捷鍵 備註 x 備註" at bounding box center [856, 372] width 719 height 543
type input "1"
click at [777, 429] on input "登錄者" at bounding box center [854, 431] width 652 height 29
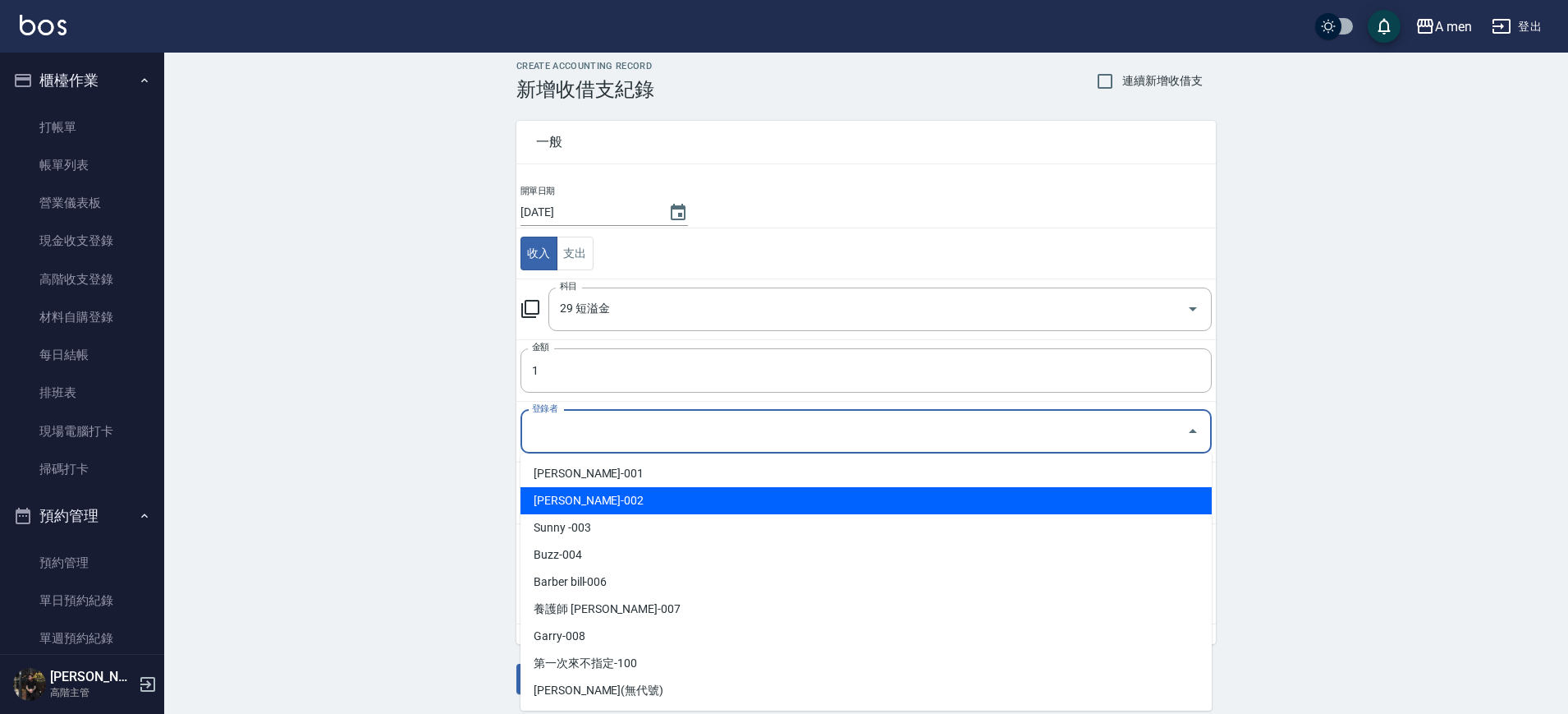
click at [714, 503] on li "陳汶駿-002" at bounding box center [866, 501] width 691 height 27
type input "陳汶駿-002"
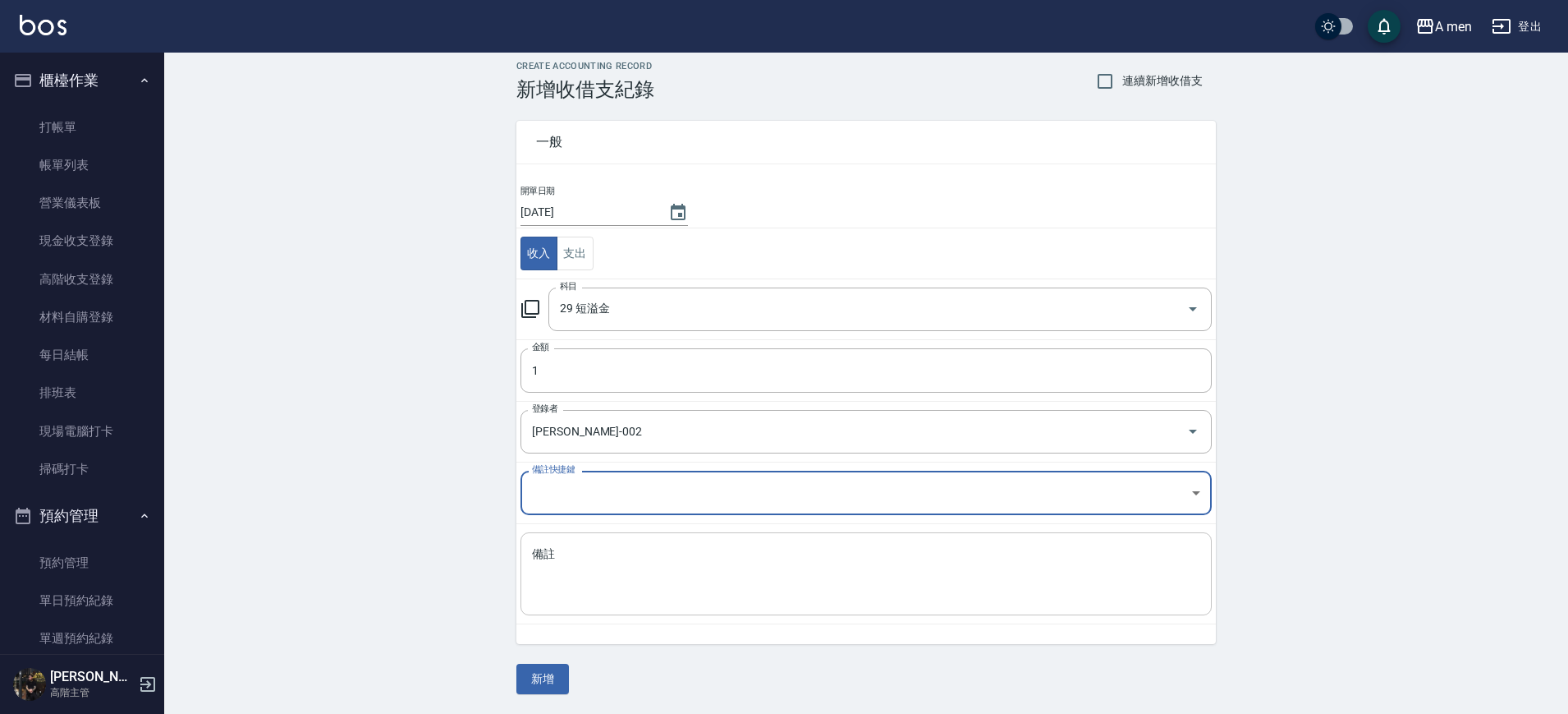
click at [593, 549] on textarea "備註" at bounding box center [866, 574] width 669 height 56
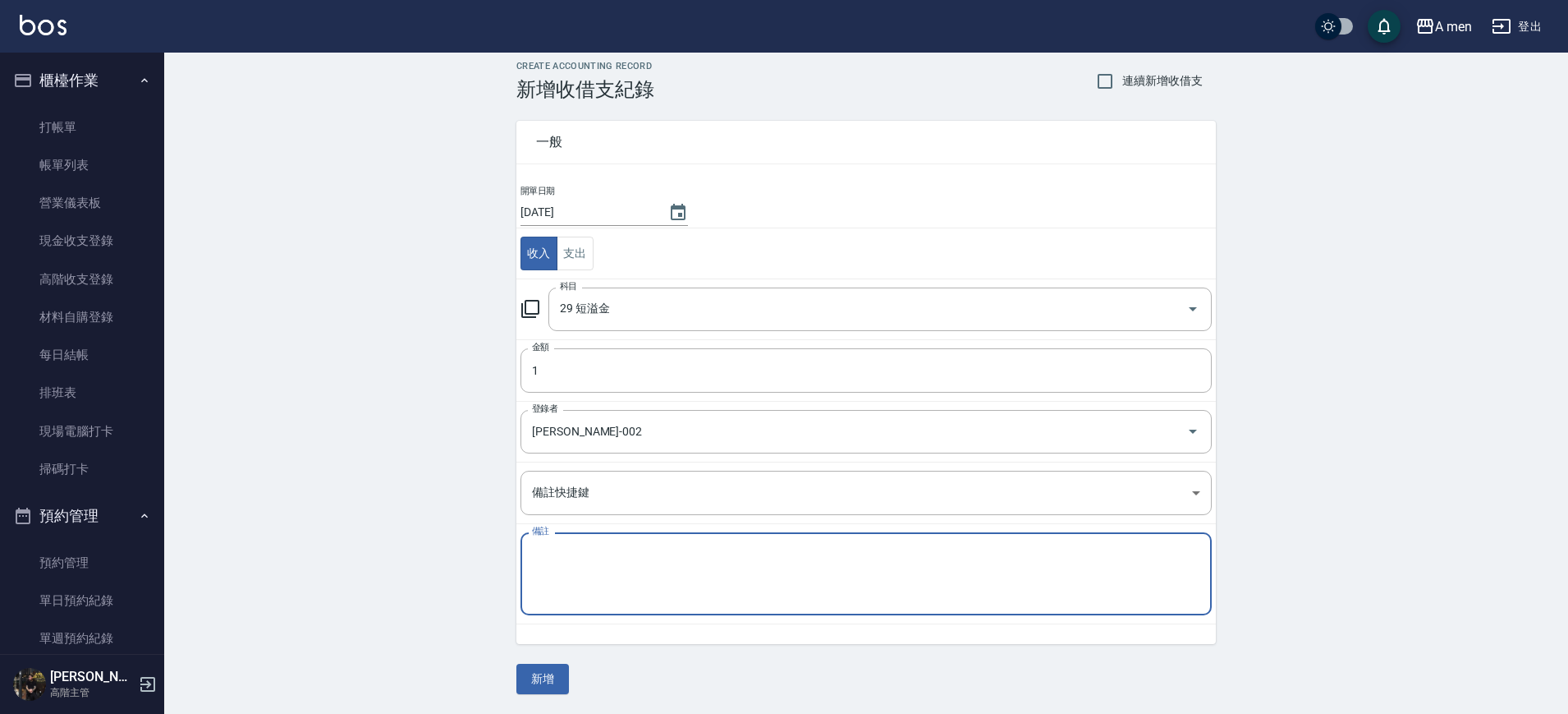
type textarea "2"
type textarea "現場多1塊"
click at [469, 508] on div "CREATE ACCOUNTING RECORD 新增收借支紀錄 連續新增收借支 一般 開單日期 2025/10/09 收入 支出 科目 29 短溢金 科目 …" at bounding box center [866, 377] width 1404 height 673
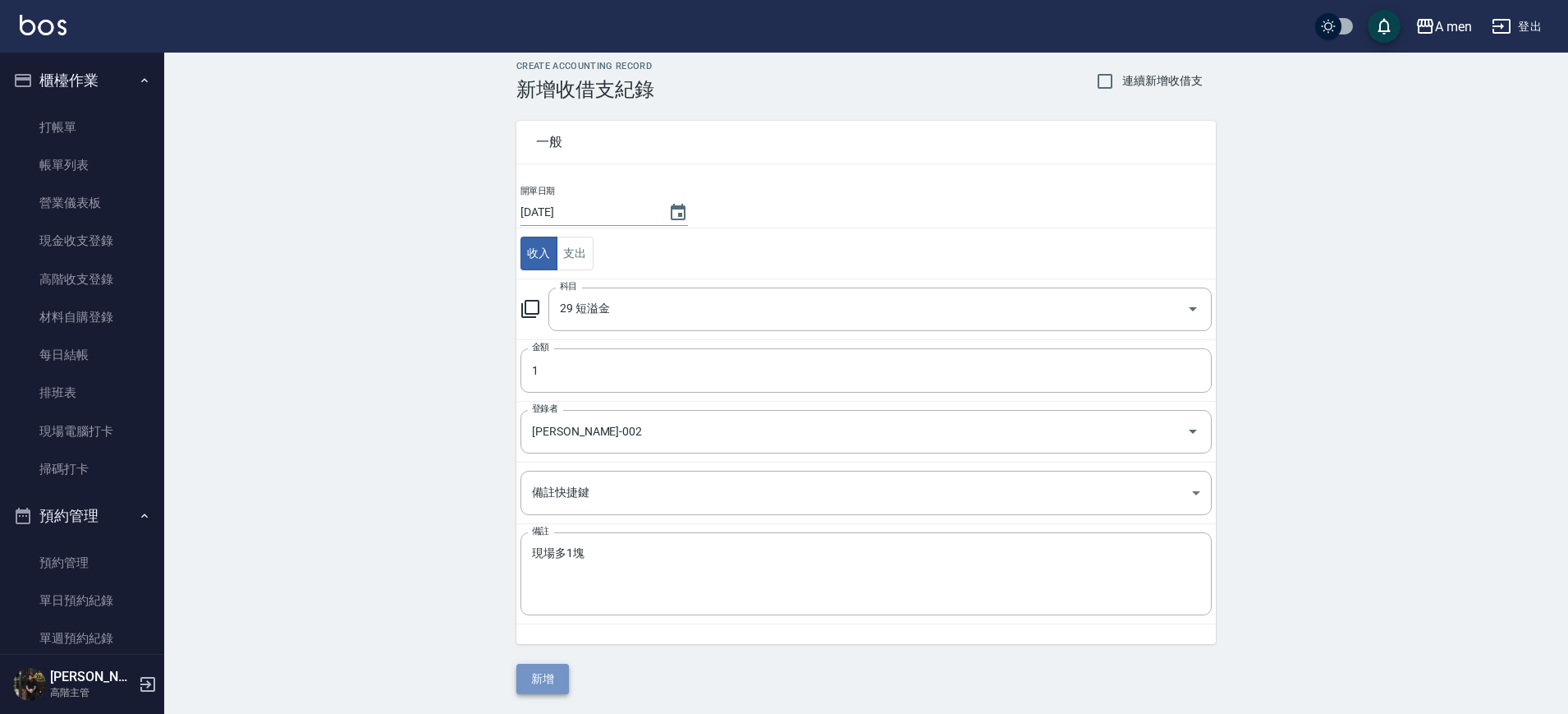
click at [561, 671] on button "新增" at bounding box center [542, 679] width 52 height 31
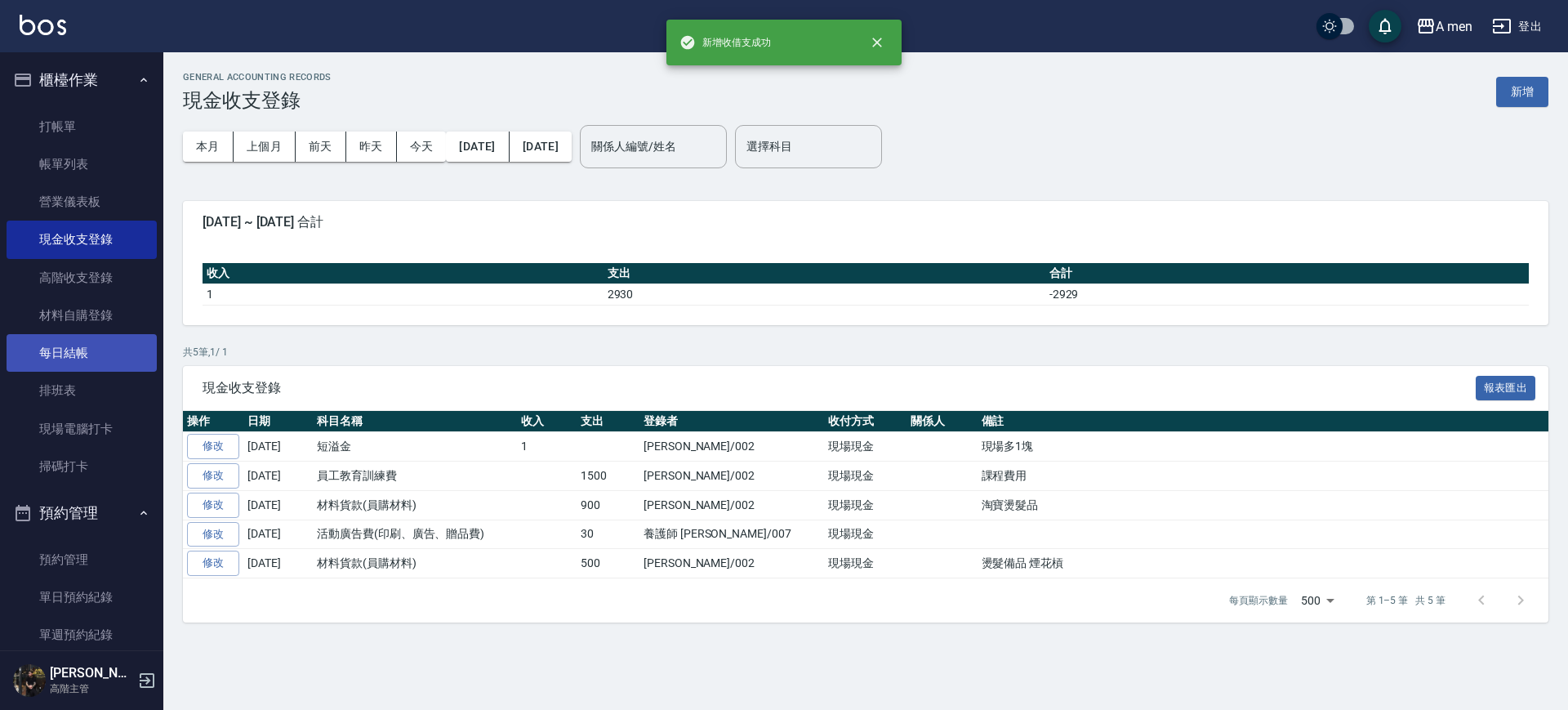
click at [112, 364] on link "每日結帳" at bounding box center [82, 353] width 150 height 38
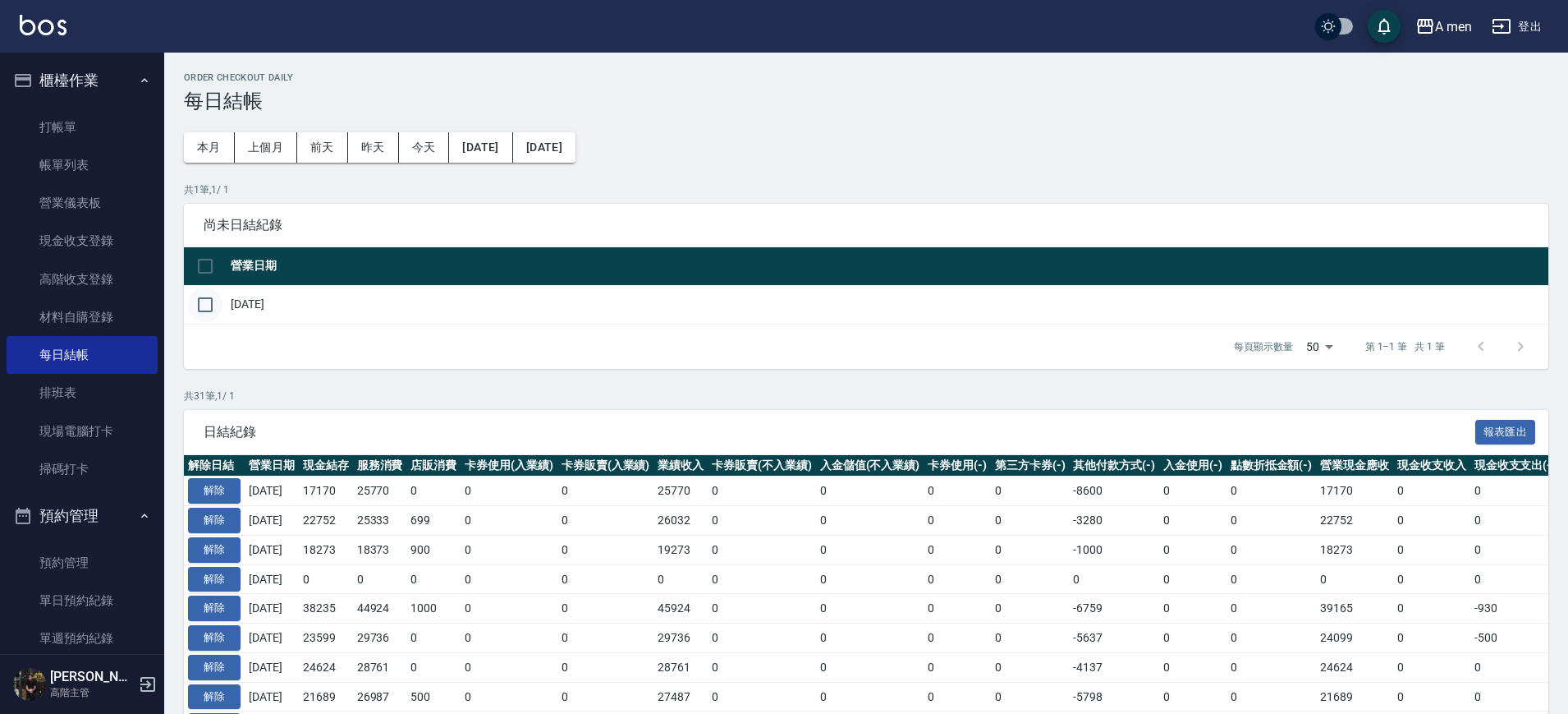
click at [206, 314] on input "checkbox" at bounding box center [206, 305] width 35 height 35
checkbox input "true"
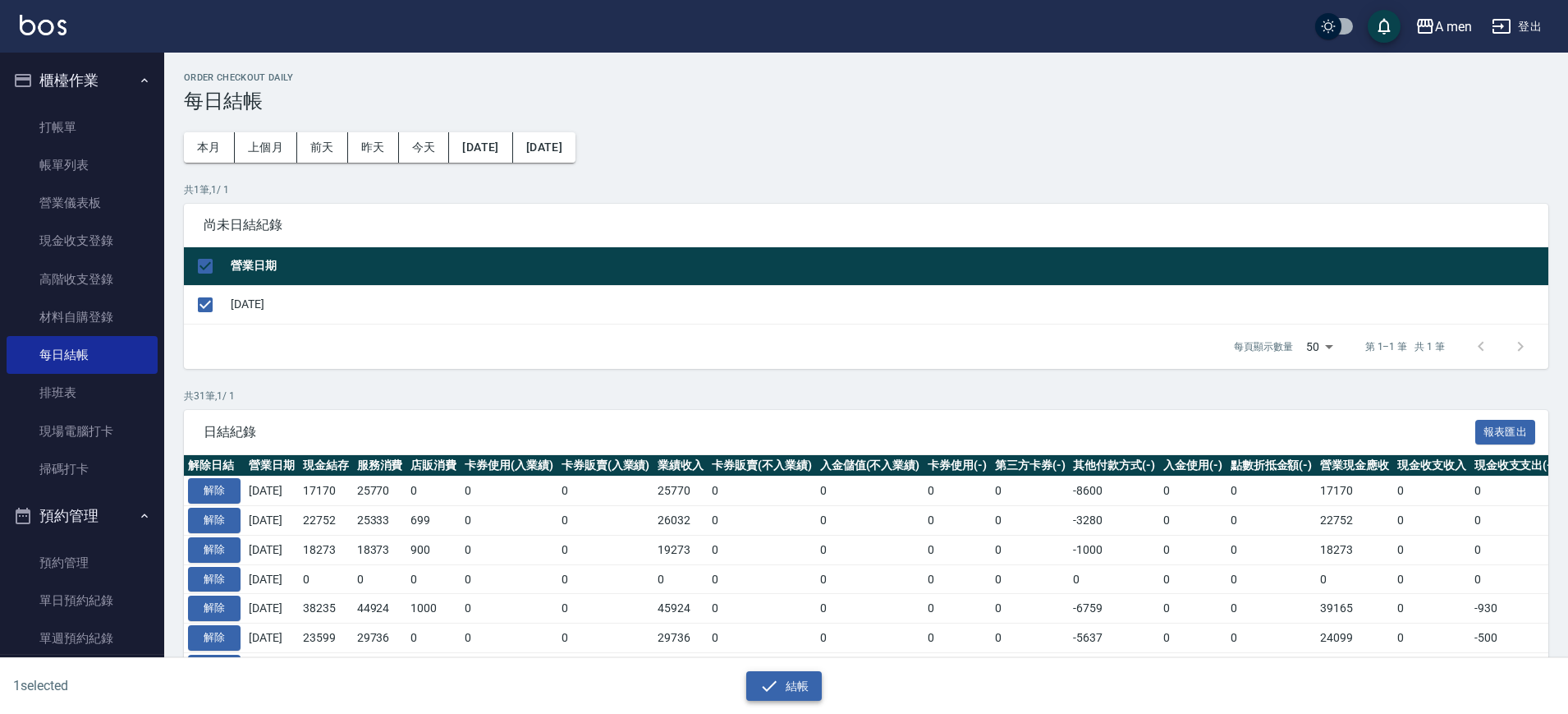
click at [785, 673] on button "結帳" at bounding box center [785, 686] width 76 height 31
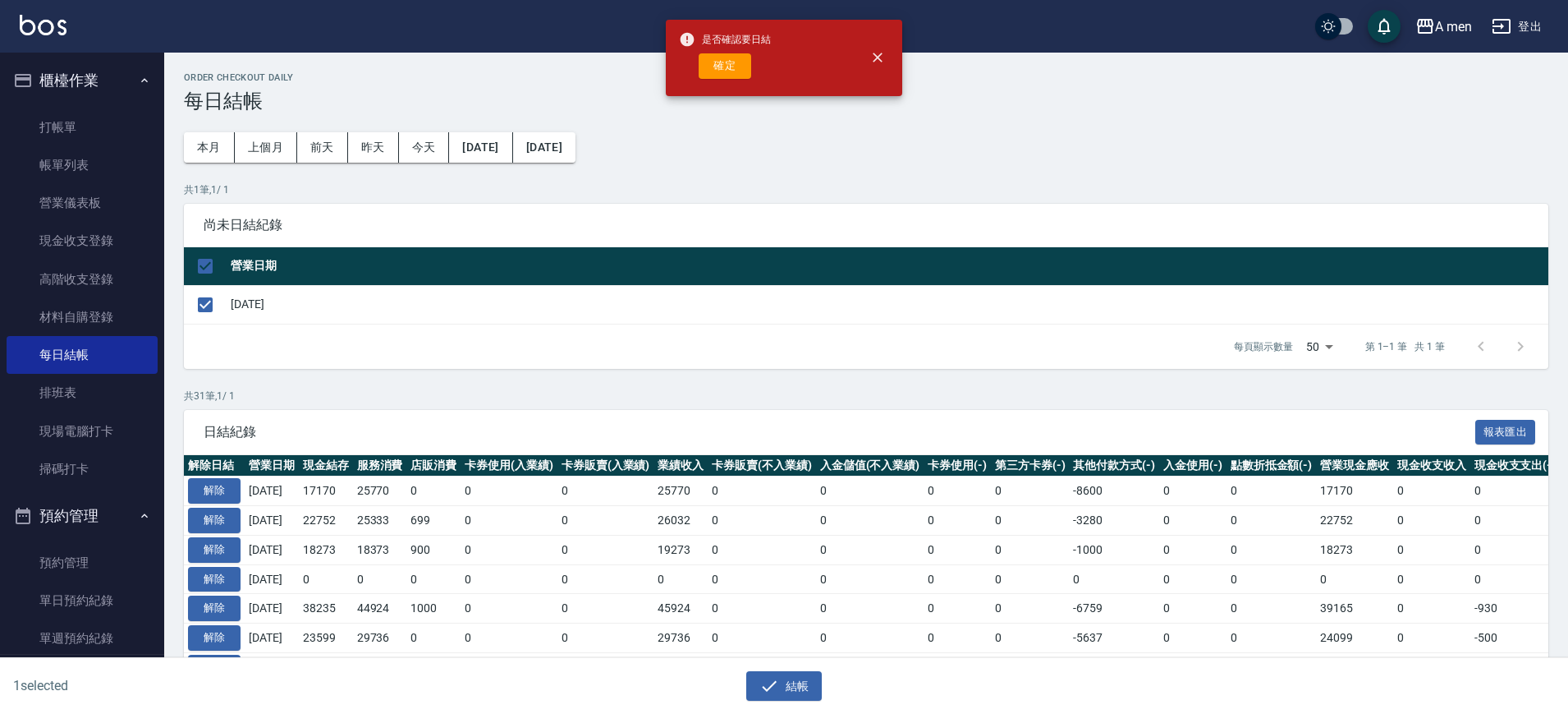
click at [725, 81] on div "是否確認要日結 確定" at bounding box center [724, 58] width 92 height 66
click at [717, 67] on button "確定" at bounding box center [724, 66] width 52 height 26
checkbox input "false"
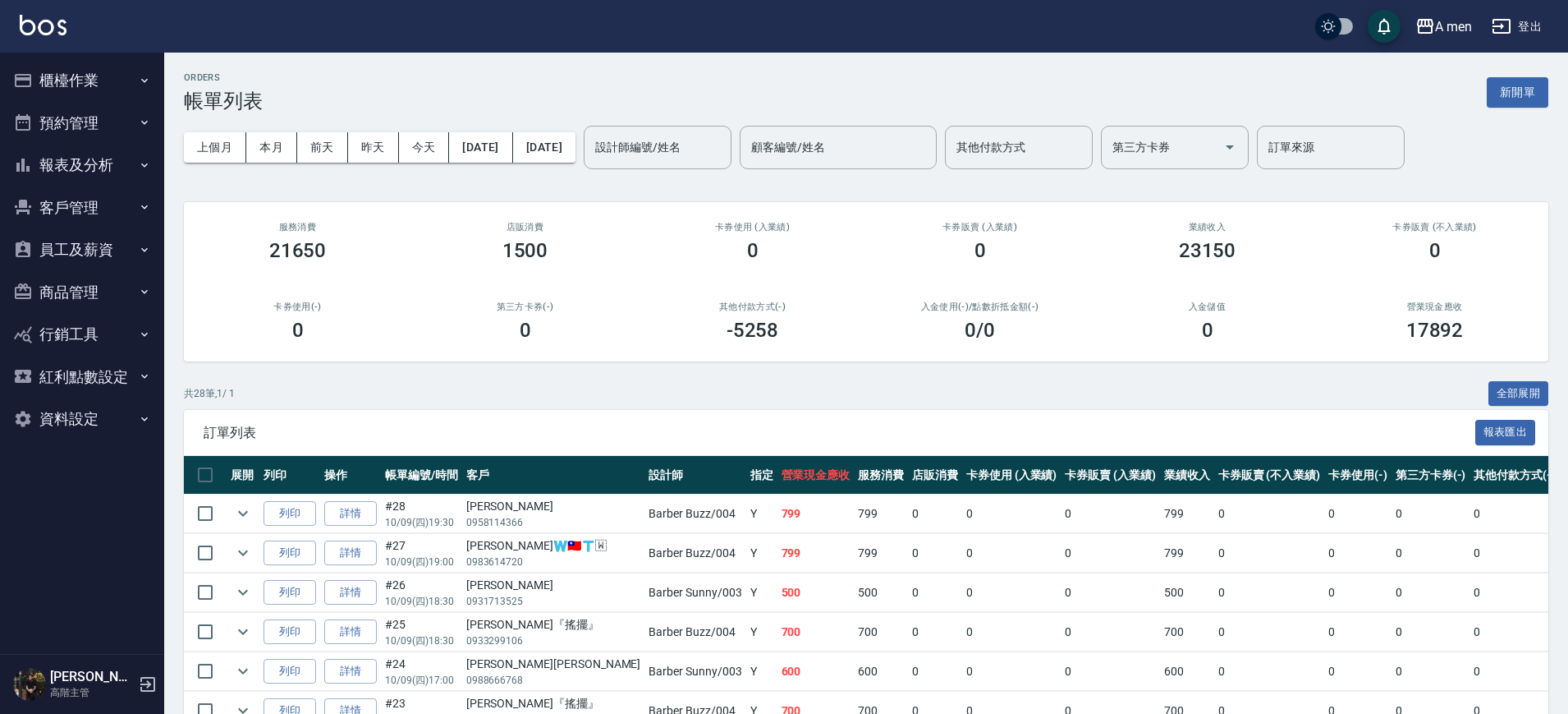
click at [1217, 157] on input "第三方卡券" at bounding box center [1163, 148] width 109 height 29
